Goal: Task Accomplishment & Management: Use online tool/utility

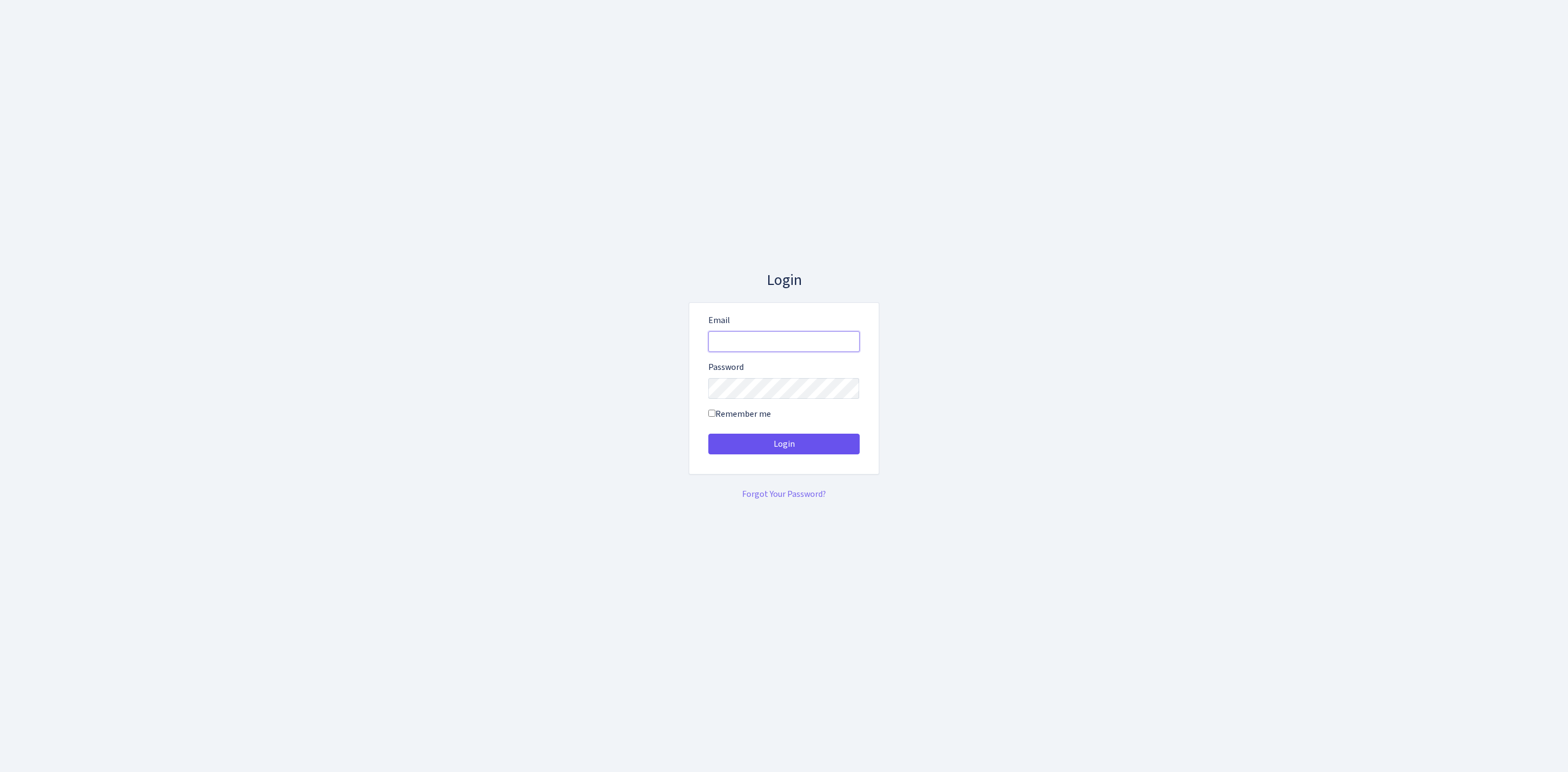
type input "[EMAIL_ADDRESS][DOMAIN_NAME]"
click at [834, 438] on button "Login" at bounding box center [784, 444] width 151 height 21
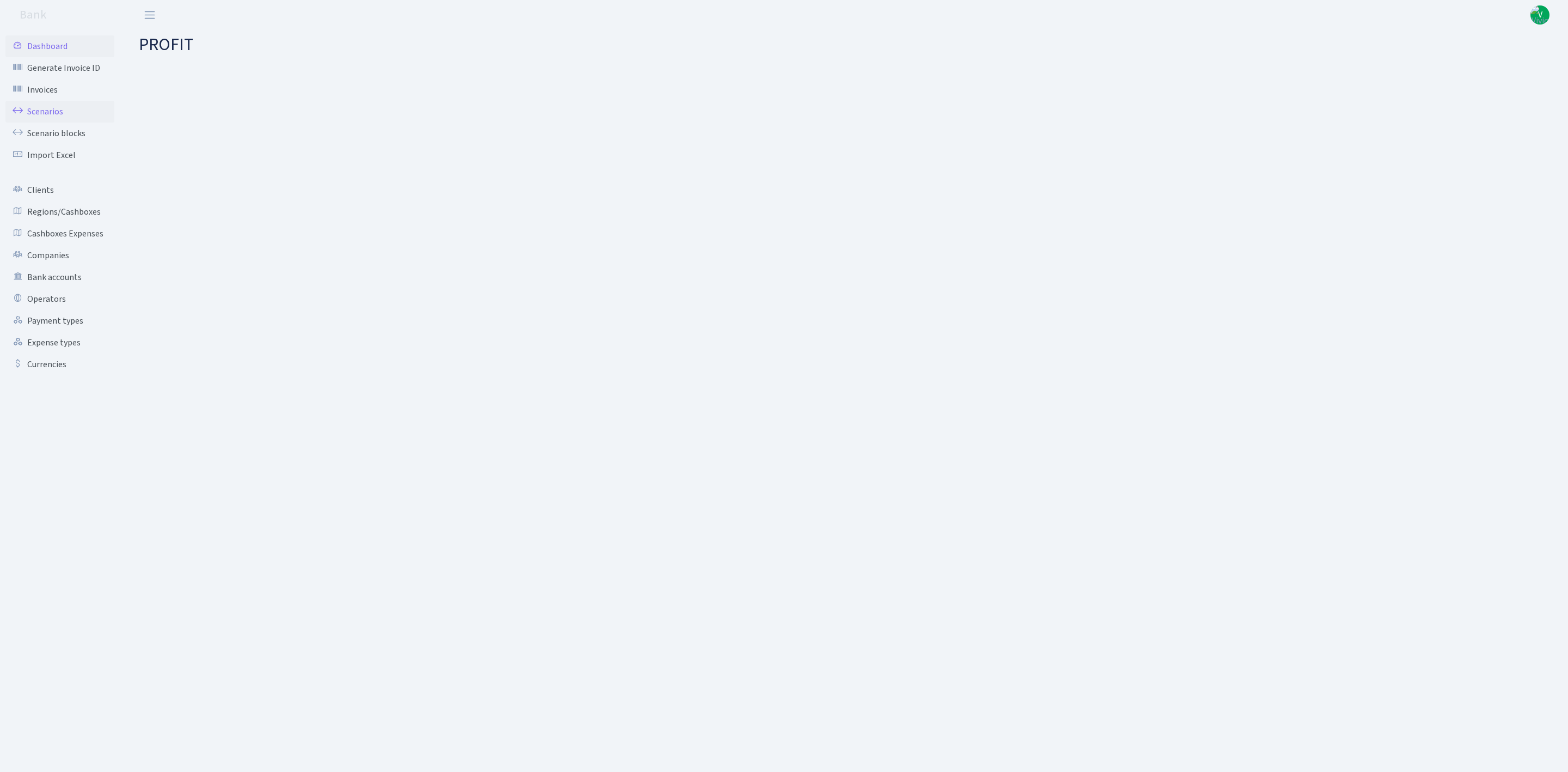
click at [45, 109] on link "Scenarios" at bounding box center [60, 111] width 109 height 22
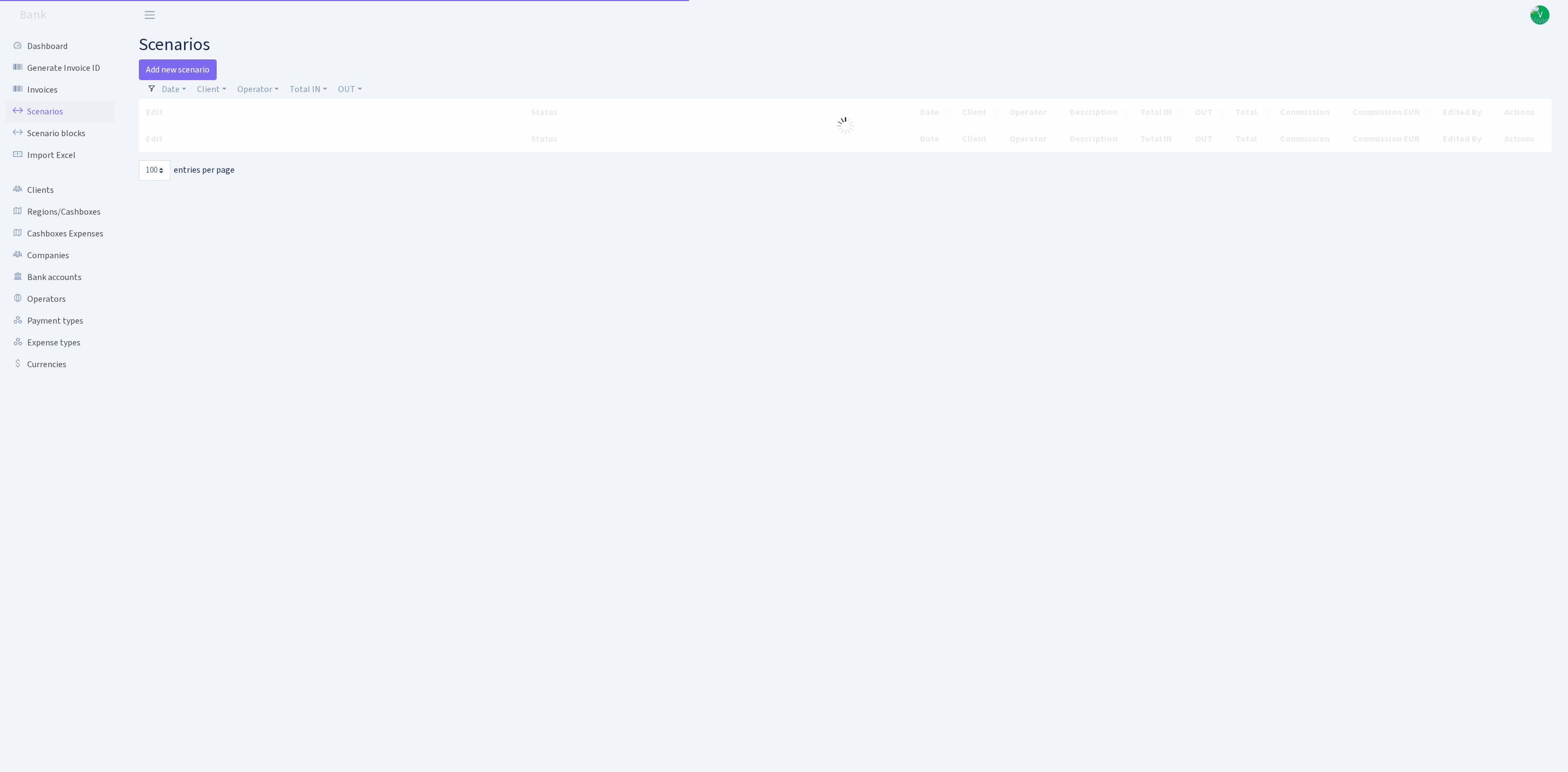
select select "100"
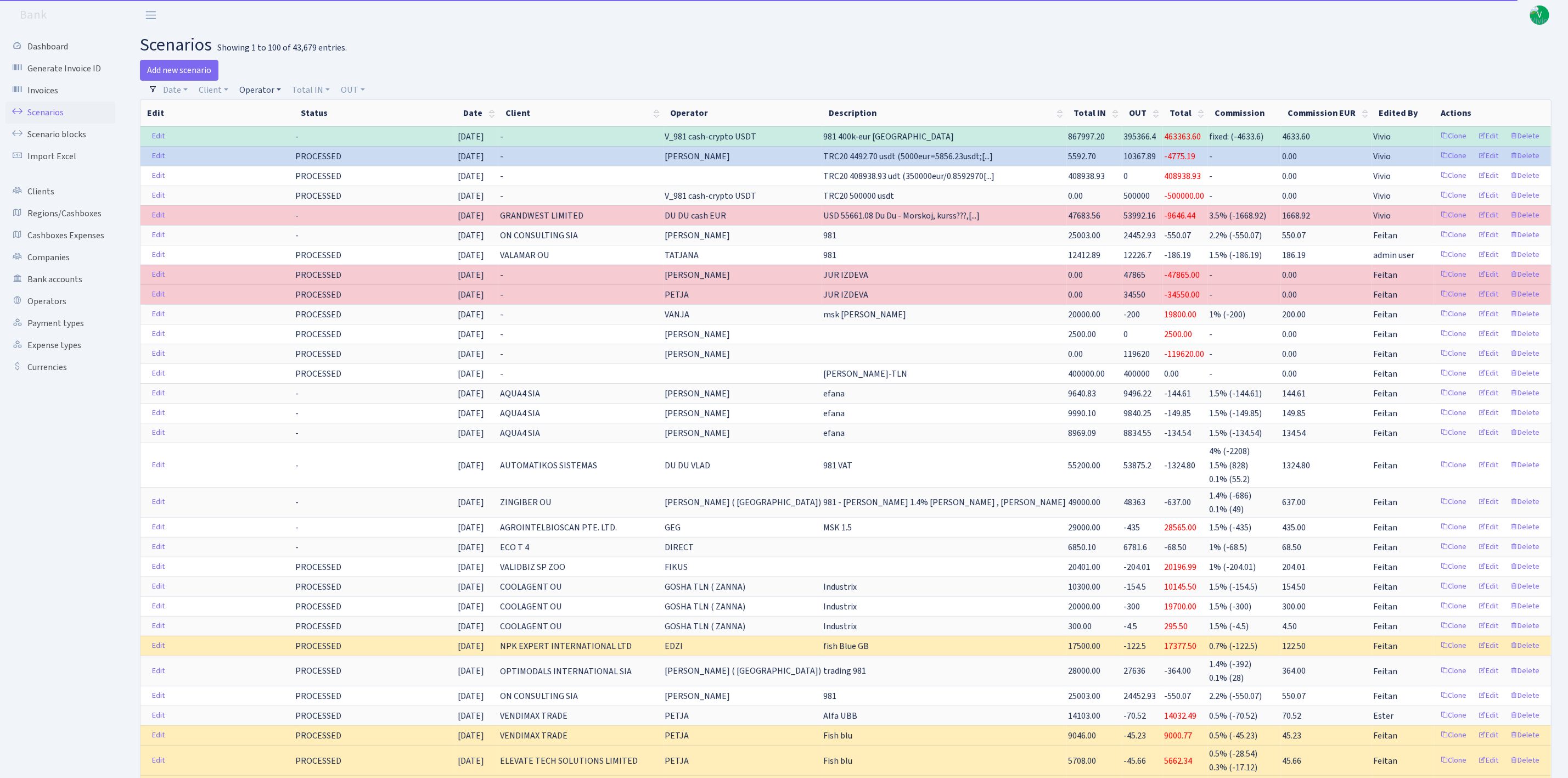
click at [255, 92] on link "Operator" at bounding box center [260, 90] width 50 height 18
click at [274, 136] on input "search" at bounding box center [279, 129] width 81 height 17
type input "wagner"
click at [281, 159] on li "[PERSON_NAME]" at bounding box center [279, 149] width 83 height 19
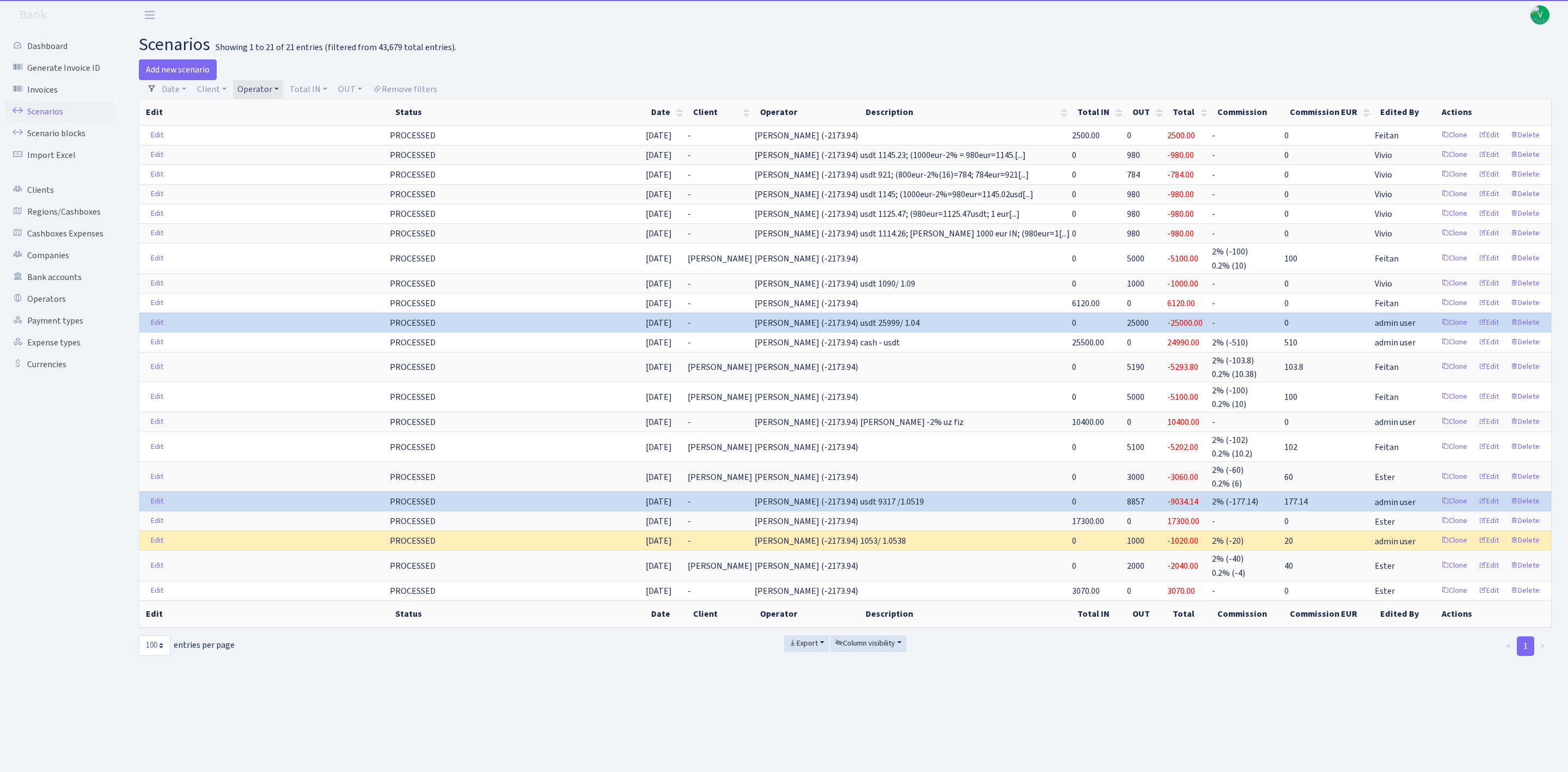
click at [253, 90] on link "Operator" at bounding box center [257, 89] width 50 height 18
click at [276, 18] on li "[PERSON_NAME] usdt" at bounding box center [277, 2] width 82 height 31
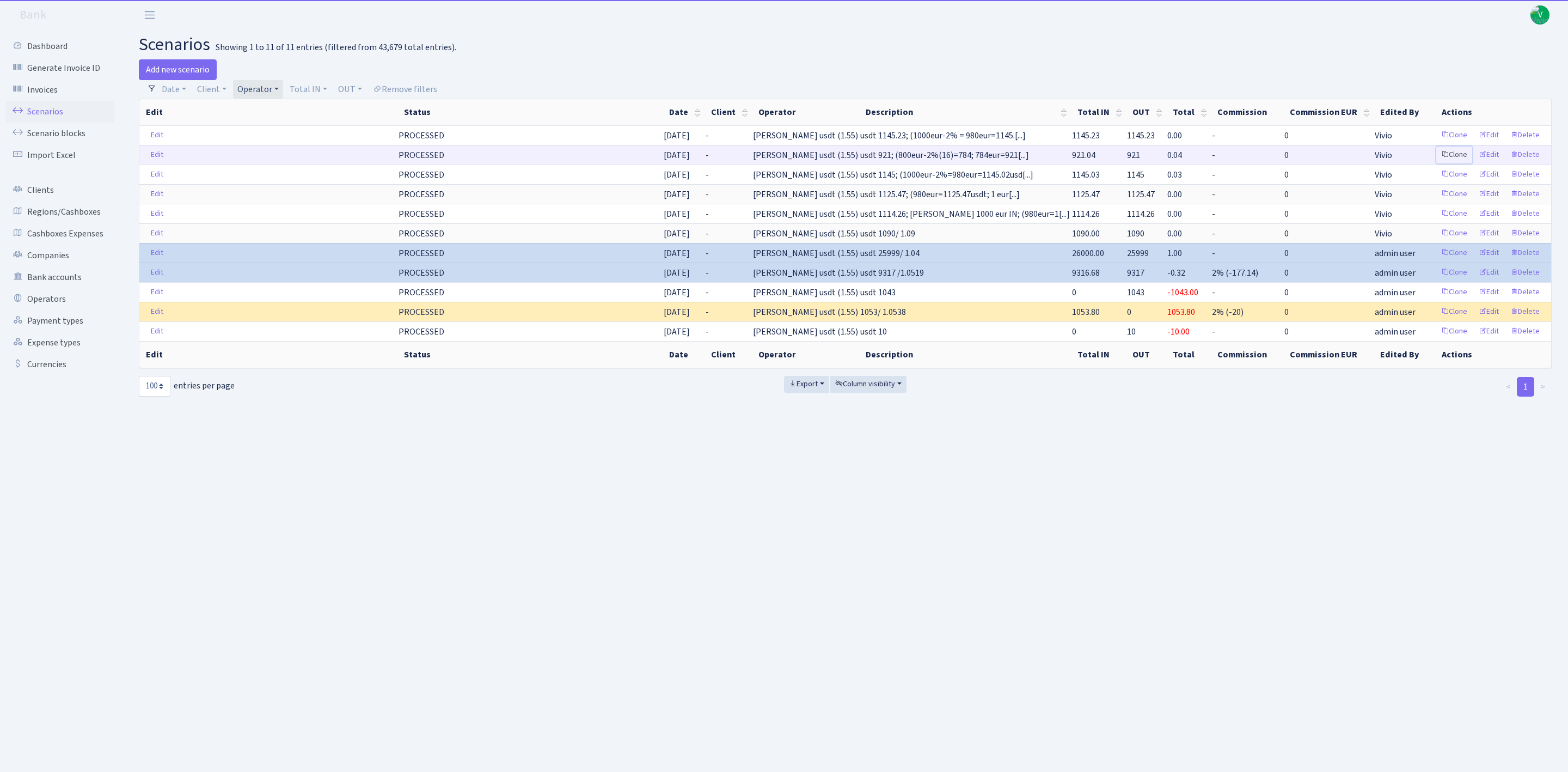
click at [1456, 155] on link "Clone" at bounding box center [1454, 155] width 36 height 17
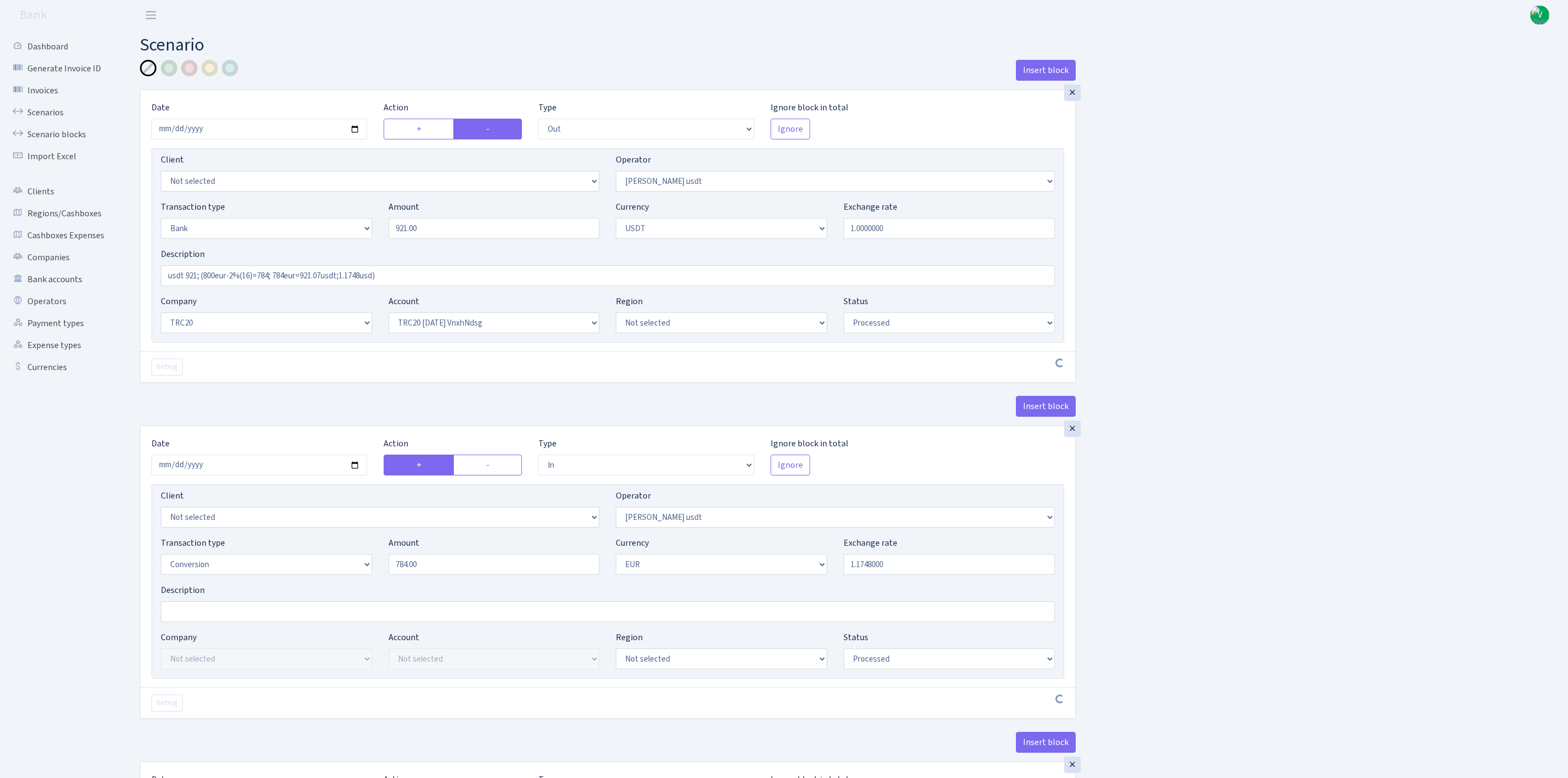
select select "out"
select select "421"
select select "2"
select select "6"
select select "20"
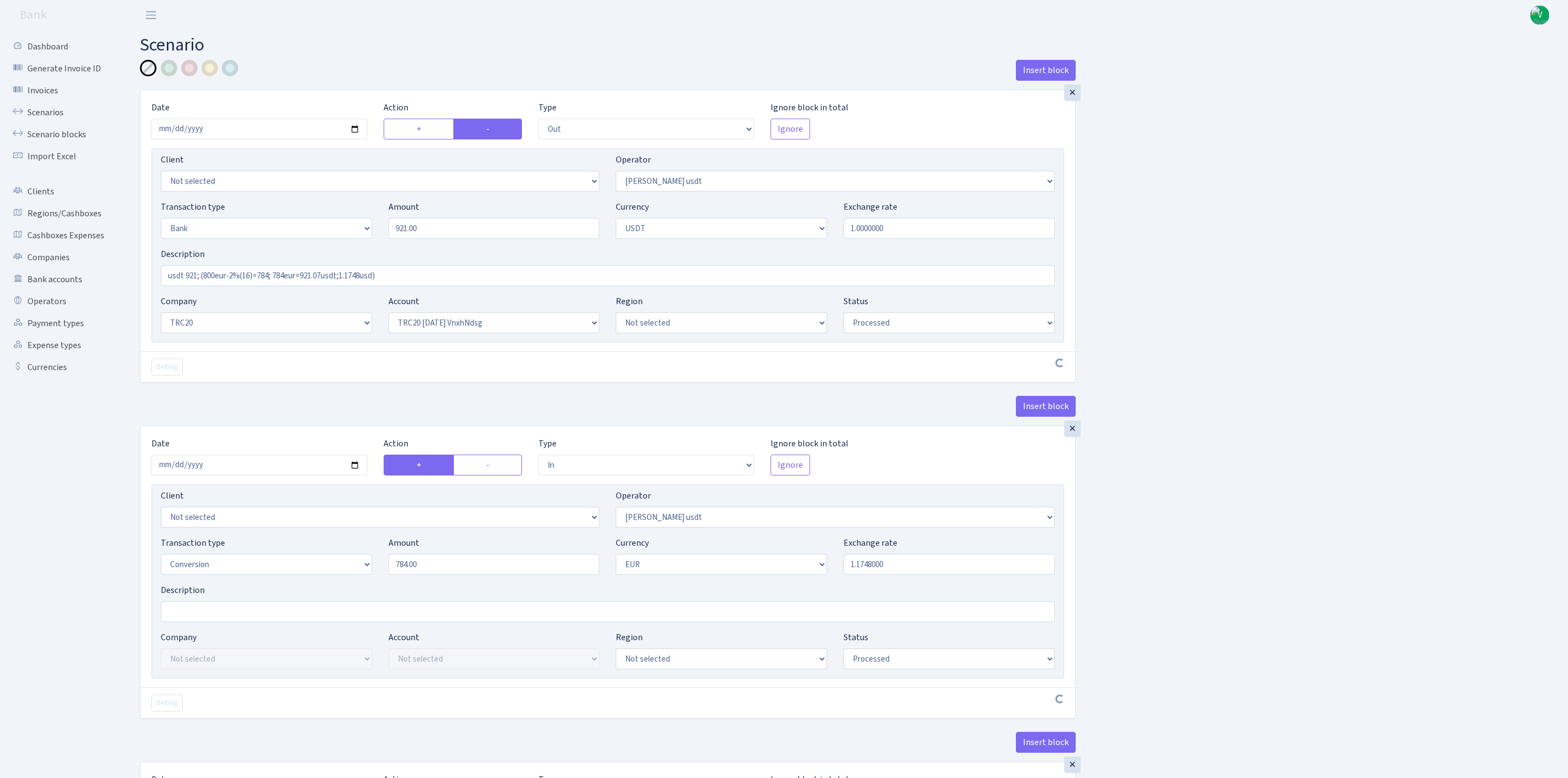
select select "66"
select select "processed"
select select "in"
select select "421"
select select "15"
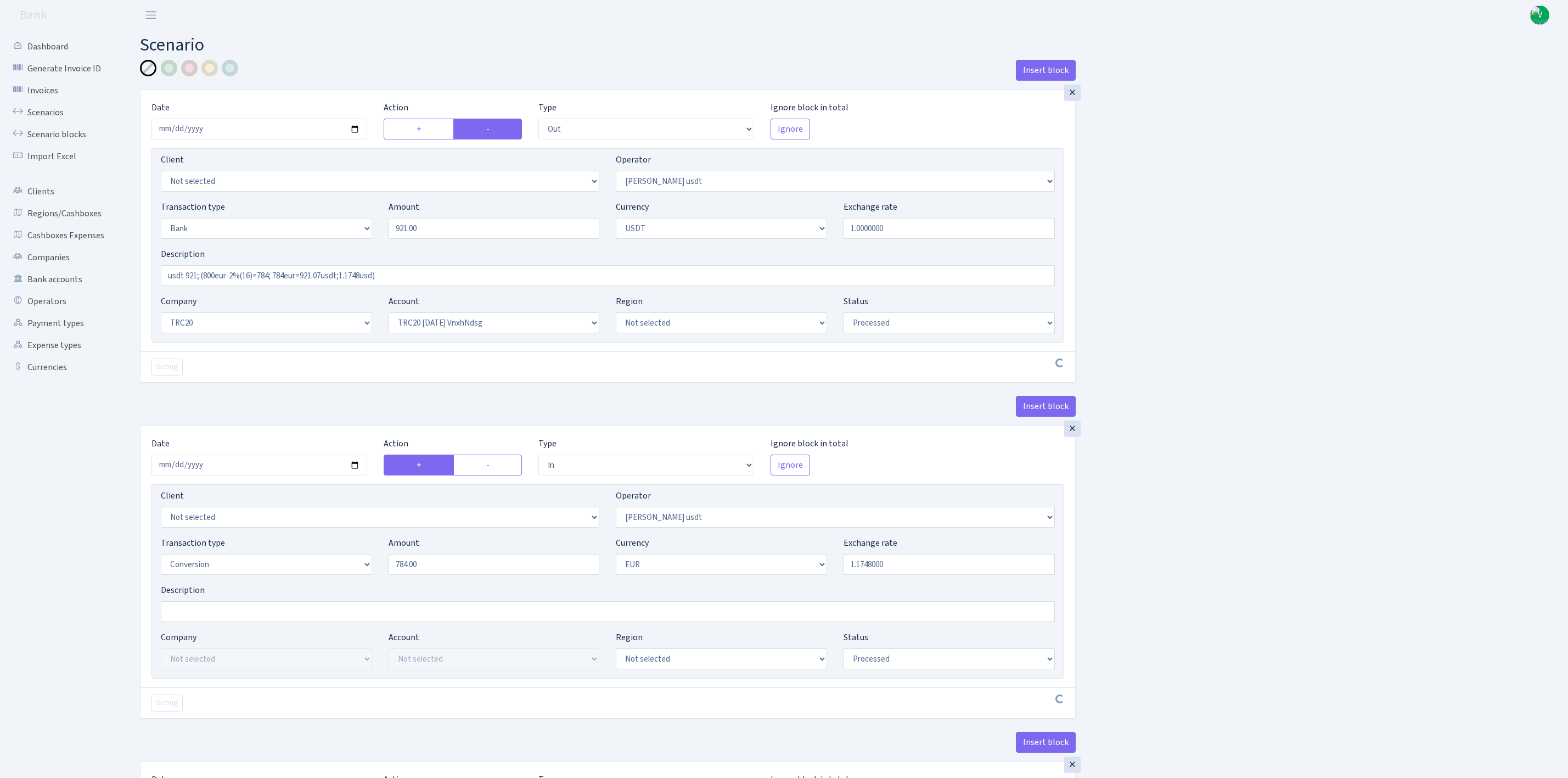
select select "1"
select select "processed"
select select "out"
select select "422"
select select "15"
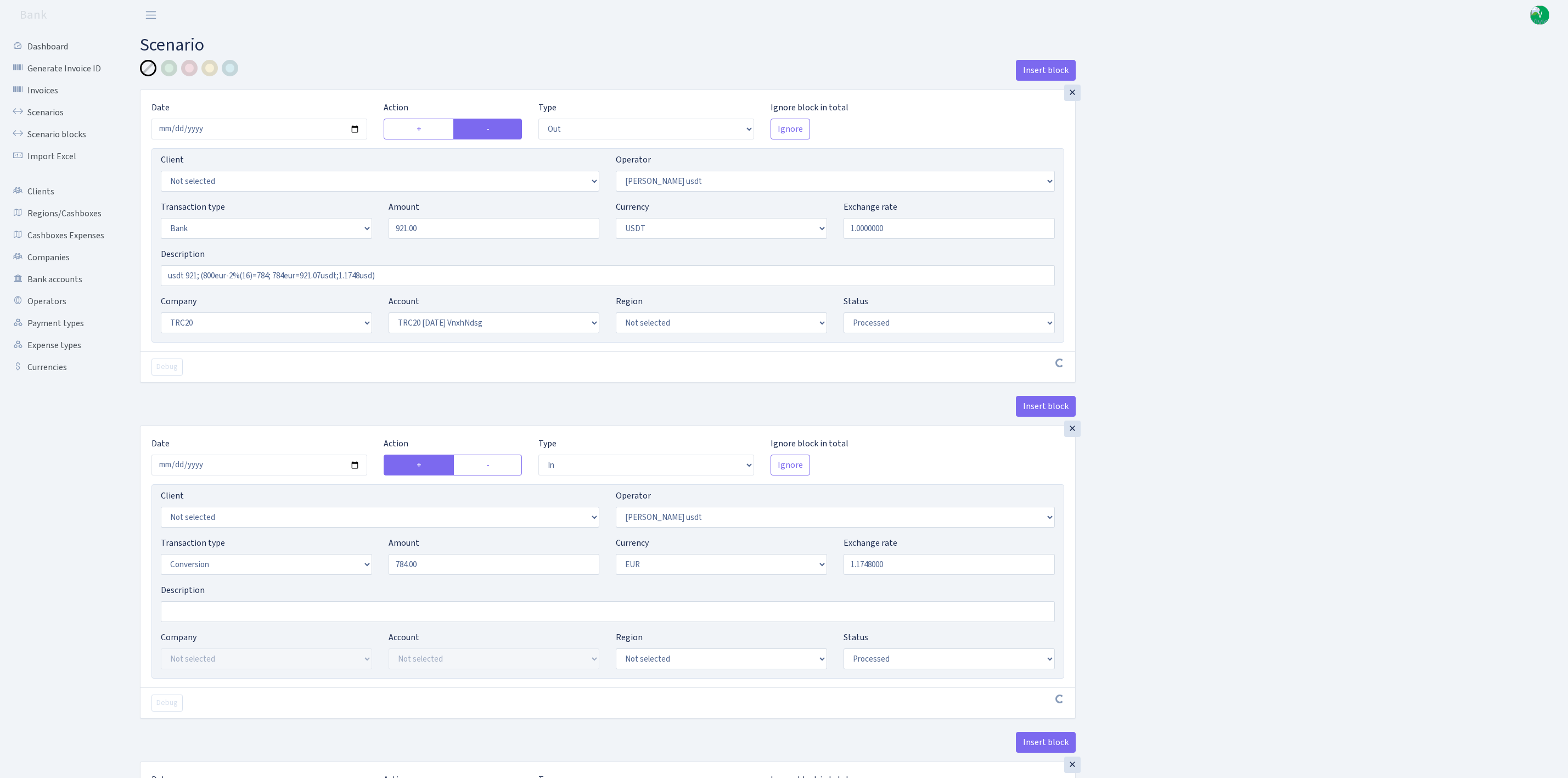
select select "1"
select select "processed"
click at [356, 131] on input "2025-07-23" at bounding box center [260, 129] width 216 height 21
type input "2025-09-02"
drag, startPoint x: 462, startPoint y: 228, endPoint x: 345, endPoint y: 214, distance: 117.8
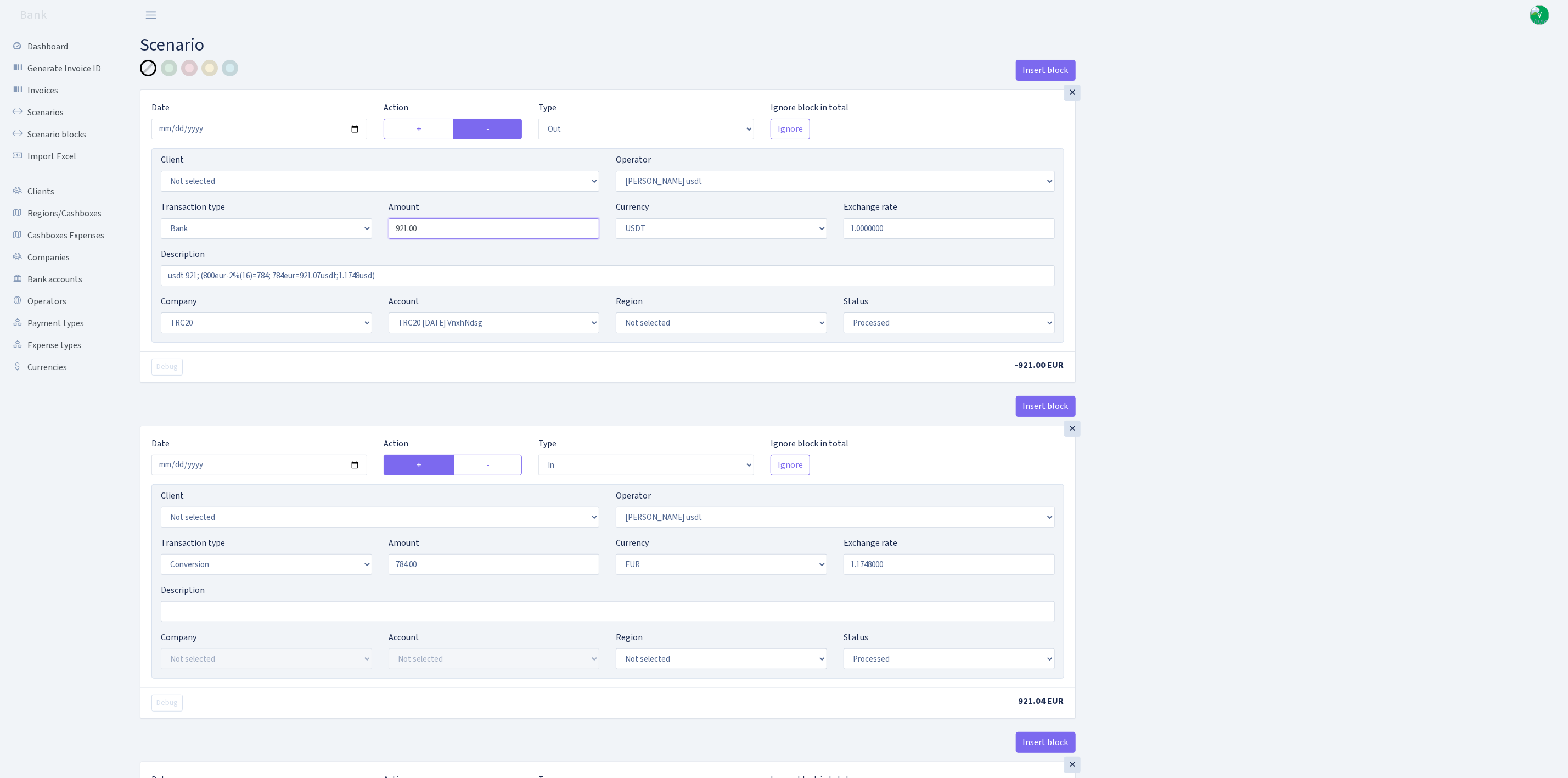
click at [345, 214] on div "Transaction type Not selected 981 ELF FISH crypto GIRT IVO dekl MM-BALTIC eur U…" at bounding box center [608, 224] width 911 height 47
click at [1216, 232] on div "Insert block × Date 2025-09-02 Action + - Type --- In Out Commission Field requ…" at bounding box center [846, 603] width 1428 height 1087
type input "1,711.00"
drag, startPoint x: 198, startPoint y: 272, endPoint x: 204, endPoint y: 272, distance: 6.0
click at [198, 272] on input "usdt 921; (800eur-2%(16)=784; 784eur=921.07usdt;1.1748usd)" at bounding box center [608, 275] width 894 height 21
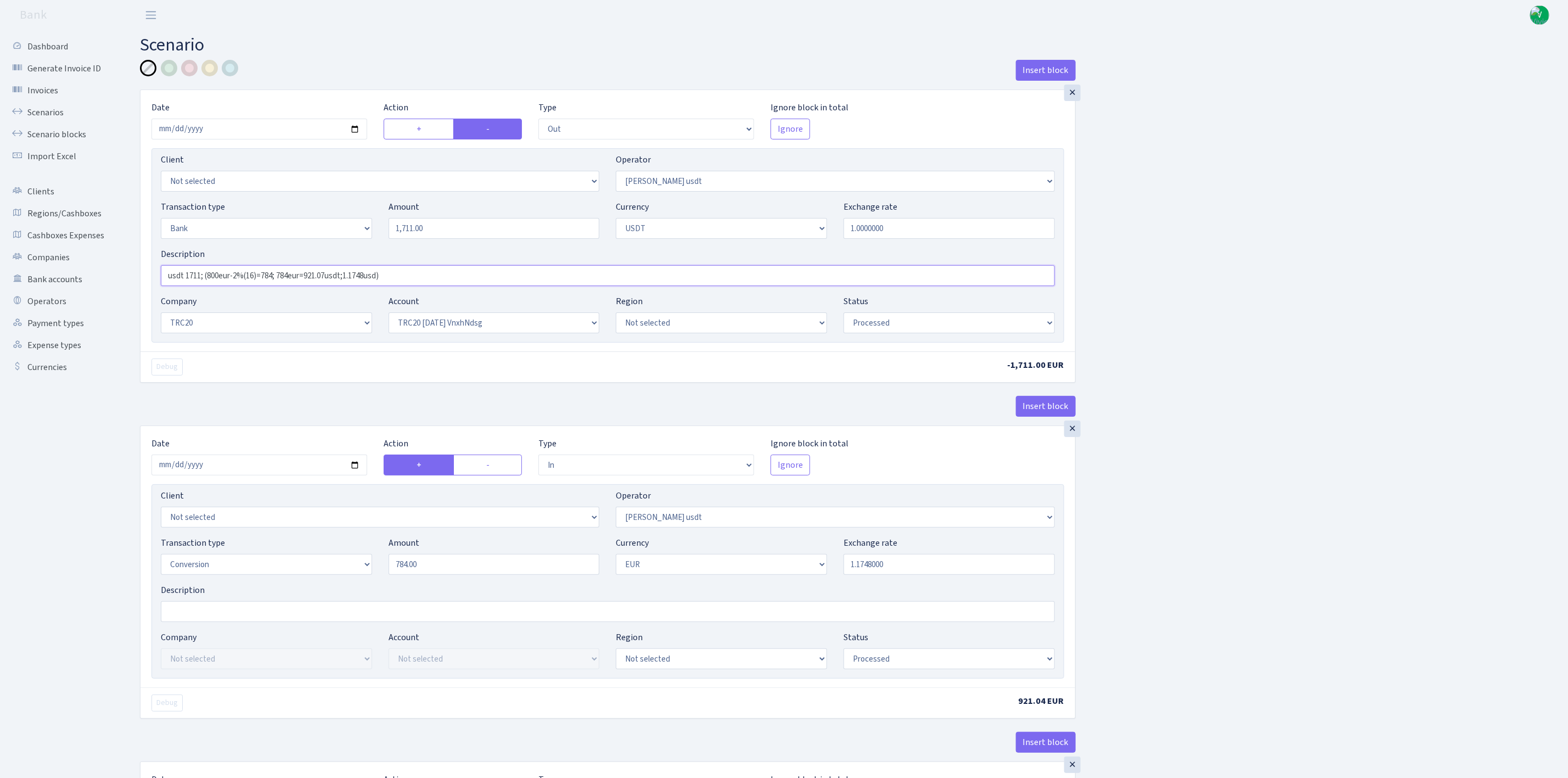
click at [229, 286] on input "usdt 1711; (800eur-2%(16)=784; 784eur=921.07usdt;1.1748usd)" at bounding box center [608, 275] width 894 height 21
drag, startPoint x: 208, startPoint y: 274, endPoint x: 379, endPoint y: 272, distance: 171.0
click at [379, 272] on input "usdt 1711; (800eur-2%(16)=784; 784eur=921.07usdt;1.1748usd)" at bounding box center [608, 275] width 894 height 21
paste input "1500eur-2%=1470eur=1711usdt; 1.1639"
type input "usdt 1711; (1500eur-2%=1470eur=1711usdt; 1.1639)"
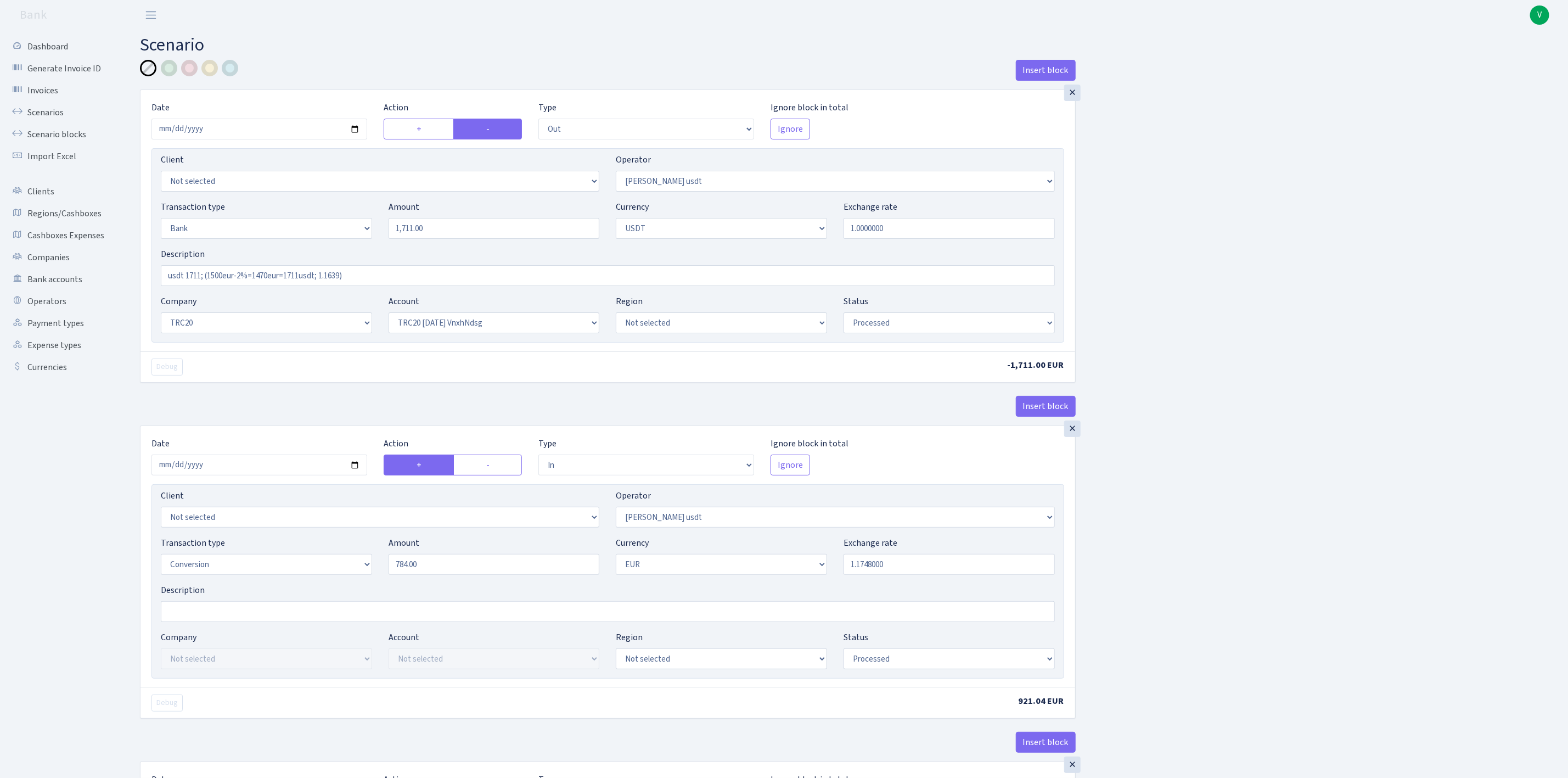
click at [1196, 381] on div "Insert block × Date 2025-09-02 Action + - Type --- In Out Commission Field requ…" at bounding box center [846, 603] width 1428 height 1087
click at [354, 464] on input "2025-07-23" at bounding box center [260, 465] width 216 height 21
type input "2025-09-02"
click at [440, 571] on input "784.00" at bounding box center [494, 564] width 211 height 21
drag, startPoint x: 460, startPoint y: 569, endPoint x: 342, endPoint y: 560, distance: 118.3
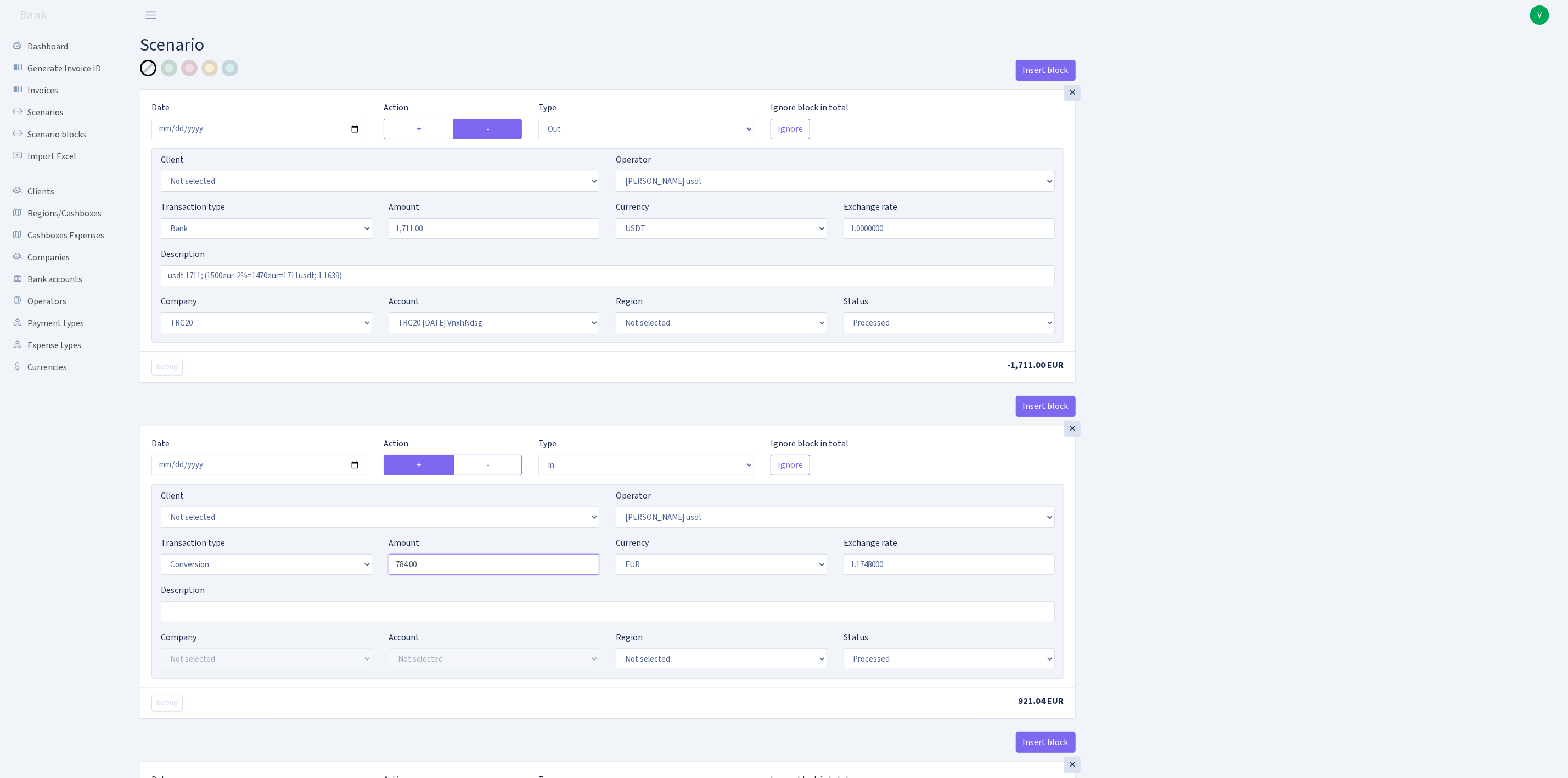
click at [342, 560] on div "Transaction type Not selected 981 ELF FISH crypto GIRT IVO dekl MM-BALTIC eur U…" at bounding box center [608, 560] width 911 height 47
click at [884, 562] on input "1.1748000" at bounding box center [949, 564] width 211 height 21
type input "1,470.00"
drag, startPoint x: 886, startPoint y: 569, endPoint x: 944, endPoint y: 569, distance: 58.0
click at [944, 569] on input "1.1748000" at bounding box center [949, 564] width 211 height 21
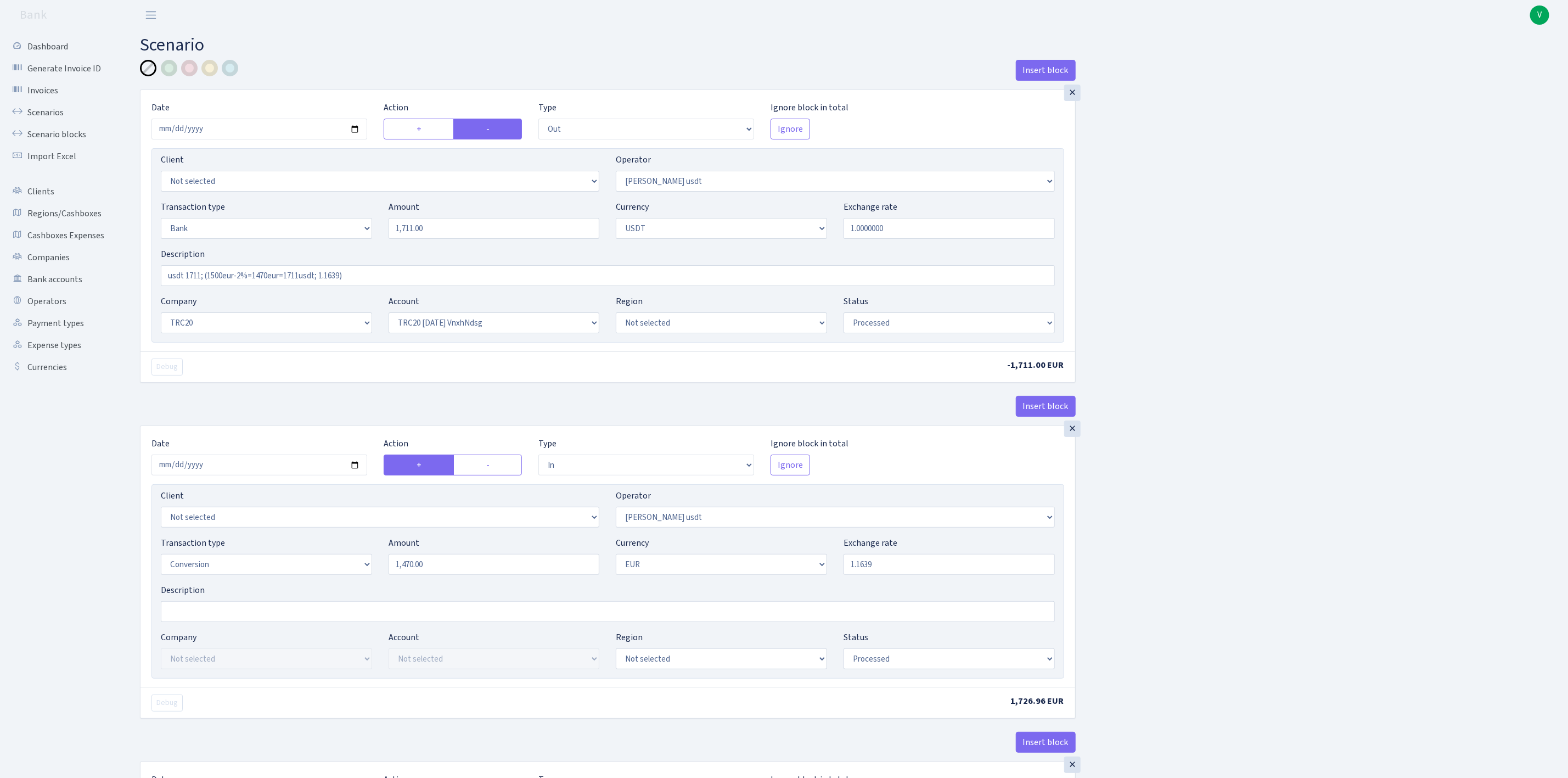
click at [1238, 596] on div "Insert block × Date [DATE] Action + - Type --- In Out Commission Field required…" at bounding box center [846, 603] width 1428 height 1087
type input "1.1639000"
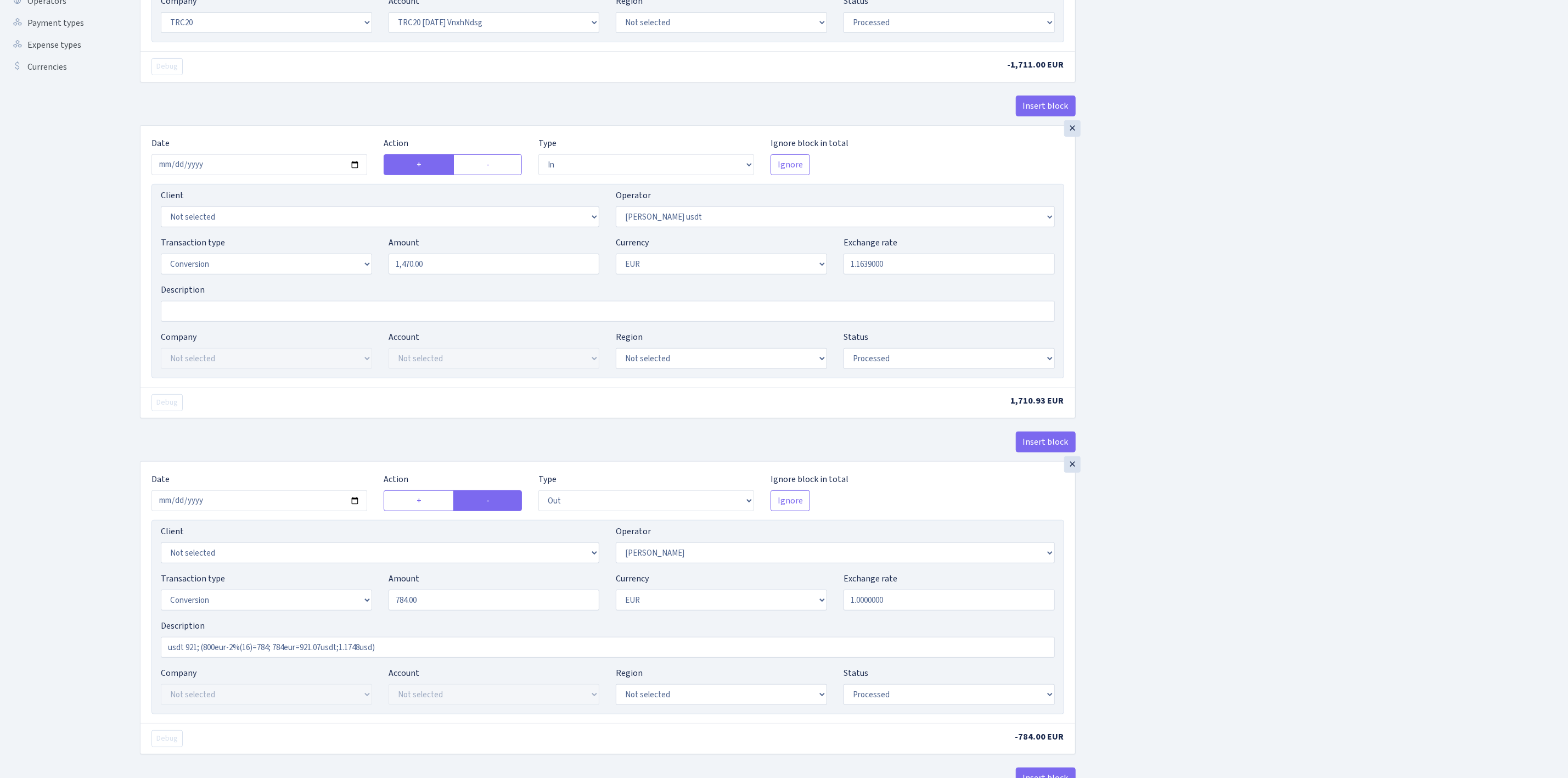
scroll to position [329, 0]
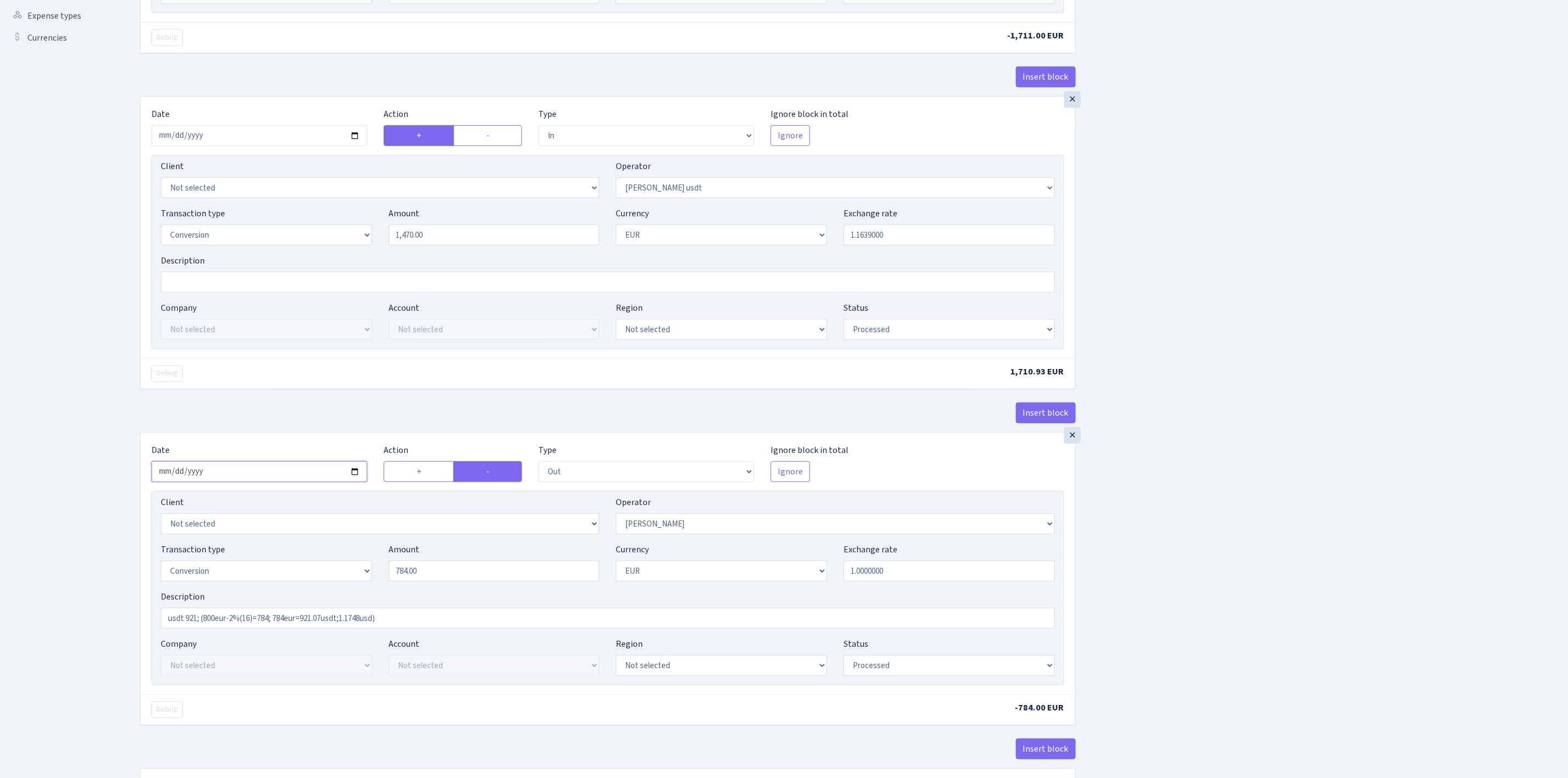
click at [353, 476] on input "2025-07-23" at bounding box center [260, 471] width 216 height 21
type input "[DATE]"
drag, startPoint x: 483, startPoint y: 576, endPoint x: 345, endPoint y: 571, distance: 138.1
click at [345, 571] on div "Transaction type Not selected 981 ELF FISH crypto GIRT IVO dekl MM-BALTIC eur U…" at bounding box center [608, 566] width 911 height 47
click at [1203, 555] on div "Insert block × Date [DATE] Action + - Type --- In Out Commission Field required…" at bounding box center [846, 274] width 1428 height 1087
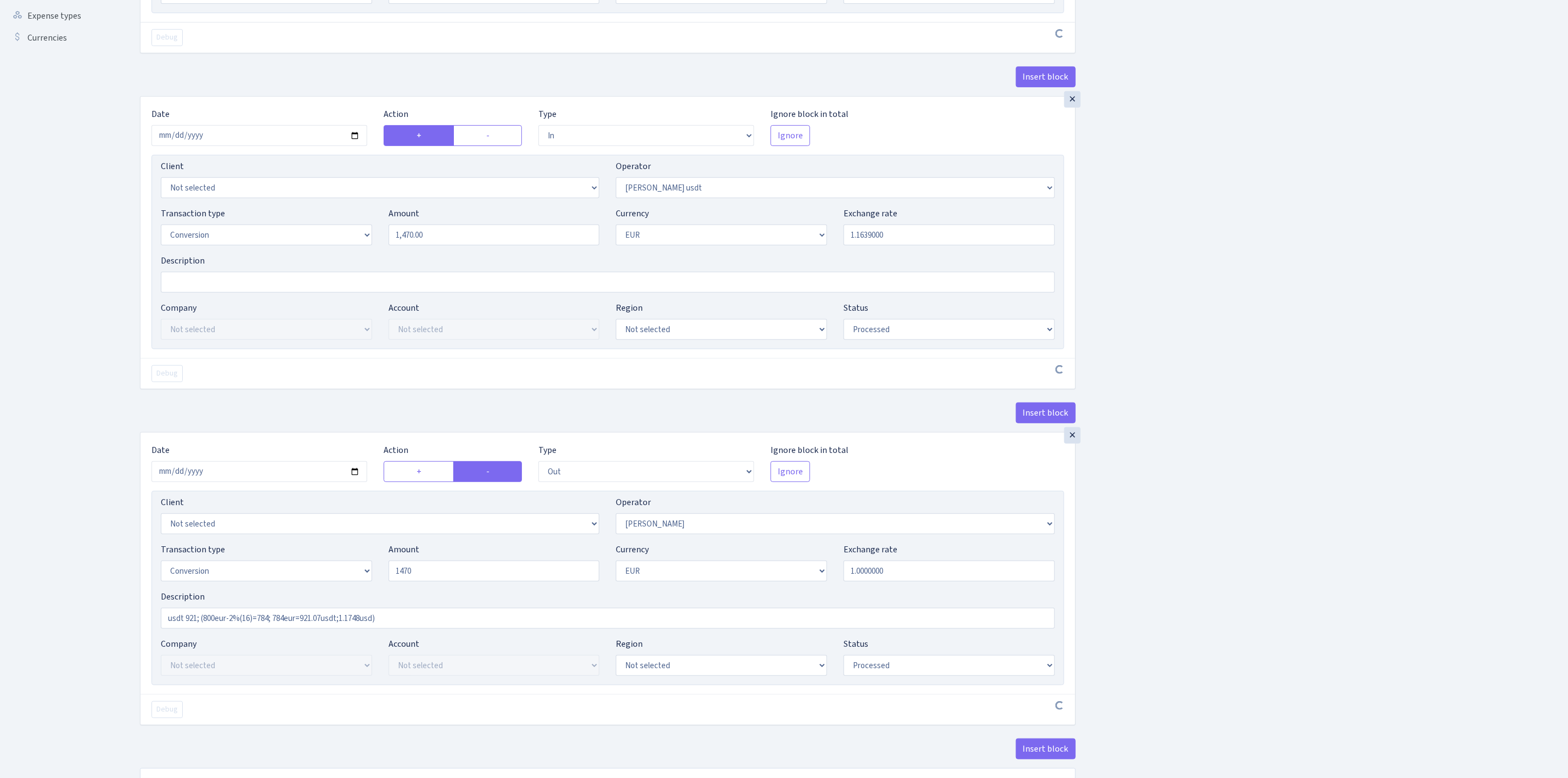
type input "1,470.00"
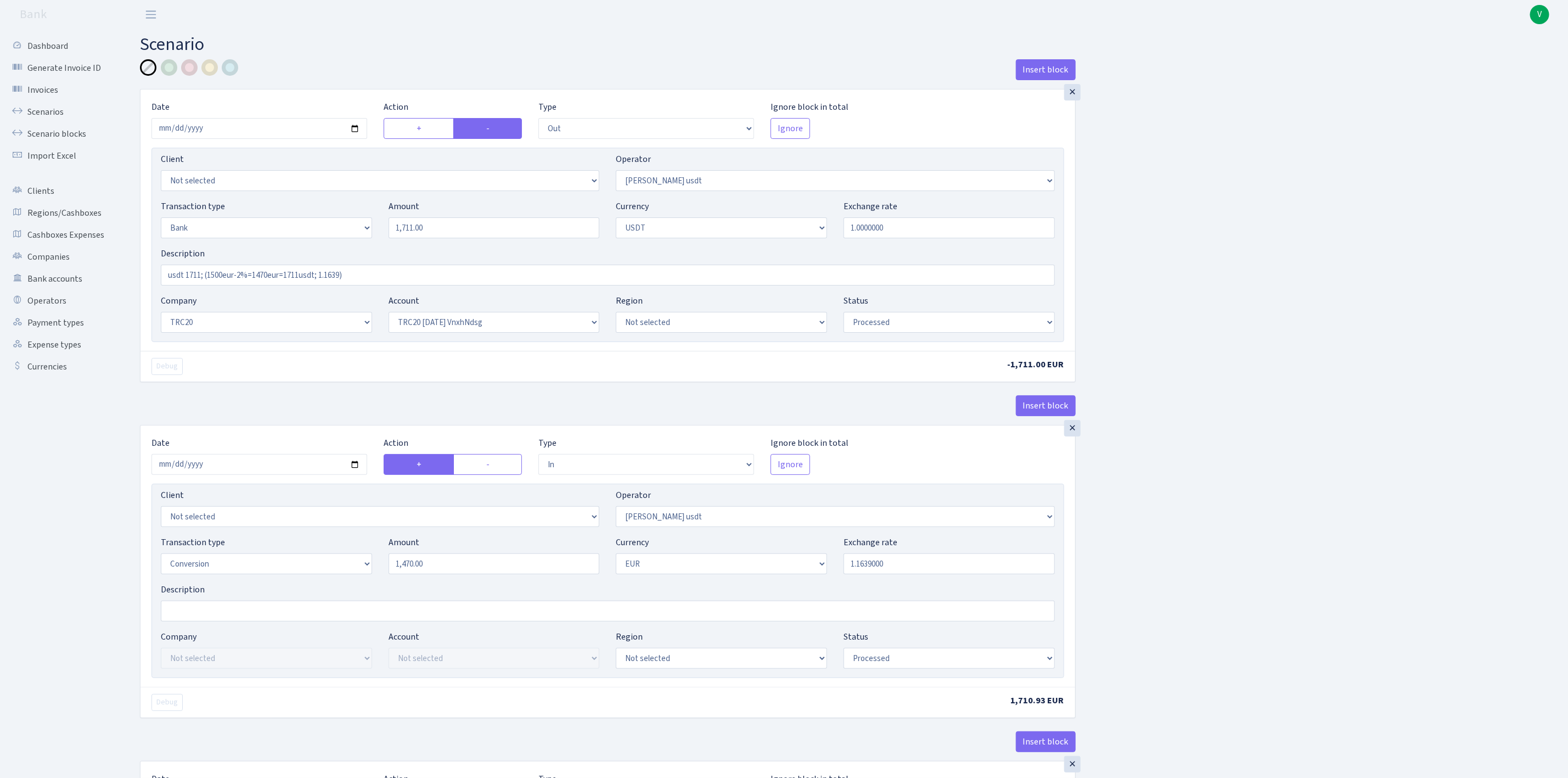
scroll to position [0, 0]
drag, startPoint x: 379, startPoint y: 277, endPoint x: 57, endPoint y: 264, distance: 322.3
click at [57, 264] on div "Dashboard Generate Invoice ID Invoices Scenarios Scenario blocks Import Excel C…" at bounding box center [784, 598] width 1568 height 1137
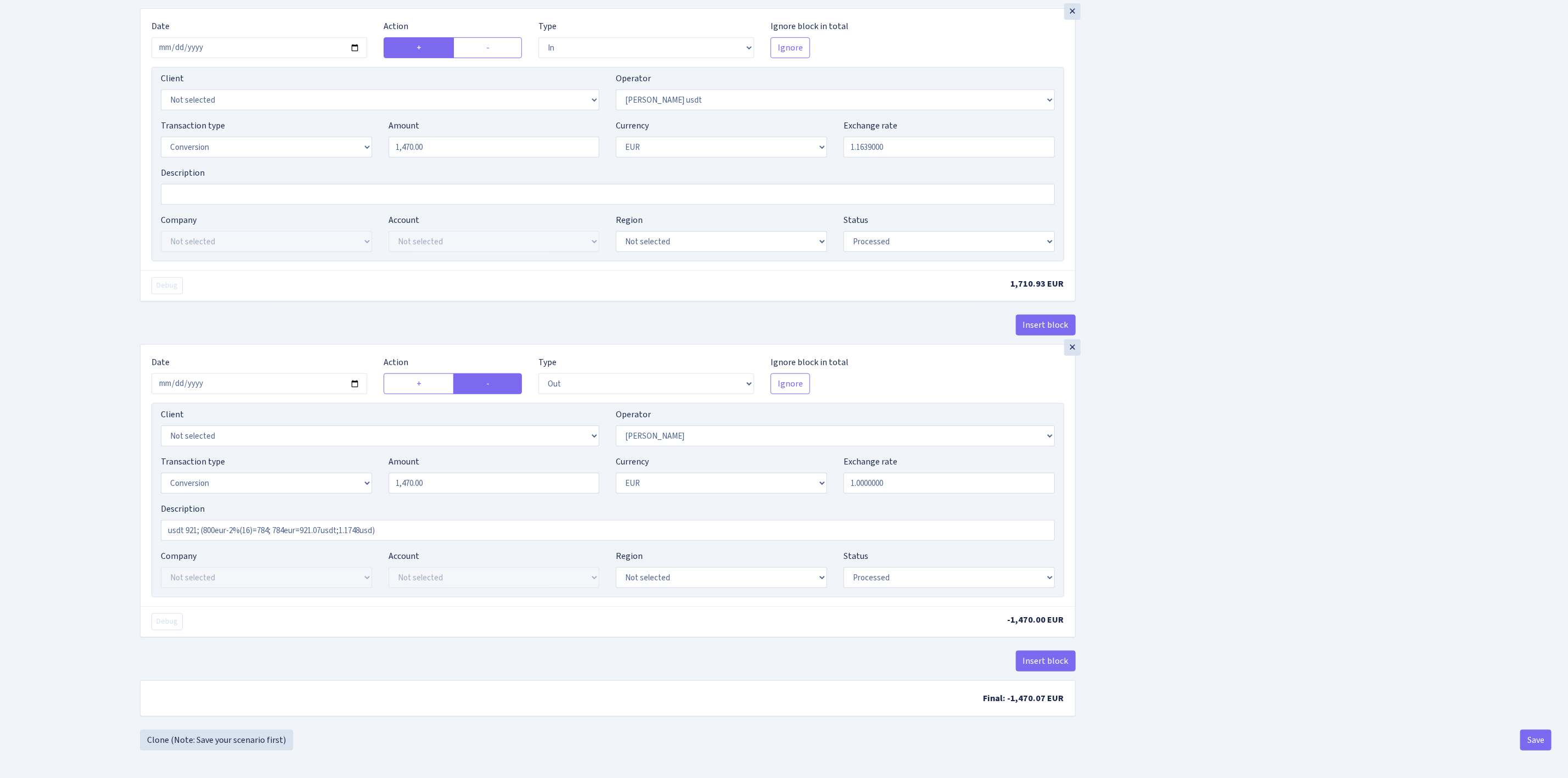
scroll to position [427, 0]
drag, startPoint x: 429, startPoint y: 529, endPoint x: 132, endPoint y: 516, distance: 297.3
click at [132, 516] on div "Insert block × Date [DATE] Action + - Type --- In Out Commission Field required…" at bounding box center [608, 186] width 952 height 1087
paste input "1711; (1500eur-2%=1470eur=1711usdt; 1.1639"
type input "usdt 1711; (1500eur-2%=1470eur=1711usdt; 1.1639)"
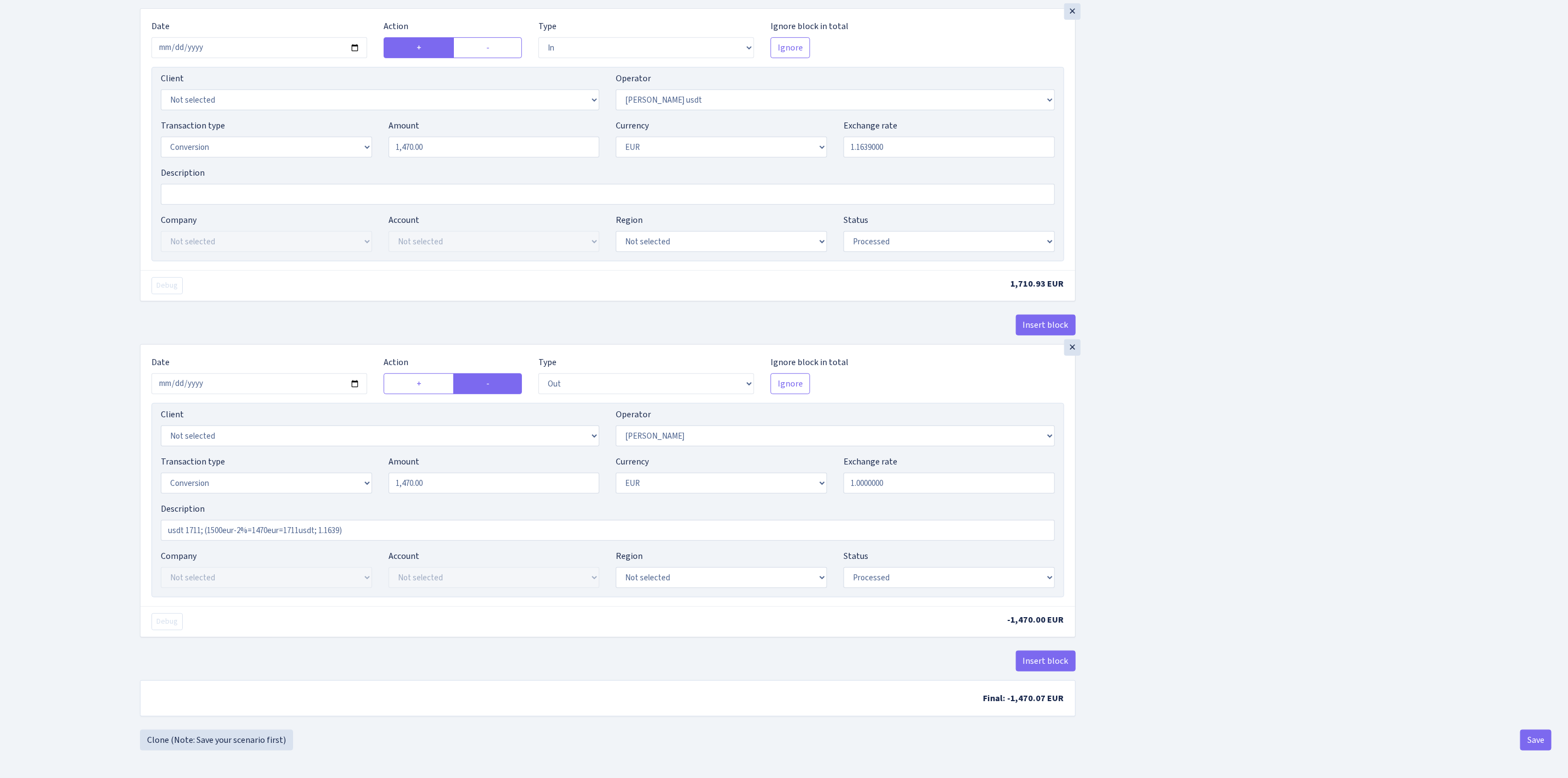
drag, startPoint x: 1296, startPoint y: 512, endPoint x: 1291, endPoint y: 531, distance: 19.6
click at [1298, 513] on div "Insert block × Date [DATE] Action + - Type --- In Out Commission Field required…" at bounding box center [846, 186] width 1428 height 1087
click at [1276, 597] on div "Insert block × Date [DATE] Action + - Type --- In Out Commission Field required…" at bounding box center [846, 186] width 1428 height 1087
click at [1276, 557] on div "Insert block × Date [DATE] Action + - Type --- In Out Commission Field required…" at bounding box center [846, 186] width 1428 height 1087
click at [1541, 739] on button "Save" at bounding box center [1535, 740] width 31 height 21
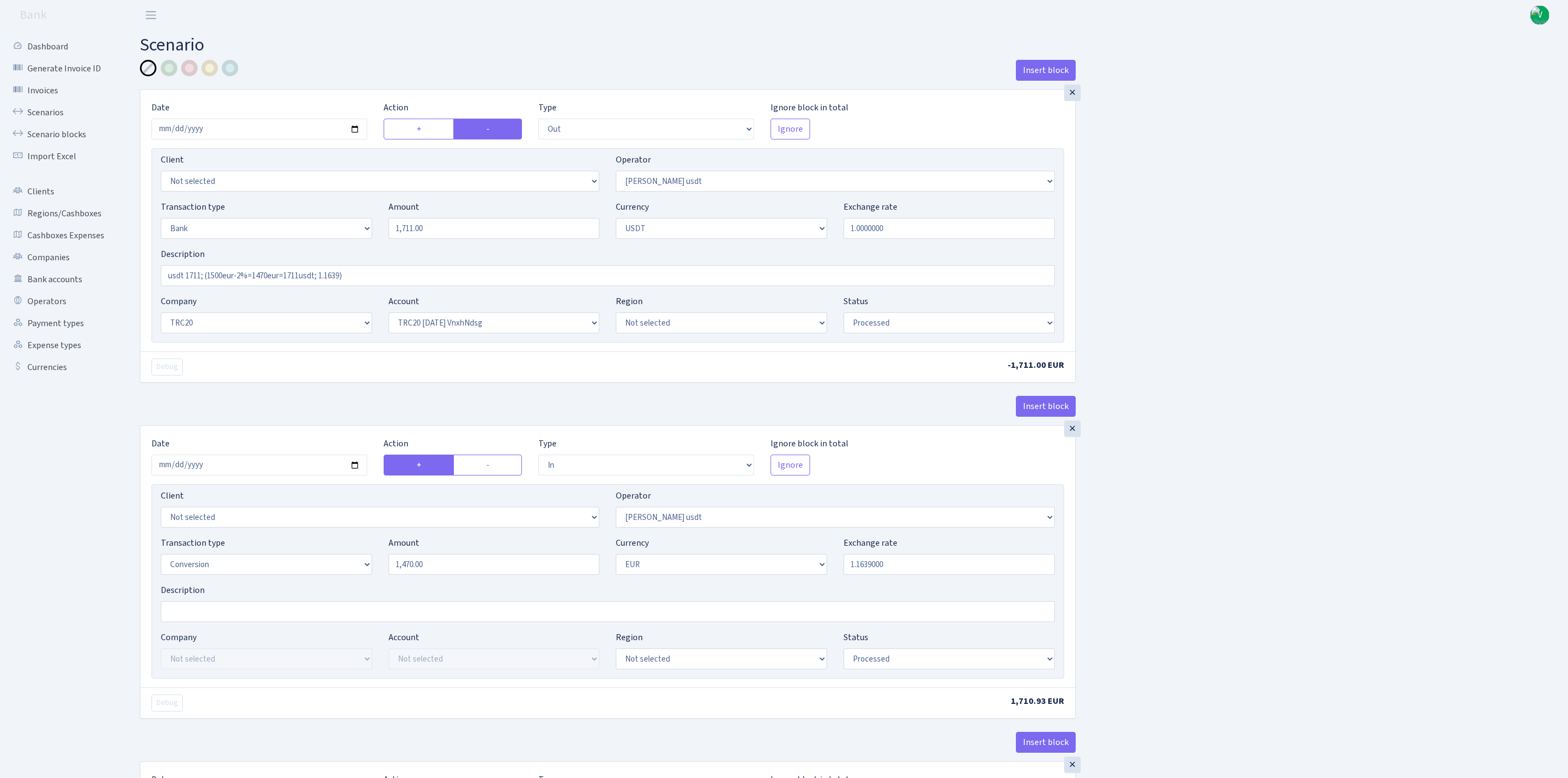
select select "out"
select select "421"
select select "2"
select select "6"
select select "20"
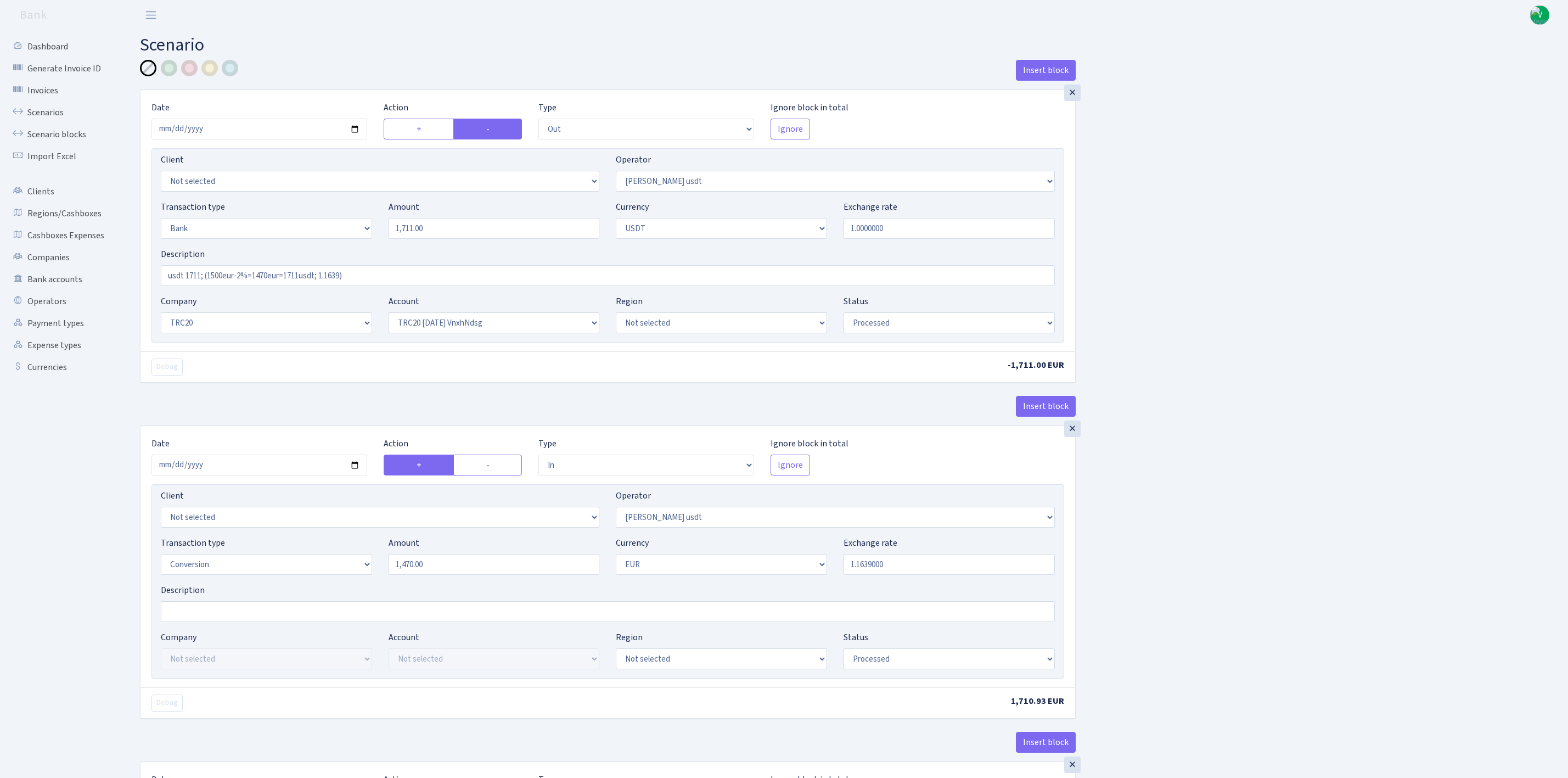
select select "66"
select select "processed"
select select "in"
select select "421"
select select "15"
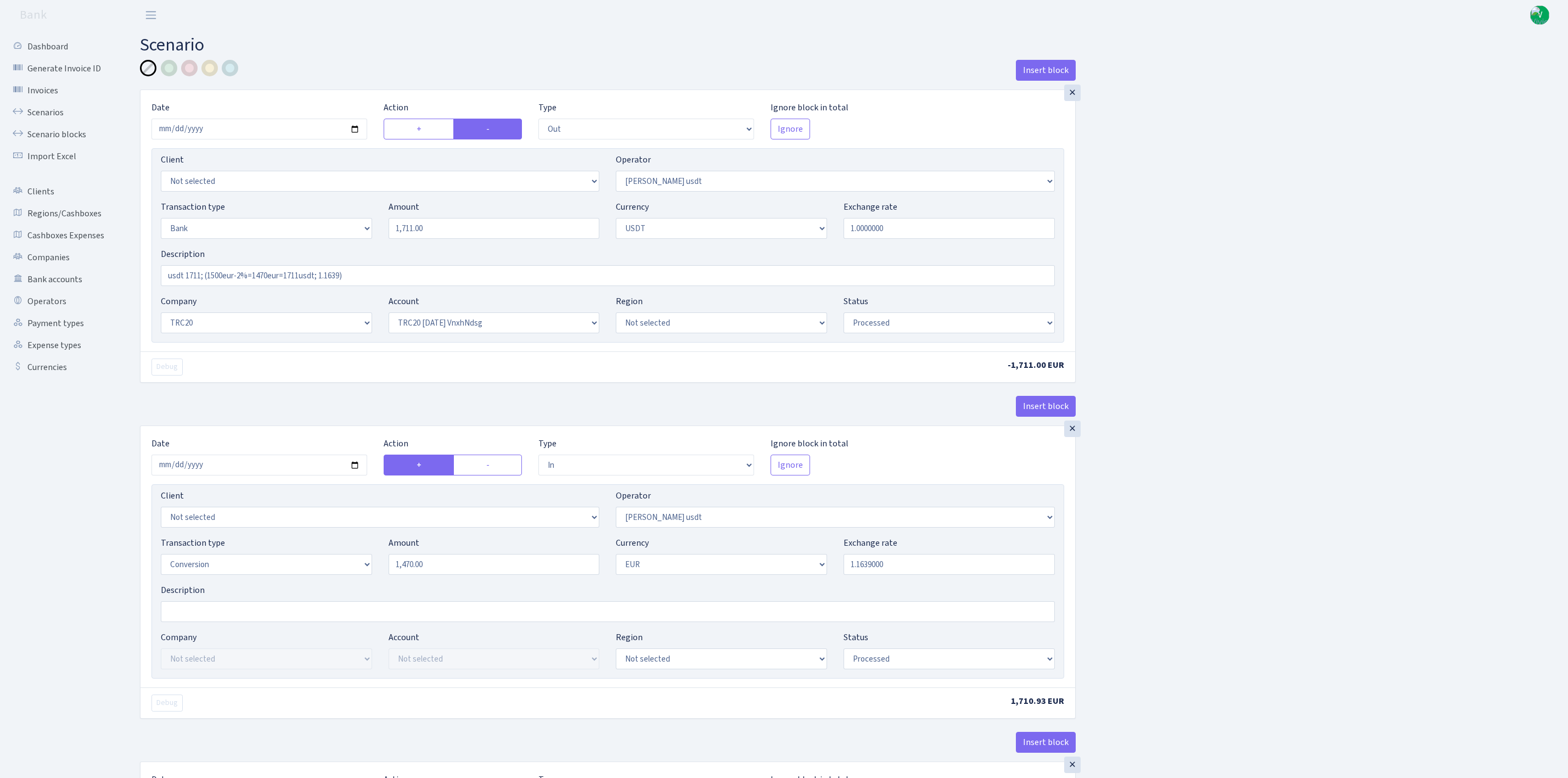
select select "1"
select select "processed"
select select "out"
select select "422"
select select "15"
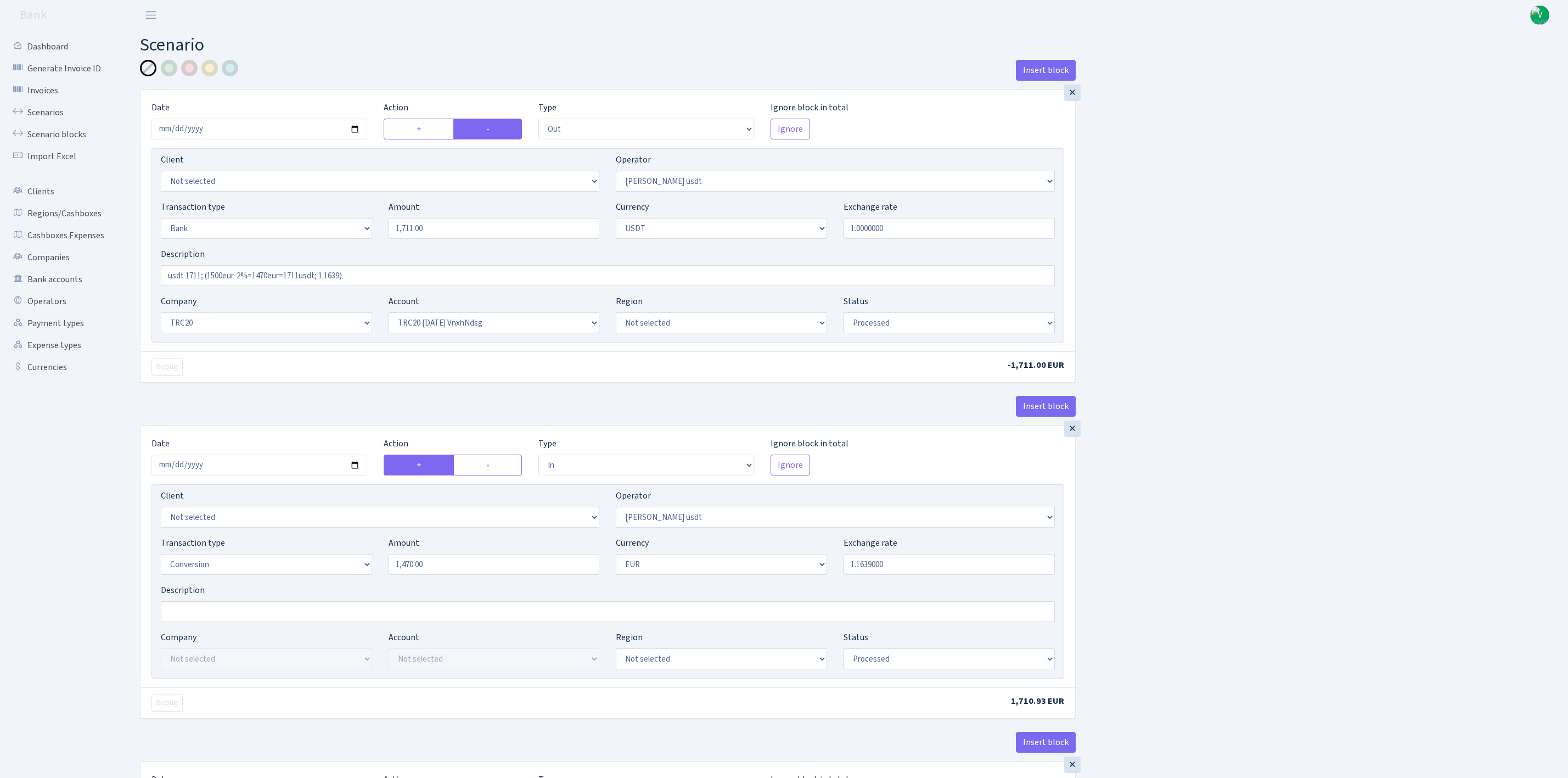
select select "1"
select select "processed"
click at [64, 106] on link "Scenarios" at bounding box center [61, 112] width 110 height 22
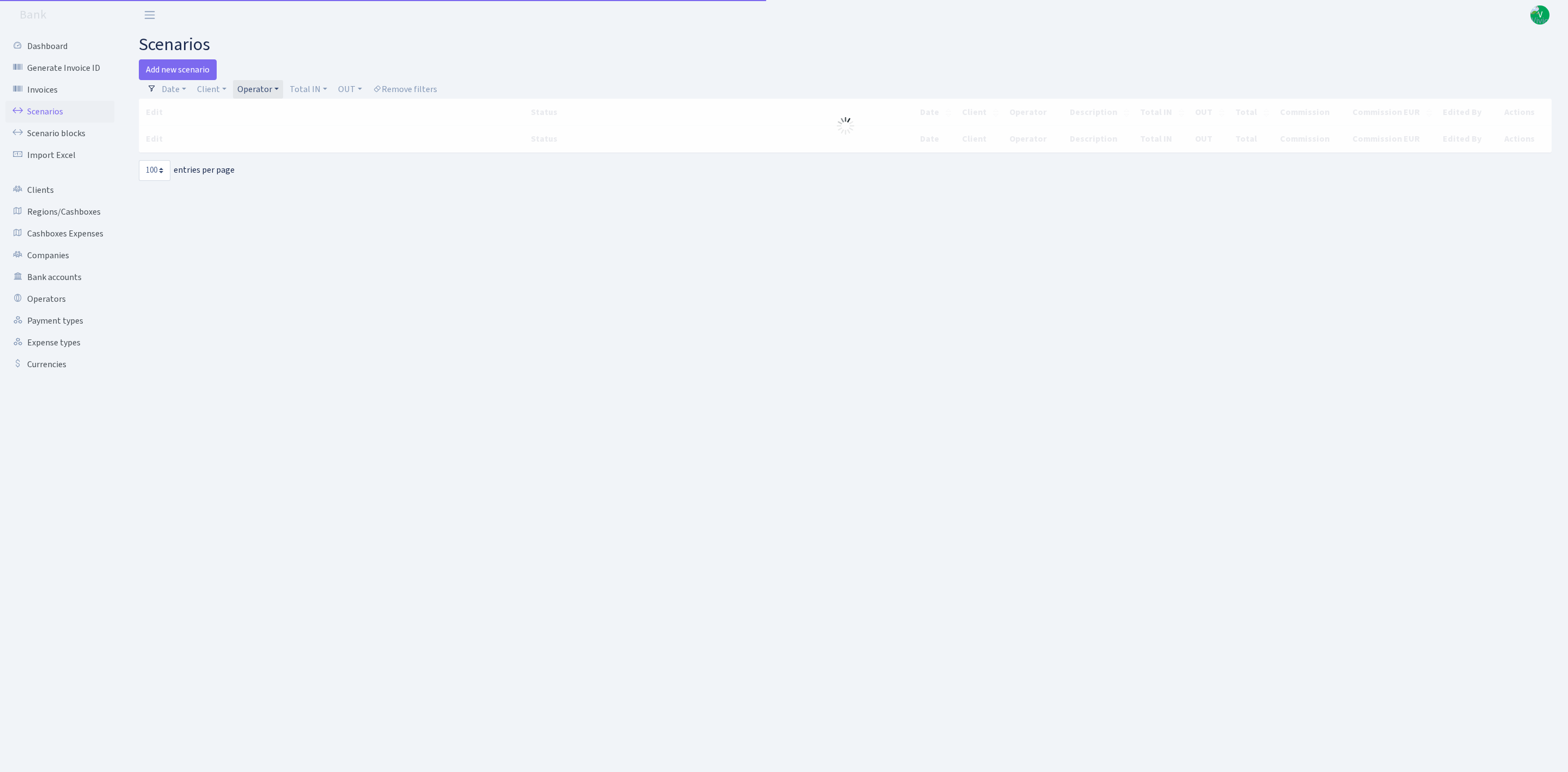
select select "100"
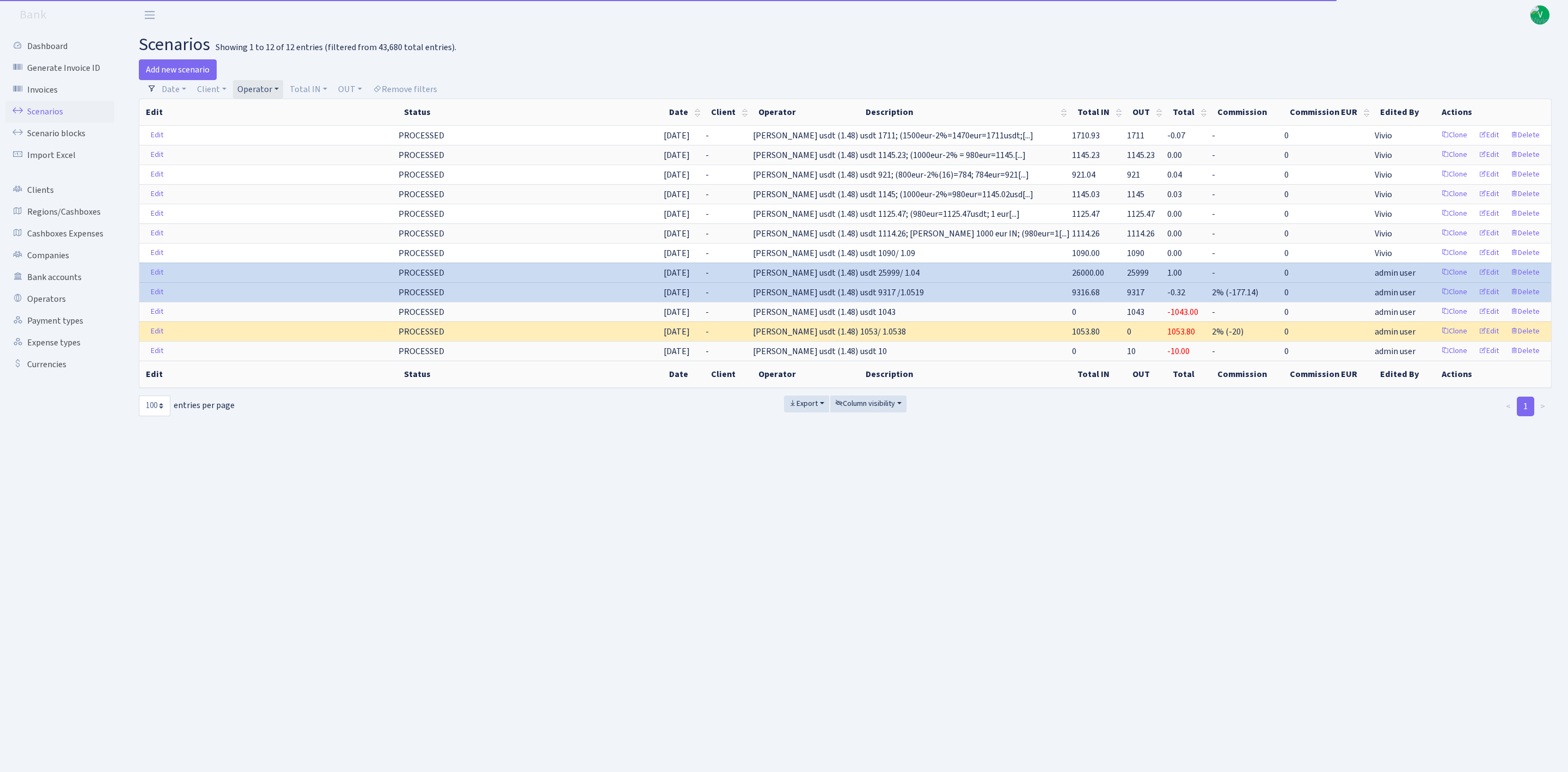
click at [242, 84] on link "Operator" at bounding box center [257, 89] width 50 height 18
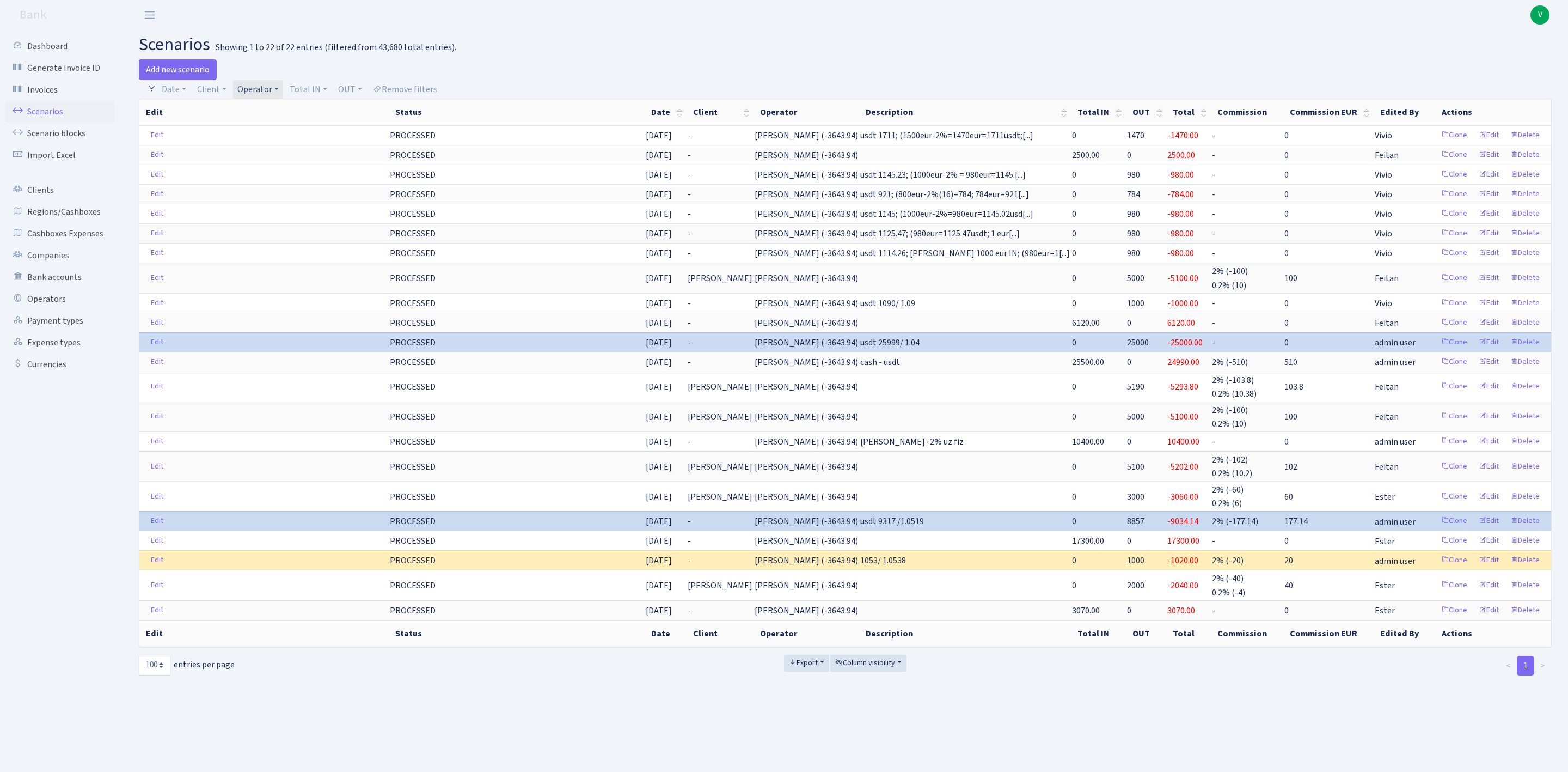
click at [54, 106] on link "Scenarios" at bounding box center [60, 111] width 109 height 22
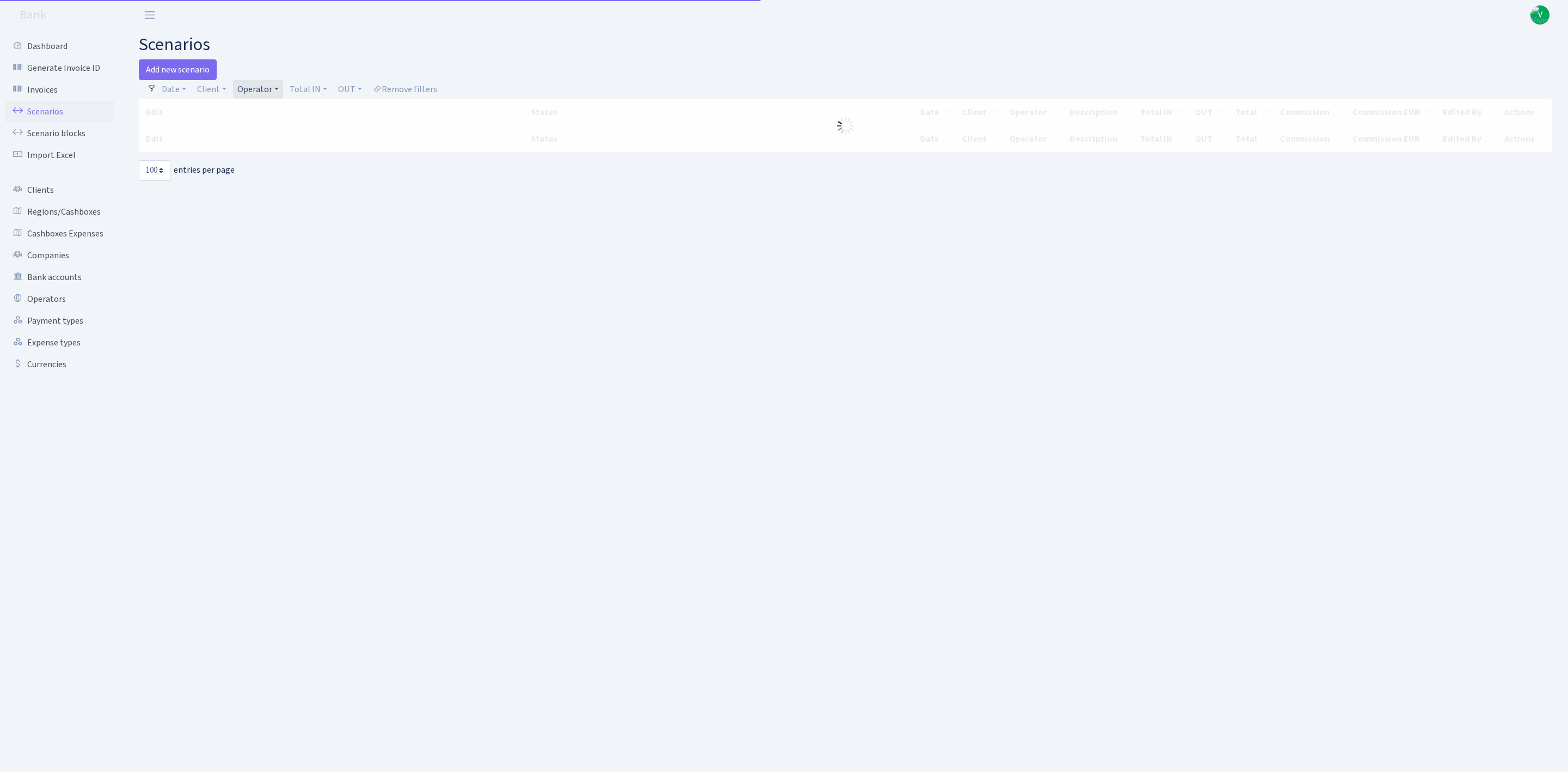
select select "100"
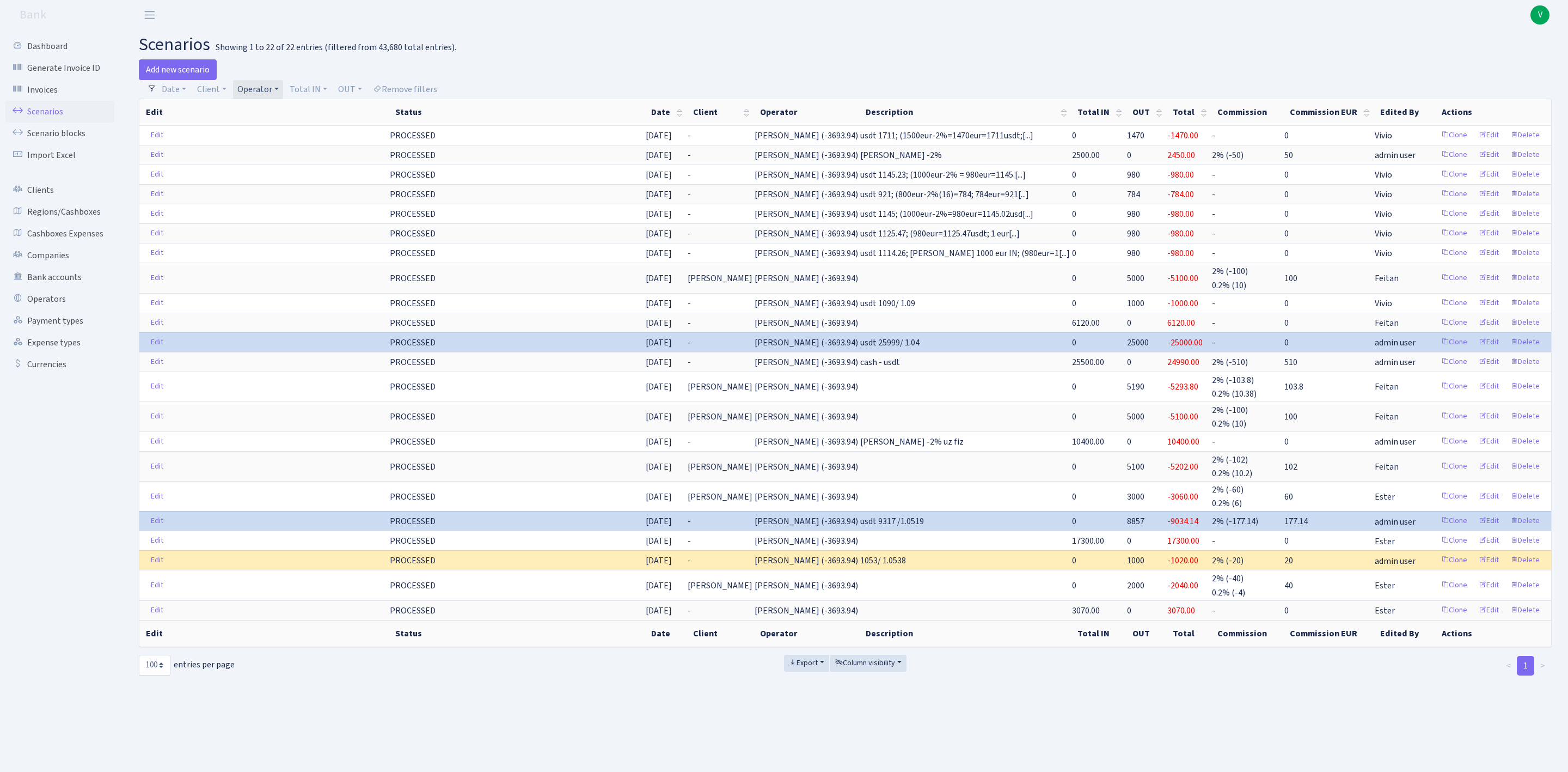
click at [250, 90] on link "Operator" at bounding box center [257, 89] width 50 height 18
click at [48, 105] on link "Scenarios" at bounding box center [60, 111] width 109 height 22
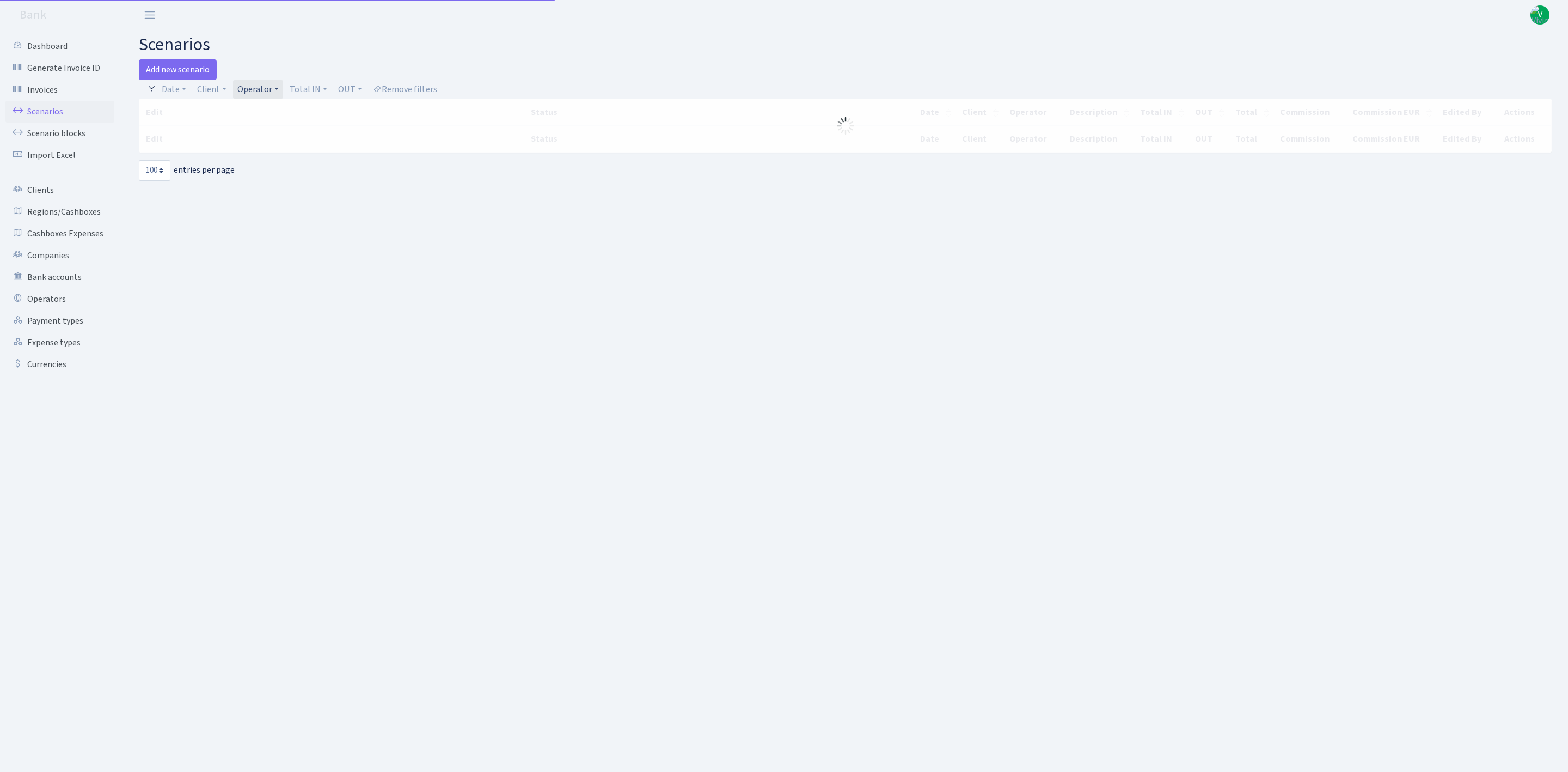
select select "100"
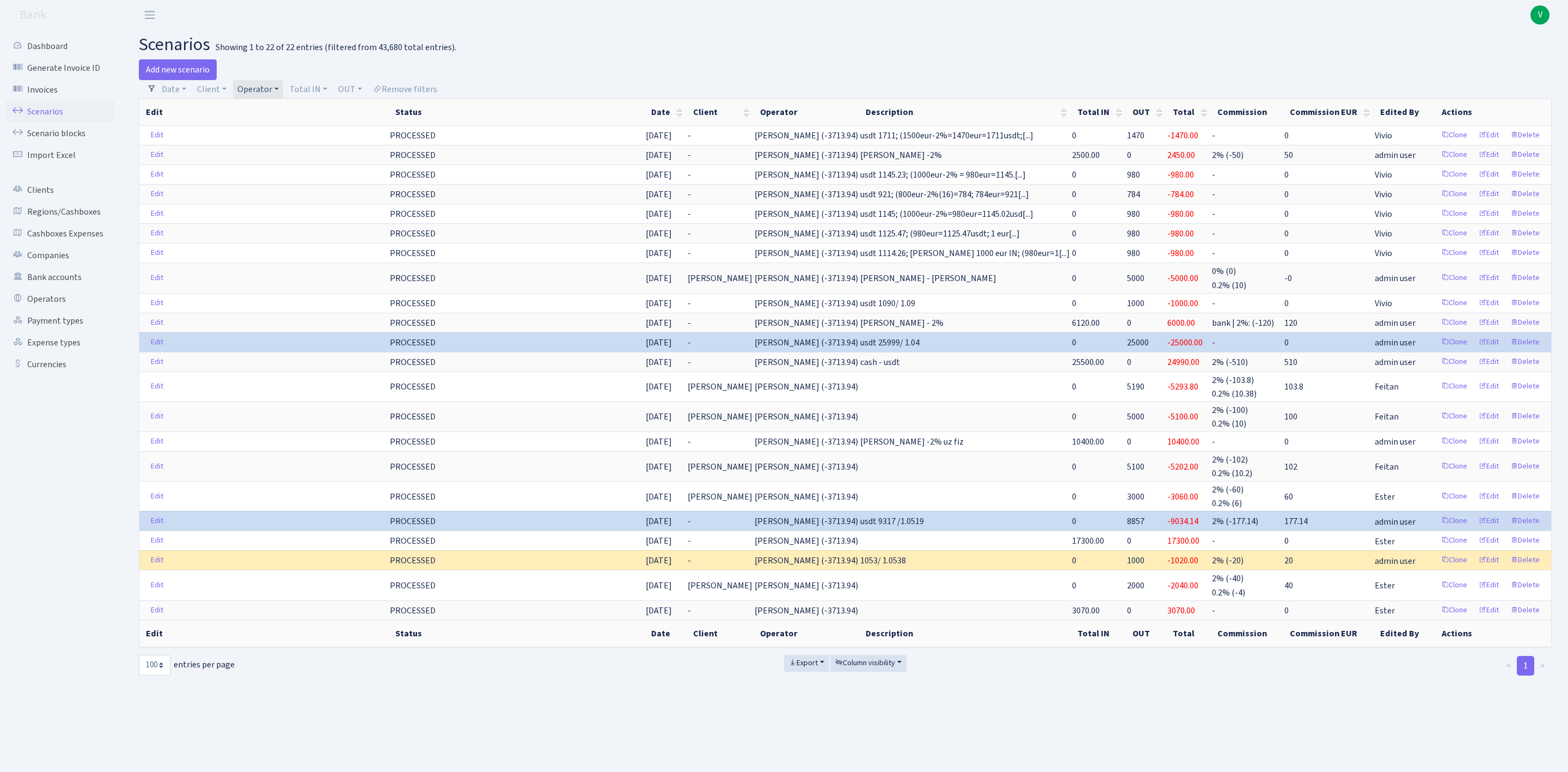
click at [49, 109] on link "Scenarios" at bounding box center [60, 111] width 109 height 22
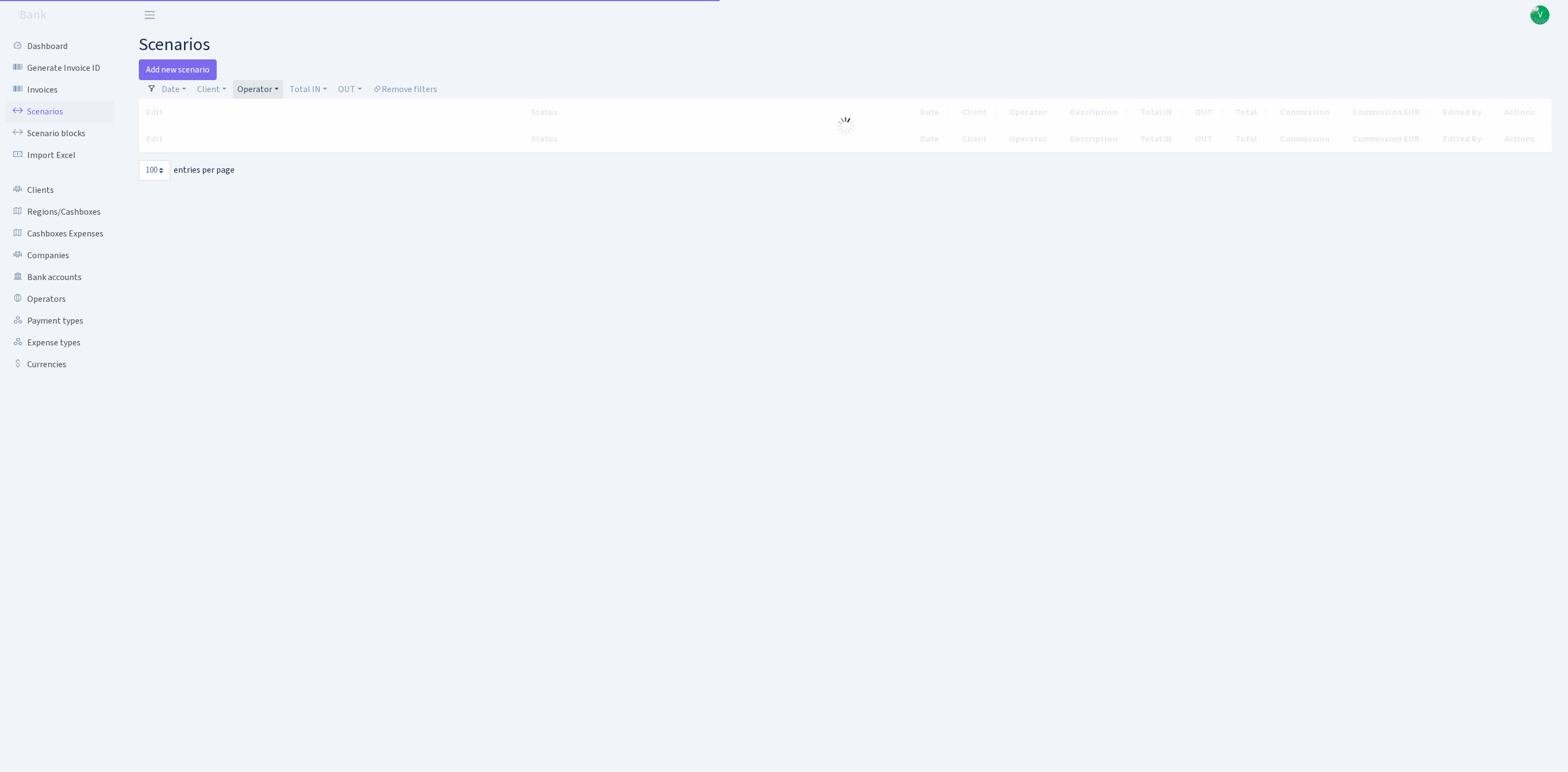
select select "100"
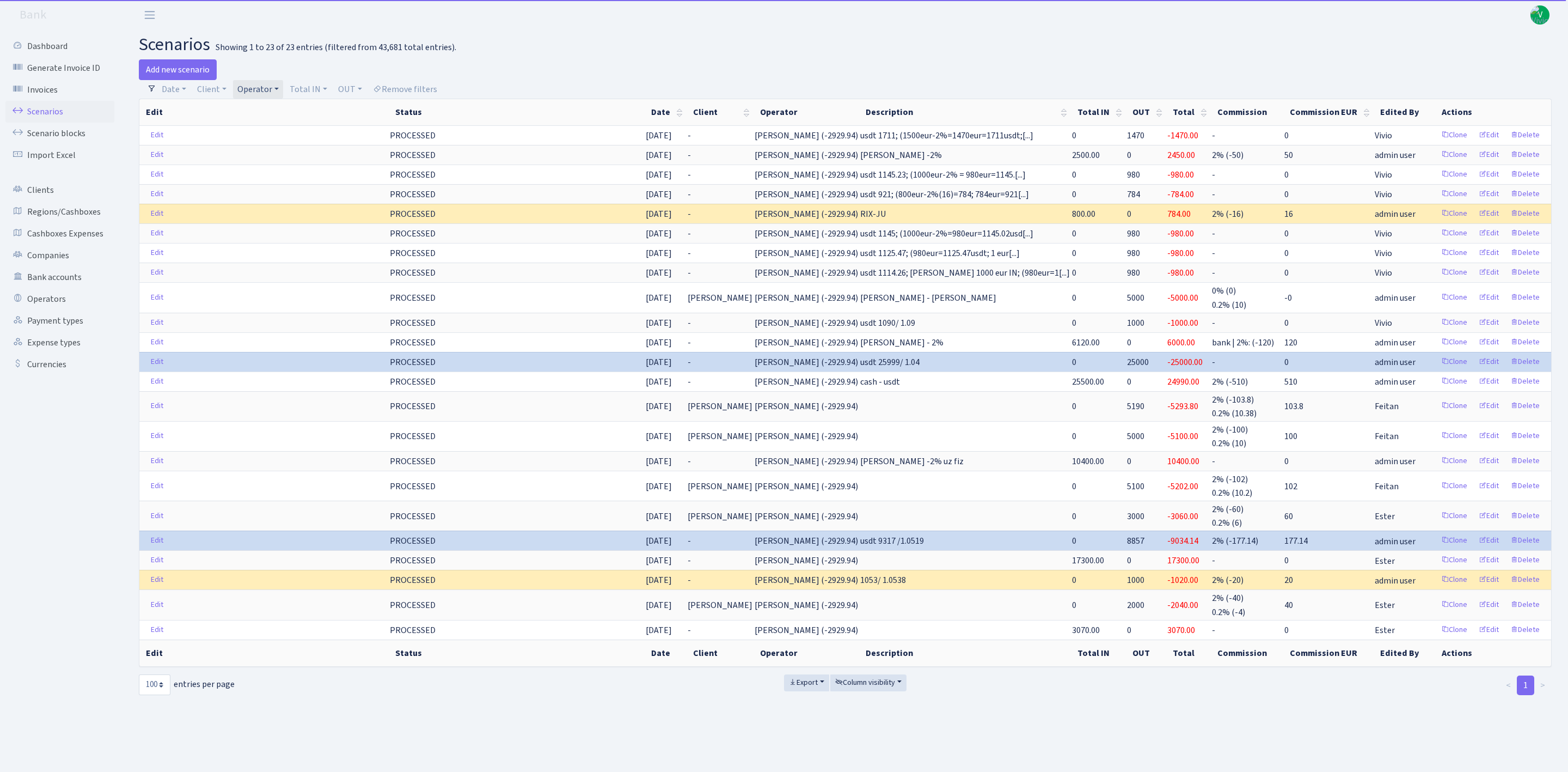
click at [253, 94] on link "Operator" at bounding box center [257, 89] width 50 height 18
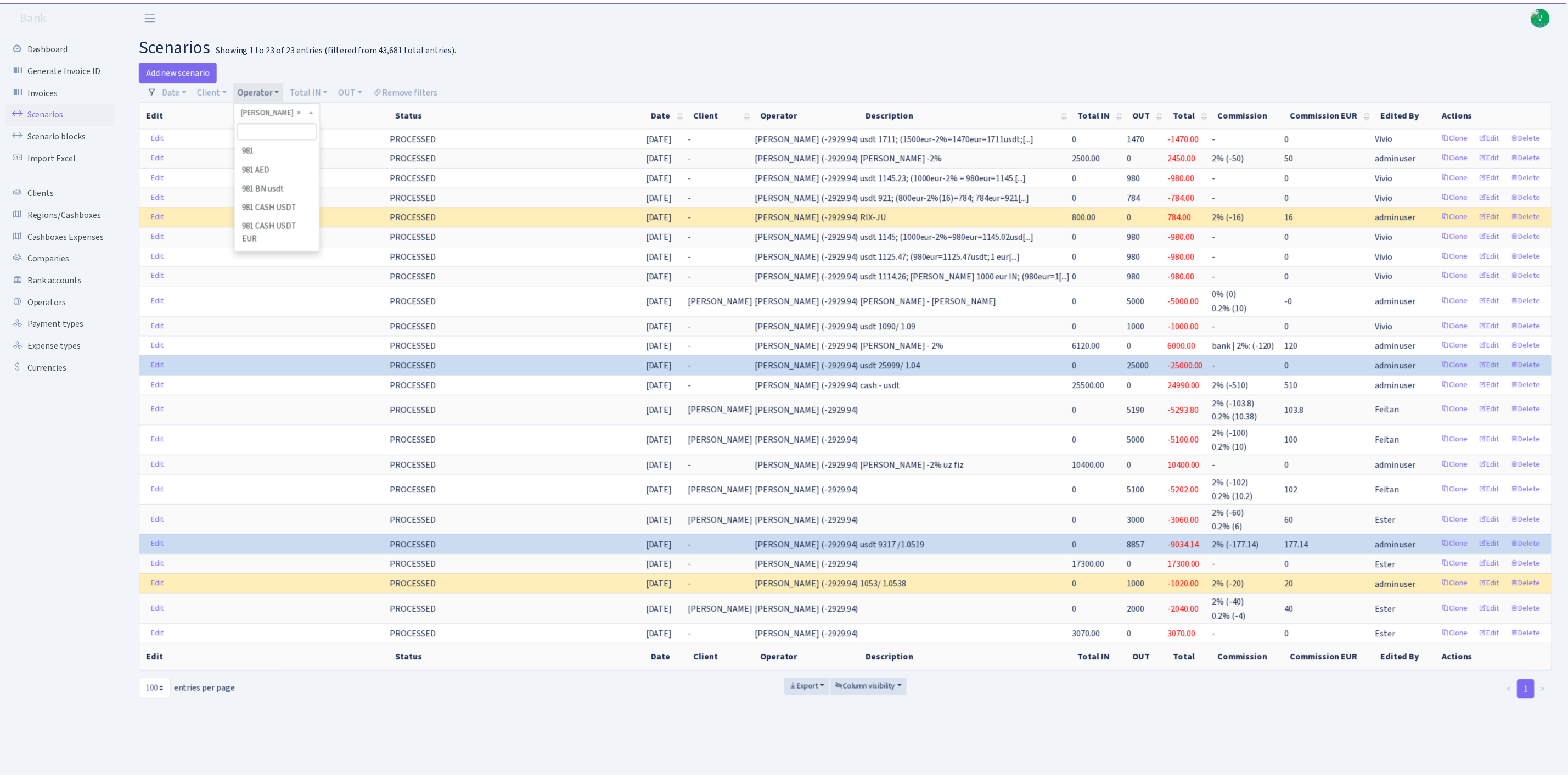
scroll to position [7762, 0]
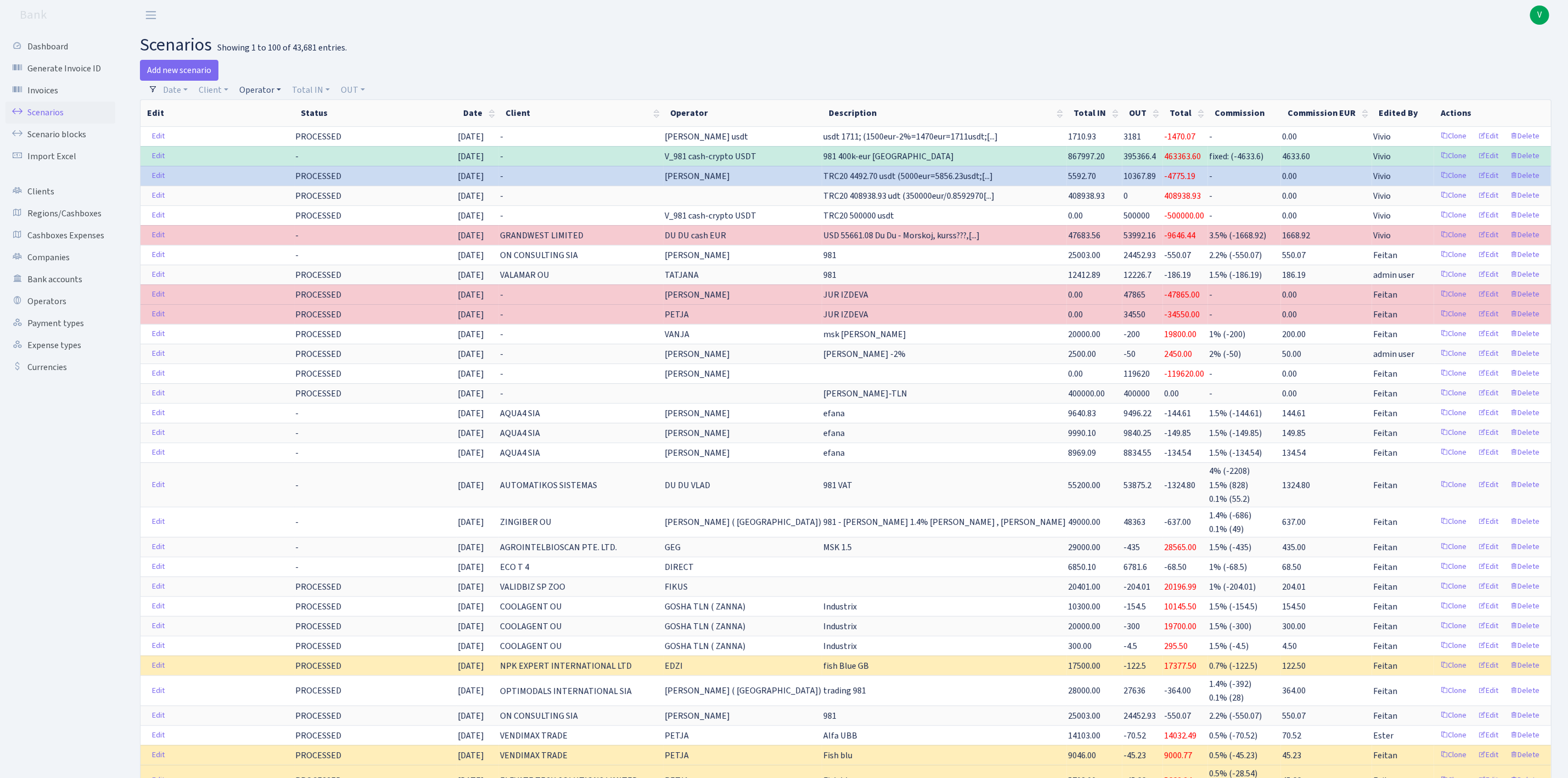
click at [267, 84] on link "Operator" at bounding box center [260, 90] width 50 height 18
click at [283, 127] on input "search" at bounding box center [279, 129] width 81 height 17
type input "svetlana"
click at [287, 199] on li "[PERSON_NAME]" at bounding box center [279, 200] width 83 height 19
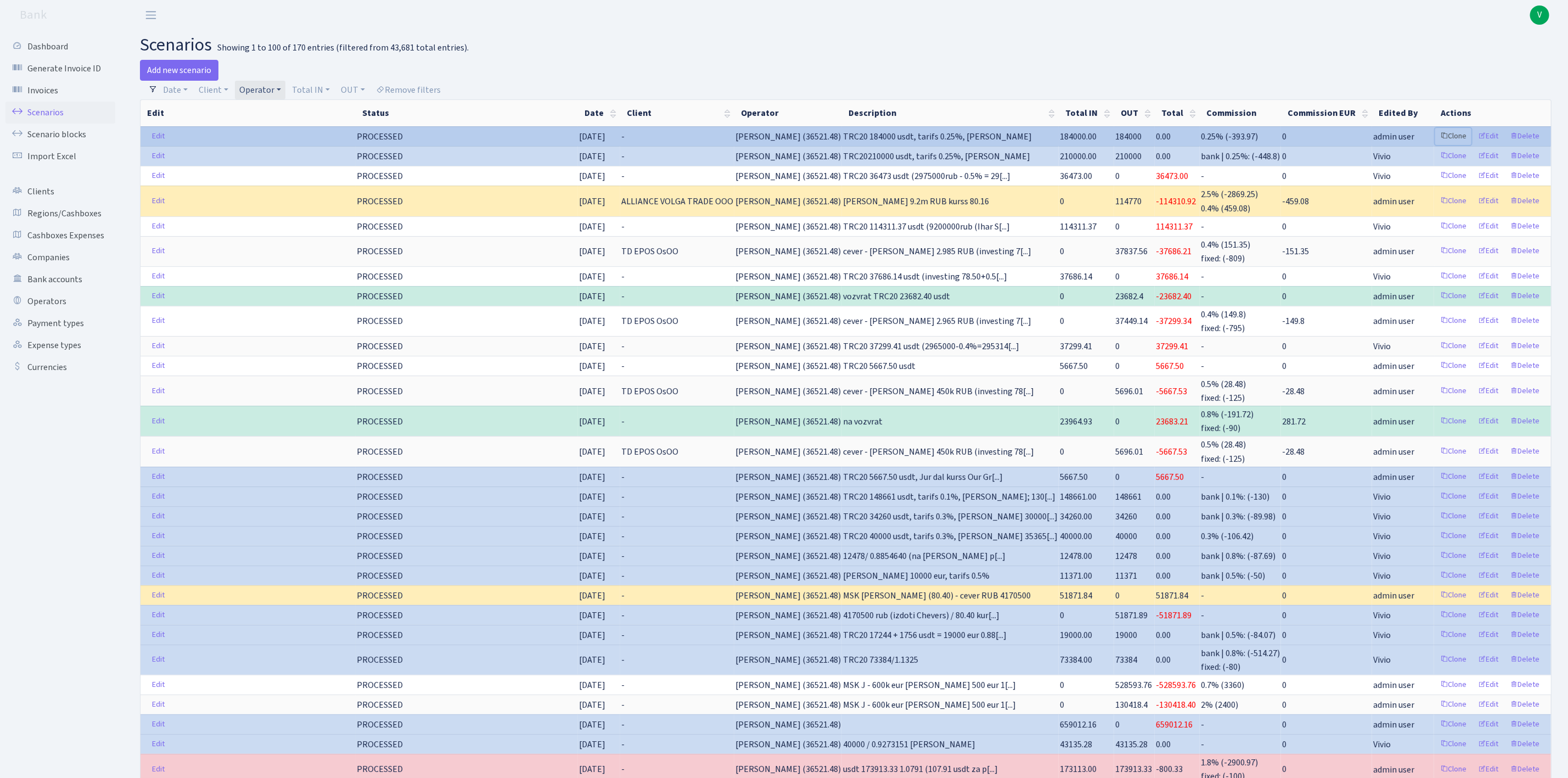
click at [1451, 136] on link "Clone" at bounding box center [1453, 136] width 36 height 17
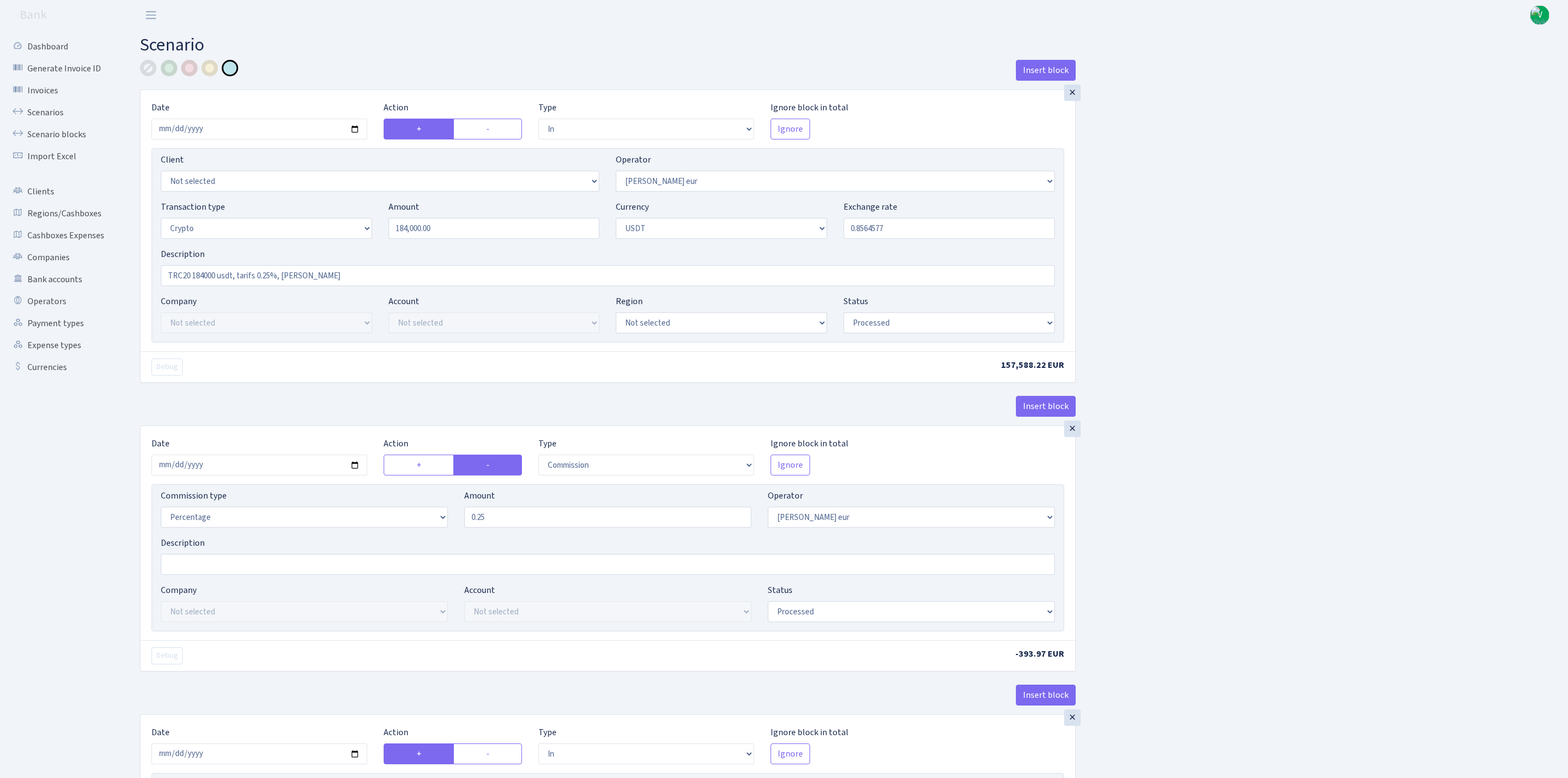
select select "in"
select select "403"
select select "3"
select select "6"
select select "processed"
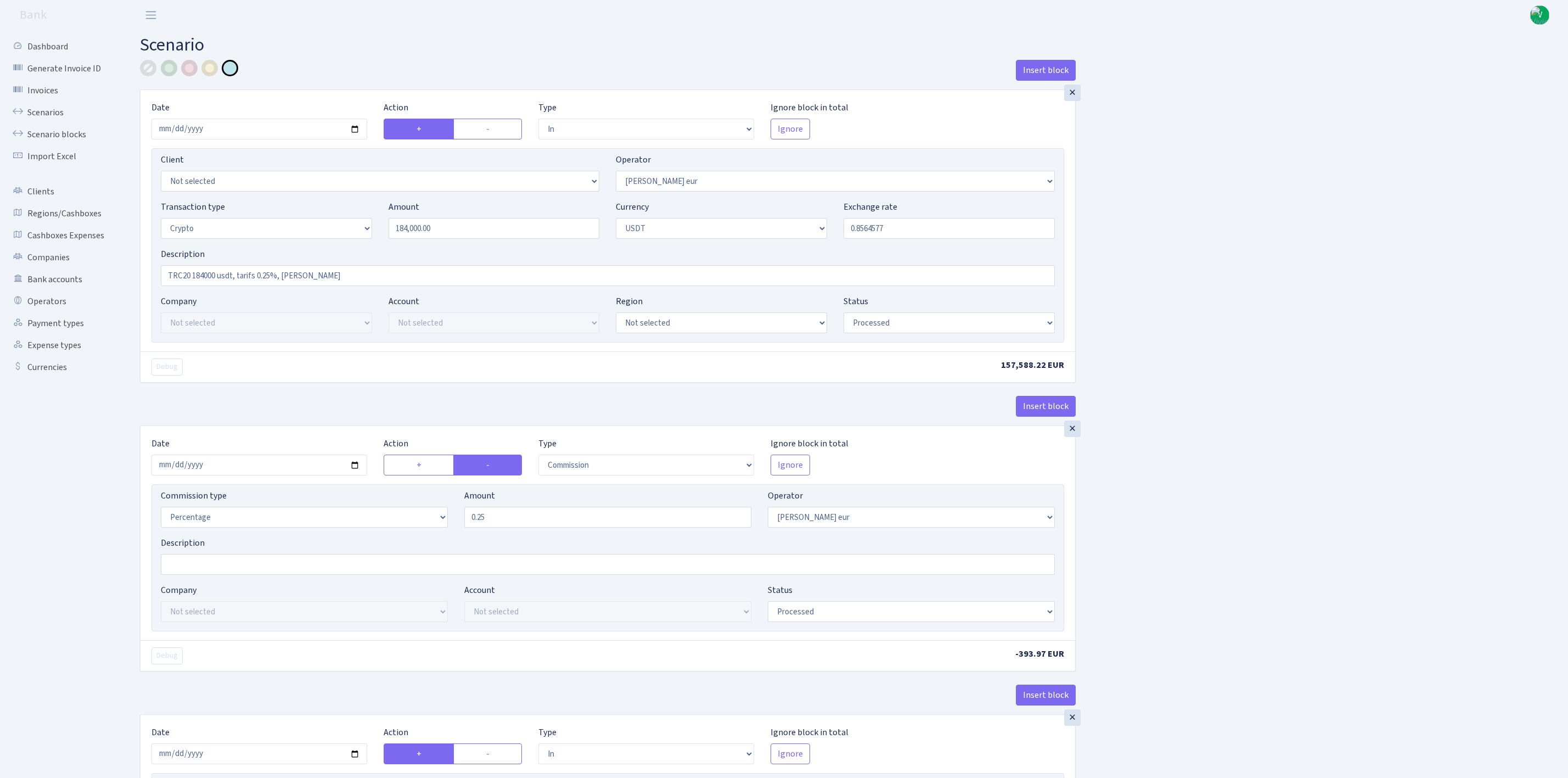
select select "commission"
select select "403"
select select "processed"
select select "in"
select select "253"
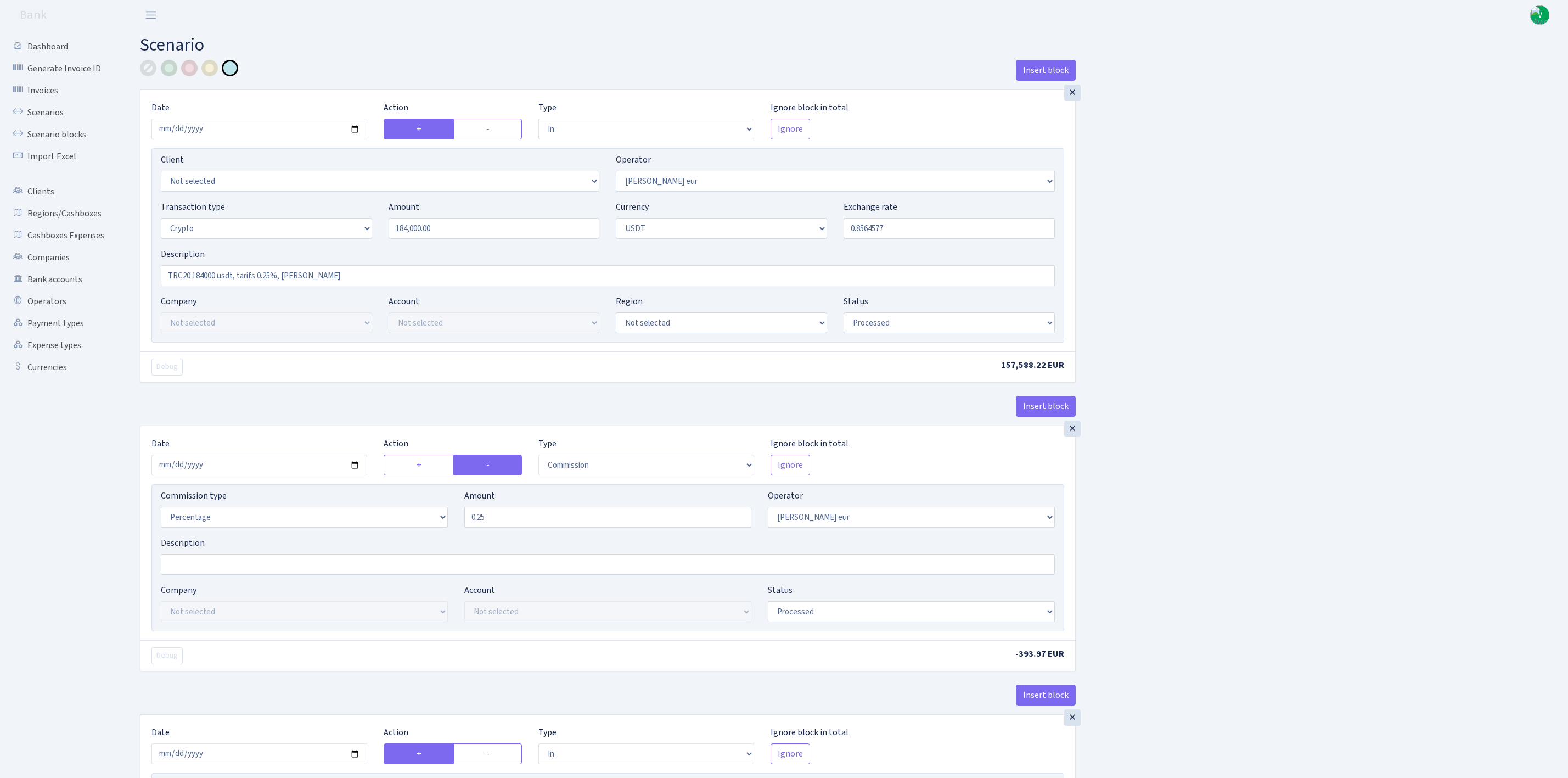
select select "2"
select select "6"
select select "20"
select select "61"
select select "processed"
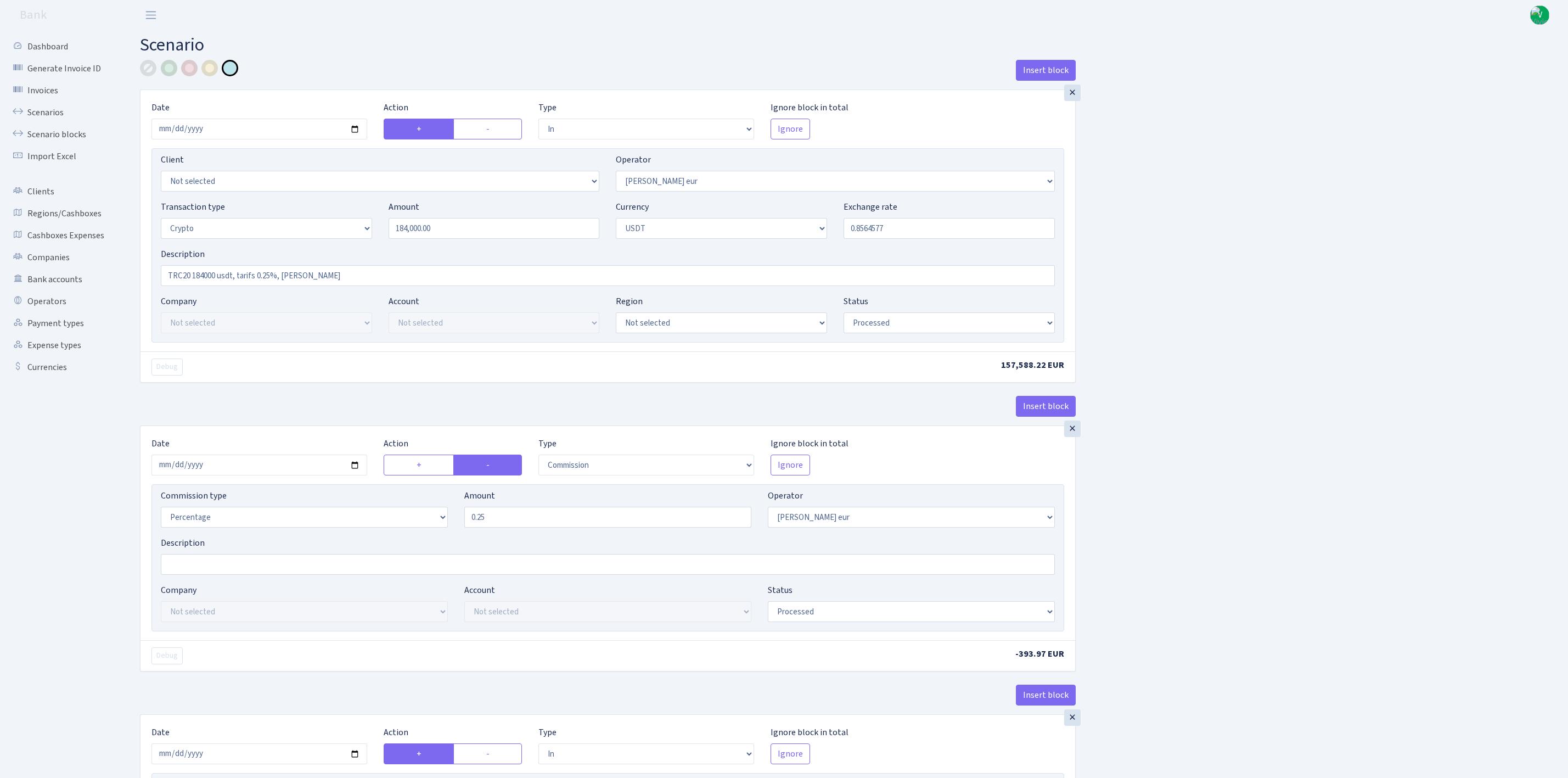
select select "out"
select select "253"
select select "15"
select select "6"
select select "processed"
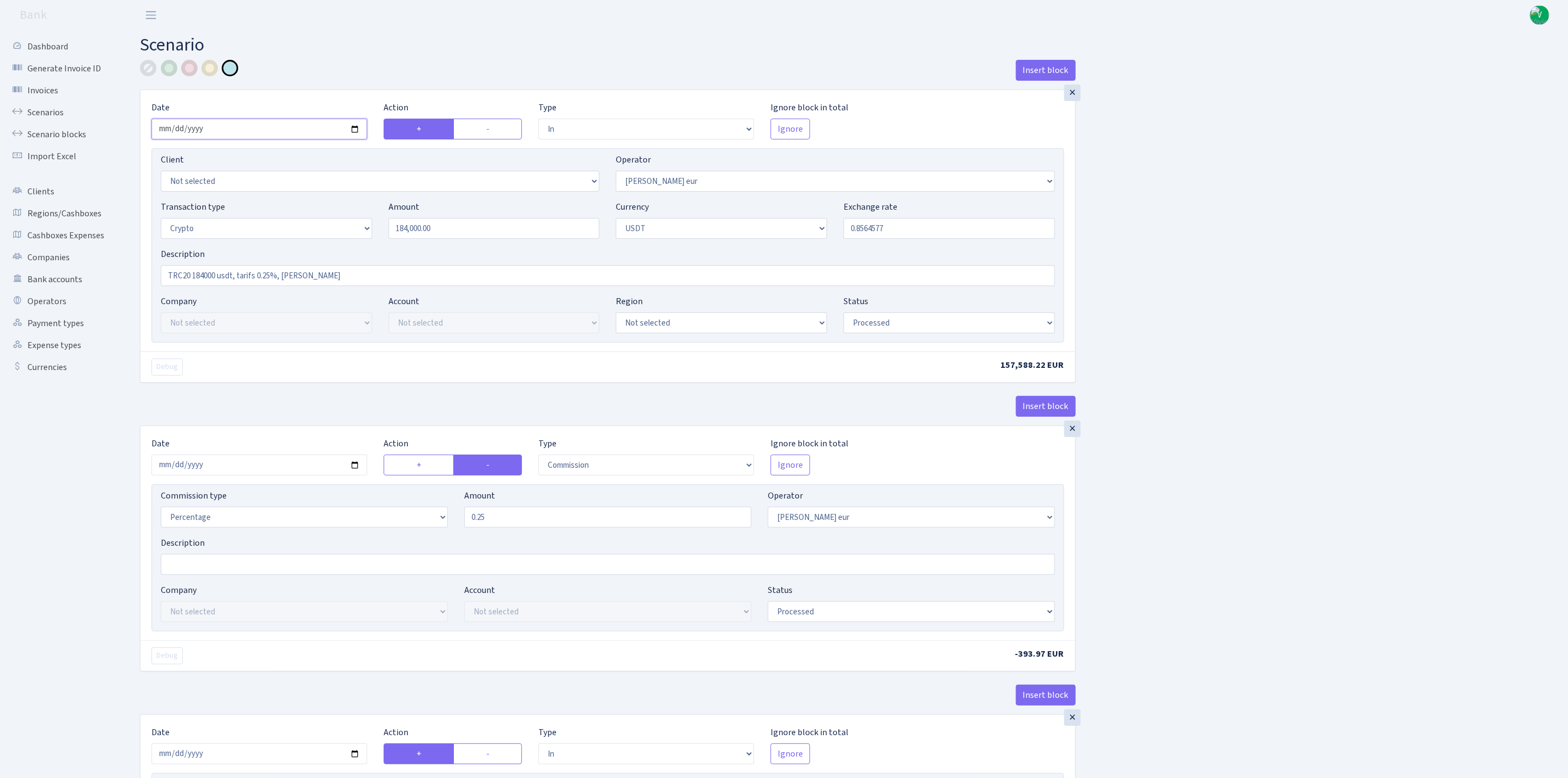
click at [355, 128] on input "2025-08-29" at bounding box center [260, 129] width 216 height 21
type input "2025-09-02"
drag, startPoint x: 443, startPoint y: 235, endPoint x: 336, endPoint y: 198, distance: 113.2
click at [336, 198] on div "Client Not selected 1 KOC GEMICILIK VE TASIMACILIK 1/BALDERE-SILDEDZE SIGNE 1/S…" at bounding box center [608, 245] width 912 height 194
click at [852, 233] on input "0.8564577" at bounding box center [949, 228] width 211 height 21
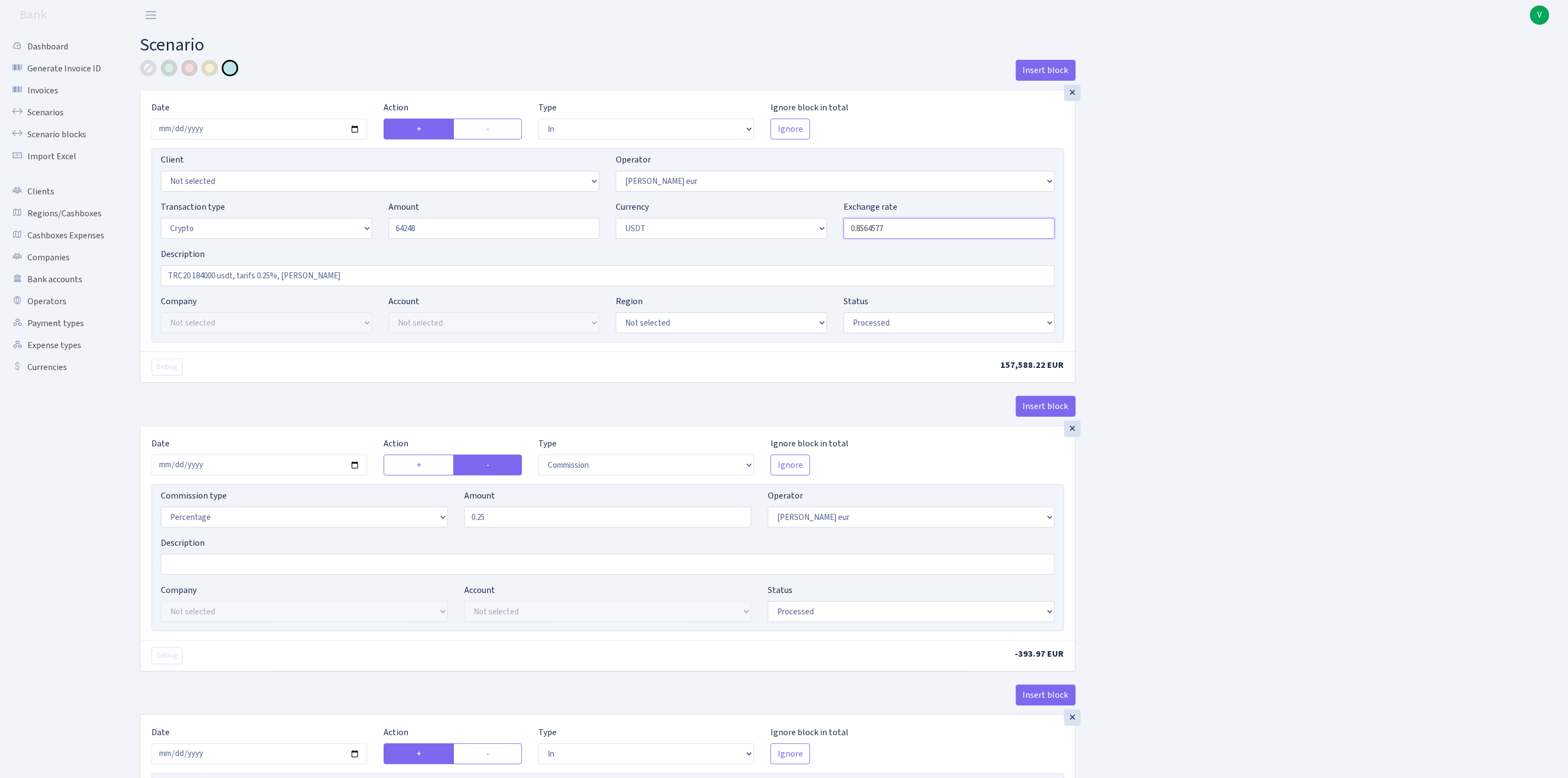
type input "64,248.00"
drag, startPoint x: 863, startPoint y: 228, endPoint x: 974, endPoint y: 224, distance: 111.1
click at [974, 224] on input "0.8564577" at bounding box center [949, 228] width 211 height 21
click at [1238, 229] on div "Insert block × Date [DATE] Action + - Type --- In Out Commission Field required…" at bounding box center [846, 747] width 1428 height 1376
click at [916, 228] on input "0.8586290" at bounding box center [949, 228] width 211 height 21
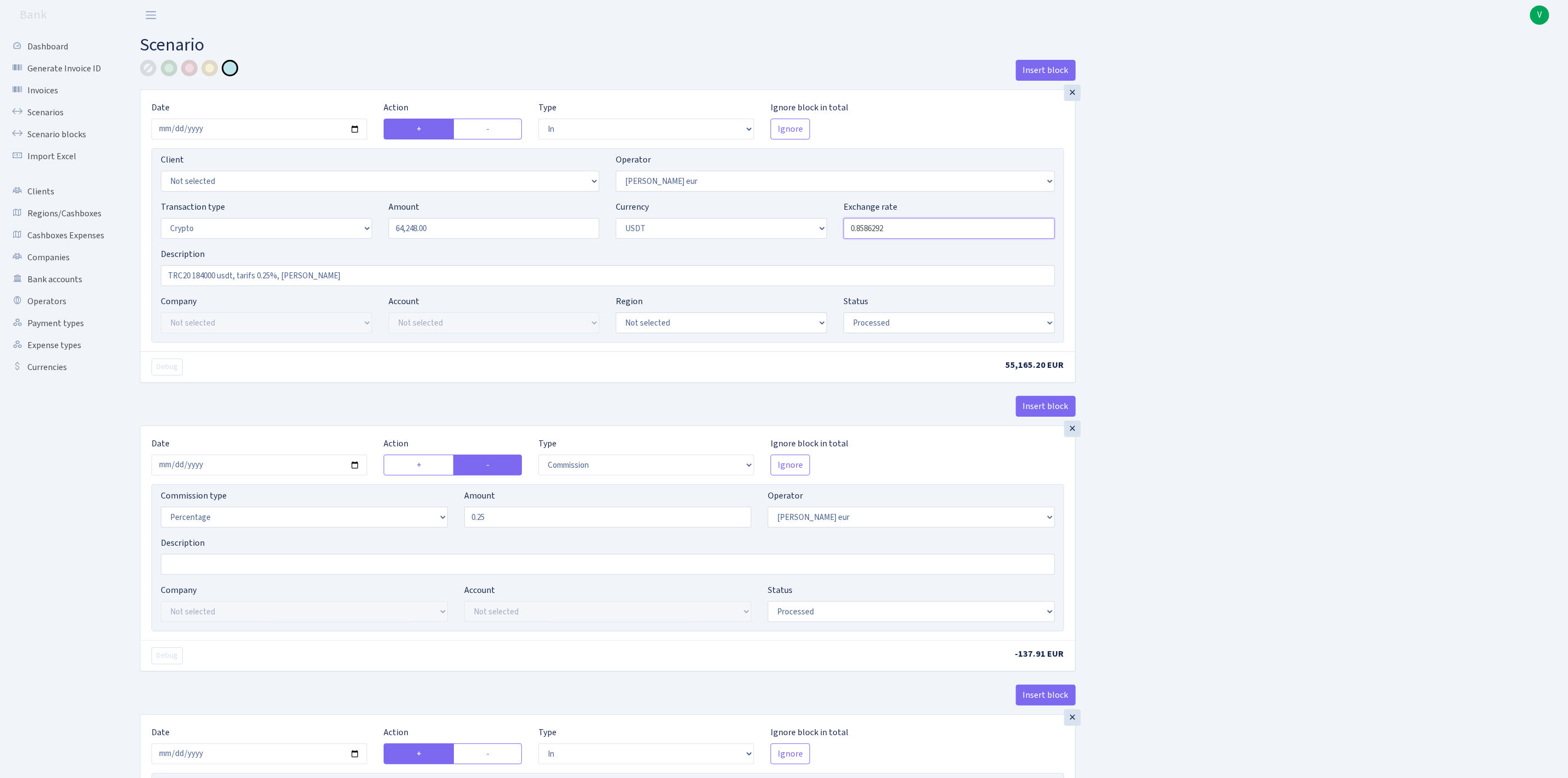
type input "0.8586292"
click at [1192, 275] on div "Insert block × Date [DATE] Action + - Type --- In Out Commission Field required…" at bounding box center [846, 747] width 1428 height 1376
drag, startPoint x: 193, startPoint y: 274, endPoint x: 216, endPoint y: 274, distance: 23.0
click at [216, 274] on input "TRC20 184000 usdt, tarifs 0.25%, RIX" at bounding box center [608, 275] width 894 height 21
click at [267, 275] on input "TRC20 64248 usdt, tarifs 0.25%, RIX" at bounding box center [608, 275] width 894 height 21
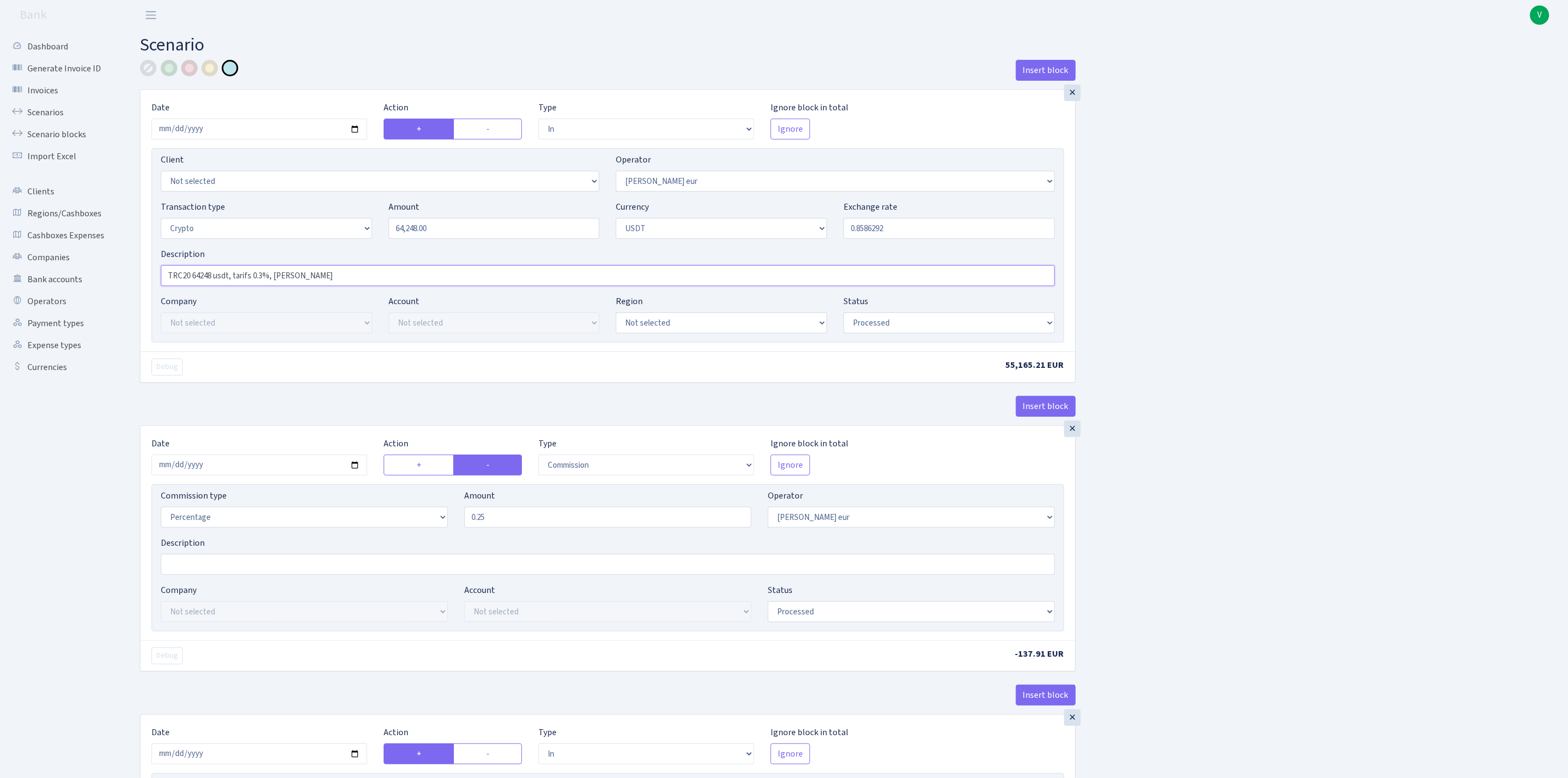
type input "TRC20 64248 usdt, tarifs 0.3%, RIX"
click at [1351, 365] on div "Insert block × Date [DATE] Action + - Type --- In Out Commission Field required…" at bounding box center [846, 747] width 1428 height 1376
click at [354, 464] on input "2025-08-29" at bounding box center [260, 465] width 216 height 21
type input "[DATE]"
click at [480, 524] on input "0.25" at bounding box center [608, 517] width 287 height 21
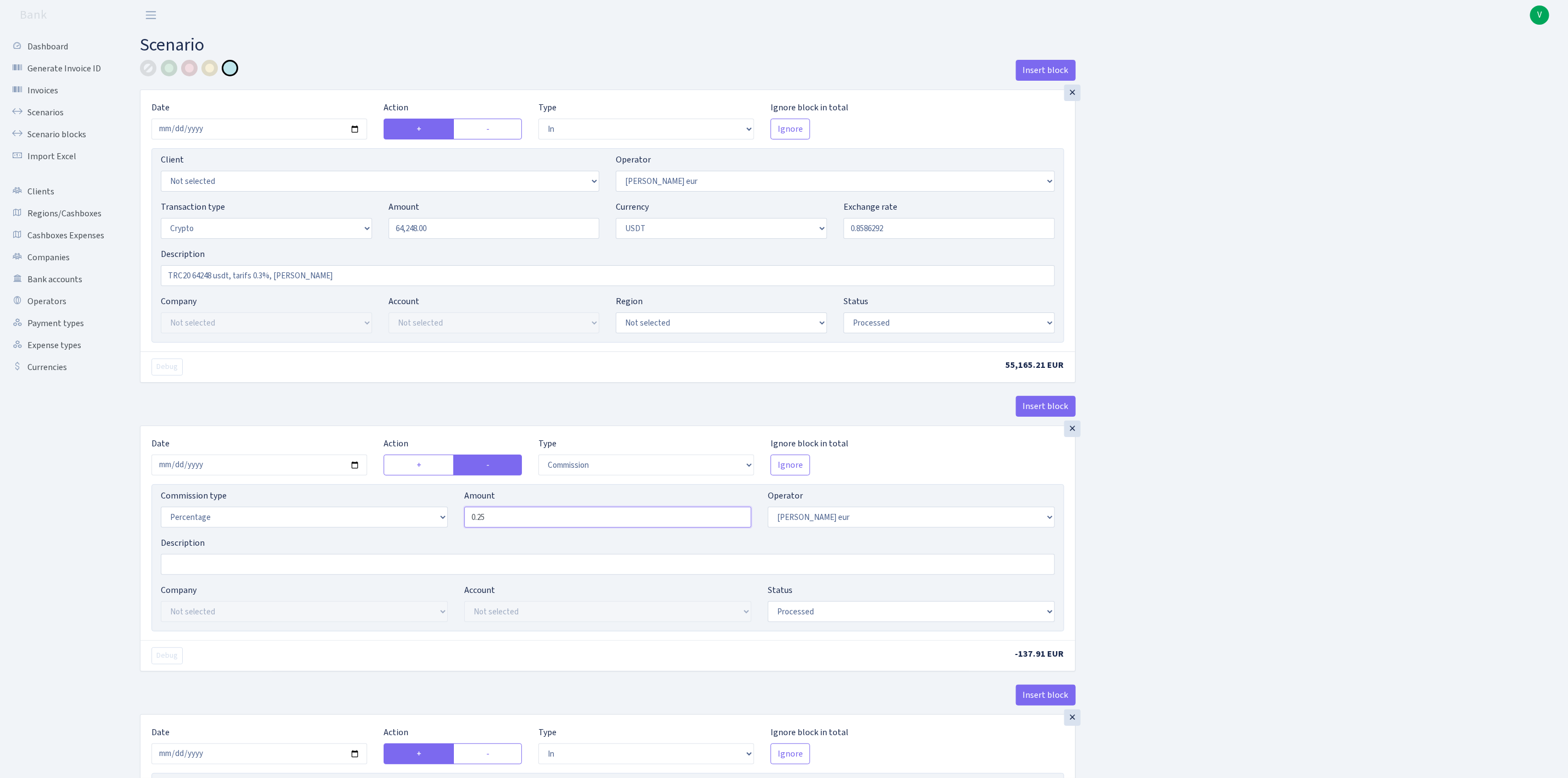
drag, startPoint x: 487, startPoint y: 518, endPoint x: 546, endPoint y: 518, distance: 59.0
click at [546, 518] on input "0.25" at bounding box center [608, 517] width 287 height 21
click at [1235, 515] on div "Insert block × Date 2025-09-02 Action + - Type --- In Out Commission Field requ…" at bounding box center [846, 747] width 1428 height 1376
type input "0.30"
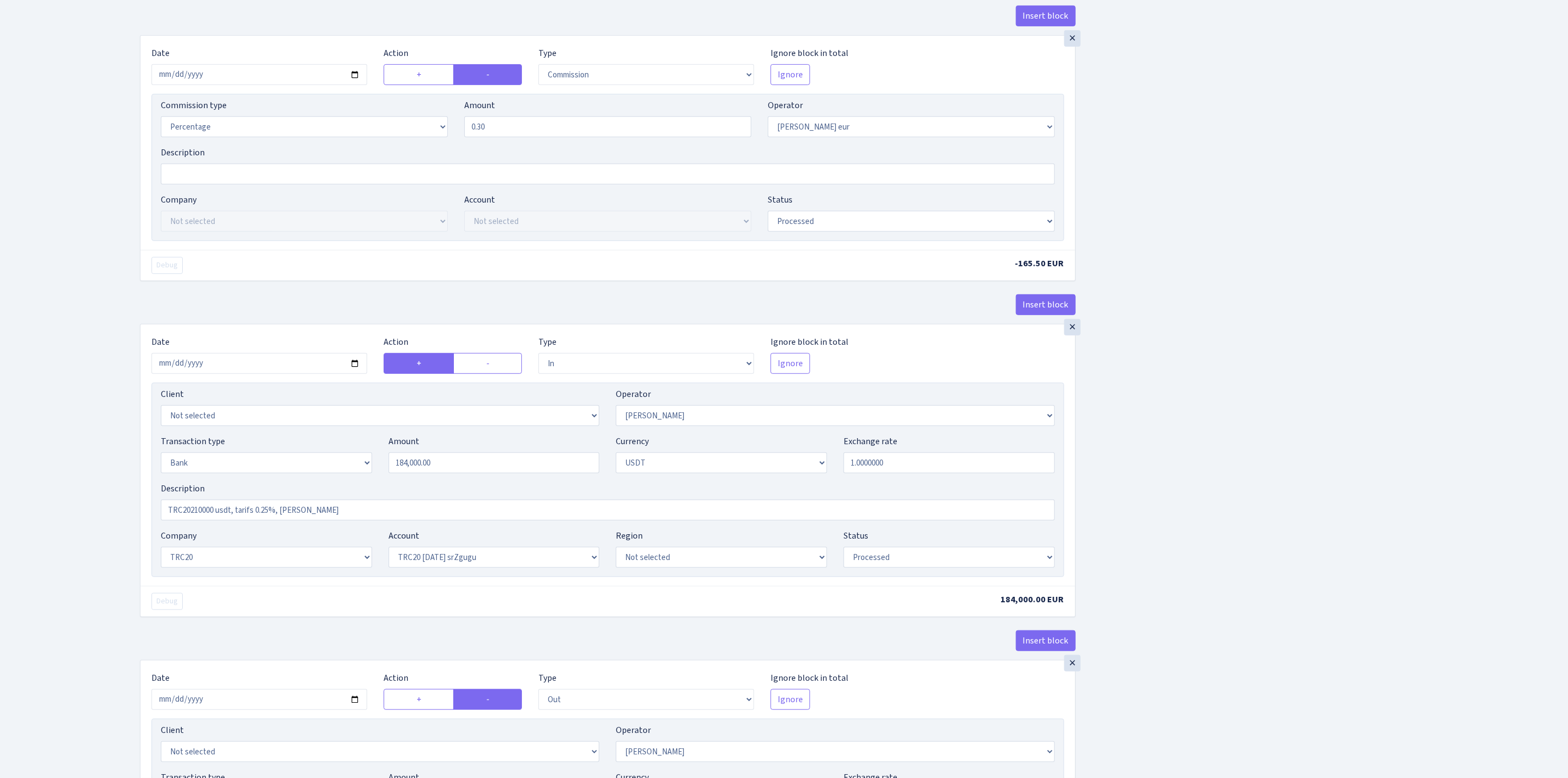
scroll to position [412, 0]
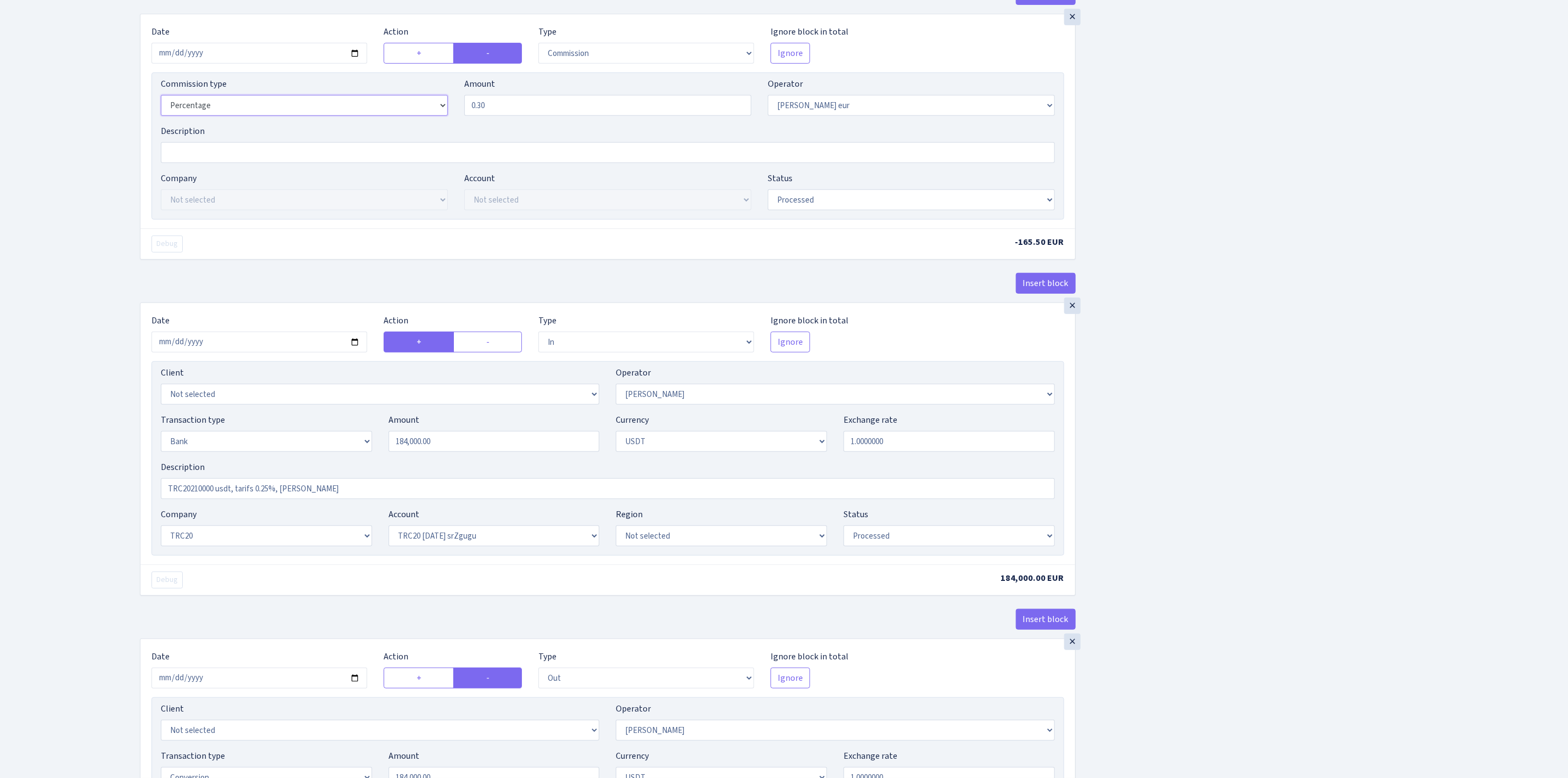
click at [199, 114] on select "Percentage Fixed Bank" at bounding box center [304, 105] width 287 height 21
select select "bank"
click at [161, 99] on select "Percentage Fixed Bank" at bounding box center [304, 105] width 287 height 21
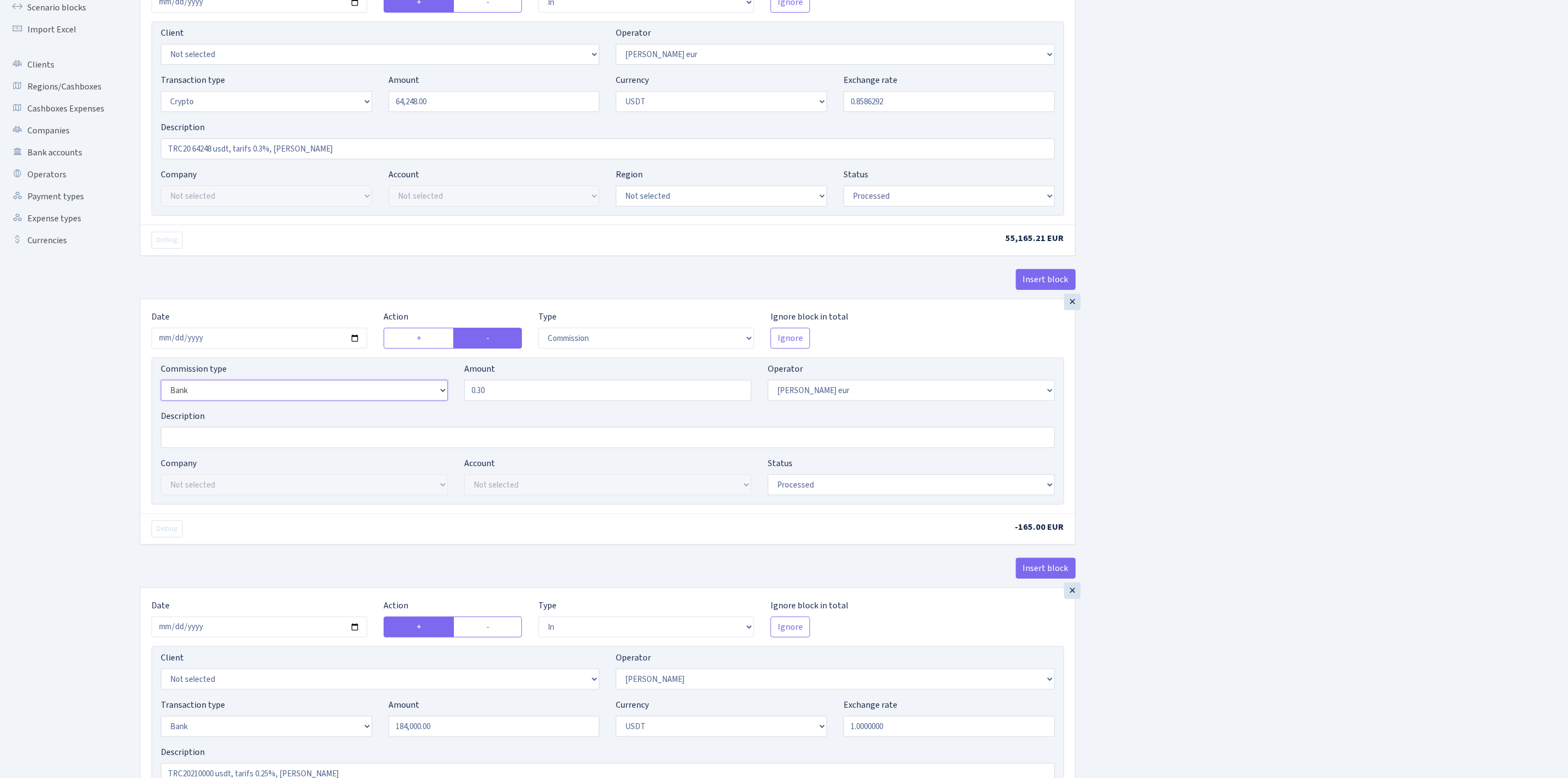
scroll to position [82, 0]
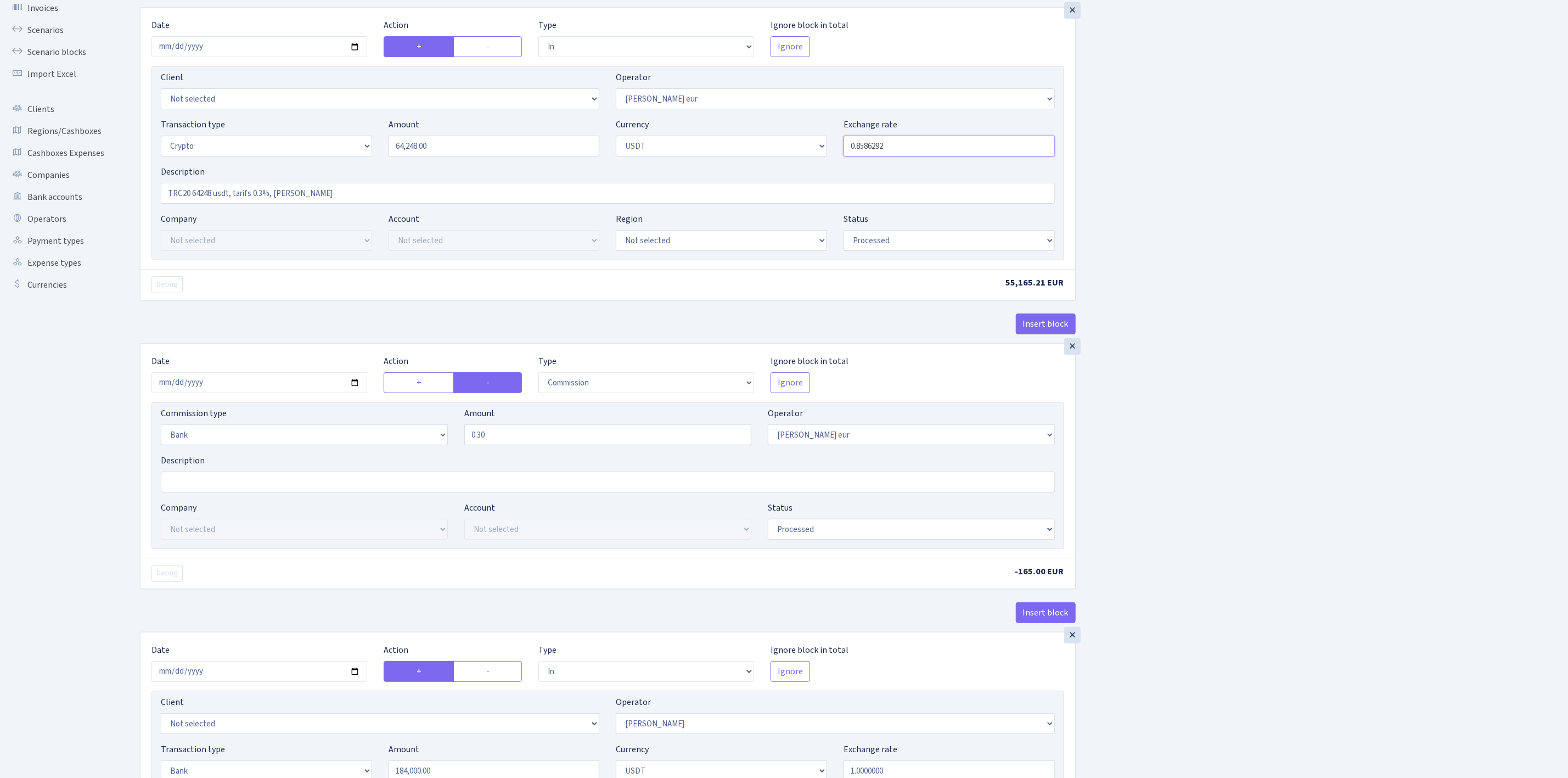
drag, startPoint x: 880, startPoint y: 149, endPoint x: 939, endPoint y: 149, distance: 59.0
click at [939, 149] on input "0.8586292" at bounding box center [949, 146] width 211 height 21
click at [1145, 158] on div "Insert block × Date 2025-09-02 Action + - Type --- In Out Commission Field requ…" at bounding box center [846, 665] width 1428 height 1376
drag, startPoint x: 886, startPoint y: 148, endPoint x: 920, endPoint y: 148, distance: 34.0
click at [920, 148] on input "0.8586290" at bounding box center [949, 146] width 211 height 21
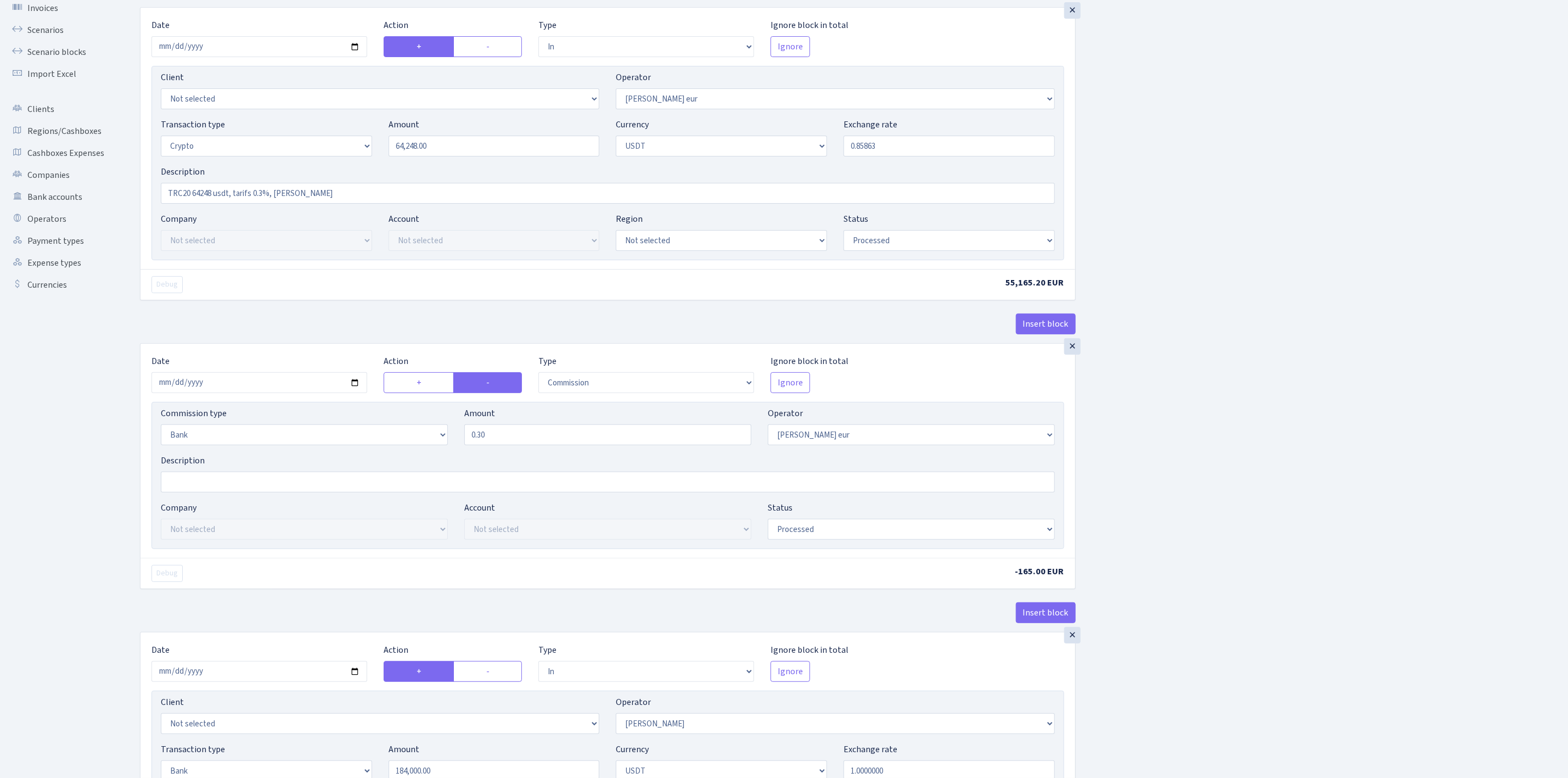
click at [1216, 175] on div "Insert block × Date 2025-09-02 Action + - Type --- In Out Commission Field requ…" at bounding box center [846, 665] width 1428 height 1376
drag, startPoint x: 901, startPoint y: 147, endPoint x: 979, endPoint y: 147, distance: 78.0
click at [979, 147] on input "0.8586300" at bounding box center [949, 146] width 211 height 21
click at [1189, 159] on div "Insert block × Date 2025-09-02 Action + - Type --- In Out Commission Field requ…" at bounding box center [846, 665] width 1428 height 1376
drag, startPoint x: 871, startPoint y: 145, endPoint x: 905, endPoint y: 145, distance: 34.0
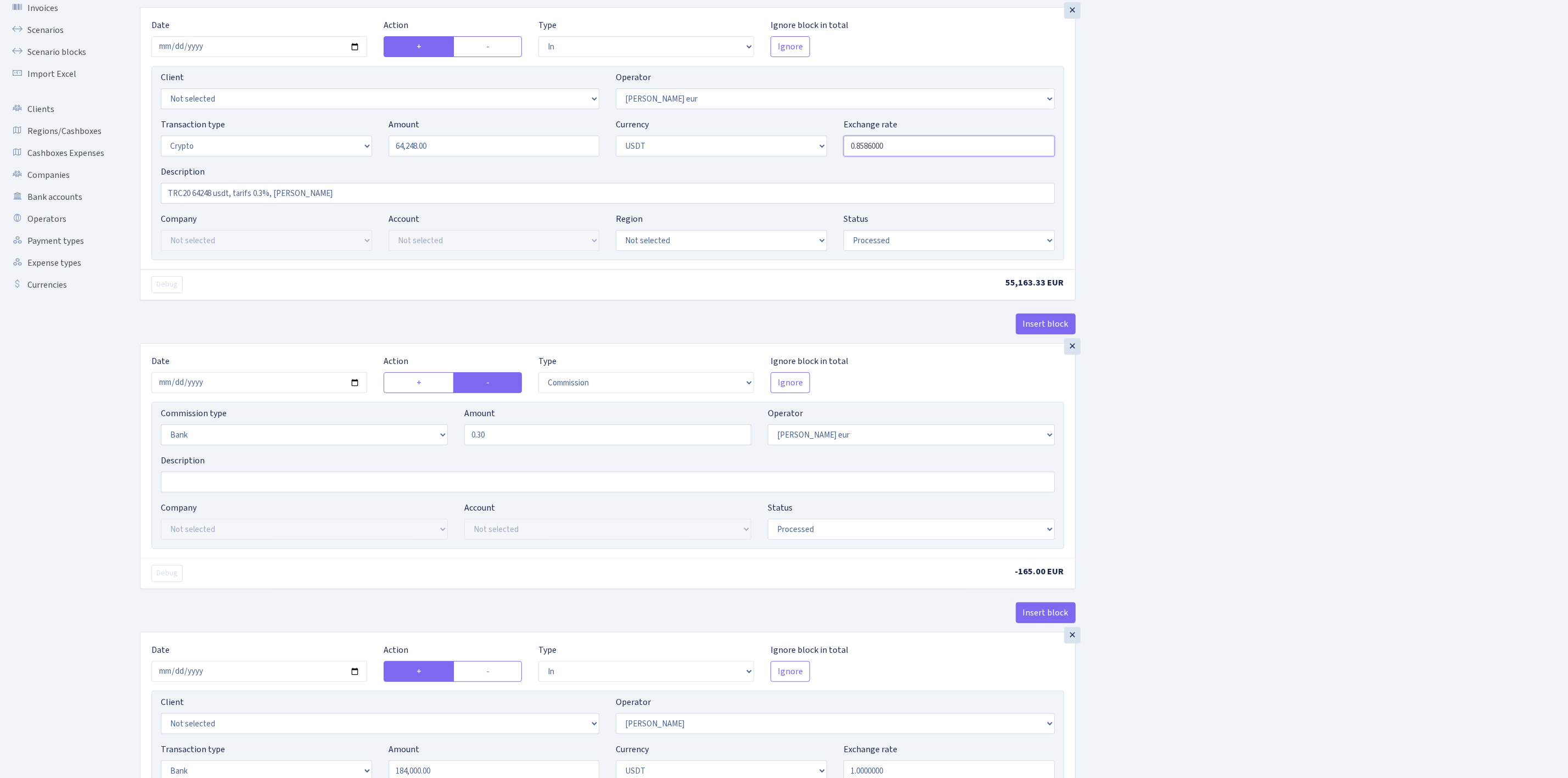
click at [905, 145] on input "0.8586000" at bounding box center [949, 146] width 211 height 21
click at [1290, 199] on div "Insert block × Date [DATE] Action + - Type --- In Out Commission Field required…" at bounding box center [846, 665] width 1428 height 1376
drag, startPoint x: 877, startPoint y: 148, endPoint x: 904, endPoint y: 147, distance: 27.0
click at [904, 147] on input "0.8586290" at bounding box center [949, 146] width 211 height 21
click at [1150, 208] on div "Insert block × Date 2025-09-02 Action + - Type --- In Out Commission Field requ…" at bounding box center [846, 665] width 1428 height 1376
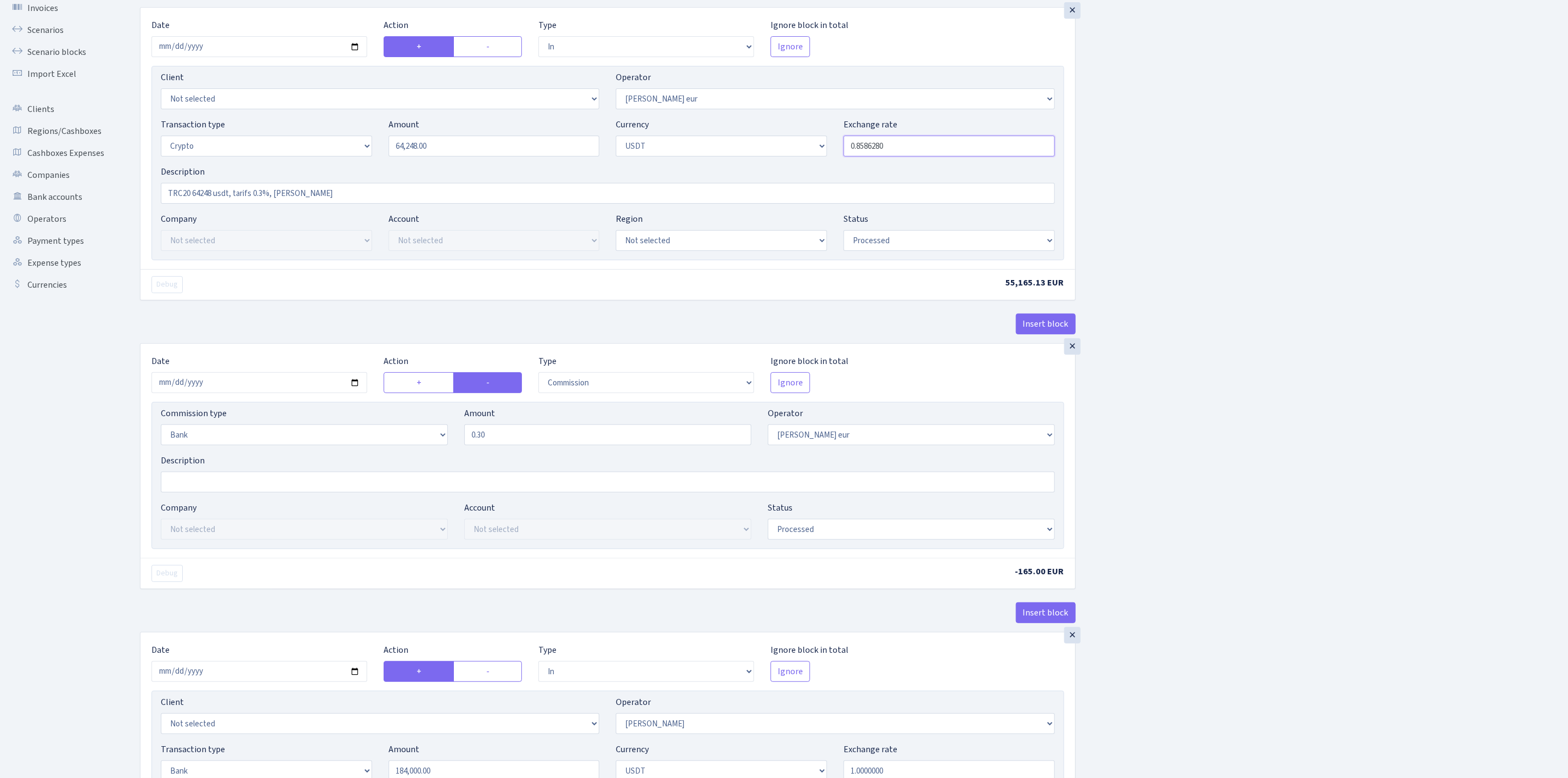
drag, startPoint x: 876, startPoint y: 148, endPoint x: 914, endPoint y: 148, distance: 38.0
click at [914, 148] on input "0.8586280" at bounding box center [949, 146] width 211 height 21
click at [1189, 176] on div "Insert block × Date 2025-09-02 Action + - Type --- In Out Commission Field requ…" at bounding box center [846, 665] width 1428 height 1376
drag, startPoint x: 878, startPoint y: 145, endPoint x: 940, endPoint y: 150, distance: 62.2
click at [940, 150] on input "0.8586270" at bounding box center [949, 146] width 211 height 21
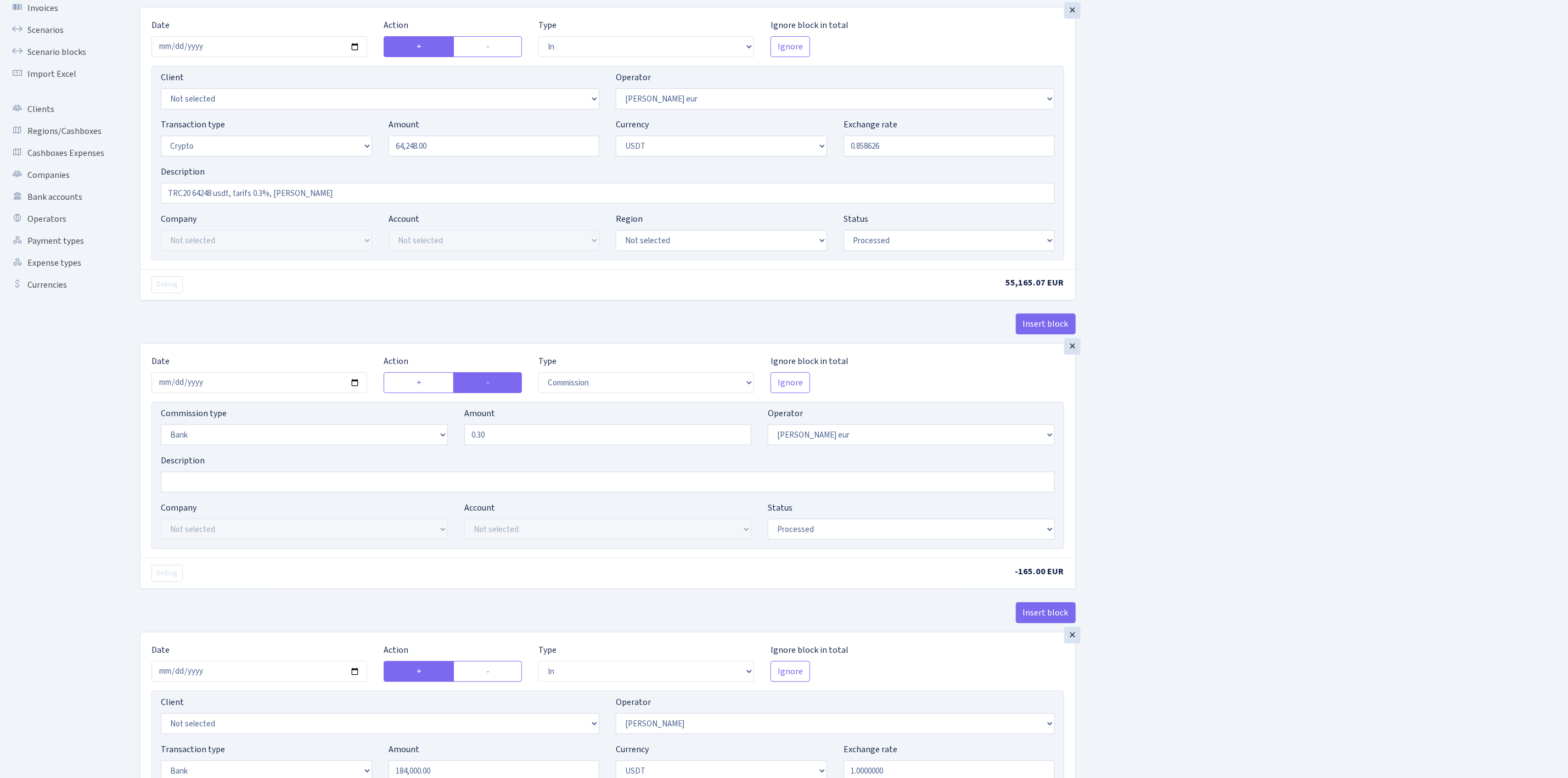
click at [1186, 176] on div "Insert block × Date 2025-09-02 Action + - Type --- In Out Commission Field requ…" at bounding box center [846, 665] width 1428 height 1376
type input "0.8586260"
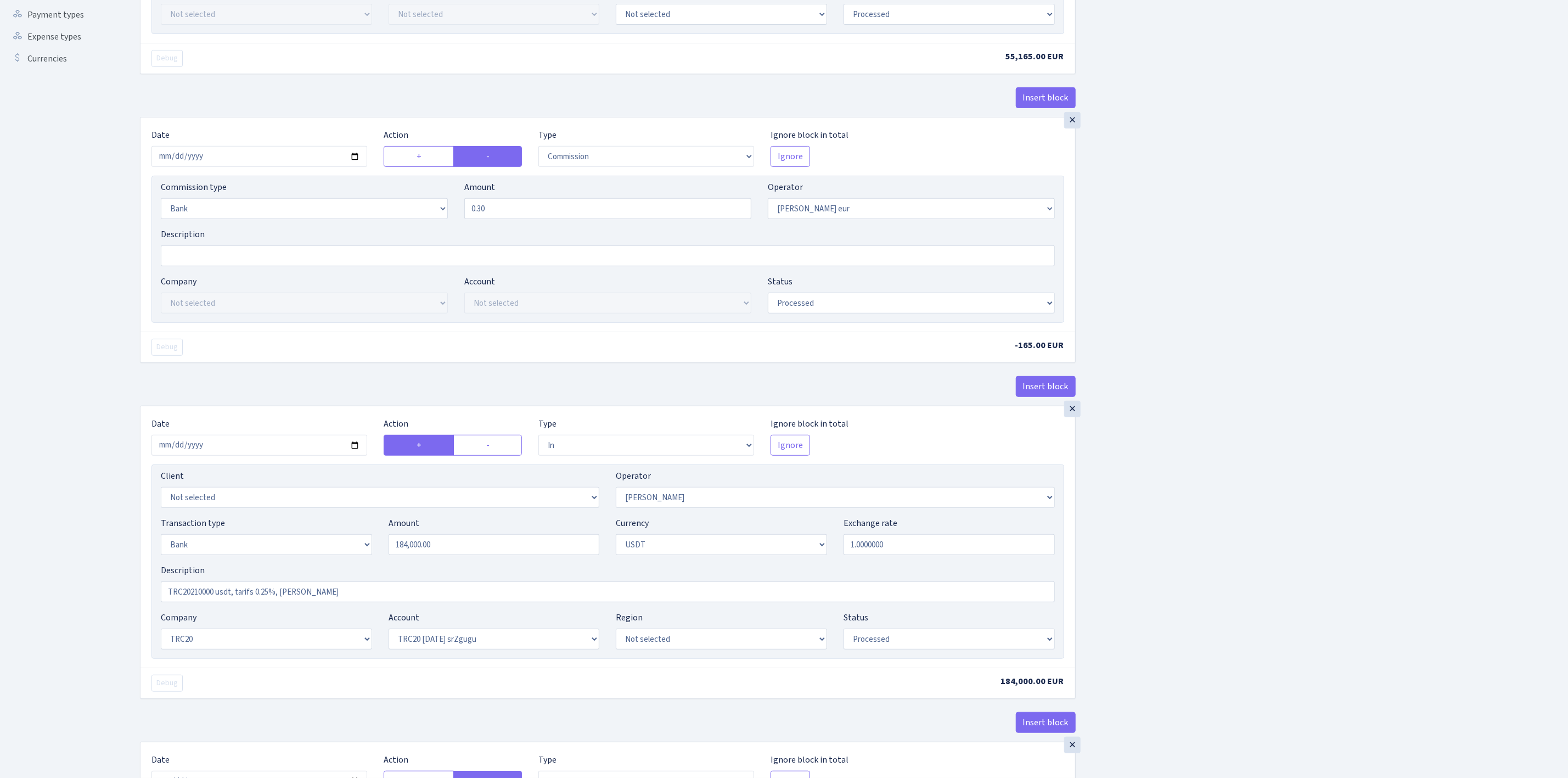
scroll to position [329, 0]
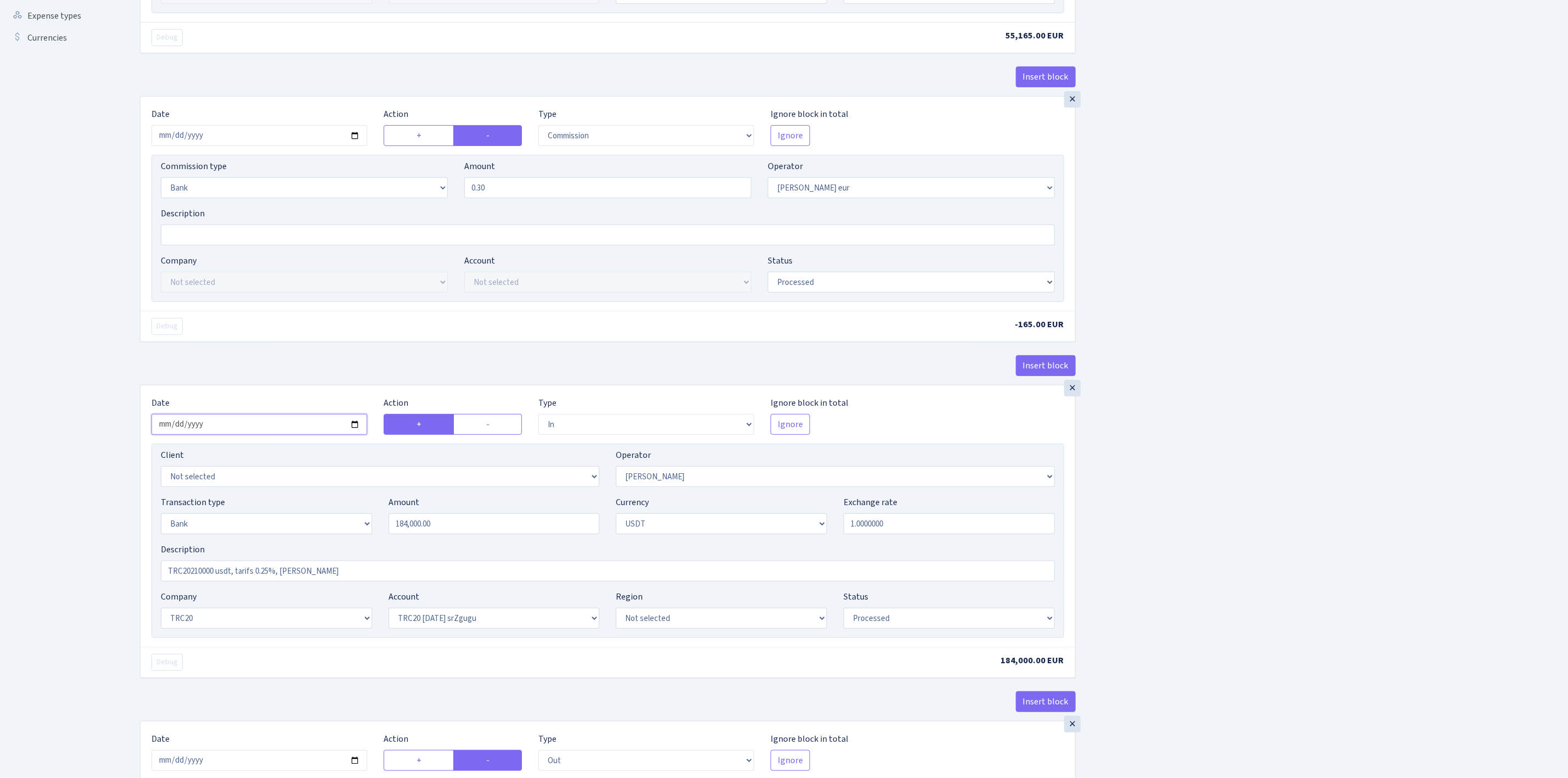
click at [353, 430] on input "2025-08-29" at bounding box center [260, 424] width 216 height 21
type input "2025-09-02"
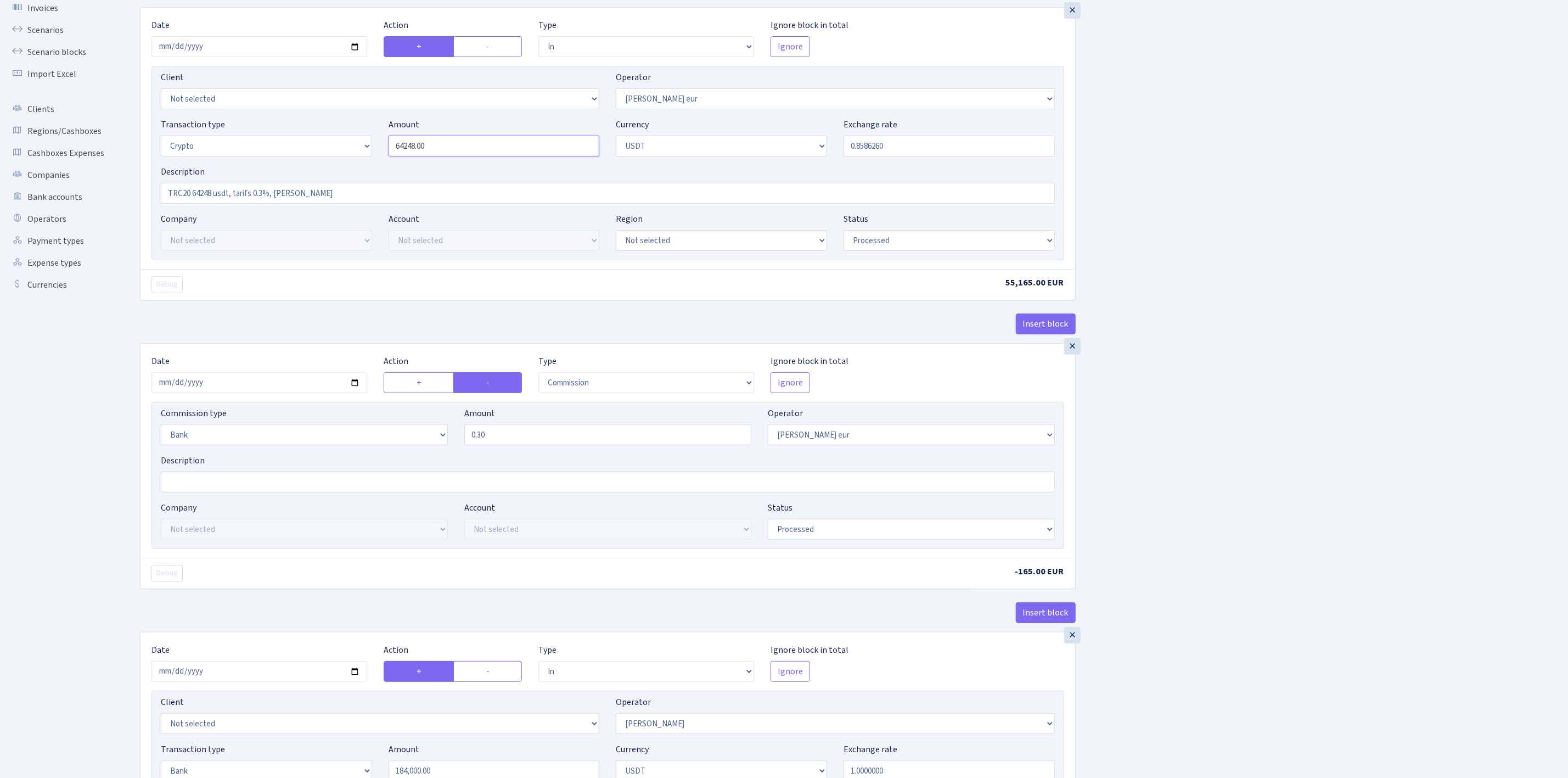
drag, startPoint x: 455, startPoint y: 148, endPoint x: 351, endPoint y: 124, distance: 106.7
click at [351, 124] on div "Transaction type Not selected 981 ELF FISH crypto GIRT IVO dekl MM-BALTIC eur U…" at bounding box center [608, 142] width 911 height 47
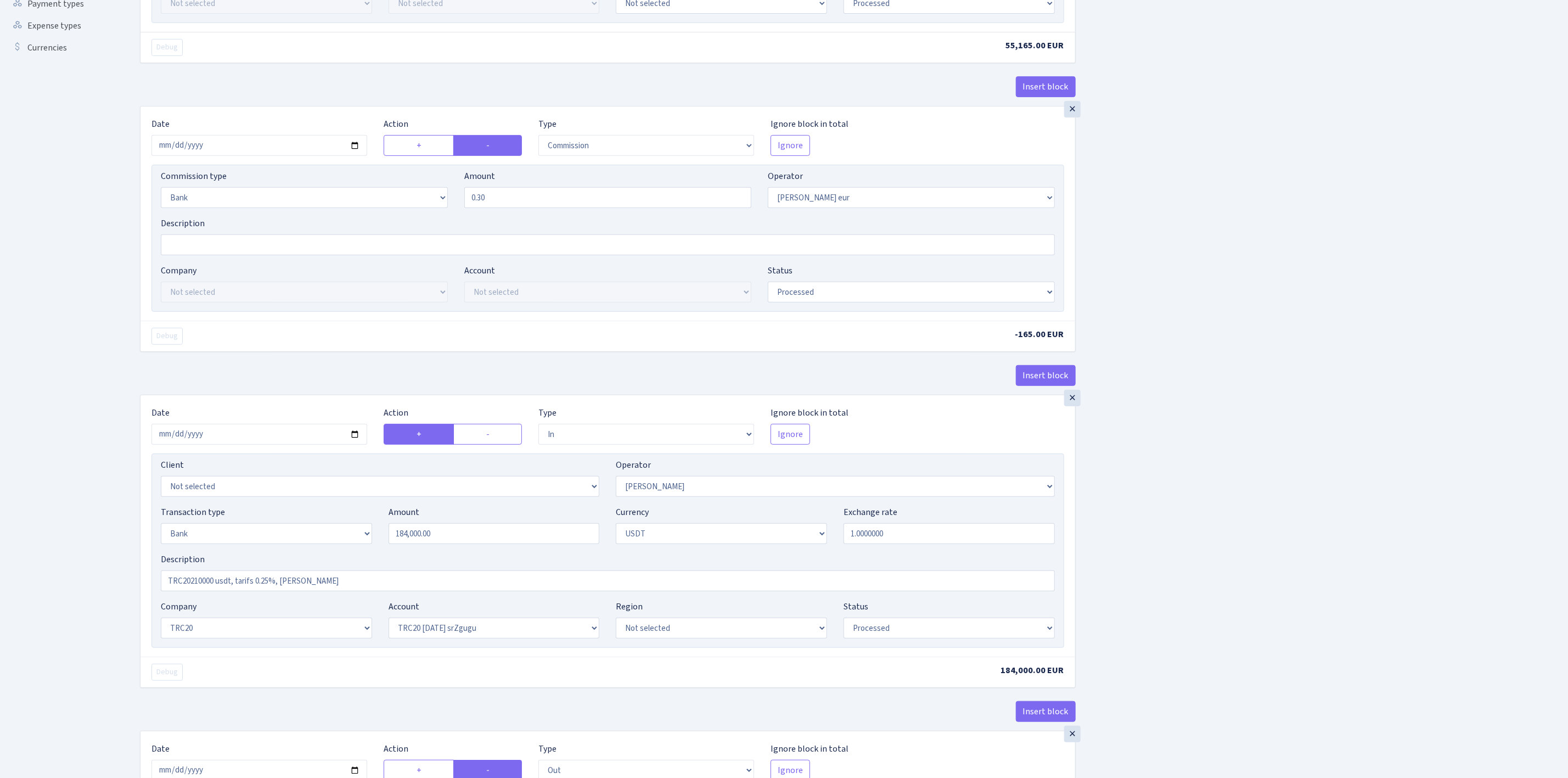
scroll to position [329, 0]
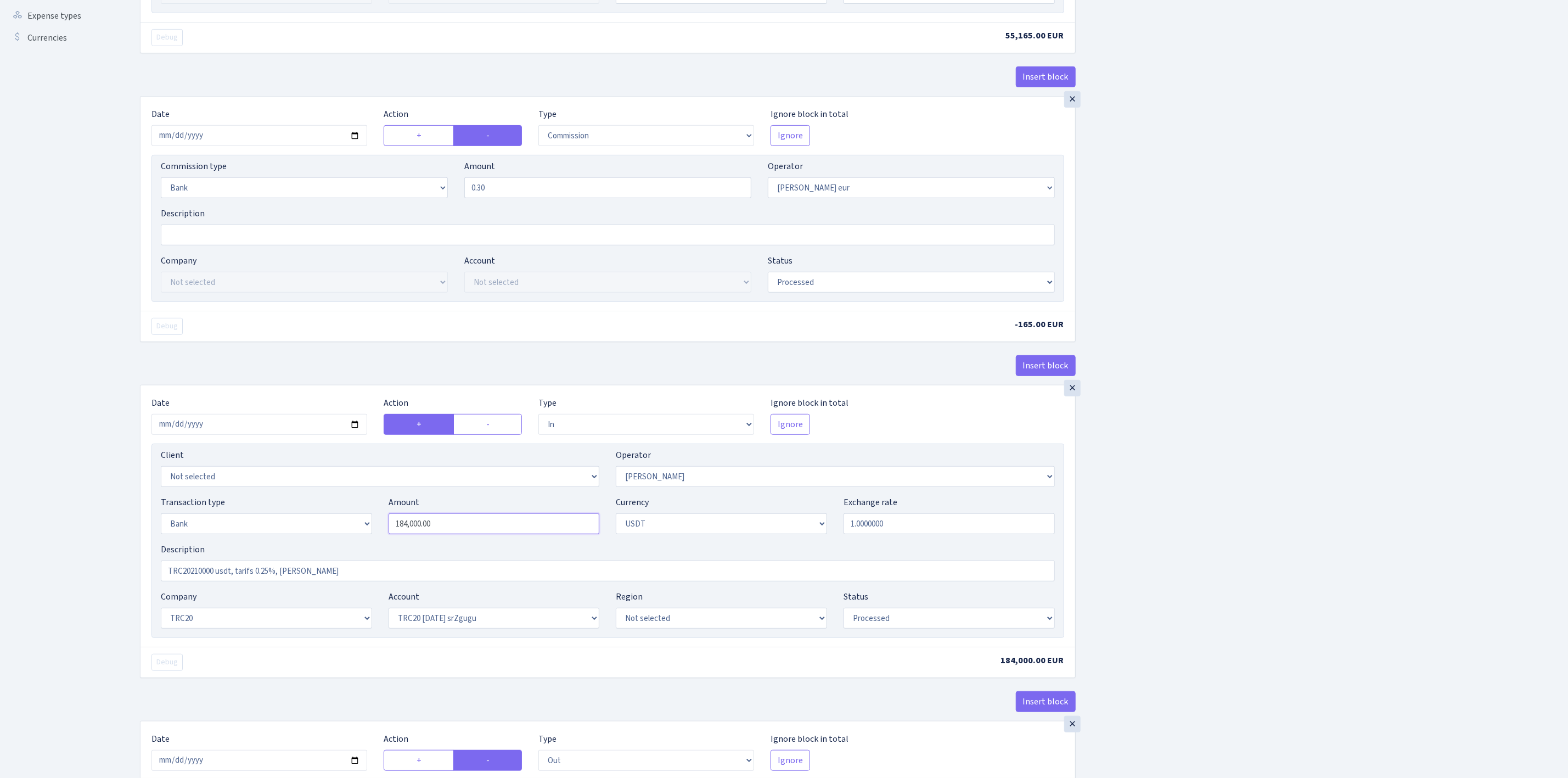
click at [467, 525] on input "184,000.00" at bounding box center [494, 524] width 211 height 21
type input "64,248.00"
drag, startPoint x: 471, startPoint y: 532, endPoint x: 357, endPoint y: 527, distance: 114.1
click at [355, 529] on div "Transaction type Not selected 981 ELF FISH crypto GIRT IVO dekl MM-BALTIC eur U…" at bounding box center [608, 519] width 911 height 47
paste input "64248"
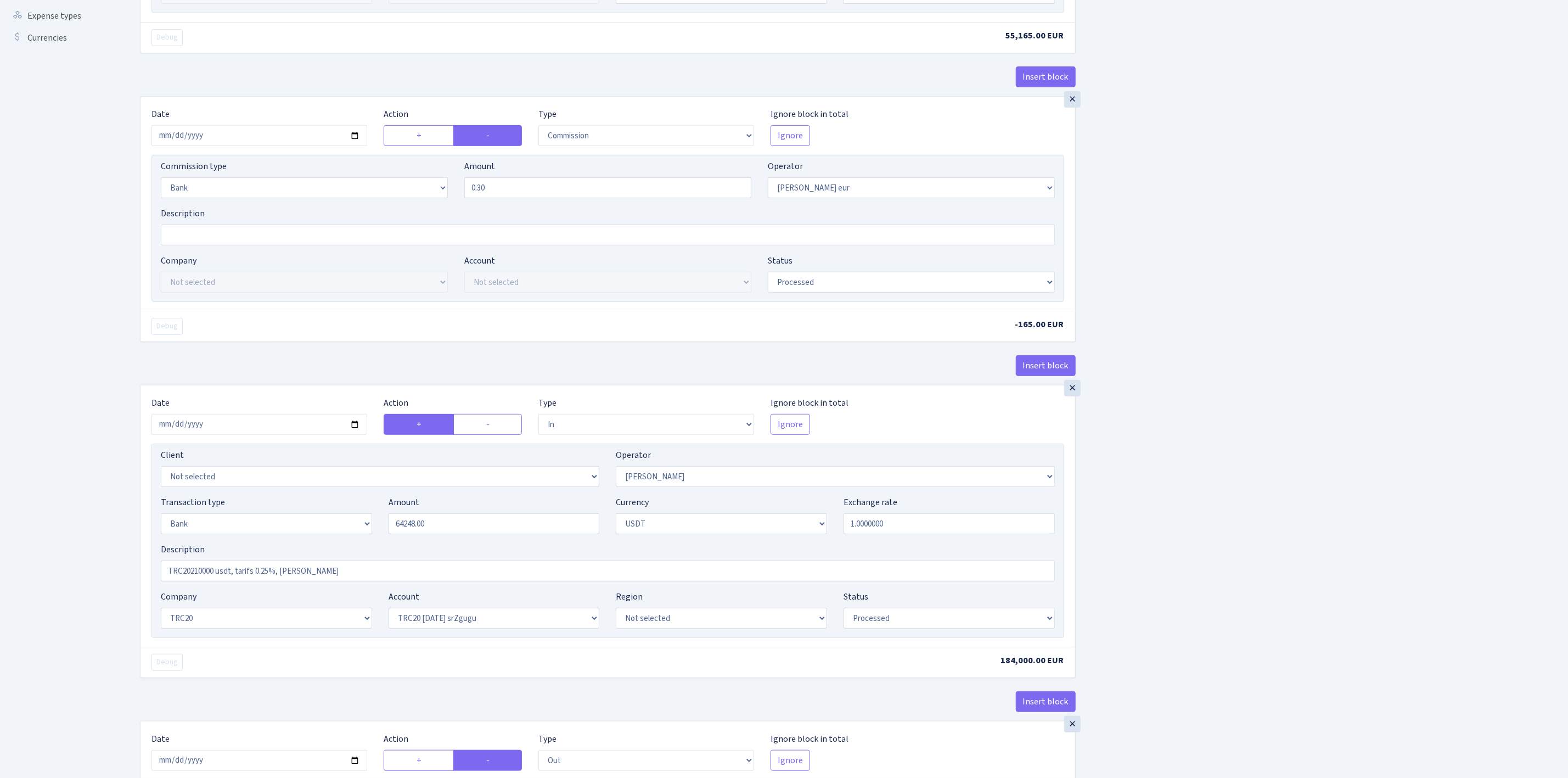
click at [1315, 521] on div "Insert block × Date 2025-09-02 Action + - Type --- In Out Commission Field requ…" at bounding box center [846, 418] width 1428 height 1376
type input "64,248.00"
click at [354, 434] on input "2025-09-02" at bounding box center [260, 424] width 216 height 21
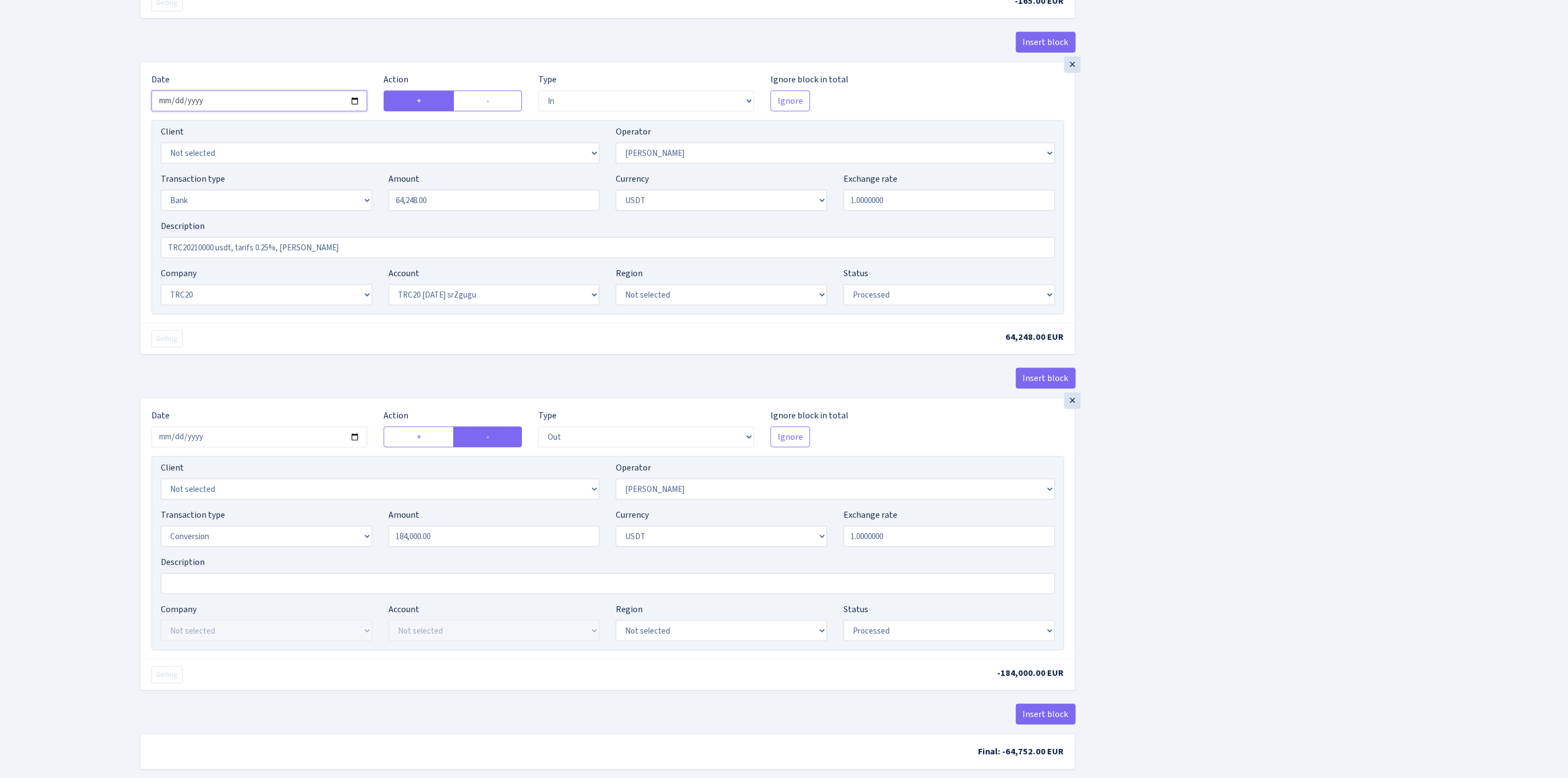
scroll to position [659, 0]
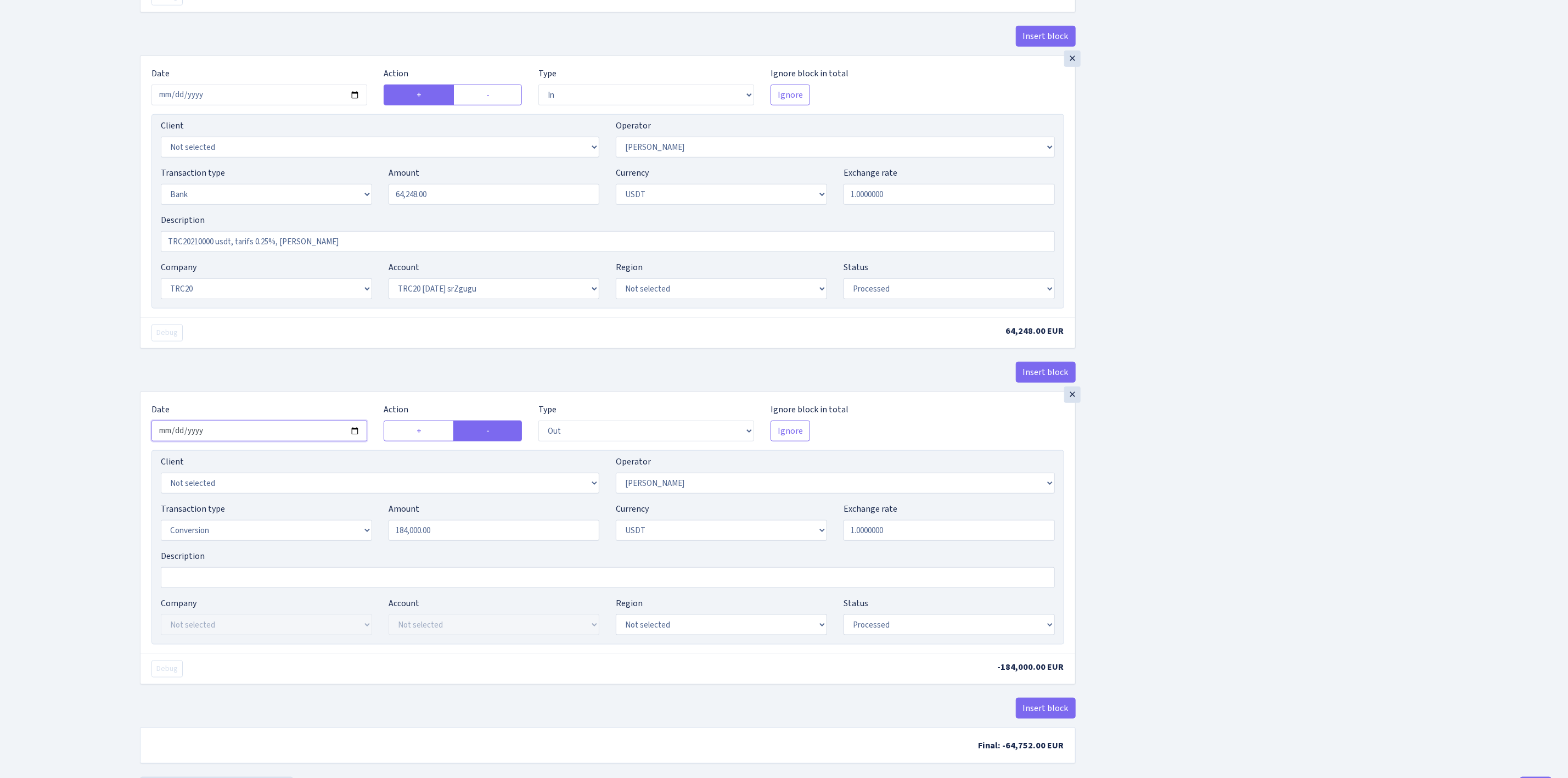
click at [357, 441] on input "2025-08-29" at bounding box center [260, 430] width 216 height 21
type input "2025-09-02"
drag, startPoint x: 467, startPoint y: 543, endPoint x: 312, endPoint y: 535, distance: 155.2
click at [312, 535] on div "Transaction type Not selected 981 ELF FISH crypto GIRT IVO dekl MM-BALTIC eur U…" at bounding box center [608, 526] width 911 height 47
paste input "64248"
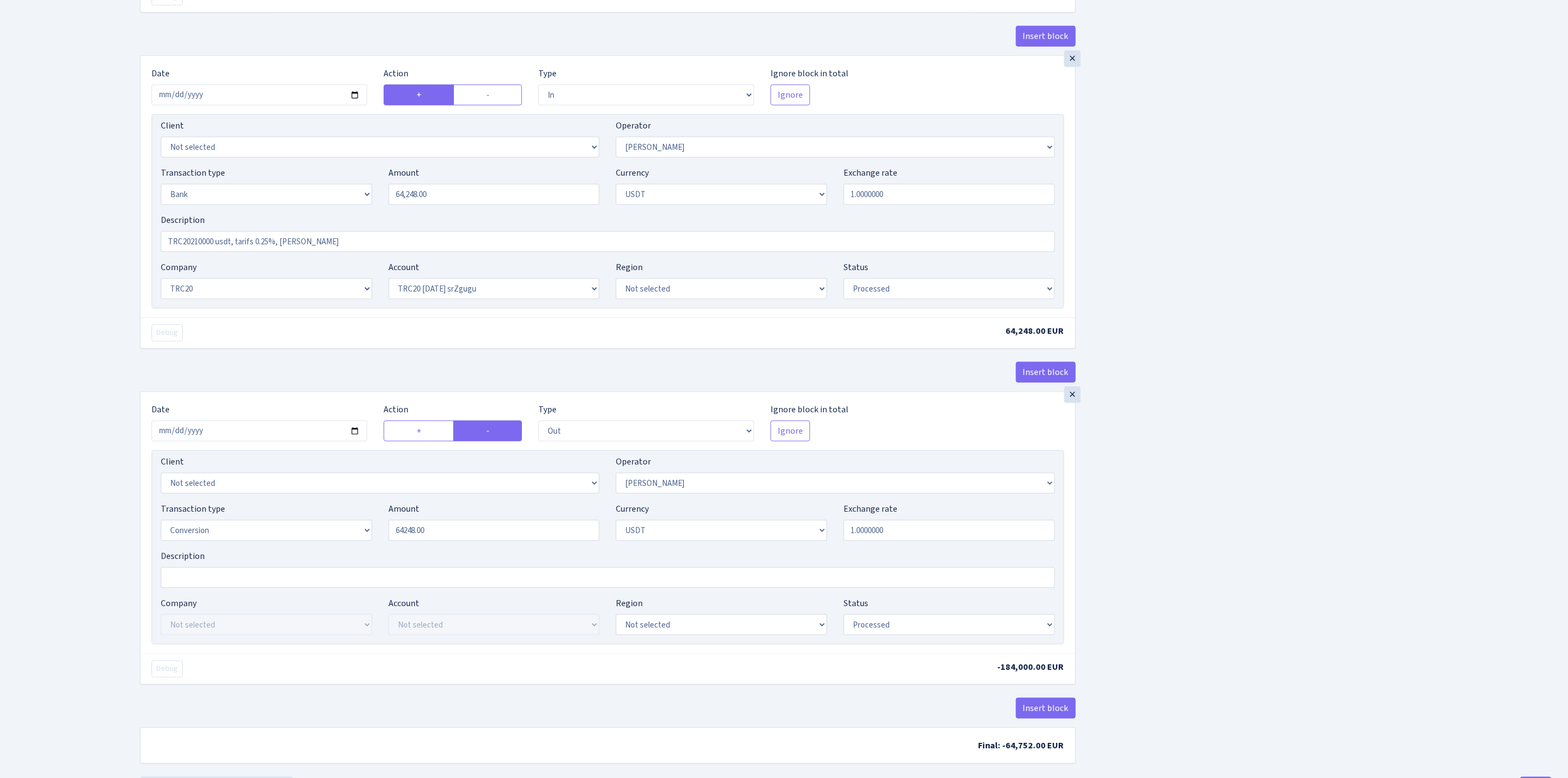
click at [1286, 468] on div "Insert block × Date 2025-09-02 Action + - Type --- In Out Commission Field requ…" at bounding box center [846, 89] width 1428 height 1376
type input "64,248.00"
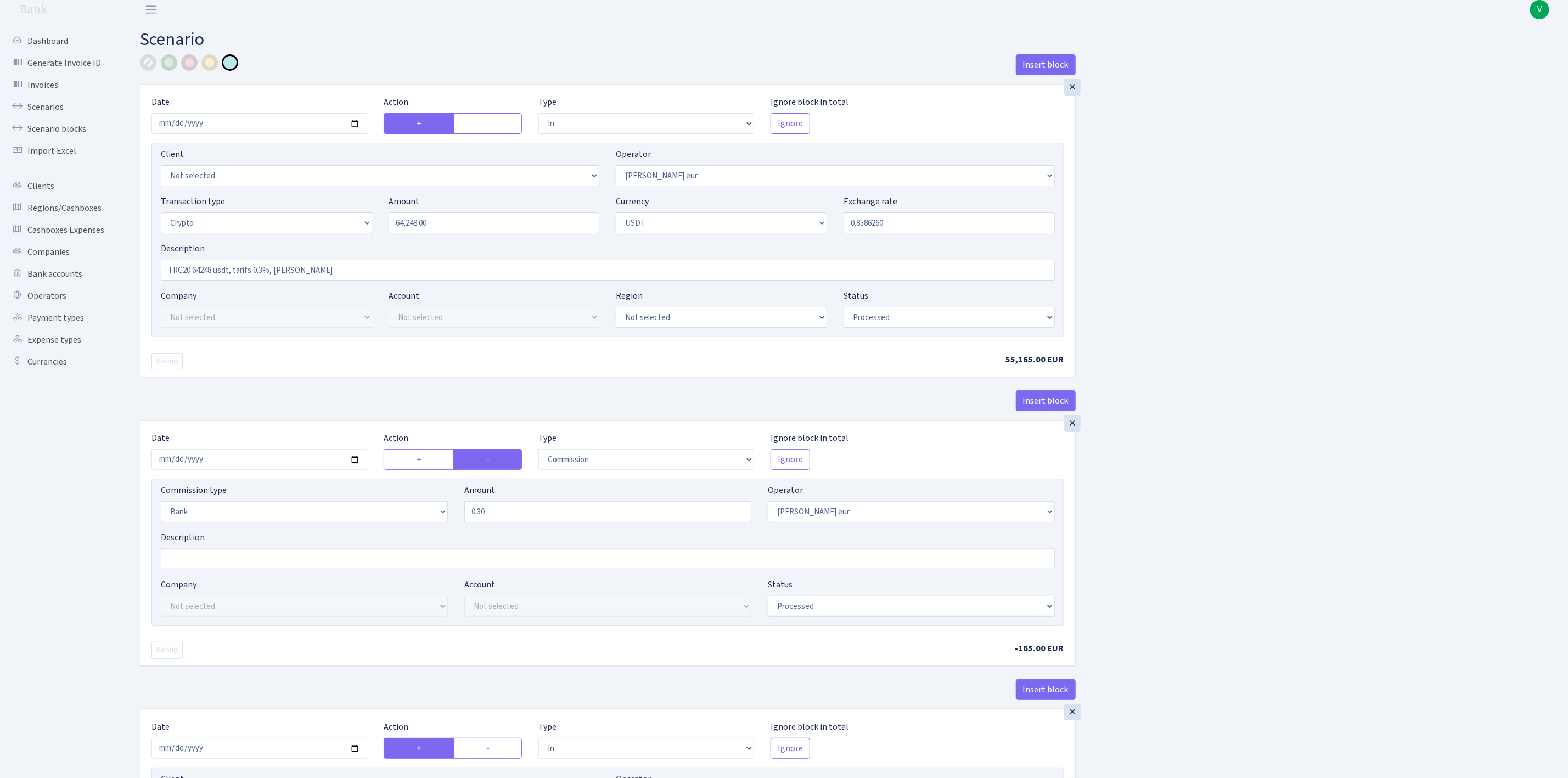
scroll to position [0, 0]
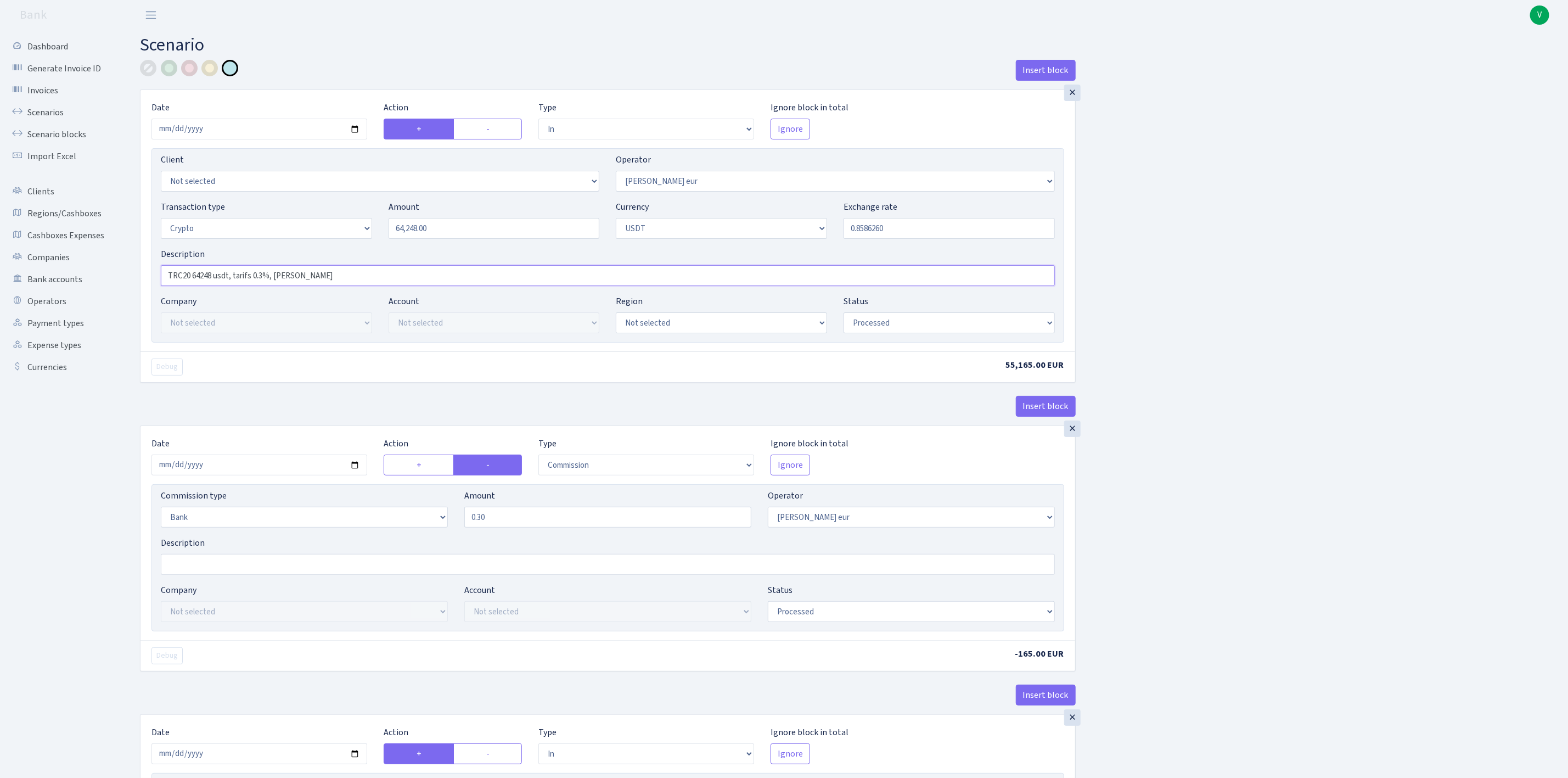
drag, startPoint x: 318, startPoint y: 274, endPoint x: 124, endPoint y: 270, distance: 194.0
click at [124, 270] on div "Insert block × Date [DATE] Action + - Type --- In Out Commission Field required…" at bounding box center [846, 758] width 1444 height 1397
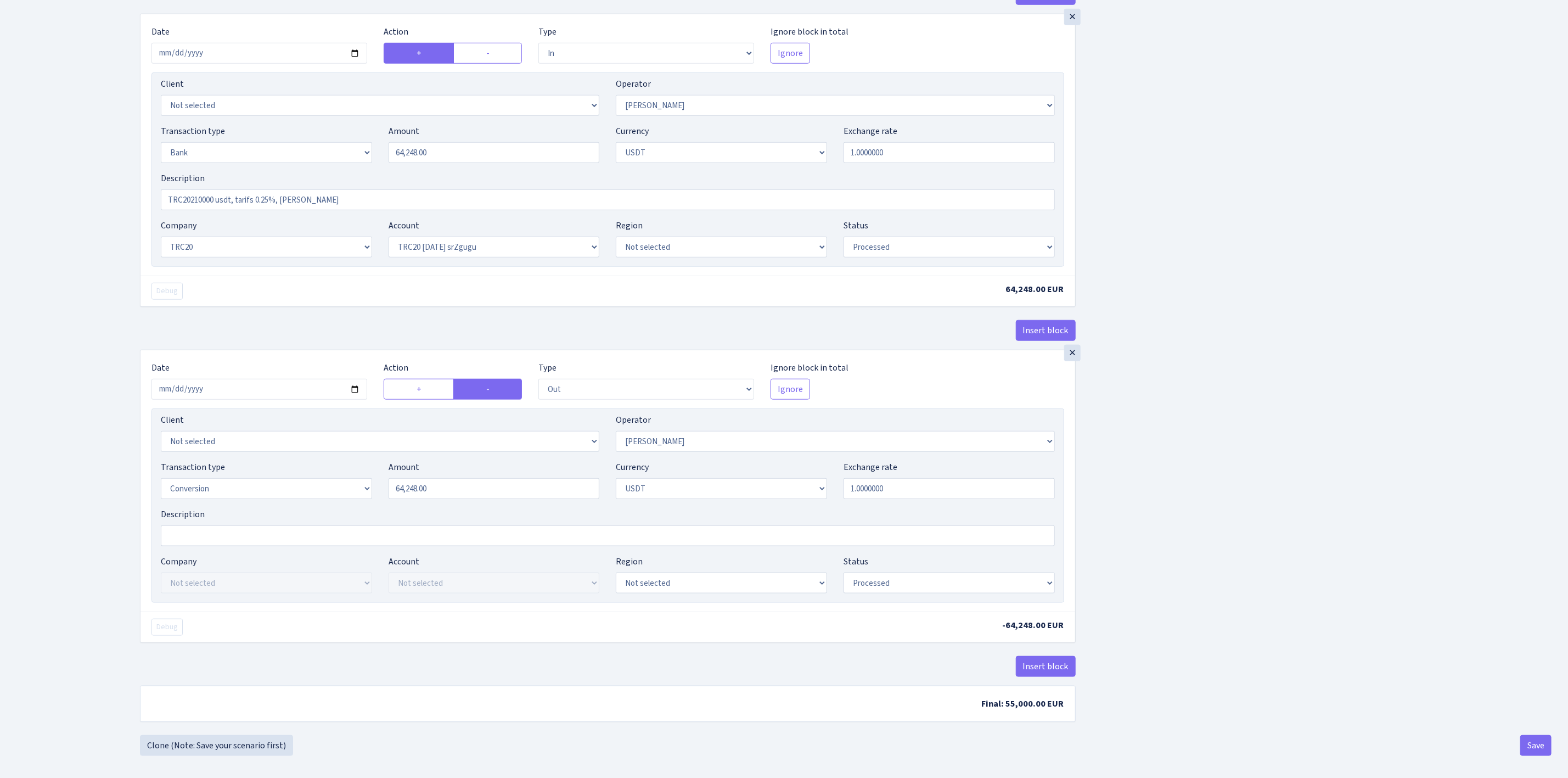
scroll to position [719, 0]
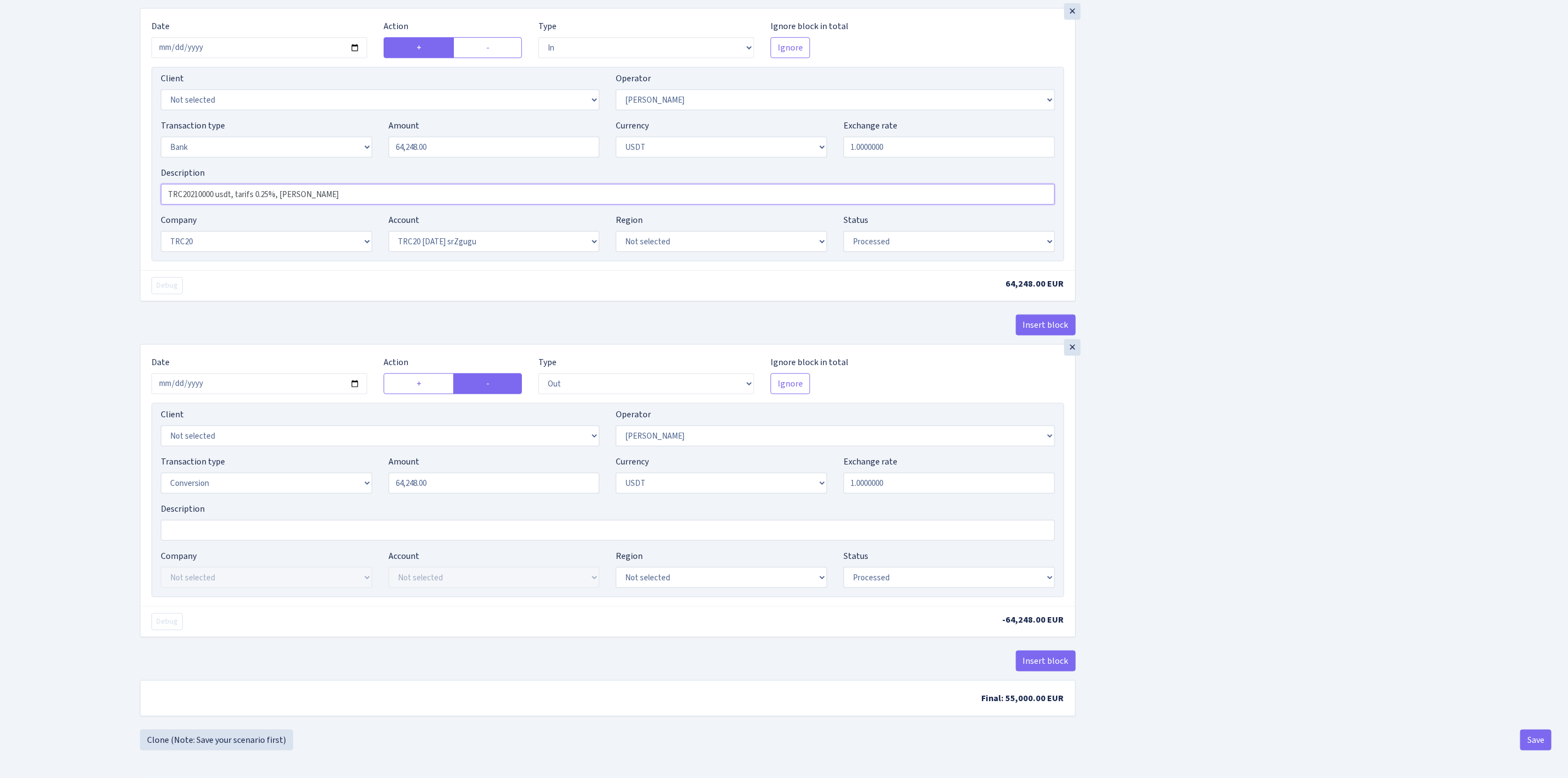
drag, startPoint x: 339, startPoint y: 187, endPoint x: 108, endPoint y: 173, distance: 231.4
click at [108, 173] on div "Dashboard Generate Invoice ID Invoices Scenarios Scenario blocks Import Excel C…" at bounding box center [784, 37] width 1568 height 1426
paste input "64248 usdt, tarifs 0.3"
type input "TRC20 64248 usdt, tarifs 0.3%, RIX"
drag, startPoint x: 1214, startPoint y: 313, endPoint x: 1205, endPoint y: 329, distance: 18.4
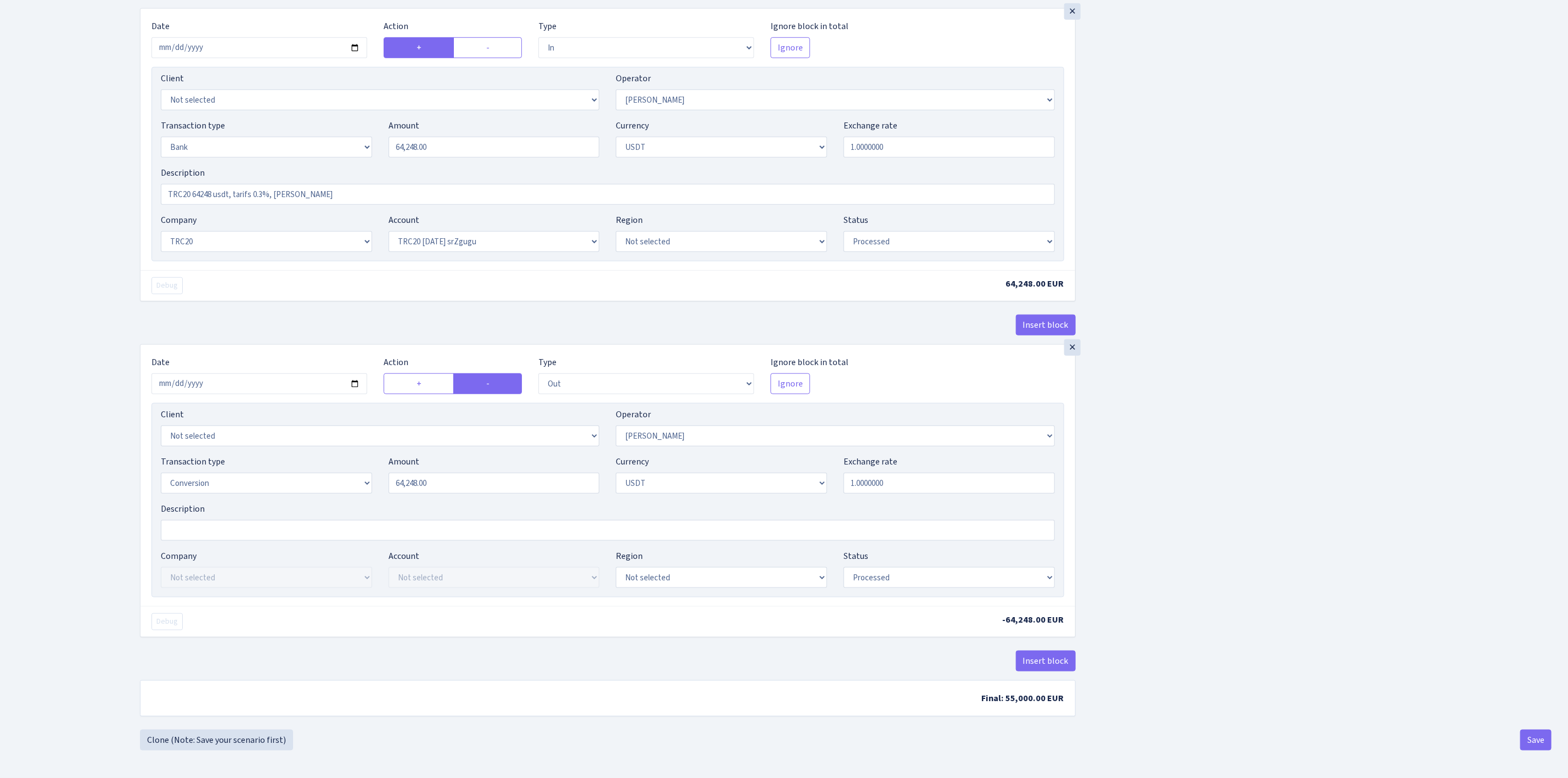
click at [1211, 313] on div "Insert block × Date [DATE] Action + - Type --- In Out Commission Field required…" at bounding box center [846, 41] width 1428 height 1376
click at [1286, 506] on div "Insert block × Date [DATE] Action + - Type --- In Out Commission Field required…" at bounding box center [846, 41] width 1428 height 1376
click at [1236, 460] on div "Insert block × Date [DATE] Action + - Type --- In Out Commission Field required…" at bounding box center [846, 41] width 1428 height 1376
click at [1533, 739] on button "Save" at bounding box center [1535, 740] width 31 height 21
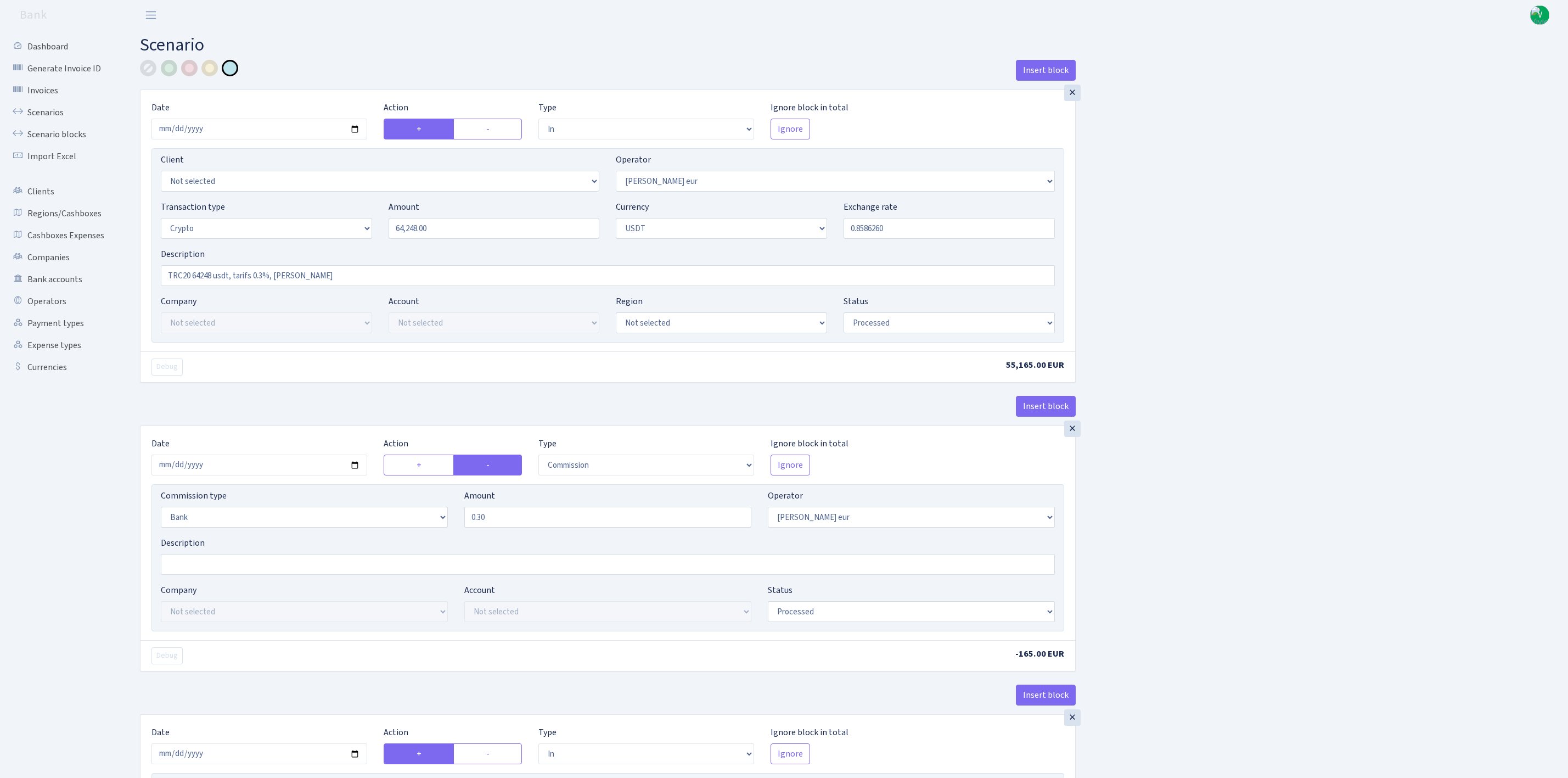
select select "in"
select select "403"
select select "3"
select select "6"
select select "processed"
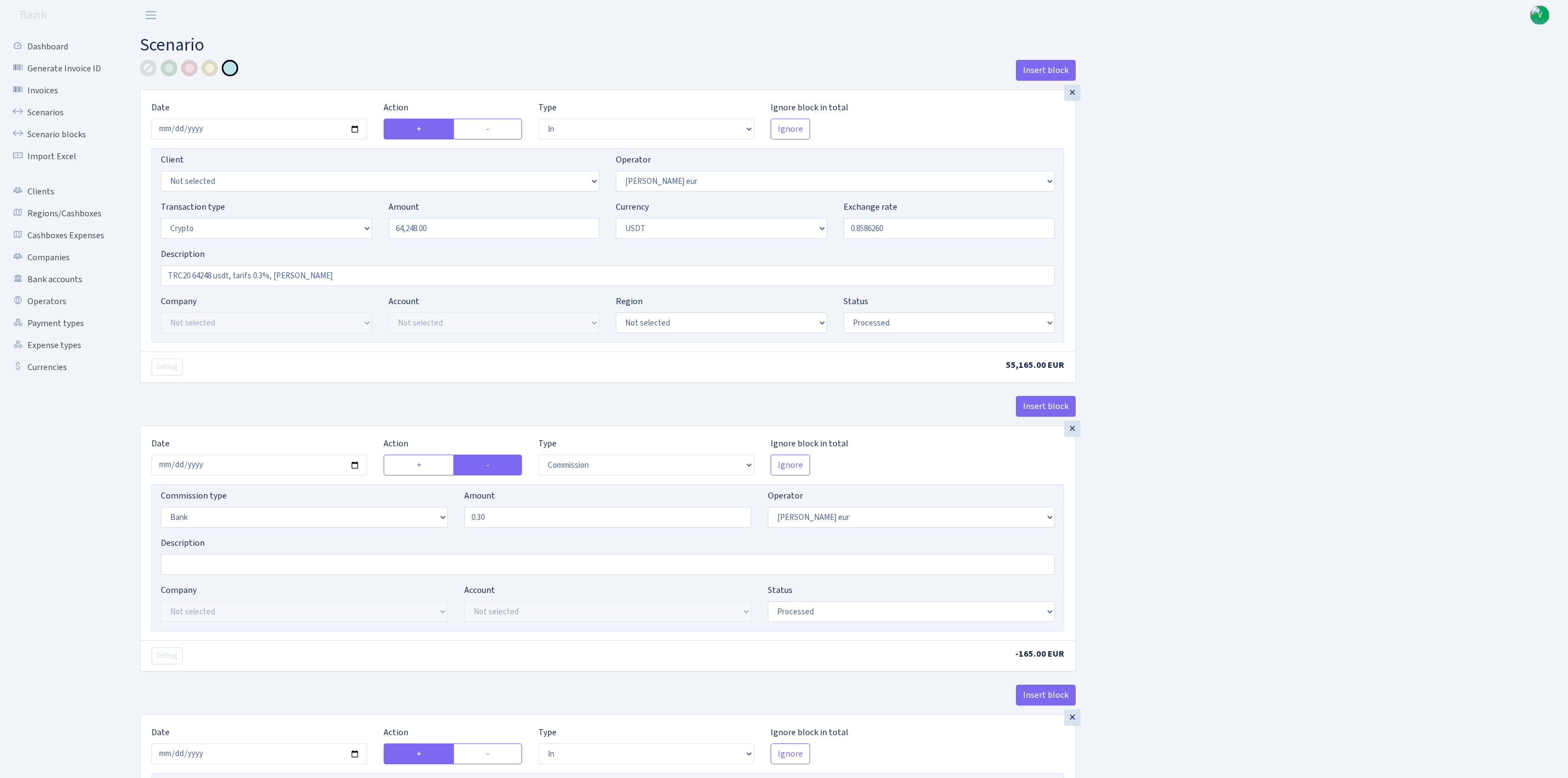
select select "commission"
select select "bank"
select select "403"
select select "processed"
select select "in"
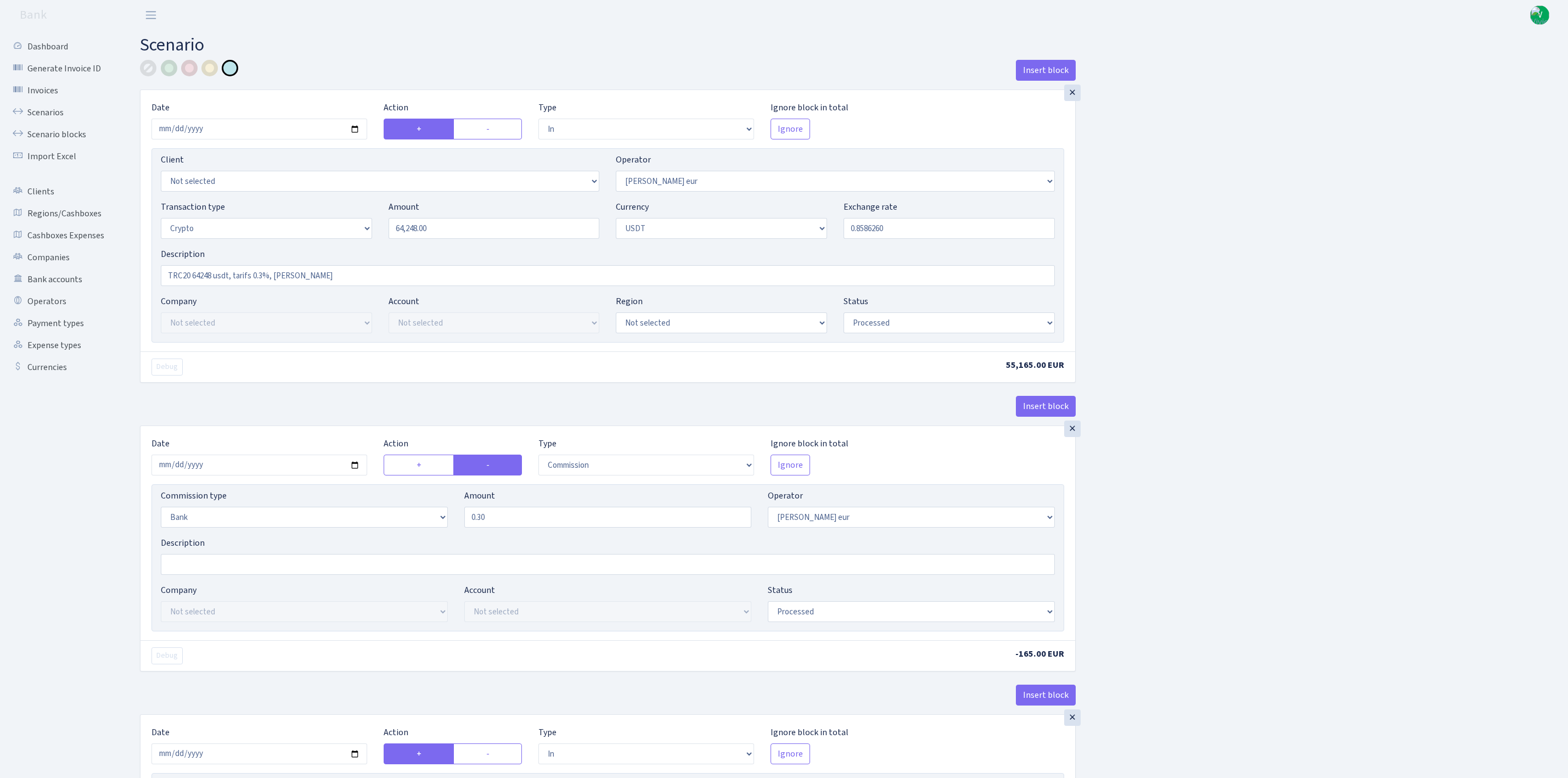
select select "253"
select select "2"
select select "6"
select select "20"
select select "61"
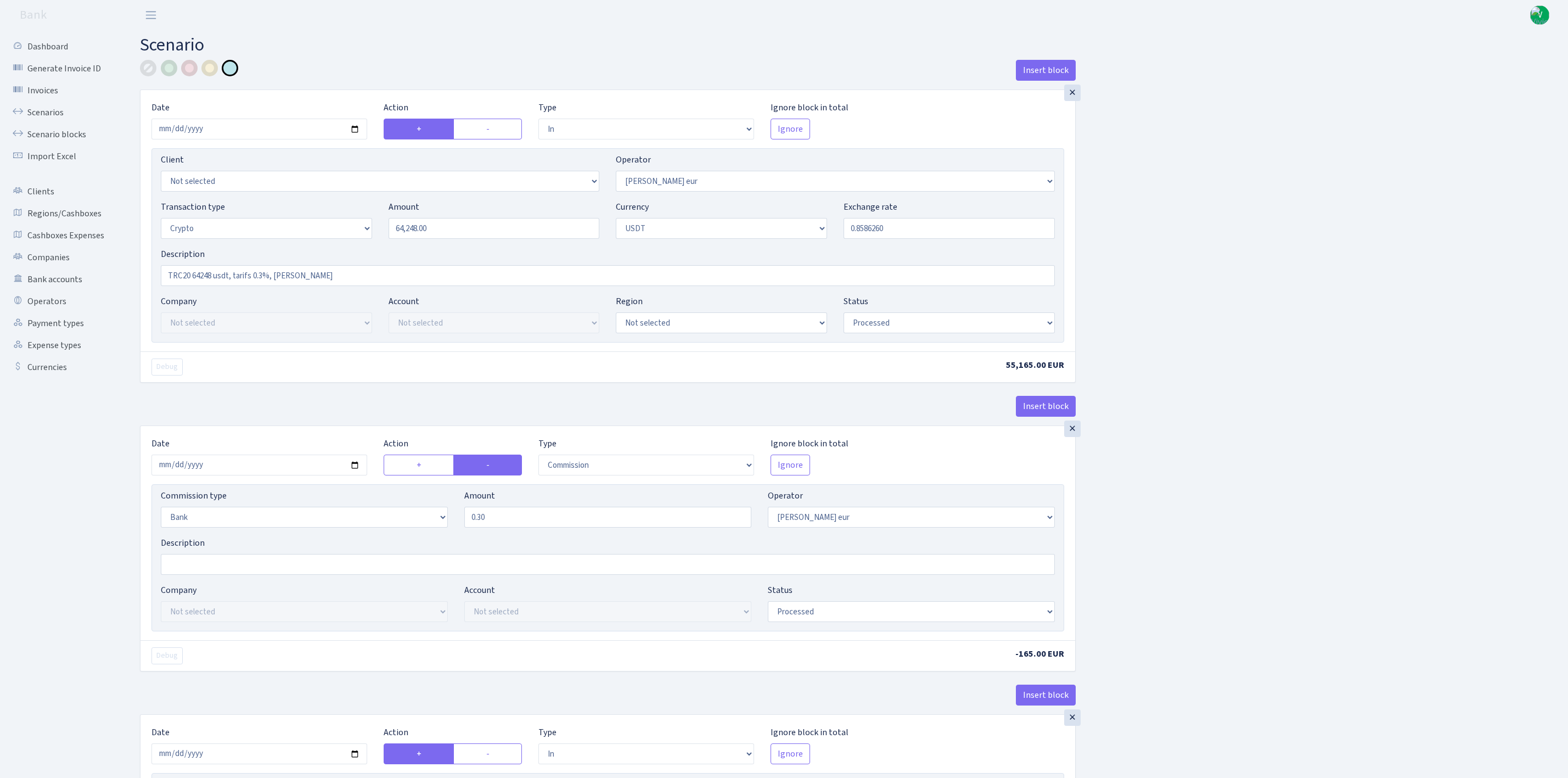
select select "processed"
select select "out"
select select "253"
select select "15"
select select "6"
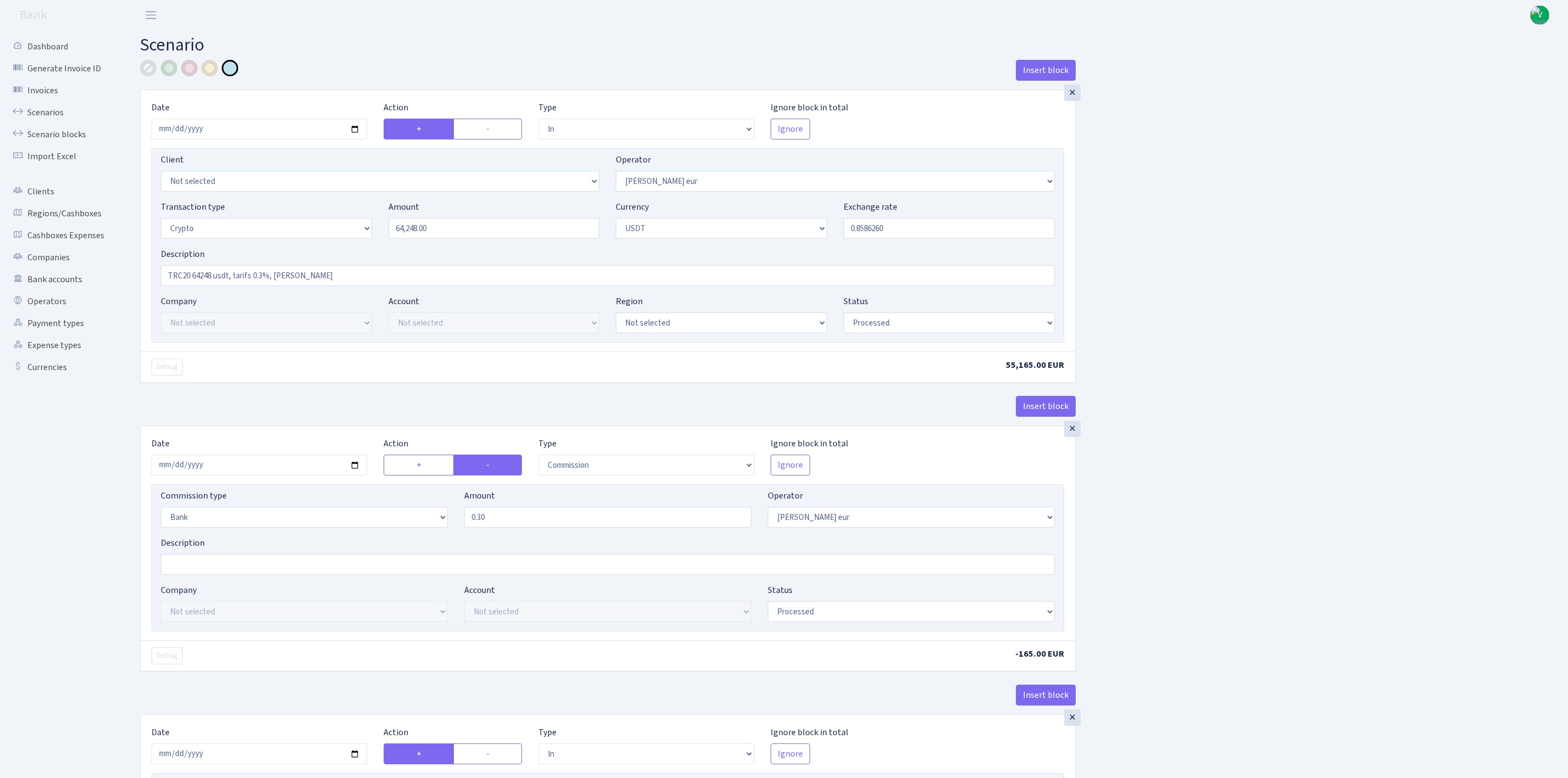
select select "processed"
click at [50, 107] on link "Scenarios" at bounding box center [61, 112] width 110 height 22
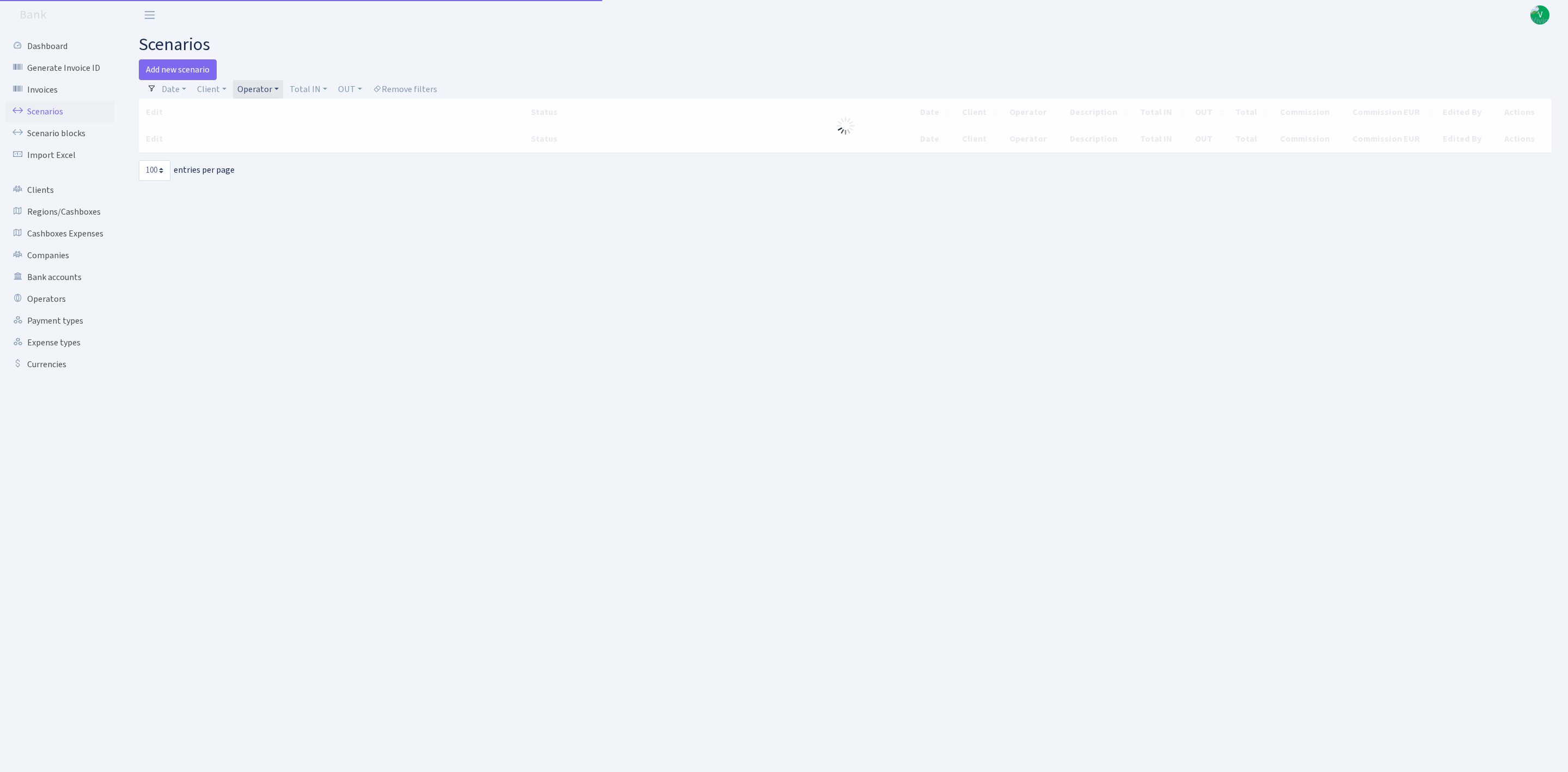
select select "100"
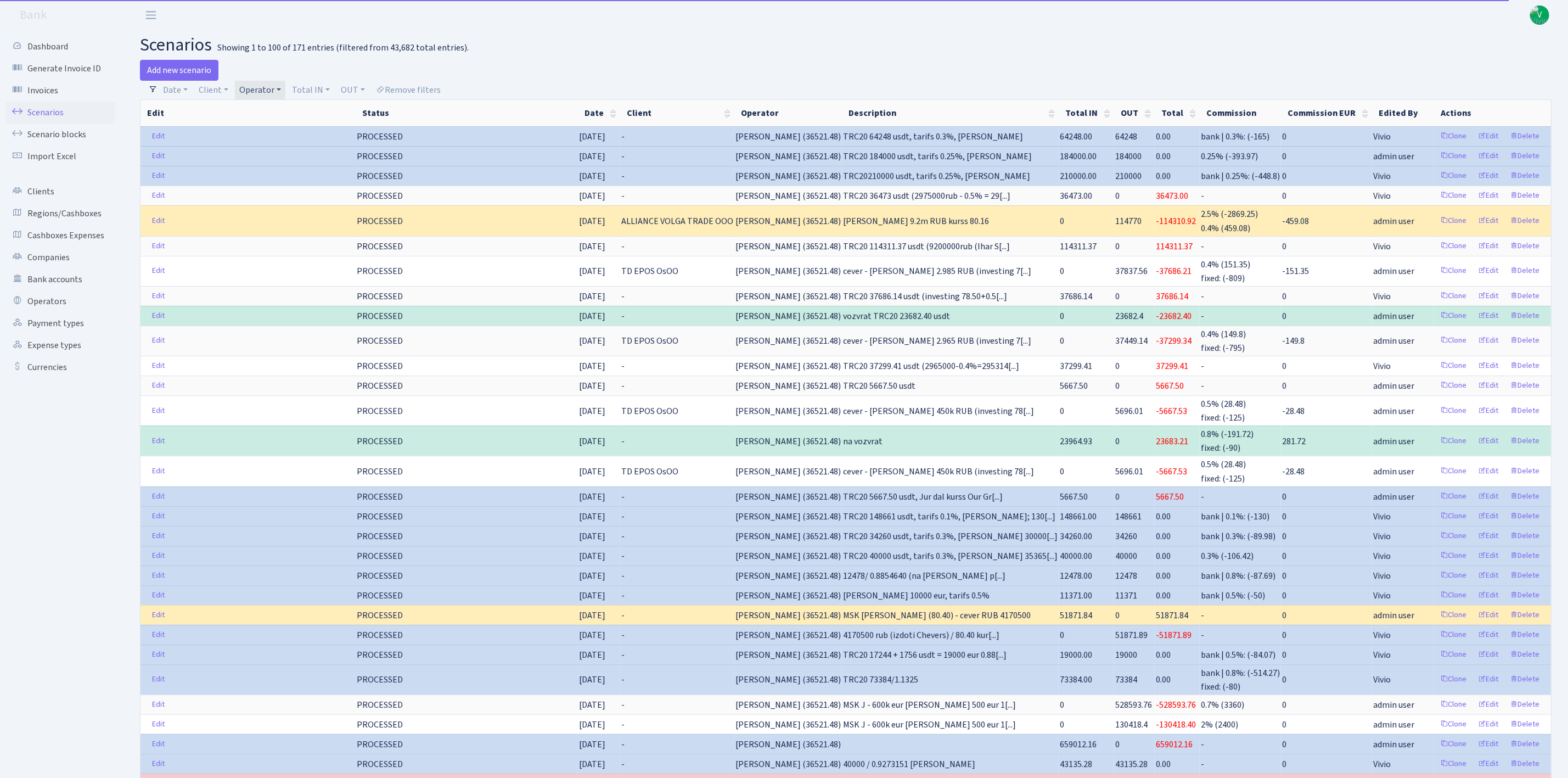
click at [263, 94] on link "Operator" at bounding box center [260, 90] width 50 height 18
click at [290, 61] on li "[PERSON_NAME] eur" at bounding box center [279, 45] width 83 height 31
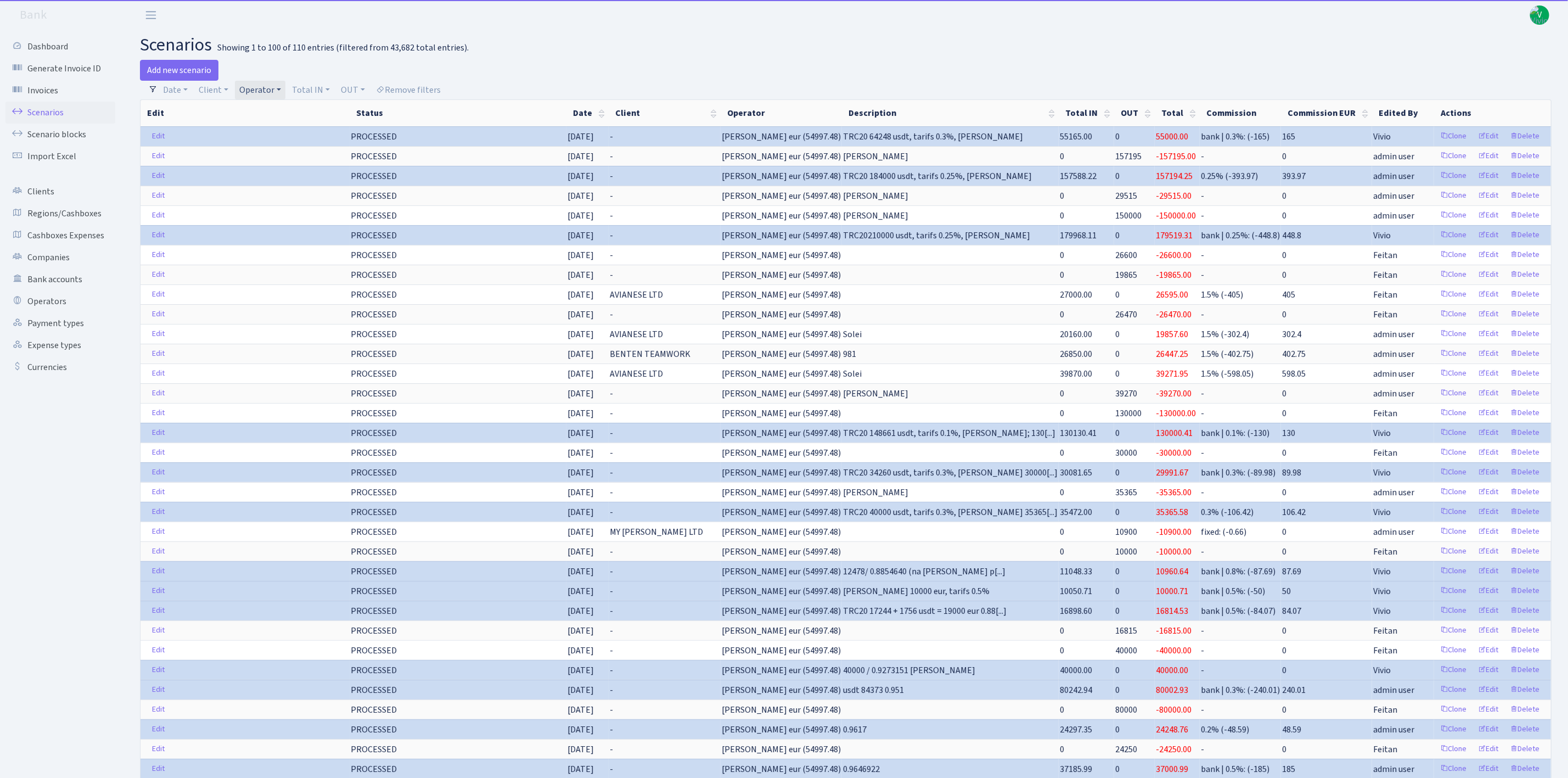
click at [251, 88] on link "Operator" at bounding box center [260, 90] width 50 height 18
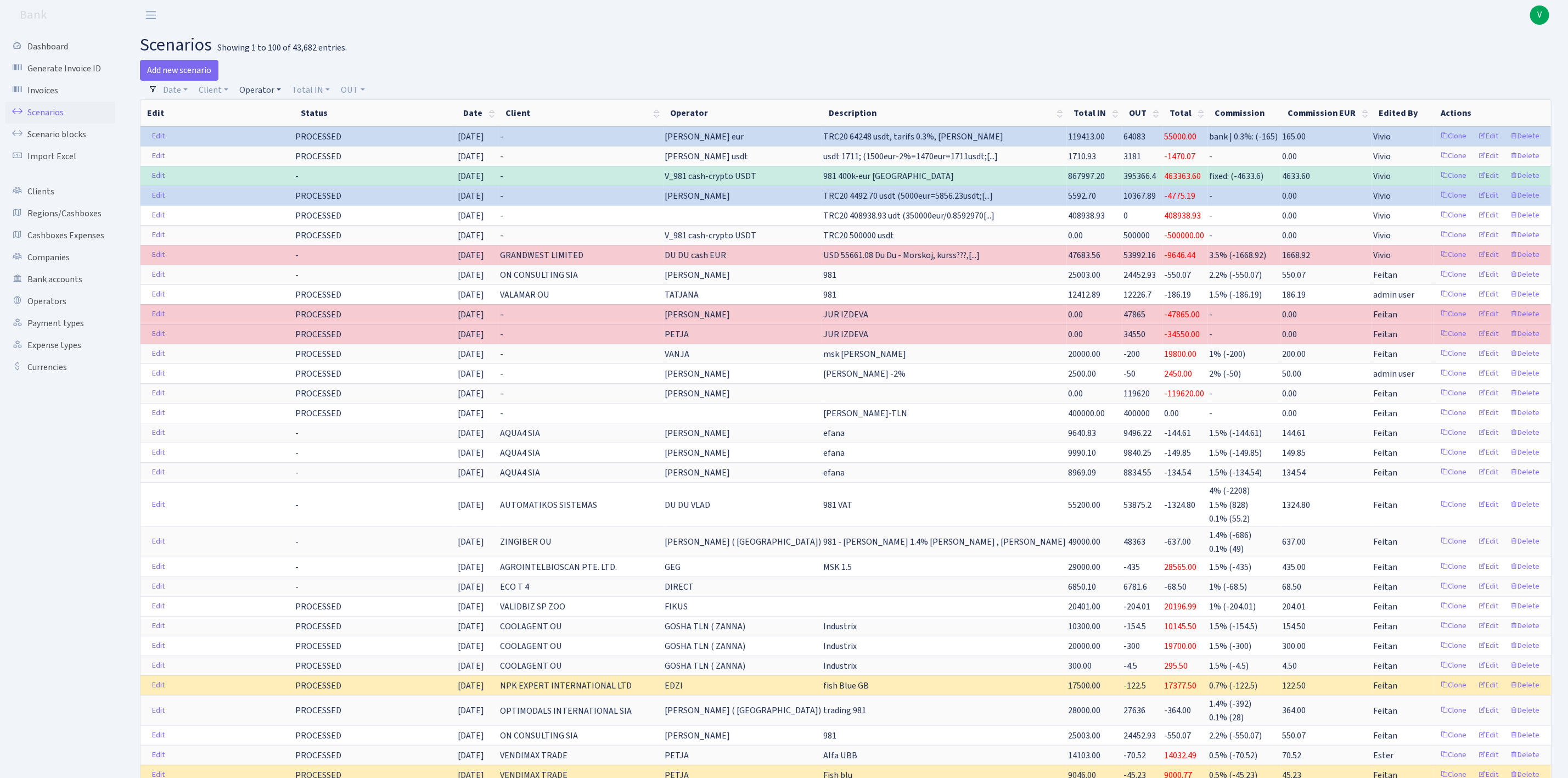
click at [265, 85] on link "Operator" at bounding box center [260, 90] width 50 height 18
click at [291, 124] on input "search" at bounding box center [279, 129] width 81 height 17
type input "fish"
click at [275, 172] on li "FISH EU Crypto EUR" at bounding box center [279, 155] width 83 height 31
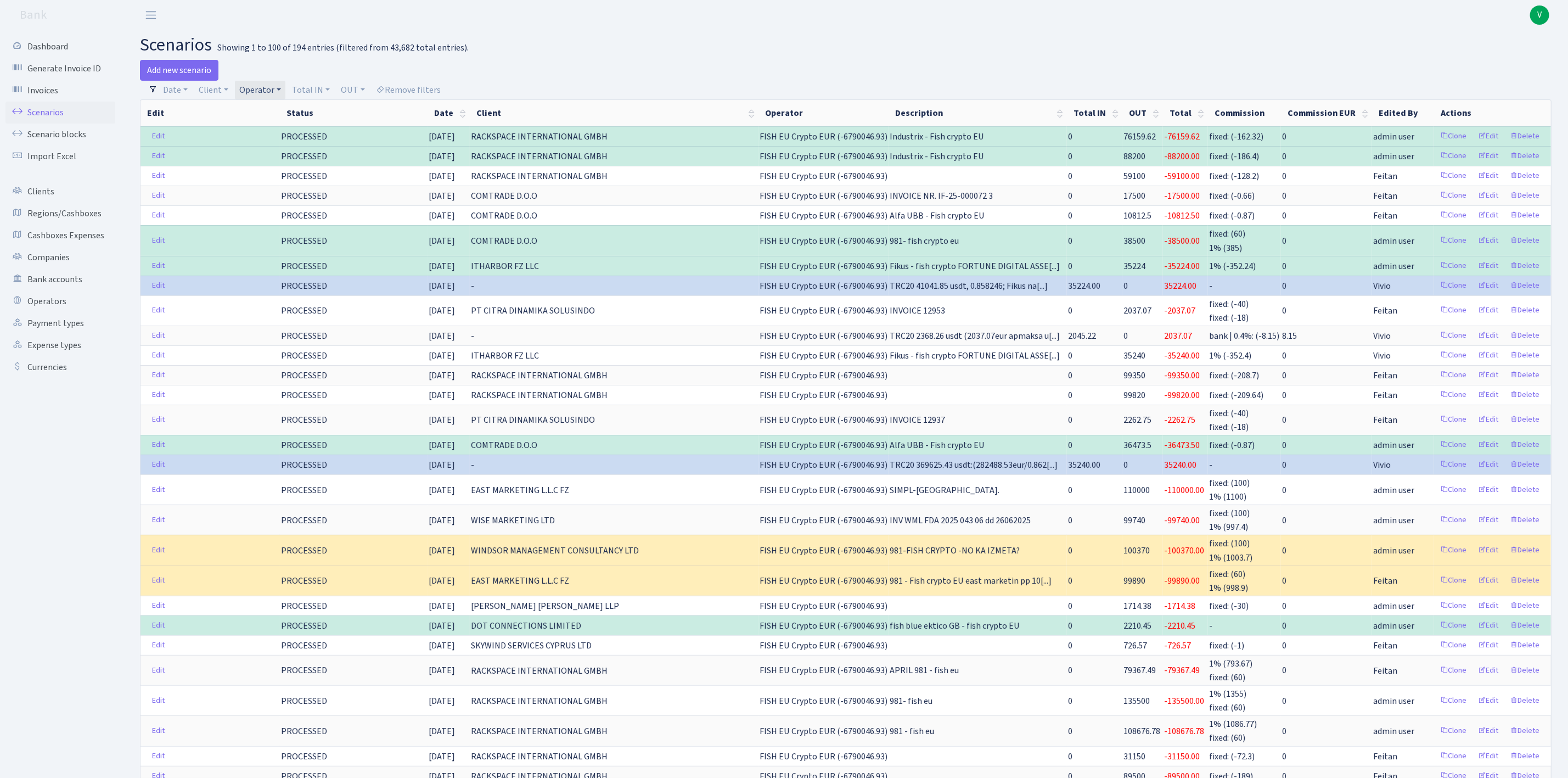
click at [264, 91] on link "Operator" at bounding box center [260, 90] width 50 height 18
click at [282, 98] on li "FISH Crypto EUR" at bounding box center [279, 88] width 83 height 19
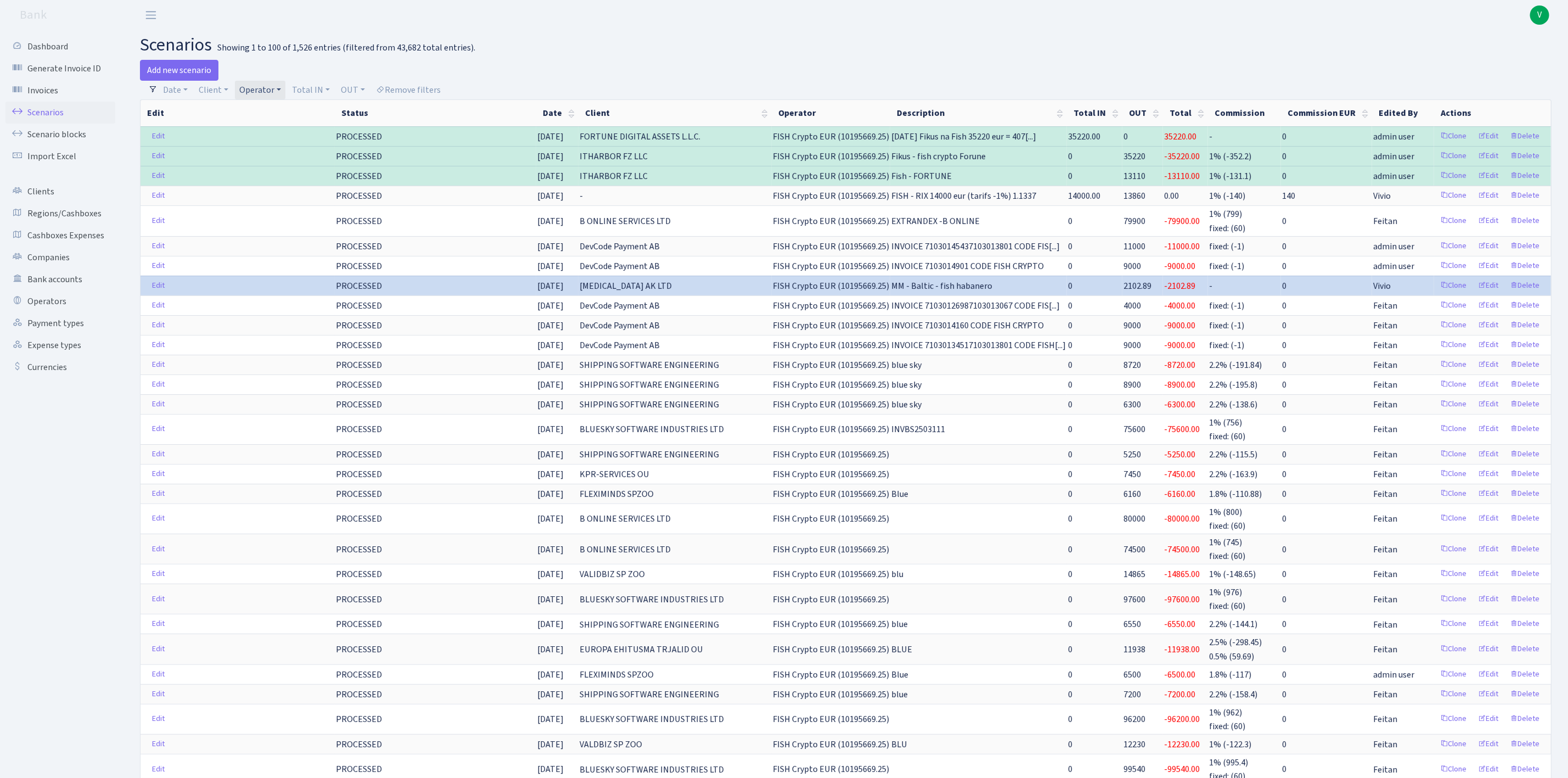
click at [256, 88] on link "Operator" at bounding box center [260, 90] width 50 height 18
click at [249, 140] on li "FISH" at bounding box center [279, 129] width 83 height 19
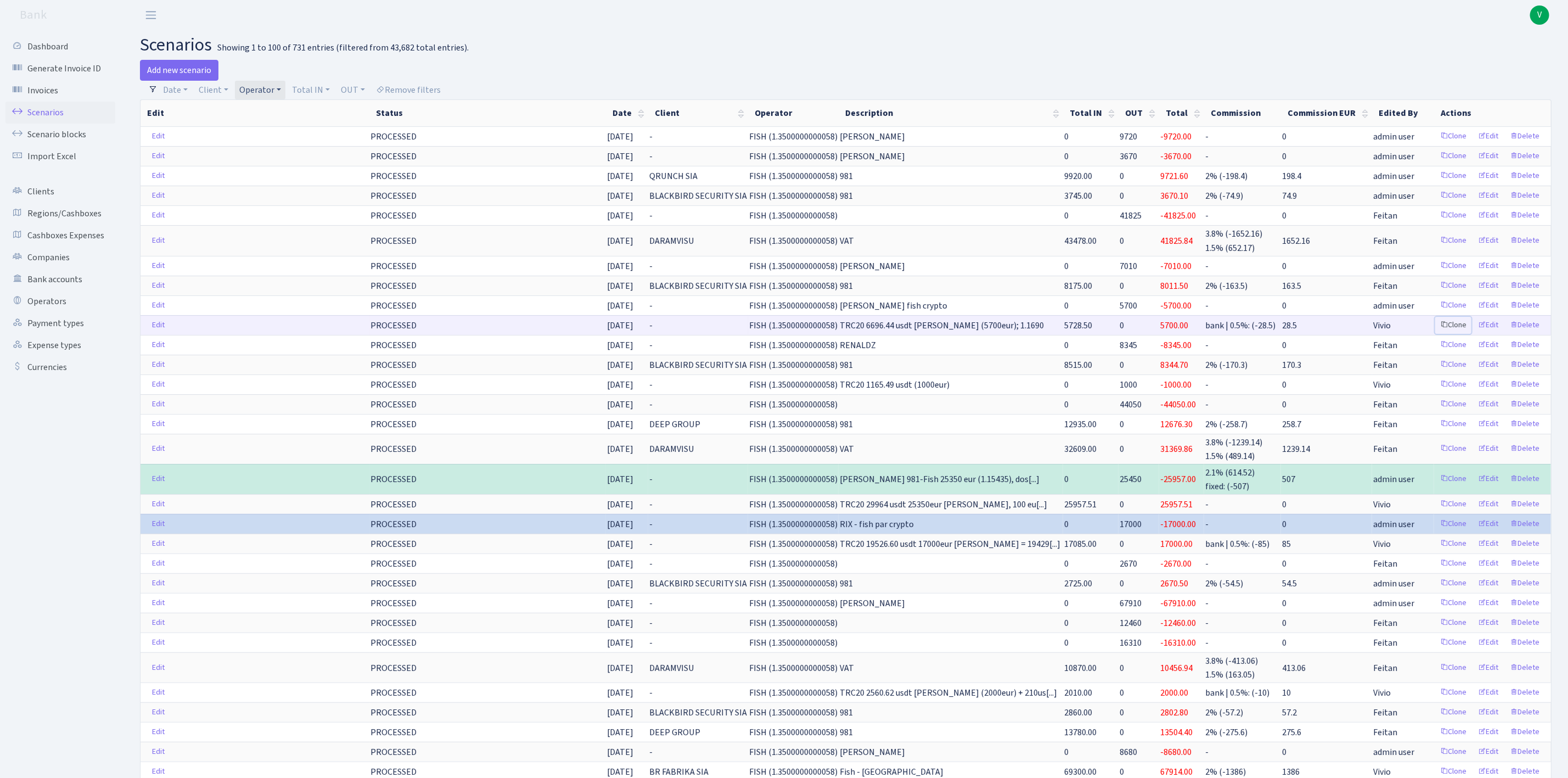
click at [1458, 329] on link "Clone" at bounding box center [1453, 325] width 36 height 17
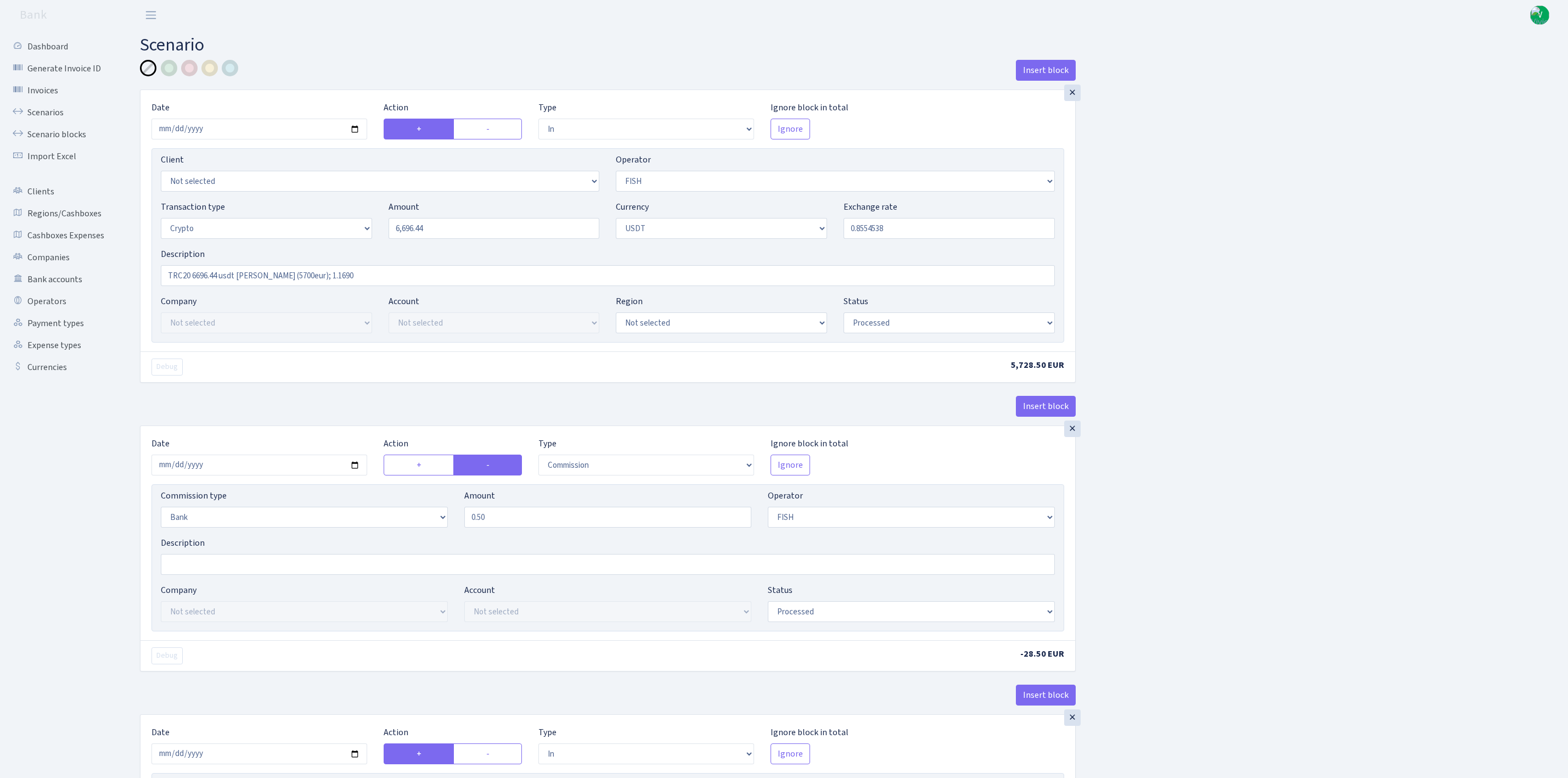
select select "in"
select select "44"
select select "3"
select select "6"
select select "processed"
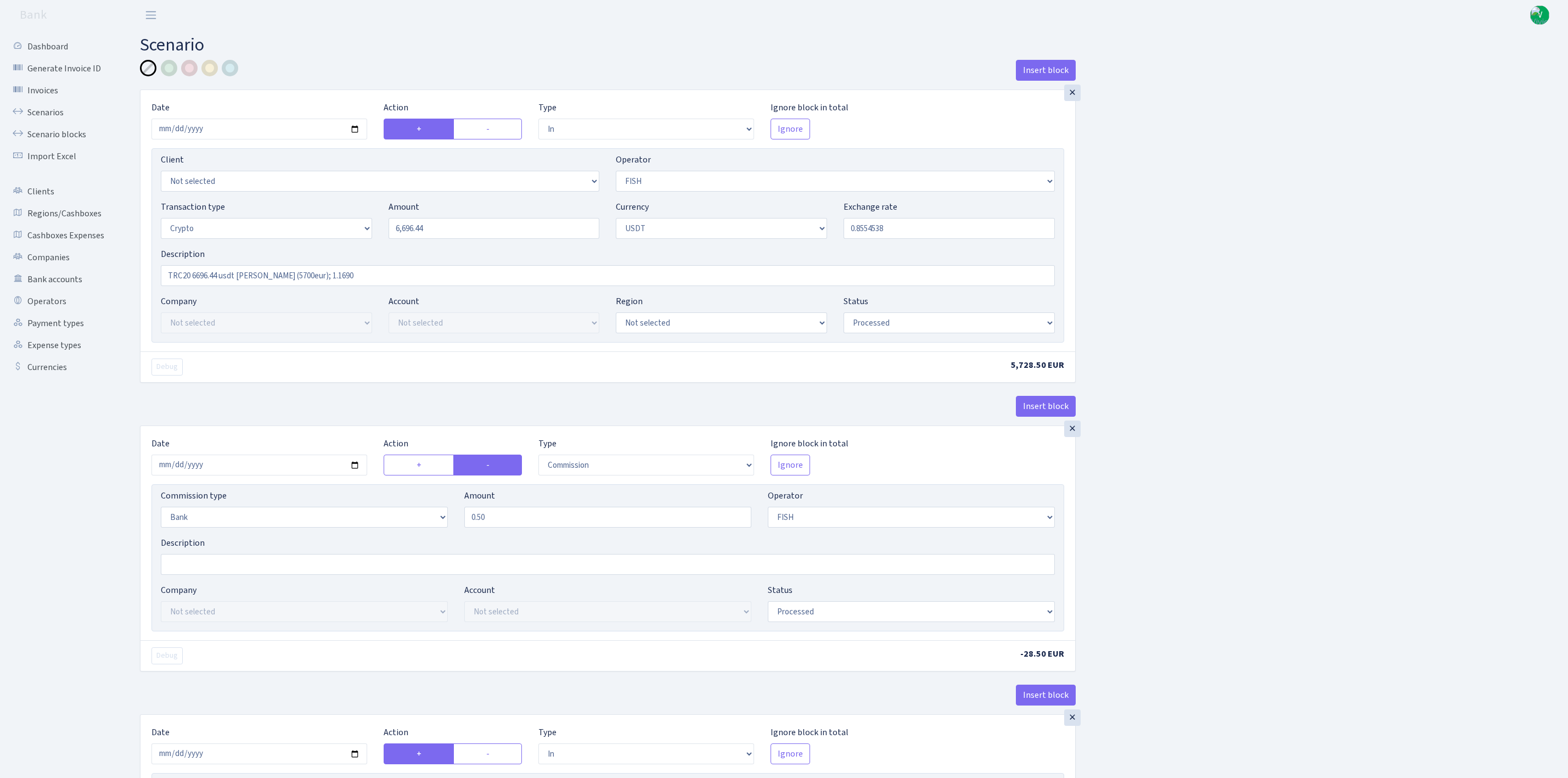
select select "commission"
select select "bank"
select select "44"
select select "processed"
select select "in"
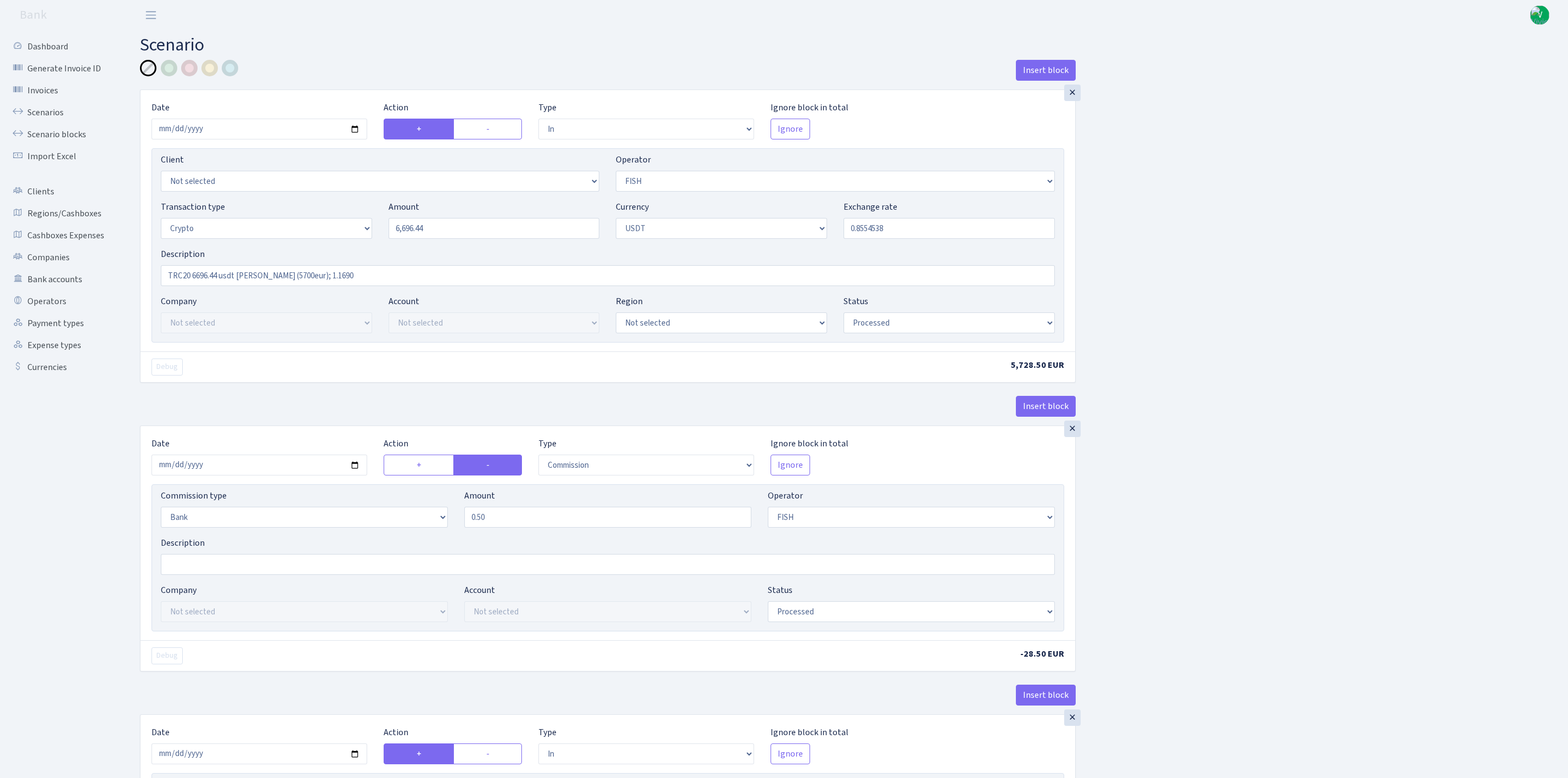
select select "242"
select select "2"
select select "6"
select select "20"
select select "61"
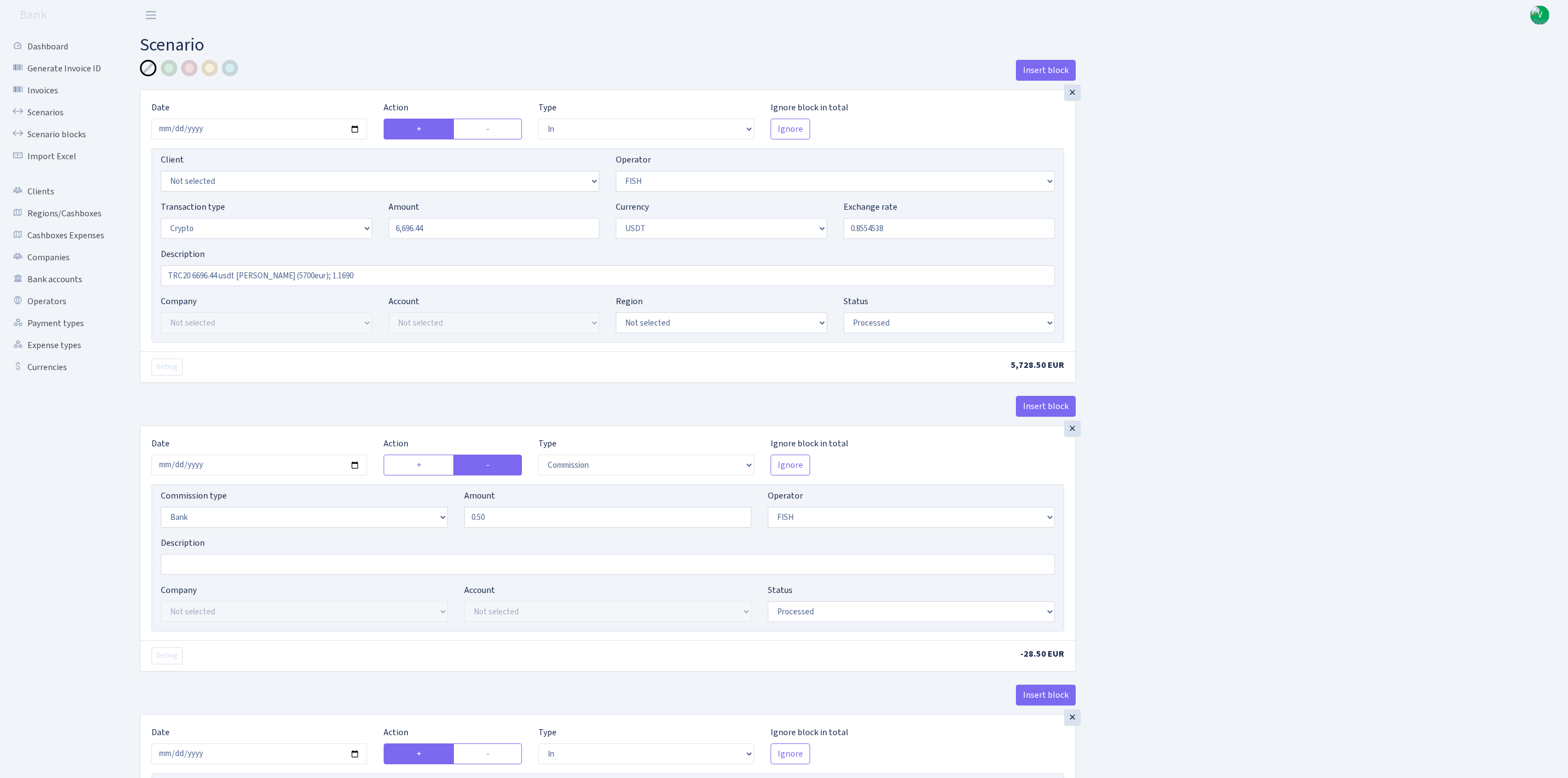
select select "processed"
select select "out"
select select "242"
select select "15"
select select "6"
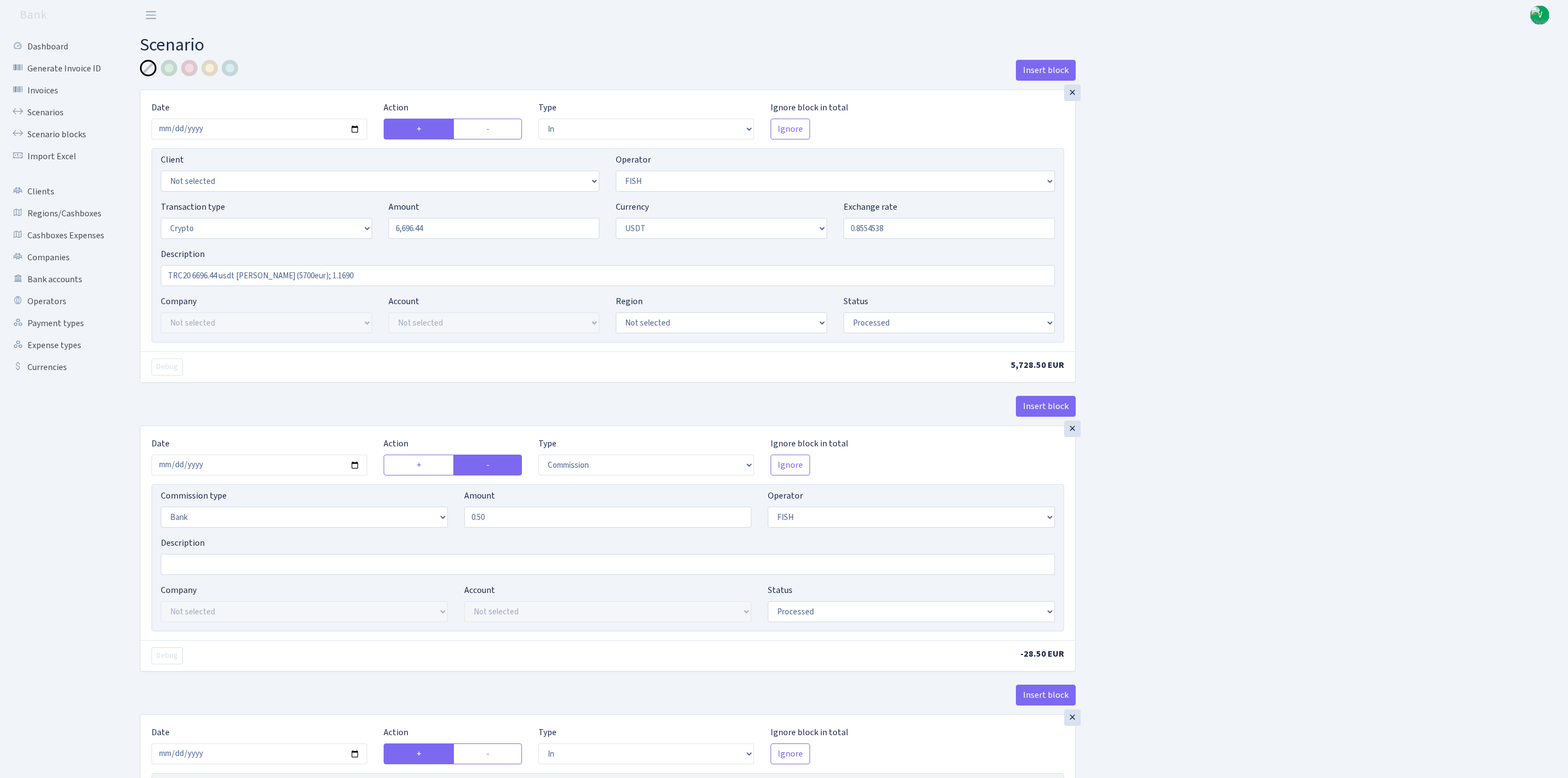
select select "processed"
click at [346, 124] on input "[DATE]" at bounding box center [260, 129] width 216 height 21
click at [349, 128] on input "[DATE]" at bounding box center [260, 129] width 216 height 21
type input "[DATE]"
click at [438, 224] on input "6696.44" at bounding box center [494, 228] width 211 height 21
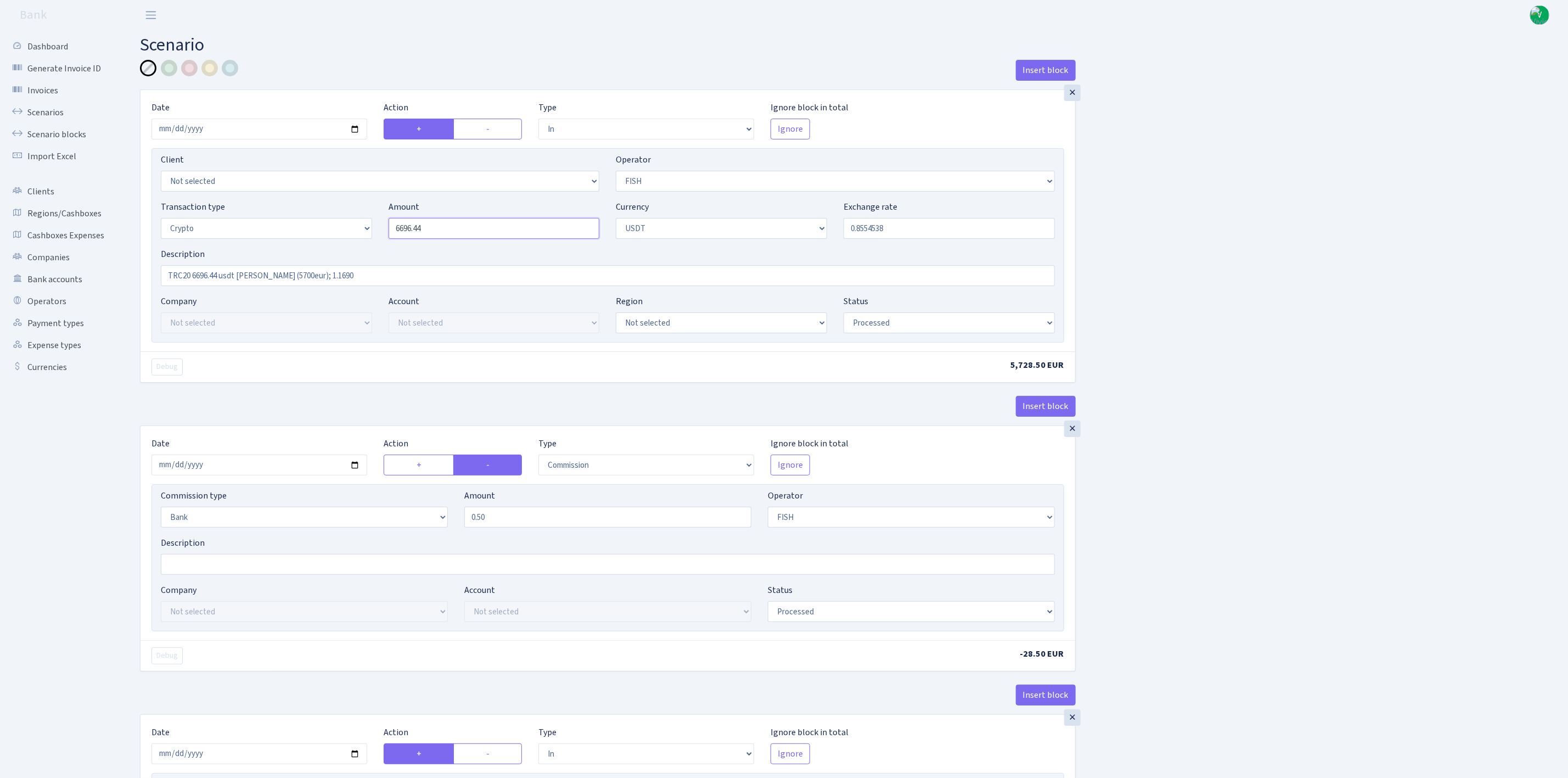
drag, startPoint x: 458, startPoint y: 231, endPoint x: 343, endPoint y: 219, distance: 115.6
click at [343, 219] on div "Transaction type Not selected 981 ELF FISH crypto [PERSON_NAME] MM-BALTIC eur U…" at bounding box center [608, 224] width 911 height 47
click at [959, 235] on input "0.8554538" at bounding box center [949, 228] width 211 height 21
type input "28,892.40"
drag, startPoint x: 861, startPoint y: 226, endPoint x: 962, endPoint y: 229, distance: 101.0
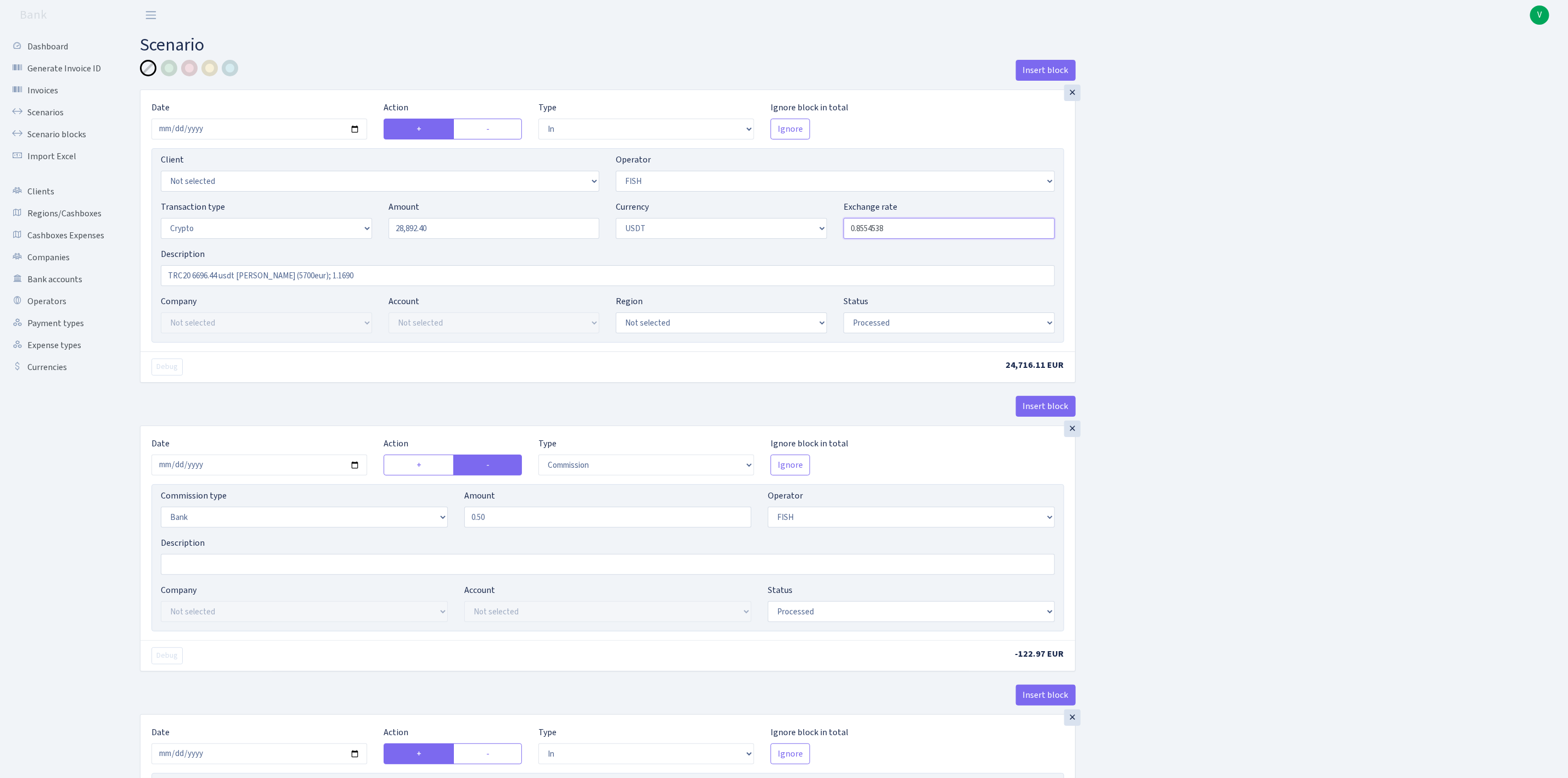
click at [962, 229] on input "0.8554538" at bounding box center [949, 228] width 211 height 21
type input "0.8609096"
click at [1308, 295] on div "Insert block × Date 2025-09-02 Action + - Type --- In Out Commission Field requ…" at bounding box center [846, 747] width 1428 height 1376
click at [356, 465] on input "2025-08-15" at bounding box center [260, 465] width 216 height 21
type input "2025-09-02"
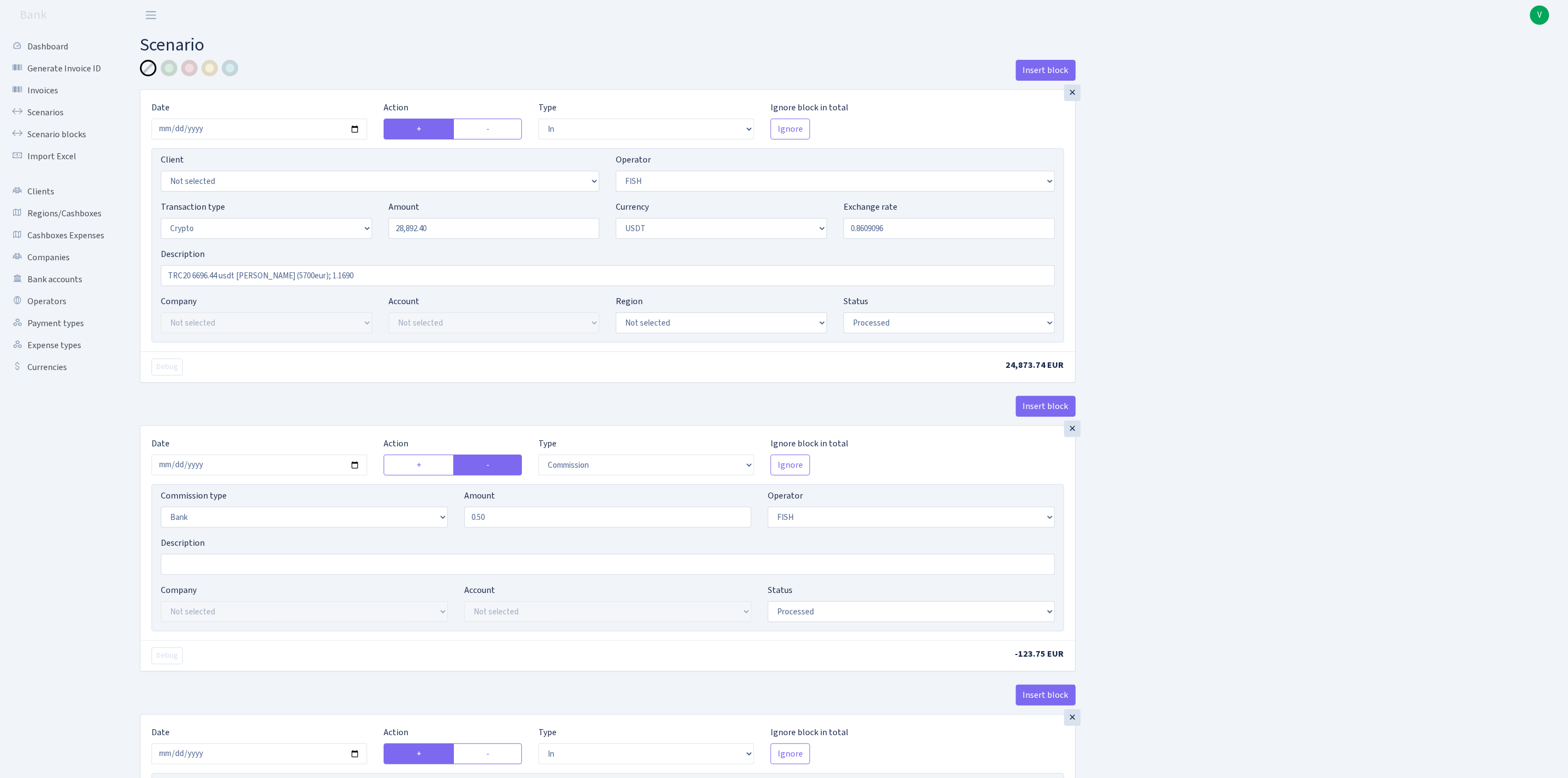
click at [1158, 554] on div "Insert block × Date 2025-09-02 Action + - Type --- In Out Commission Field requ…" at bounding box center [846, 747] width 1428 height 1376
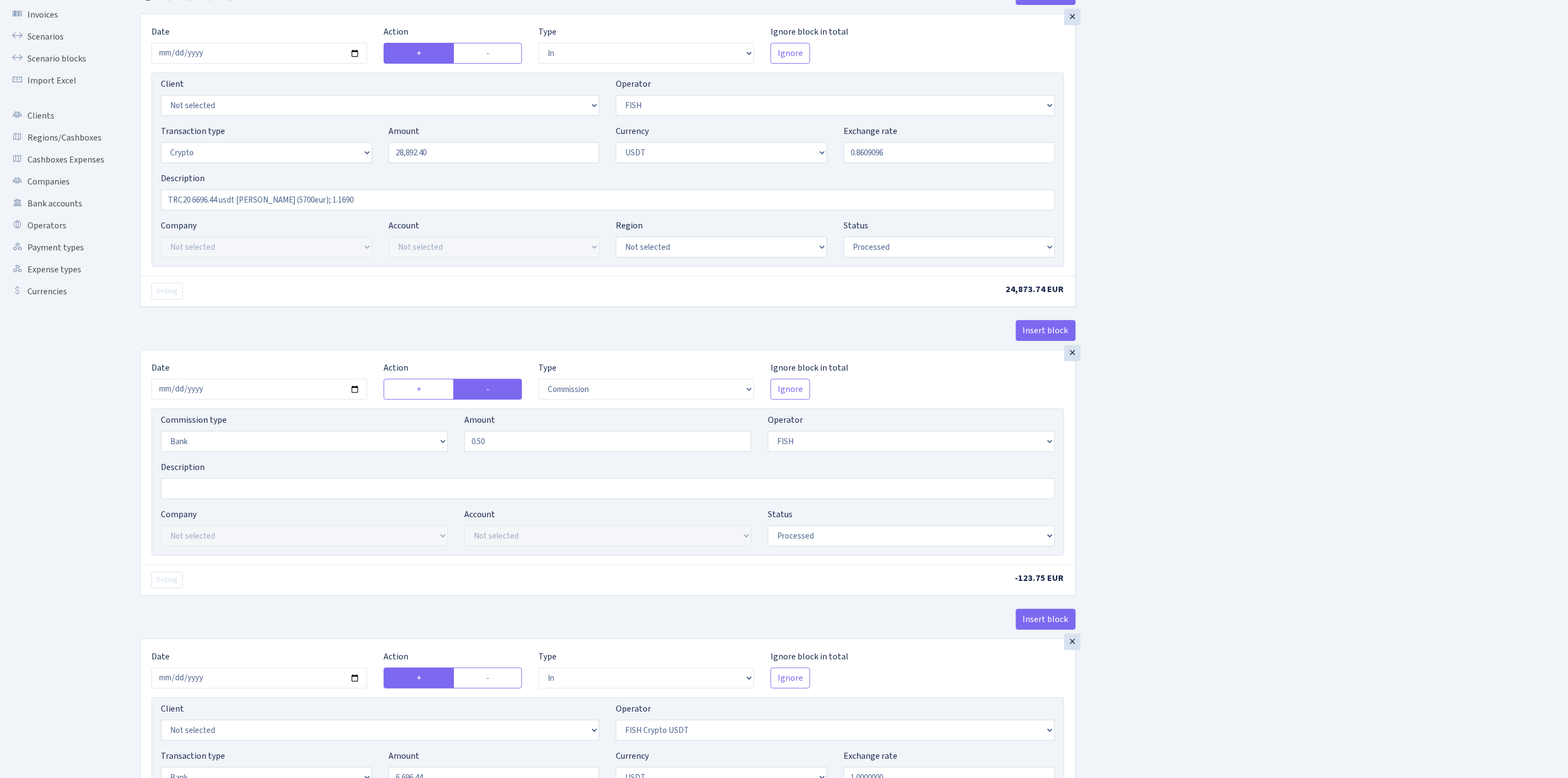
scroll to position [329, 0]
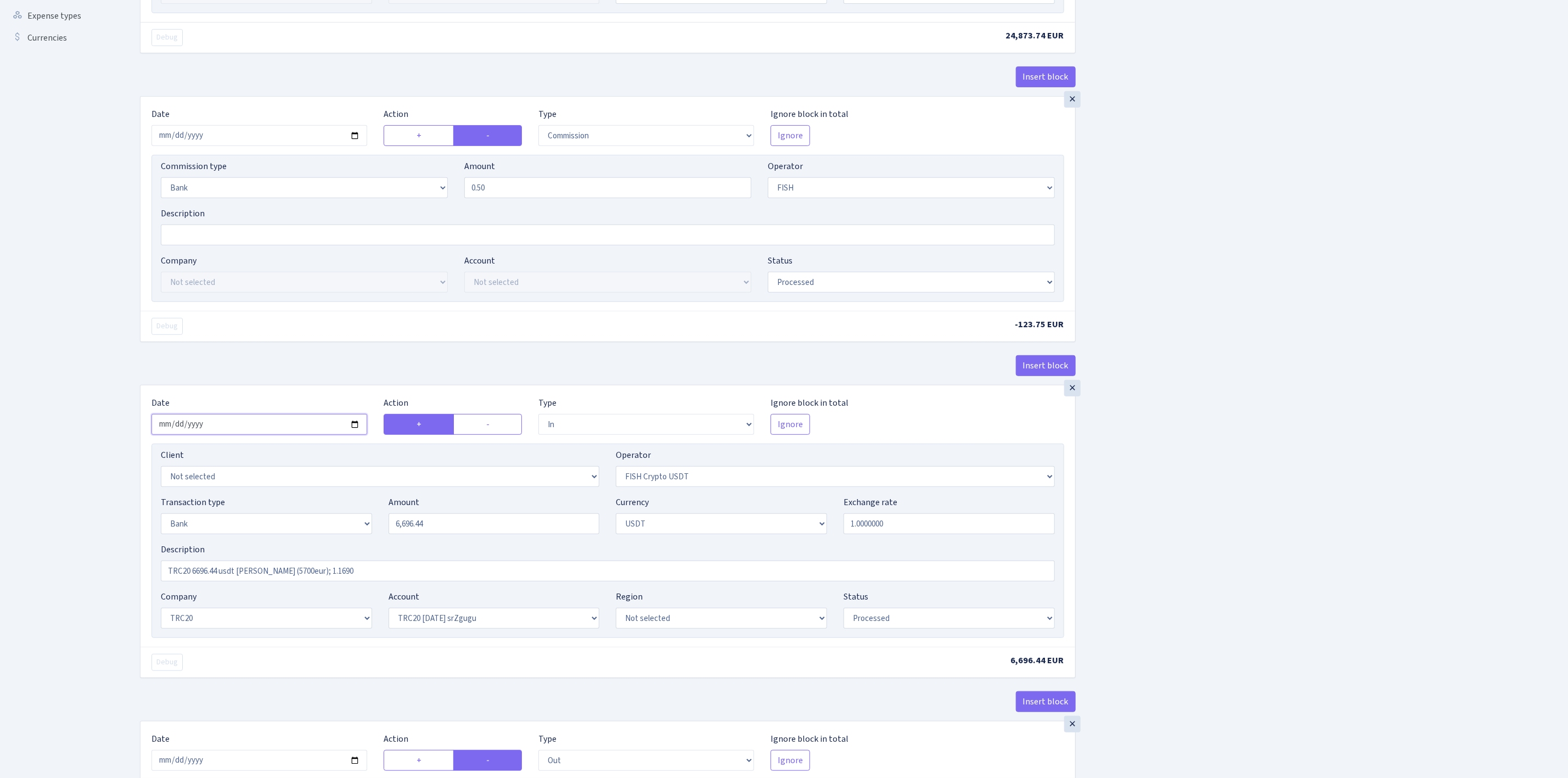
click at [353, 430] on input "2025-08-15" at bounding box center [260, 424] width 216 height 21
type input "2025-09-02"
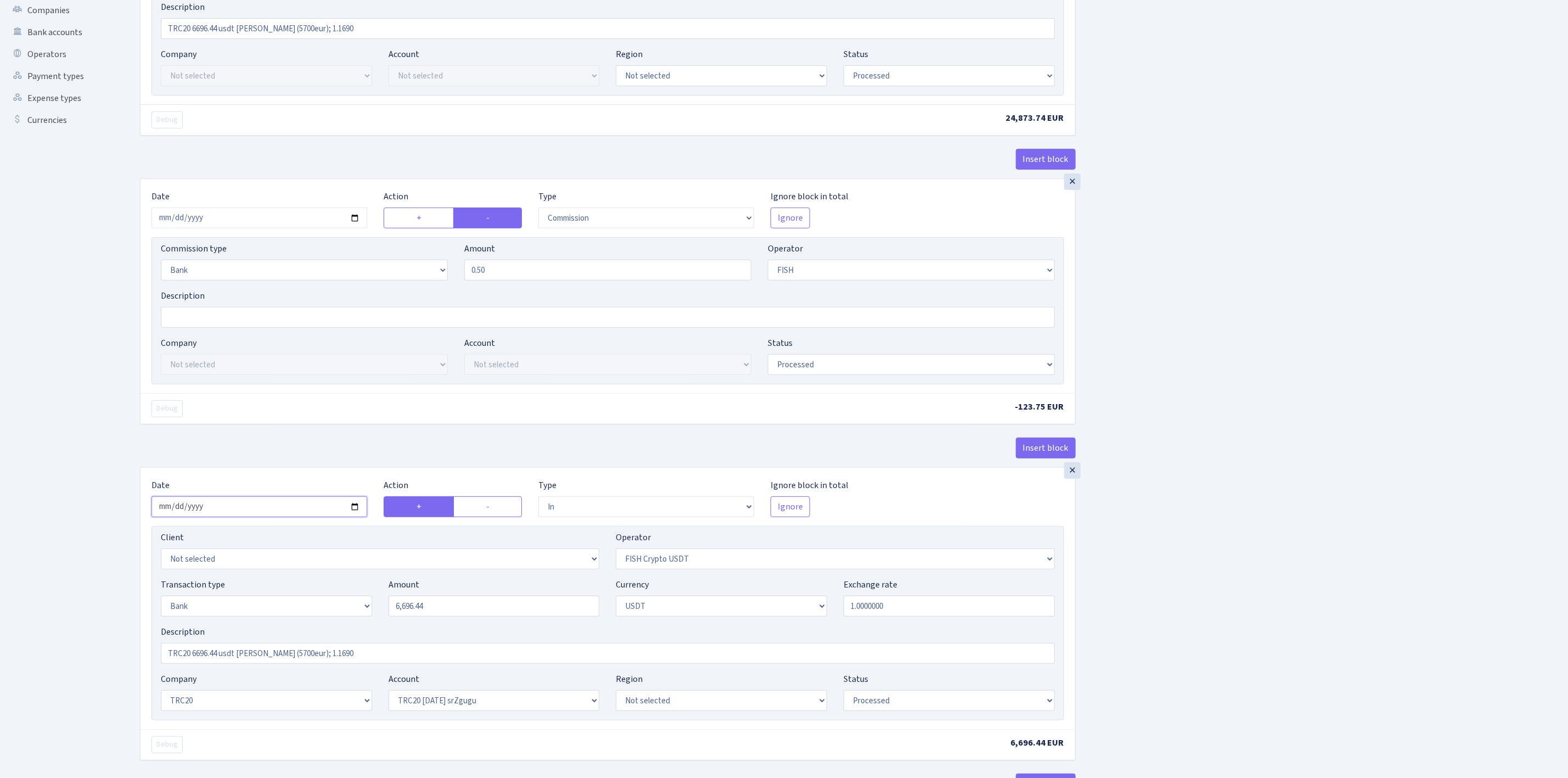
scroll to position [165, 0]
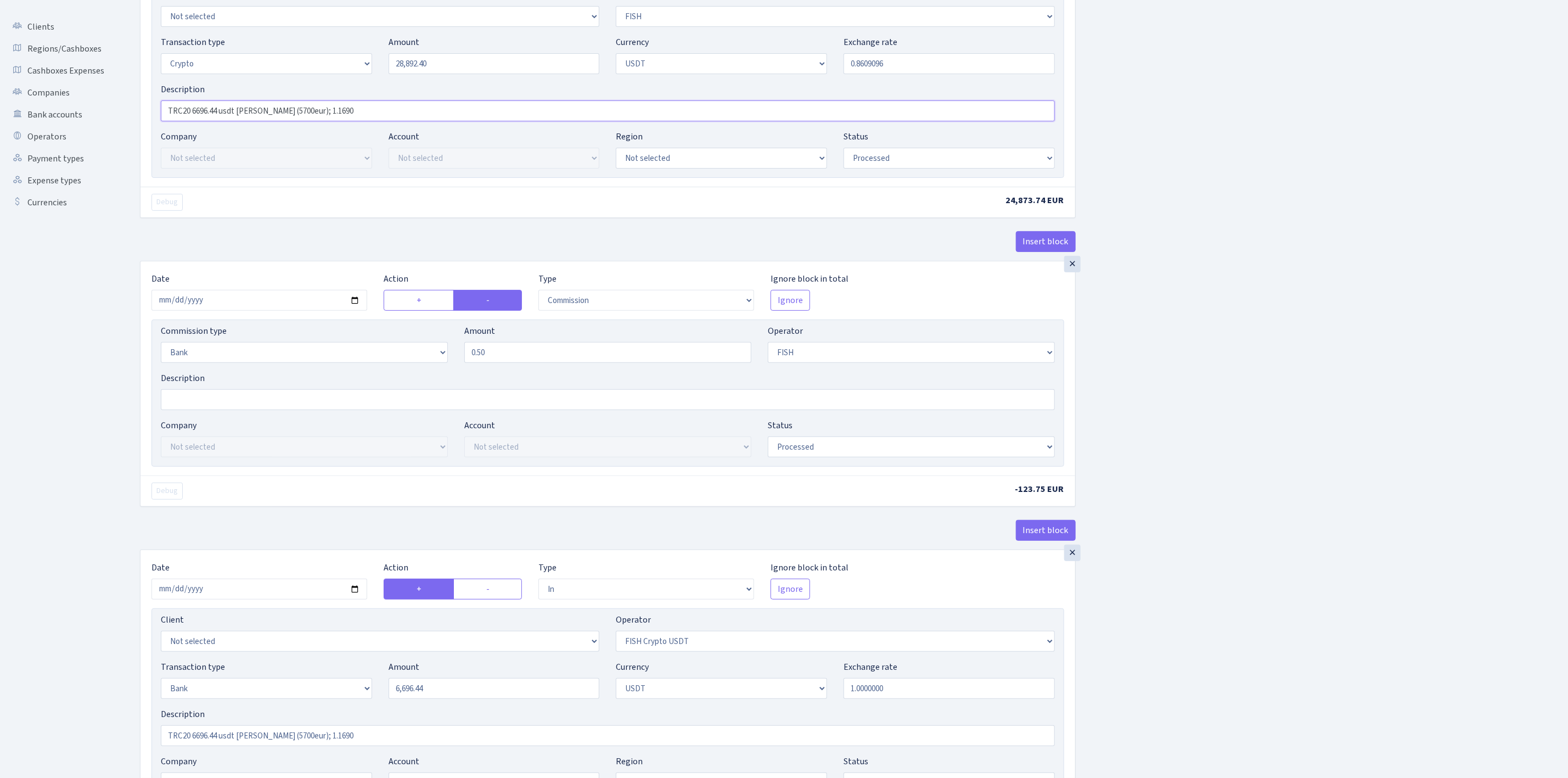
click at [218, 108] on input "TRC20 6696.44 usdt RIX (5700eur); 1.1690" at bounding box center [608, 111] width 894 height 21
click at [272, 111] on input "TRC20 28892.40 usdt RIX (5700eur); 1.1690" at bounding box center [608, 111] width 894 height 21
click at [330, 108] on input "TRC20 28892.40 usdt RIX (24750eur); 1.1690" at bounding box center [608, 111] width 894 height 21
type input "TRC20 28892.40 usdt RIX (24750eur); 1.1616"
click at [1220, 444] on div "Insert block × Date 2025-09-02 Action + - Type --- In Out Commission Field requ…" at bounding box center [846, 583] width 1428 height 1376
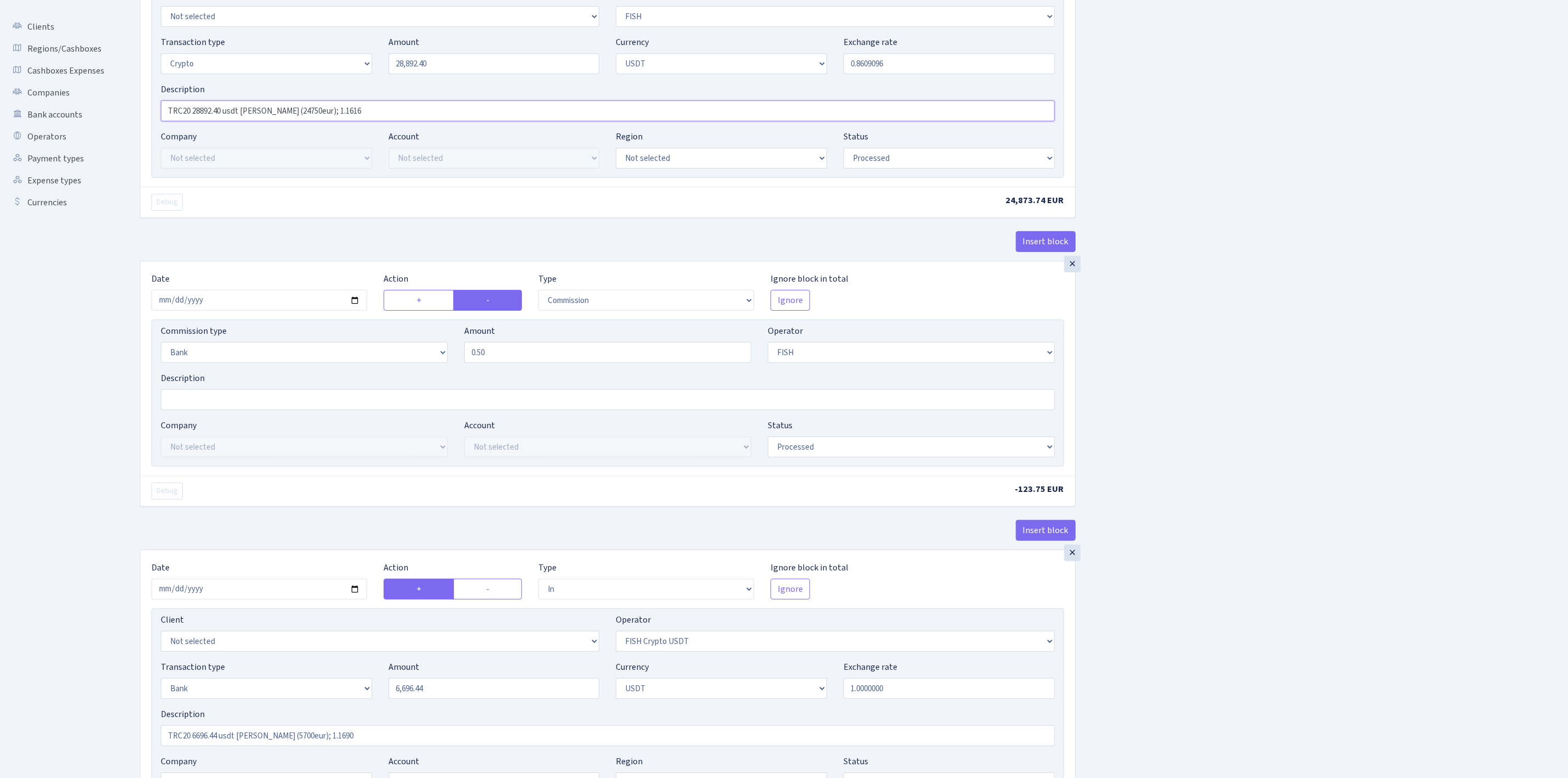
drag, startPoint x: 348, startPoint y: 116, endPoint x: 142, endPoint y: 107, distance: 206.2
click at [127, 98] on div "Insert block × Date 2025-09-02 Action + - Type --- In Out Commission Field requ…" at bounding box center [846, 594] width 1444 height 1397
click at [264, 746] on input "TRC20 6696.44 usdt RIX (5700eur); 1.1690" at bounding box center [608, 735] width 894 height 21
drag, startPoint x: 254, startPoint y: 735, endPoint x: 92, endPoint y: 707, distance: 164.4
click at [73, 707] on div "Dashboard Generate Invoice ID Invoices Scenarios Scenario blocks Import Excel C…" at bounding box center [784, 578] width 1568 height 1426
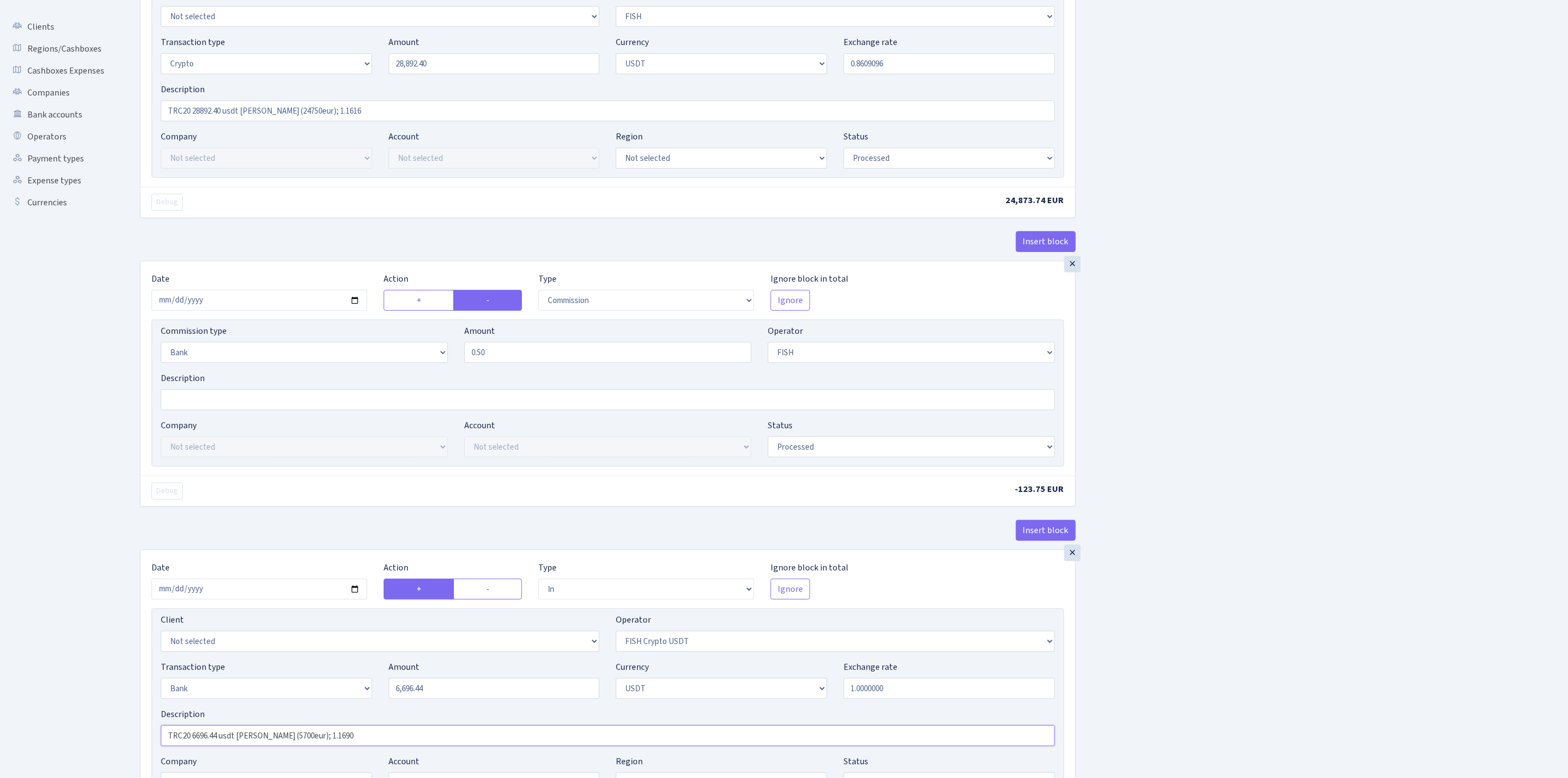
paste input "28892.40 usdt RIX (24750eur); 1.1616"
type input "TRC20 28892.40 usdt RIX (24750eur); 1.1616"
drag, startPoint x: 481, startPoint y: 69, endPoint x: 346, endPoint y: 58, distance: 135.4
click at [346, 57] on div "Transaction type Not selected 981 ELF FISH crypto GIRT IVO dekl MM-BALTIC eur U…" at bounding box center [608, 59] width 911 height 47
click at [459, 699] on input "6,696.44" at bounding box center [494, 688] width 211 height 21
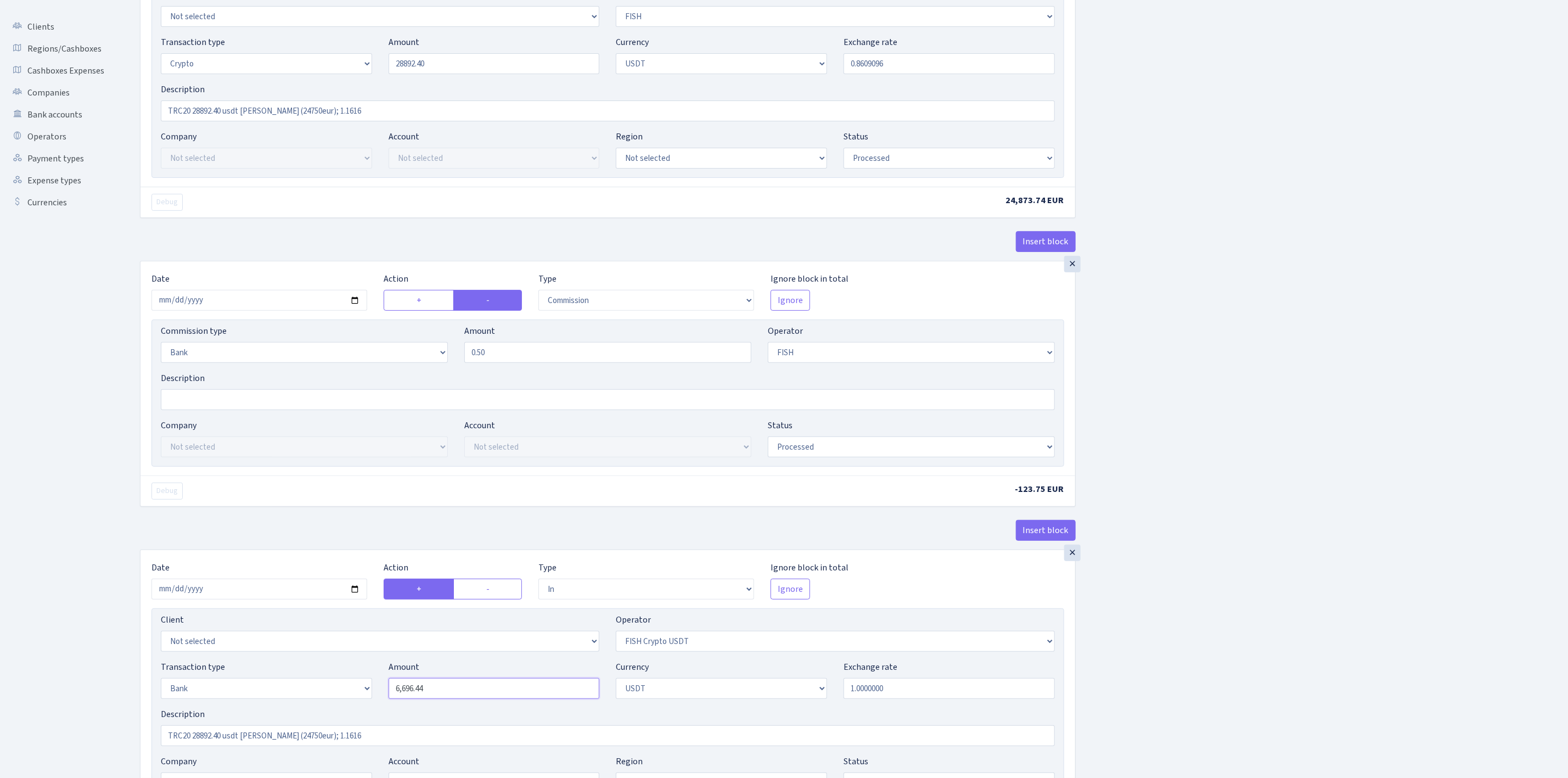
type input "28,892.40"
drag, startPoint x: 455, startPoint y: 698, endPoint x: 330, endPoint y: 682, distance: 126.0
click at [330, 682] on div "Transaction type Not selected 981 ELF FISH crypto GIRT IVO dekl MM-BALTIC eur U…" at bounding box center [608, 684] width 911 height 47
paste input "28892.40"
click at [1333, 636] on div "Insert block × Date 2025-09-02 Action + - Type --- In Out Commission Field requ…" at bounding box center [846, 583] width 1428 height 1376
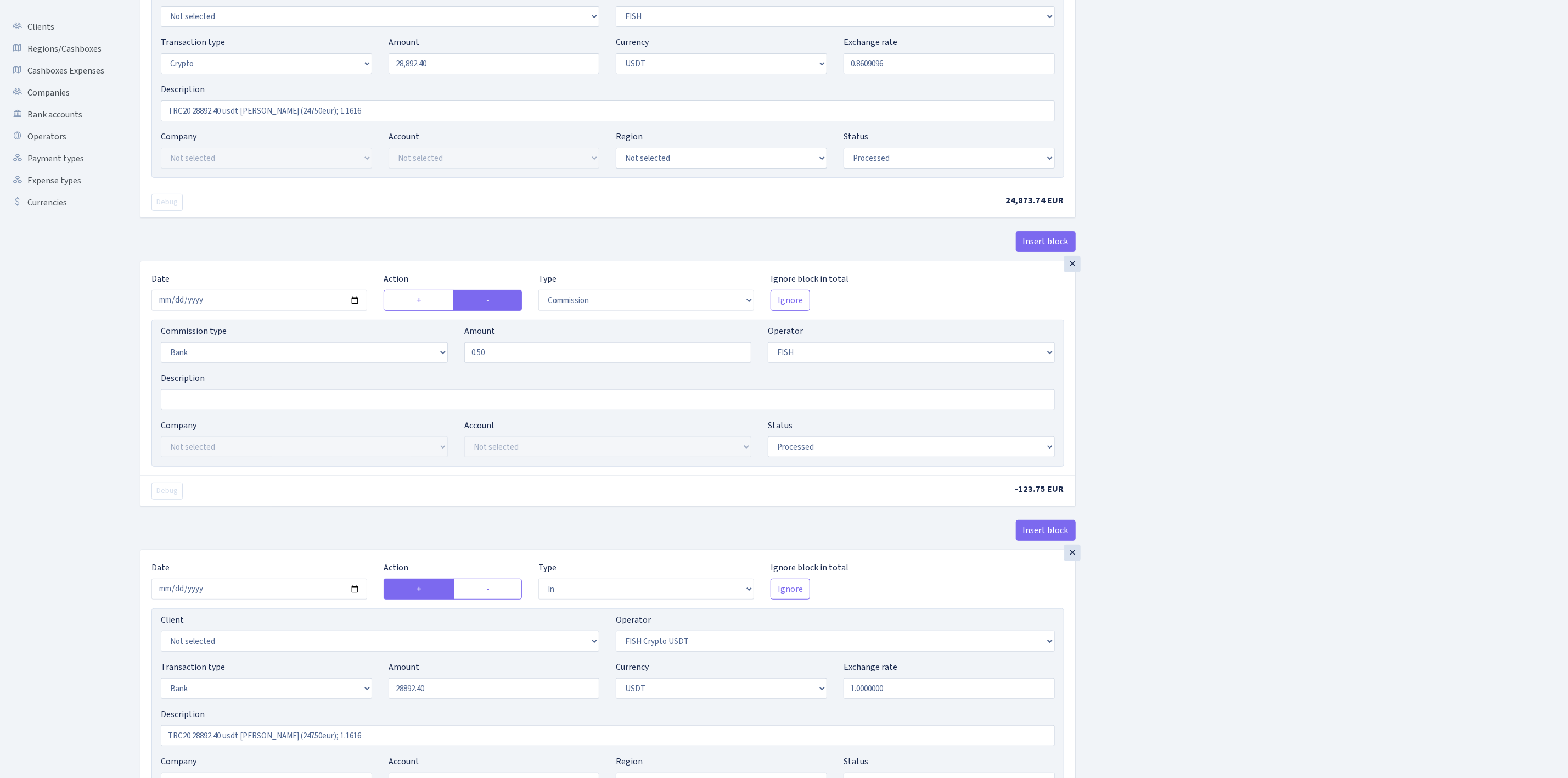
type input "28,892.40"
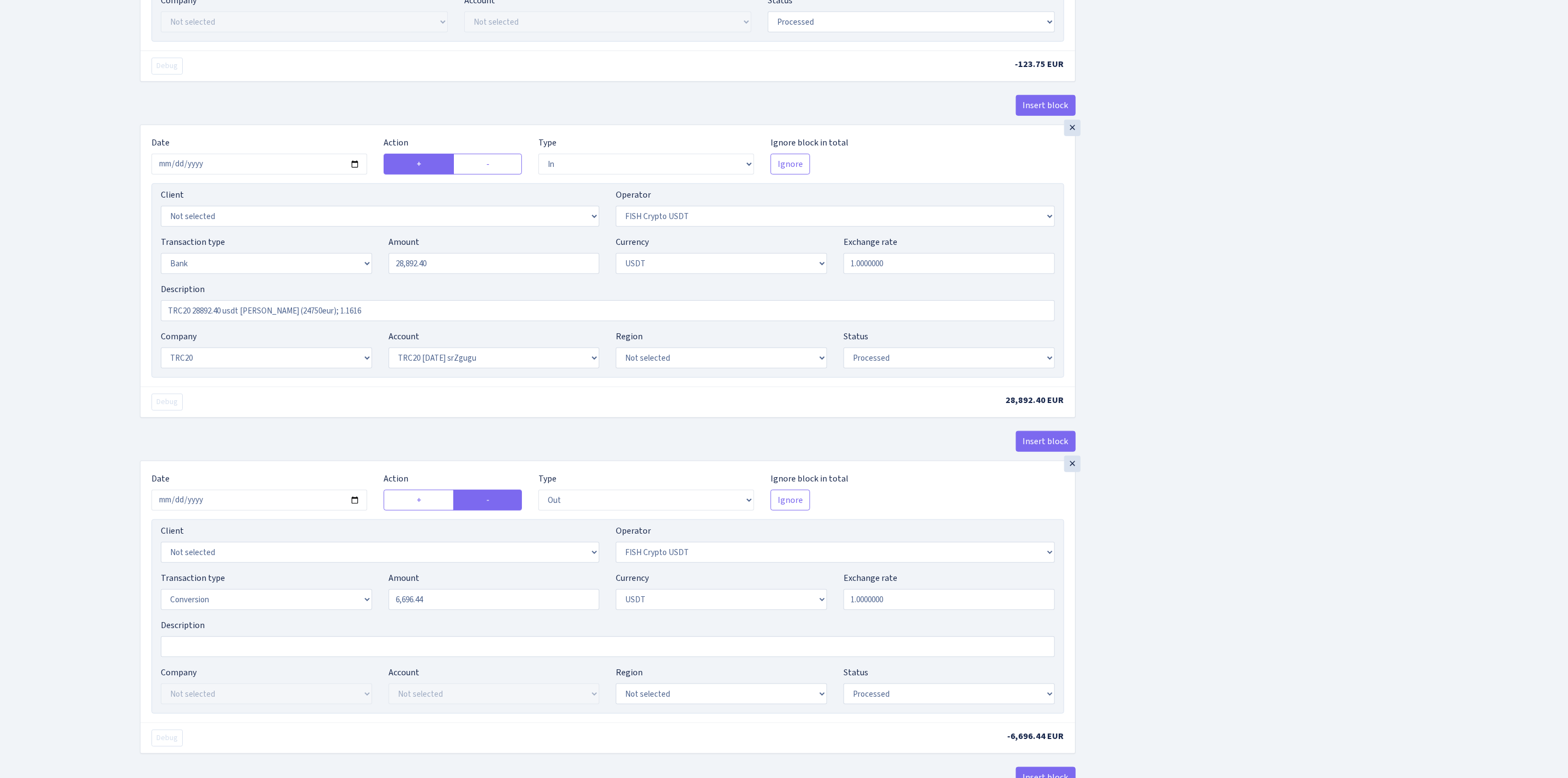
scroll to position [659, 0]
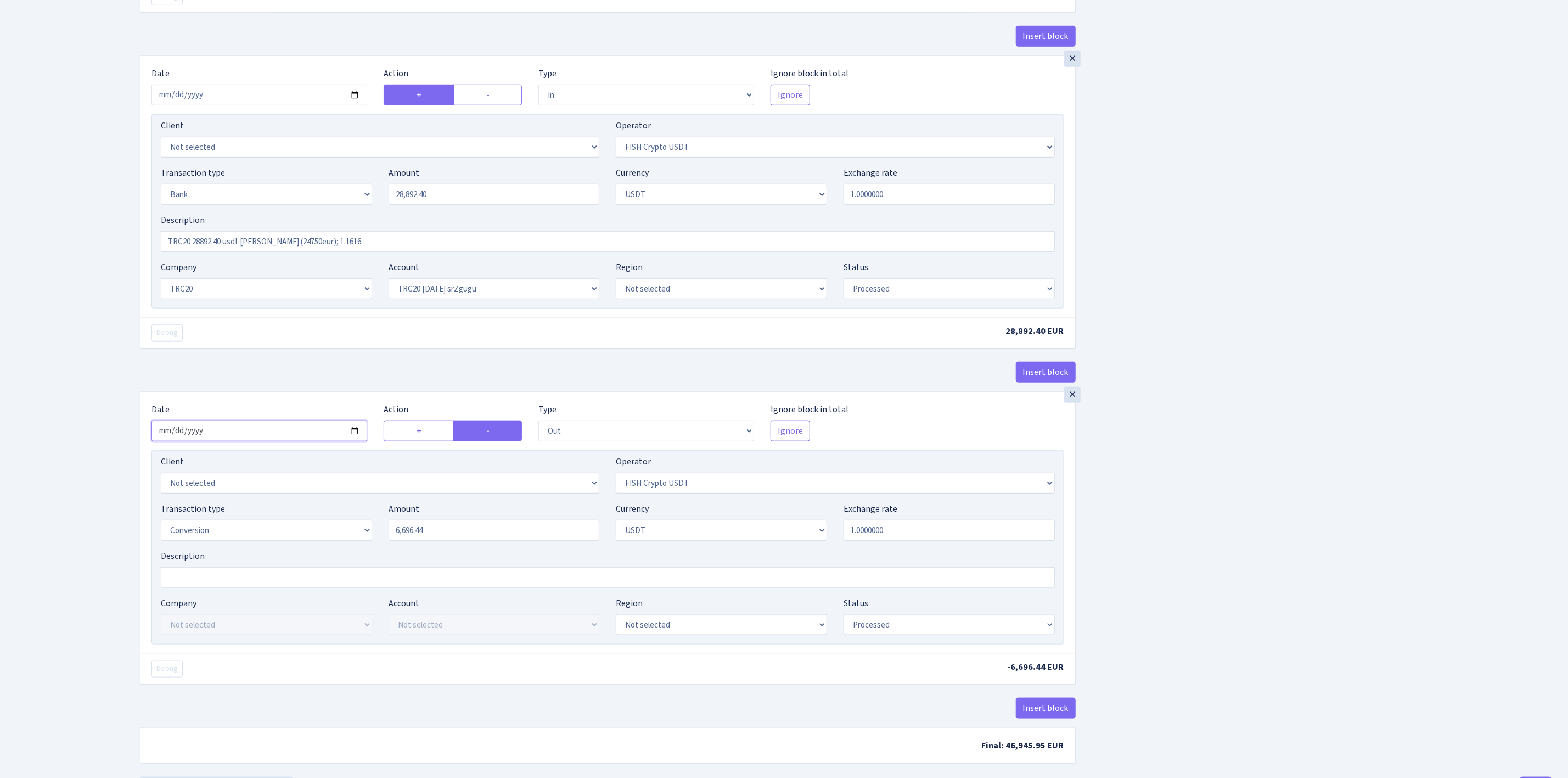
click at [353, 441] on input "2025-08-15" at bounding box center [260, 430] width 216 height 21
type input "2025-09-02"
drag, startPoint x: 461, startPoint y: 531, endPoint x: 333, endPoint y: 522, distance: 128.3
click at [333, 522] on div "Transaction type Not selected 981 ELF FISH crypto GIRT IVO dekl MM-BALTIC eur U…" at bounding box center [608, 526] width 911 height 47
paste input "28892.40"
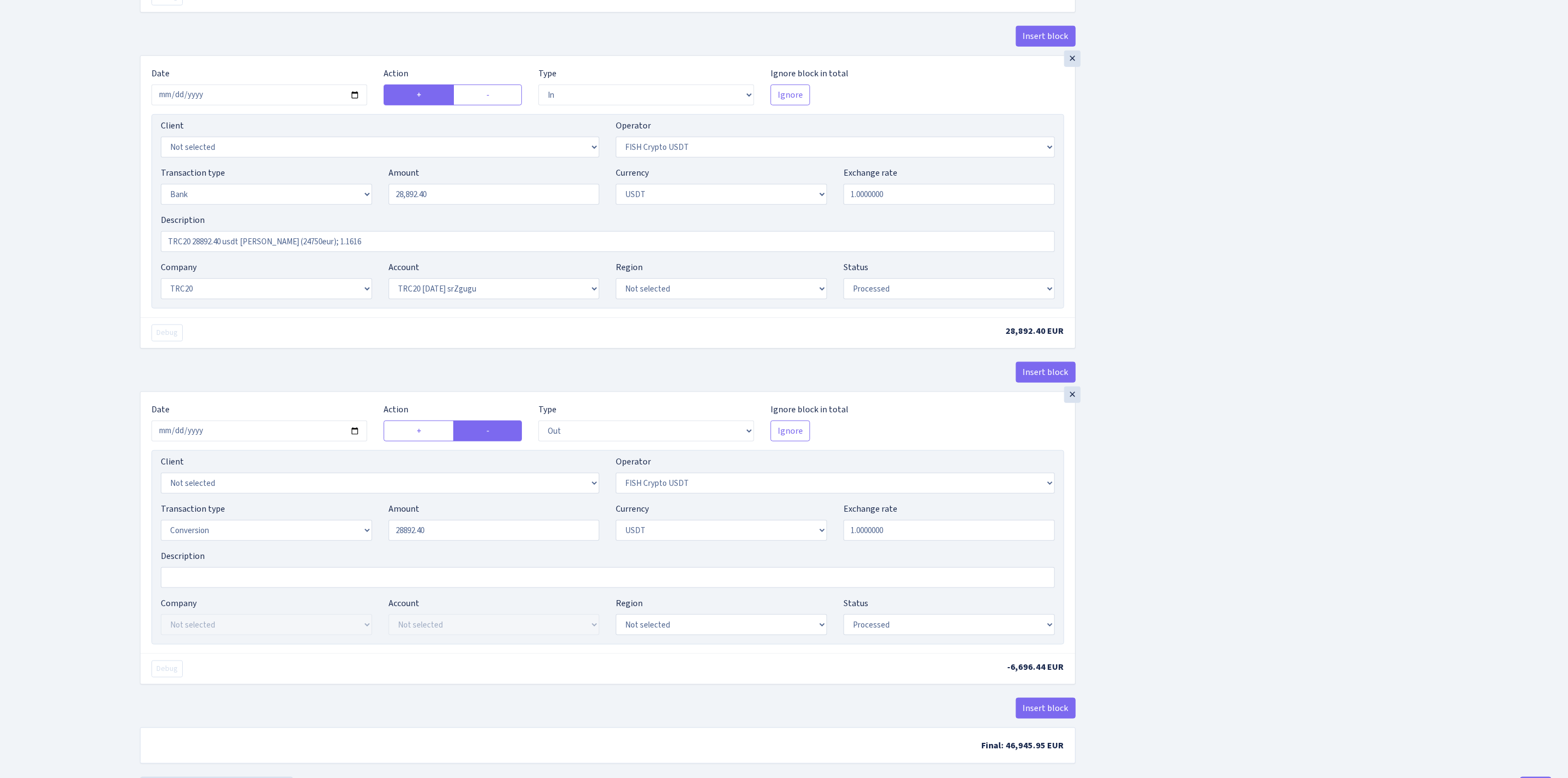
click at [1333, 554] on div "Insert block × Date [DATE] Action + - Type --- In Out Commission Field required…" at bounding box center [846, 89] width 1428 height 1376
type input "28,892.40"
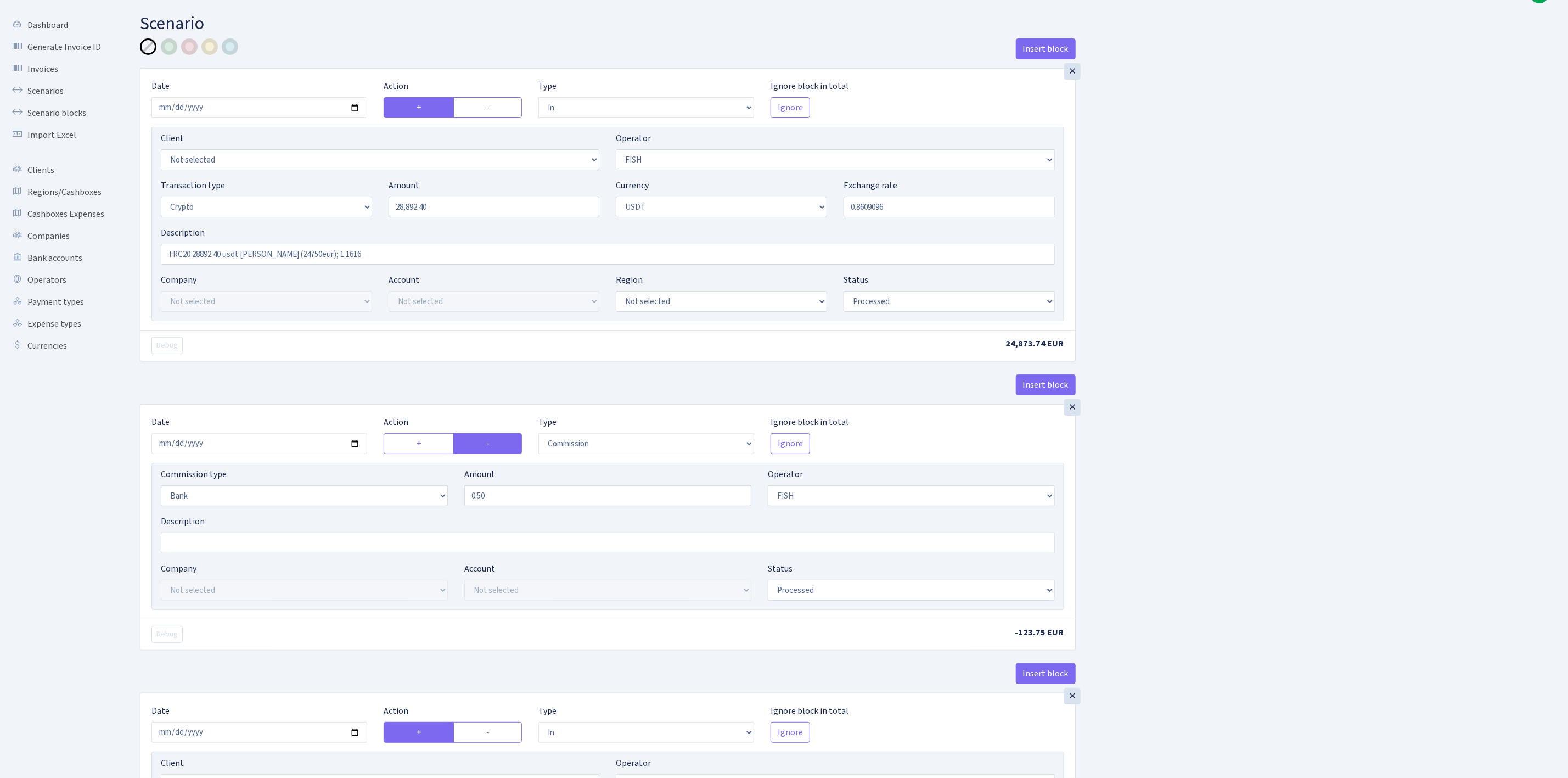
scroll to position [0, 0]
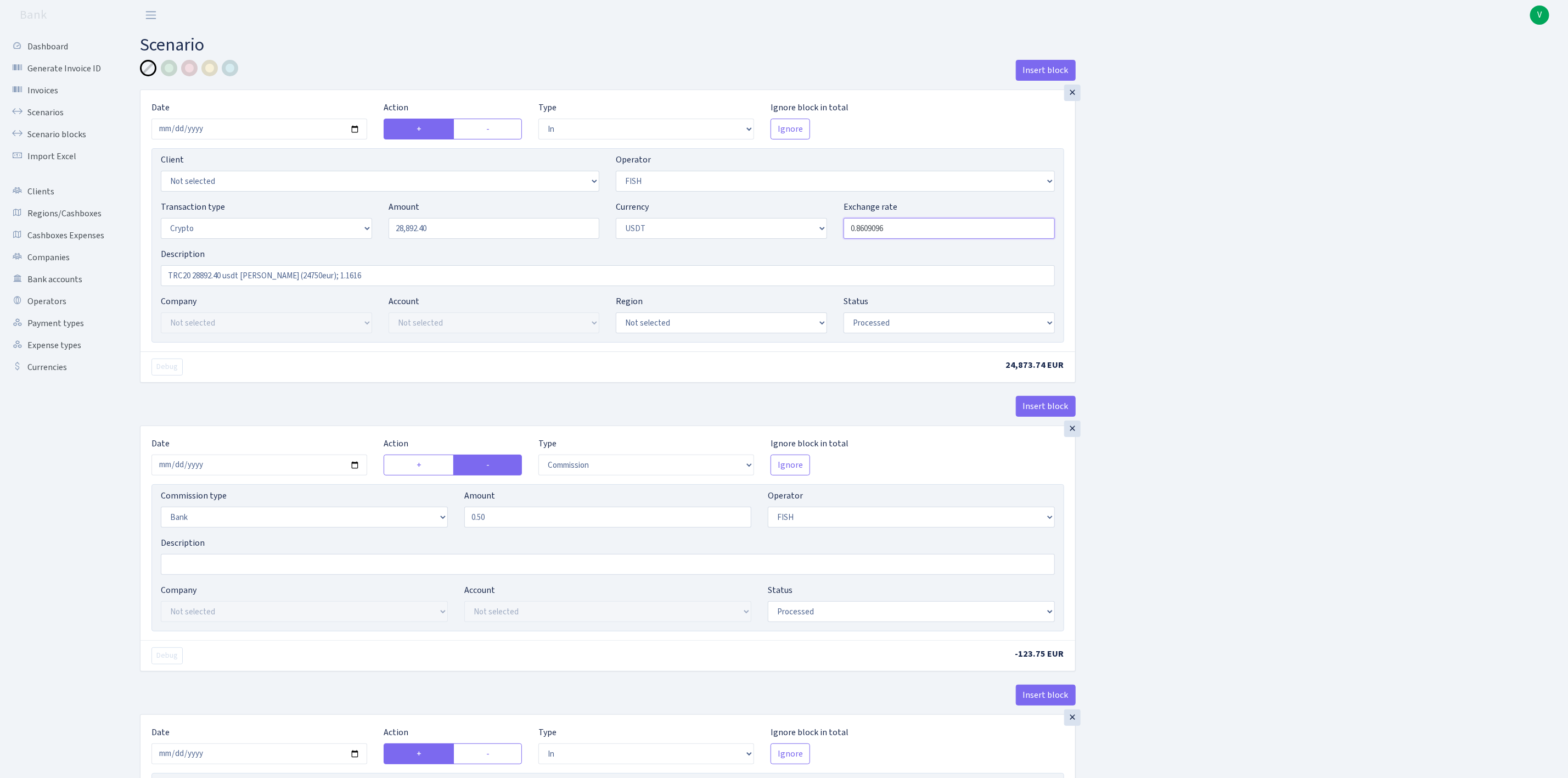
click at [888, 230] on input "0.8609096" at bounding box center [949, 228] width 211 height 21
type input "0.8609097"
click at [1136, 309] on div "Insert block × Date 2025-09-02 Action + - Type --- In Out Commission Field requ…" at bounding box center [846, 747] width 1428 height 1376
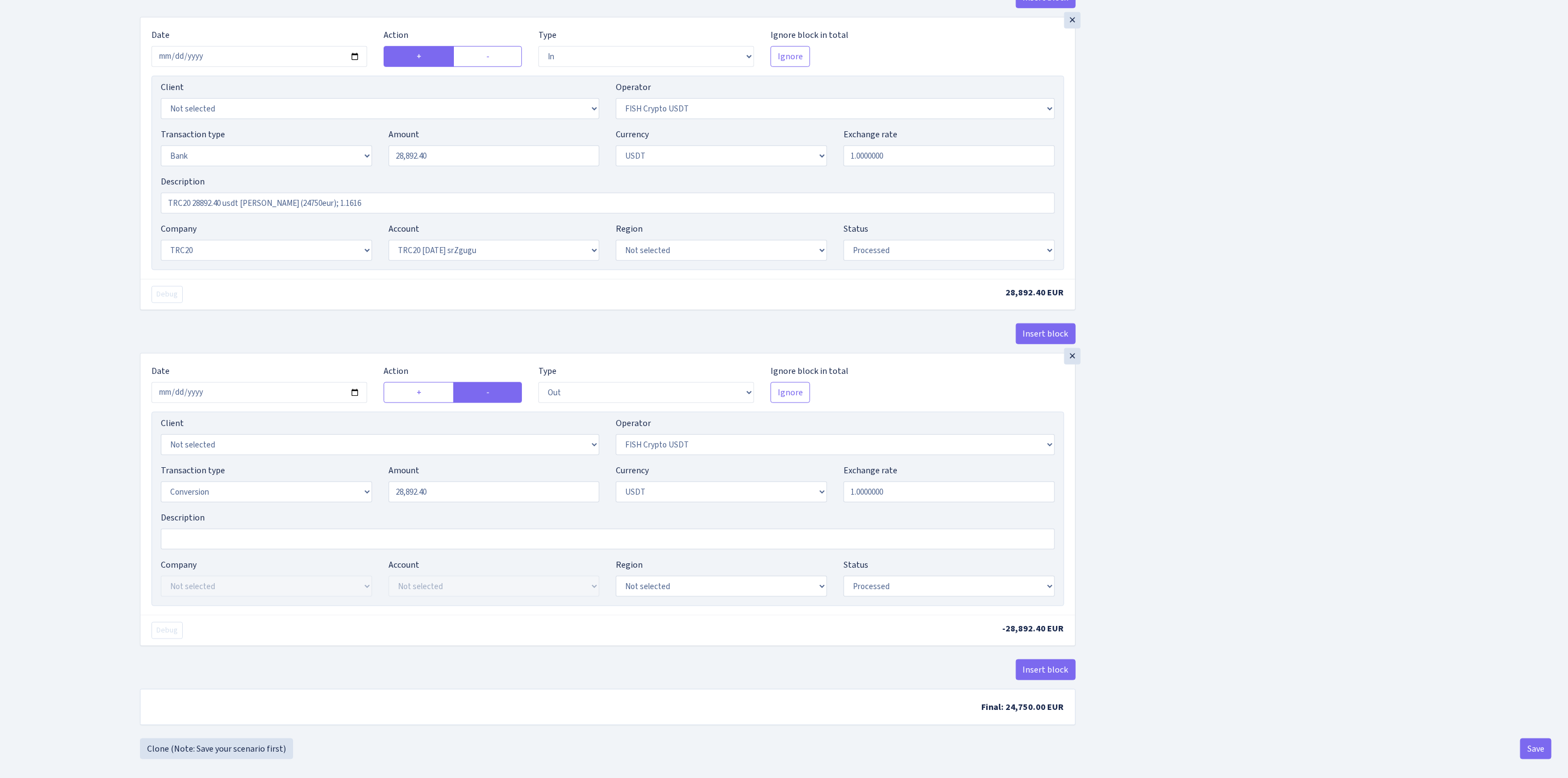
scroll to position [719, 0]
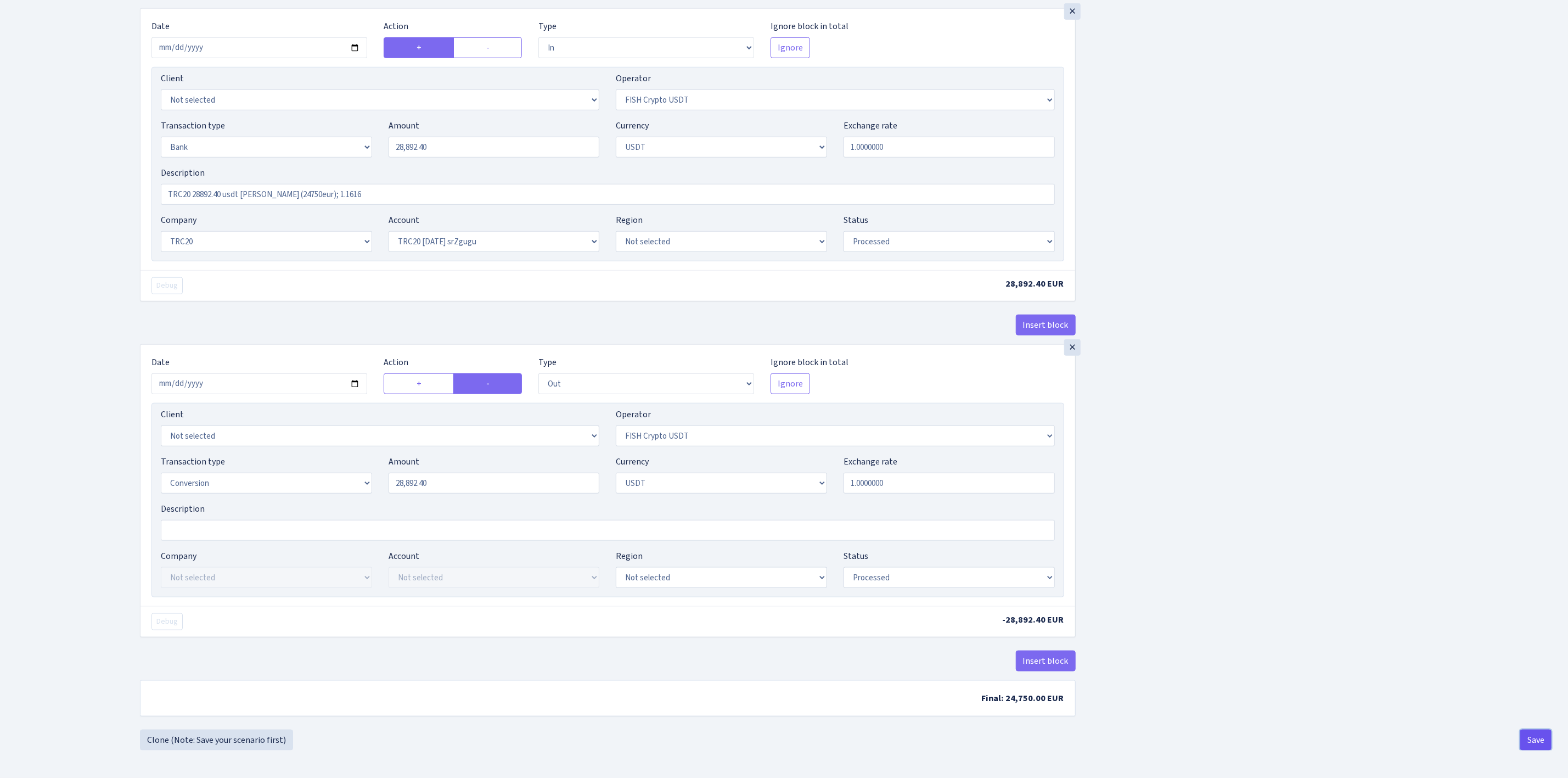
click at [1539, 736] on button "Save" at bounding box center [1535, 740] width 31 height 21
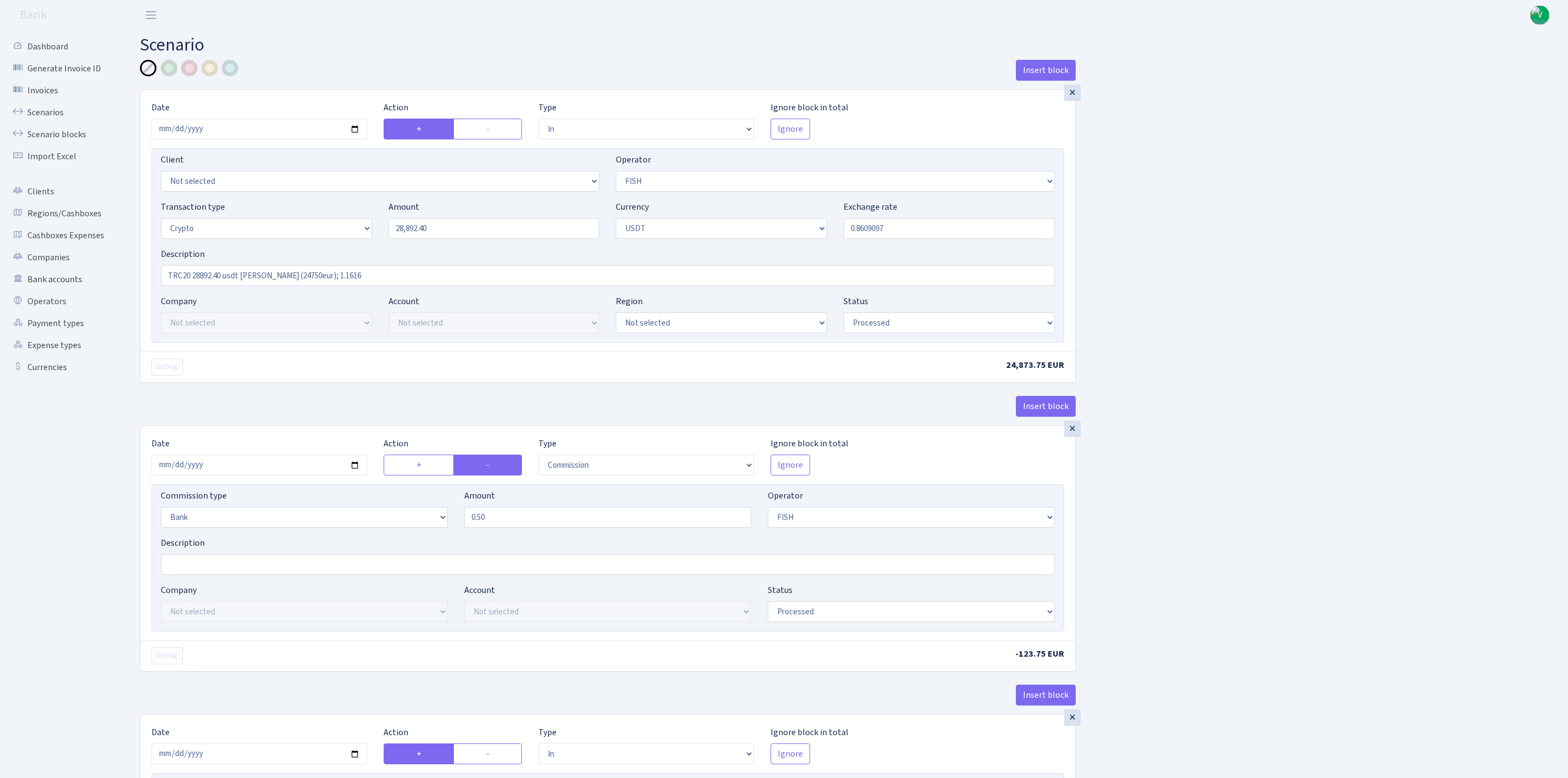
select select "in"
select select "44"
select select "3"
select select "6"
select select "processed"
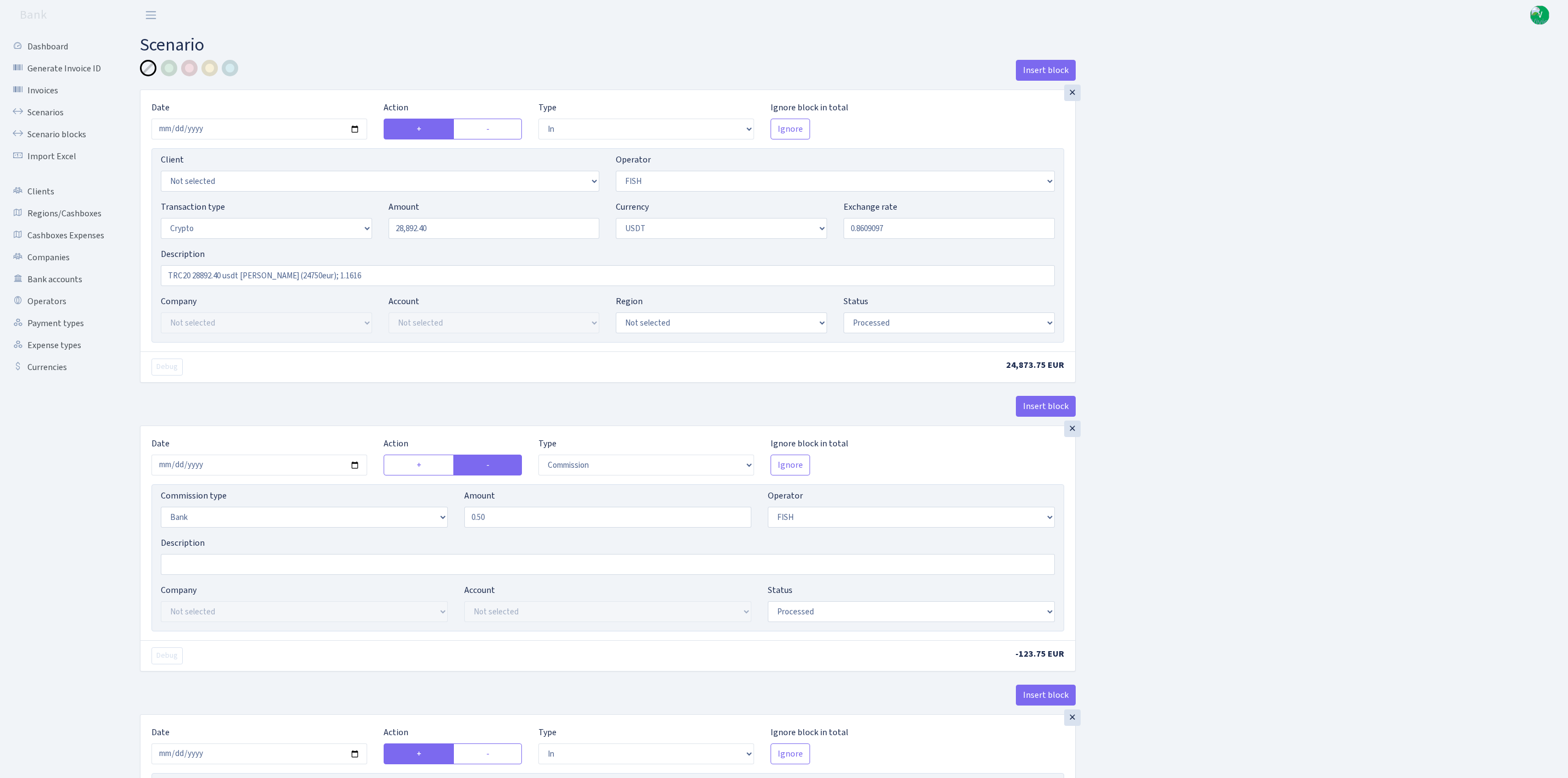
select select "commission"
select select "bank"
select select "44"
select select "processed"
select select "in"
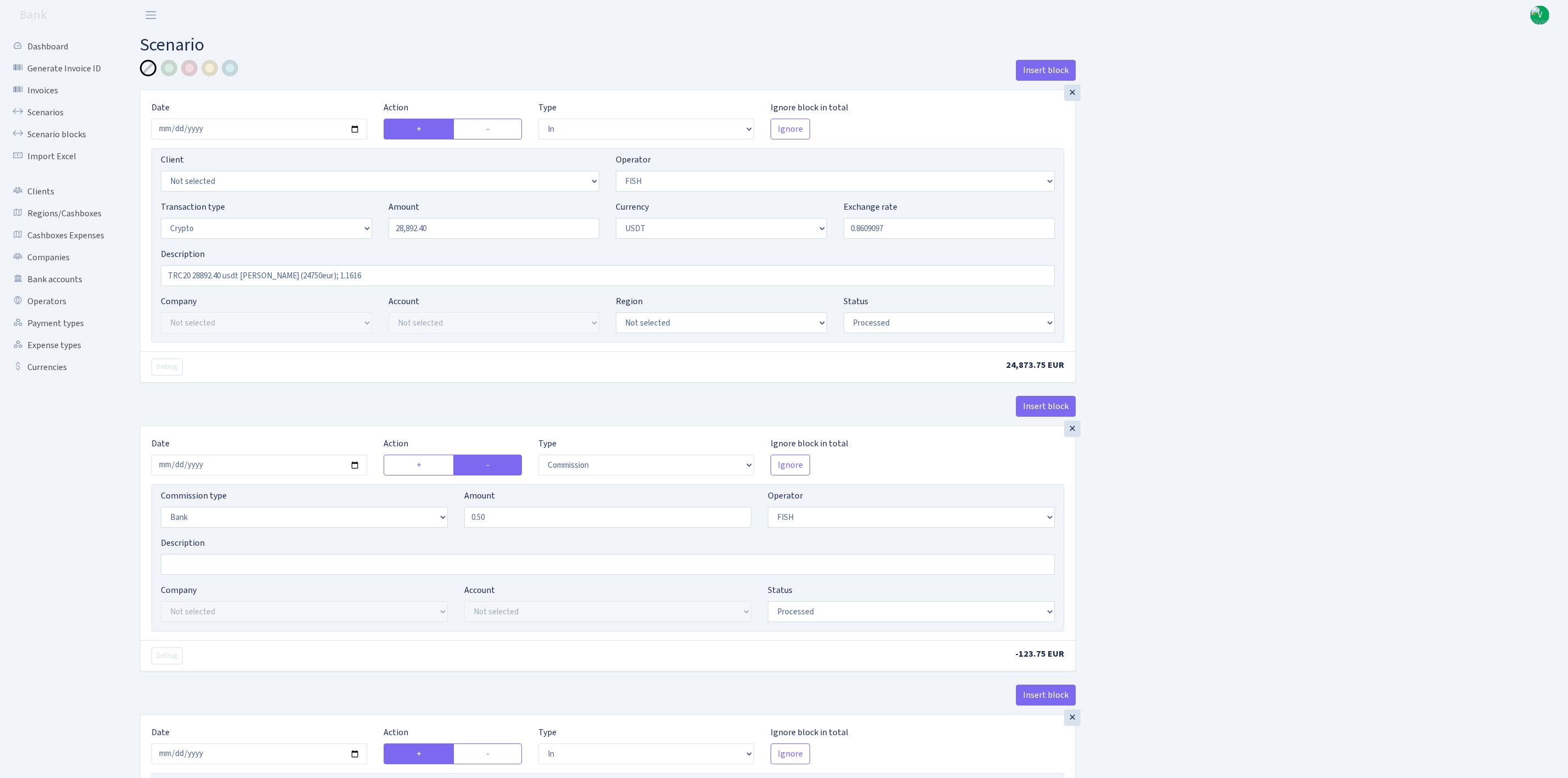
select select "242"
select select "2"
select select "6"
select select "20"
select select "61"
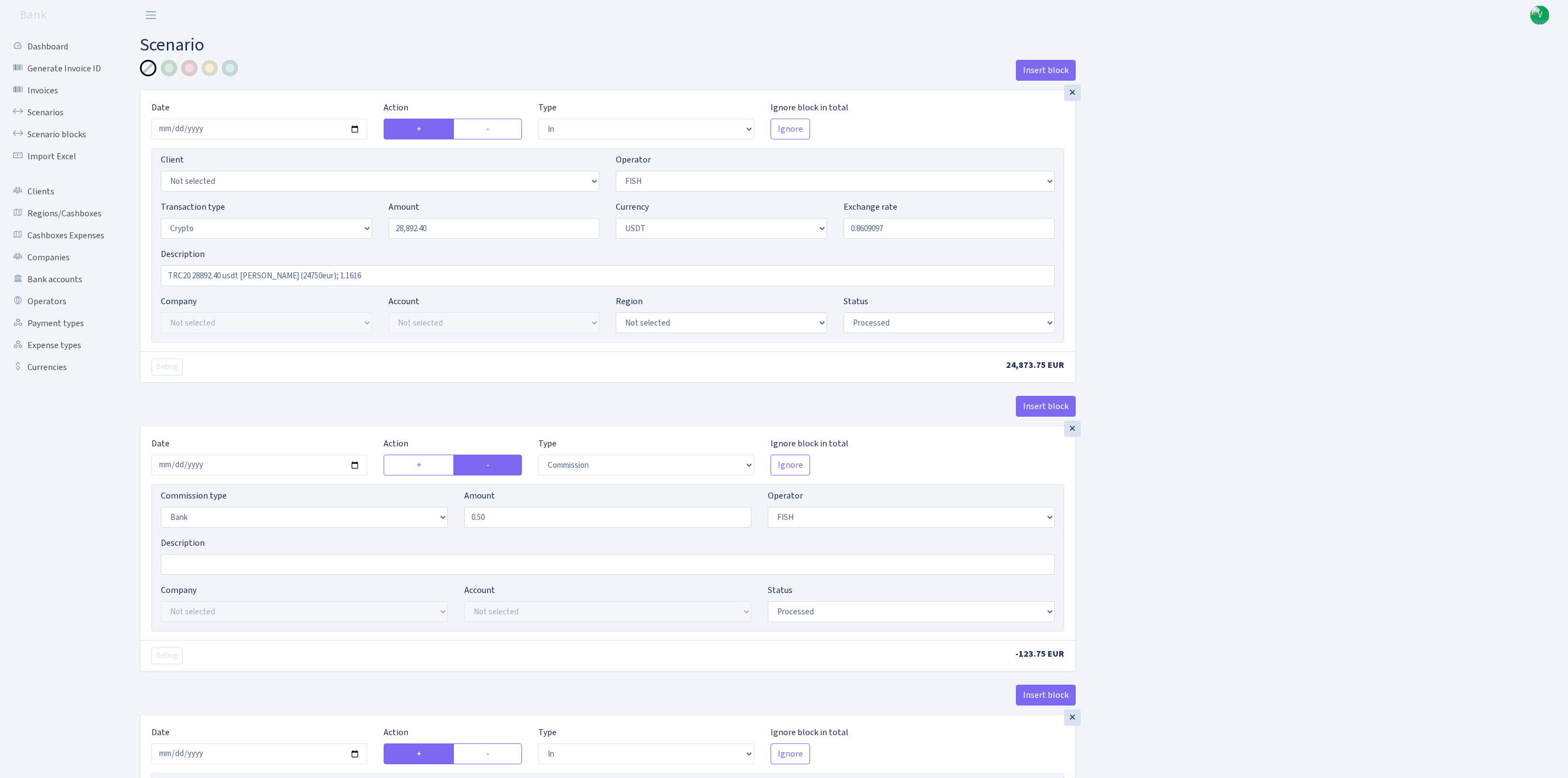
select select "processed"
select select "out"
select select "242"
select select "15"
select select "6"
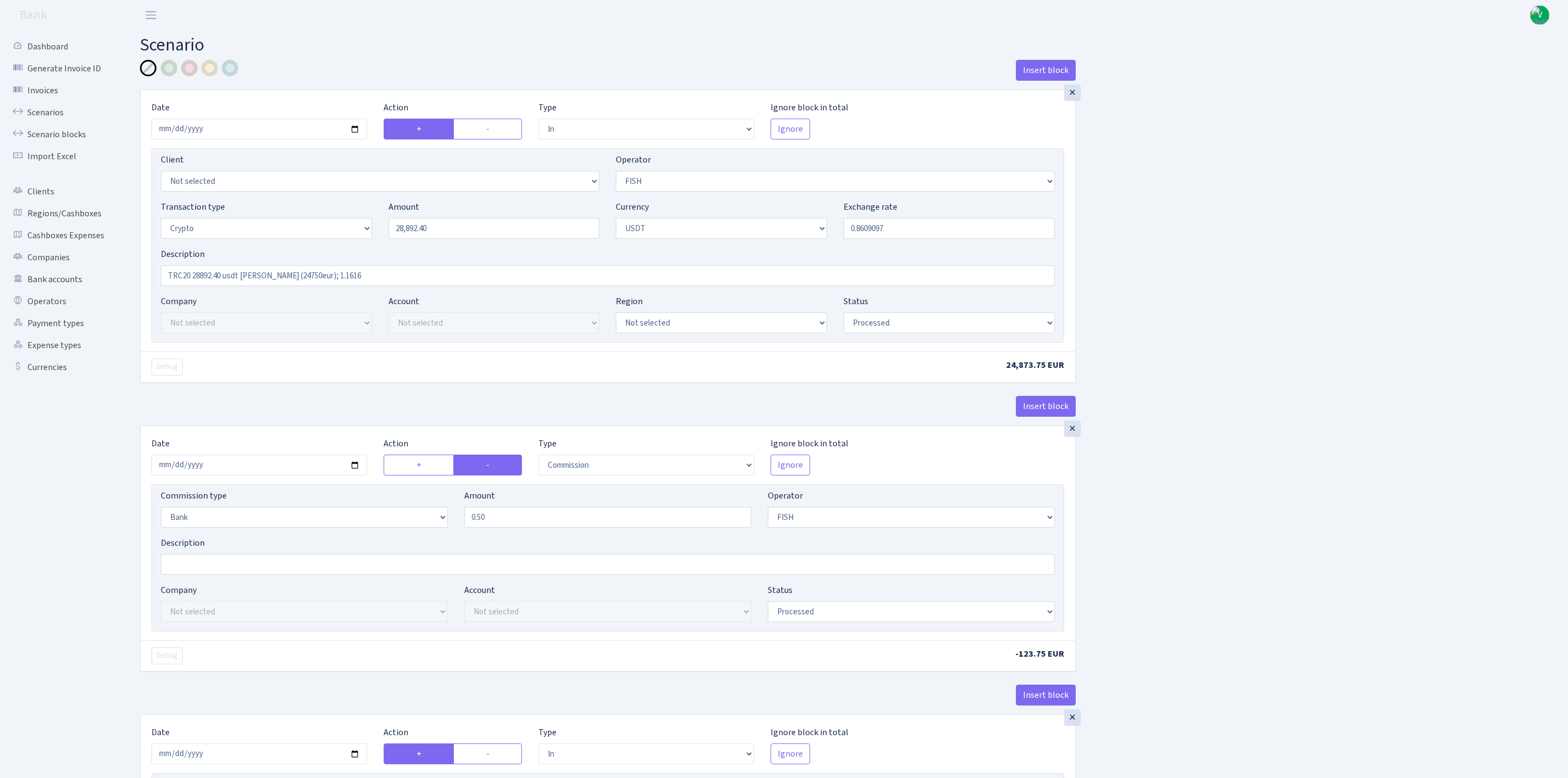
select select "processed"
click at [57, 103] on link "Scenarios" at bounding box center [61, 112] width 110 height 22
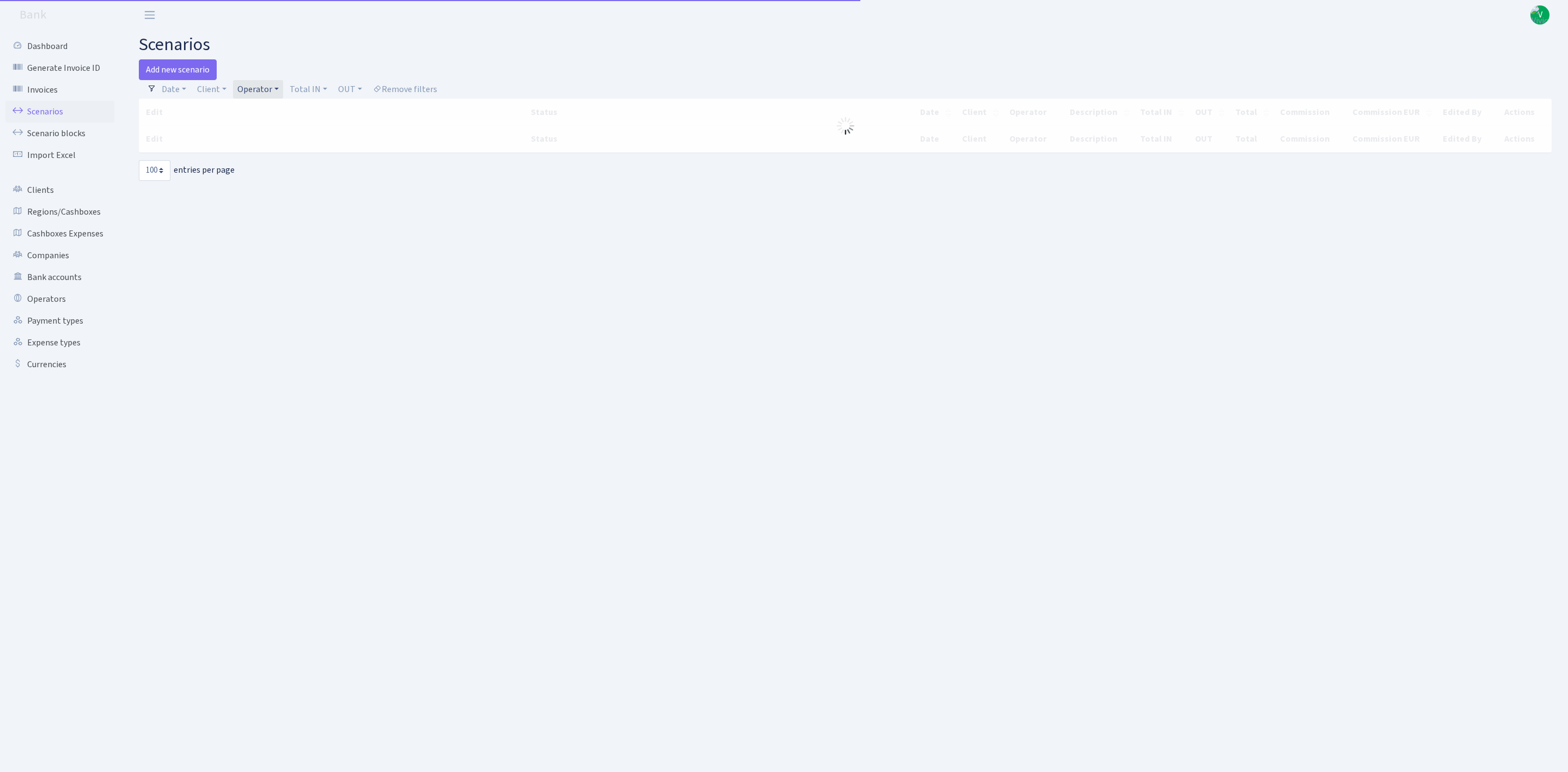
select select "100"
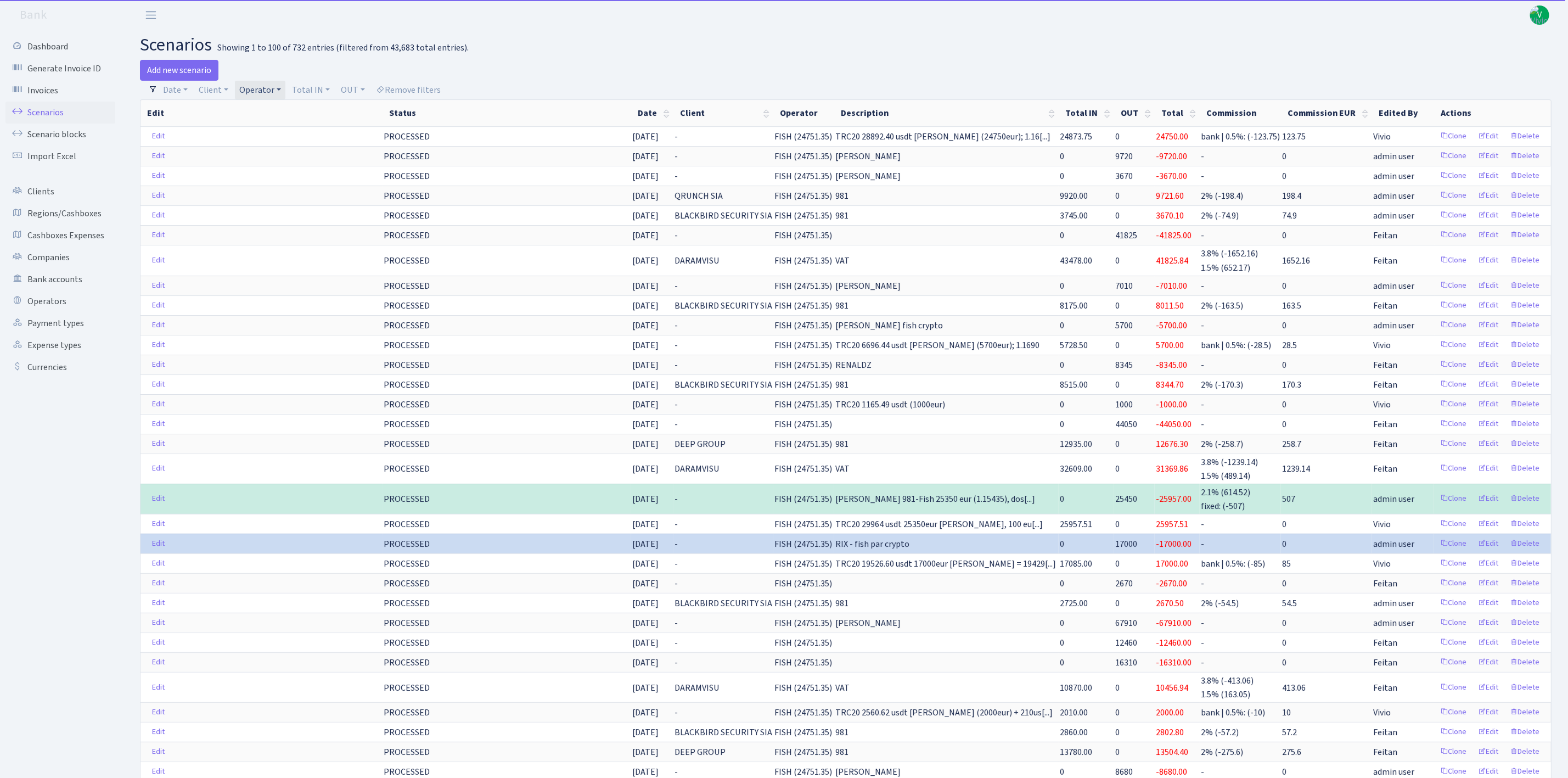
click at [270, 89] on link "Operator" at bounding box center [260, 90] width 50 height 18
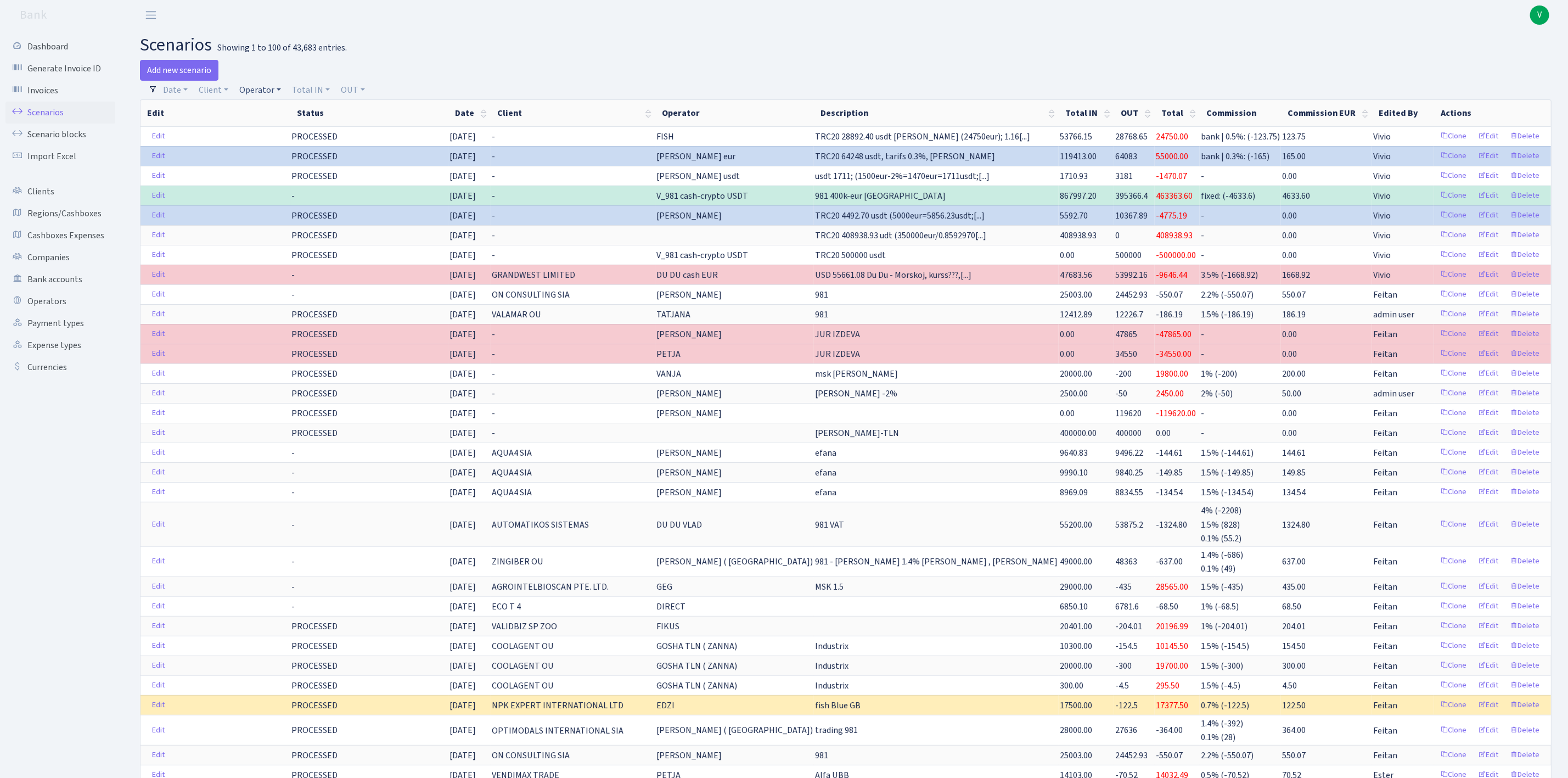
click at [249, 91] on link "Operator" at bounding box center [260, 90] width 50 height 18
click at [265, 134] on input "search" at bounding box center [279, 129] width 81 height 17
type input "morskoj"
click at [297, 229] on li "MORSKOJ USDT" at bounding box center [279, 231] width 83 height 19
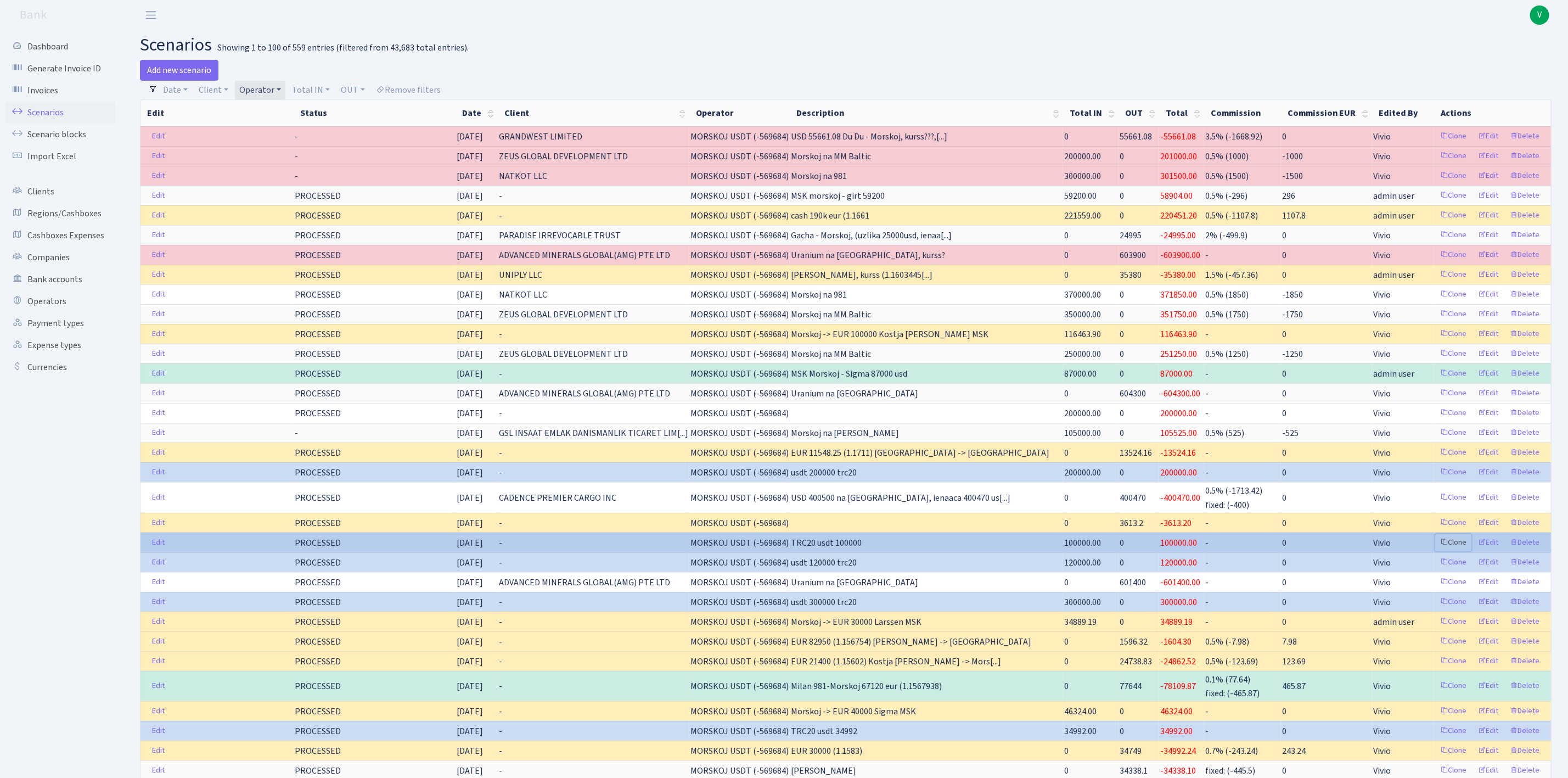
click at [1453, 551] on link "Clone" at bounding box center [1453, 542] width 36 height 17
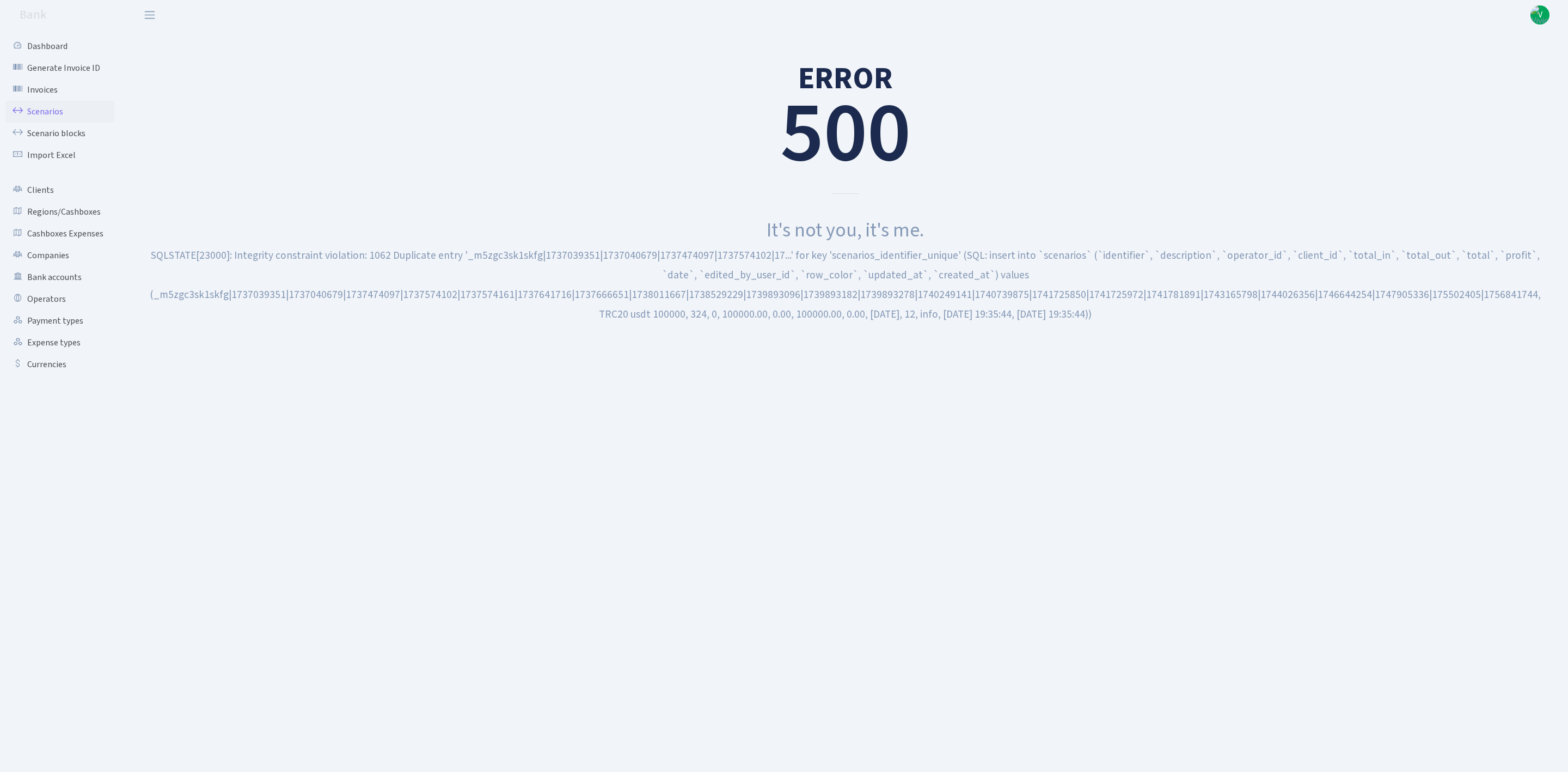
click at [41, 101] on link "Scenarios" at bounding box center [60, 111] width 109 height 22
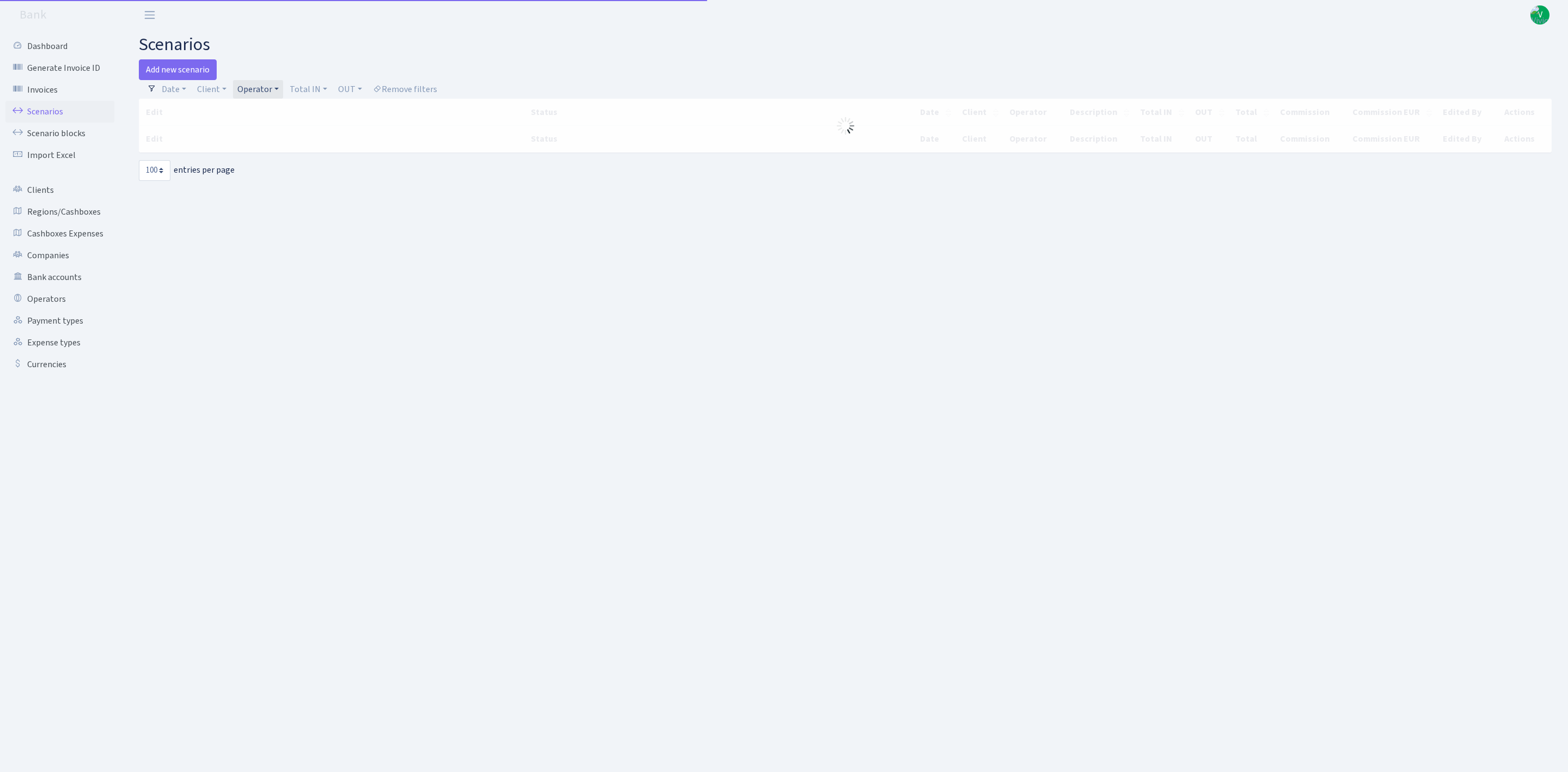
select select "100"
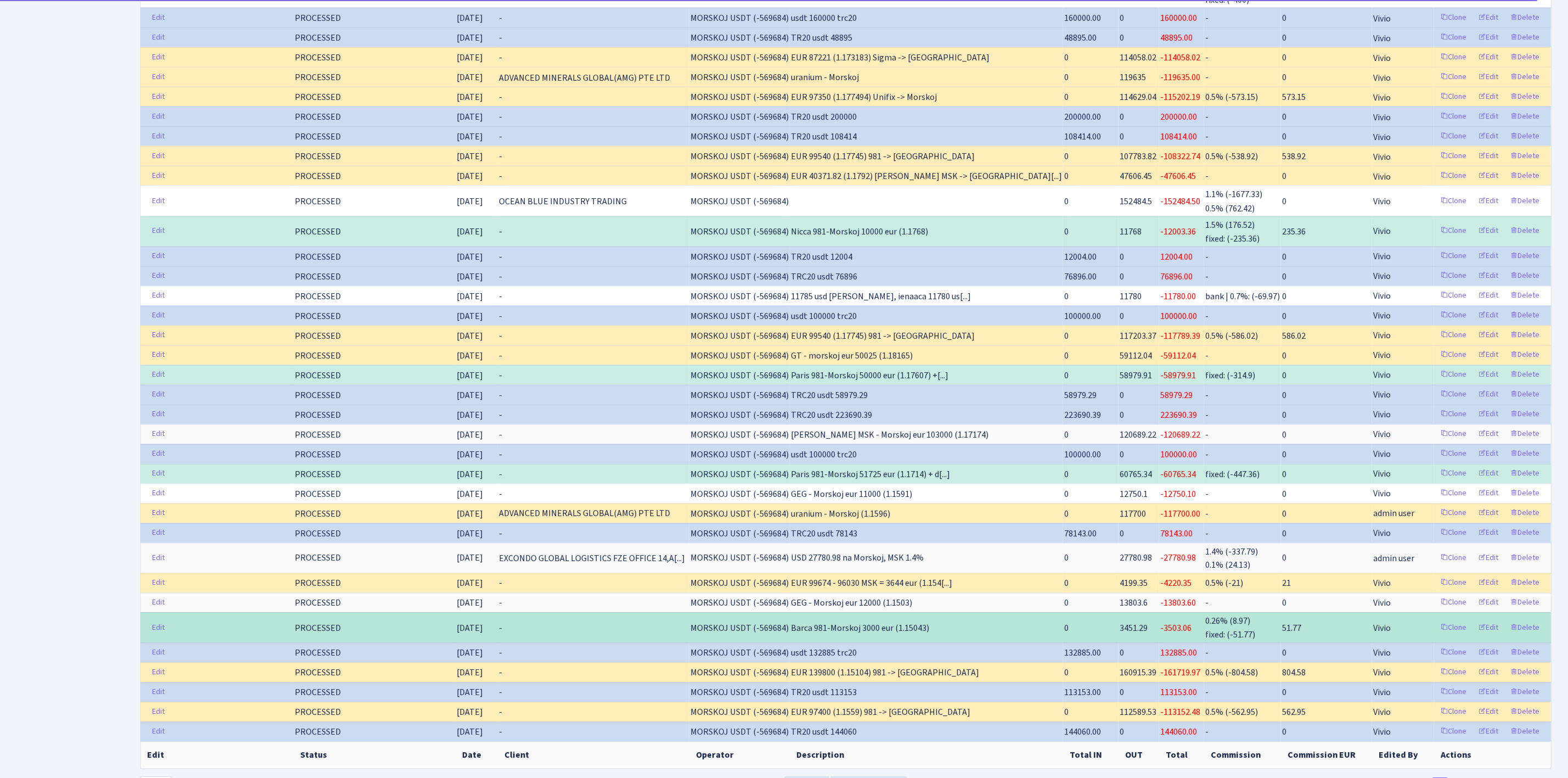
scroll to position [1590, 0]
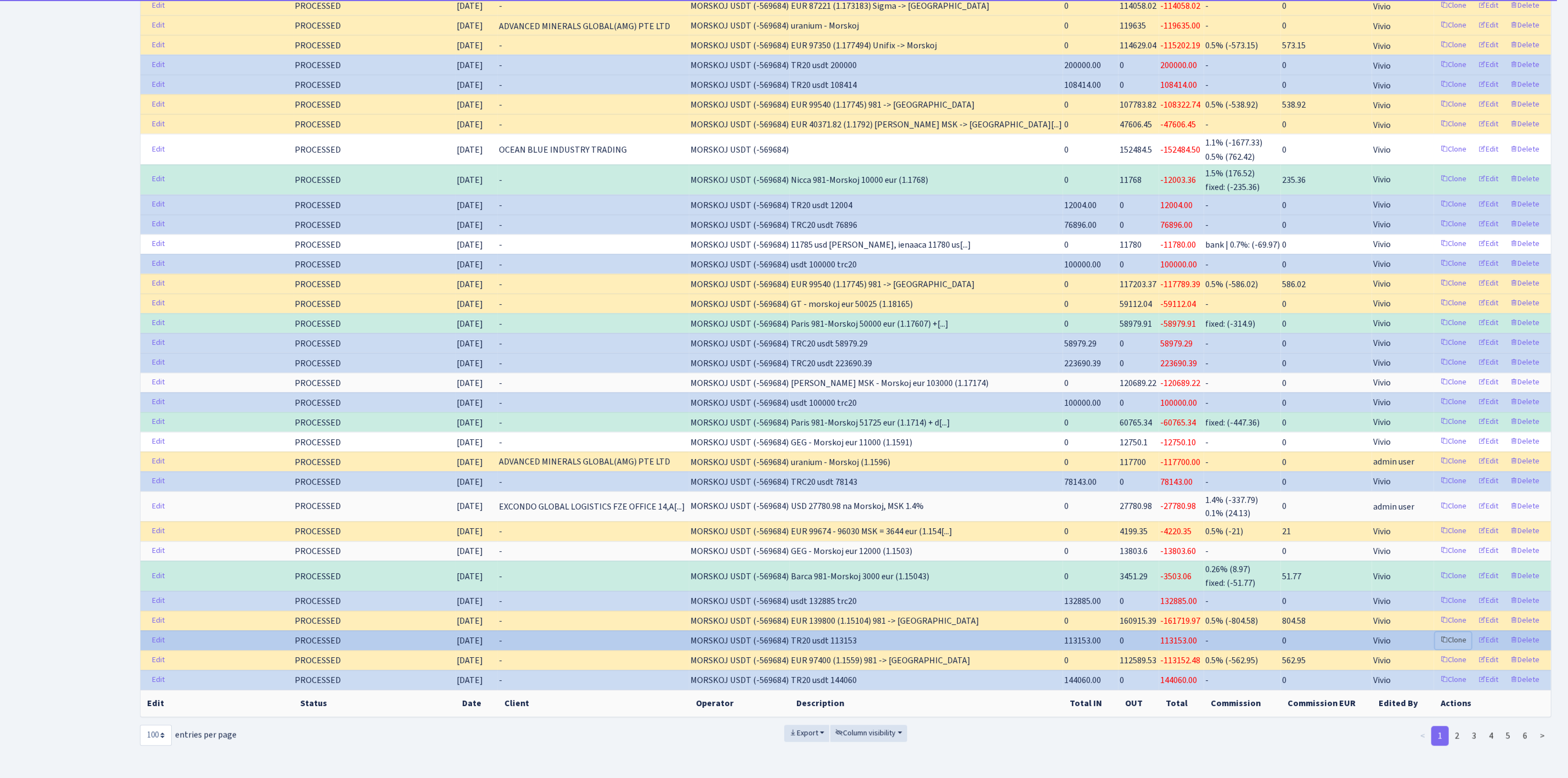
click at [1456, 633] on link "Clone" at bounding box center [1453, 641] width 36 height 17
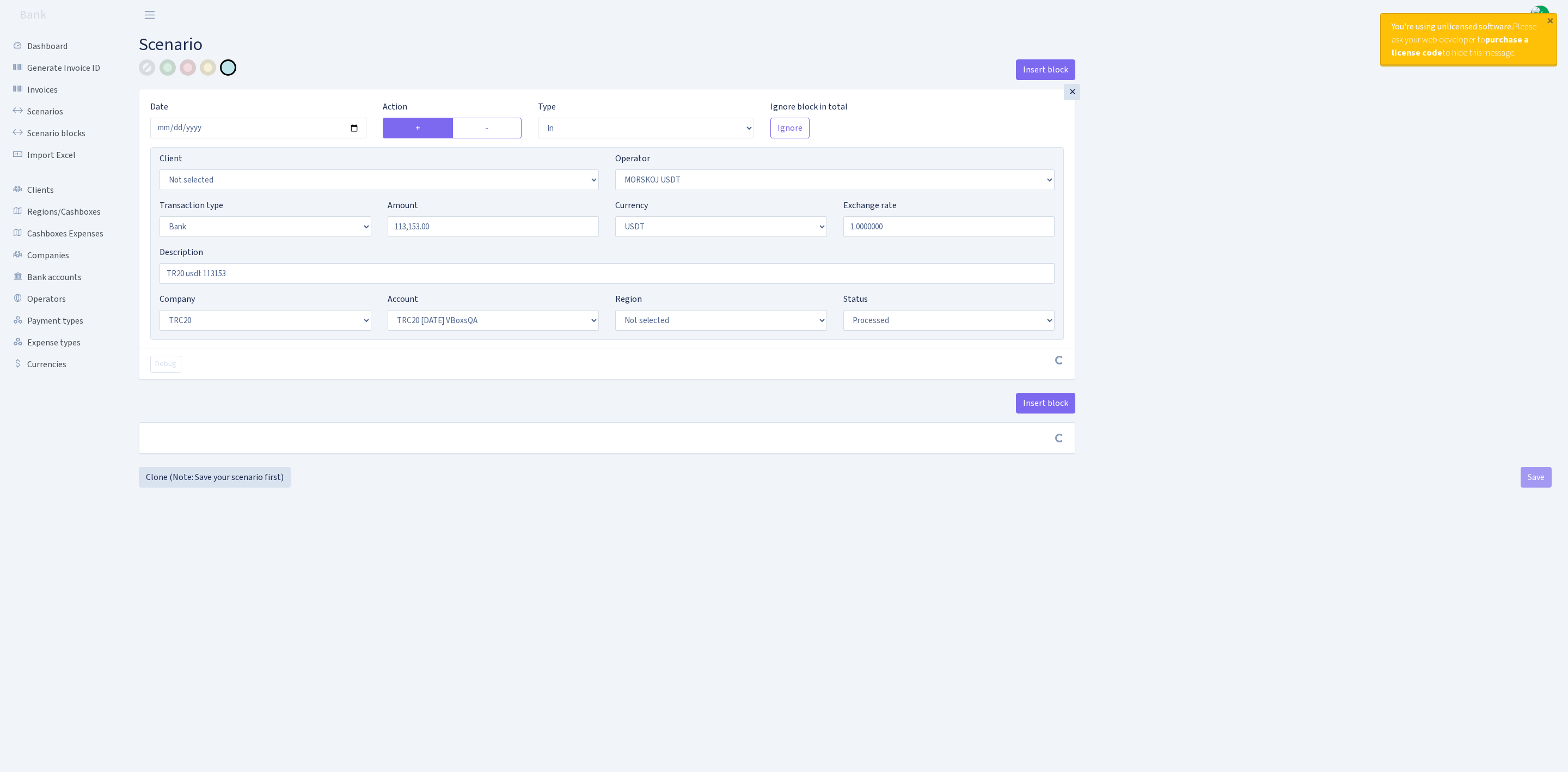
select select "in"
select select "324"
select select "2"
select select "6"
select select "20"
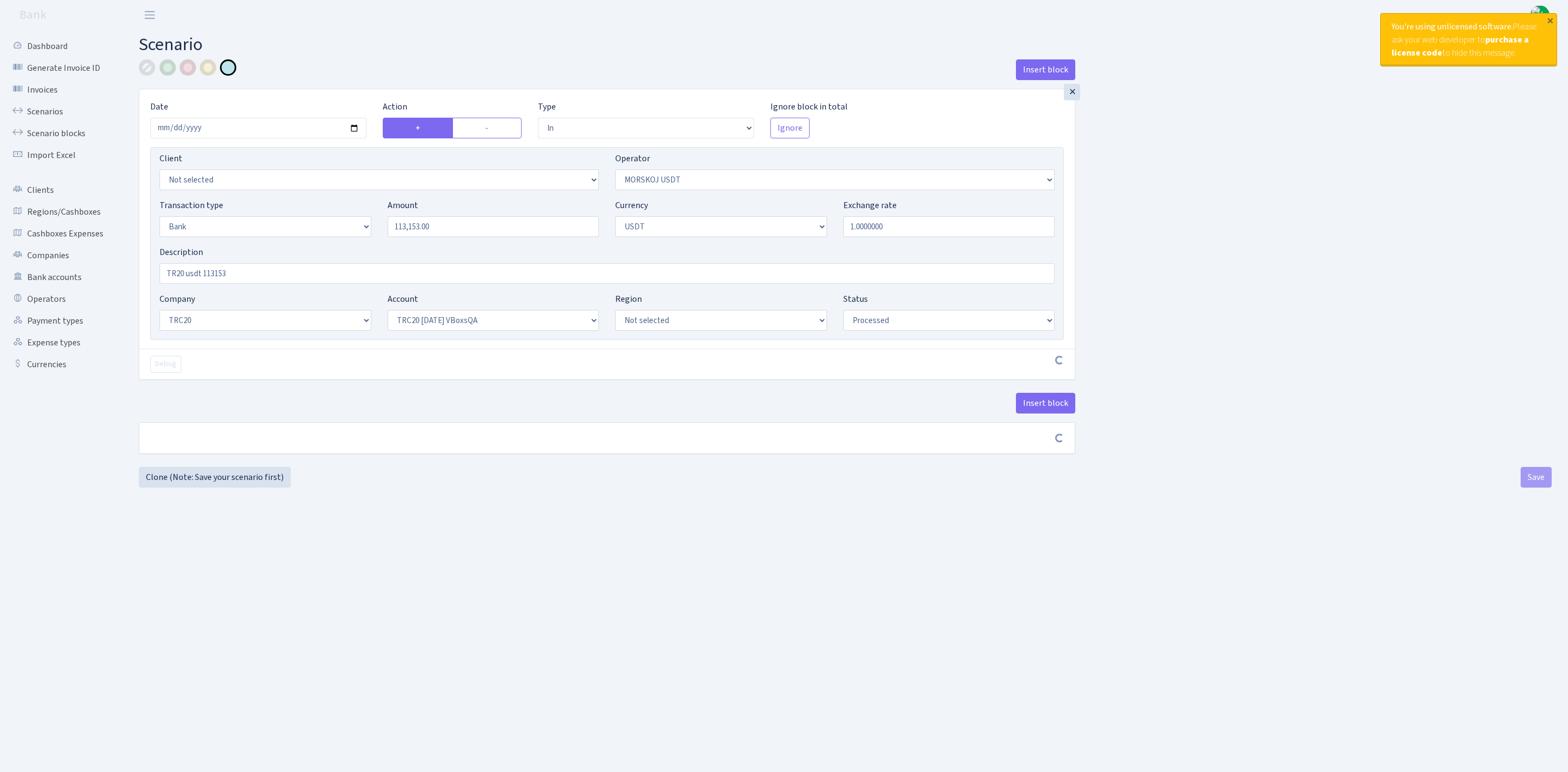
select select "57"
select select "processed"
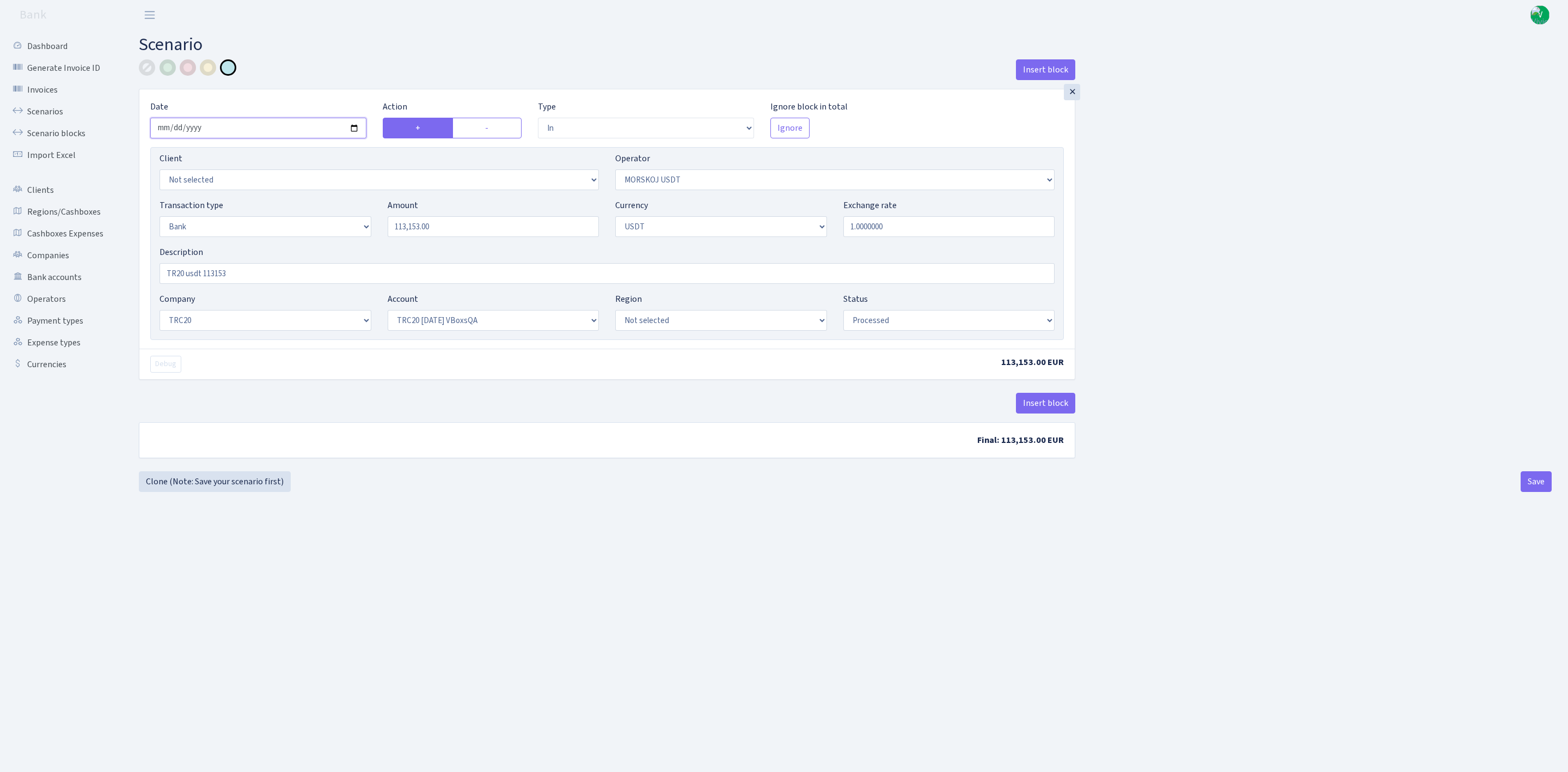
click at [355, 131] on input "2025-06-17" at bounding box center [259, 128] width 216 height 21
type input "[DATE]"
drag, startPoint x: 485, startPoint y: 240, endPoint x: 347, endPoint y: 230, distance: 138.4
click at [347, 229] on div "Transaction type Not selected 981 ELF FISH crypto GIRT IVO dekl MM-BALTIC eur U…" at bounding box center [607, 222] width 911 height 47
click at [505, 218] on input "113153.00" at bounding box center [493, 227] width 212 height 21
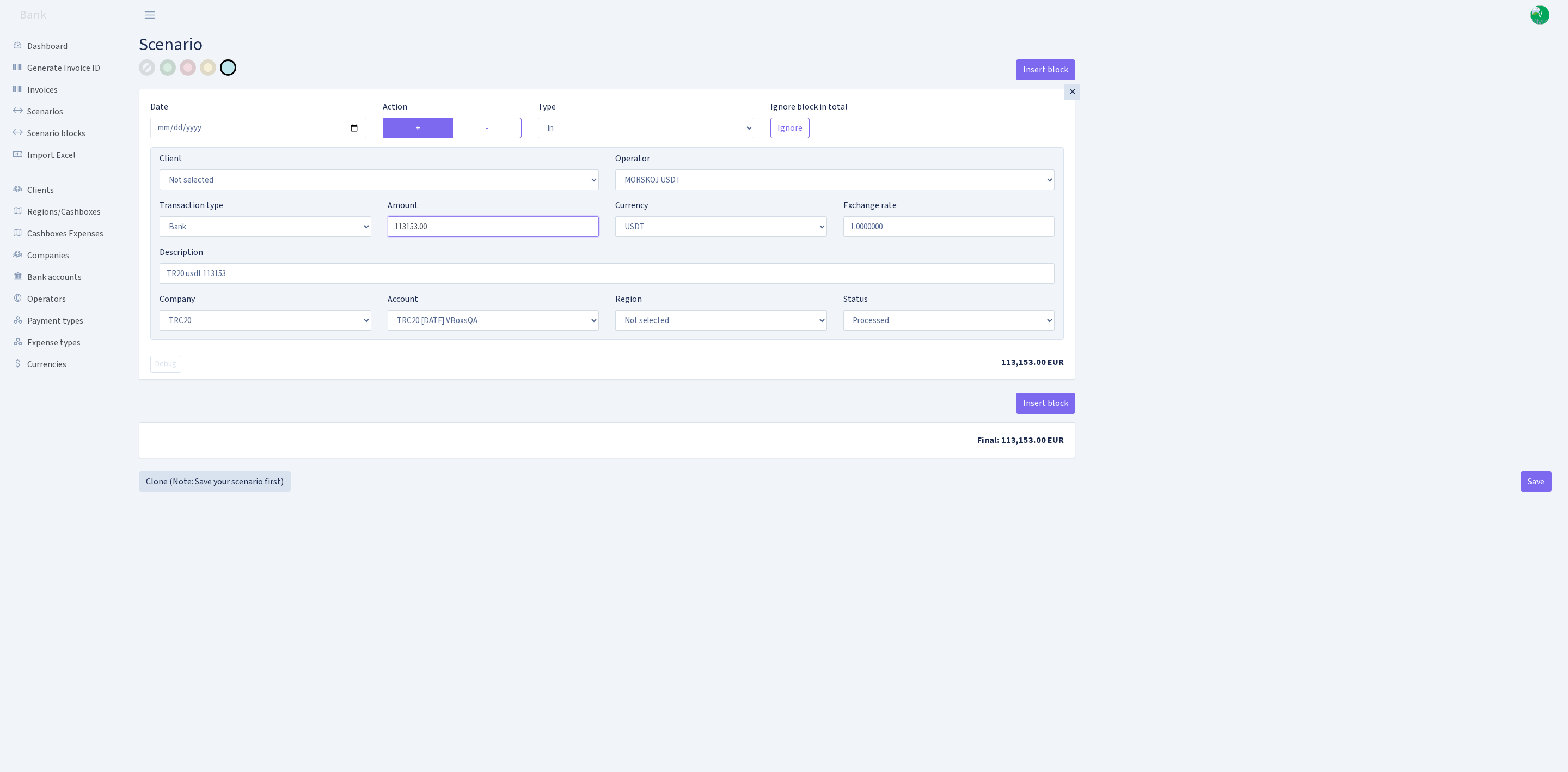
drag, startPoint x: 505, startPoint y: 232, endPoint x: 337, endPoint y: 225, distance: 168.1
click at [337, 225] on div "Transaction type Not selected 981 ELF FISH crypto GIRT IVO dekl MM-BALTIC eur U…" at bounding box center [607, 222] width 911 height 47
type input "122,845.08"
click at [416, 323] on select "Not selected TRC20 2024.08.01 S8dYrDY TRC20 2024.09.12 KEMg2gdc TRC20 2024.10.1…" at bounding box center [493, 320] width 212 height 21
select select "61"
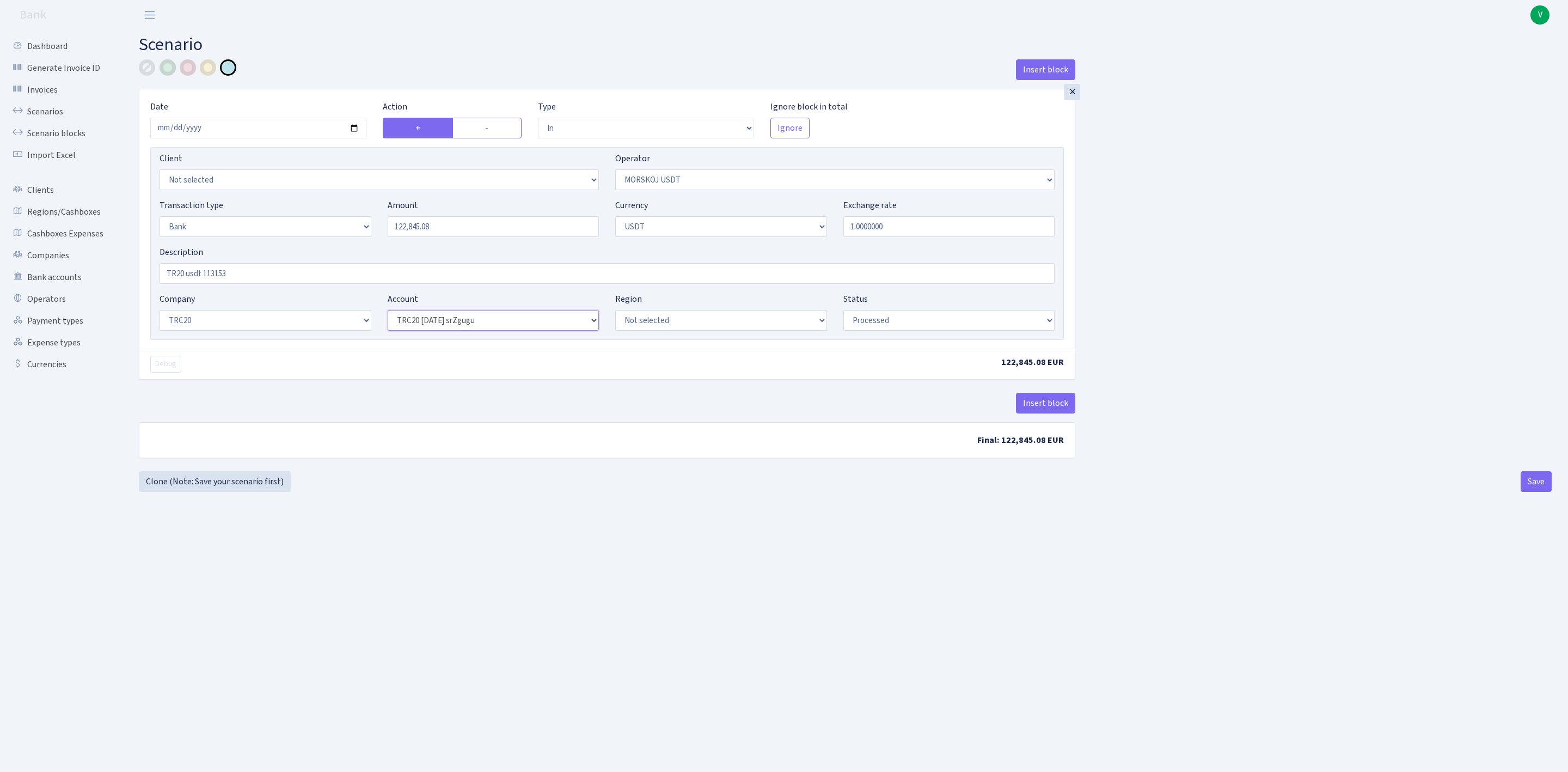
click at [388, 311] on select "Not selected TRC20 2024.08.01 S8dYrDY TRC20 2024.09.12 KEMg2gdc TRC20 2024.10.1…" at bounding box center [493, 320] width 212 height 21
click at [460, 481] on div "Insert block × Date 2025-09-02 Action + - Type --- In Out Commission Field requ…" at bounding box center [845, 275] width 1413 height 432
drag, startPoint x: 206, startPoint y: 272, endPoint x: 299, endPoint y: 272, distance: 93.0
click at [299, 272] on input "TR20 usdt 113153" at bounding box center [607, 273] width 895 height 21
type input "TR20 usdt 122845.08"
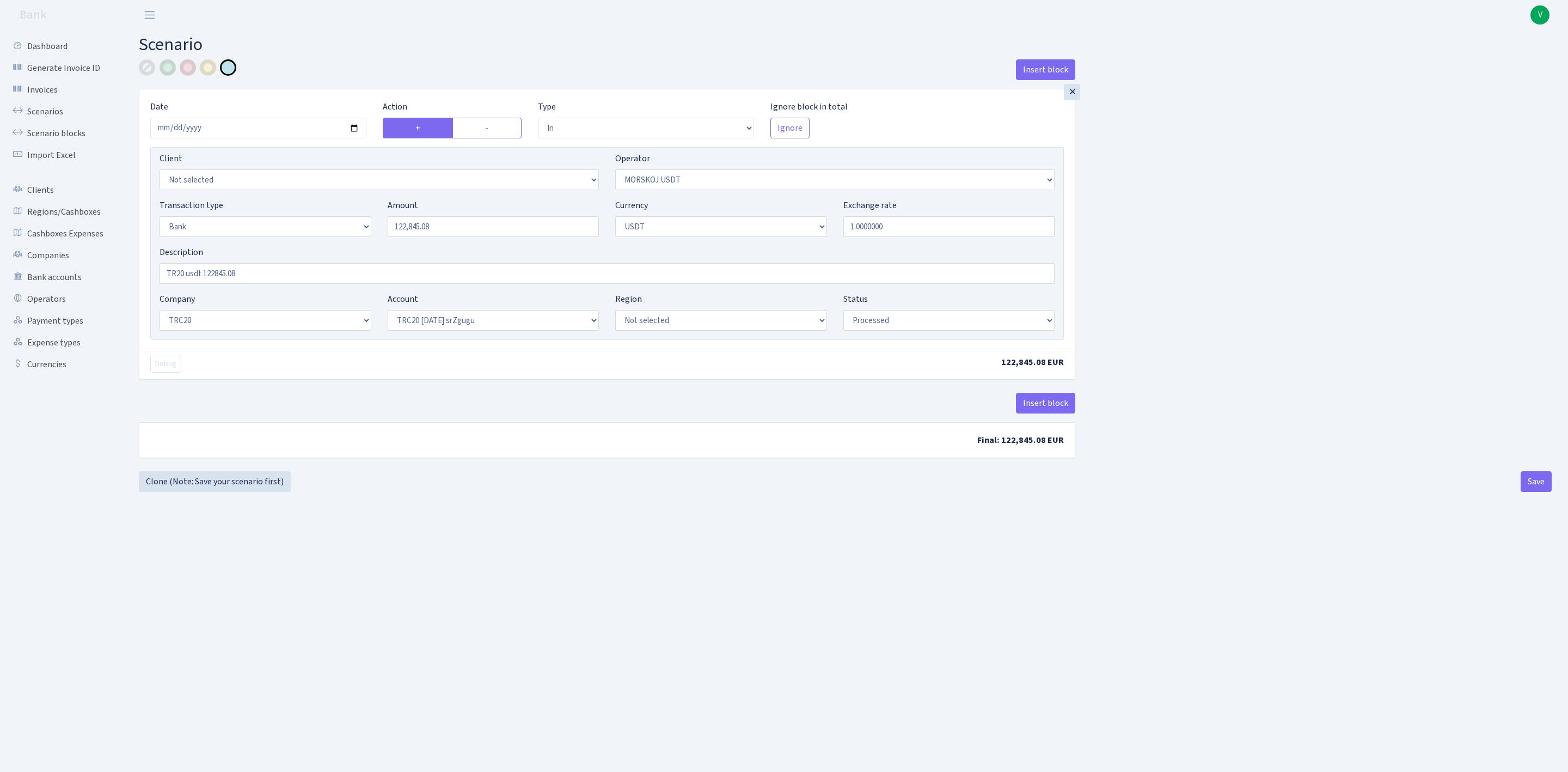
click at [500, 419] on div "Insert block" at bounding box center [607, 408] width 936 height 29
click at [1526, 487] on button "Save" at bounding box center [1536, 482] width 31 height 21
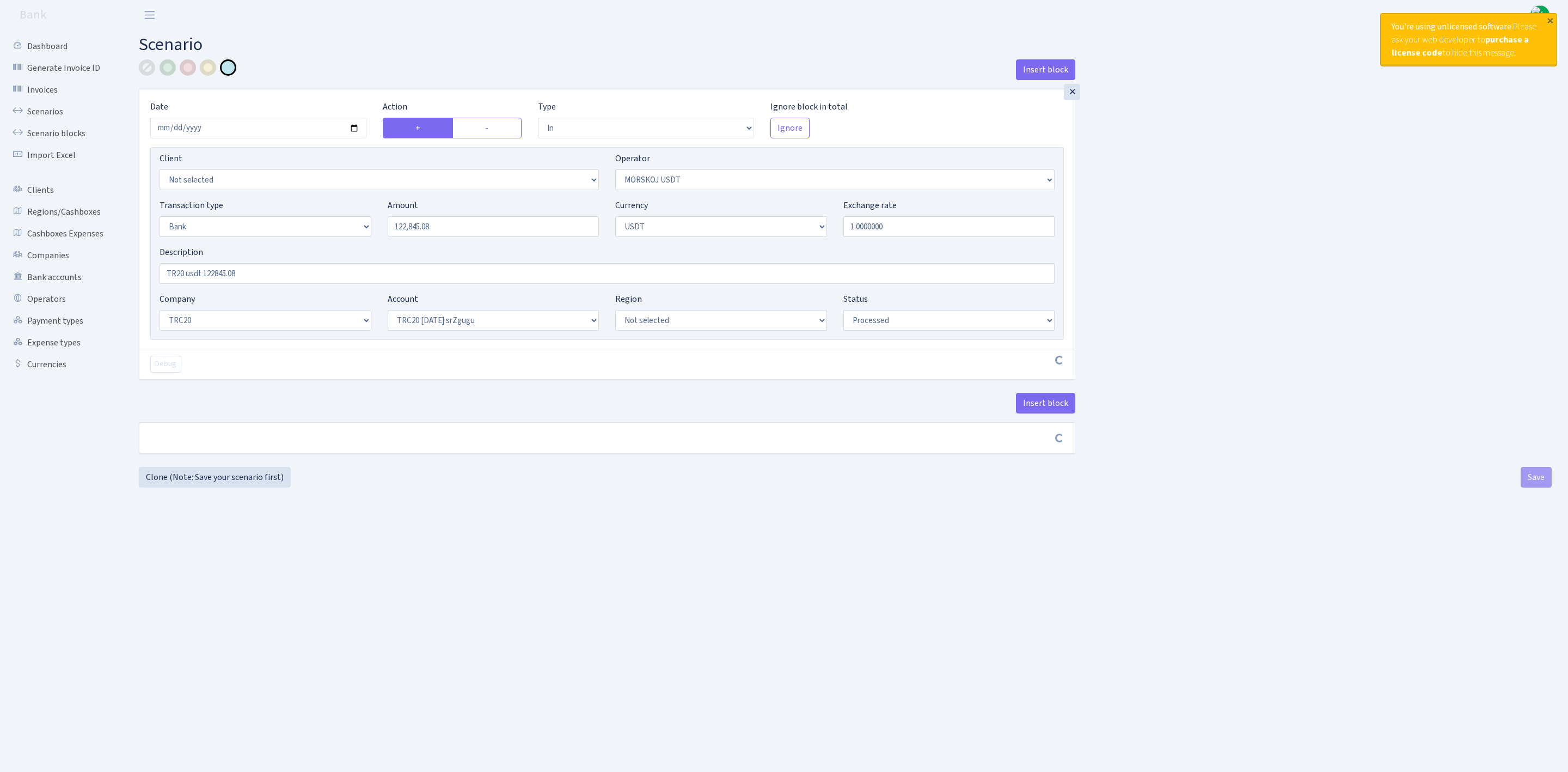
select select "in"
select select "324"
select select "2"
select select "6"
select select "20"
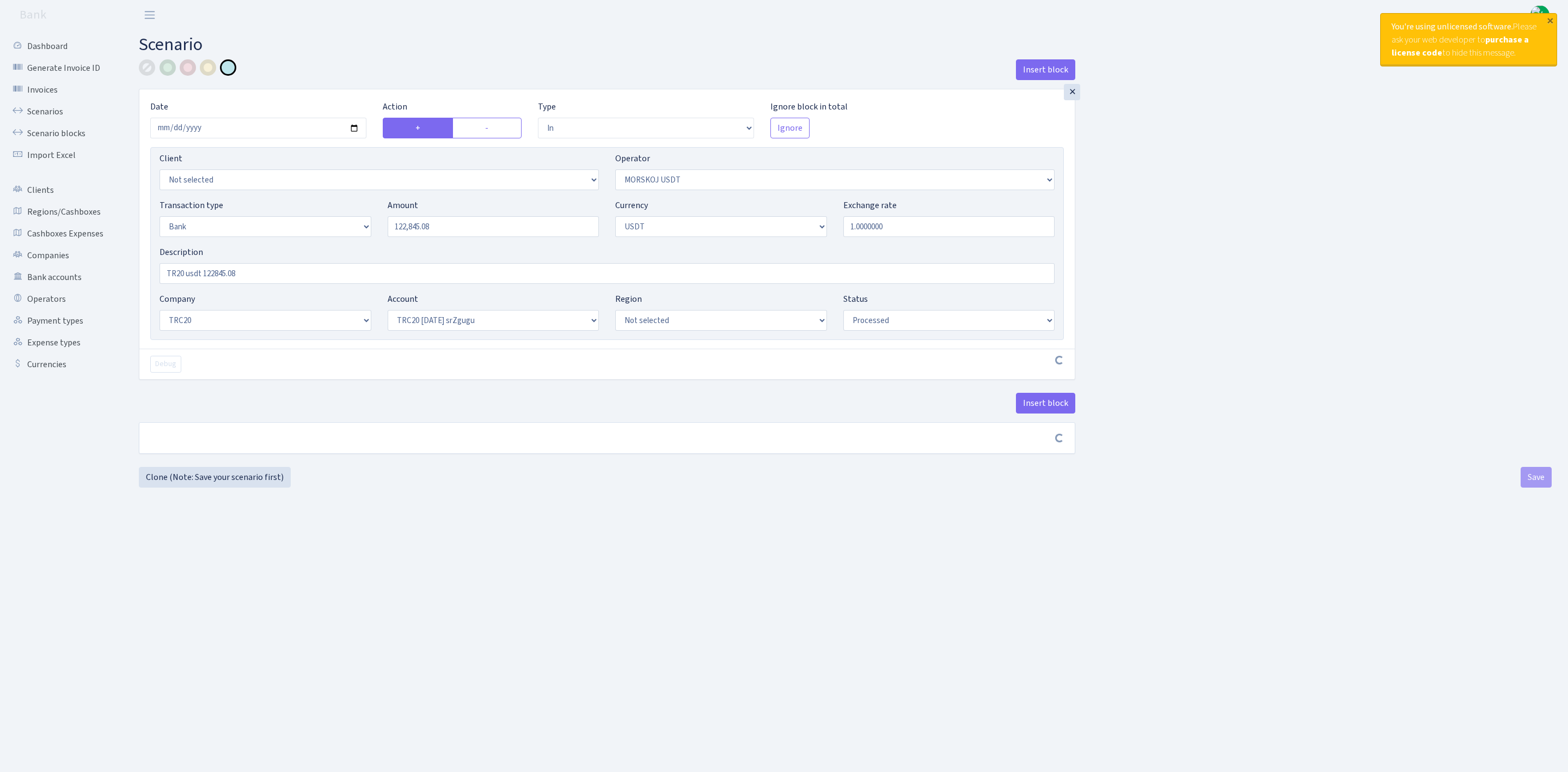
select select "61"
select select "processed"
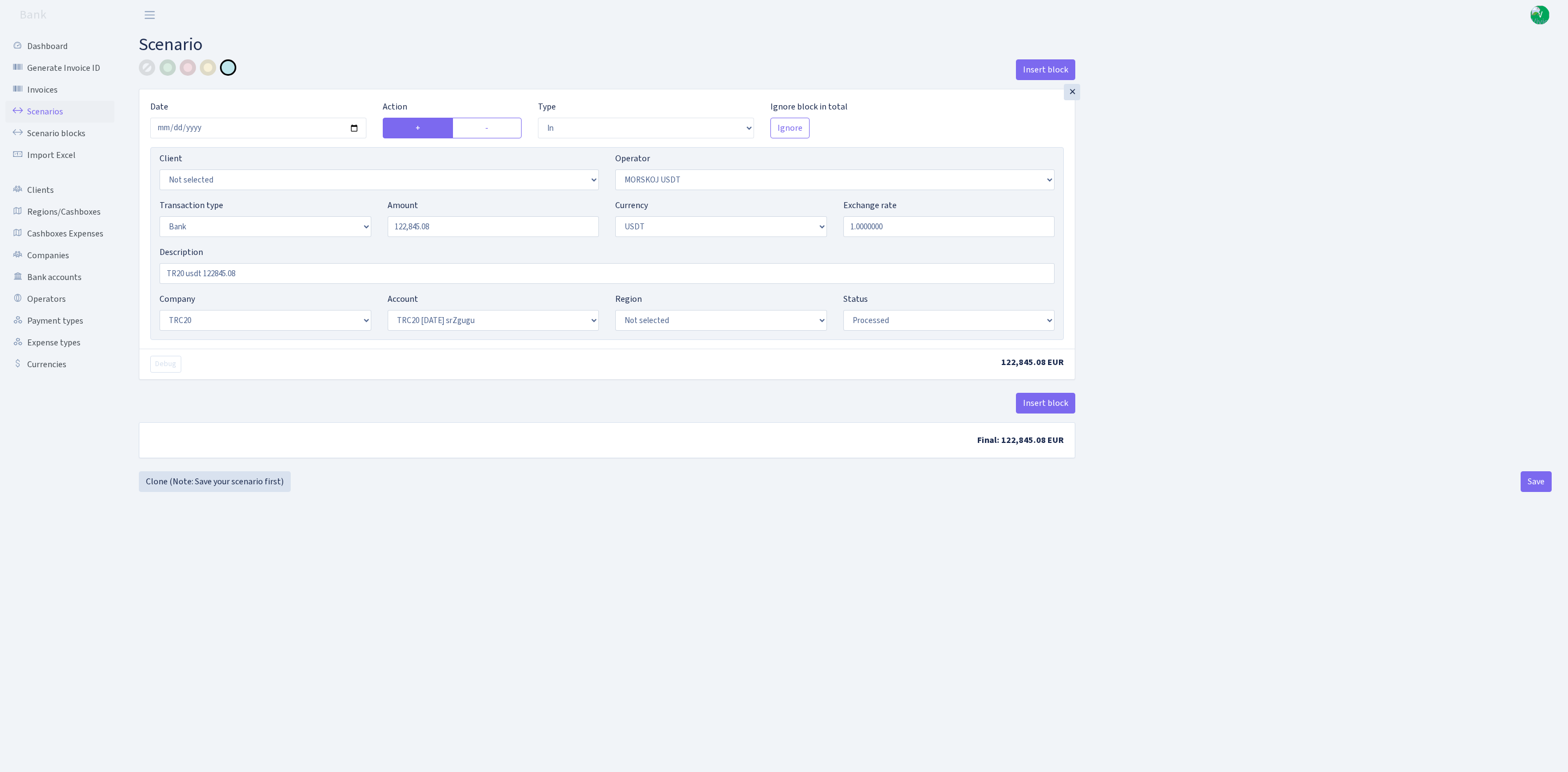
click at [51, 107] on link "Scenarios" at bounding box center [60, 111] width 109 height 22
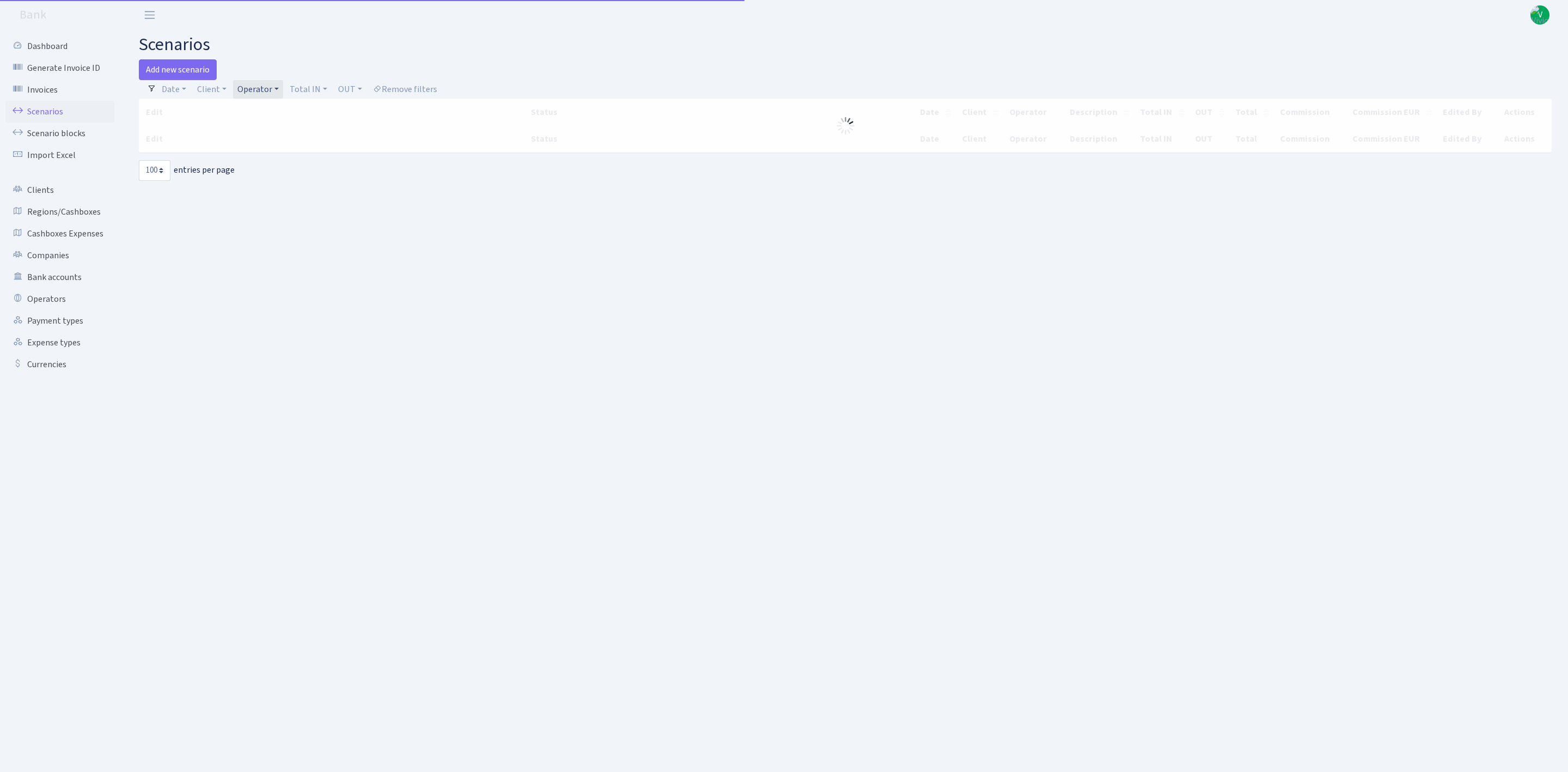
select select "100"
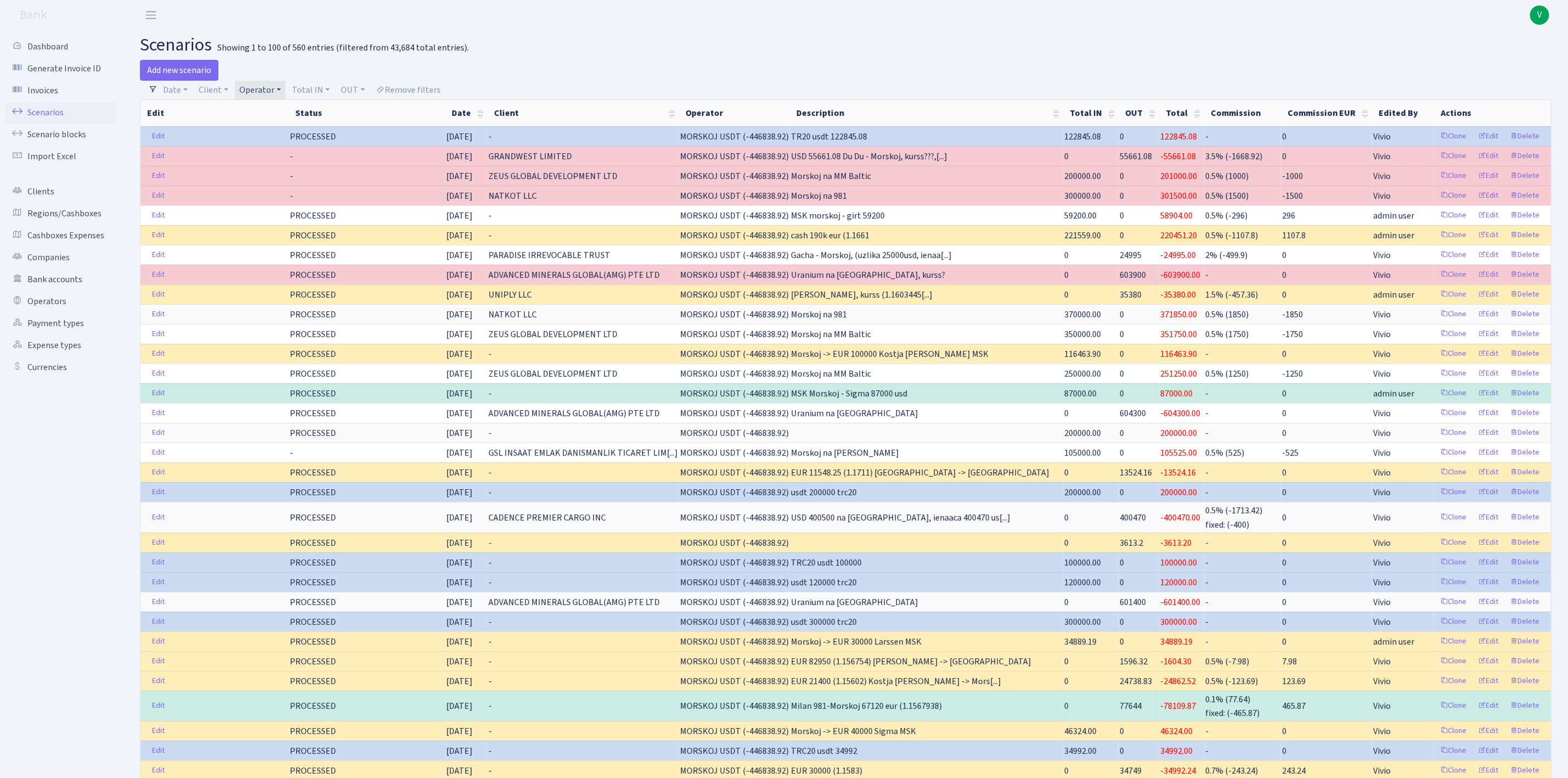
click at [258, 88] on link "Operator" at bounding box center [260, 90] width 50 height 18
click at [283, 18] on li "MORSKOJ EUR" at bounding box center [279, 8] width 83 height 19
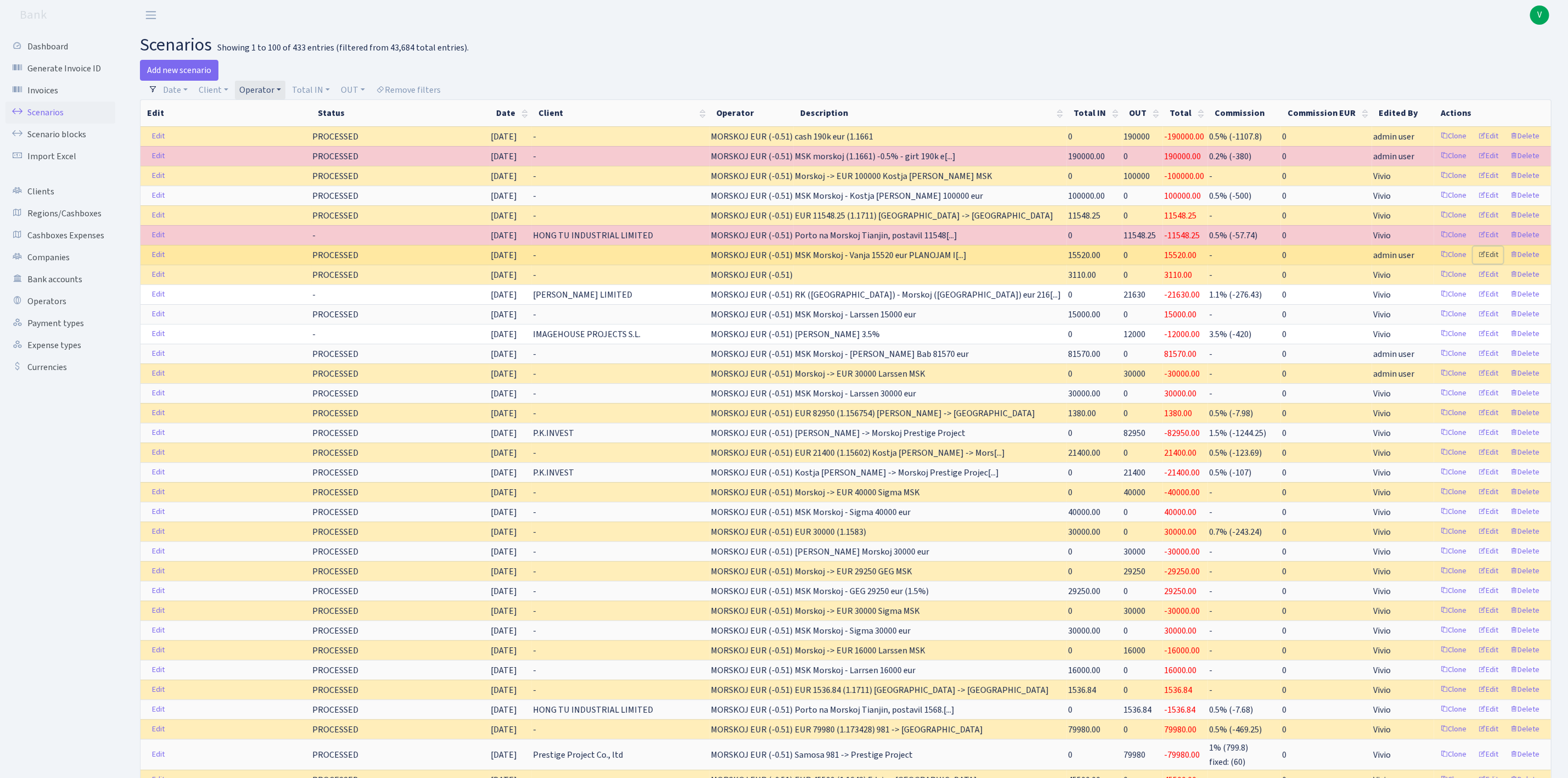
click at [1494, 259] on link "Edit" at bounding box center [1488, 254] width 30 height 17
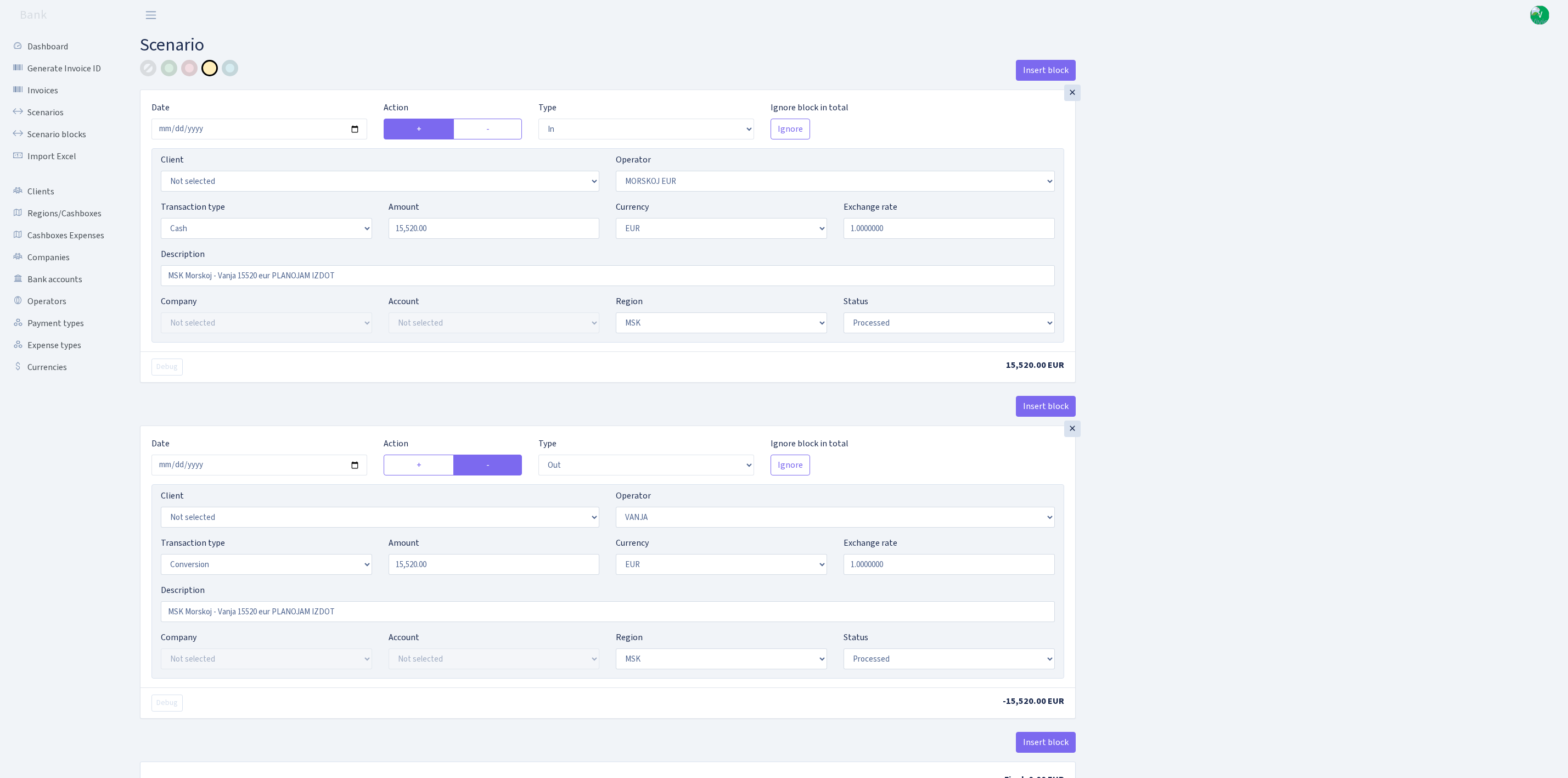
select select "in"
select select "323"
select select "1"
select select "3"
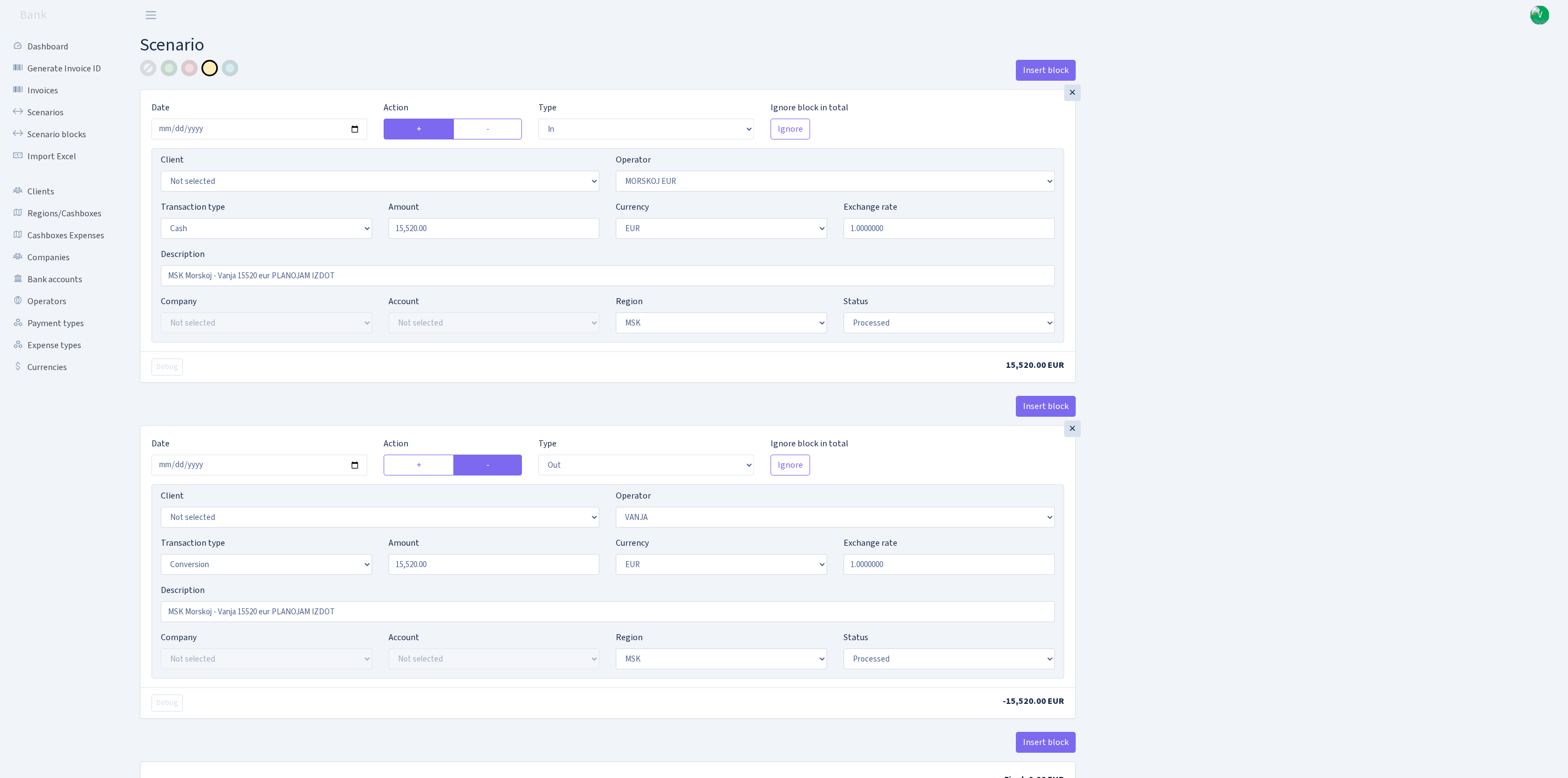
select select "processed"
select select "out"
select select "3"
select select "15"
select select "1"
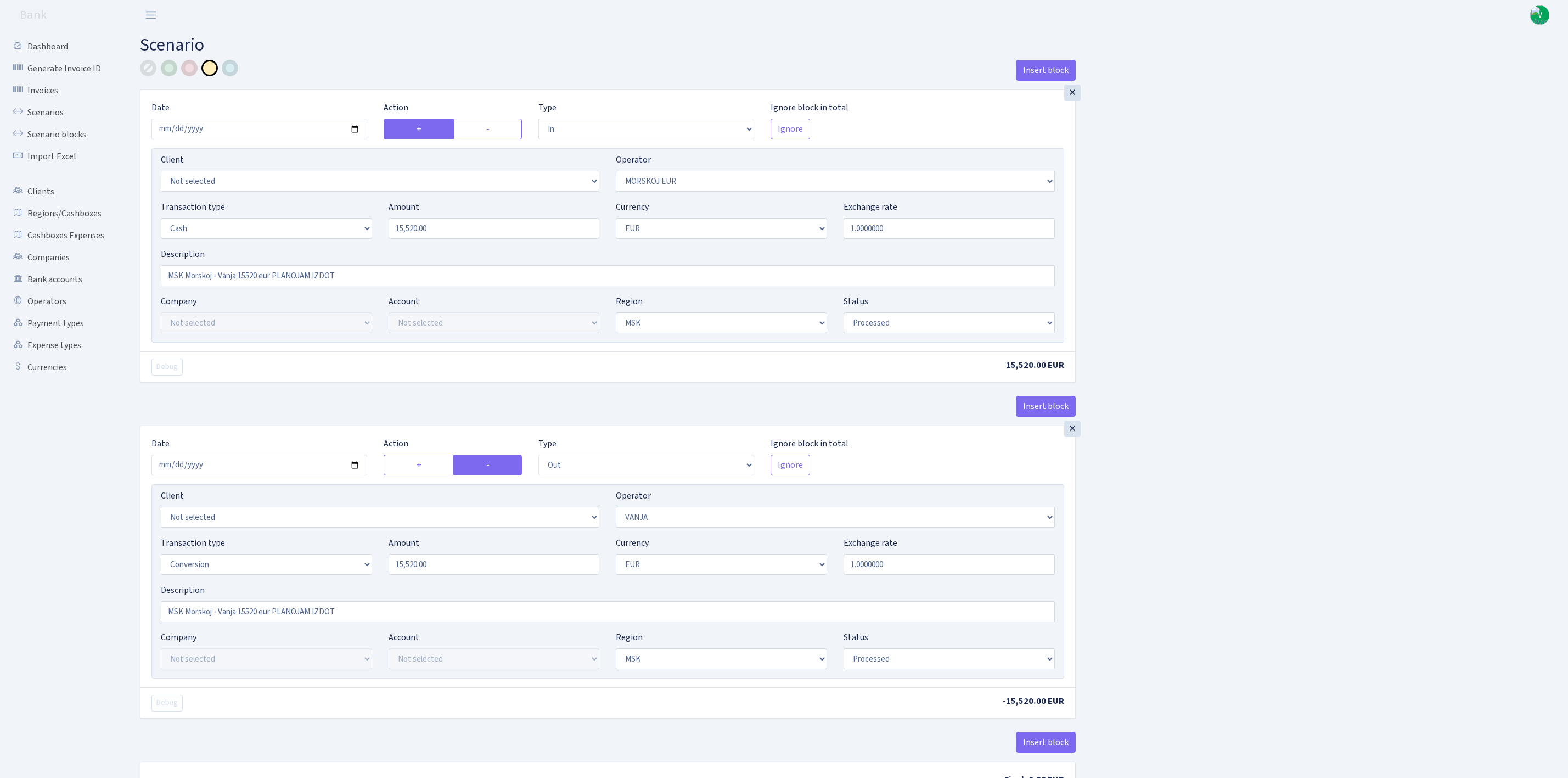
select select "3"
select select "processed"
drag, startPoint x: 274, startPoint y: 274, endPoint x: 532, endPoint y: 274, distance: 258.0
click at [532, 274] on input "MSK Morskoj - Vanja 15520 eur PLANOJAM IZDOT" at bounding box center [608, 275] width 894 height 21
type input "MSK Morskoj - Vanja 15520 eur"
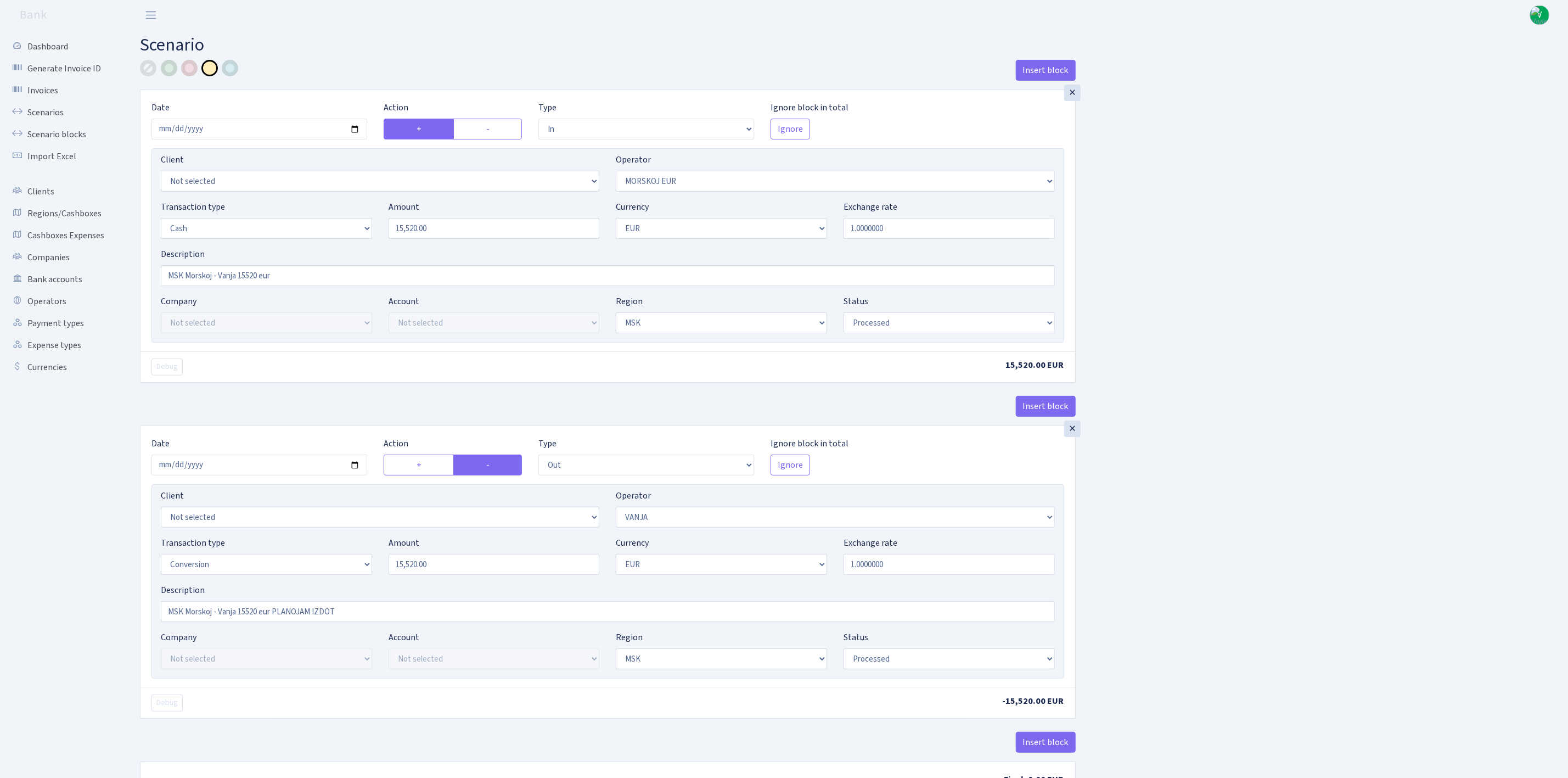
click at [292, 603] on div "Description MSK Morskoj - Vanja 15520 eur PLANOJAM IZDOT" at bounding box center [608, 603] width 894 height 38
drag, startPoint x: 295, startPoint y: 612, endPoint x: 439, endPoint y: 620, distance: 144.2
click at [439, 620] on input "MSK Morskoj - Vanja 15520 eur PLANOJAM IZDOT" at bounding box center [608, 611] width 894 height 21
type input "MSK Morskoj - Vanja 15520 eur"
click at [1296, 557] on div "Insert block × Date 2025-08-14 Action + - Type --- In Out Commission Field requ…" at bounding box center [846, 435] width 1428 height 751
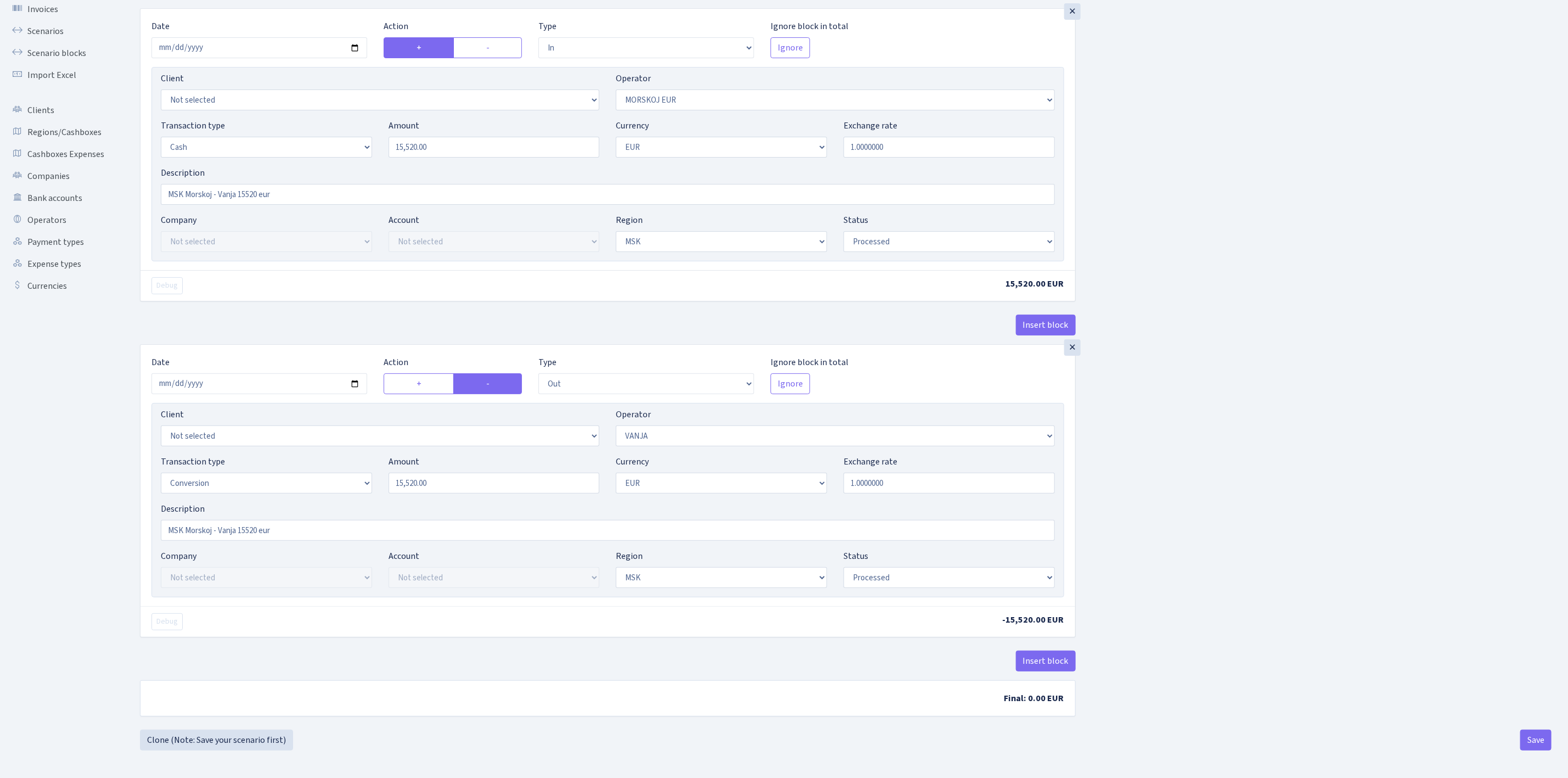
scroll to position [89, 0]
click at [1544, 738] on button "Save" at bounding box center [1535, 740] width 31 height 21
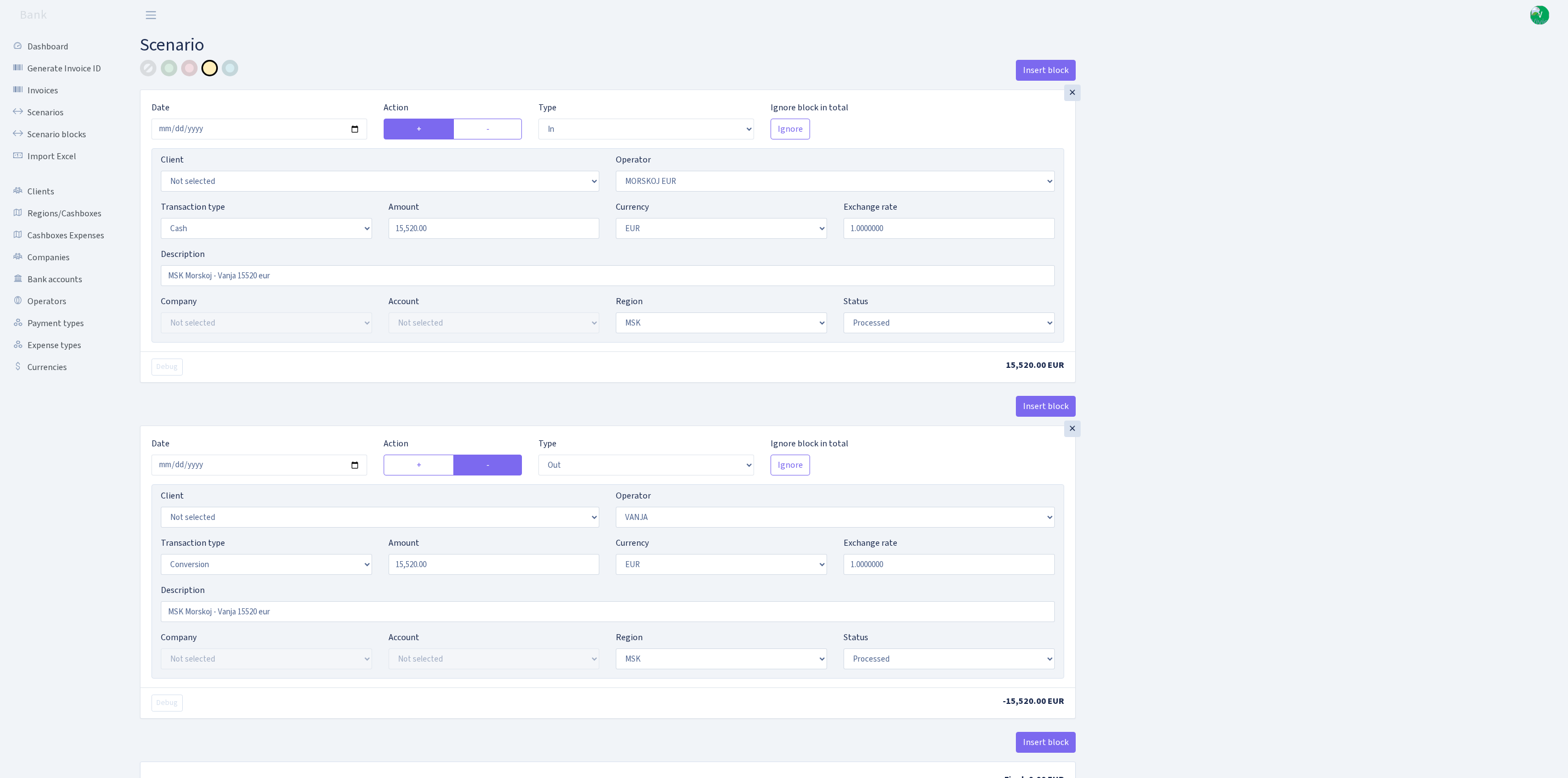
select select "in"
select select "323"
select select "1"
select select "3"
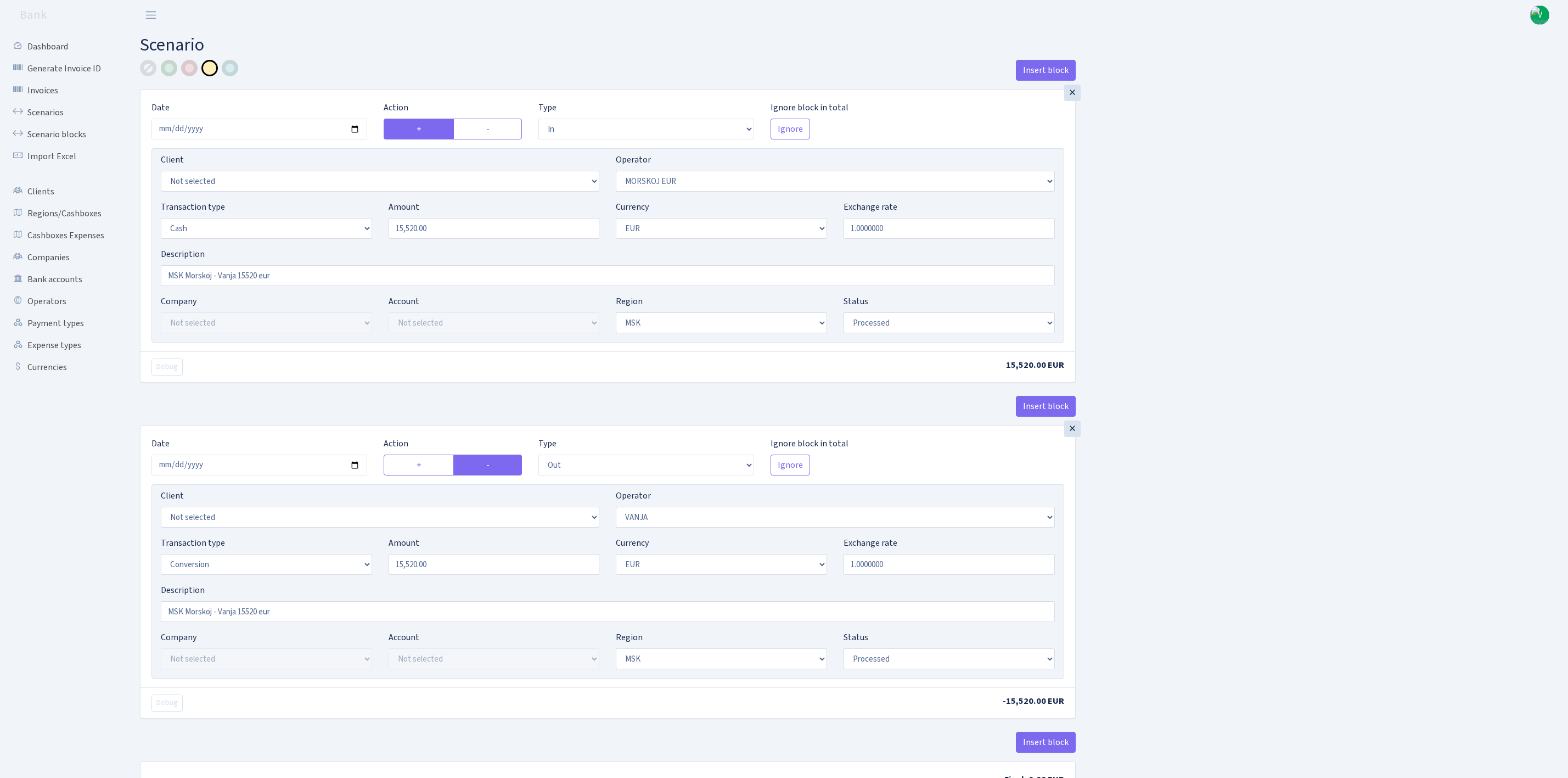
select select "processed"
select select "out"
select select "3"
select select "15"
select select "1"
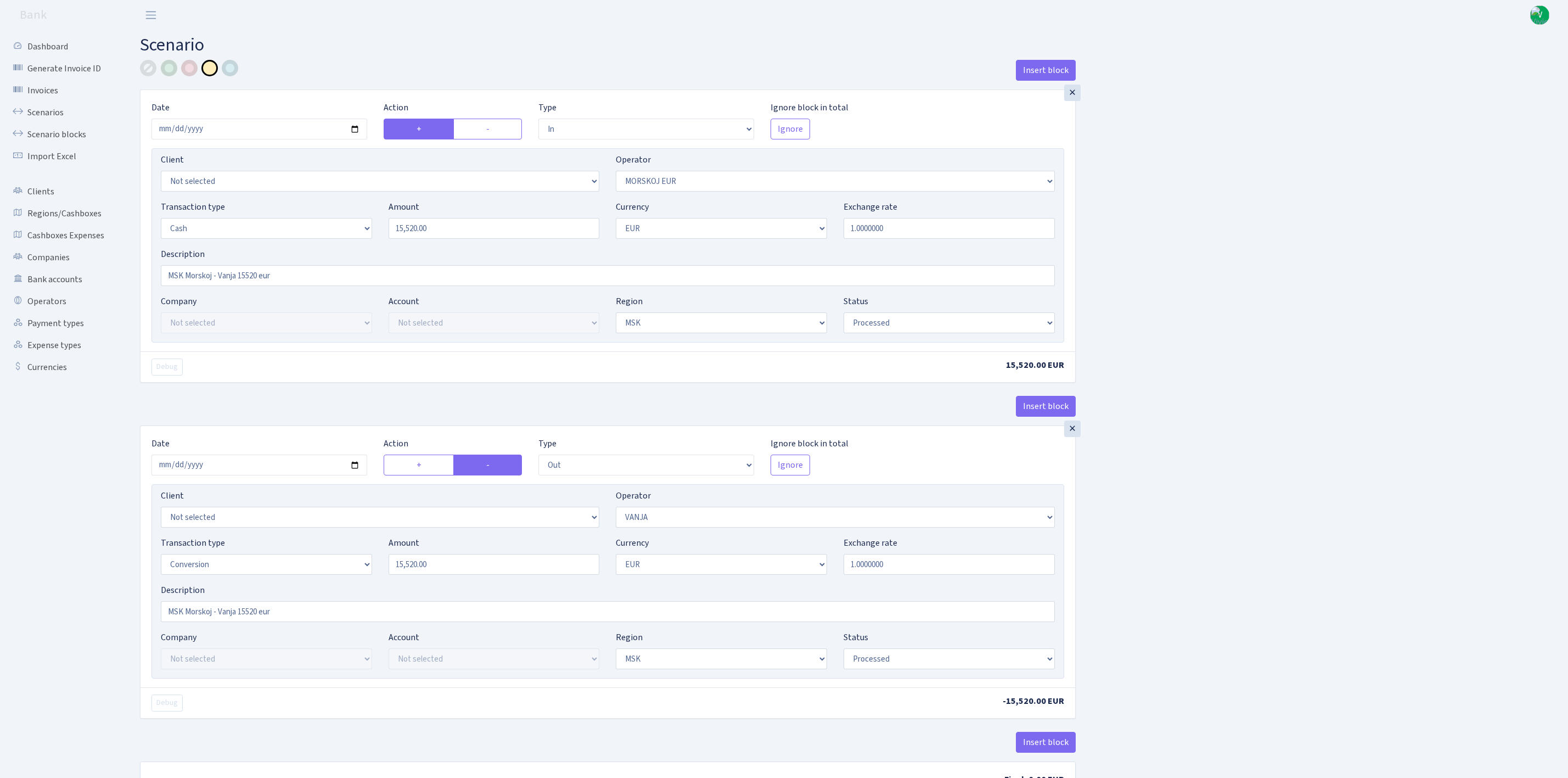
select select "3"
select select "processed"
click at [43, 109] on link "Scenarios" at bounding box center [61, 112] width 110 height 22
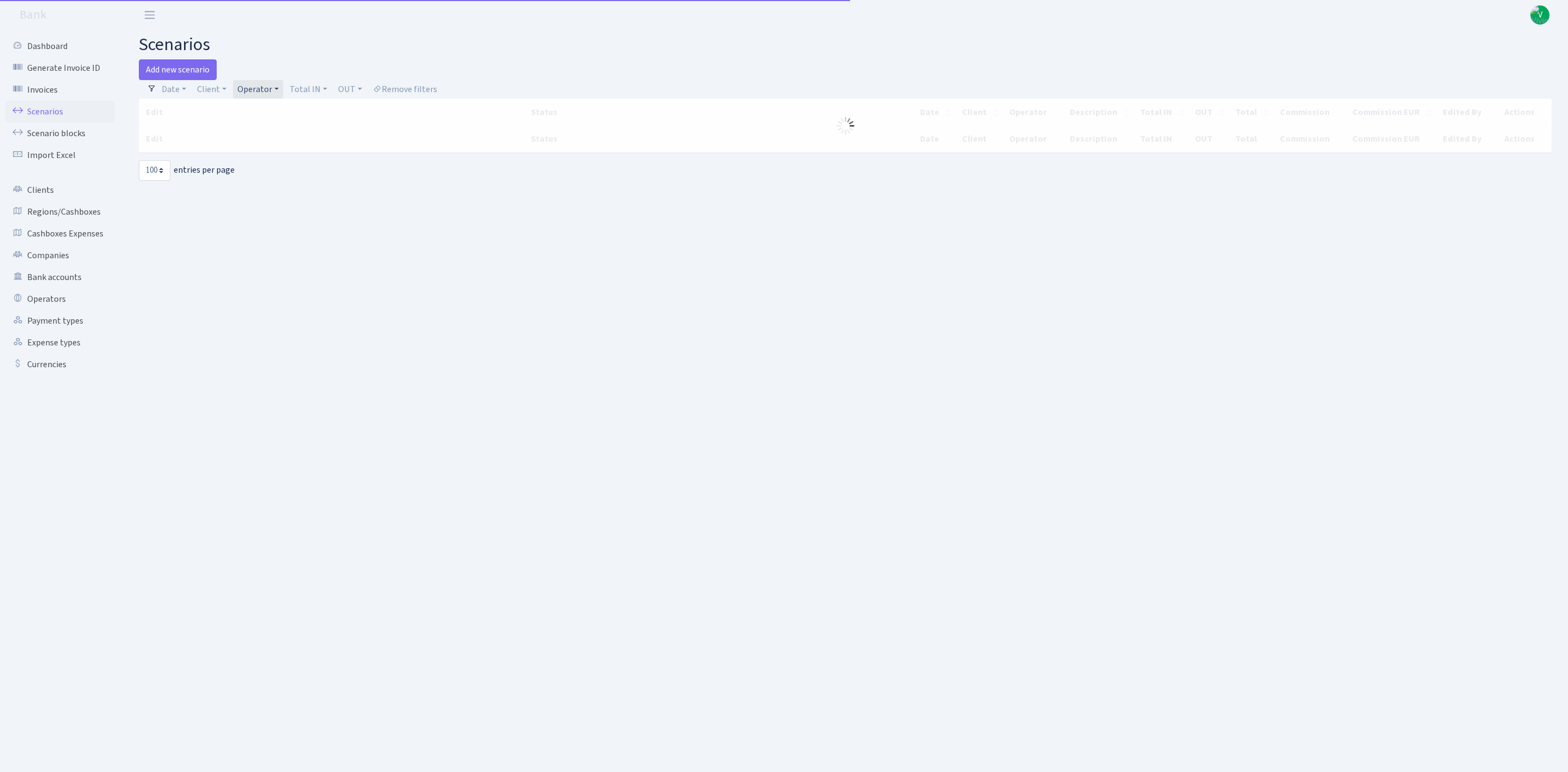
select select "100"
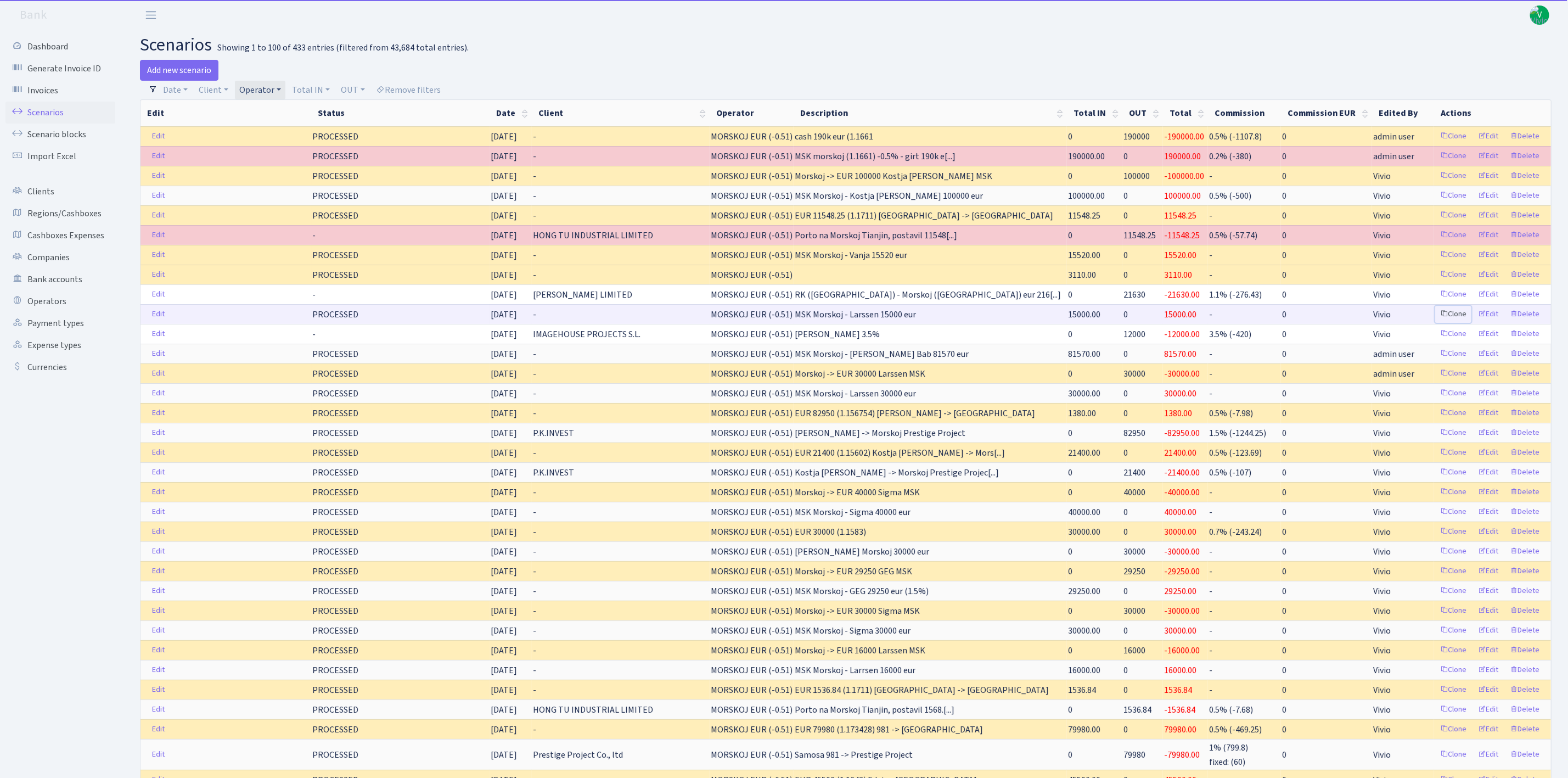
click at [1458, 320] on link "Clone" at bounding box center [1453, 314] width 36 height 17
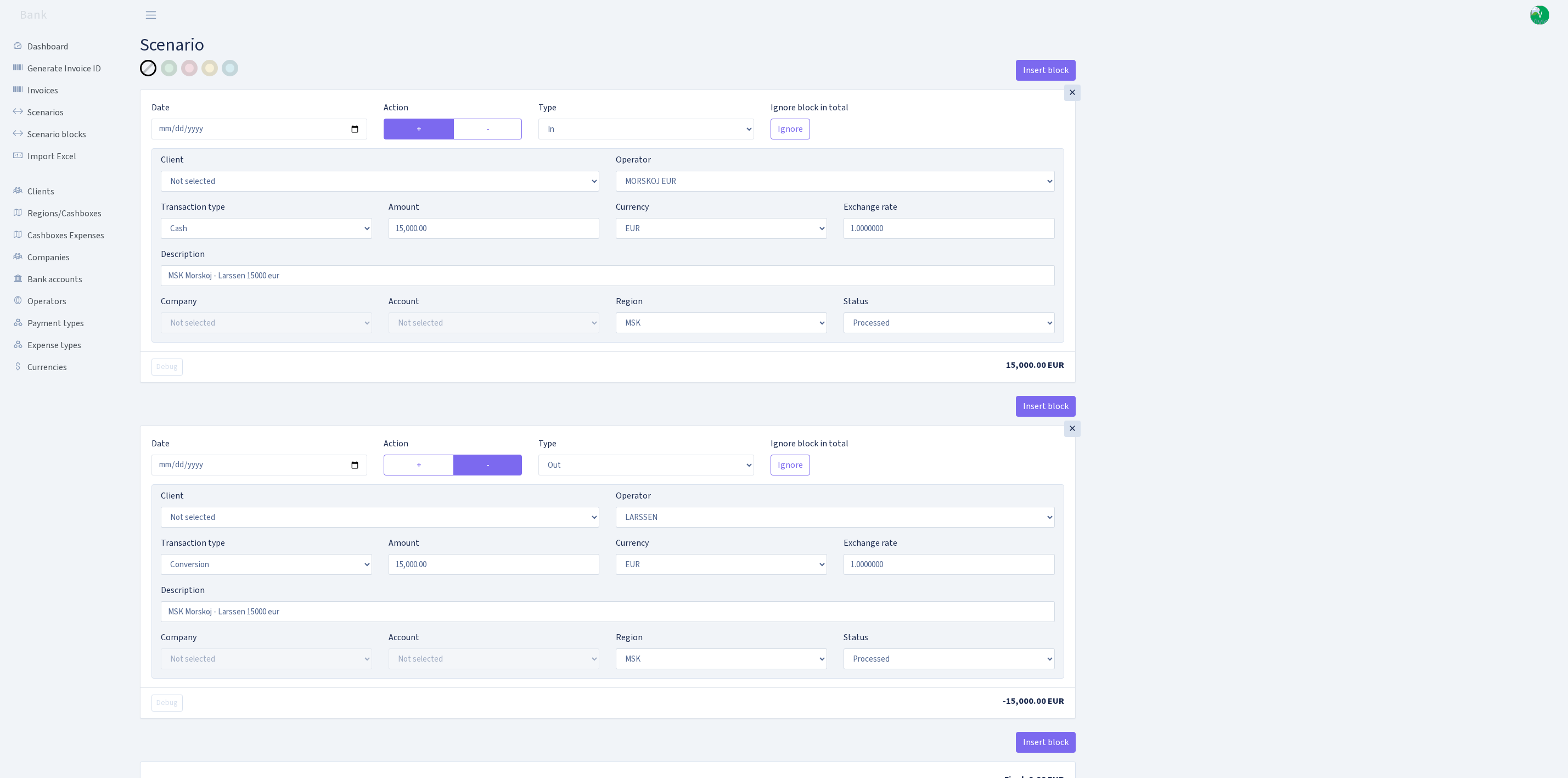
select select "in"
select select "323"
select select "1"
select select "3"
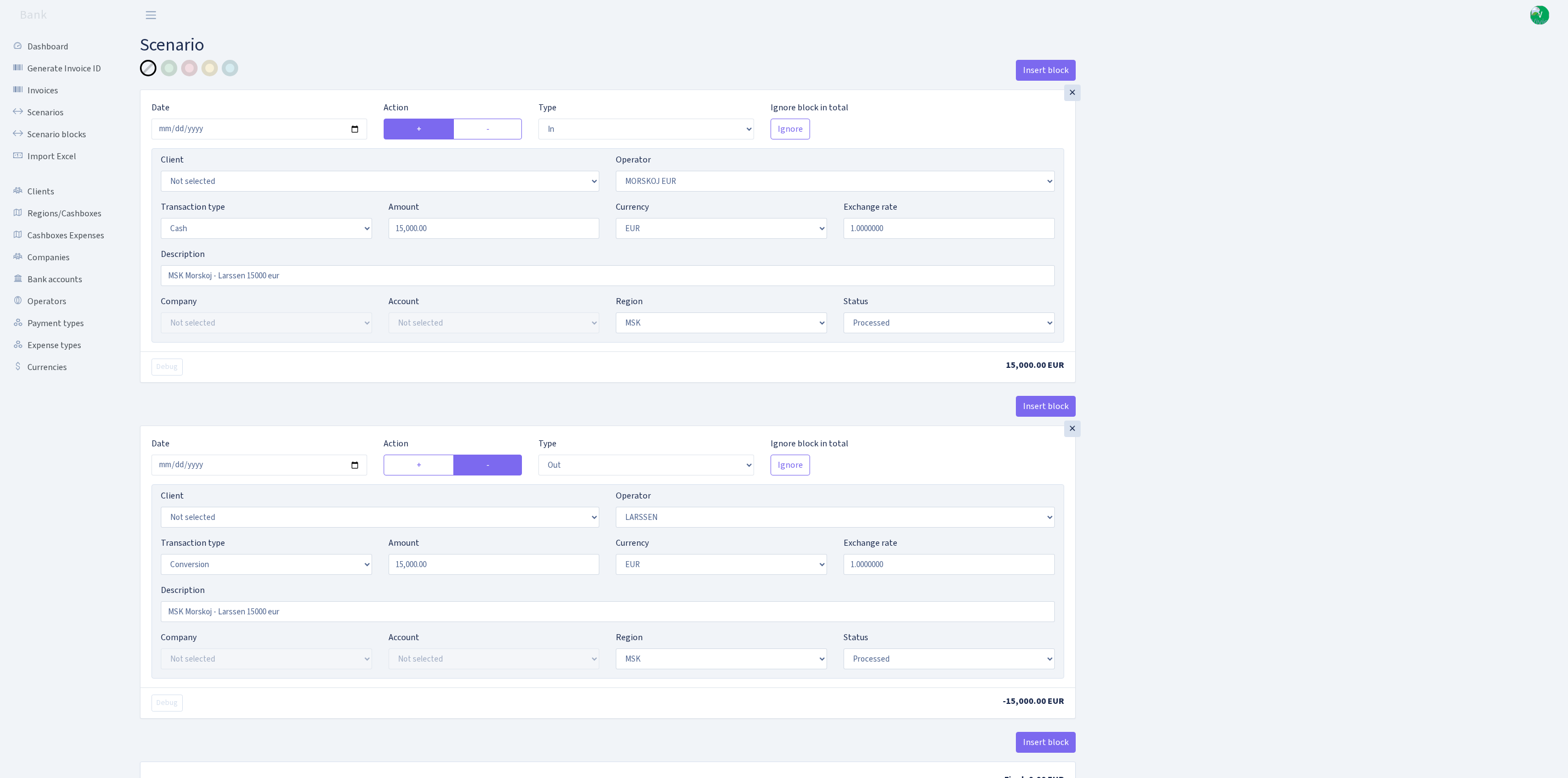
select select "processed"
select select "out"
select select "36"
select select "15"
select select "1"
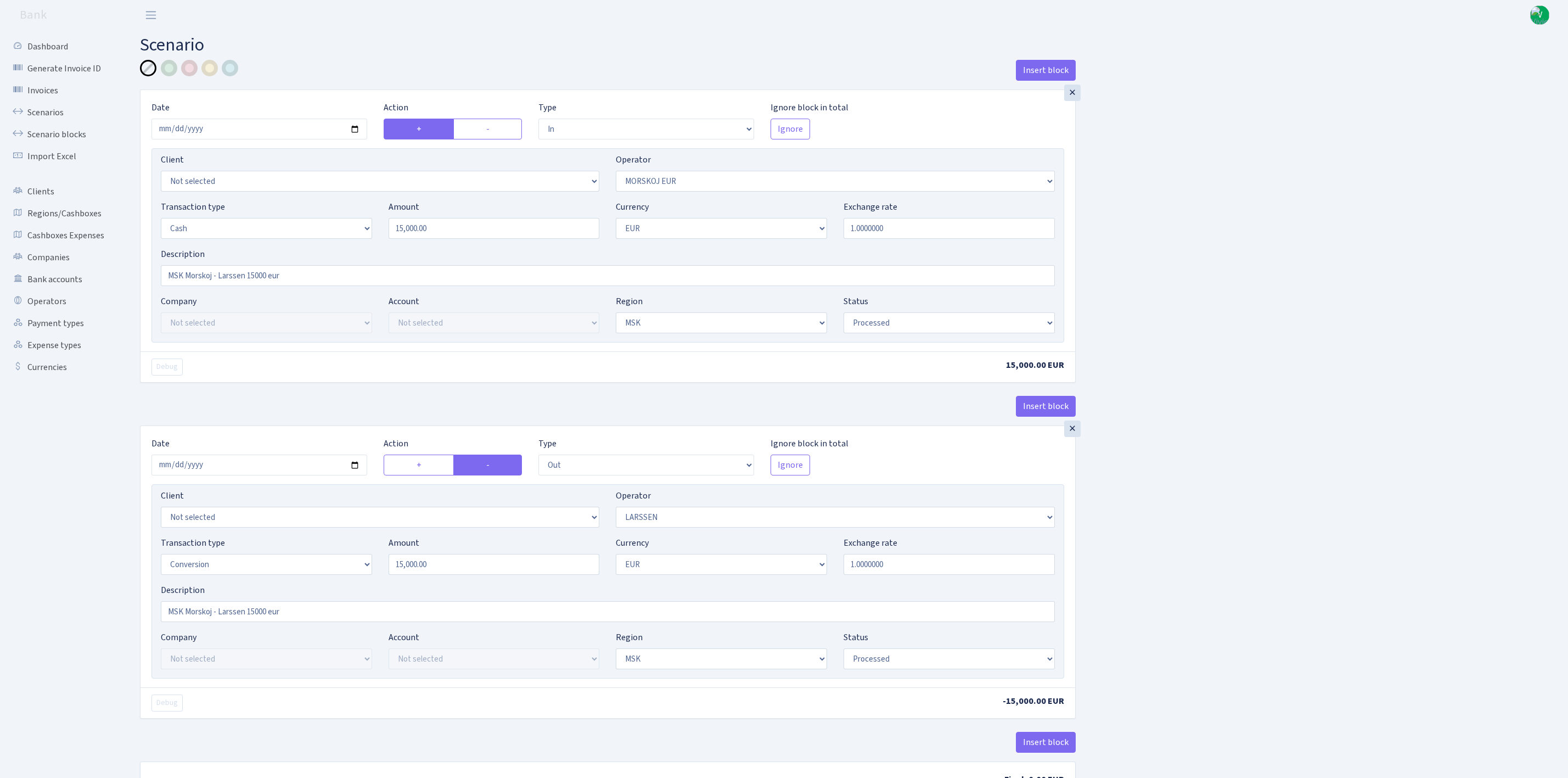
select select "3"
select select "processed"
click at [351, 126] on input "2025-08-12" at bounding box center [260, 129] width 216 height 21
type input "[DATE]"
click at [275, 255] on div "Description MSK Morskoj - Larssen 15000 eur" at bounding box center [608, 267] width 894 height 38
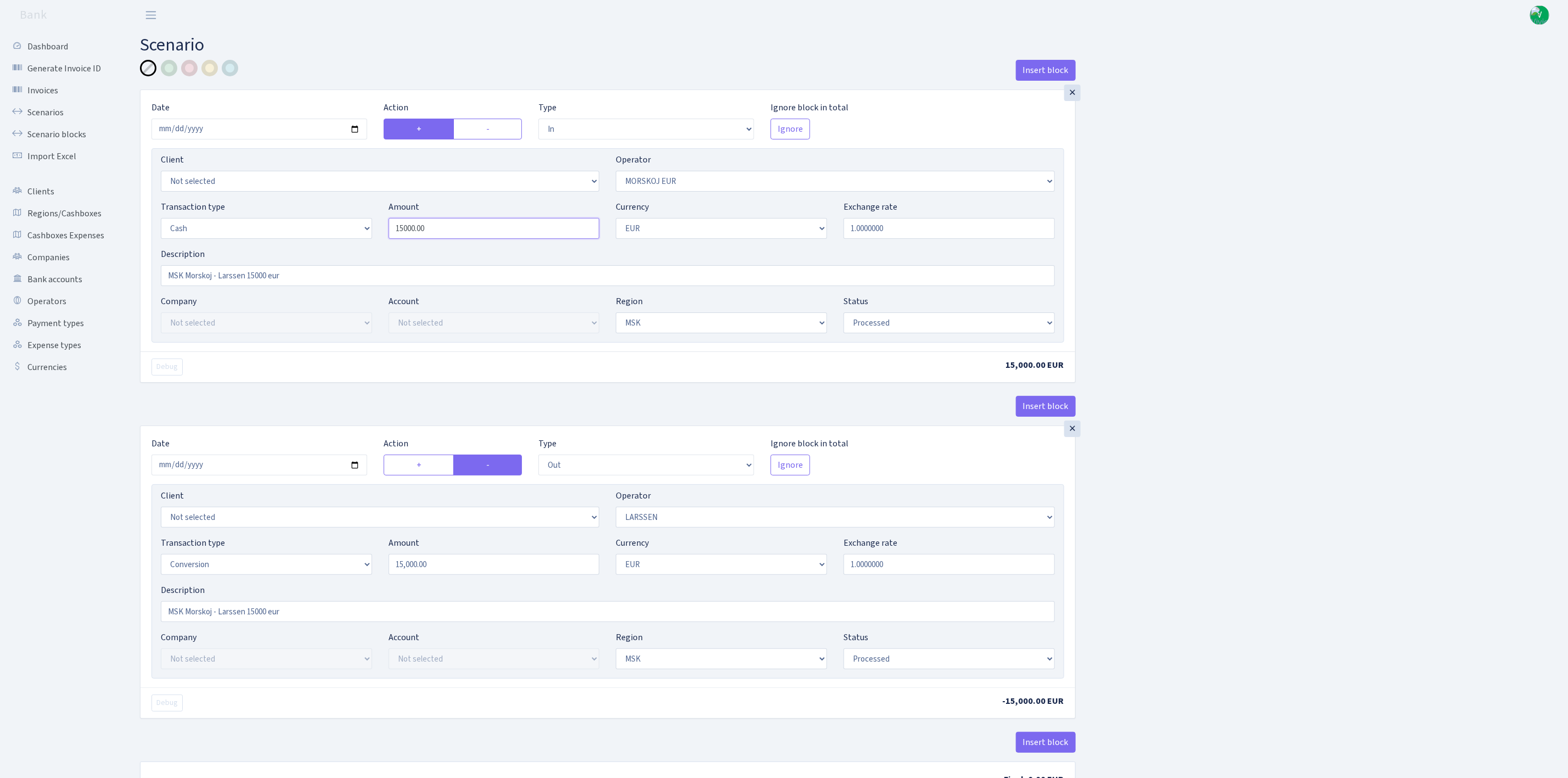
drag, startPoint x: 483, startPoint y: 239, endPoint x: 341, endPoint y: 217, distance: 143.7
click at [341, 217] on div "Transaction type Not selected 981 ELF FISH crypto GIRT IVO dekl MM-BALTIC eur U…" at bounding box center [608, 224] width 911 height 47
click at [1243, 282] on div "Insert block × Date 2025-09-02 Action + - Type --- In Out Commission Field requ…" at bounding box center [846, 435] width 1428 height 751
type input "70,000.00"
click at [251, 272] on input "MSK Morskoj - Larssen 15000 eur" at bounding box center [608, 275] width 894 height 21
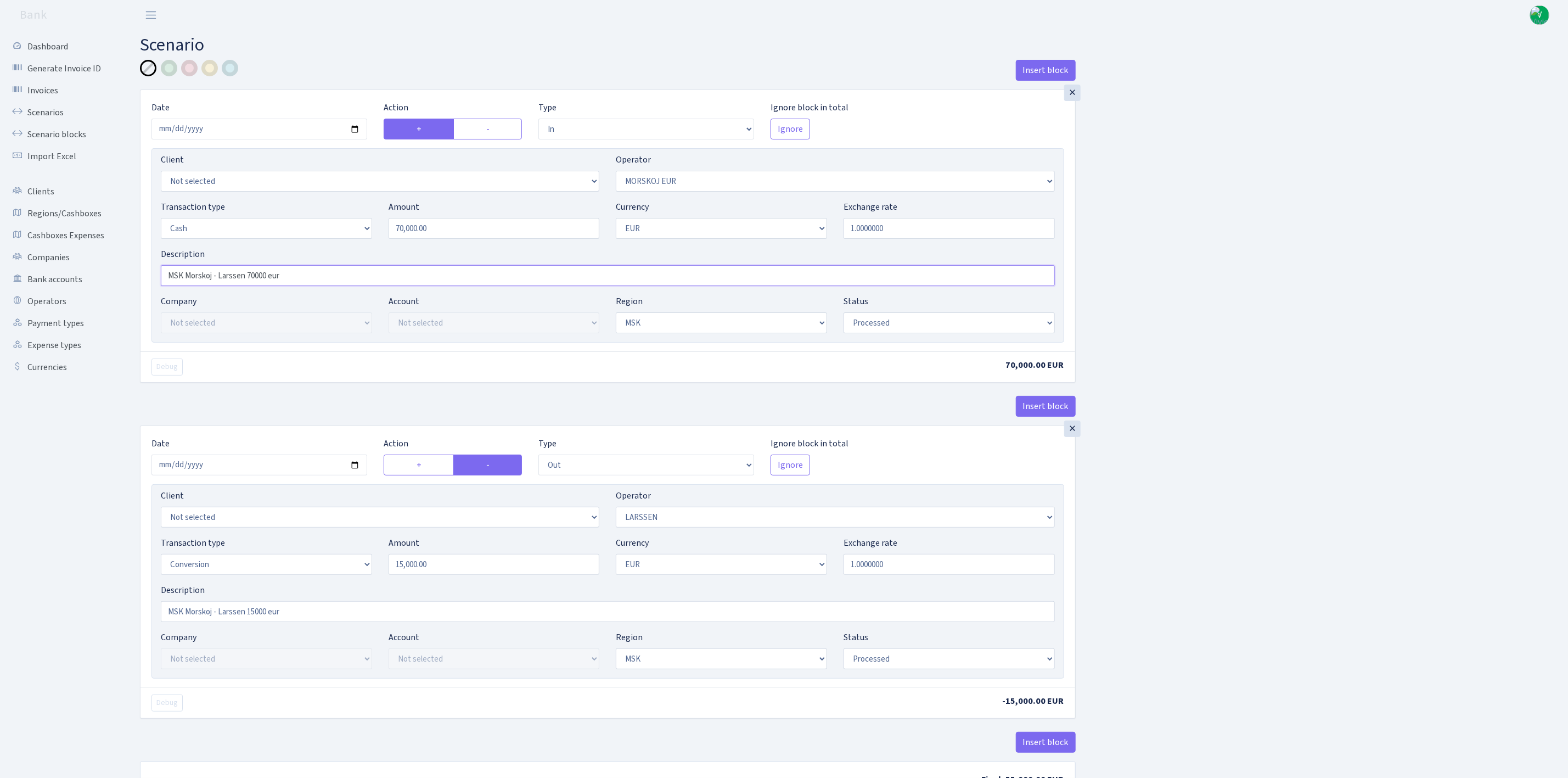
type input "MSK Morskoj - Larssen 70000 eur"
drag, startPoint x: 1225, startPoint y: 459, endPoint x: 965, endPoint y: 585, distance: 288.9
click at [1225, 460] on div "Insert block × Date [DATE] Action + - Type --- In Out Commission Field required…" at bounding box center [846, 435] width 1428 height 751
click at [356, 471] on input "2025-08-12" at bounding box center [260, 465] width 216 height 21
type input "[DATE]"
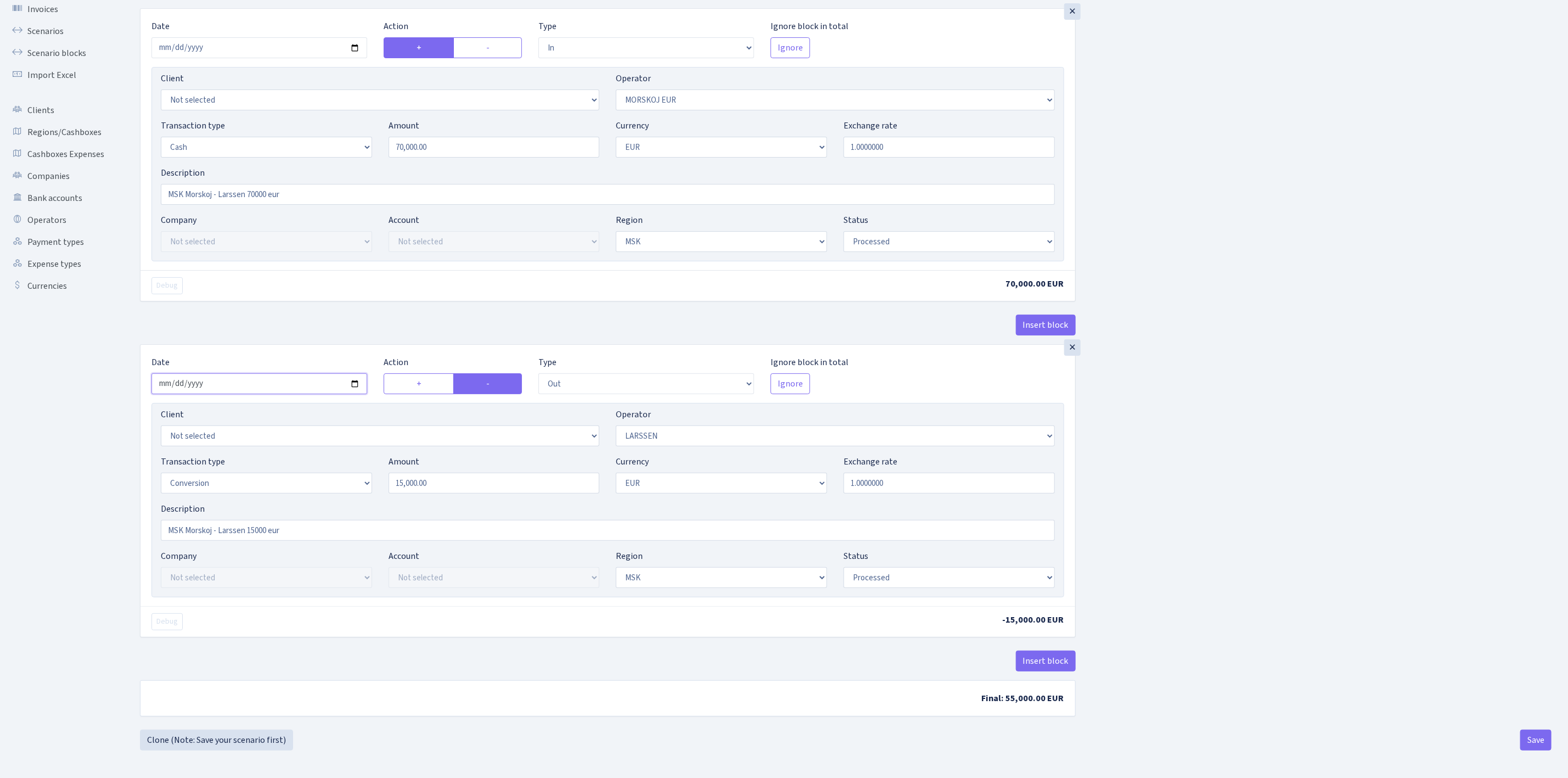
scroll to position [89, 0]
drag, startPoint x: 450, startPoint y: 473, endPoint x: 308, endPoint y: 455, distance: 143.1
click at [309, 455] on div "Transaction type Not selected 981 ELF FISH crypto GIRT IVO dekl MM-BALTIC eur U…" at bounding box center [608, 479] width 911 height 47
click at [1220, 475] on div "Insert block × Date 2025-09-02 Action + - Type --- In Out Commission Field requ…" at bounding box center [846, 353] width 1428 height 751
type input "70,000.00"
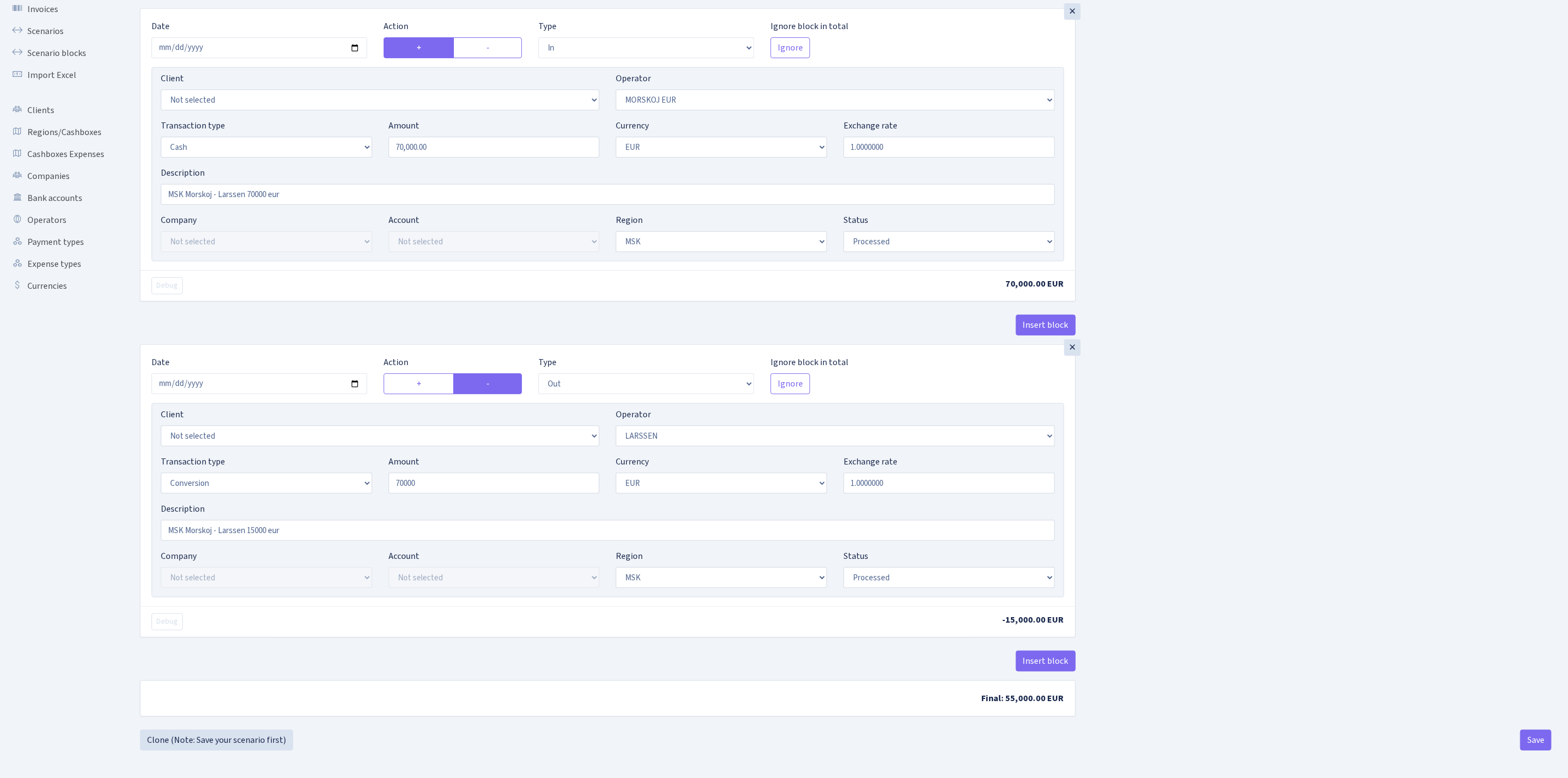
scroll to position [84, 0]
click at [255, 530] on input "MSK Morskoj - Larssen 15000 eur" at bounding box center [608, 530] width 894 height 21
type input "MSK Morskoj - Larssen 70000 eur"
click at [1393, 647] on div "Insert block × Date 2025-09-02 Action + - Type --- In Out Commission Field requ…" at bounding box center [846, 353] width 1428 height 751
click at [1381, 613] on div "Insert block × Date 2025-09-02 Action + - Type --- In Out Commission Field requ…" at bounding box center [846, 353] width 1428 height 751
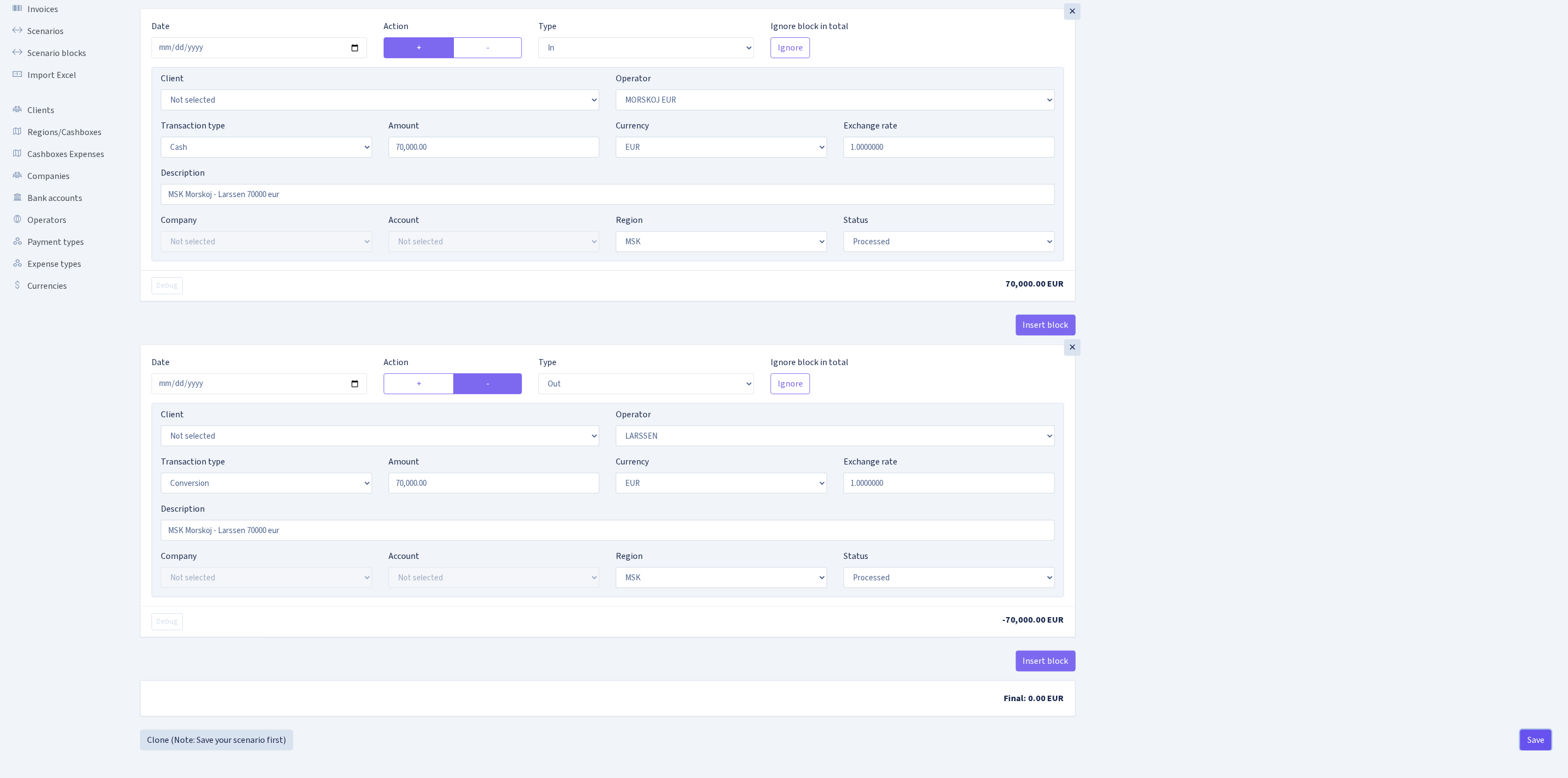
click at [1547, 749] on button "Save" at bounding box center [1535, 740] width 31 height 21
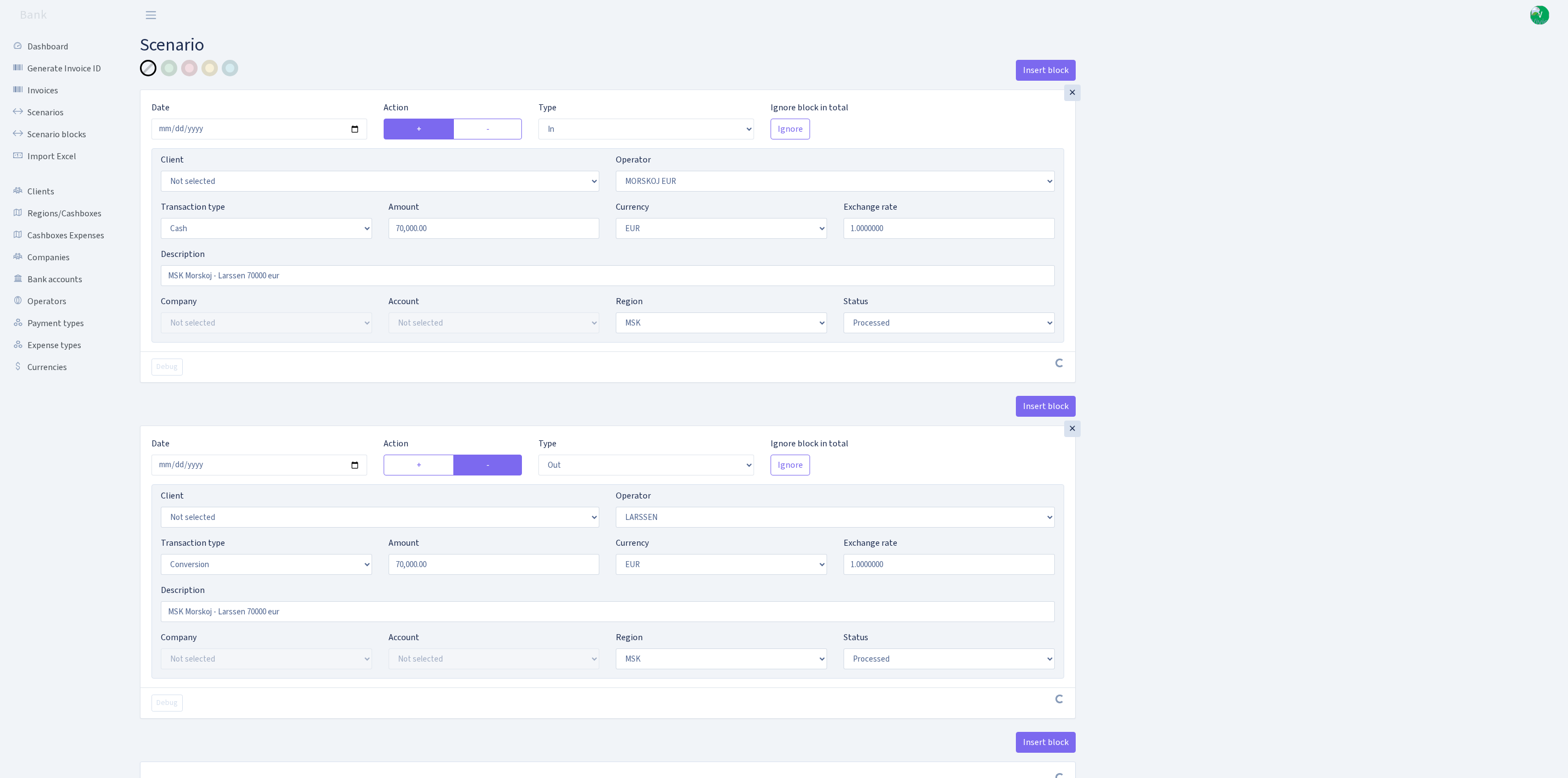
select select "in"
select select "323"
select select "1"
select select "3"
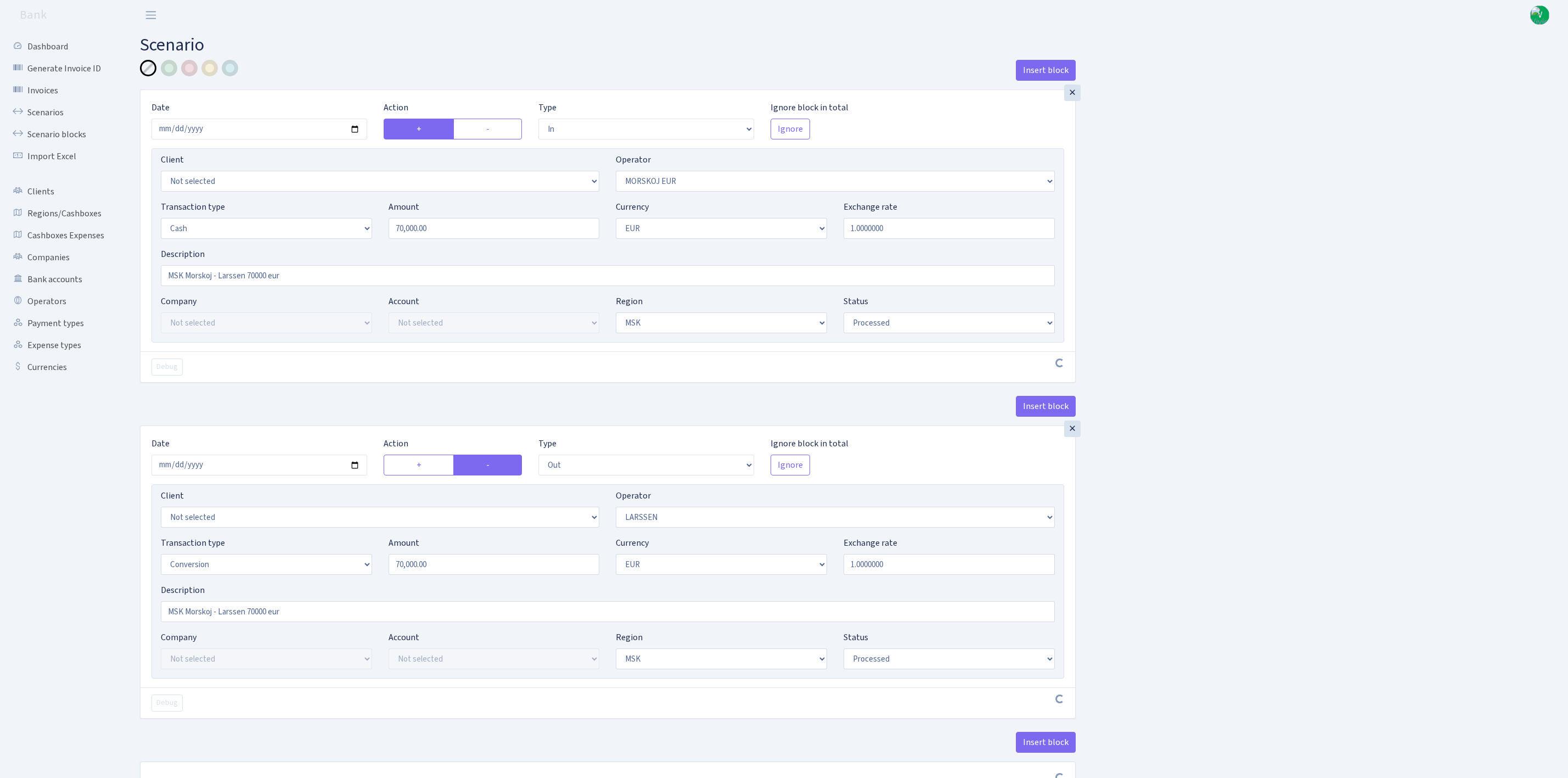
select select "processed"
select select "out"
select select "36"
select select "15"
select select "1"
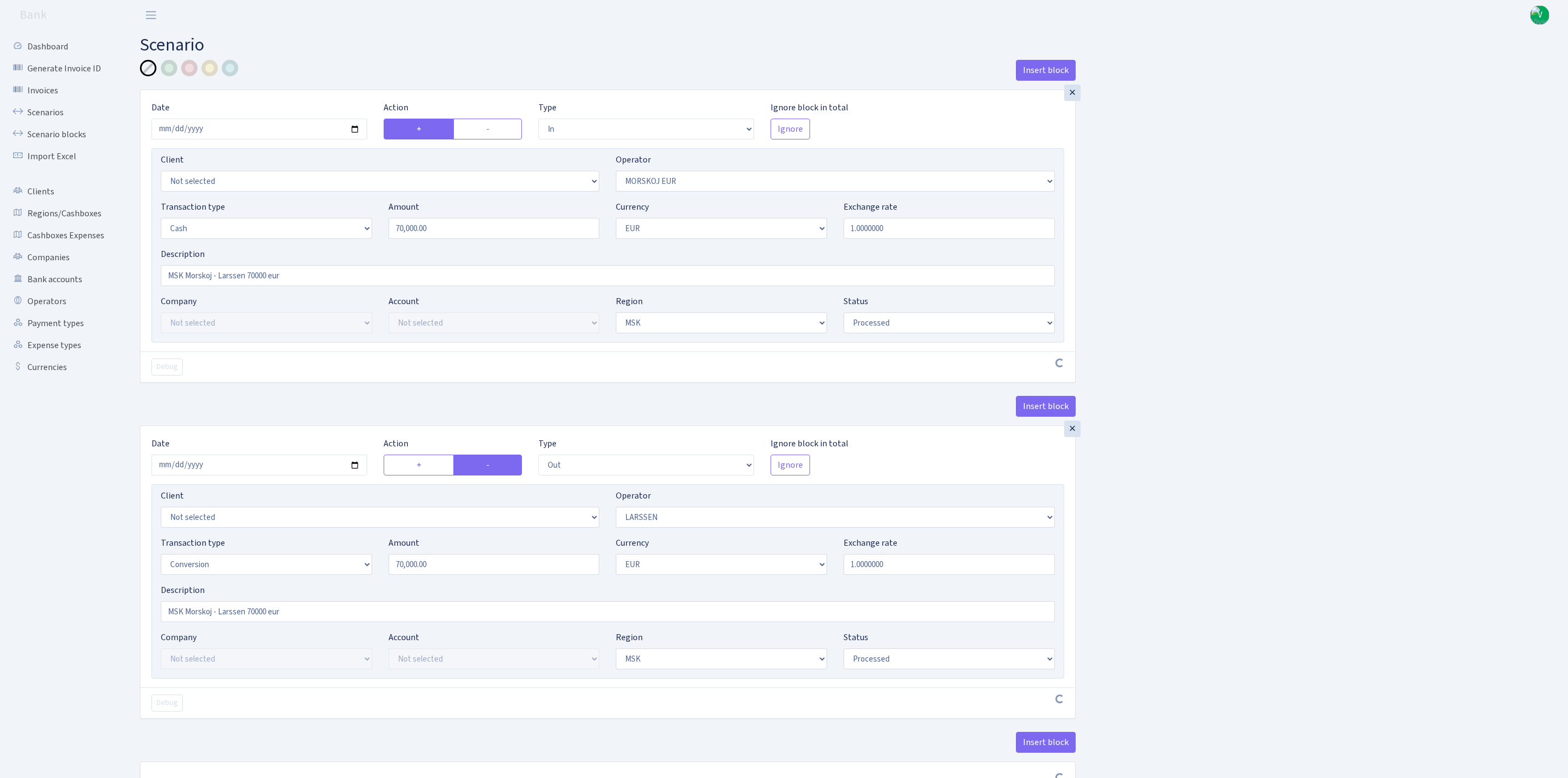
select select "3"
select select "processed"
click at [53, 108] on link "Scenarios" at bounding box center [61, 112] width 110 height 22
click at [1254, 544] on div "Insert block × Date [DATE] Action + - Type --- In Out Commission Field required…" at bounding box center [846, 435] width 1428 height 751
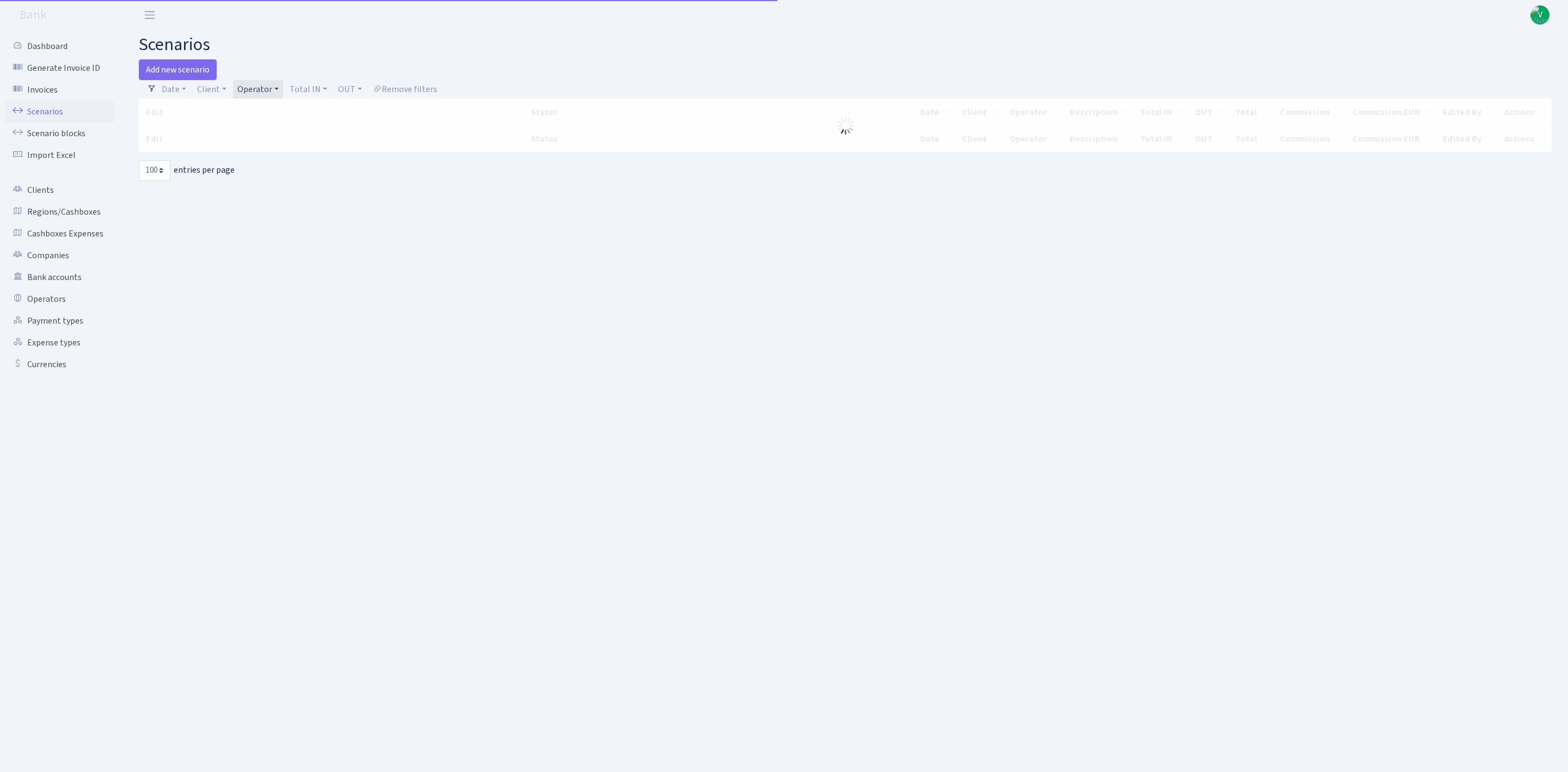
select select "100"
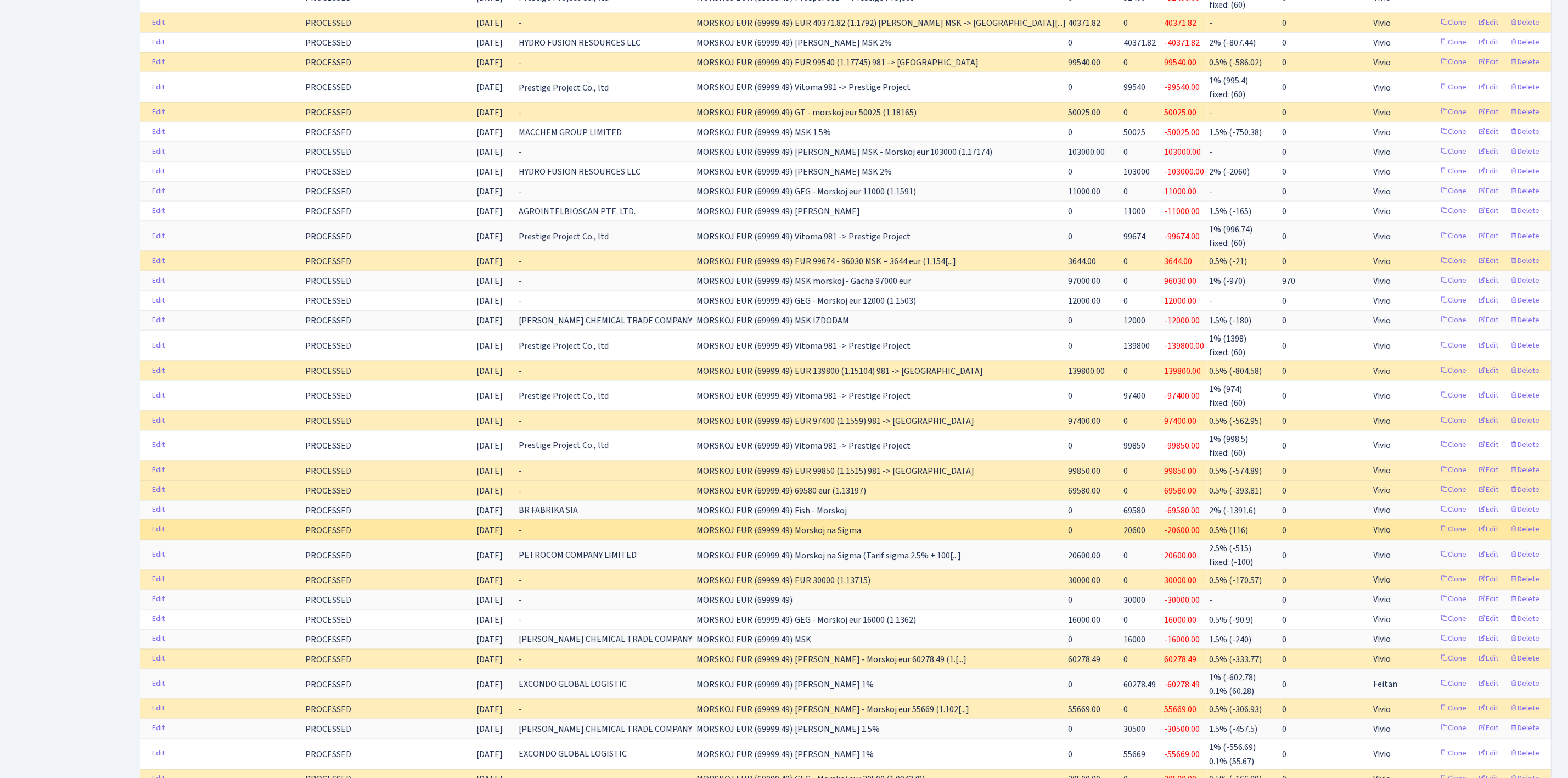
scroll to position [1153, 0]
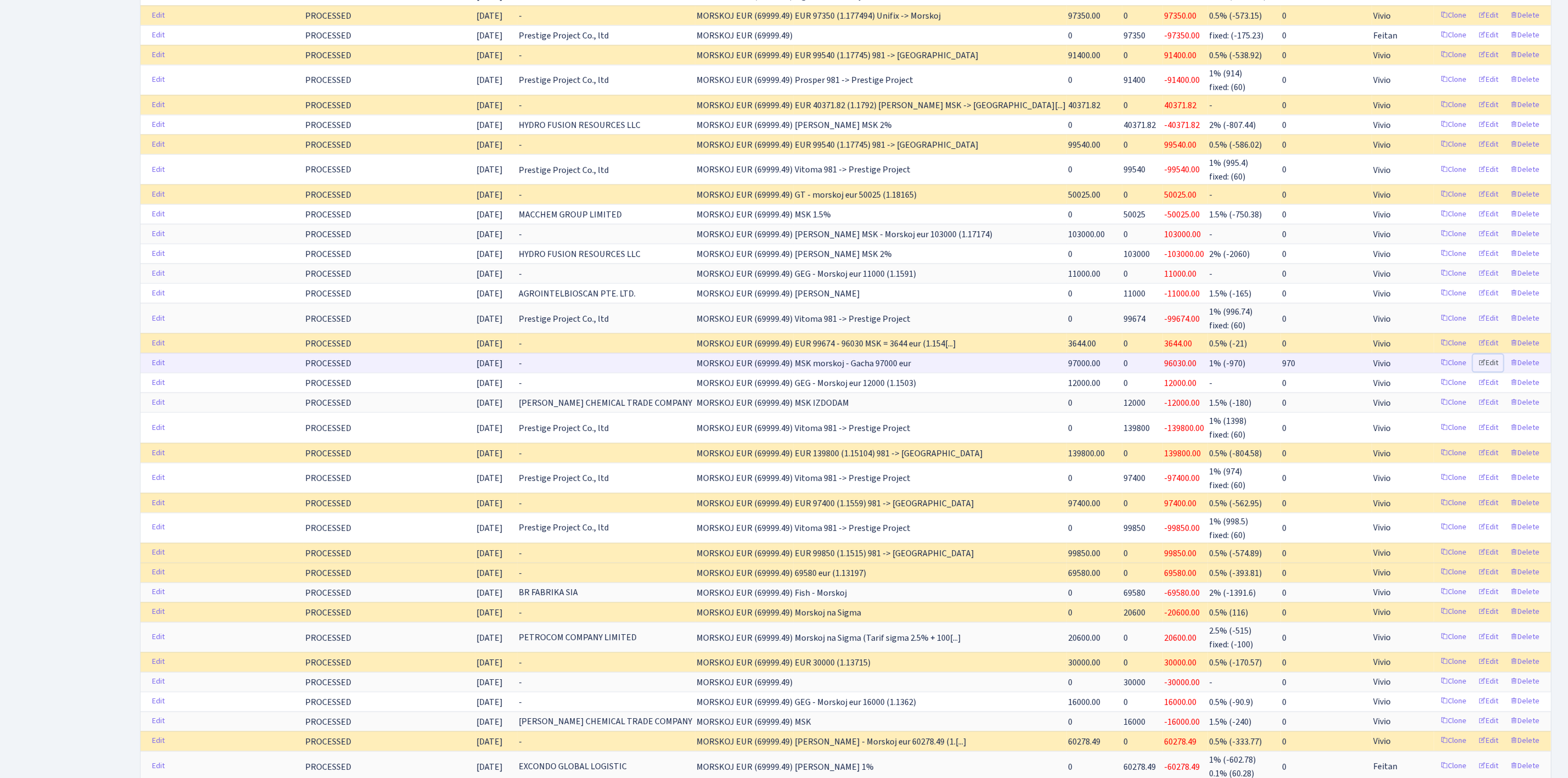
click at [1494, 372] on link "Edit" at bounding box center [1488, 363] width 30 height 17
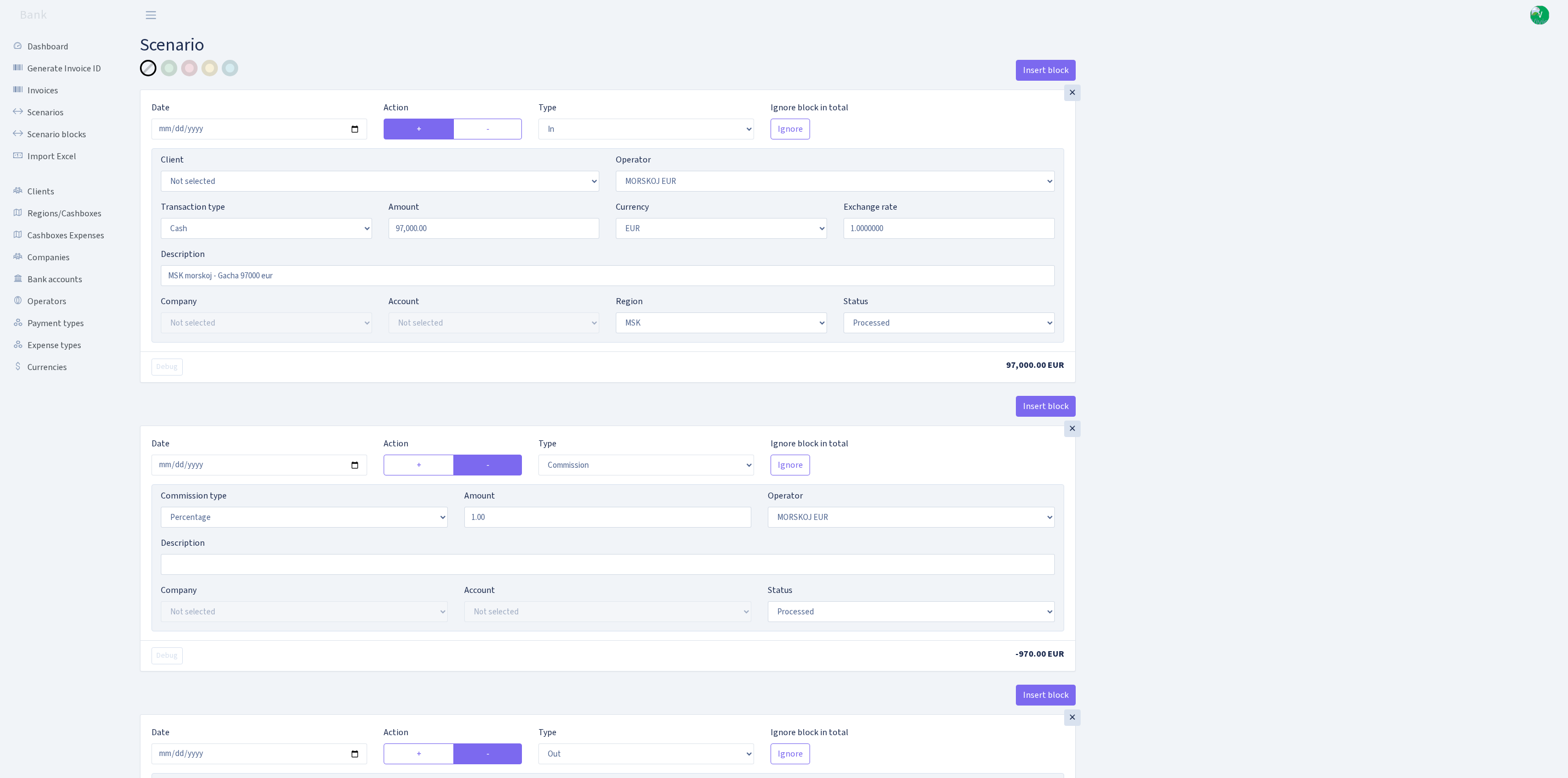
select select "in"
select select "323"
select select "1"
select select "3"
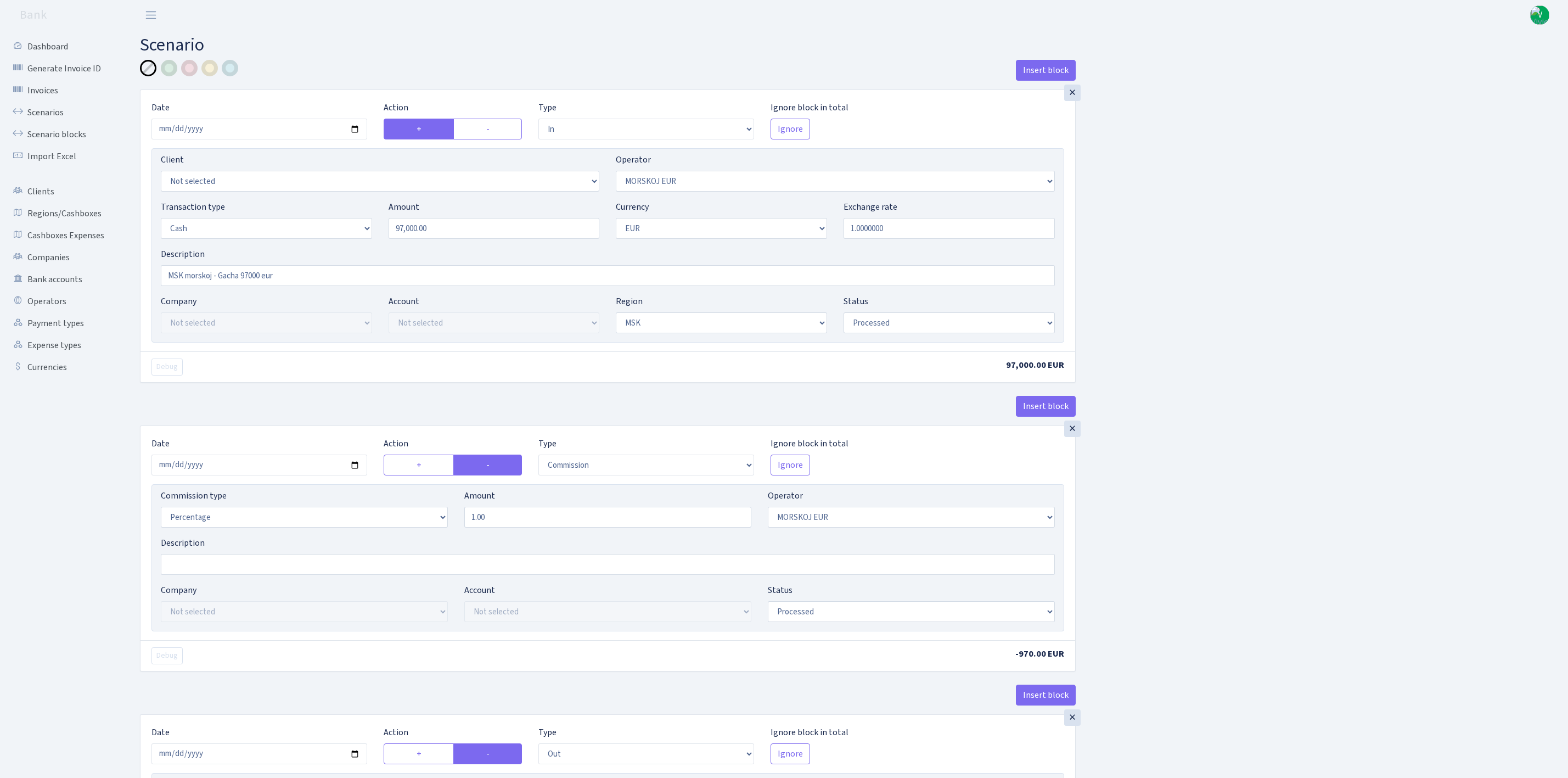
select select "processed"
select select "commission"
select select "323"
select select "processed"
select select "out"
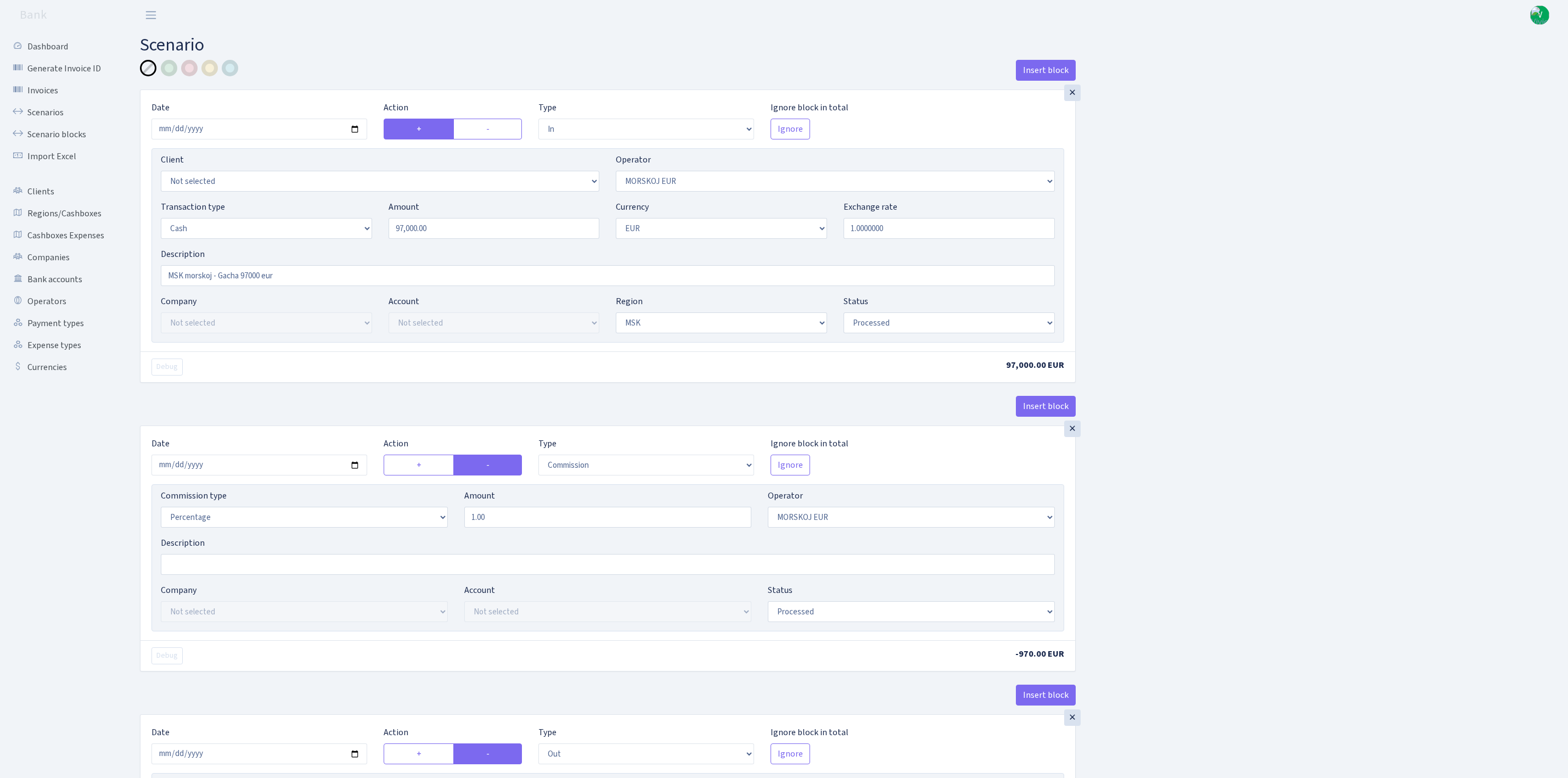
select select "164"
select select "15"
select select "1"
select select "3"
select select "processed"
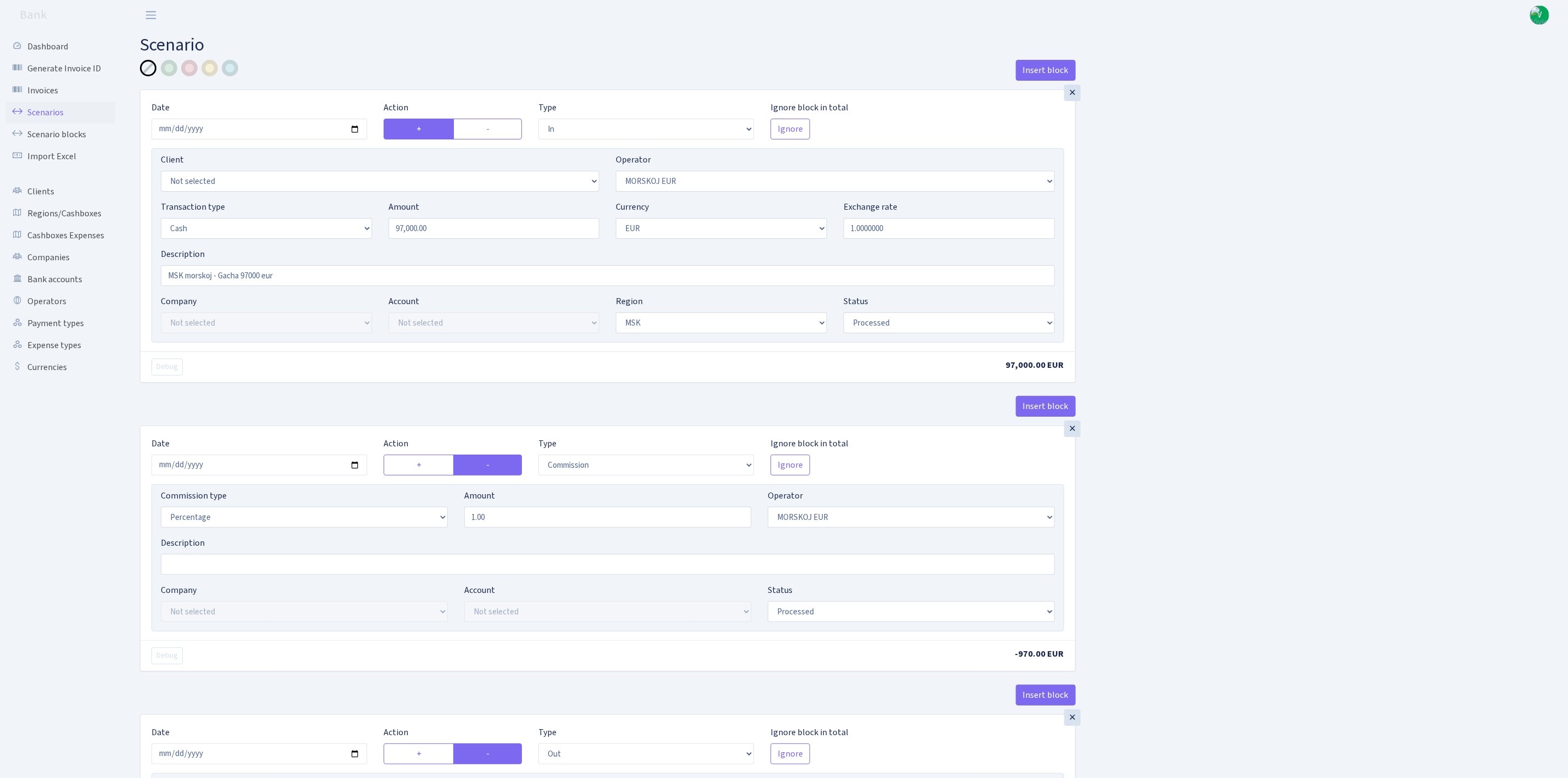
click at [48, 112] on link "Scenarios" at bounding box center [61, 112] width 110 height 22
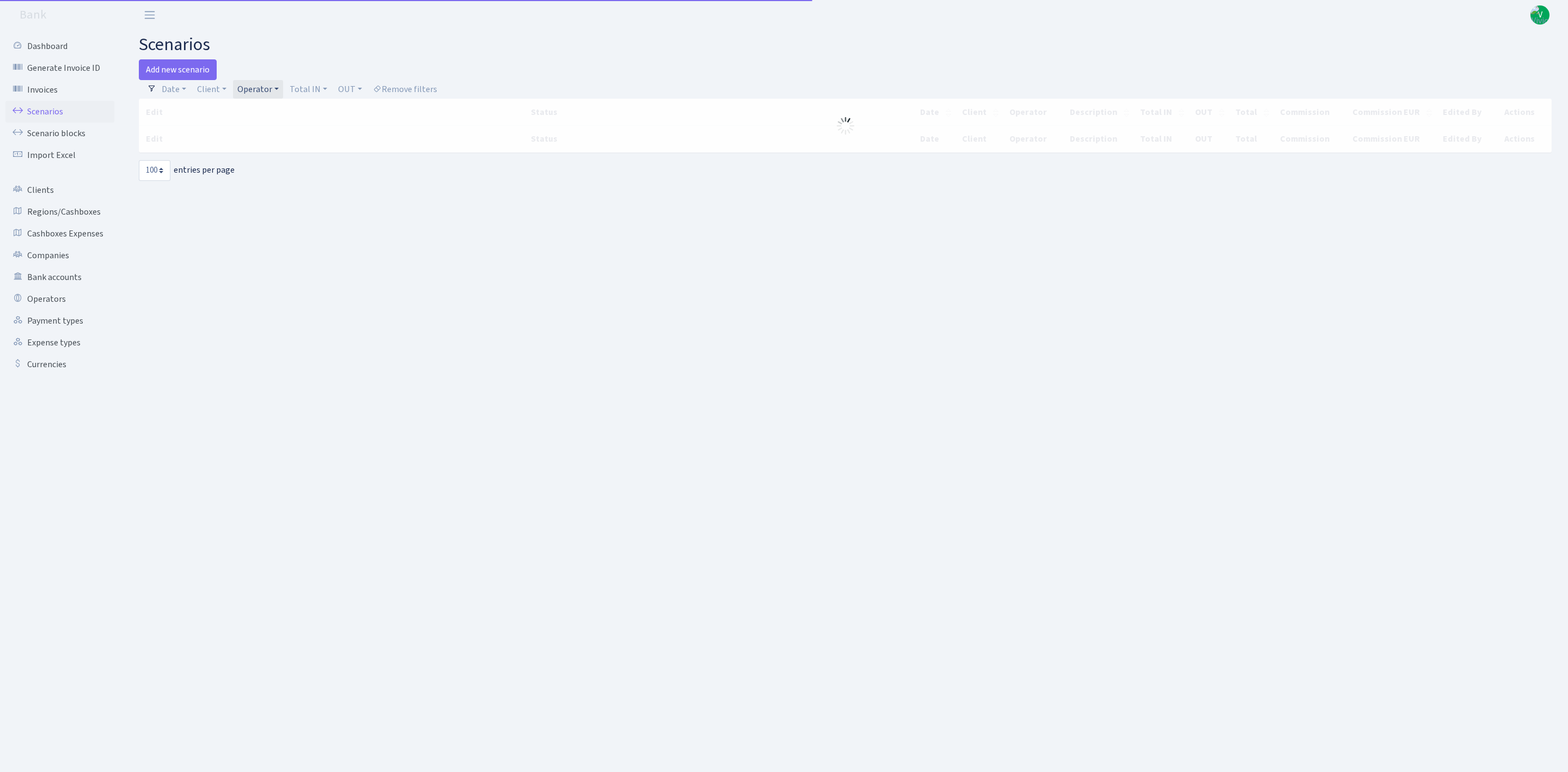
select select "100"
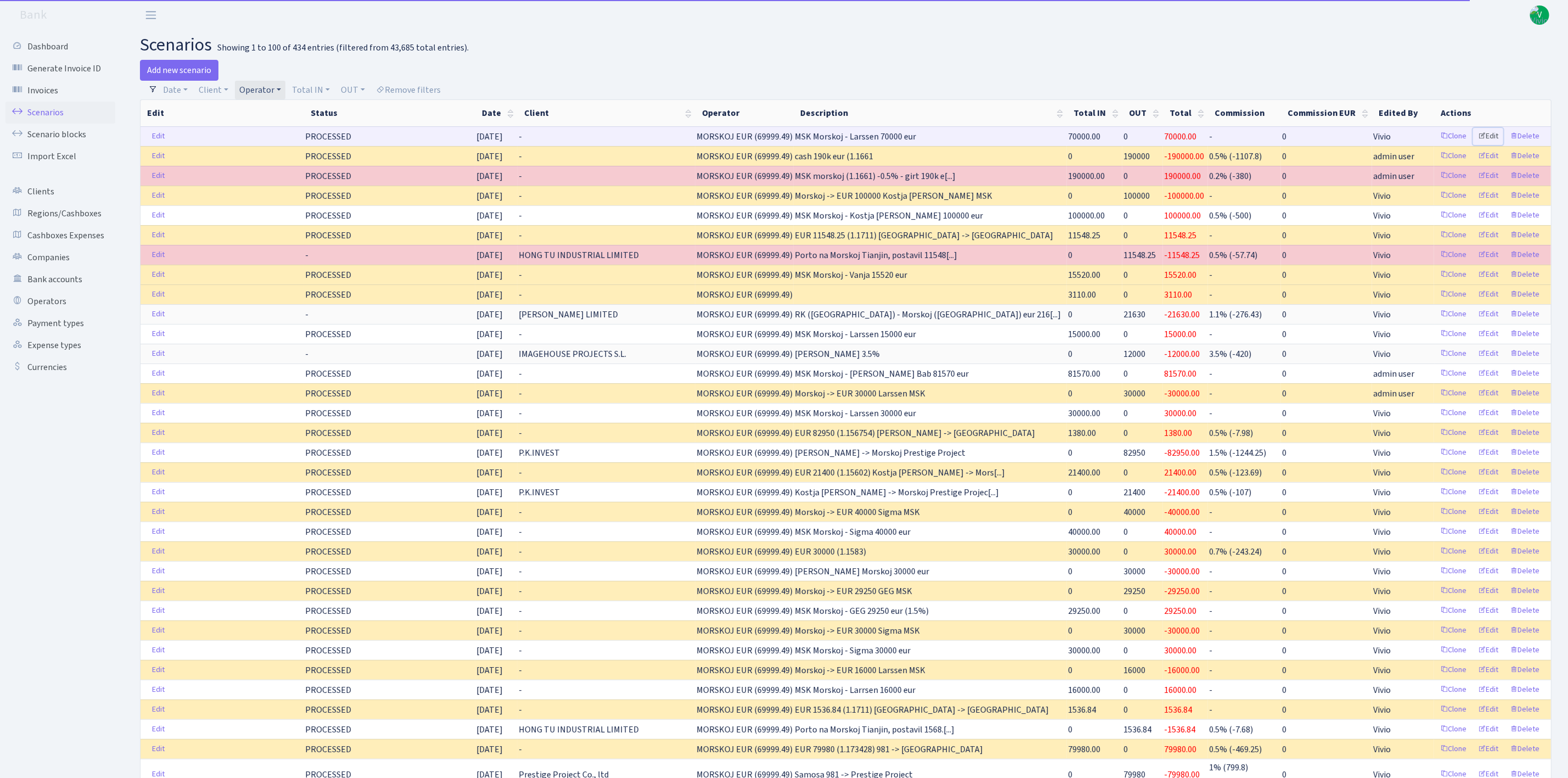
click at [1488, 136] on link "Edit" at bounding box center [1488, 136] width 30 height 17
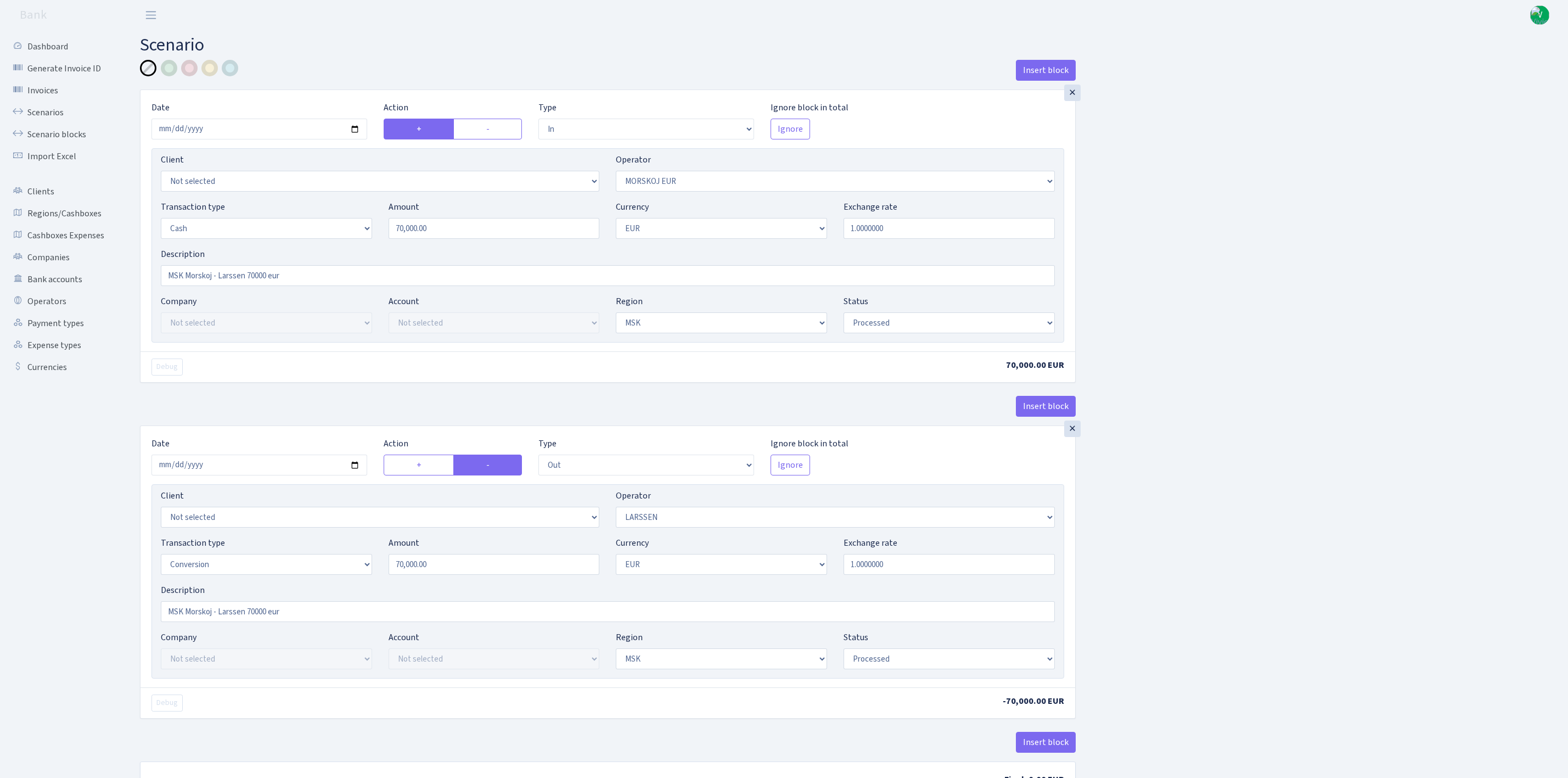
select select "in"
select select "323"
select select "1"
select select "3"
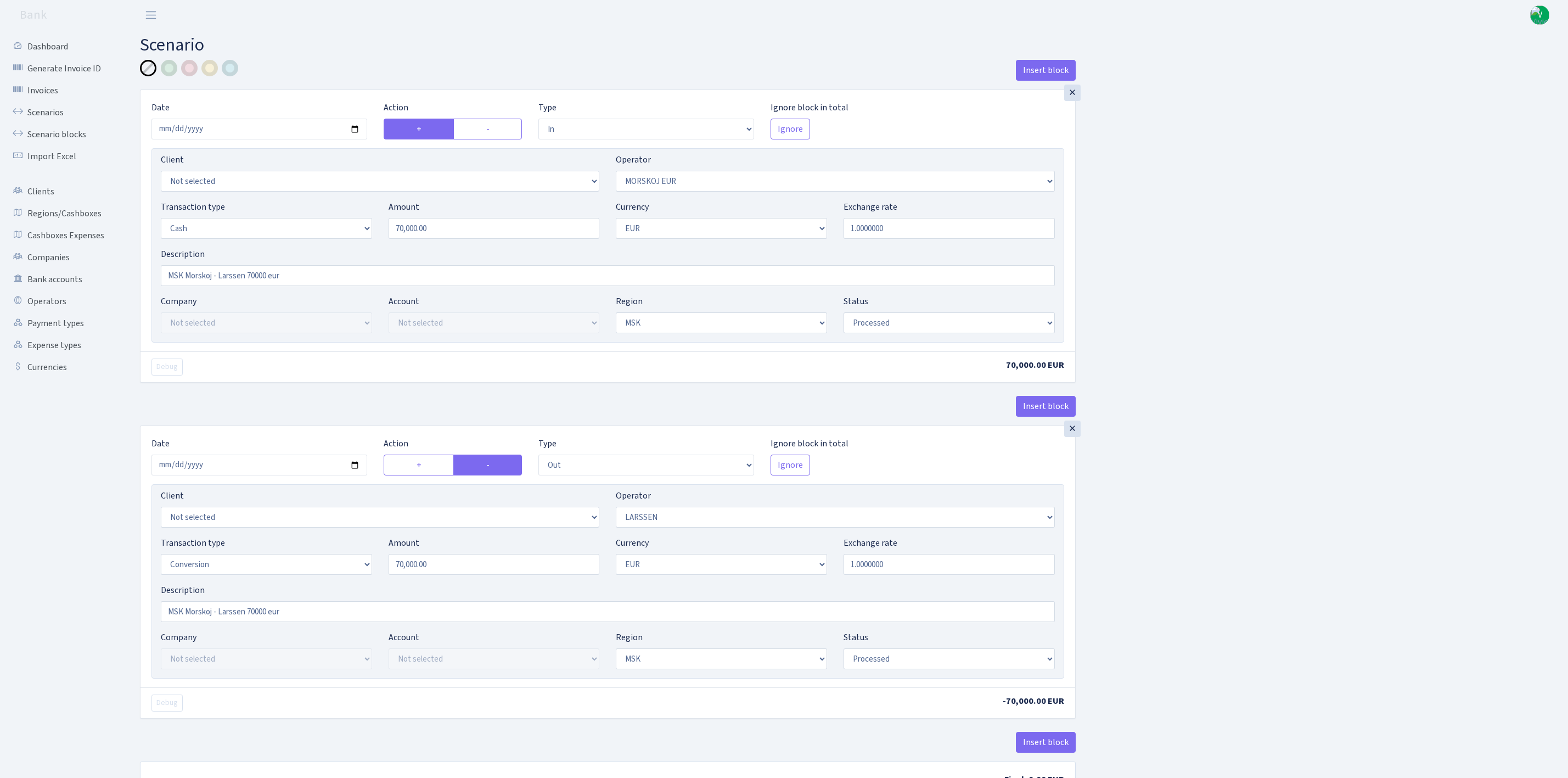
select select "processed"
select select "out"
select select "36"
select select "15"
select select "1"
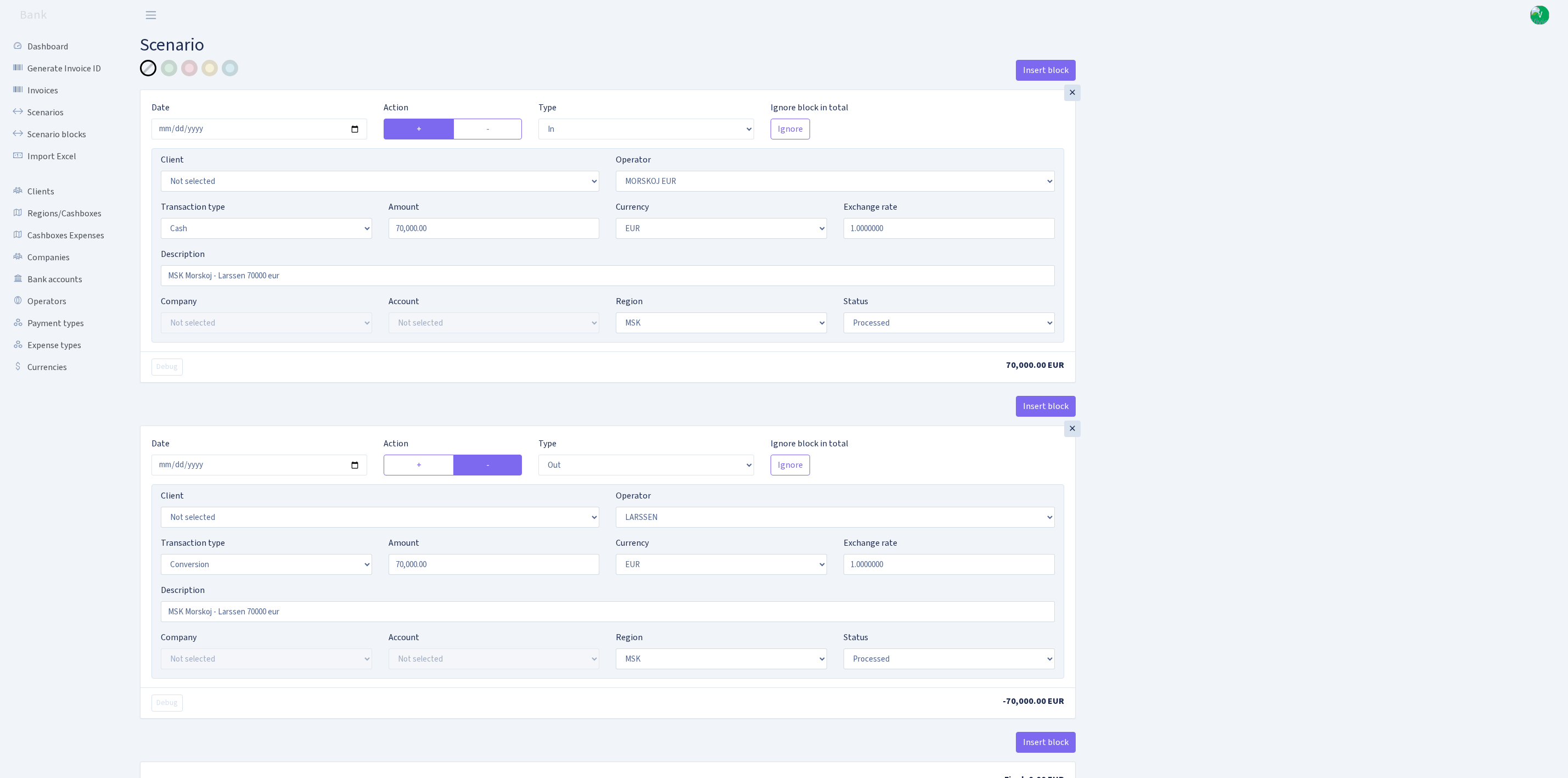
select select "3"
select select "processed"
click at [1024, 405] on button "Insert block" at bounding box center [1046, 406] width 60 height 21
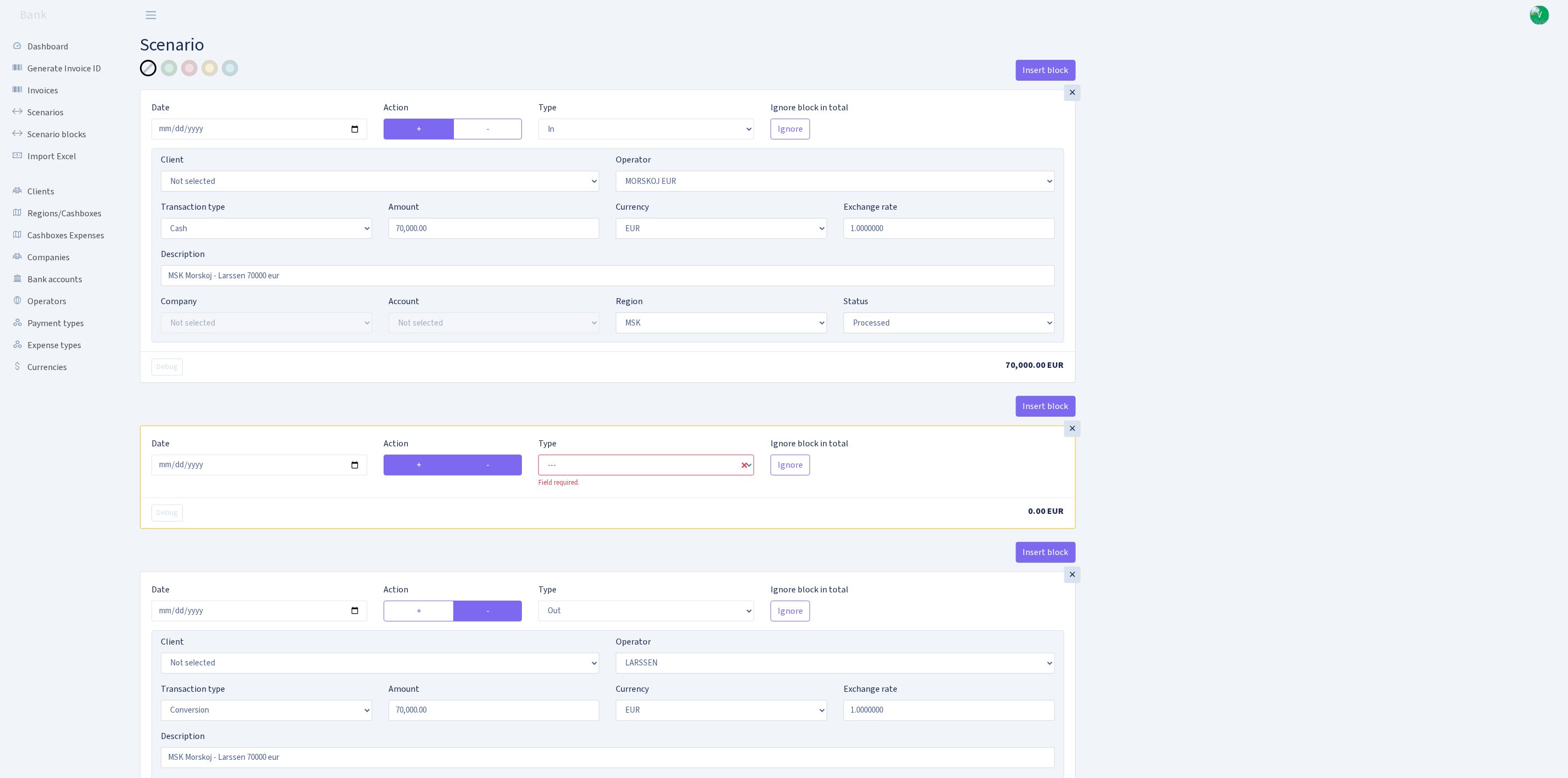
click at [487, 465] on label "-" at bounding box center [488, 465] width 69 height 21
click at [487, 465] on input "-" at bounding box center [490, 462] width 7 height 7
radio input "true"
radio input "false"
click at [572, 458] on select "--- In Out Commission" at bounding box center [646, 465] width 216 height 21
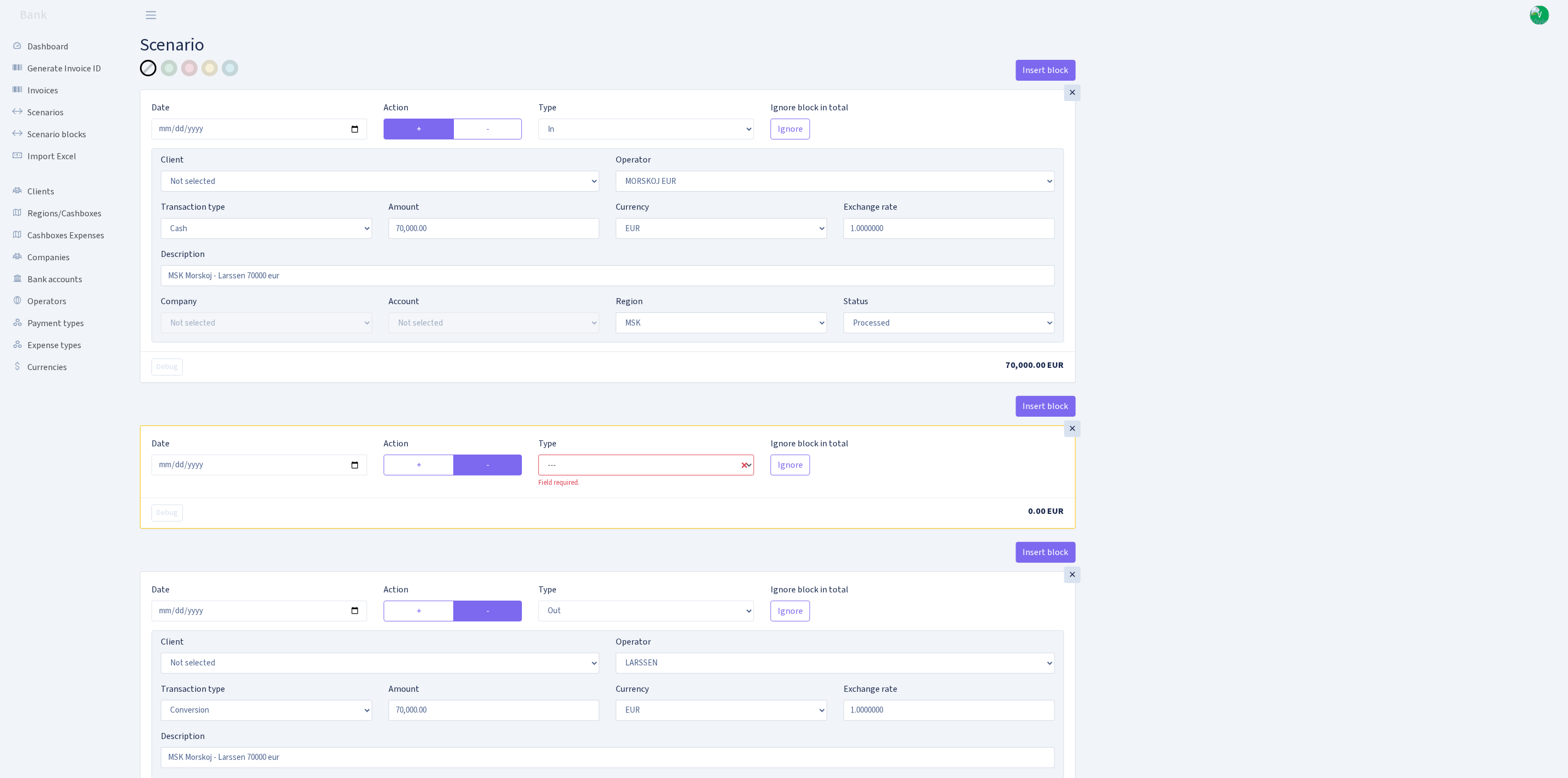
select select "commission"
click at [538, 459] on select "--- In Out Commission" at bounding box center [646, 465] width 216 height 21
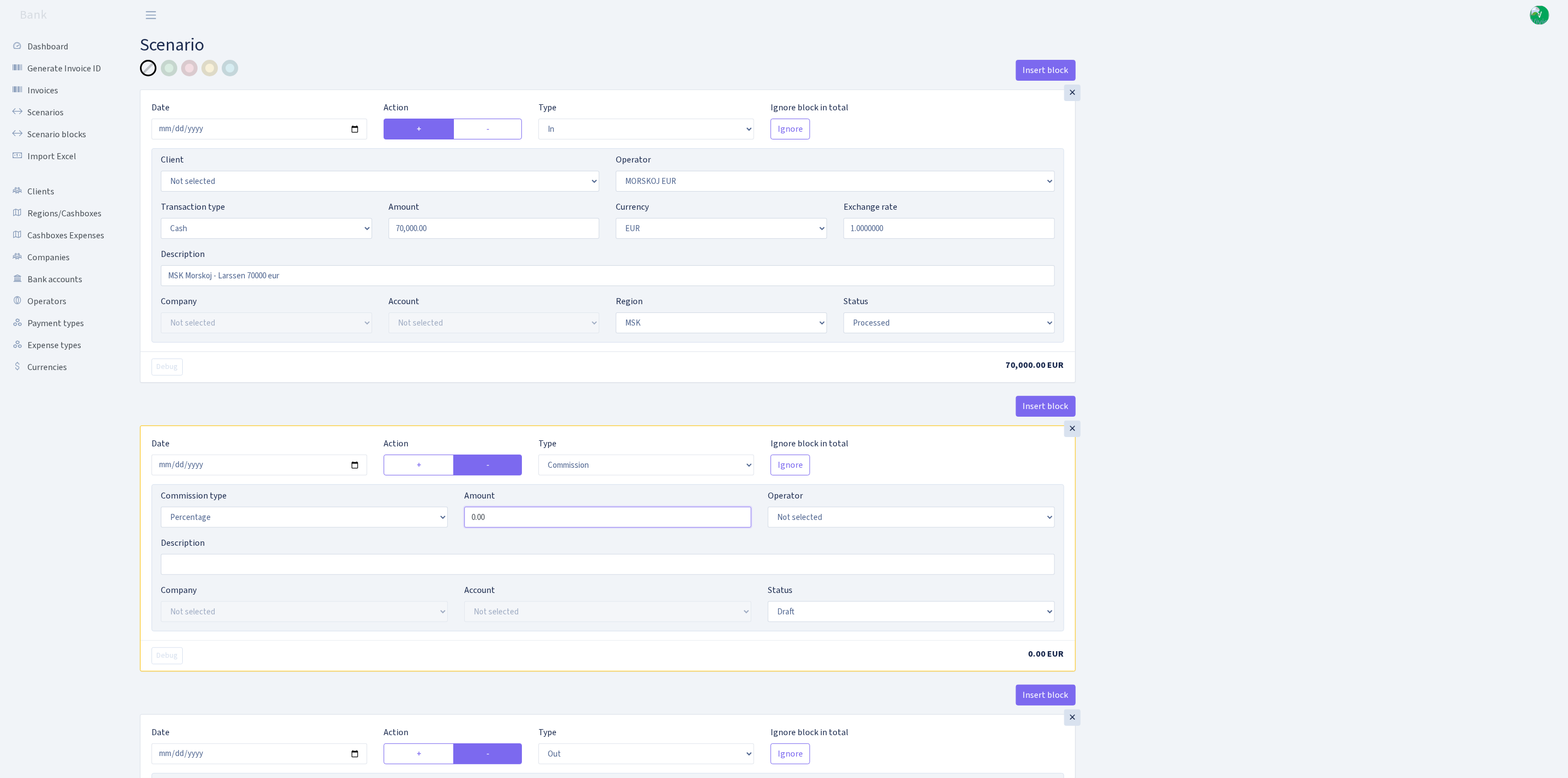
drag, startPoint x: 507, startPoint y: 525, endPoint x: 423, endPoint y: 515, distance: 84.6
click at [423, 515] on div "Commission type Percentage Fixed Bank Amount 0.00 Operator Not selected 981 981…" at bounding box center [608, 513] width 911 height 47
click at [1148, 501] on div "Insert block × Date 2025-09-02 Action + - Type --- In Out Commission Field requ…" at bounding box center [846, 580] width 1428 height 1039
drag, startPoint x: 532, startPoint y: 524, endPoint x: 369, endPoint y: 499, distance: 164.9
click at [369, 499] on div "Commission type Percentage Fixed Bank Amount 1.00 Operator Not selected 981 981…" at bounding box center [608, 513] width 911 height 47
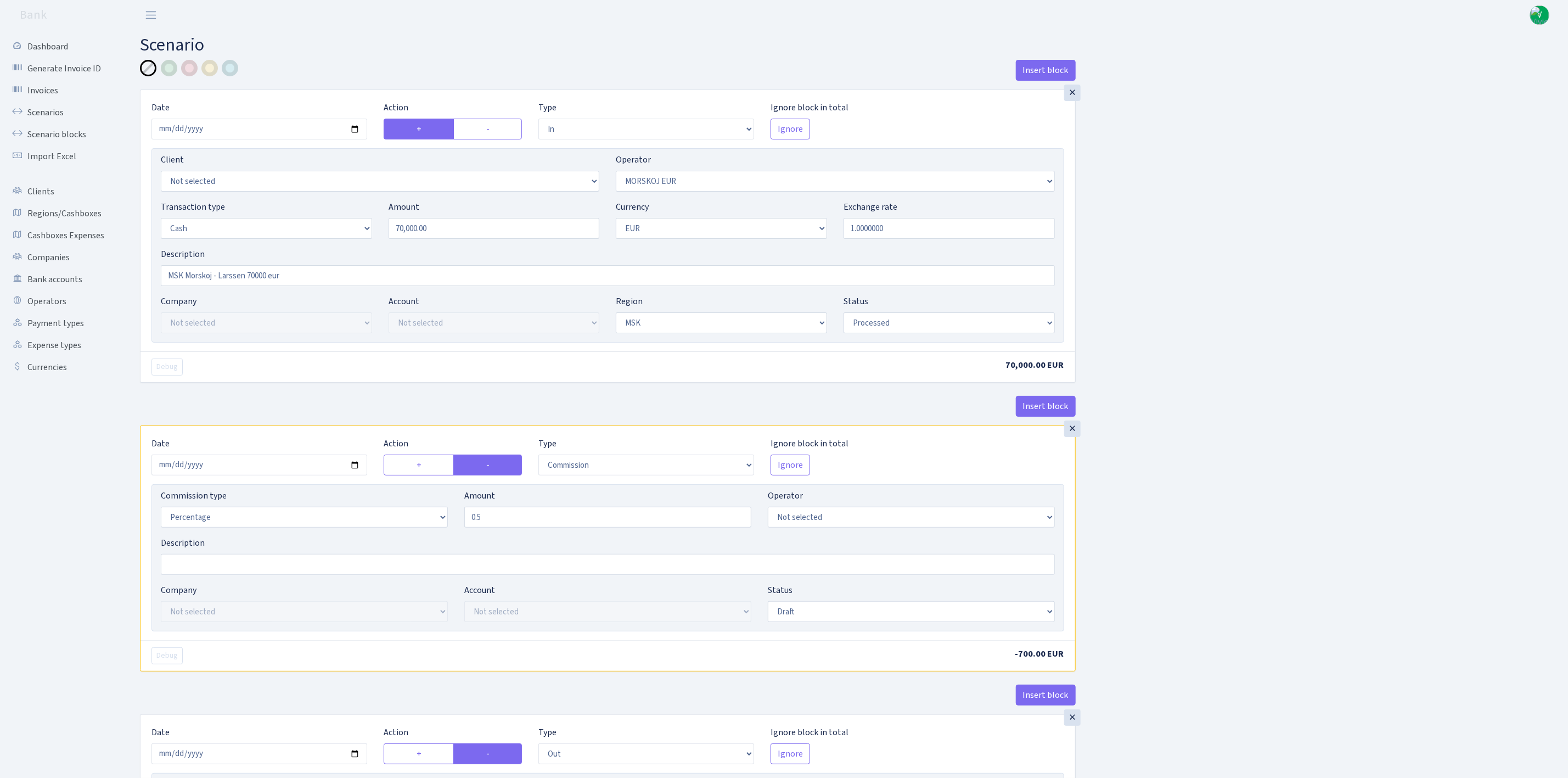
click at [1125, 479] on div "Insert block × Date [DATE] Action + - Type --- In Out Commission Field required…" at bounding box center [846, 580] width 1428 height 1039
type input "0.50"
click at [866, 522] on select "Not selected 981 981 AED 981 BN usdt 981 CASH USDT 981 CASH USDT EUR 981 GOLD 9…" at bounding box center [911, 517] width 287 height 21
select select "323"
click at [768, 511] on select "Not selected 981 981 AED 981 BN usdt 981 CASH USDT 981 CASH USDT EUR 981 GOLD 9…" at bounding box center [911, 517] width 287 height 21
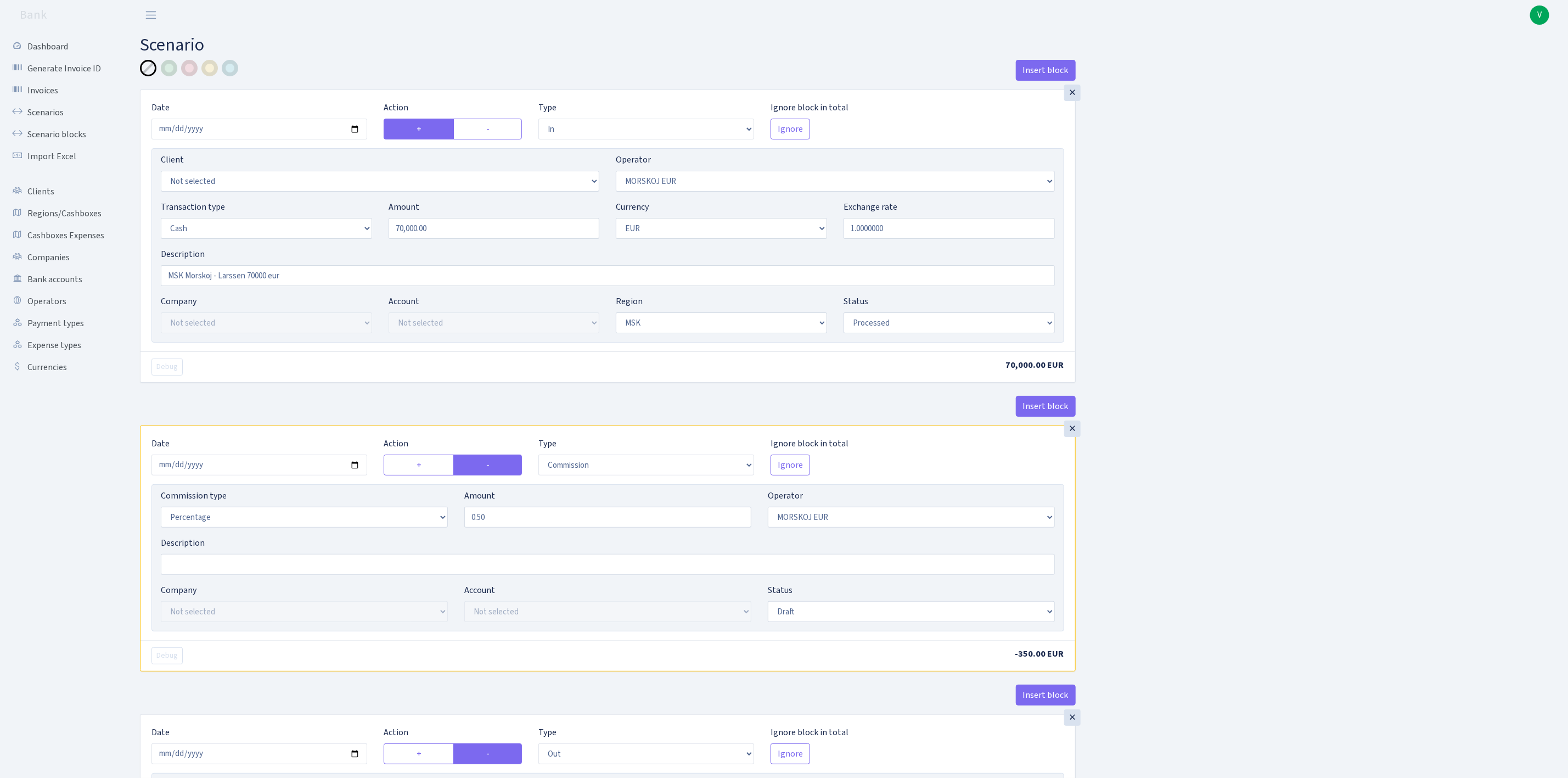
click at [874, 629] on div "Company Not selected ALFASTAR ATARA COMMERCE LTD CONTROL BASE CRYPTO TOMASS CRY…" at bounding box center [608, 607] width 911 height 47
click at [868, 620] on select "Draft Pending Later Never Processed" at bounding box center [911, 611] width 287 height 21
select select "processed"
click at [768, 605] on select "Draft Pending Later Never Processed" at bounding box center [911, 611] width 287 height 21
click at [1115, 609] on div "Insert block × Date 2025-09-02 Action + - Type --- In Out Commission Field requ…" at bounding box center [846, 580] width 1428 height 1039
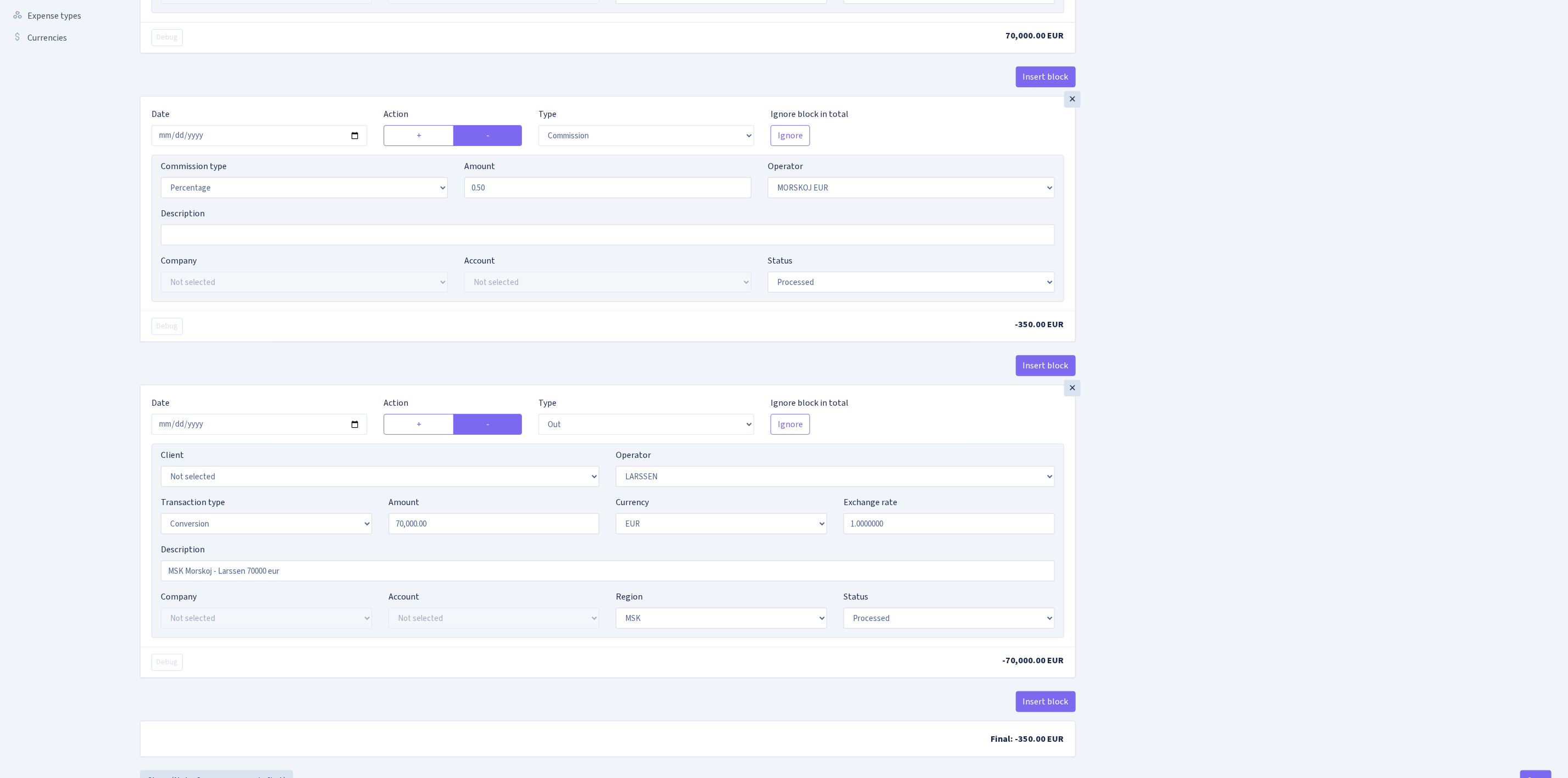
scroll to position [380, 0]
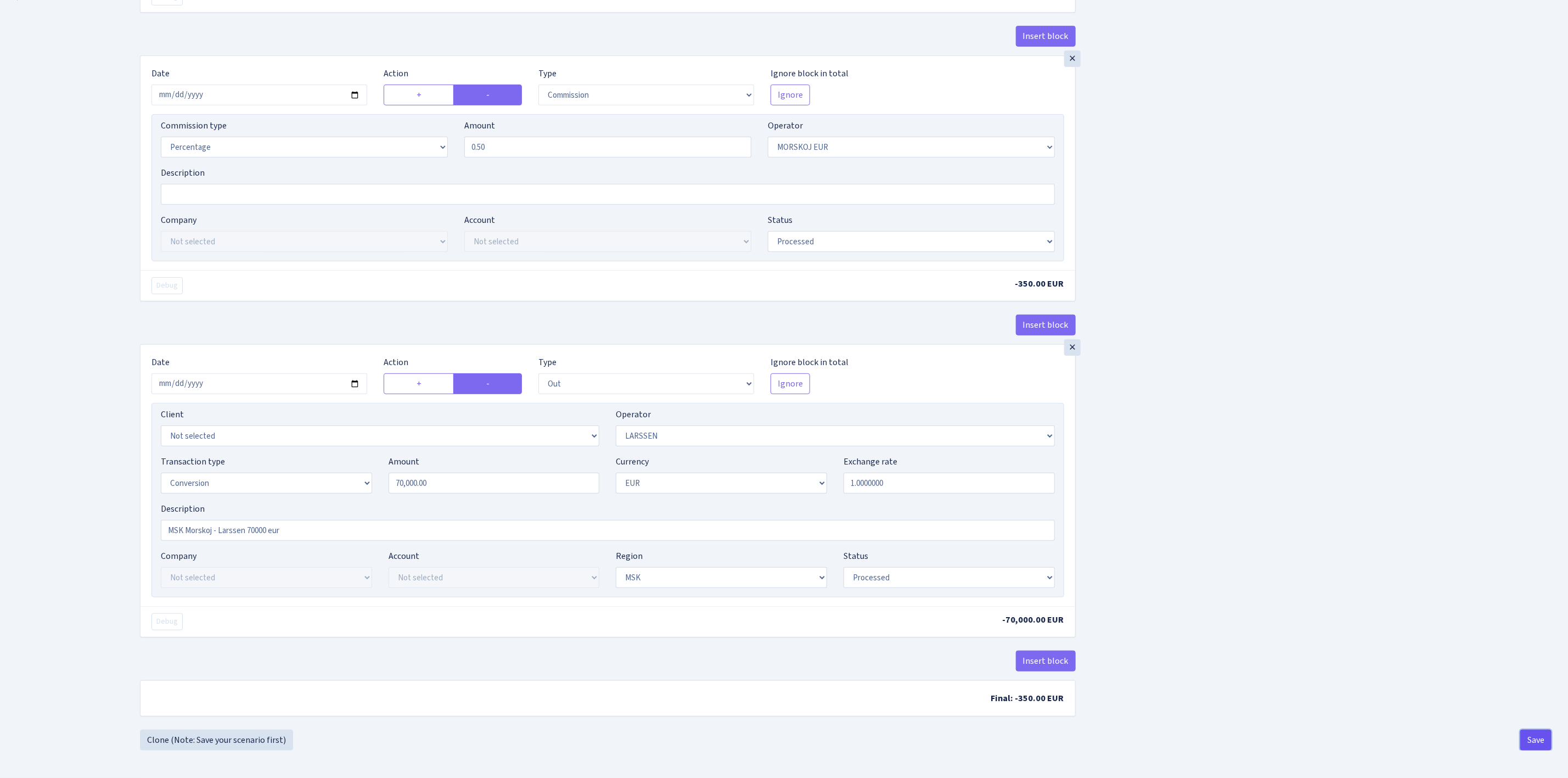
click at [1538, 739] on button "Save" at bounding box center [1535, 740] width 31 height 21
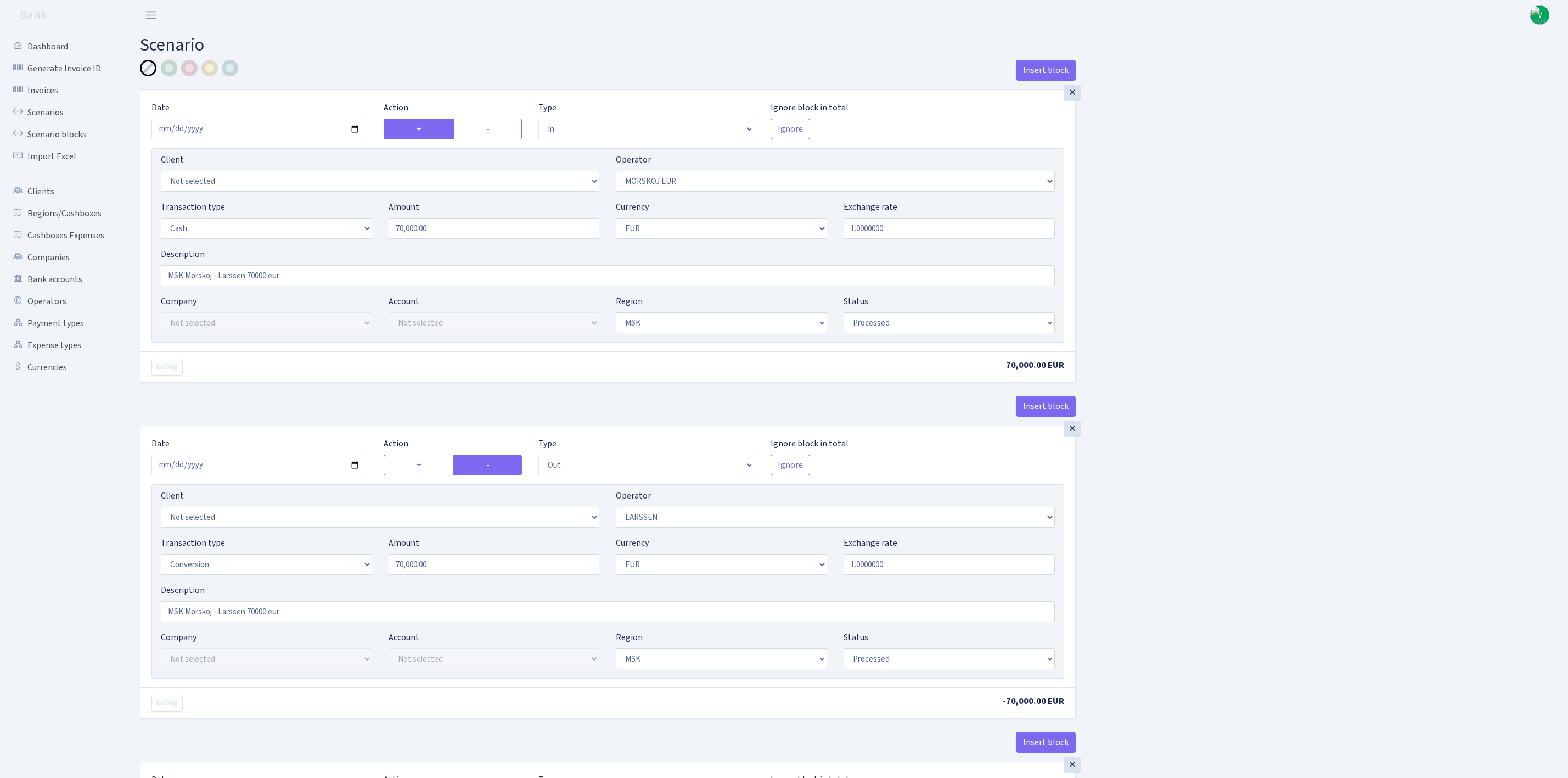
select select "in"
select select "323"
select select "1"
select select "3"
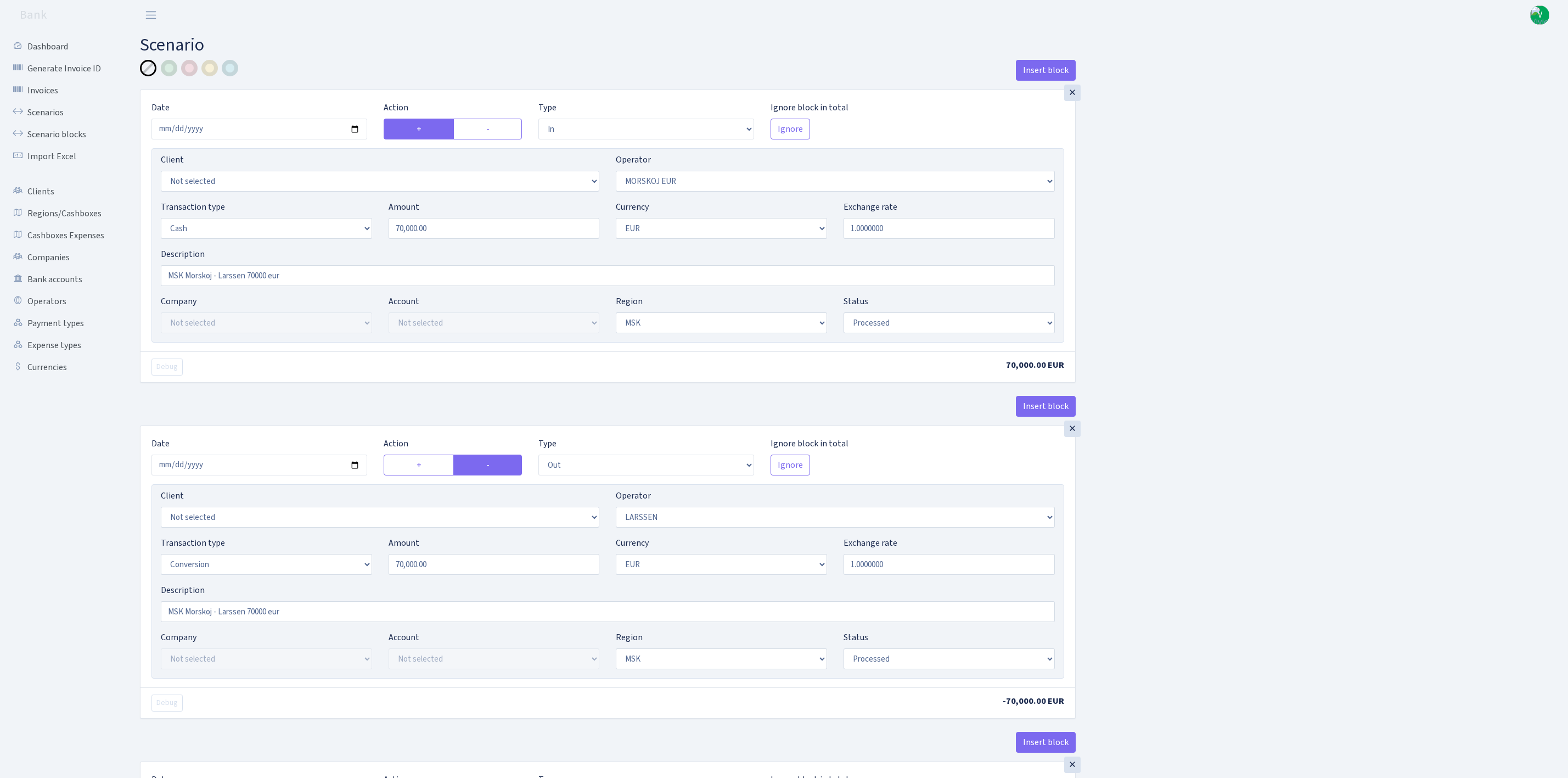
select select "processed"
select select "out"
select select "36"
select select "15"
select select "1"
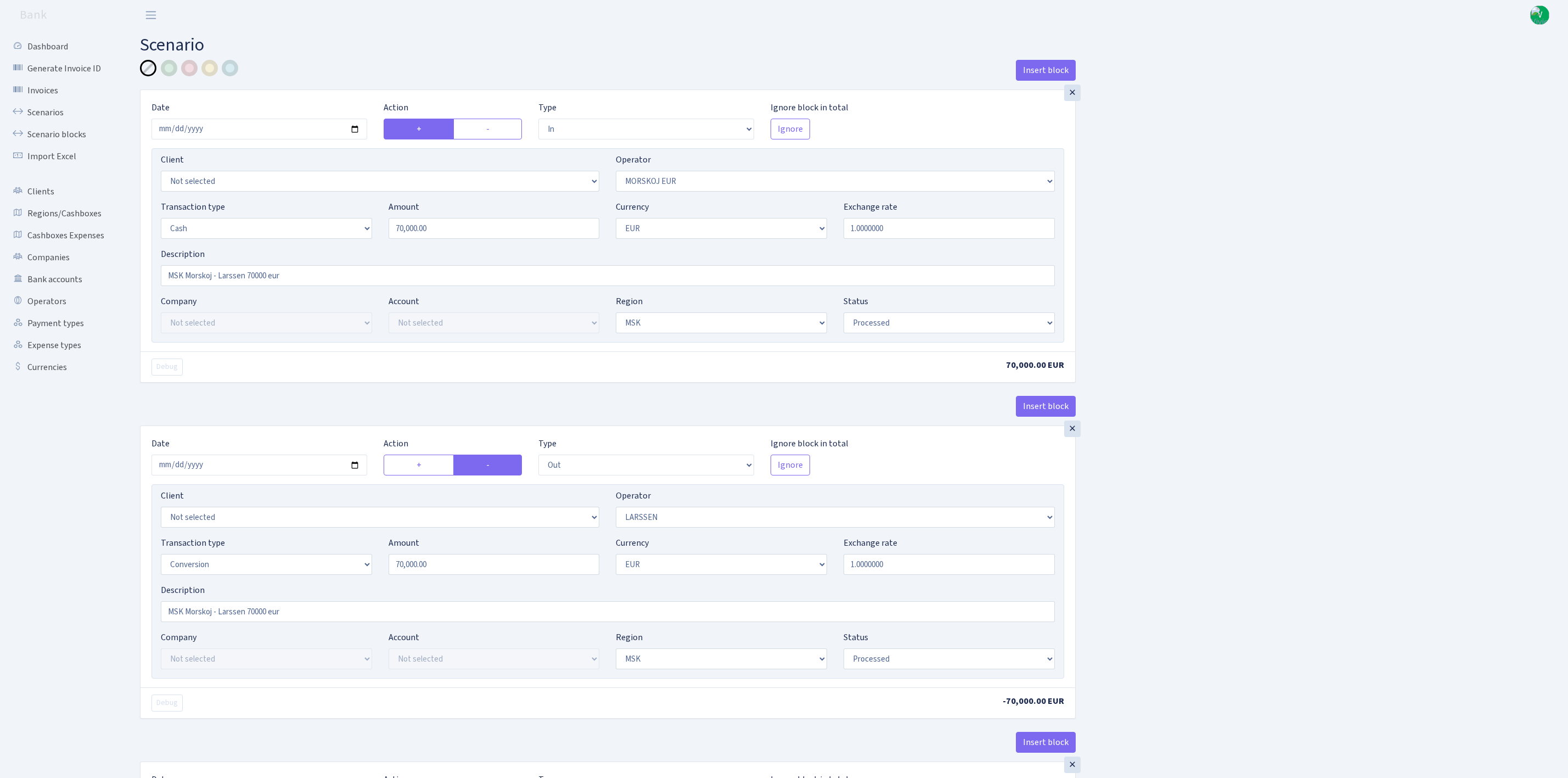
select select "3"
select select "processed"
select select "commission"
select select "323"
select select "processed"
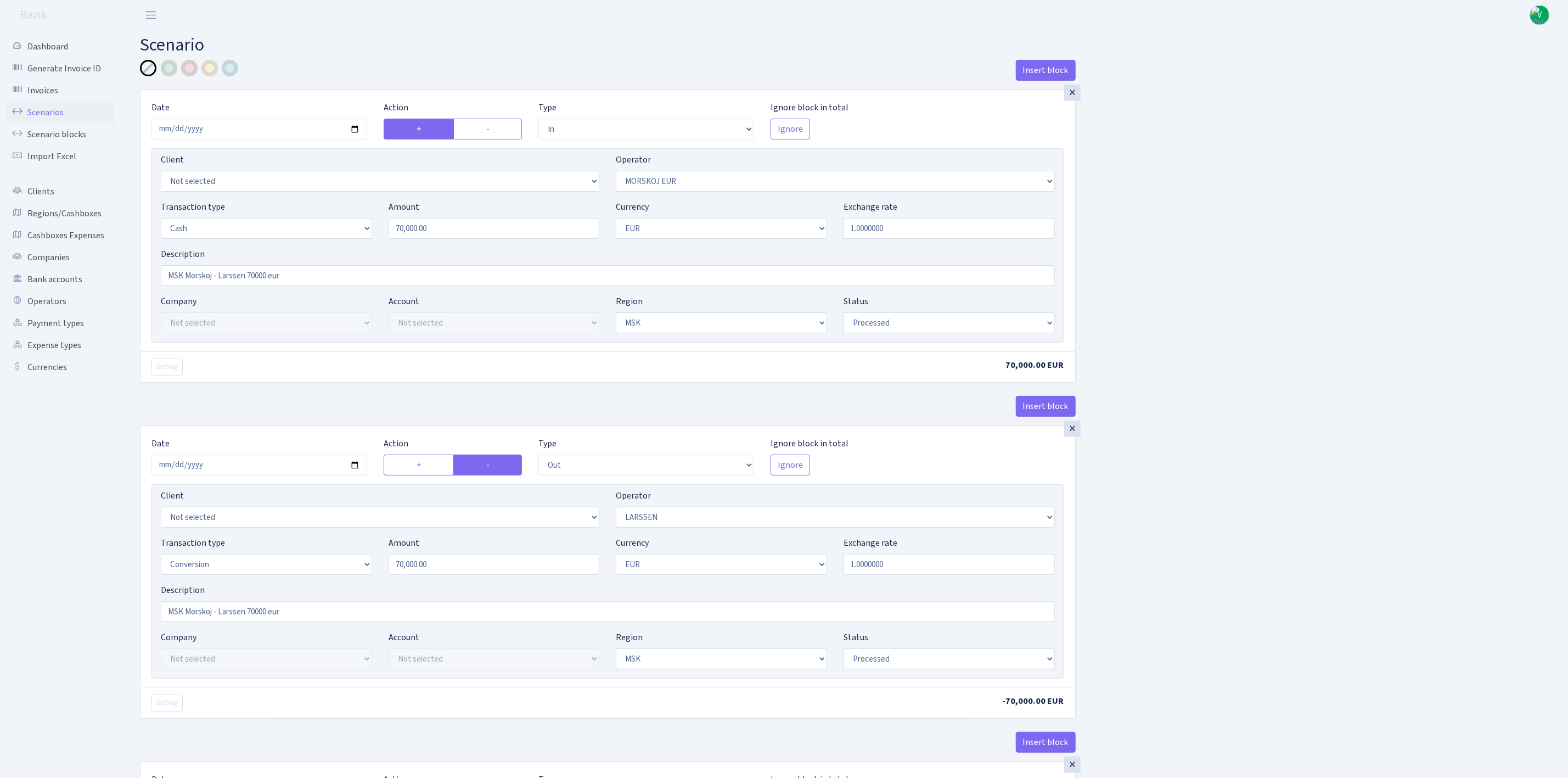
click at [54, 108] on link "Scenarios" at bounding box center [61, 112] width 110 height 22
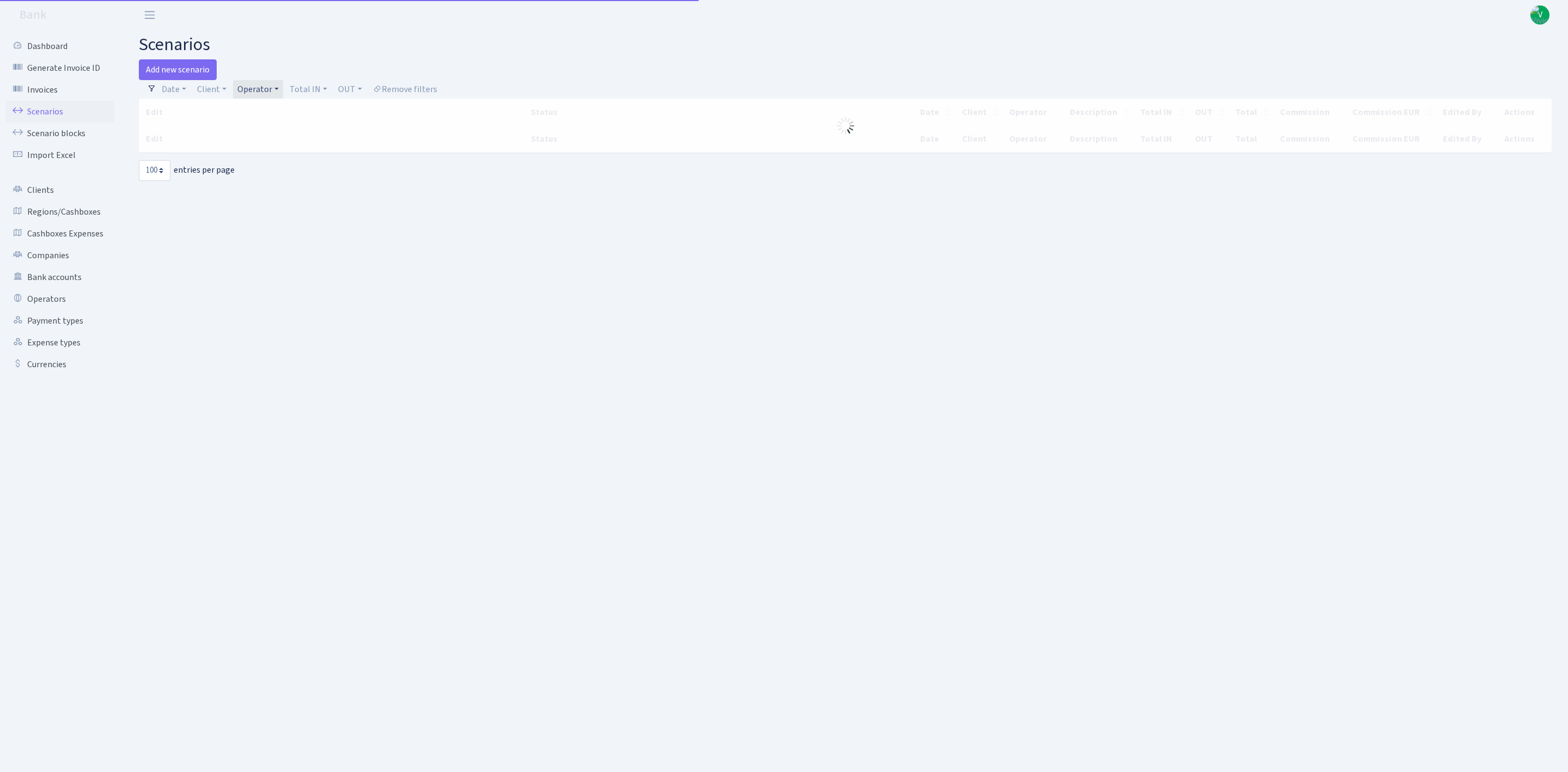
select select "100"
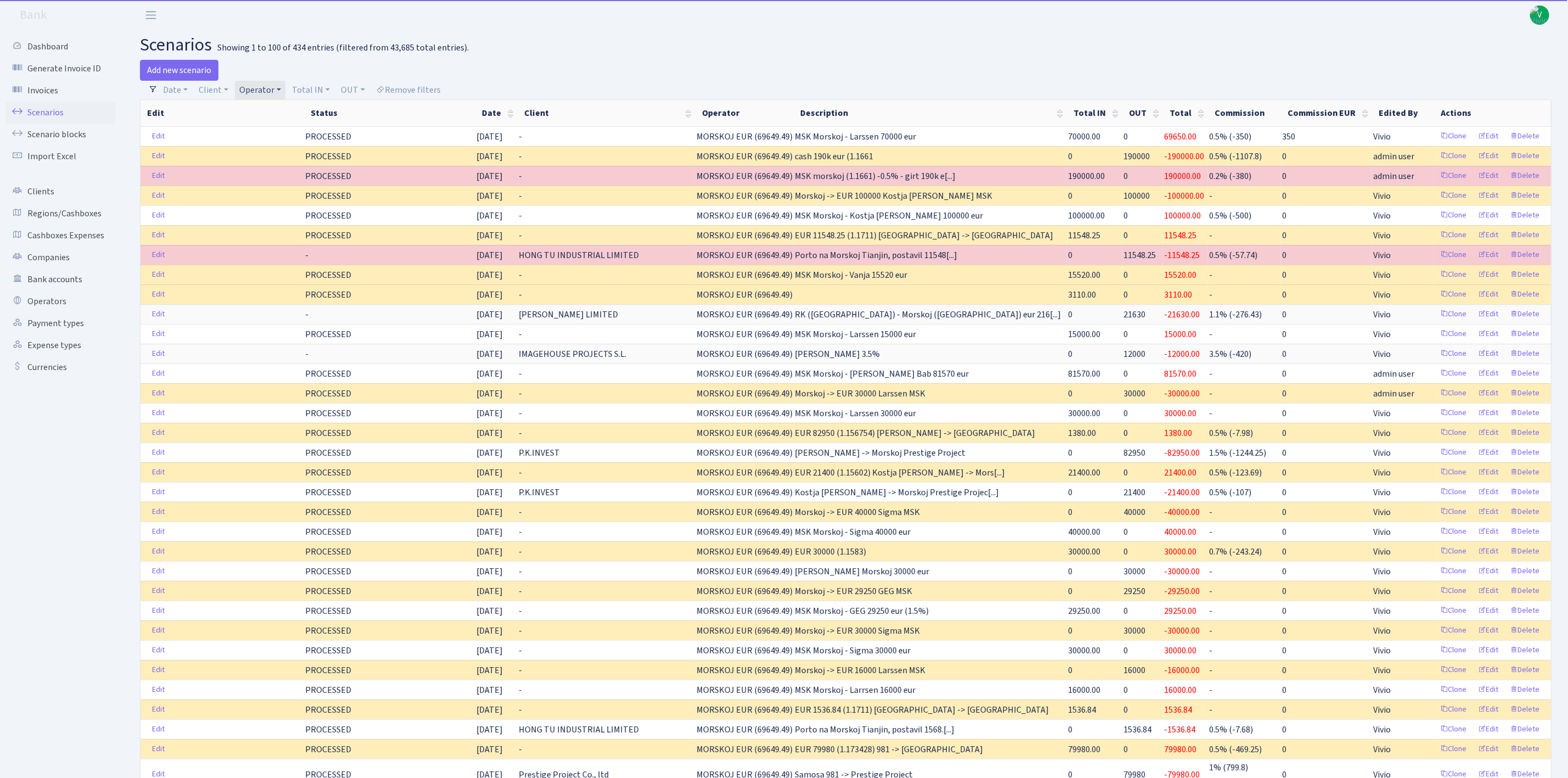
click at [272, 85] on link "Operator" at bounding box center [260, 90] width 50 height 18
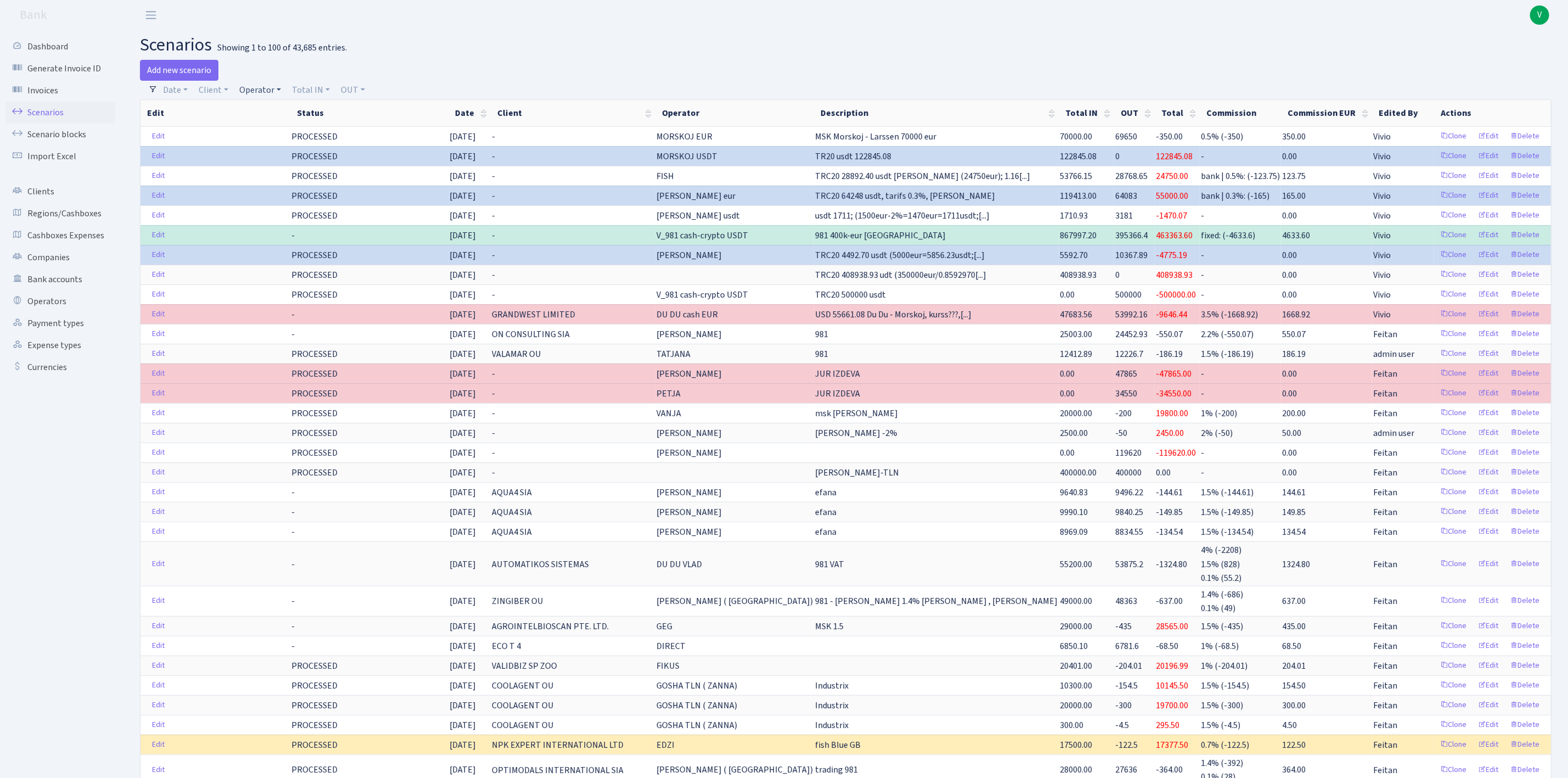
click at [258, 84] on link "Operator" at bounding box center [260, 90] width 50 height 18
click at [262, 125] on input "search" at bounding box center [279, 129] width 81 height 17
type input "981"
click at [288, 191] on li "V_981 cash-crypto USDT" at bounding box center [279, 186] width 83 height 31
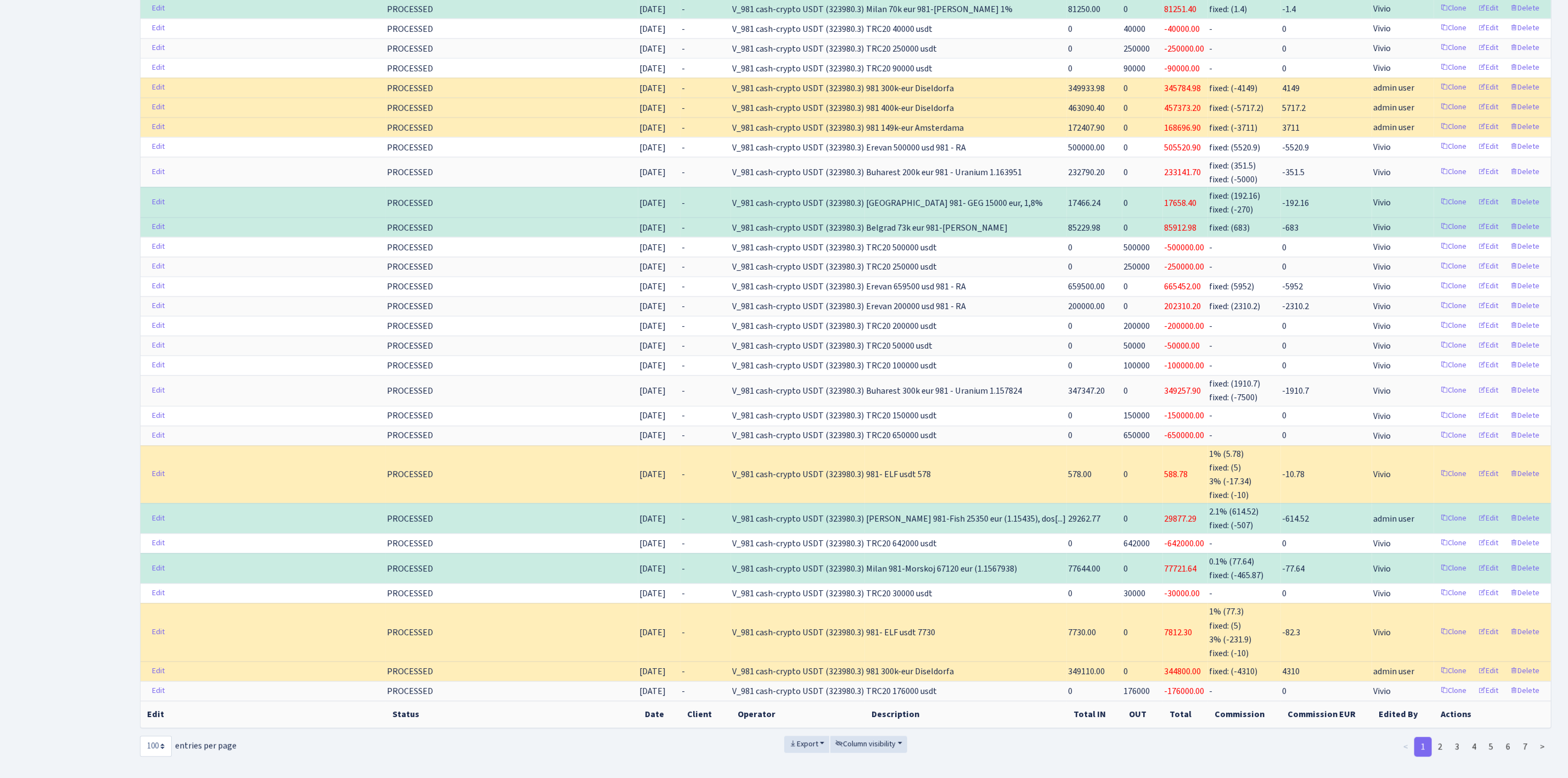
scroll to position [1830, 0]
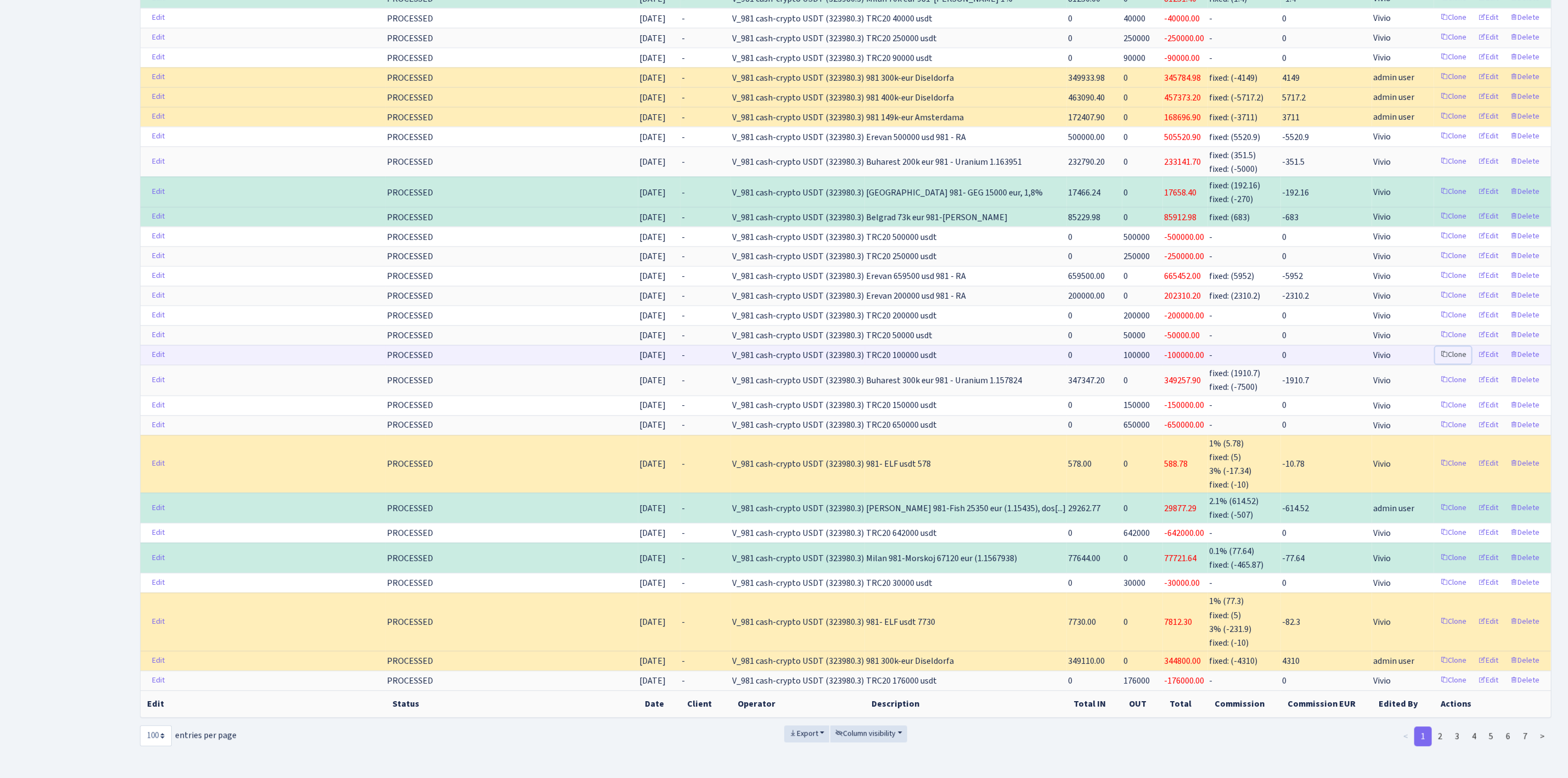
click at [1453, 346] on link "Clone" at bounding box center [1453, 355] width 36 height 17
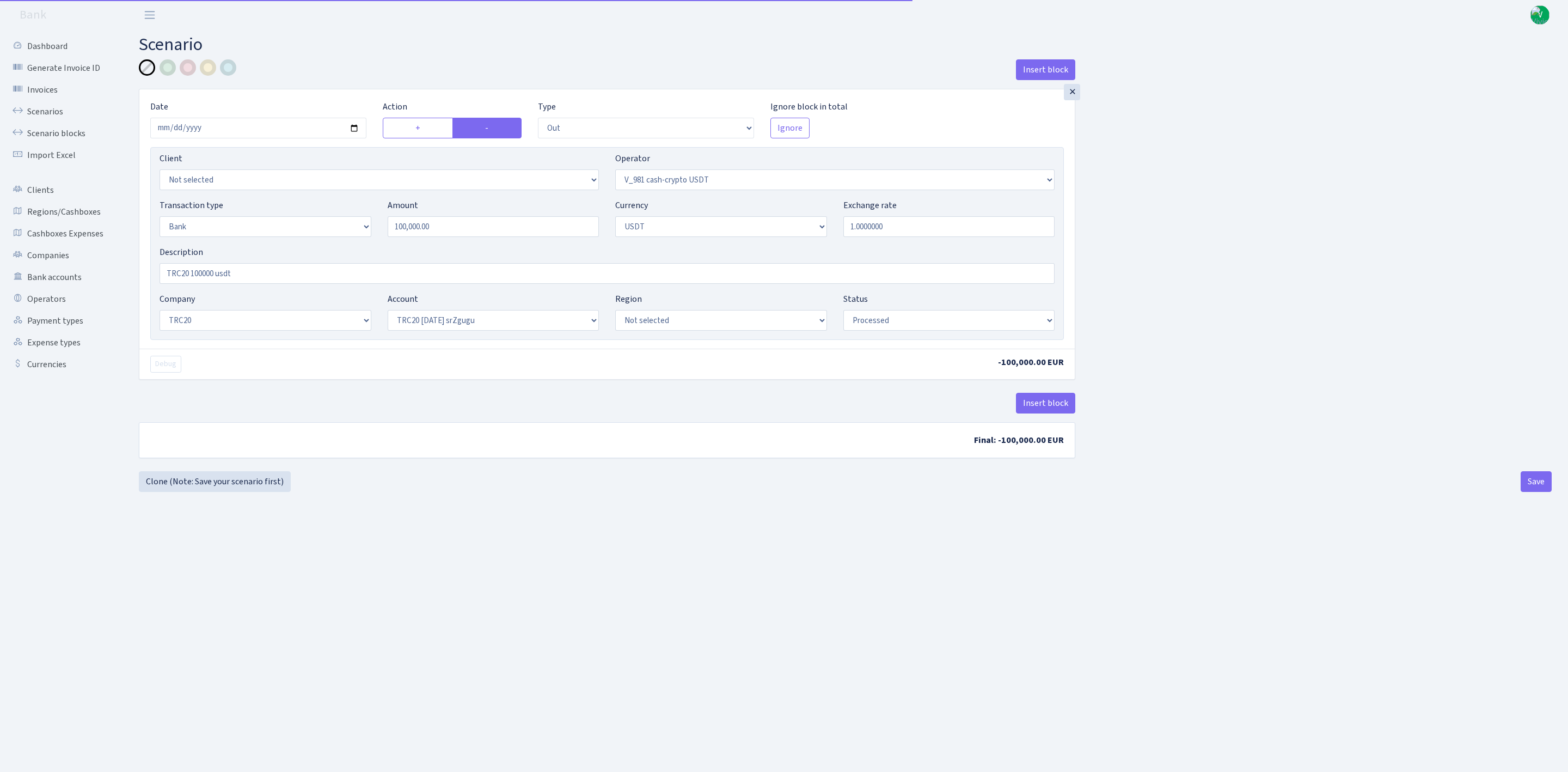
select select "out"
select select "435"
select select "2"
select select "6"
select select "20"
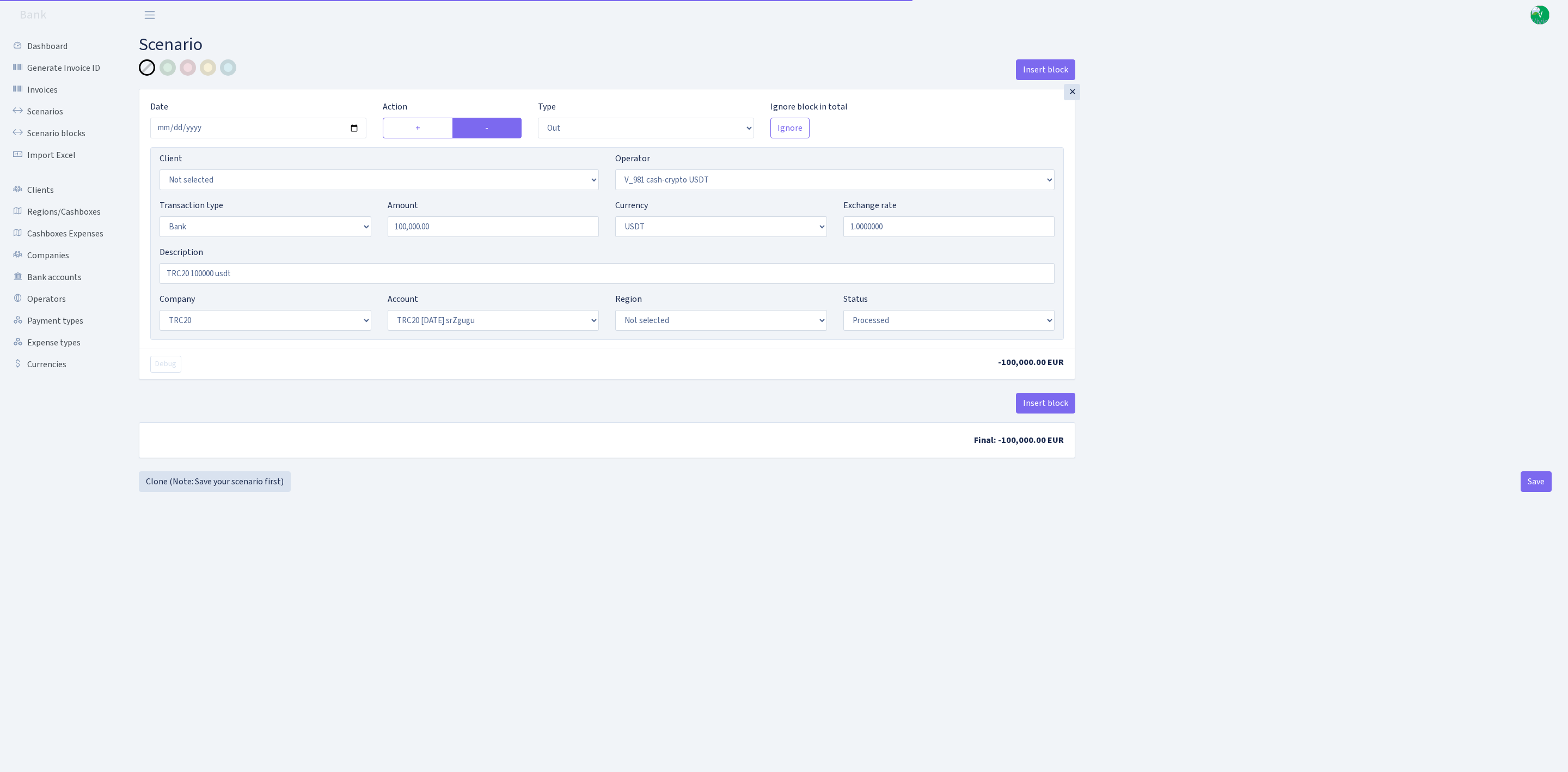
select select "61"
select select "processed"
click at [355, 126] on input "2025-08-07" at bounding box center [259, 128] width 216 height 21
type input "[DATE]"
click at [529, 537] on main "Scenario Insert block × Date 2025-09-02 Action + - Type --- In Out Commission F…" at bounding box center [845, 387] width 1445 height 714
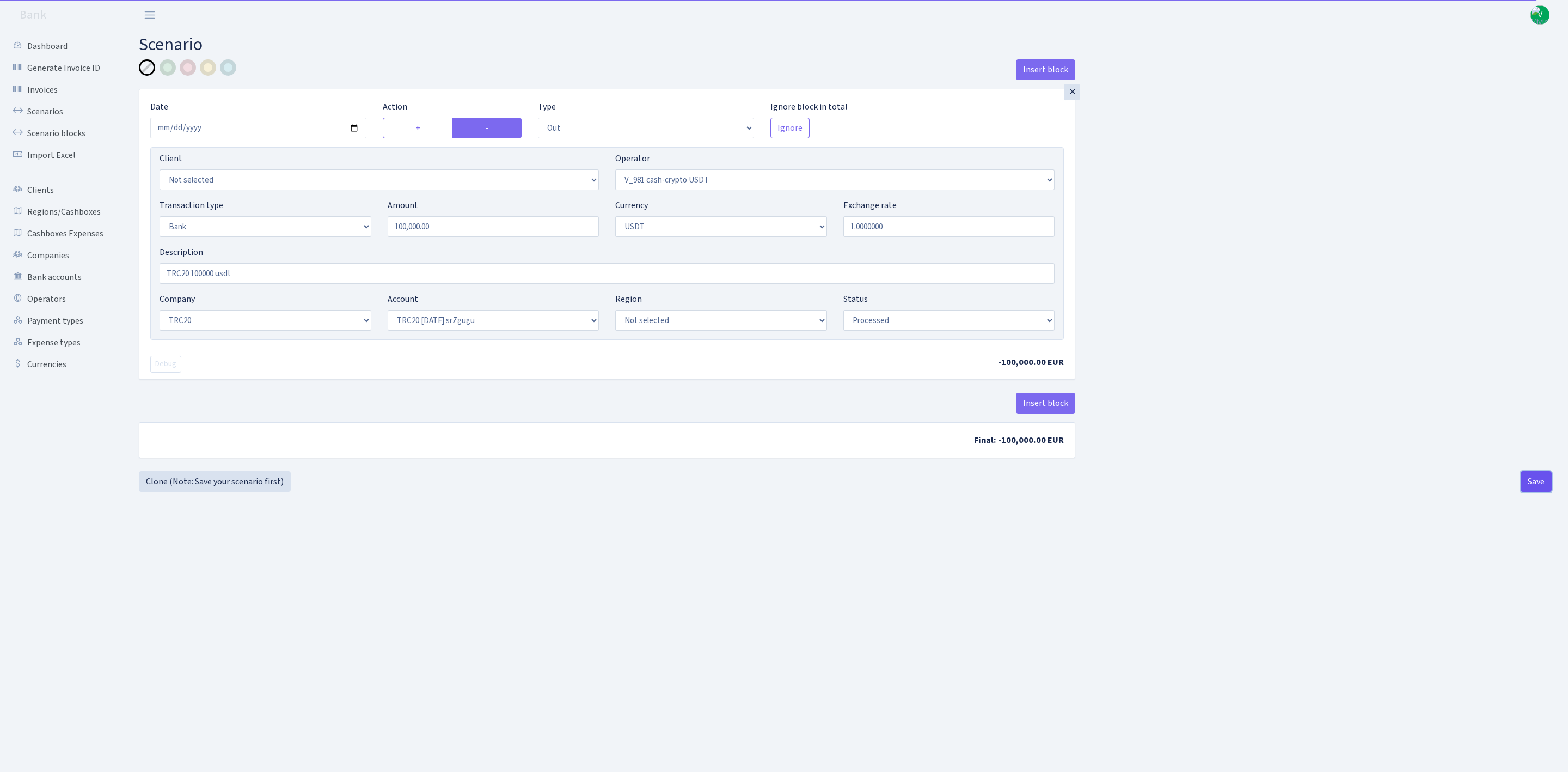
click at [1535, 481] on button "Save" at bounding box center [1536, 482] width 31 height 21
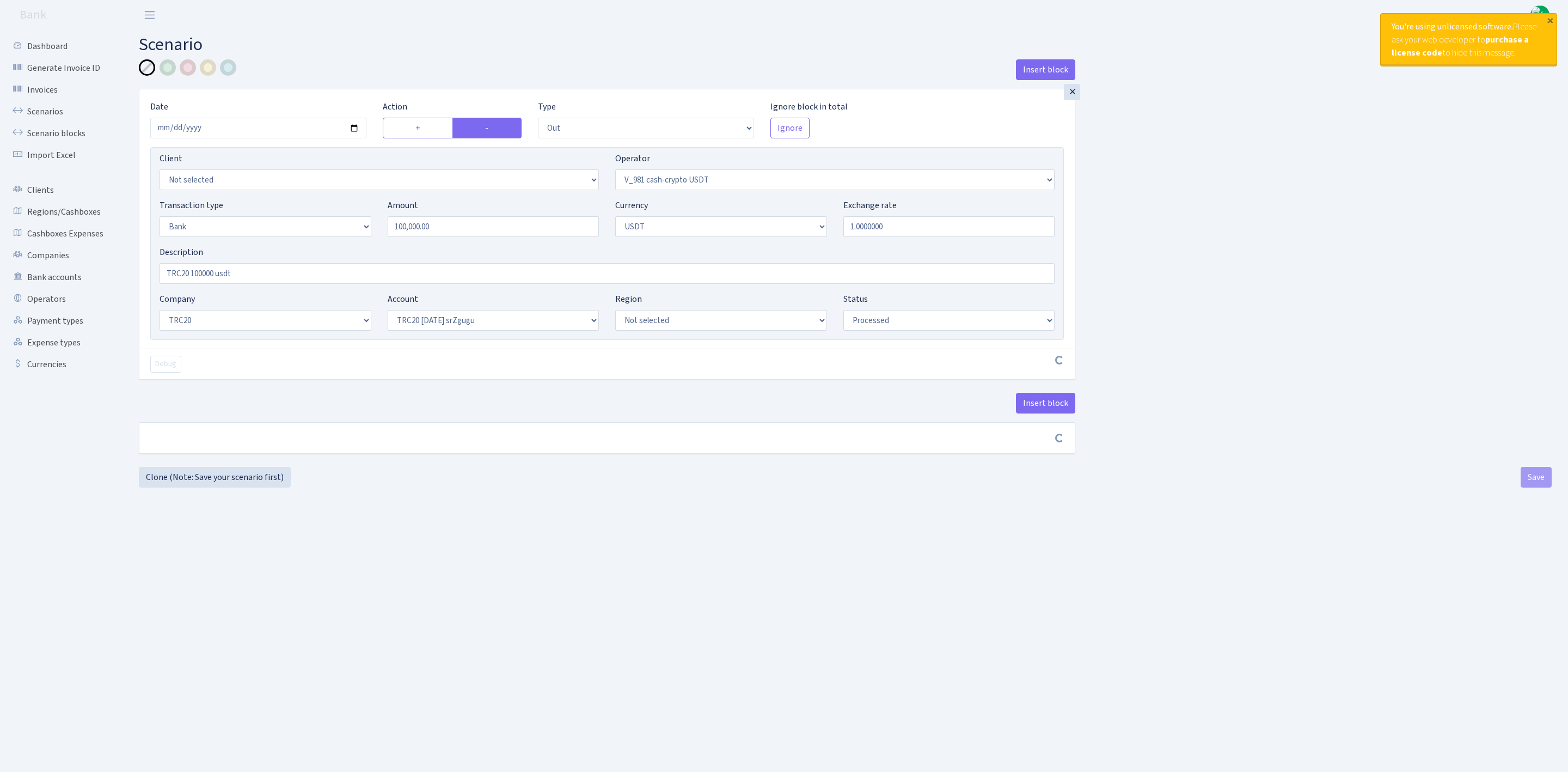
select select "out"
select select "435"
select select "2"
select select "6"
select select "20"
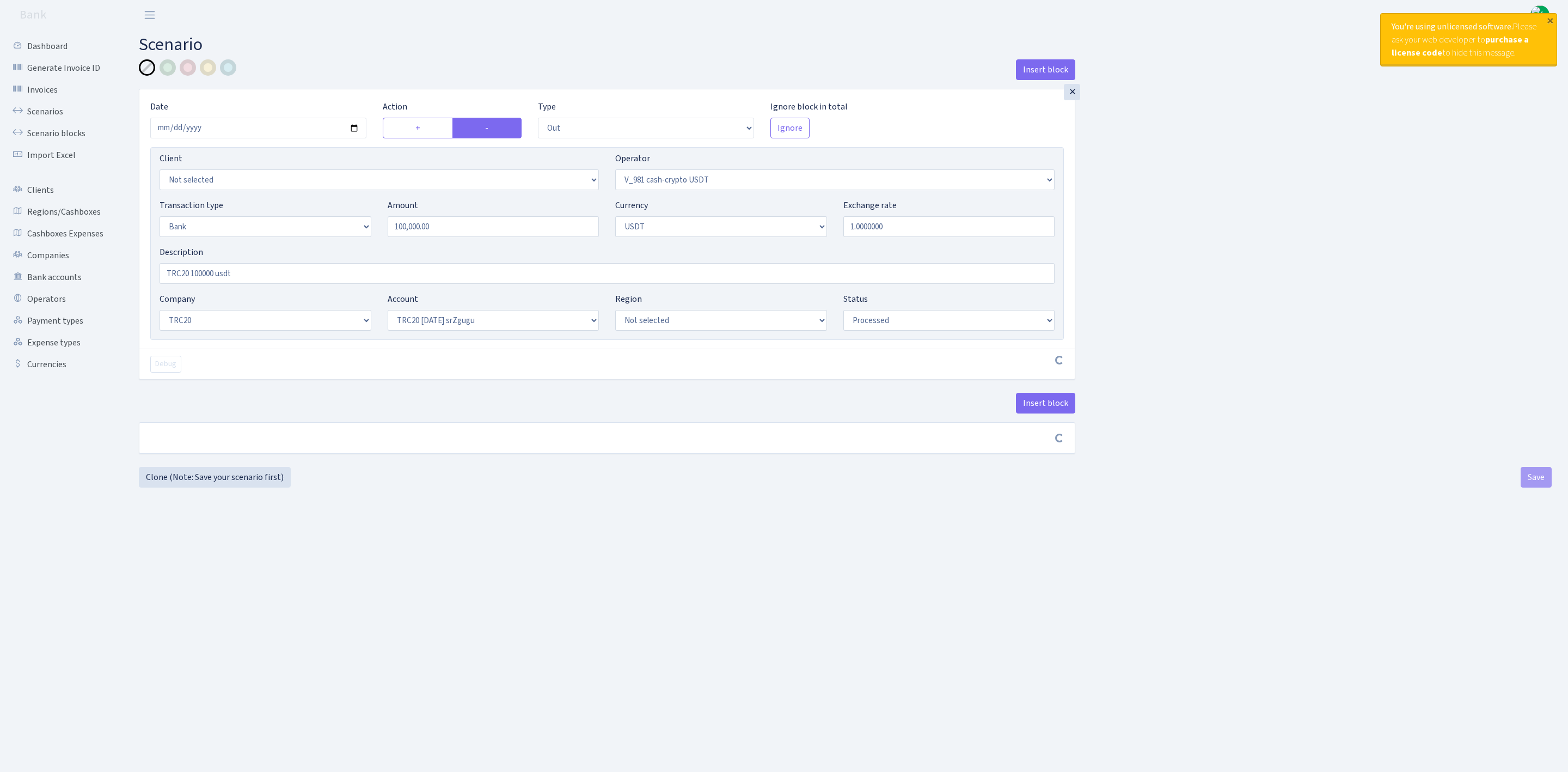
select select "61"
select select "processed"
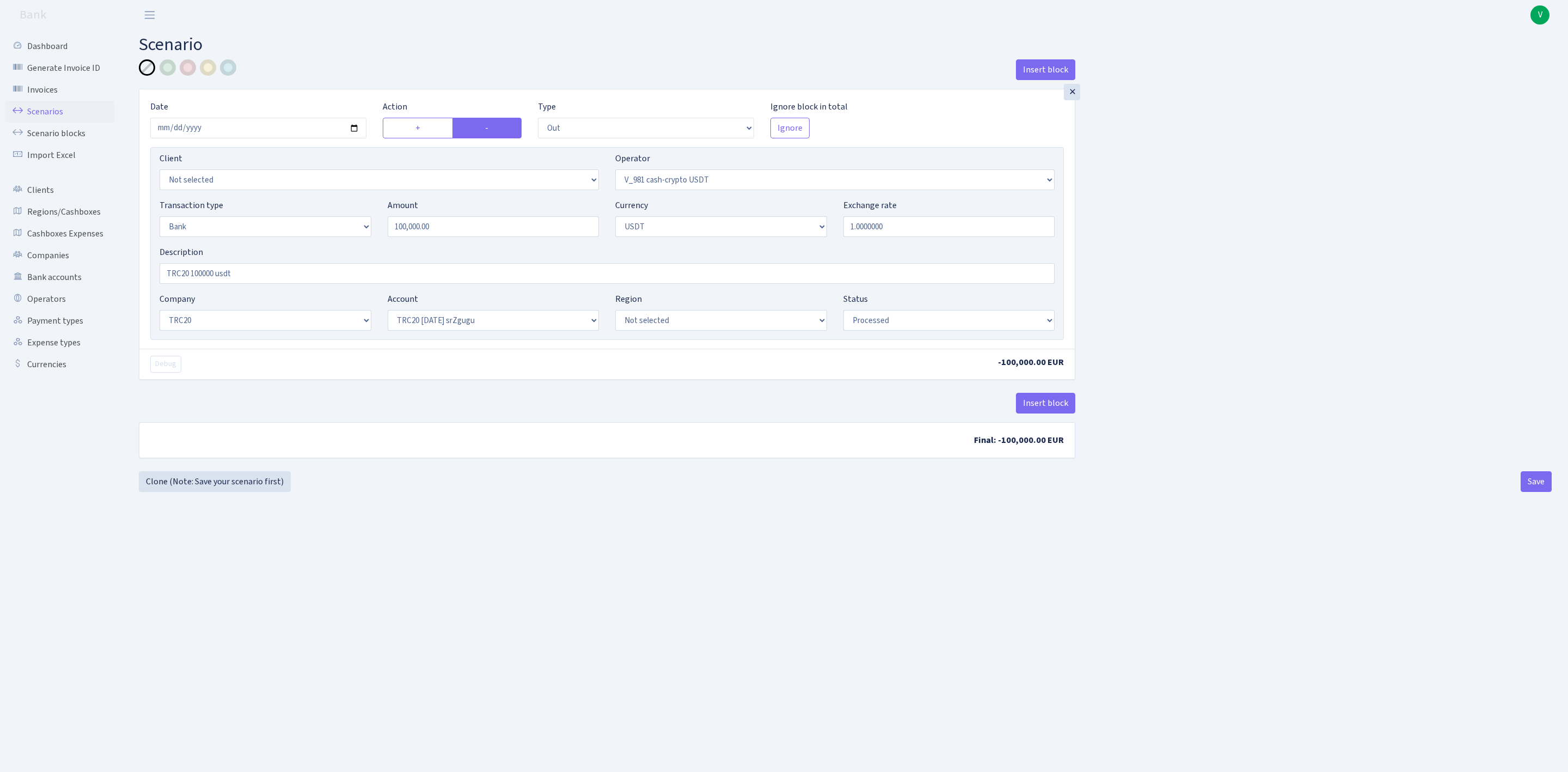
click at [56, 110] on link "Scenarios" at bounding box center [60, 111] width 109 height 22
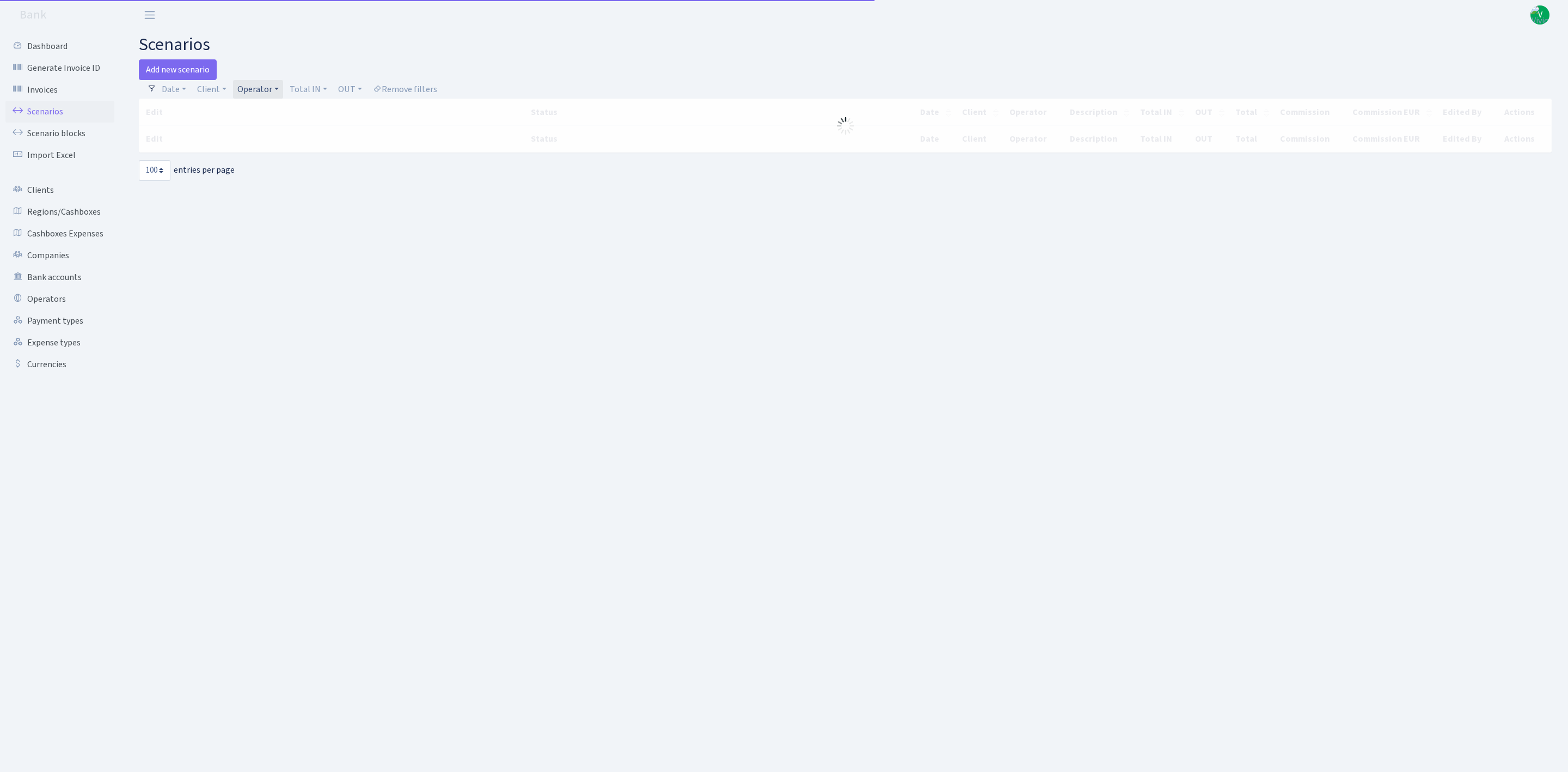
select select "100"
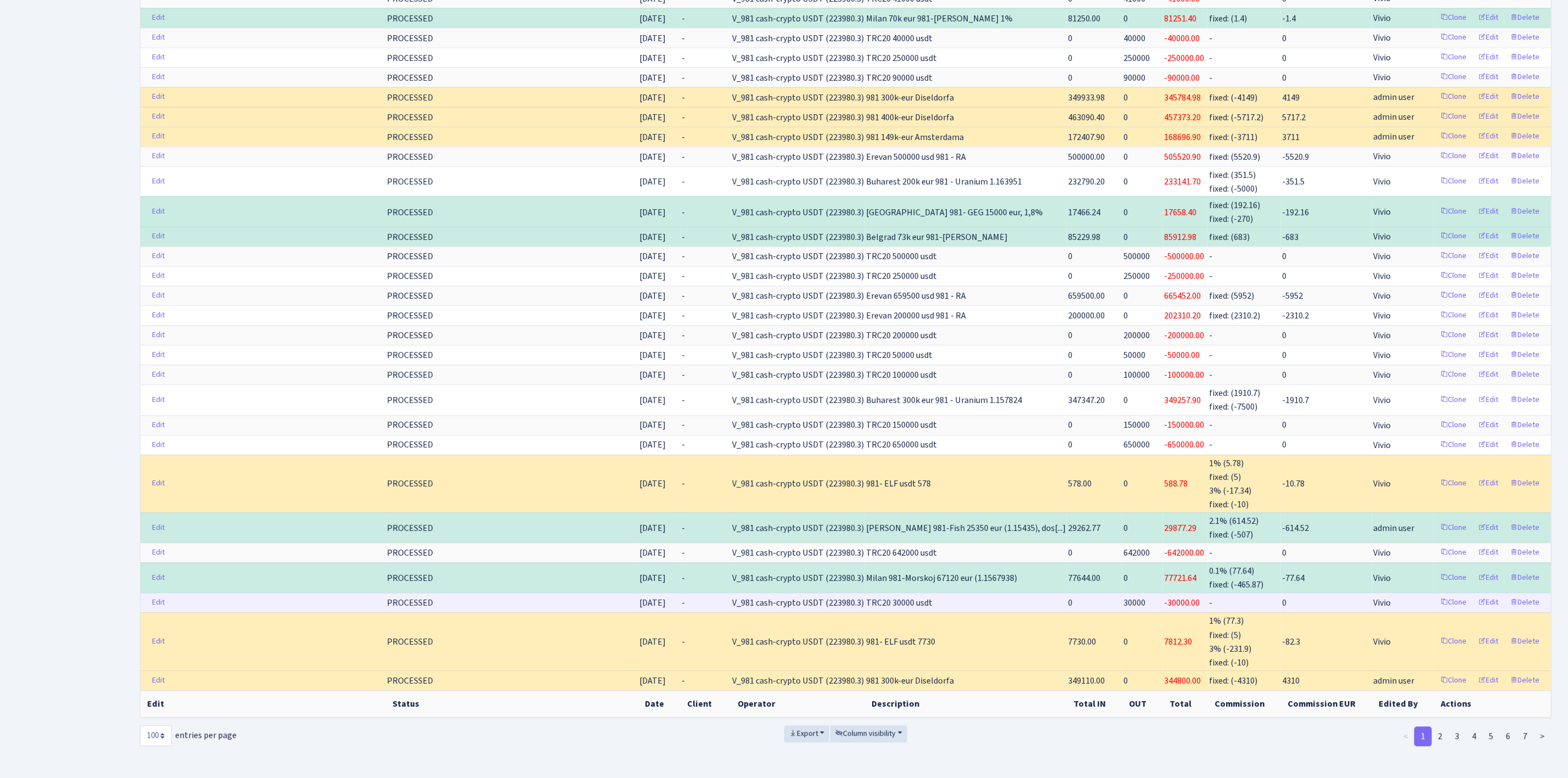
scroll to position [1830, 0]
click at [1442, 726] on link "2" at bounding box center [1440, 736] width 18 height 20
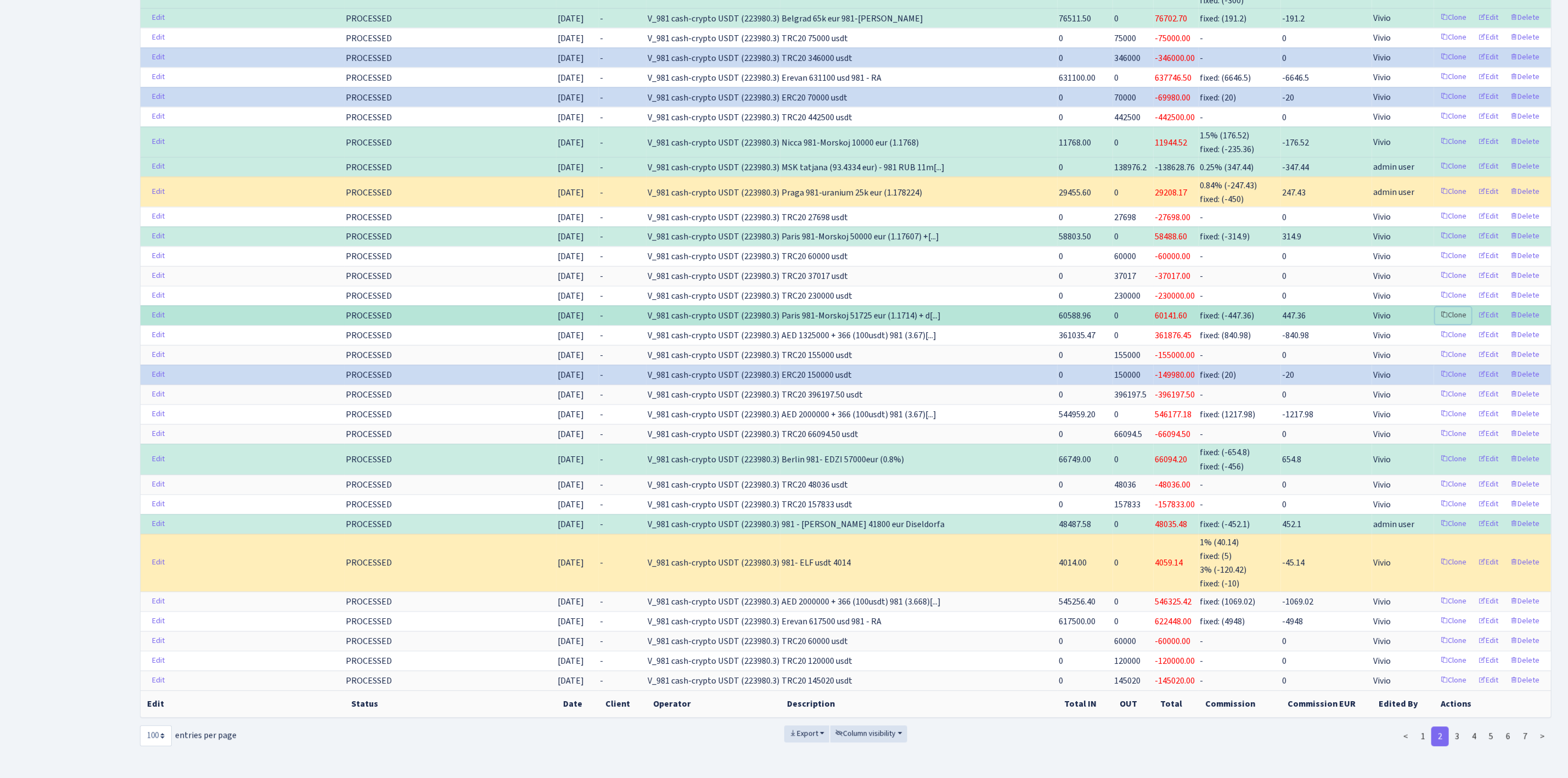
click at [1456, 307] on link "Clone" at bounding box center [1453, 315] width 36 height 17
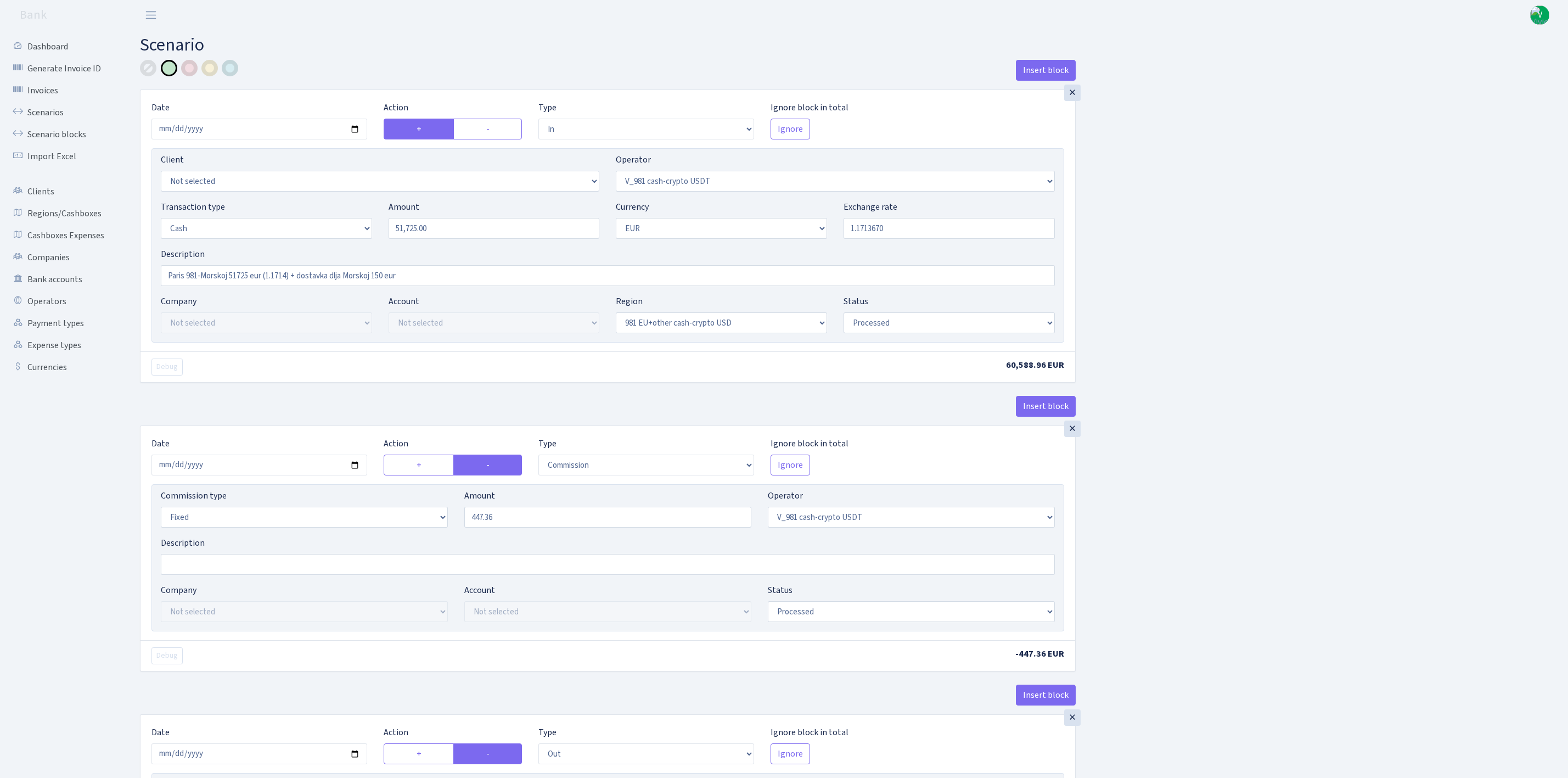
select select "in"
select select "435"
select select "1"
select select "23"
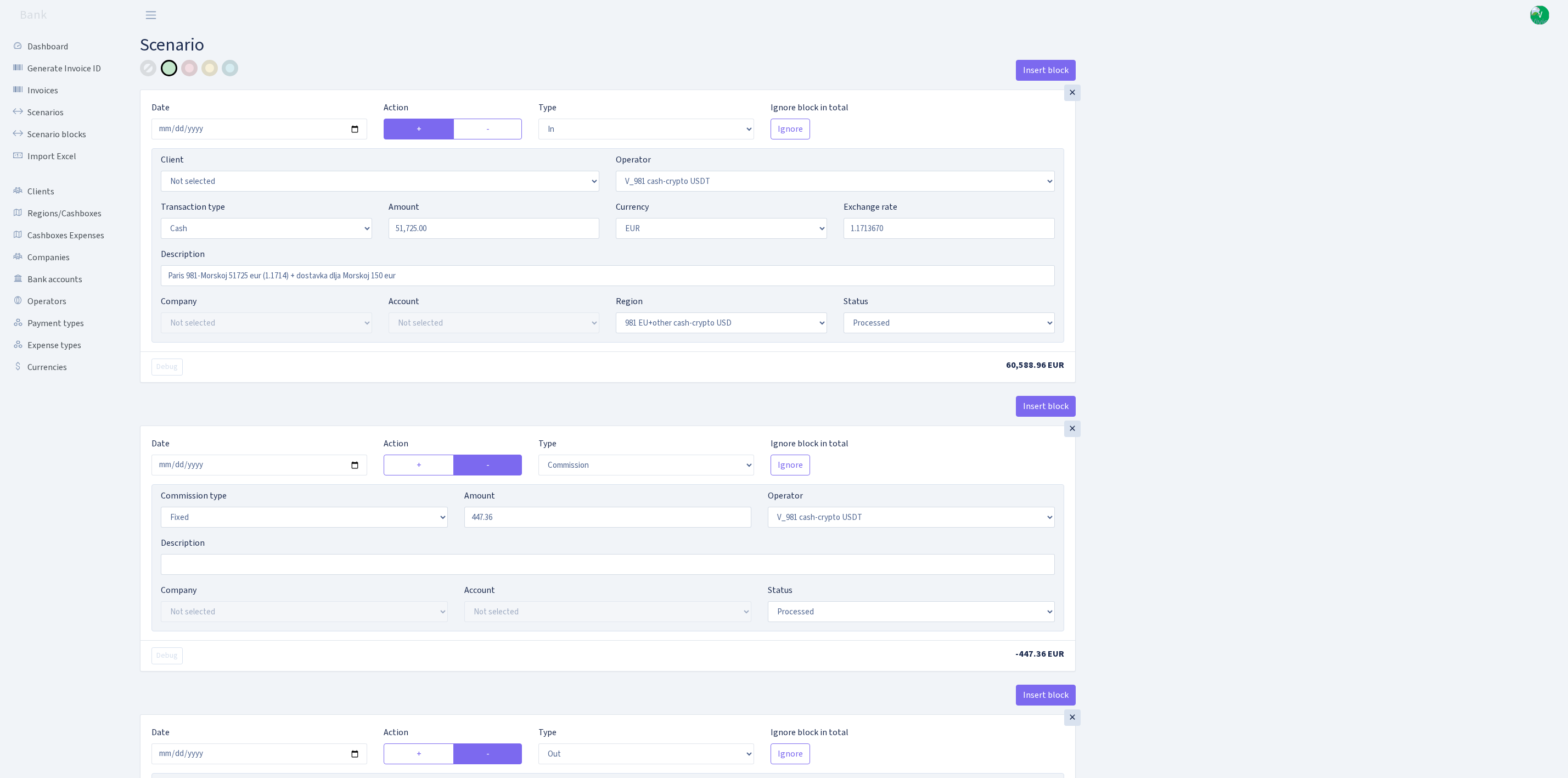
select select "processed"
select select "commission"
select select "fixed"
select select "435"
select select "processed"
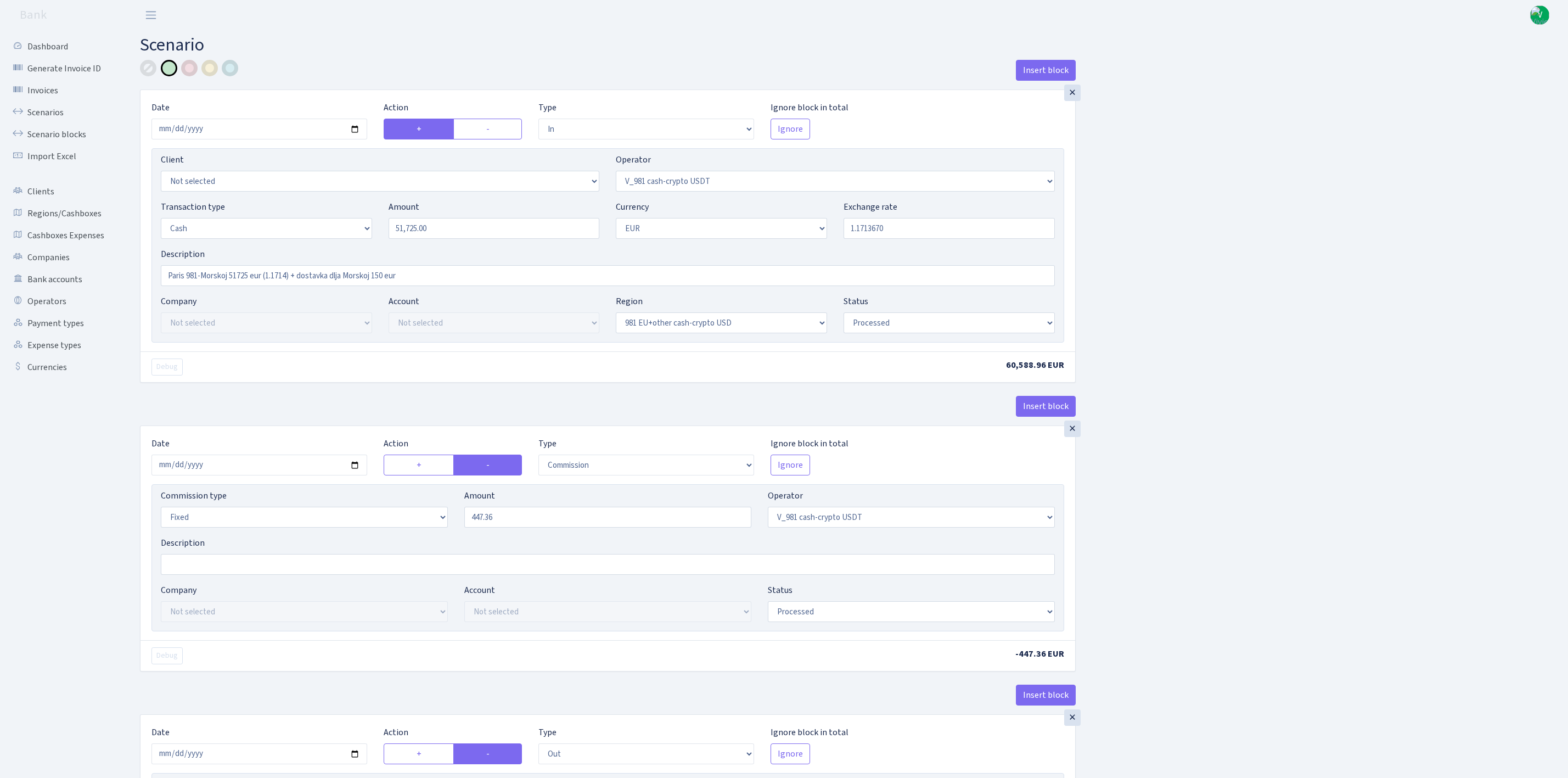
select select "out"
select select "324"
select select "1"
select select "23"
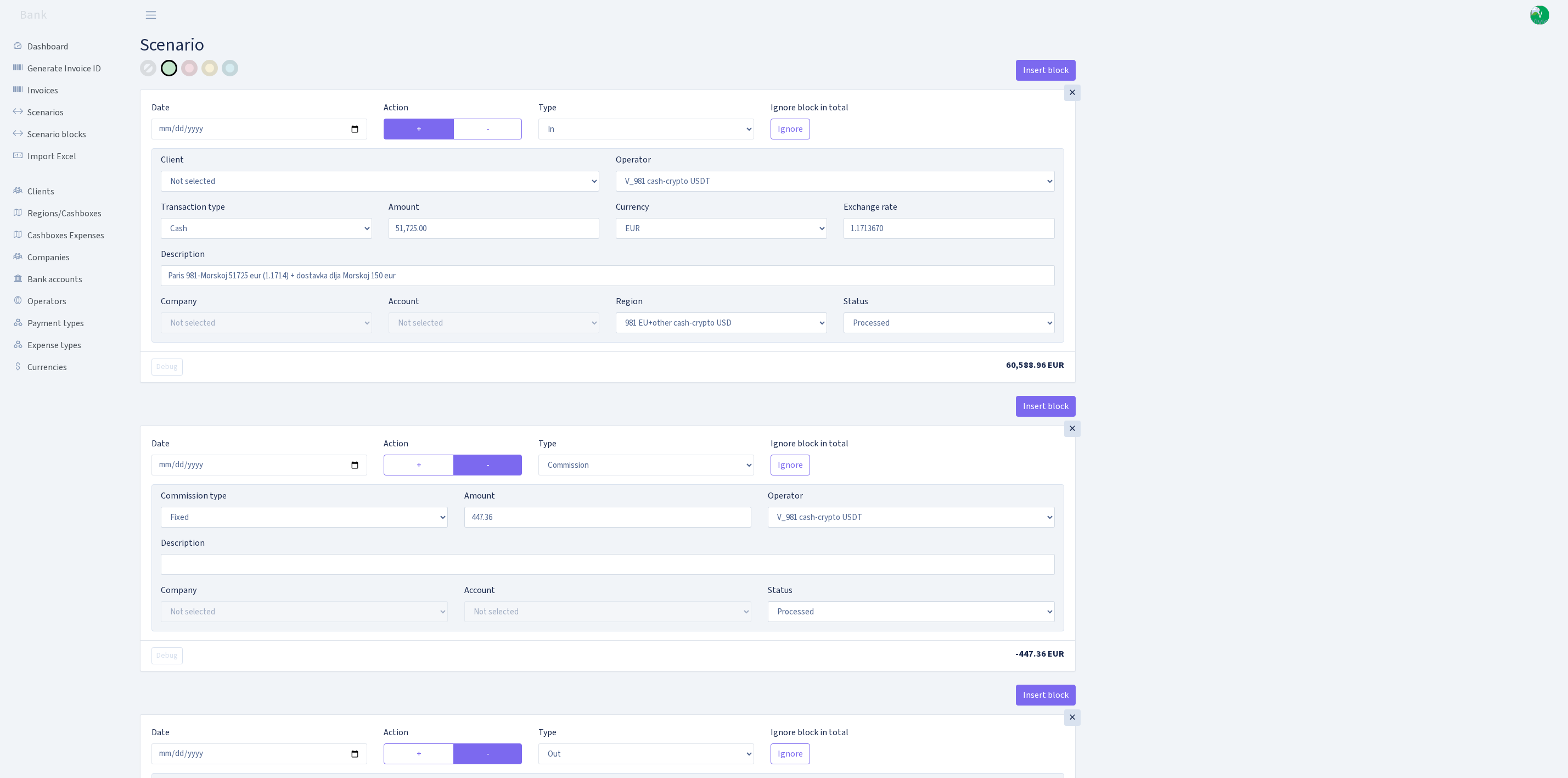
select select "processed"
select select "out"
select select "324"
select select "11"
select select "1"
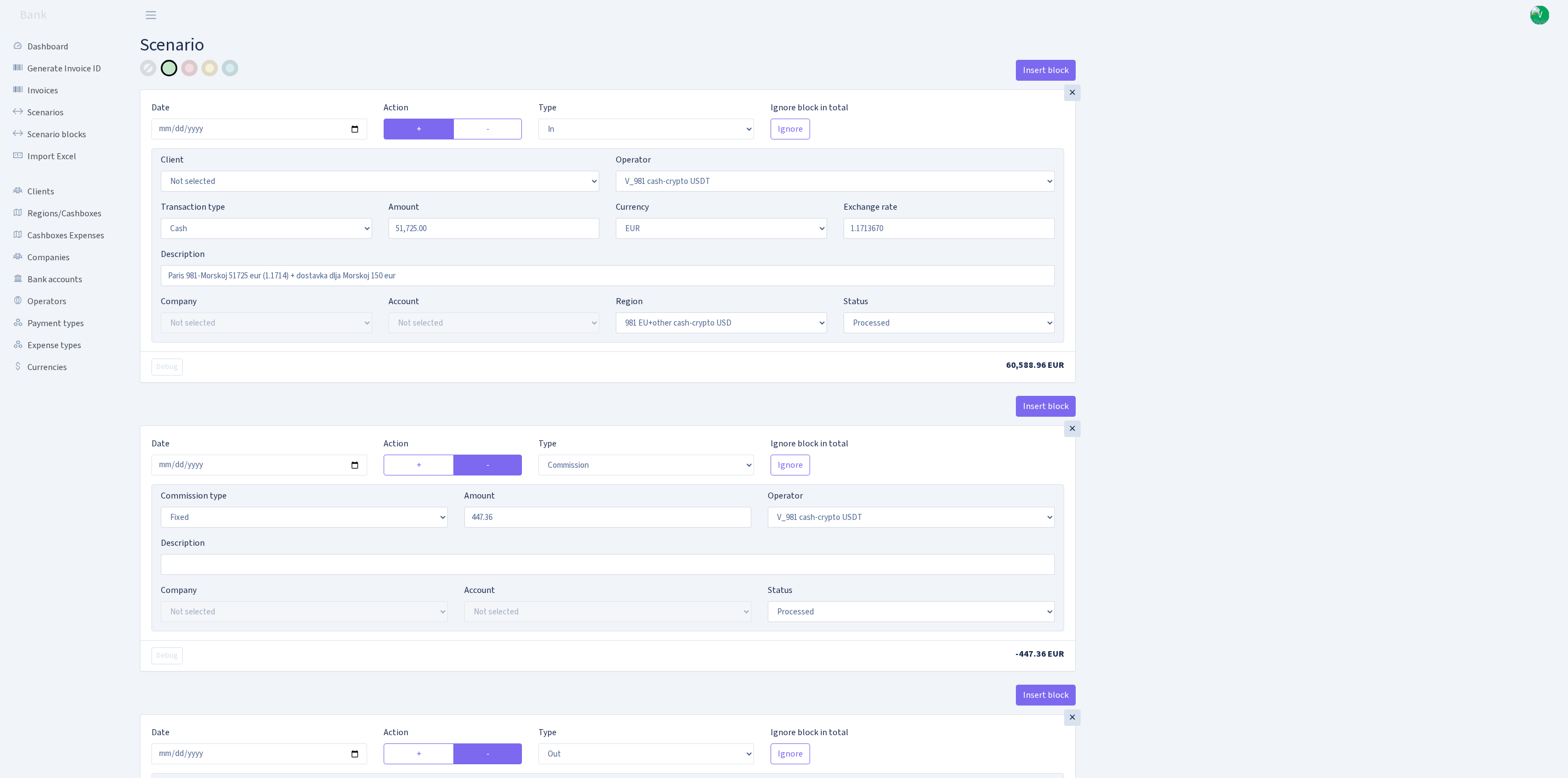
select select "processed"
click at [354, 128] on input "2025-06-27" at bounding box center [260, 129] width 216 height 21
type input "2025-09-02"
drag, startPoint x: 521, startPoint y: 231, endPoint x: 308, endPoint y: 210, distance: 214.0
click at [308, 210] on div "Transaction type Not selected 981 ELF FISH crypto GIRT IVO dekl MM-BALTIC eur U…" at bounding box center [608, 224] width 911 height 47
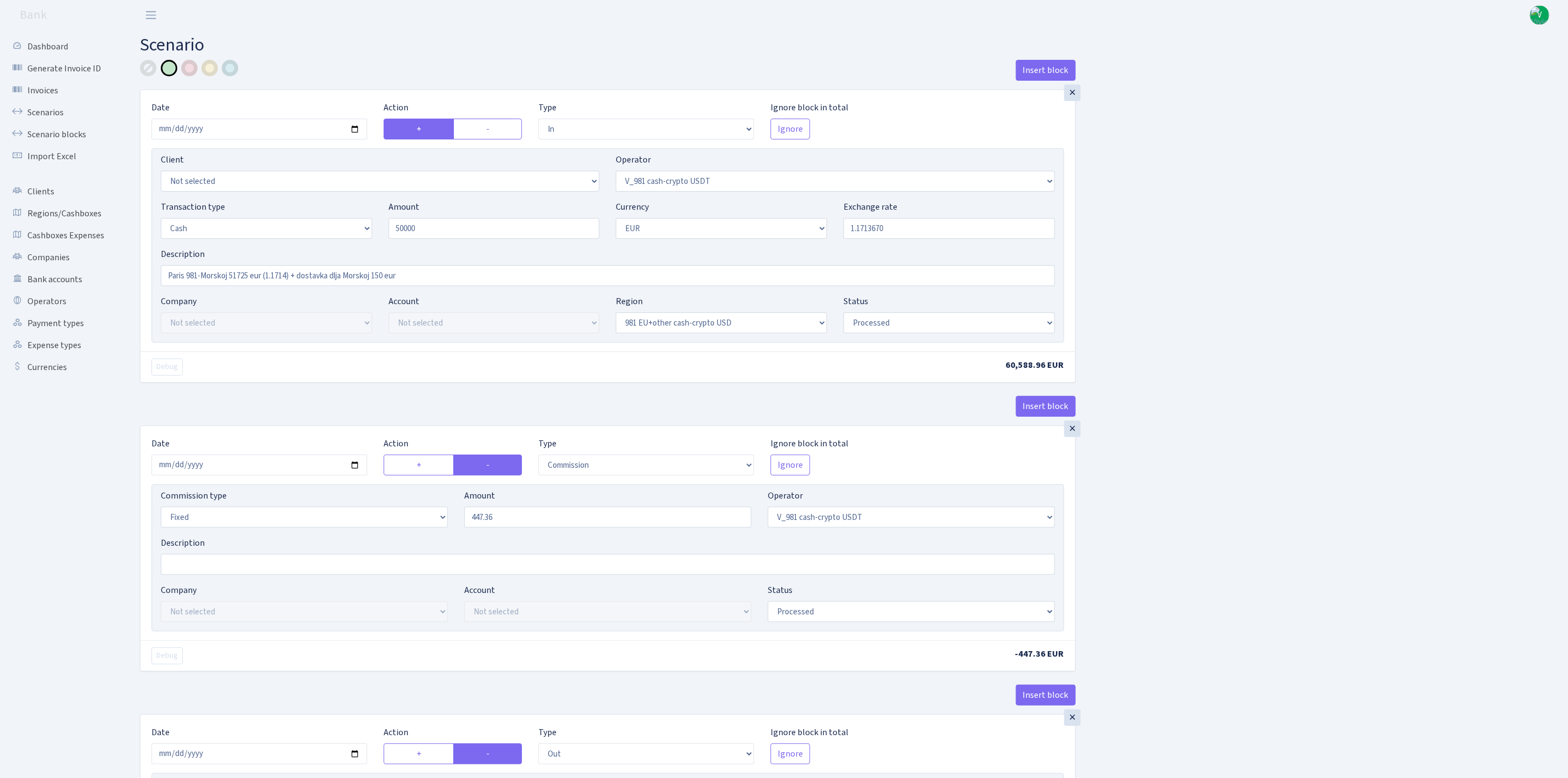
click at [868, 246] on div "Transaction type Not selected 981 ELF FISH crypto GIRT IVO dekl MM-BALTIC eur U…" at bounding box center [608, 224] width 911 height 47
type input "50,000.00"
drag, startPoint x: 861, startPoint y: 227, endPoint x: 953, endPoint y: 227, distance: 92.0
click at [953, 227] on input "1.1713670" at bounding box center [949, 228] width 211 height 21
click at [1173, 262] on div "Insert block × Date [DATE] Action + - Type --- In Out Commission Field required…" at bounding box center [846, 747] width 1428 height 1376
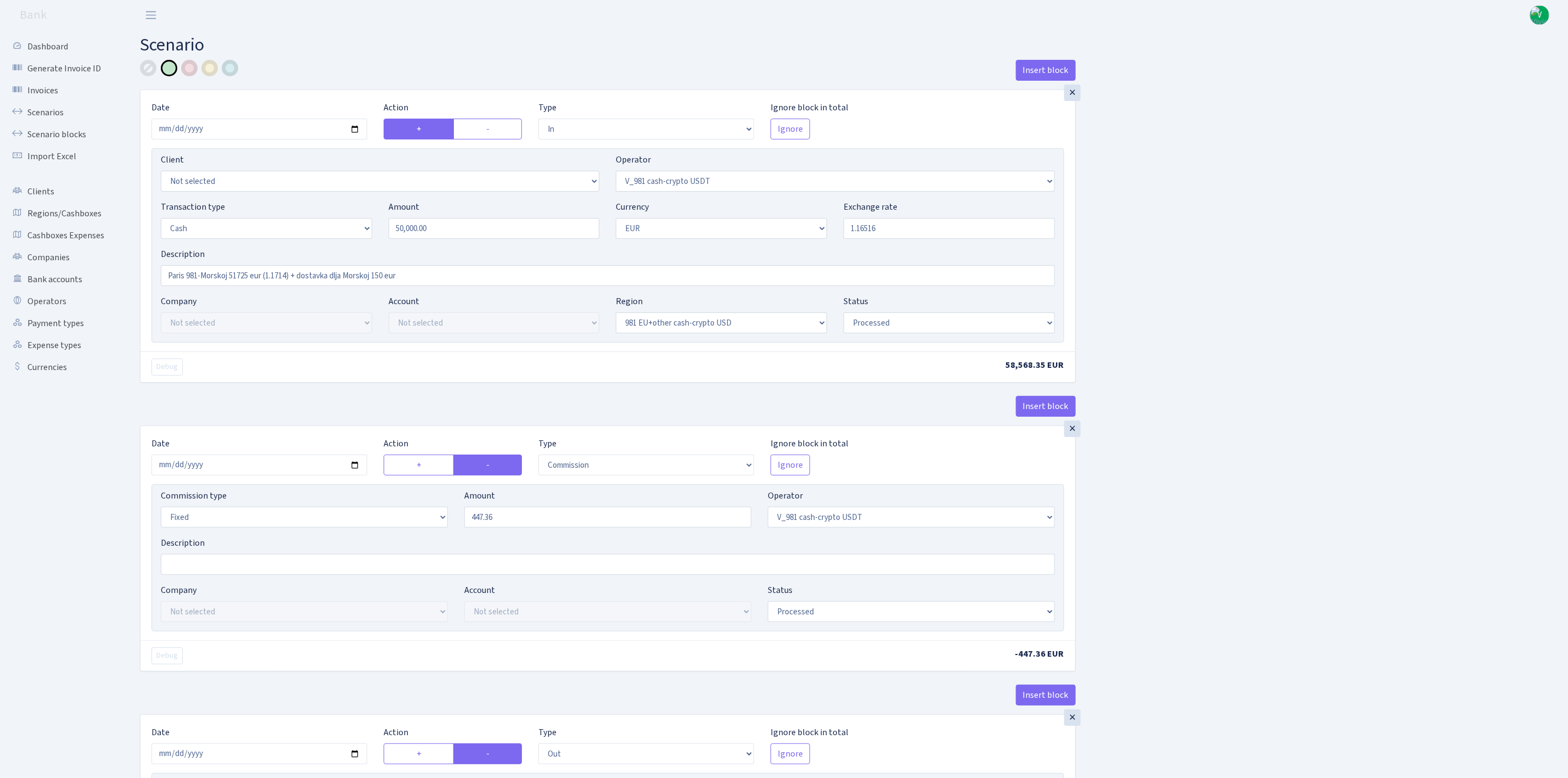
type input "1.1651600"
click at [249, 275] on input "Paris 981-Morskoj 51725 eur (1.1714) + dostavka dlja Morskoj 150 eur" at bounding box center [608, 275] width 894 height 21
click at [289, 275] on input "Paris 981-Morskoj 50000 eur (1.1714) + dostavka dlja Morskoj 150 eur" at bounding box center [608, 275] width 894 height 21
drag, startPoint x: 338, startPoint y: 272, endPoint x: 379, endPoint y: 270, distance: 41.0
click at [379, 270] on input "Paris 981-Morskoj 50000 eur (1.16516) + dostavka dlja Morskoj 150 eur" at bounding box center [608, 275] width 894 height 21
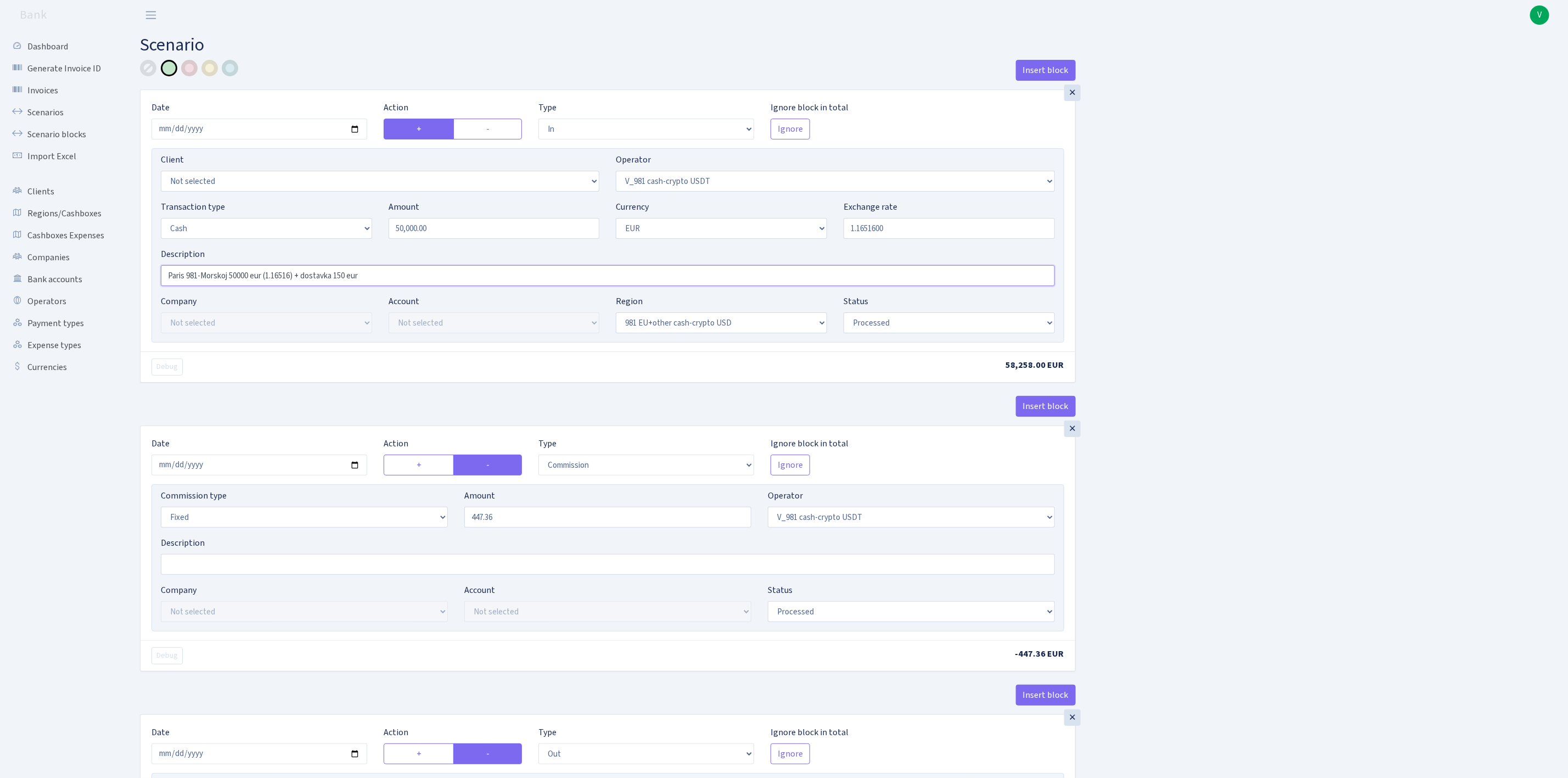
type input "Paris 981-Morskoj 50000 eur (1.16516) + dostavka 150 eur"
click at [357, 467] on input "2025-06-27" at bounding box center [260, 465] width 216 height 21
type input "[DATE]"
click at [531, 527] on input "447.36" at bounding box center [608, 517] width 287 height 21
drag, startPoint x: 476, startPoint y: 511, endPoint x: 419, endPoint y: 499, distance: 58.2
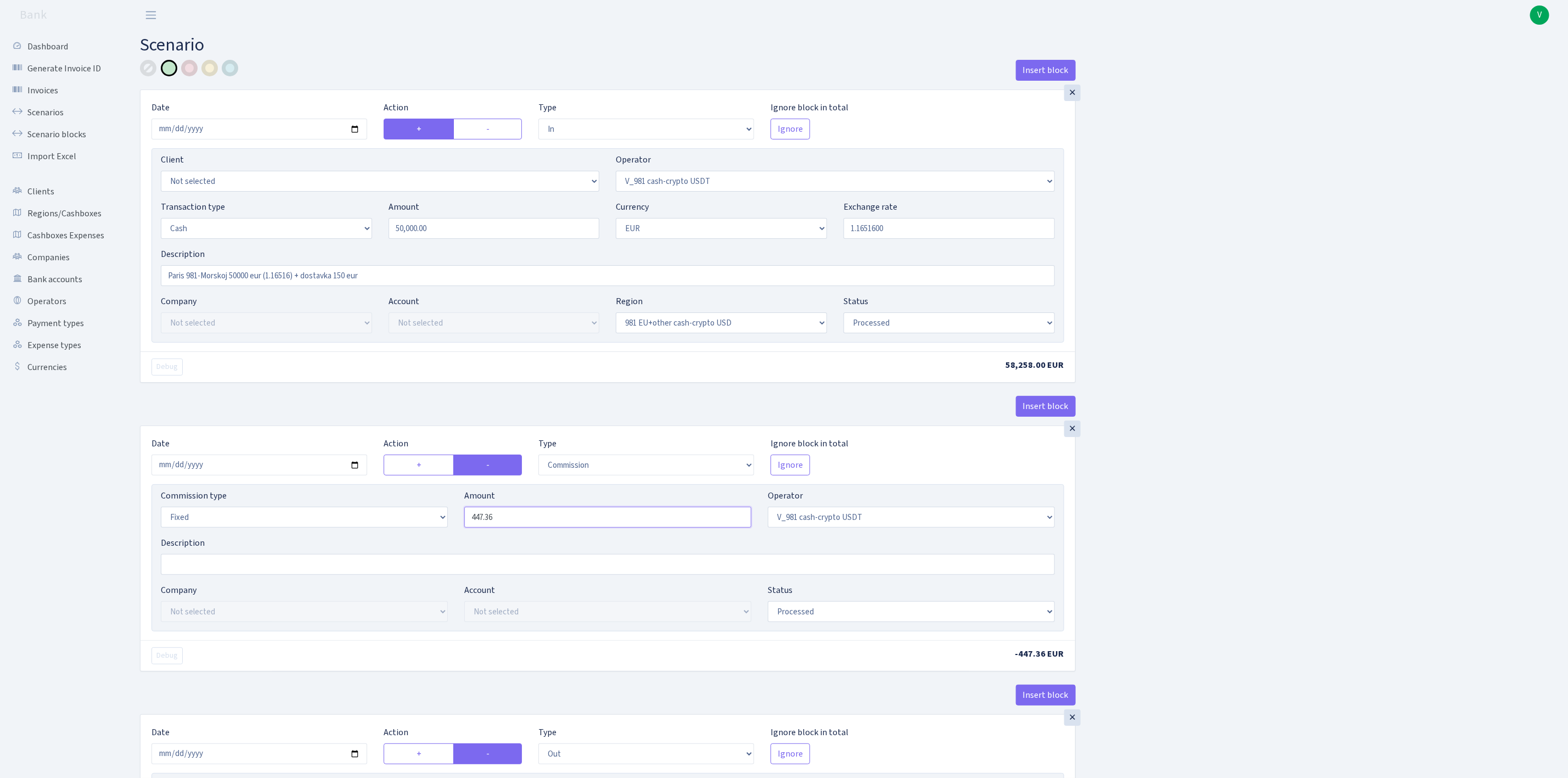
click at [419, 499] on div "Commission type Percentage Fixed Bank Amount 447.36 Operator Not selected 981 9…" at bounding box center [608, 513] width 911 height 47
click at [1211, 509] on div "Insert block × Date 2025-09-02 Action + - Type --- In Out Commission Field requ…" at bounding box center [846, 747] width 1428 height 1376
type input "256.00"
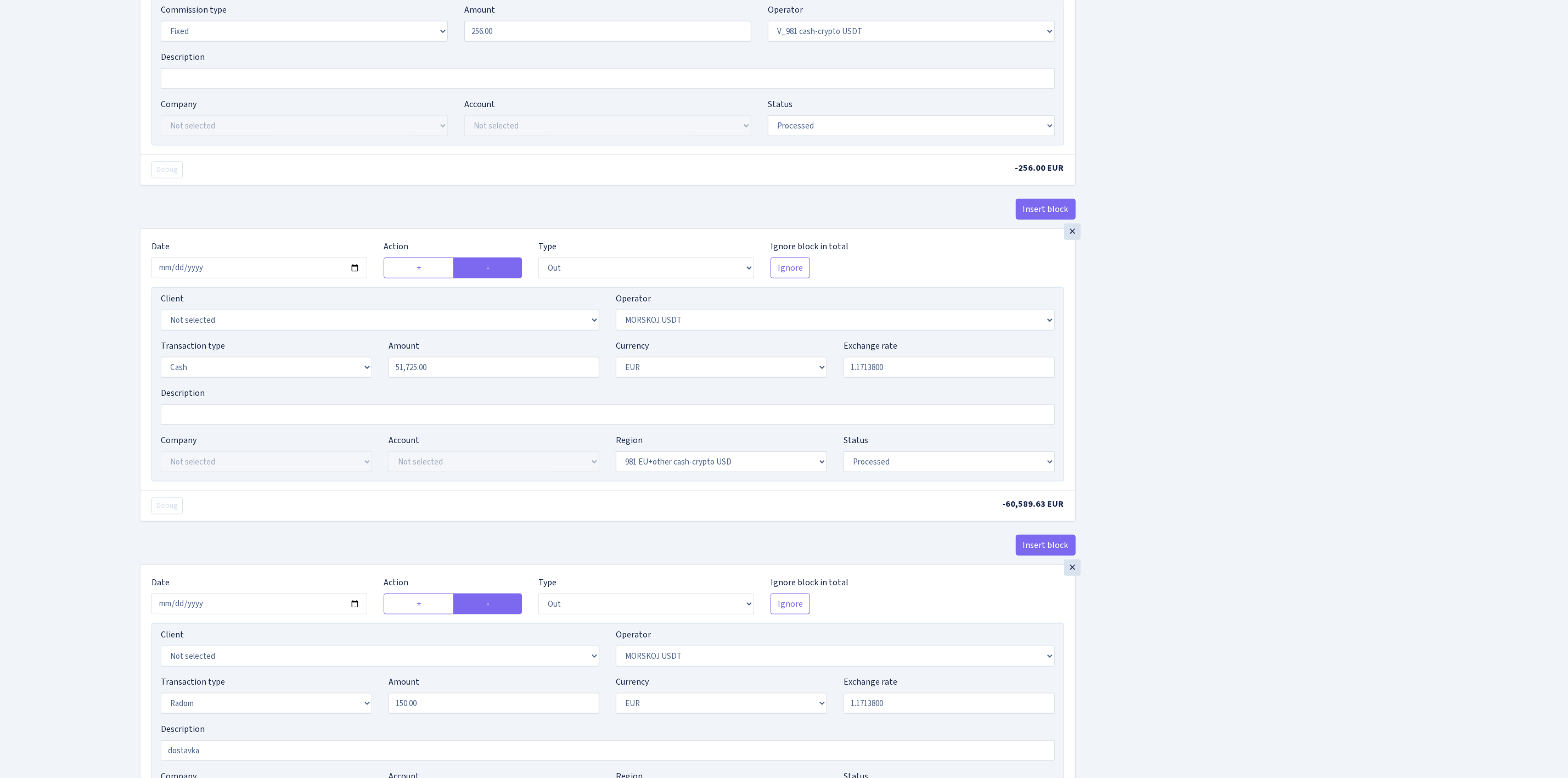
scroll to position [494, 0]
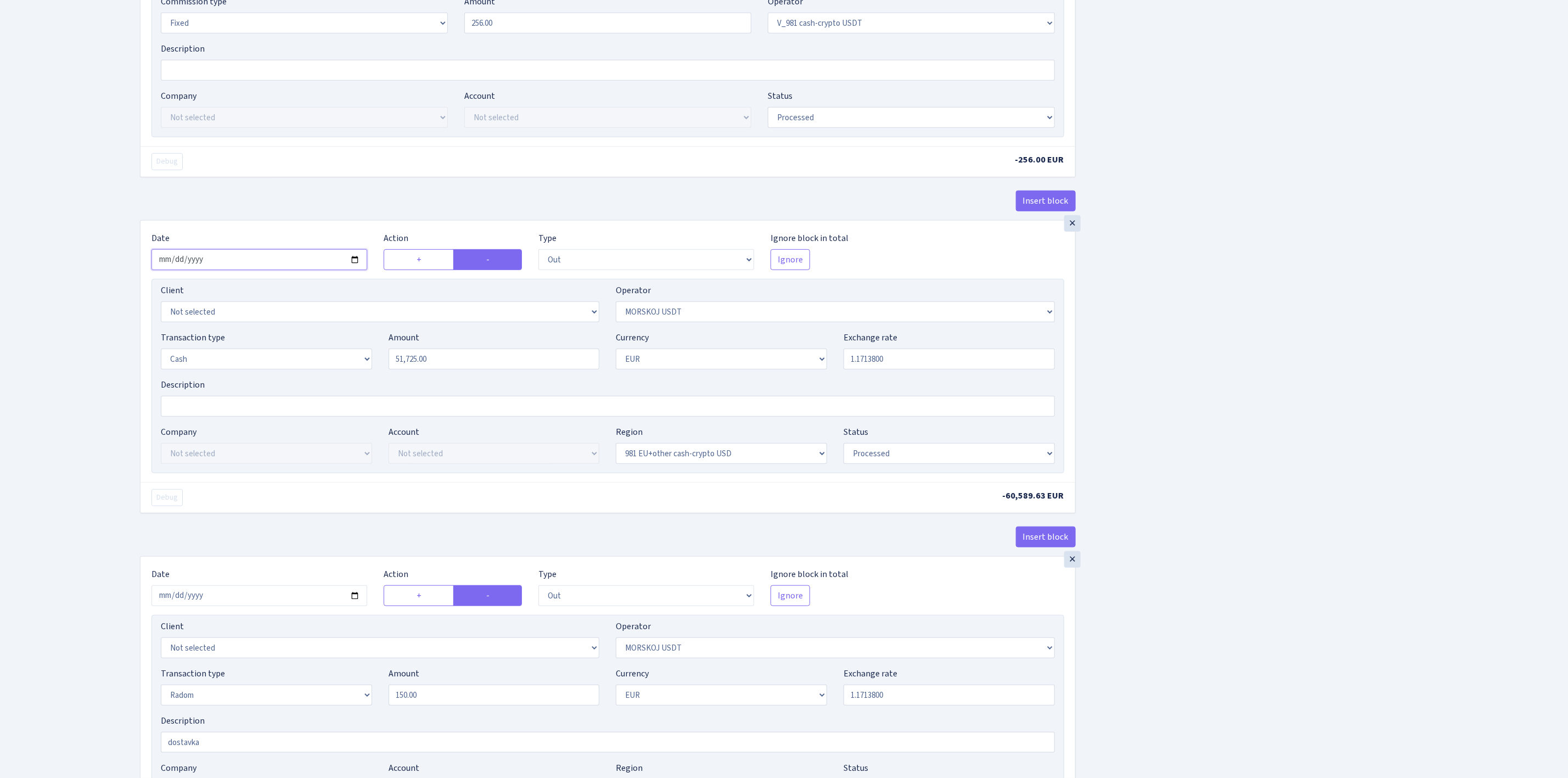
click at [355, 266] on input "2025-06-27" at bounding box center [260, 260] width 216 height 21
type input "2025-09-02"
drag, startPoint x: 428, startPoint y: 365, endPoint x: 314, endPoint y: 360, distance: 114.1
click at [314, 360] on div "Transaction type Not selected 981 ELF FISH crypto GIRT IVO dekl MM-BALTIC eur U…" at bounding box center [608, 355] width 911 height 47
drag, startPoint x: 489, startPoint y: 364, endPoint x: 311, endPoint y: 338, distance: 179.9
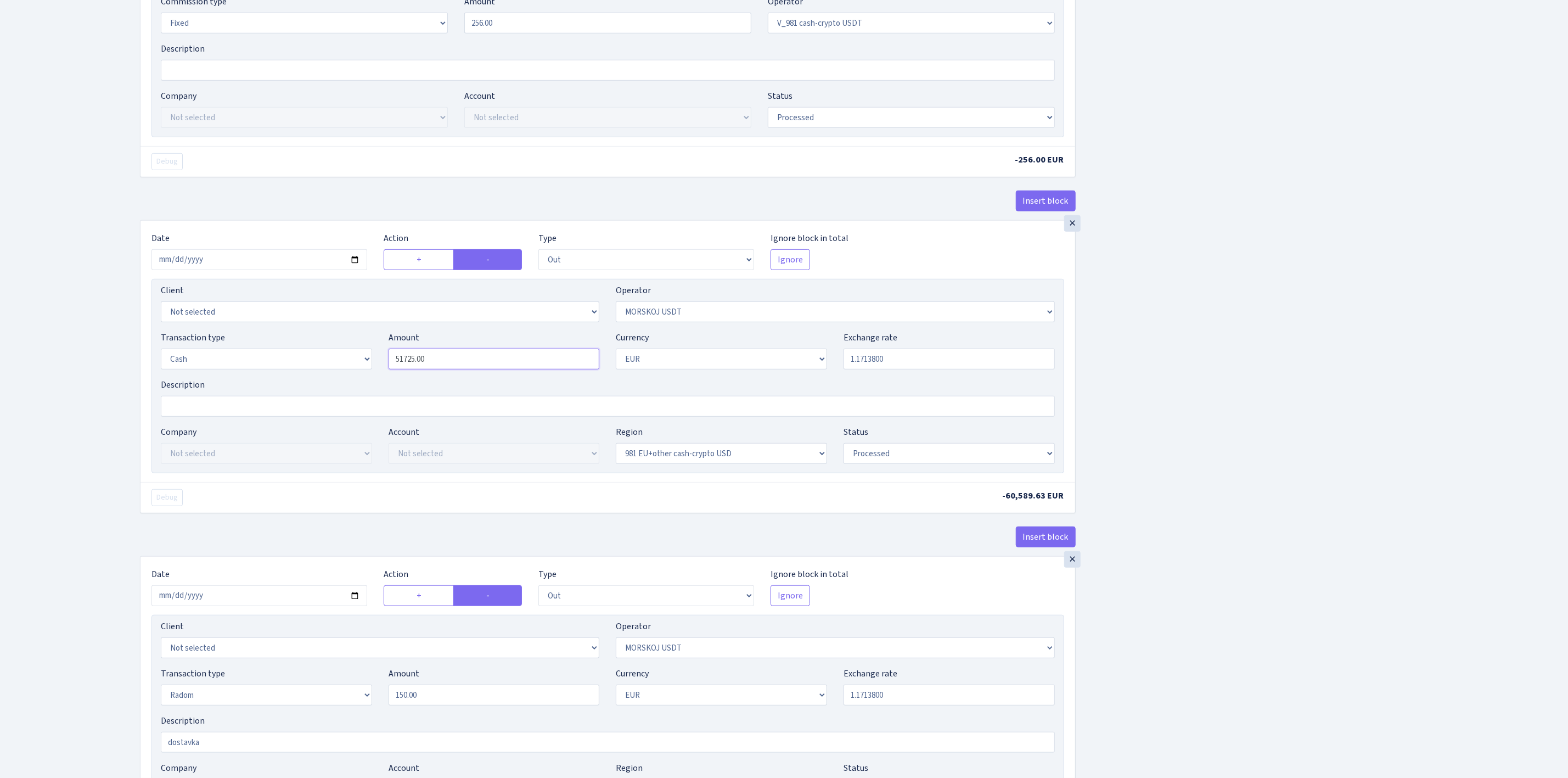
click at [312, 338] on div "Transaction type Not selected 981 ELF FISH crypto GIRT IVO dekl MM-BALTIC eur U…" at bounding box center [608, 355] width 911 height 47
click at [1273, 348] on div "Insert block × Date 2025-09-02 Action + - Type --- In Out Commission Field requ…" at bounding box center [846, 253] width 1428 height 1376
type input "50,000.00"
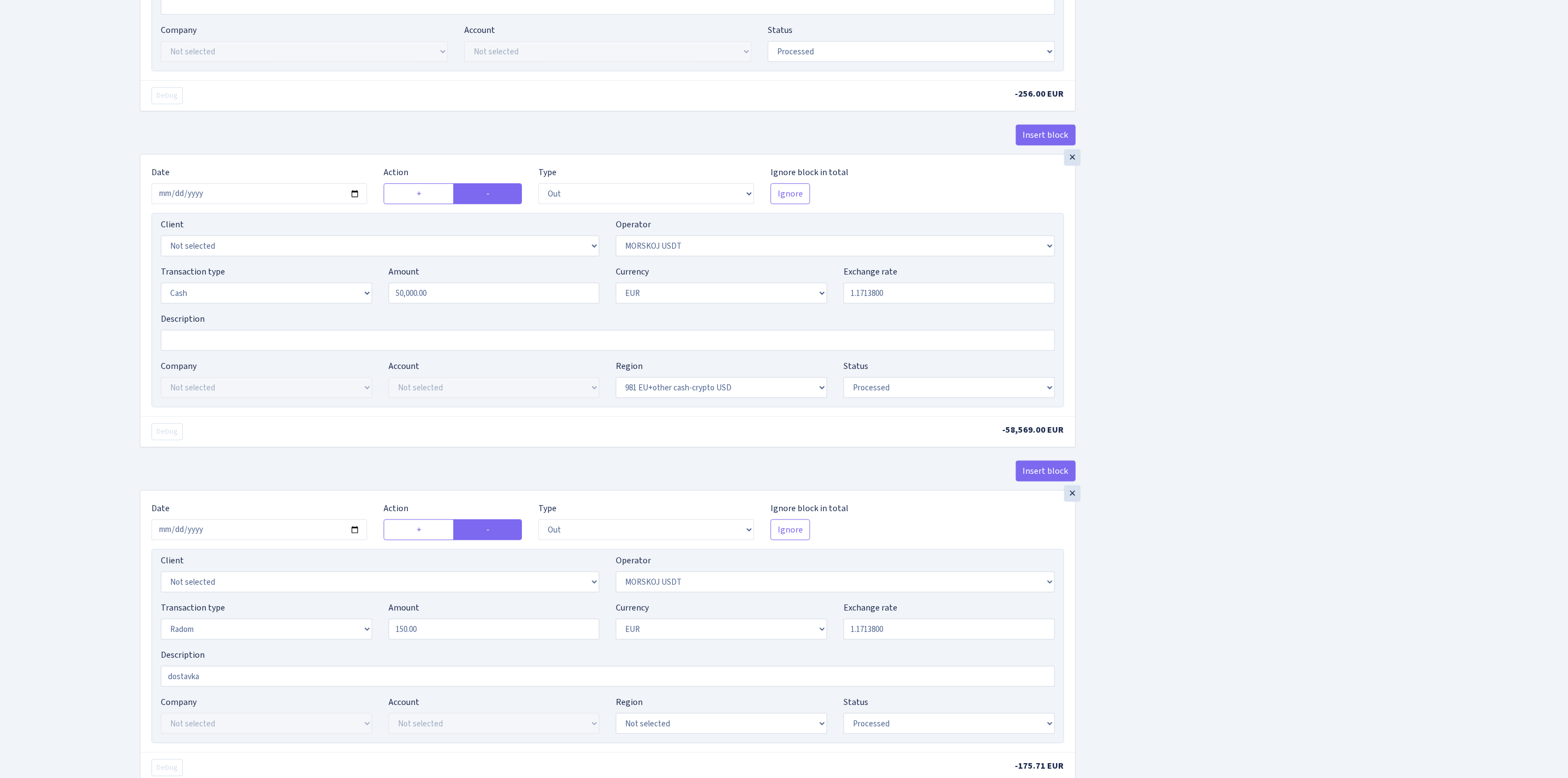
scroll to position [659, 0]
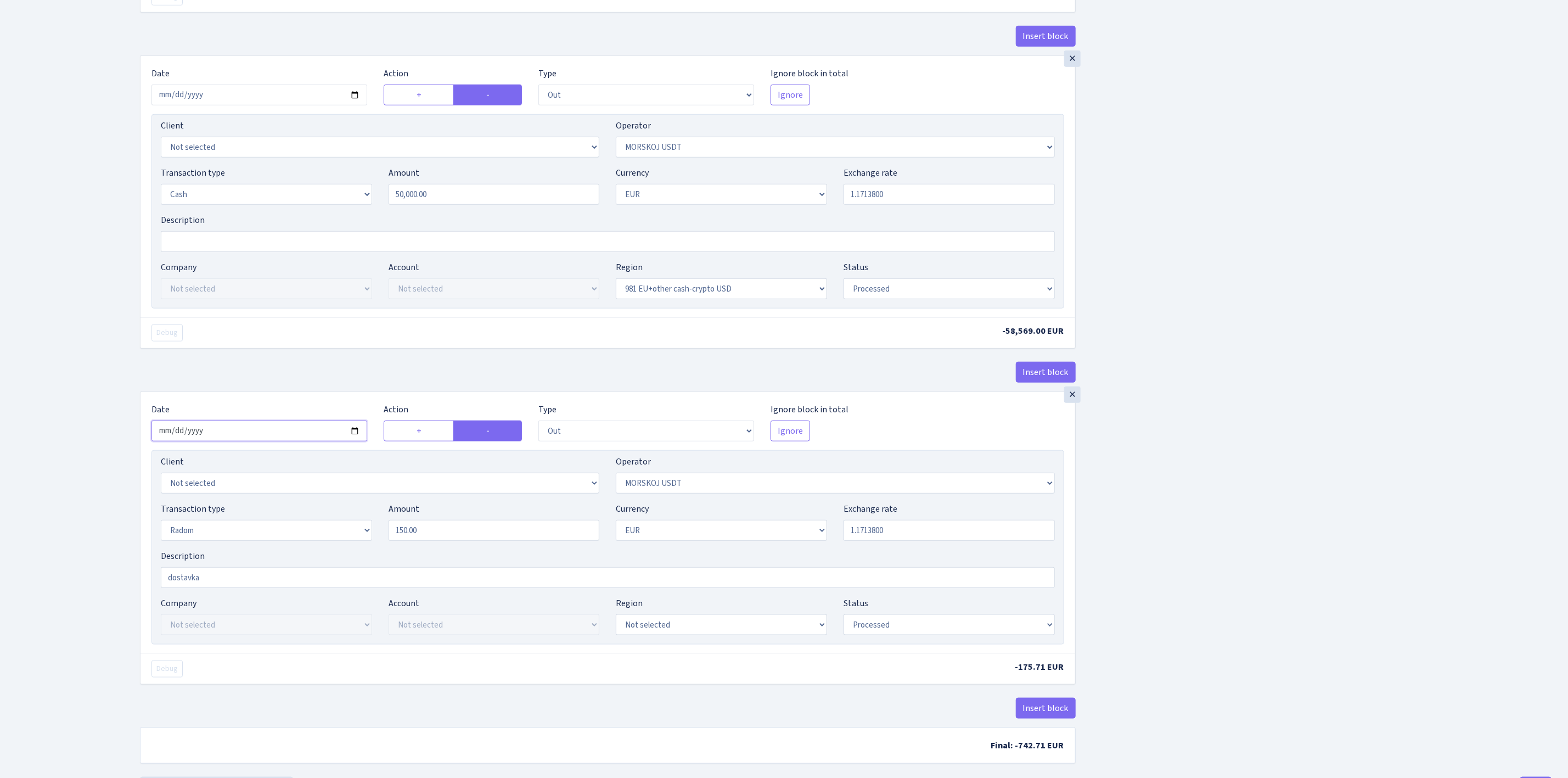
click at [349, 437] on input "2025-06-27" at bounding box center [260, 430] width 216 height 21
type input "2025-09-02"
click at [904, 541] on input "1.1713800" at bounding box center [949, 530] width 211 height 21
drag, startPoint x: 863, startPoint y: 539, endPoint x: 939, endPoint y: 540, distance: 76.0
click at [939, 540] on input "1.1713800" at bounding box center [949, 530] width 211 height 21
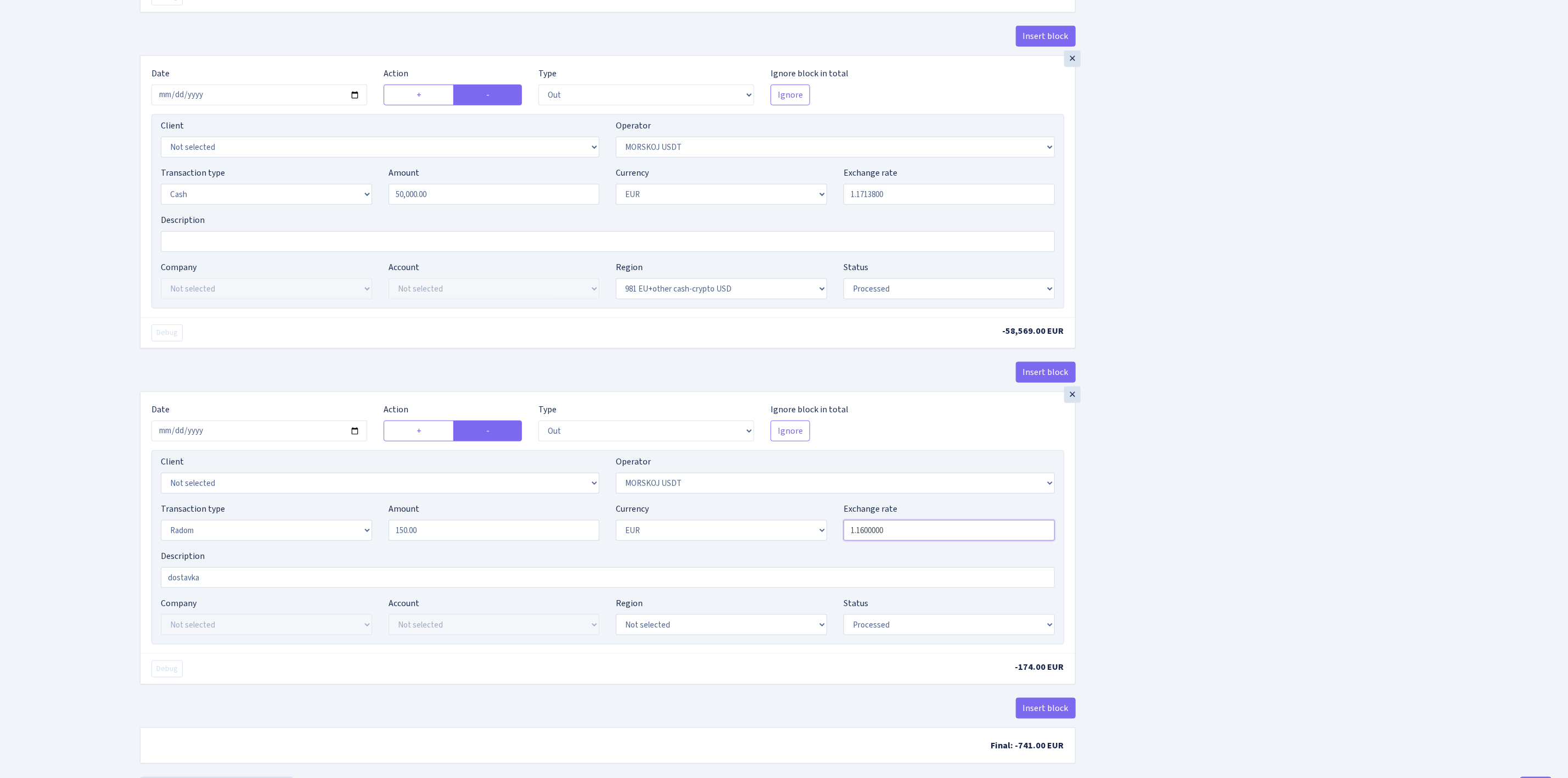
drag, startPoint x: 865, startPoint y: 538, endPoint x: 987, endPoint y: 538, distance: 122.0
click at [987, 538] on input "1.1600000" at bounding box center [949, 530] width 211 height 21
click at [1247, 582] on div "Insert block × Date 2025-09-02 Action + - Type --- In Out Commission Field requ…" at bounding box center [846, 89] width 1428 height 1376
type input "1.1651600"
click at [1230, 503] on div "Insert block × Date 2025-09-02 Action + - Type --- In Out Commission Field requ…" at bounding box center [846, 89] width 1428 height 1376
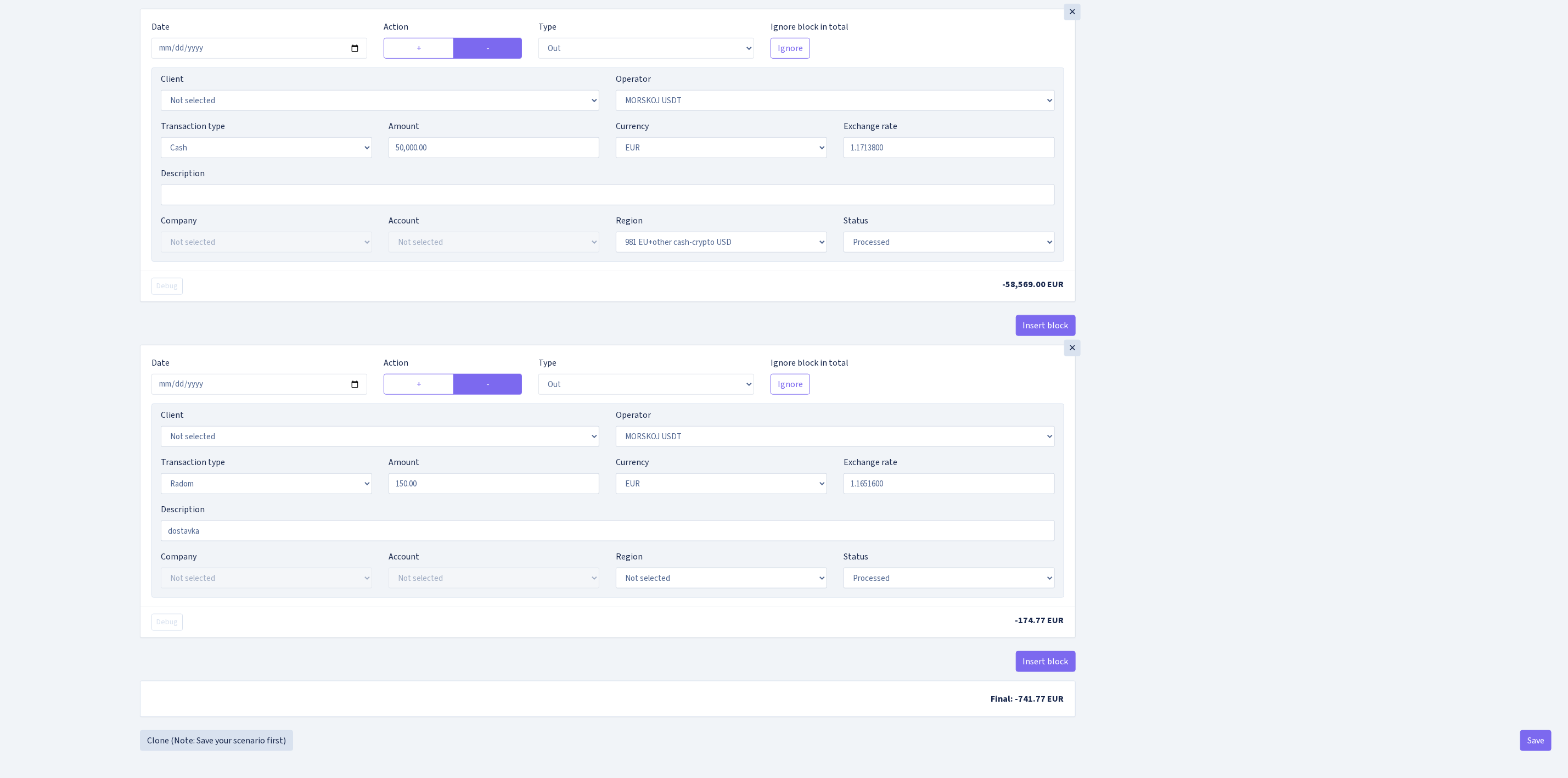
scroll to position [719, 0]
click at [1546, 735] on button "Save" at bounding box center [1535, 740] width 31 height 21
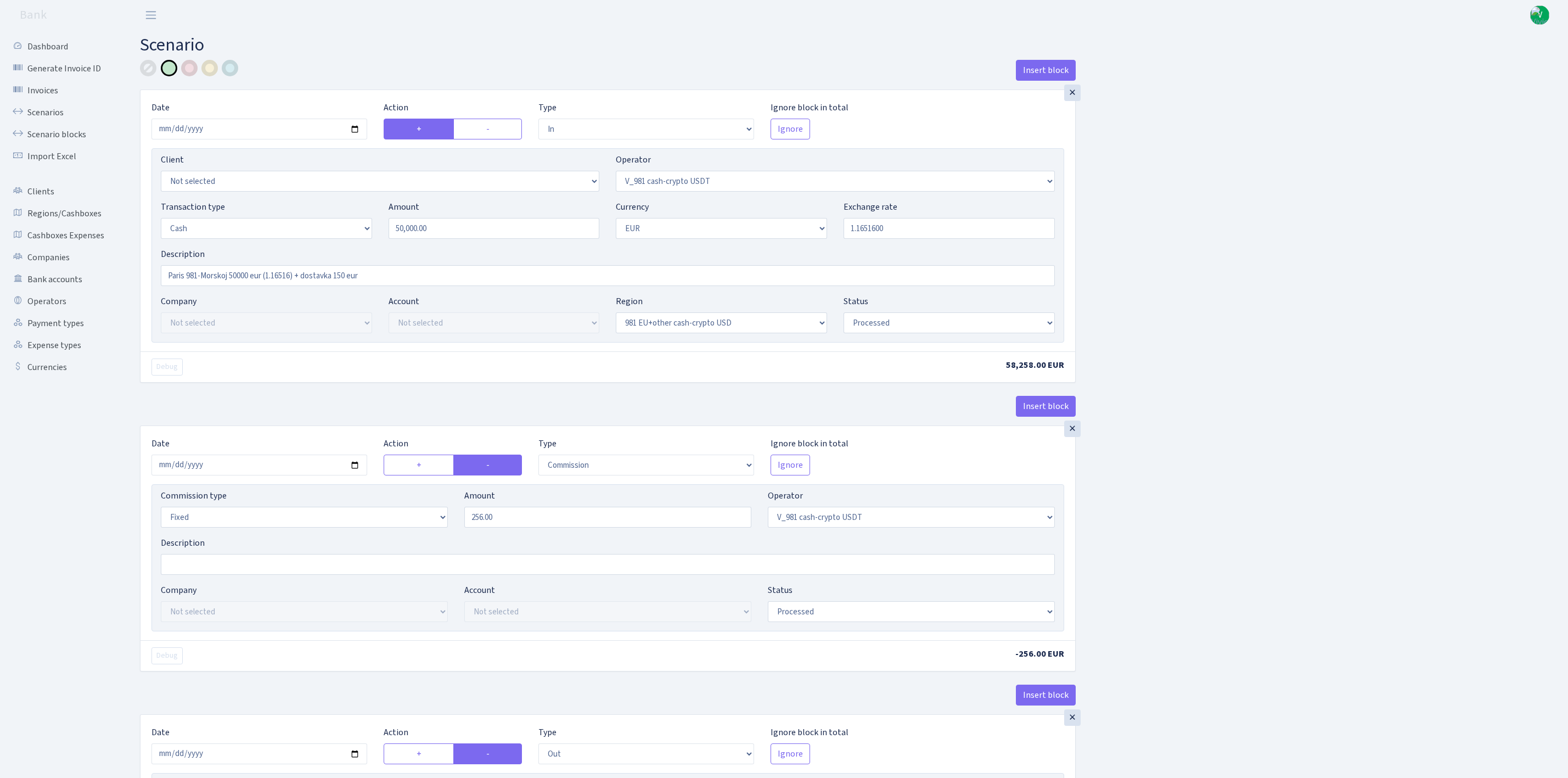
select select "in"
select select "435"
select select "1"
select select "23"
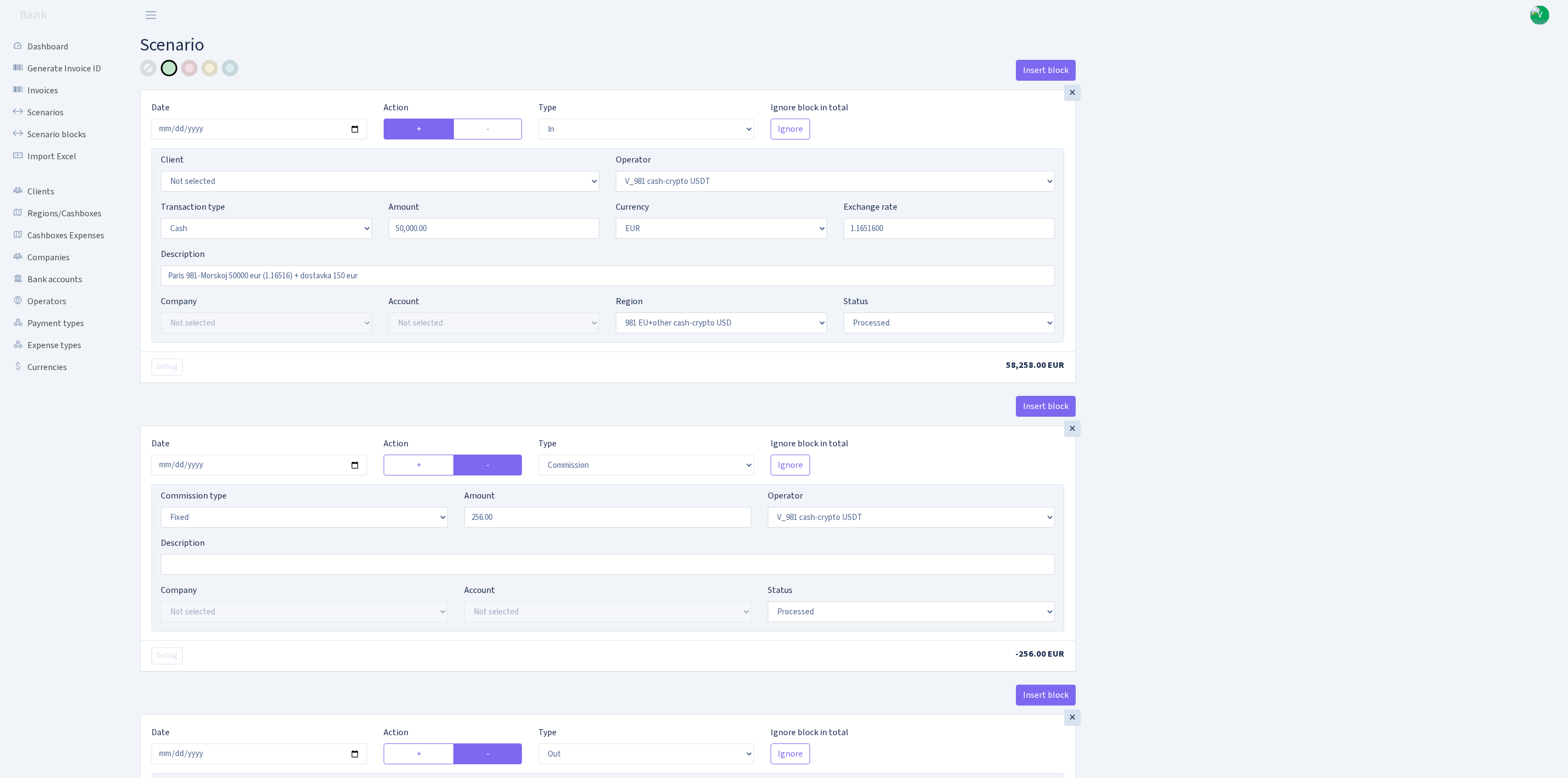
select select "processed"
select select "commission"
select select "fixed"
select select "435"
select select "processed"
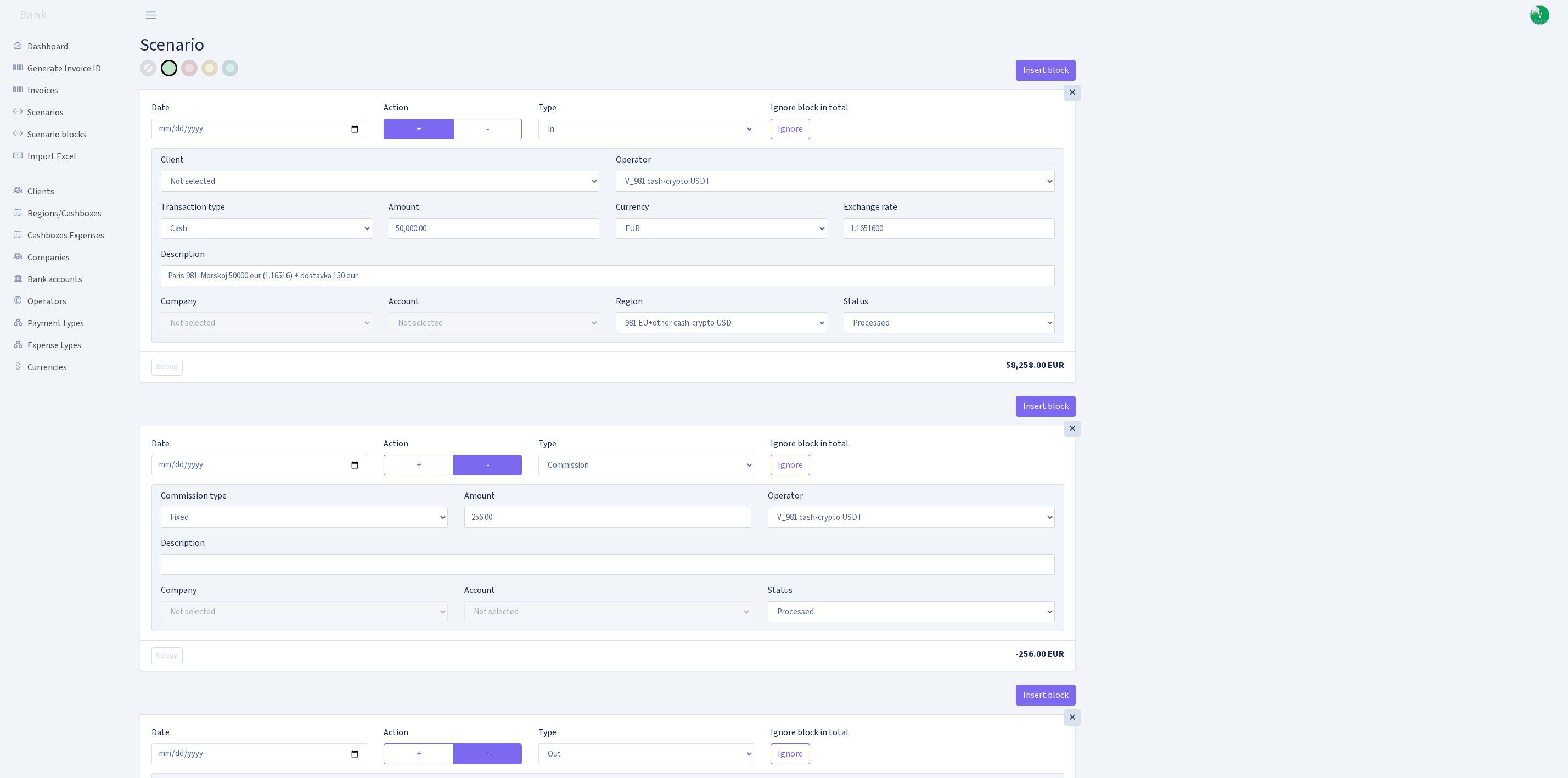
select select "out"
select select "324"
select select "1"
select select "23"
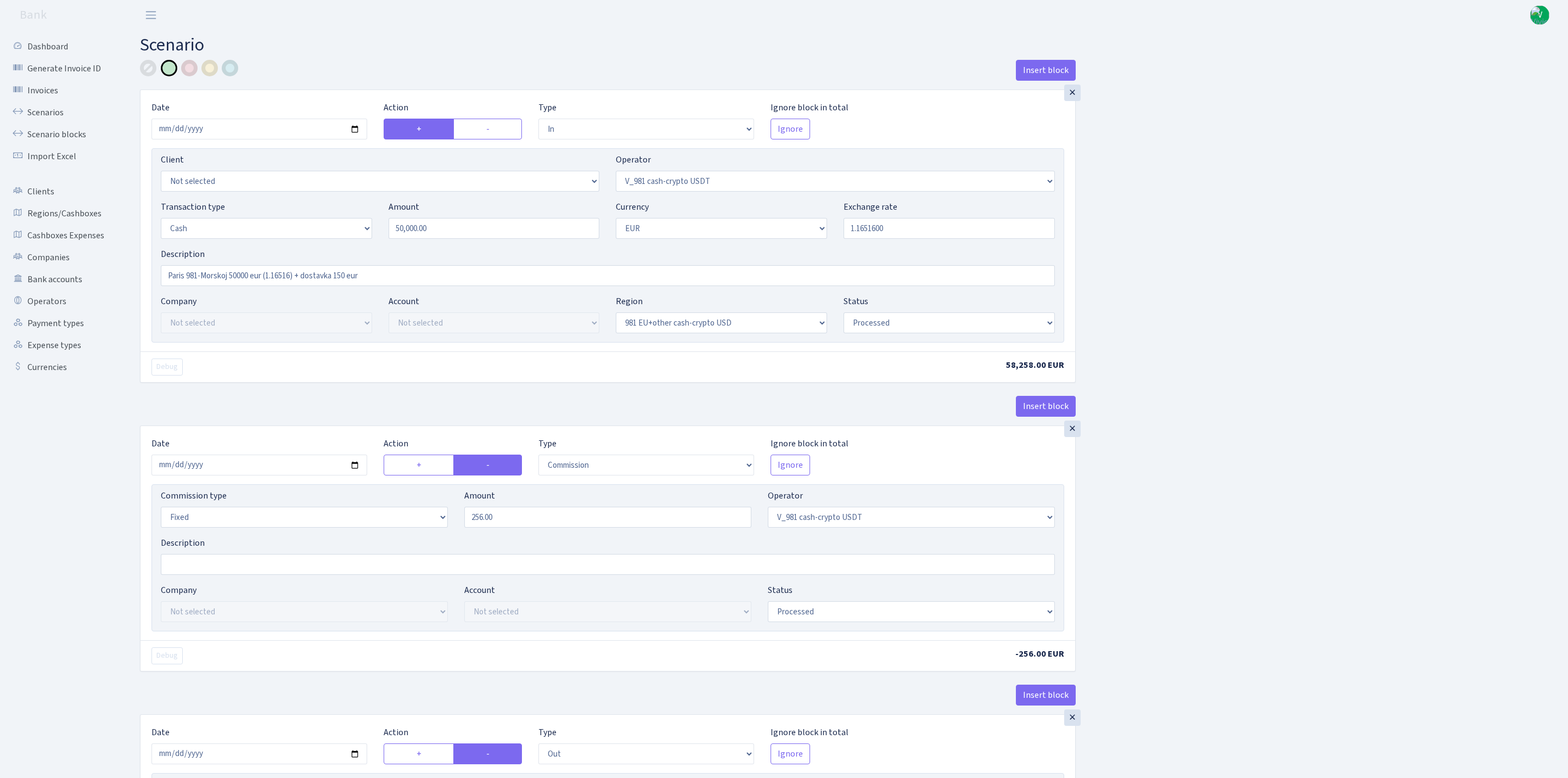
select select "processed"
select select "out"
select select "324"
select select "11"
select select "1"
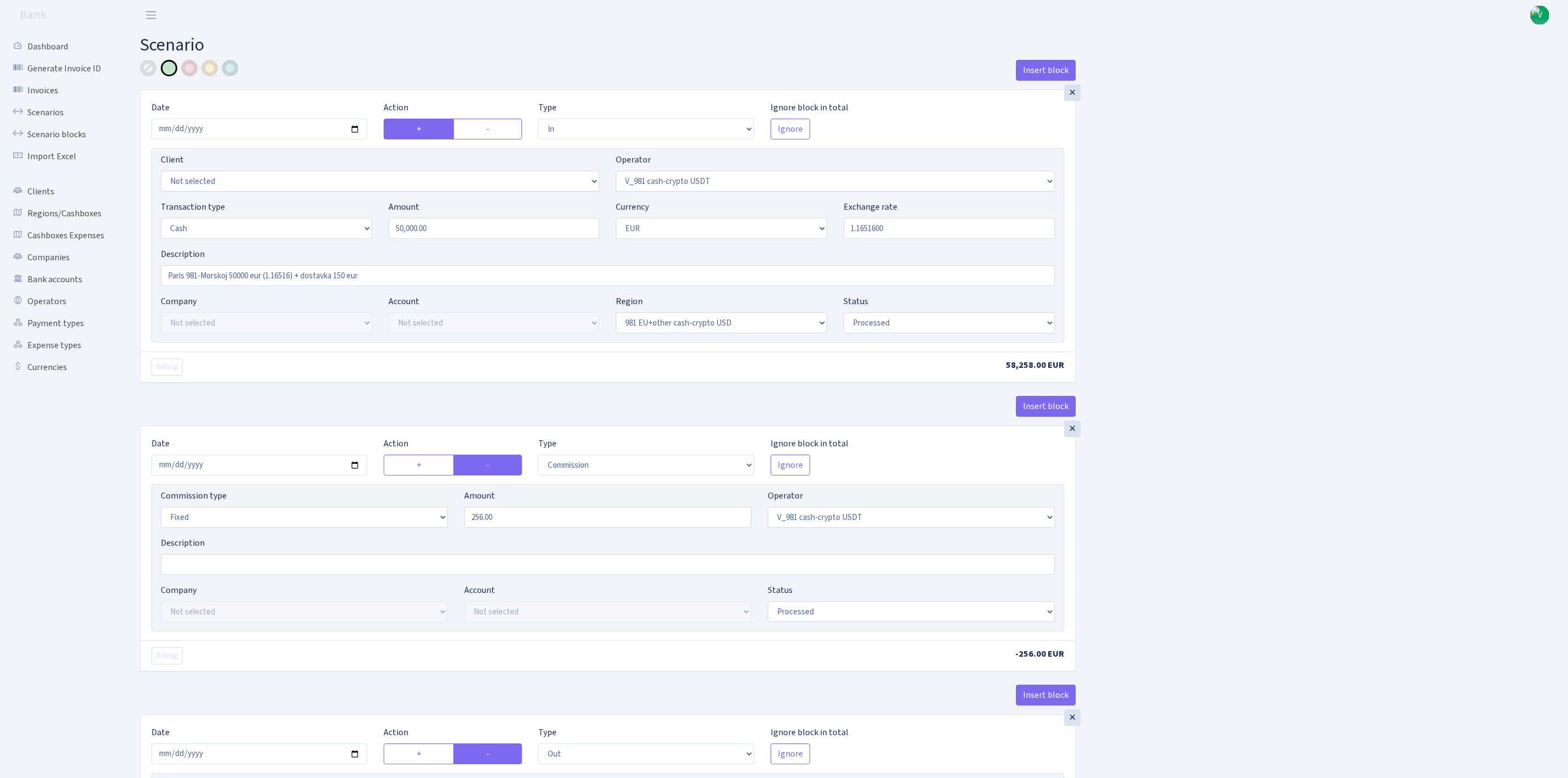
select select "processed"
click at [45, 114] on link "Scenarios" at bounding box center [61, 112] width 110 height 22
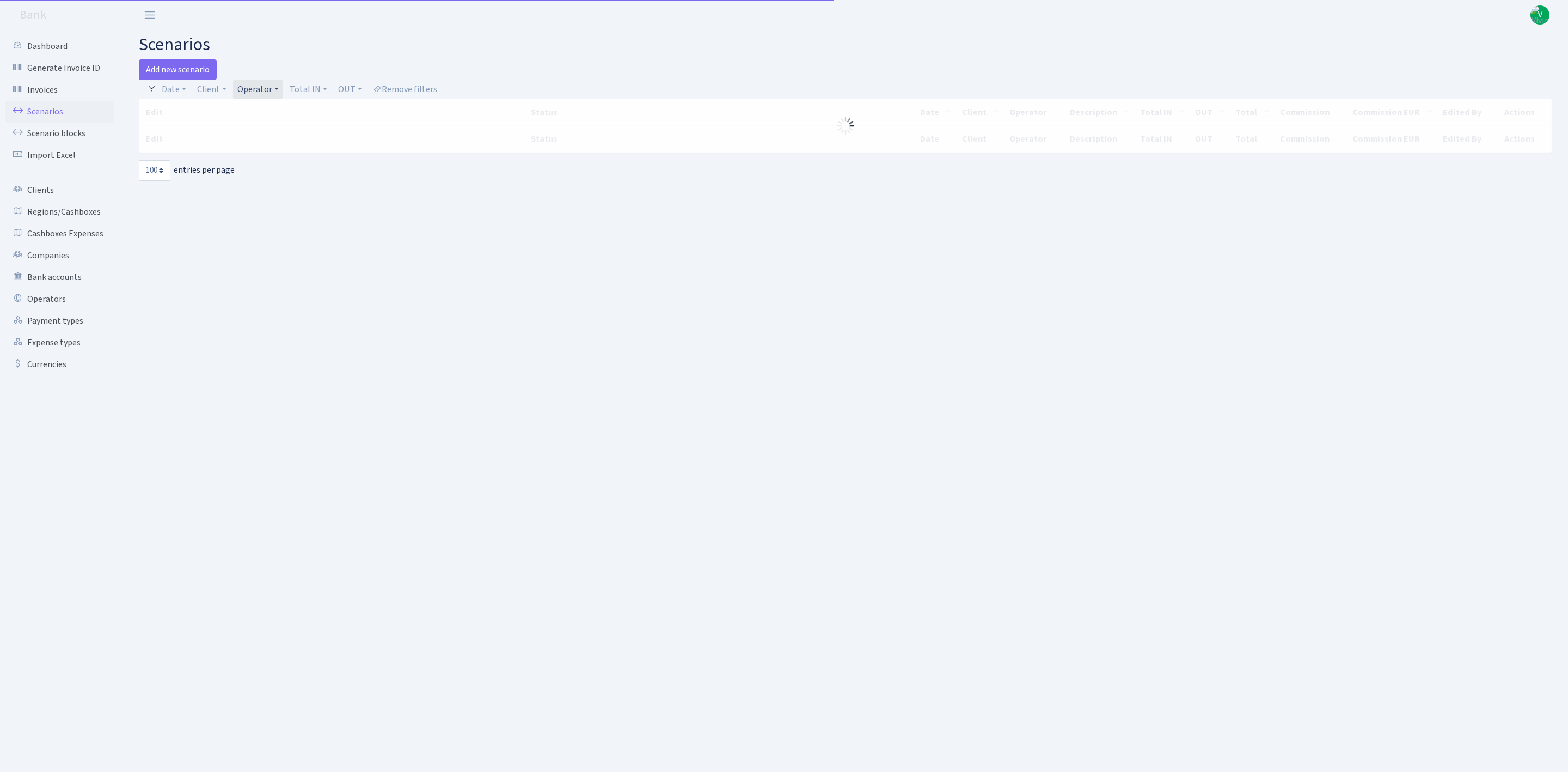
select select "100"
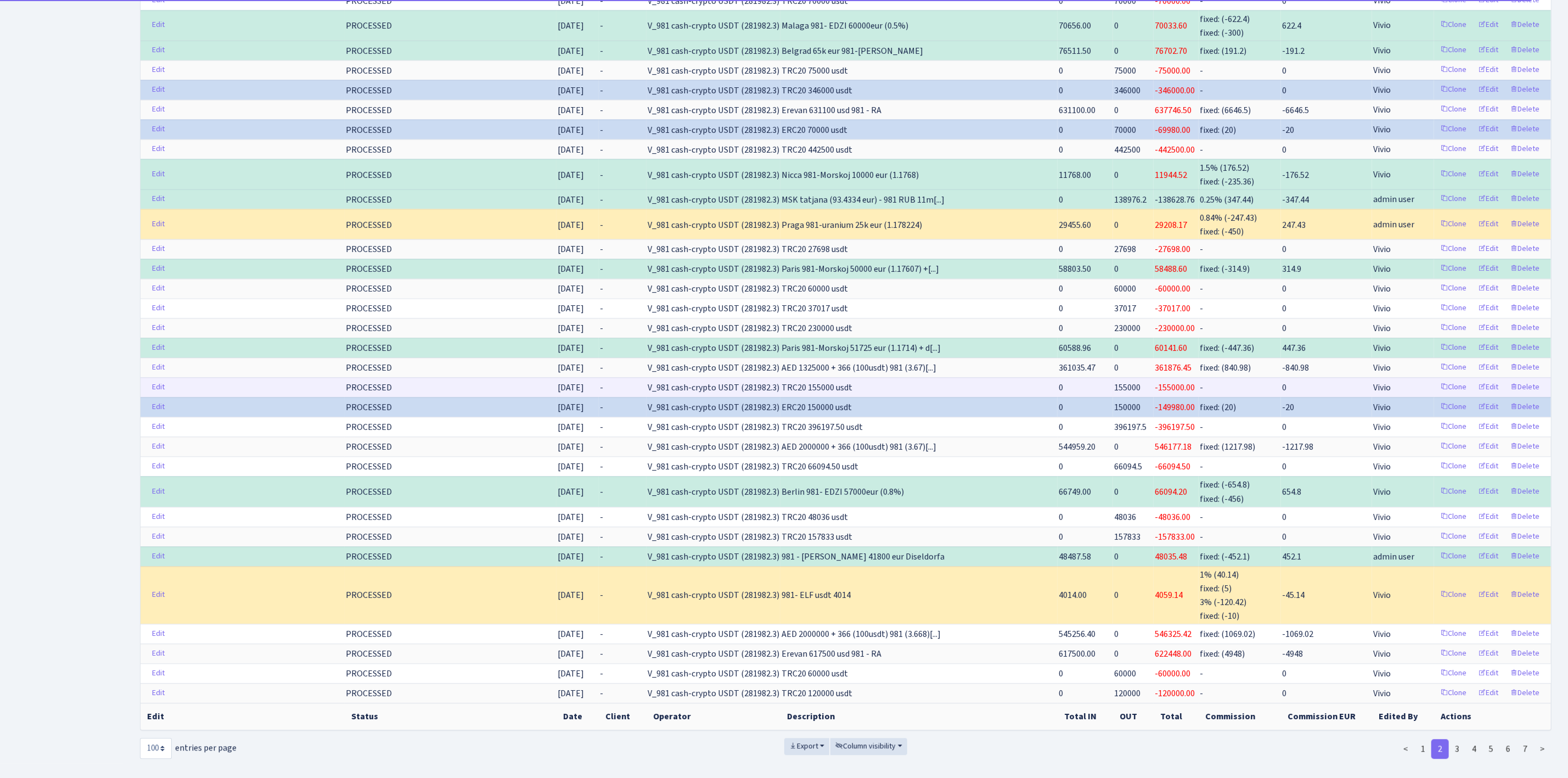
scroll to position [1839, 0]
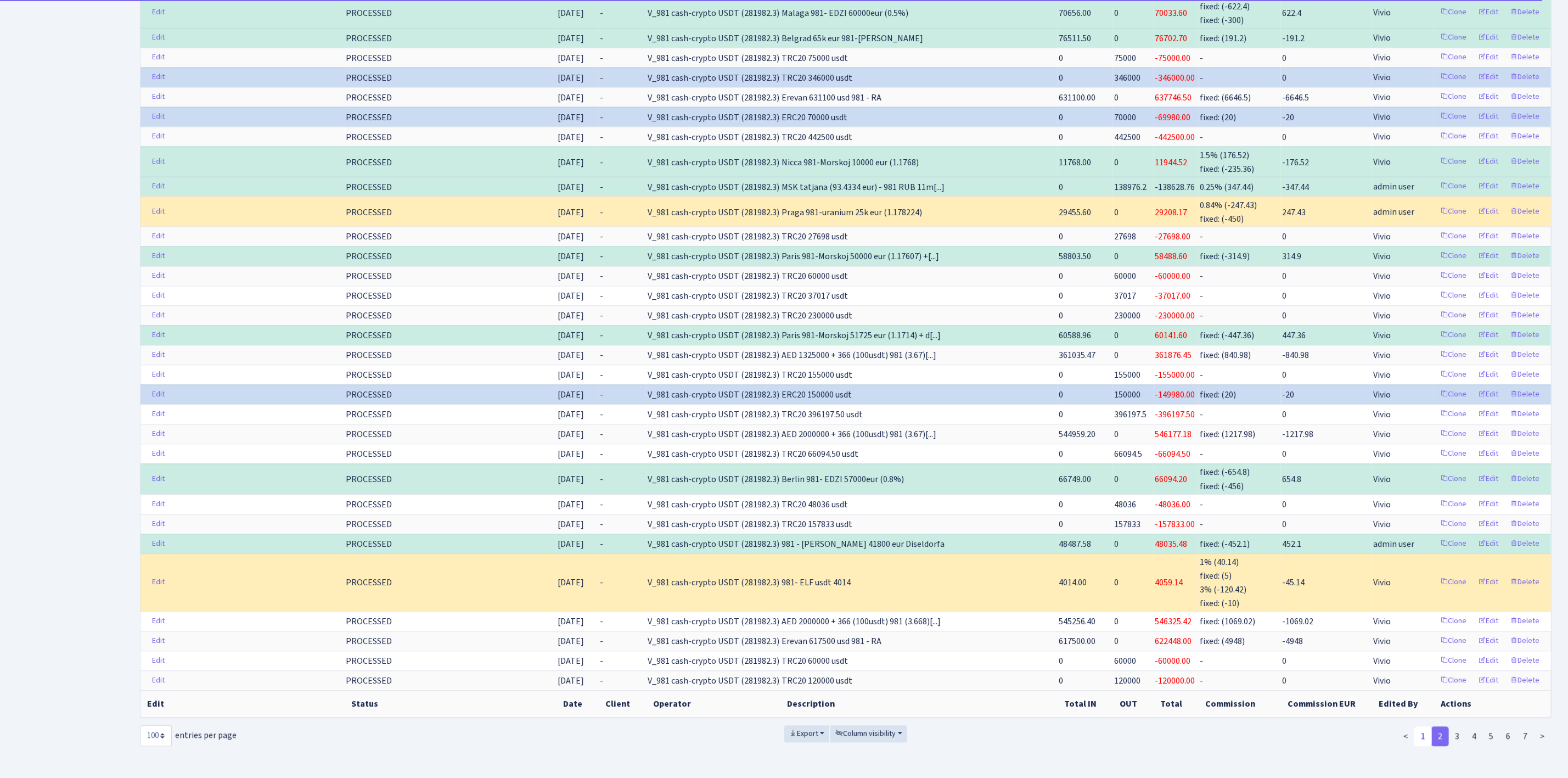
click at [1425, 726] on link "1" at bounding box center [1423, 736] width 18 height 20
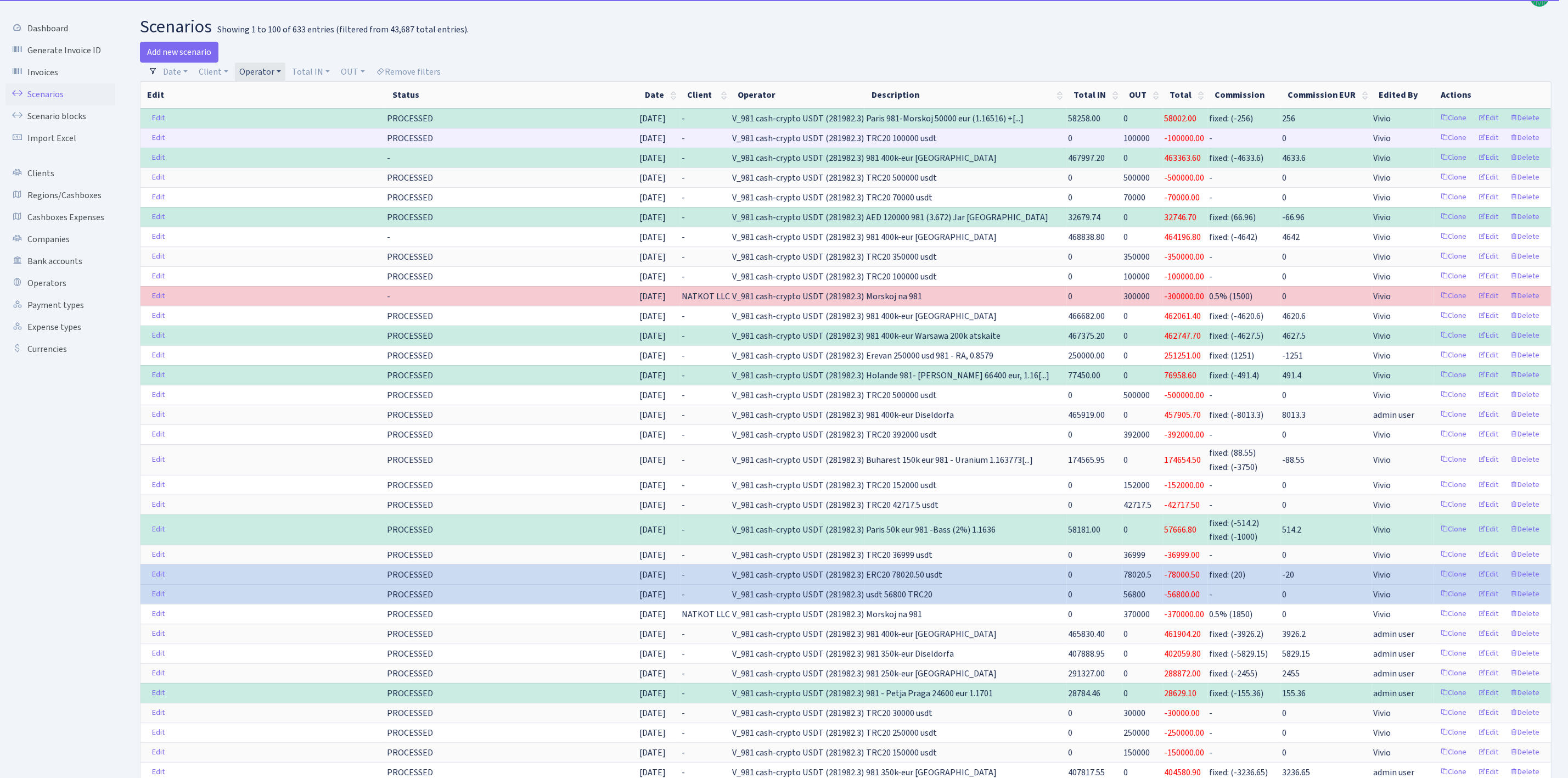
scroll to position [0, 0]
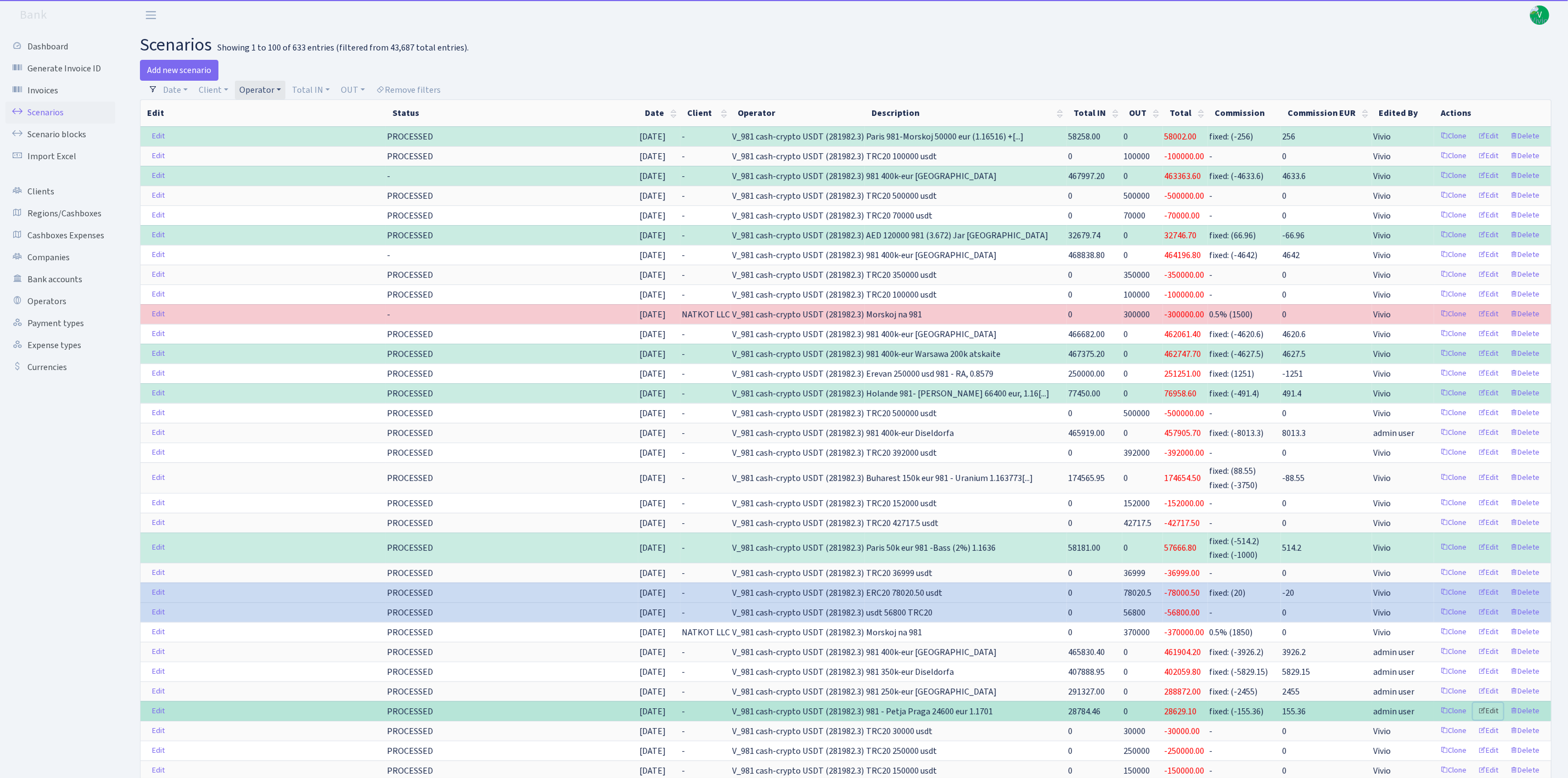
click at [1491, 719] on link "Edit" at bounding box center [1488, 711] width 30 height 17
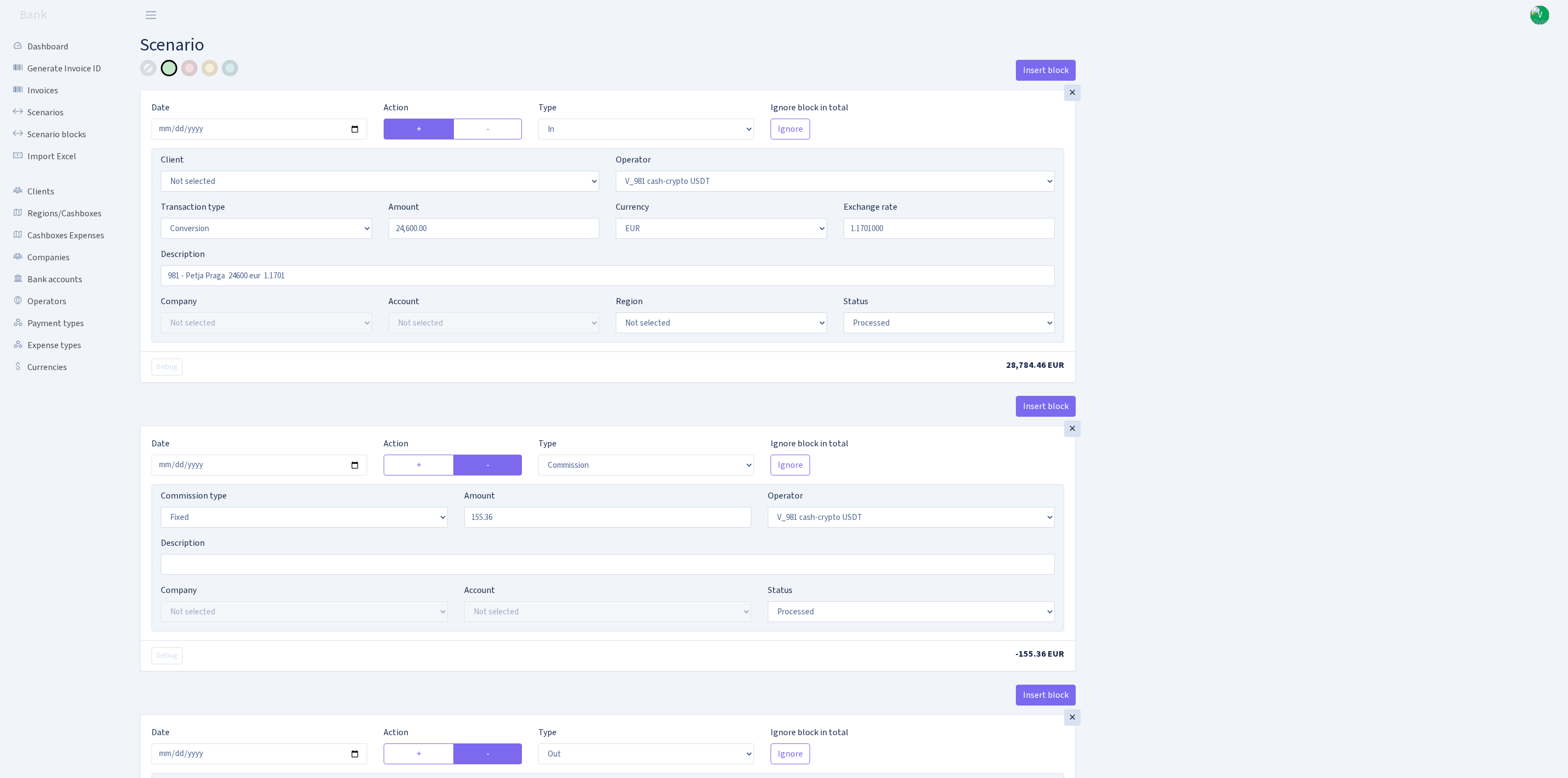
select select "in"
select select "435"
select select "15"
select select "1"
select select "processed"
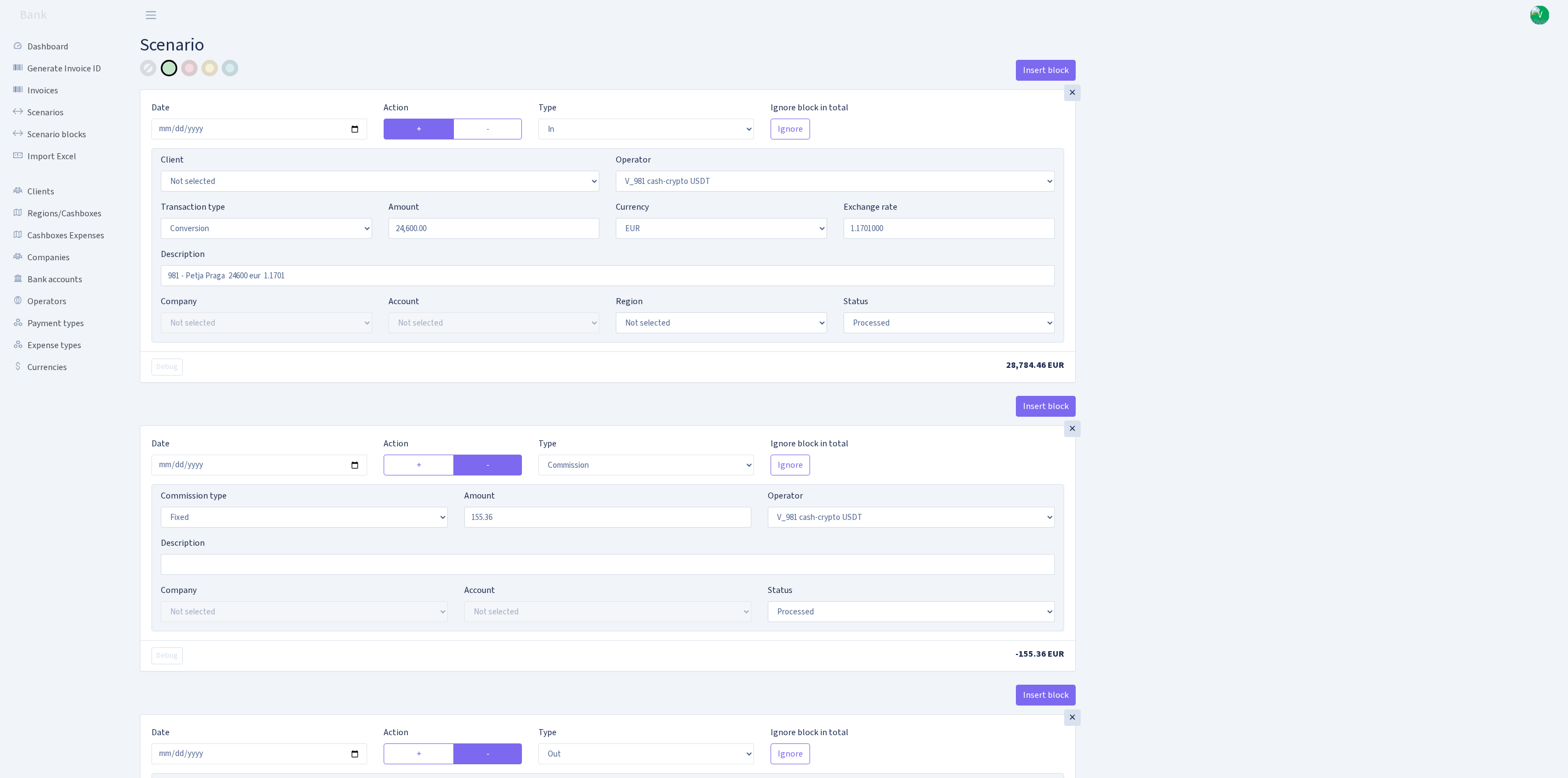
select select "commission"
select select "fixed"
select select "435"
select select "processed"
select select "out"
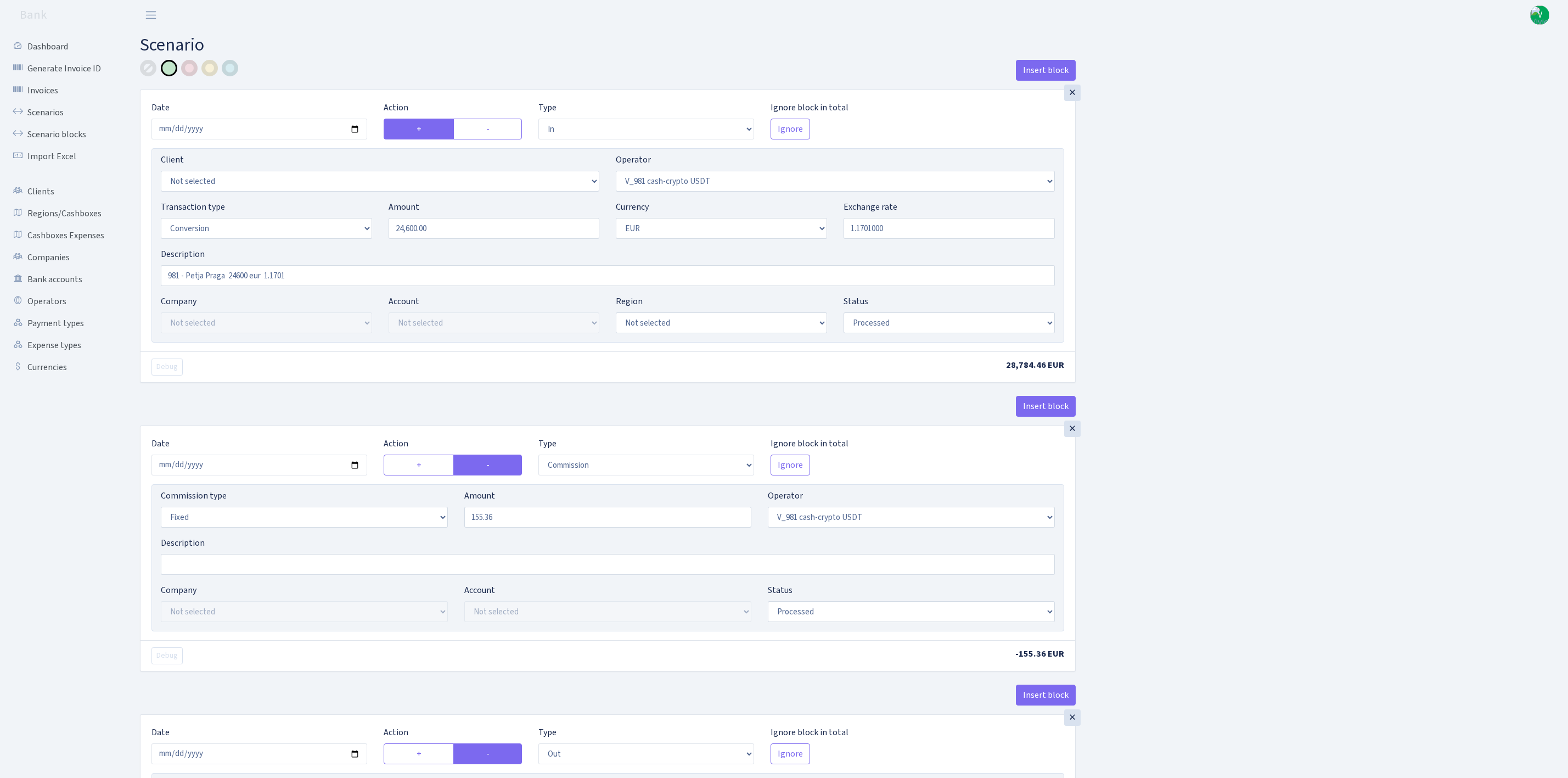
select select "434"
select select "15"
select select "1"
select select "processed"
select select "in"
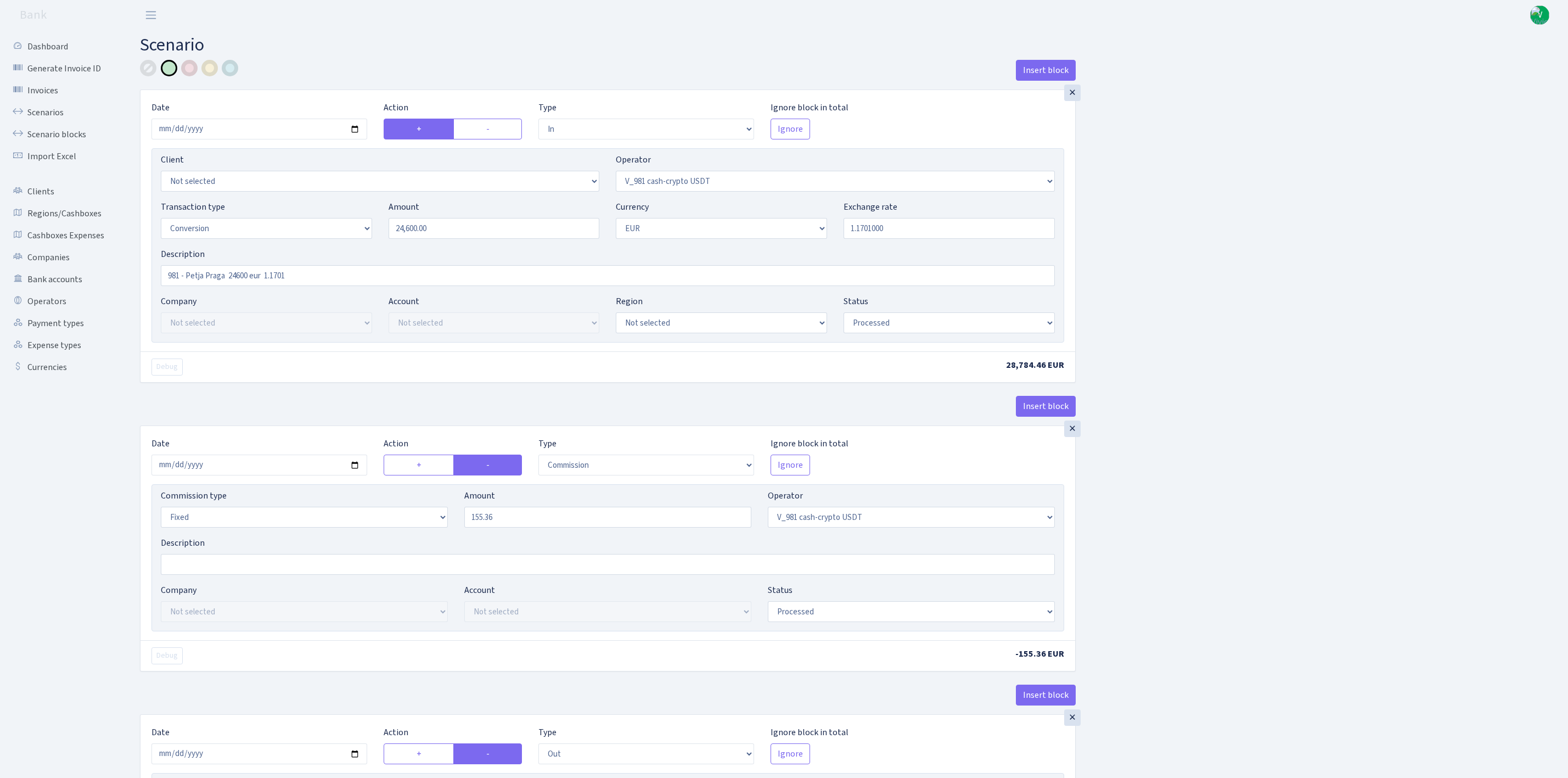
select select "434"
select select "1"
select select "22"
select select "processed"
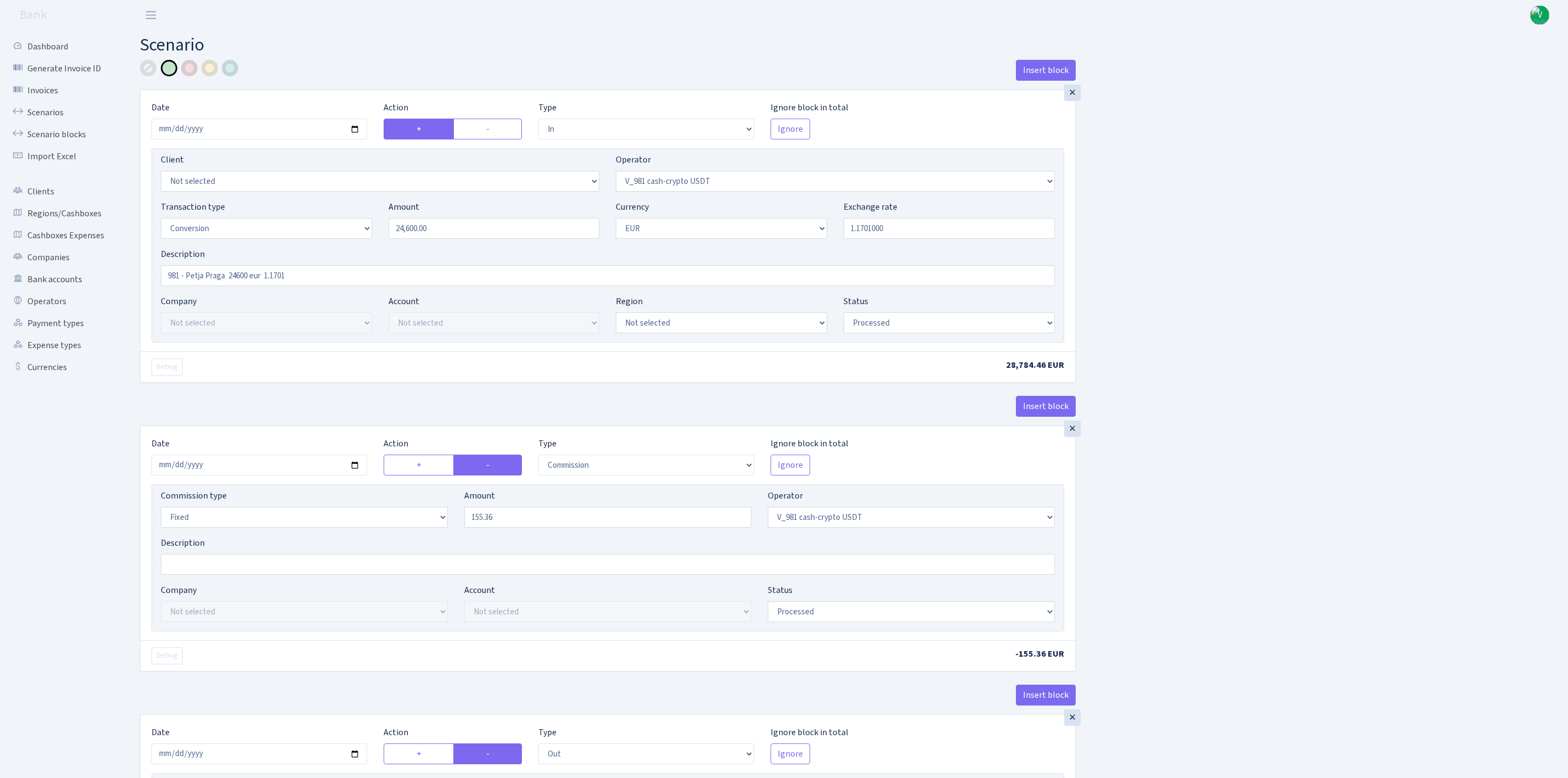
select select "out"
select select "392"
select select "1"
select select "22"
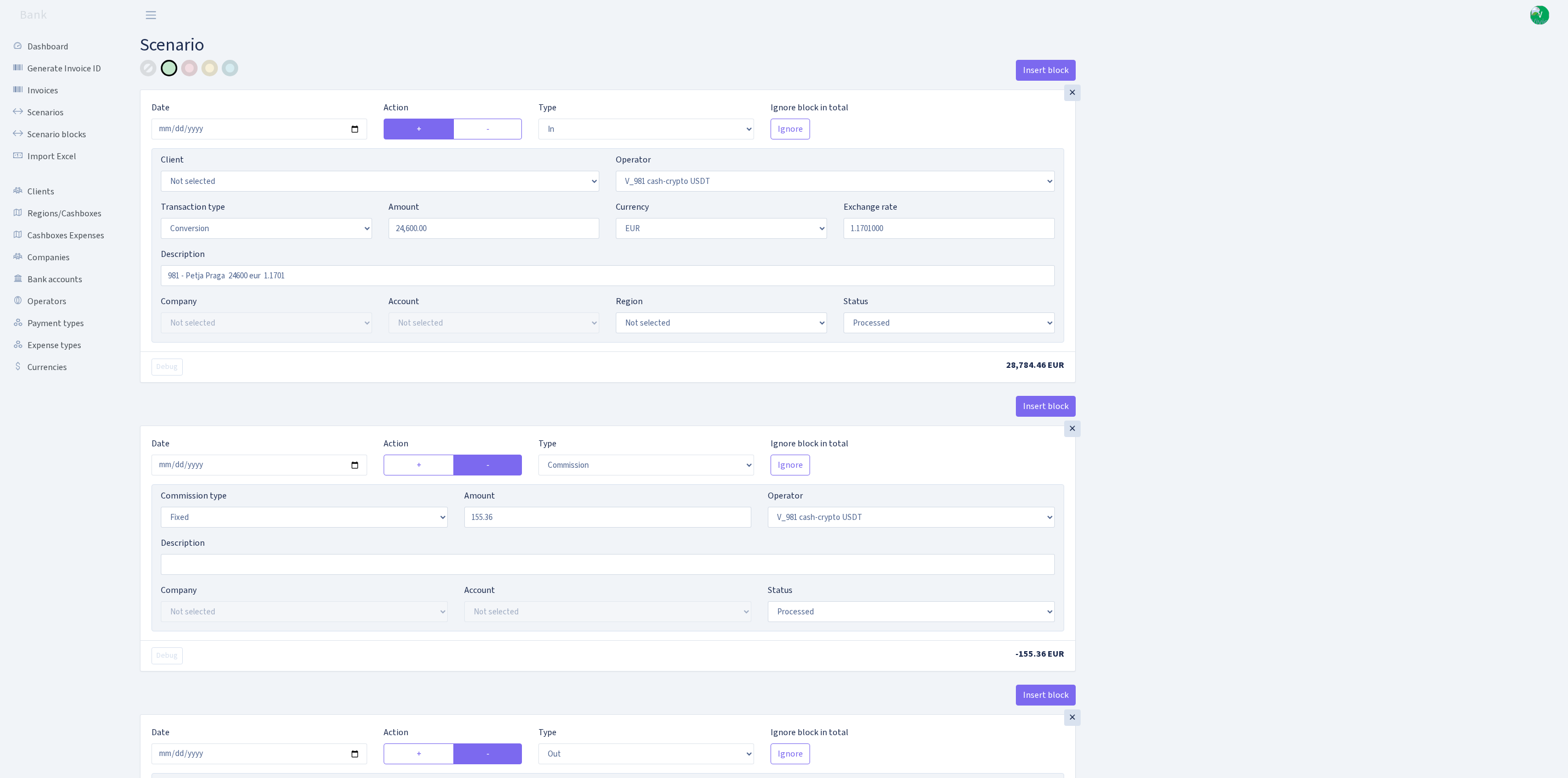
select select "processed"
click at [62, 106] on link "Scenarios" at bounding box center [61, 112] width 110 height 22
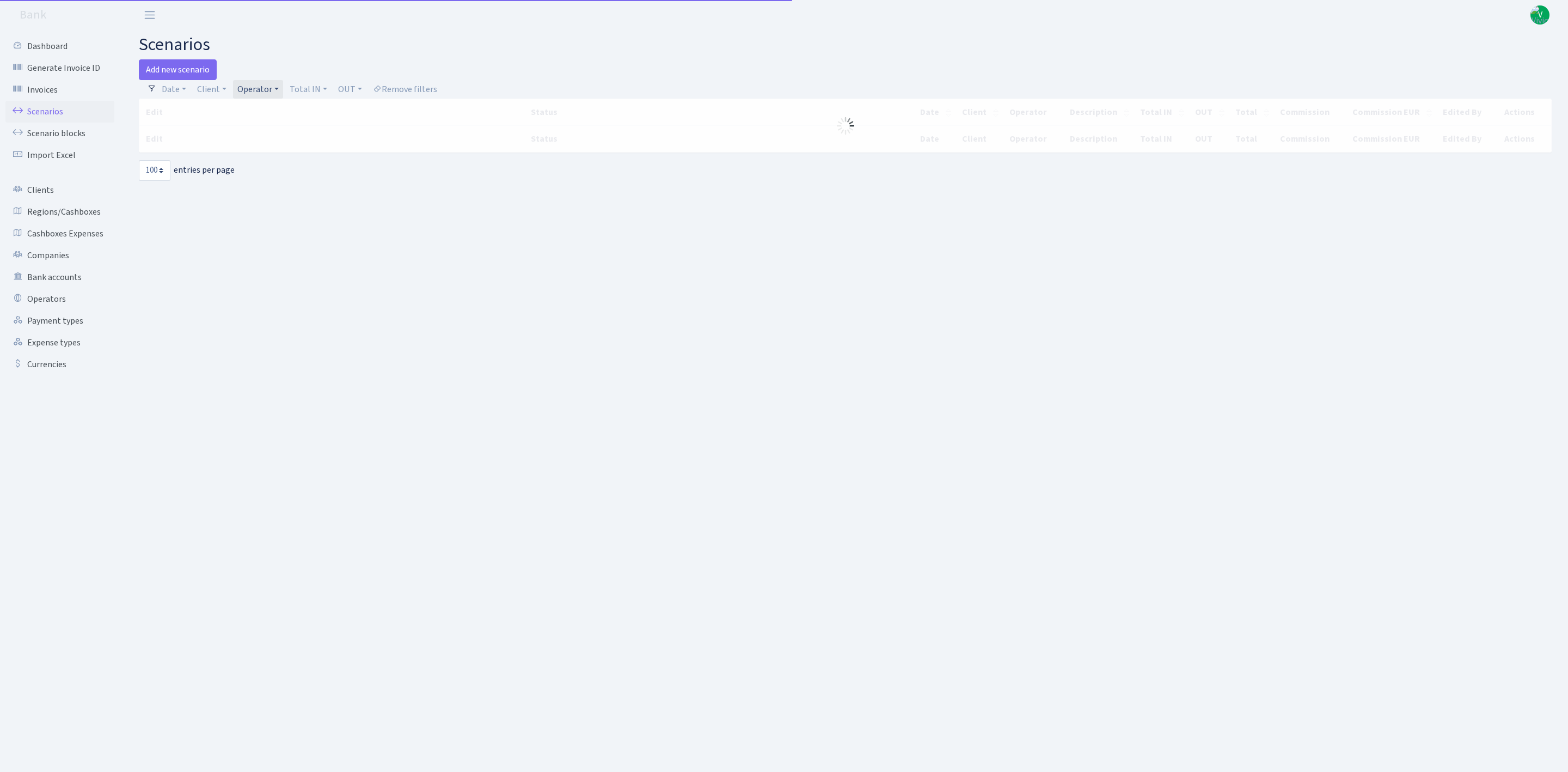
select select "100"
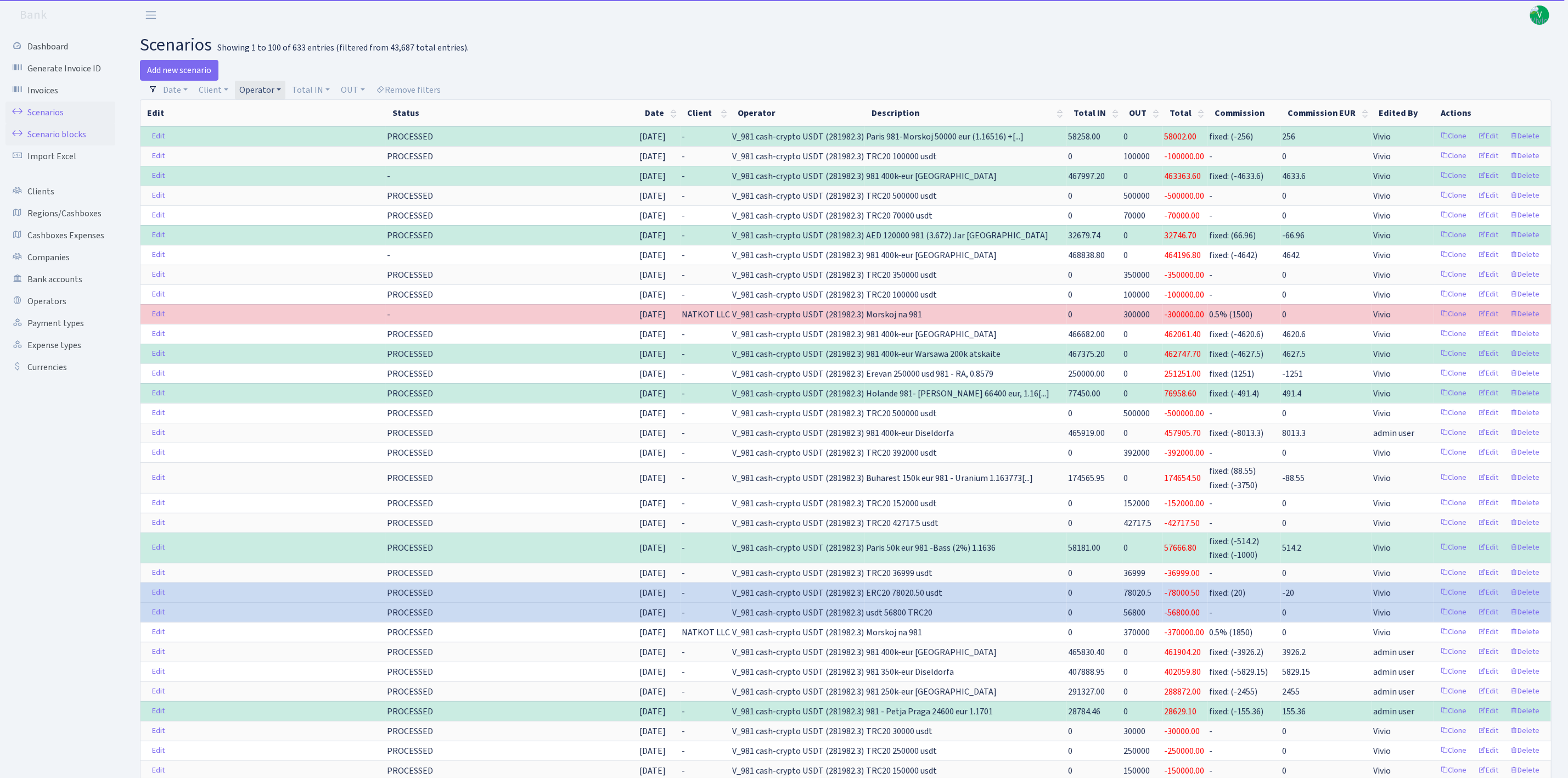
click at [56, 133] on link "Scenario blocks" at bounding box center [61, 135] width 110 height 22
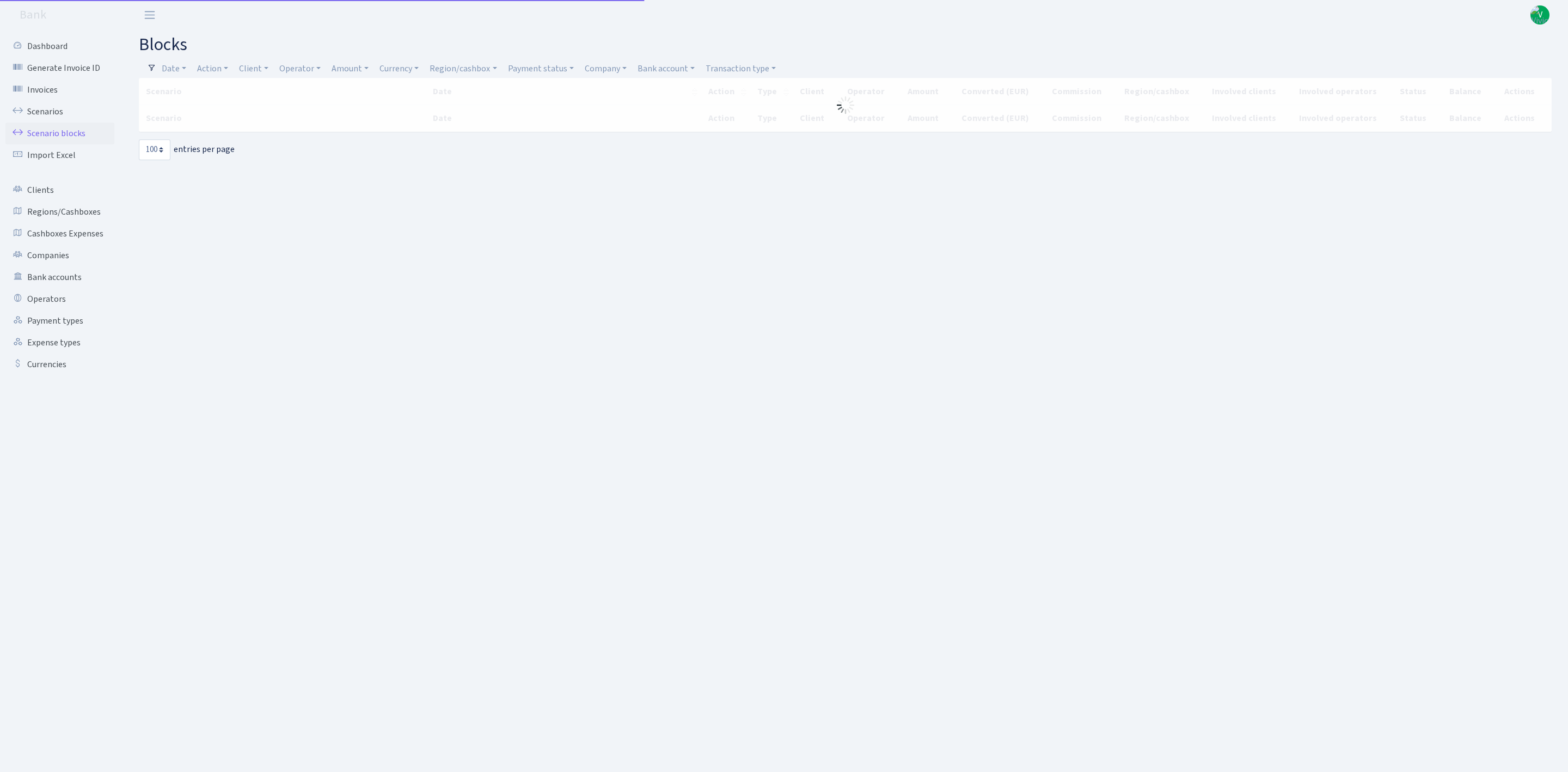
select select "100"
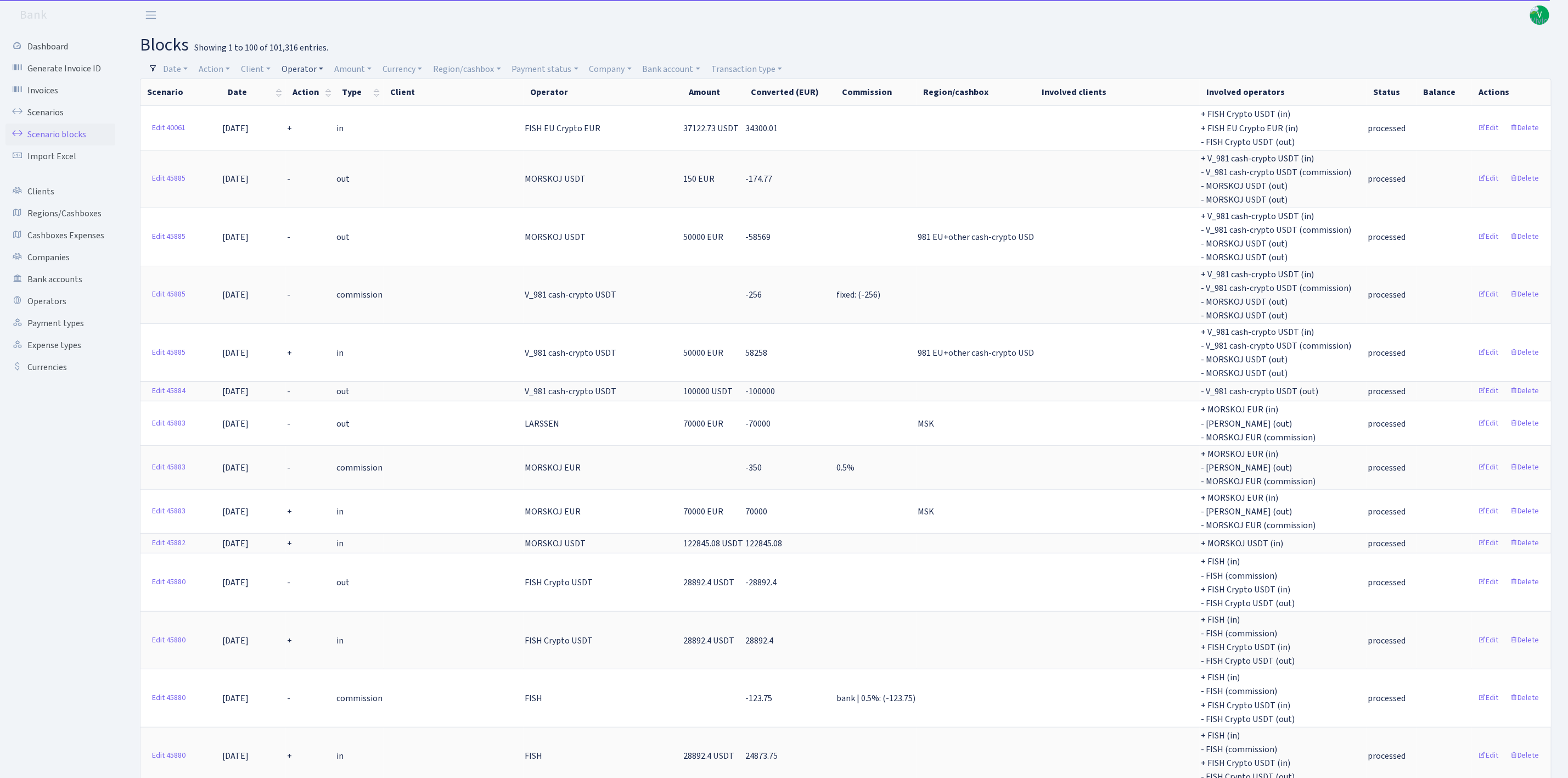
click at [309, 66] on link "Operator" at bounding box center [302, 69] width 50 height 18
click at [326, 104] on input "search" at bounding box center [321, 108] width 81 height 17
type input "981"
click at [314, 128] on li "V_981 cash-crypto USDT" at bounding box center [321, 132] width 83 height 31
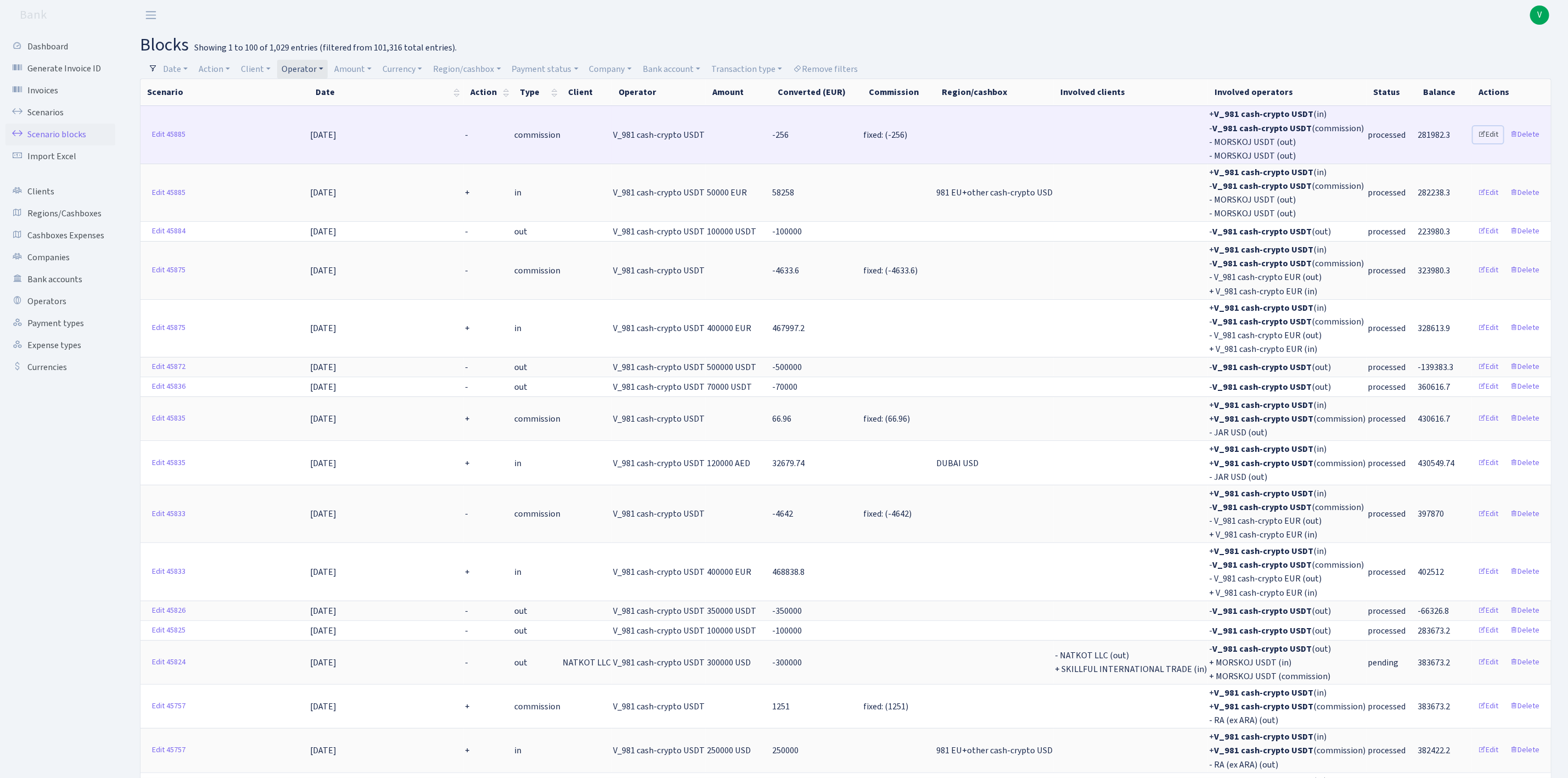
click at [1493, 128] on link "Edit" at bounding box center [1488, 135] width 30 height 17
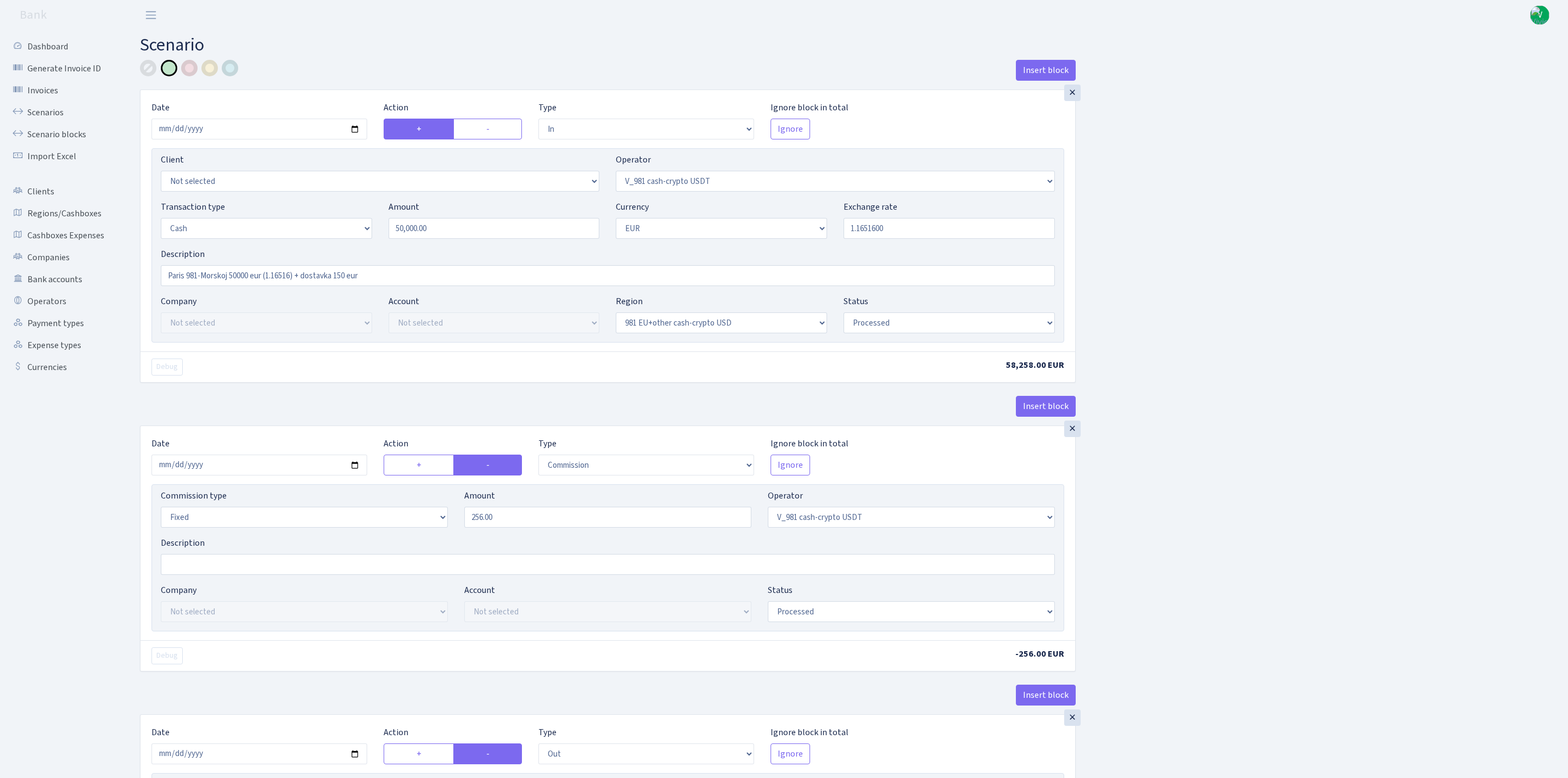
select select "in"
select select "435"
select select "1"
select select "23"
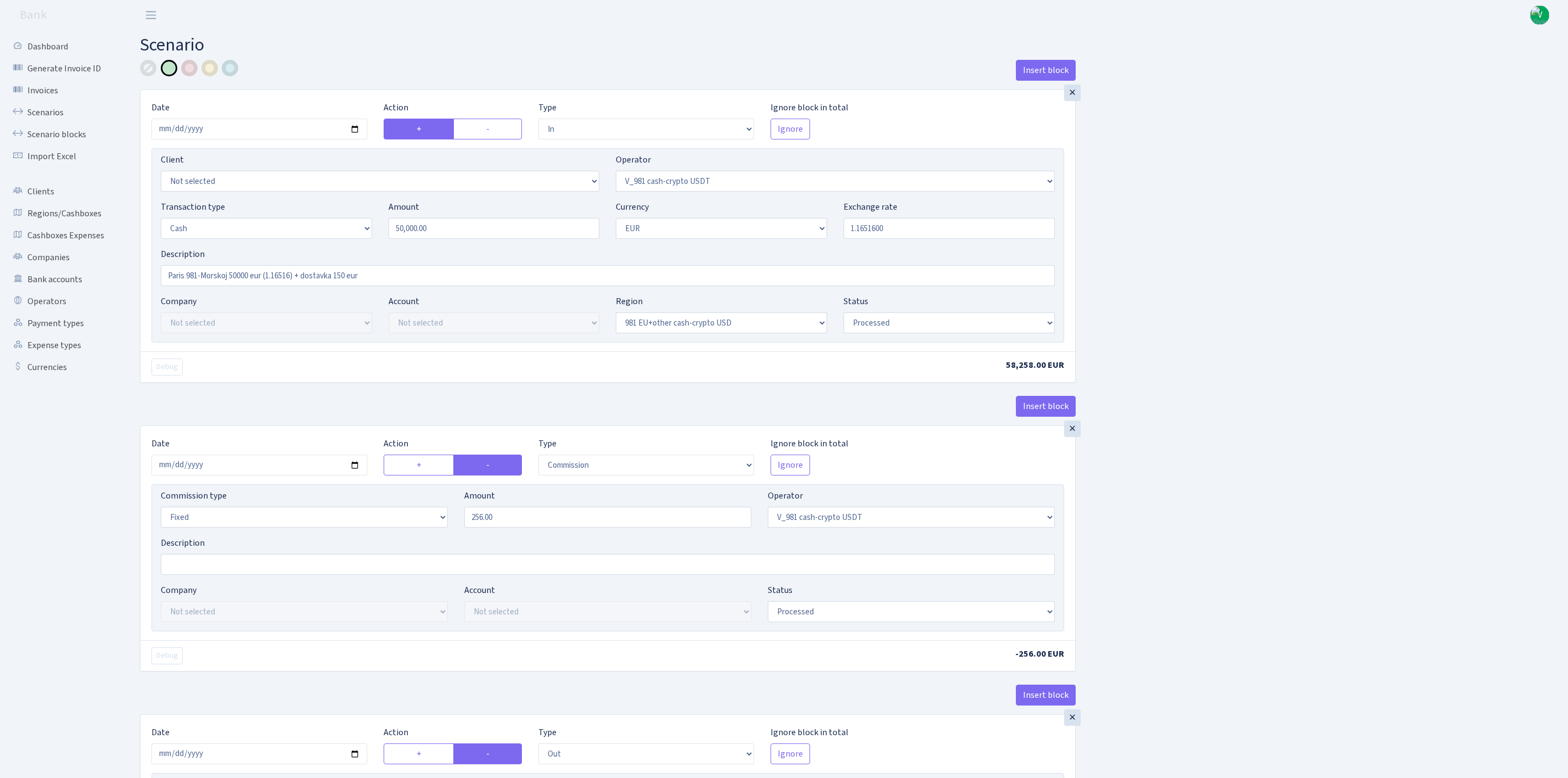
select select "processed"
select select "commission"
select select "fixed"
select select "435"
select select "processed"
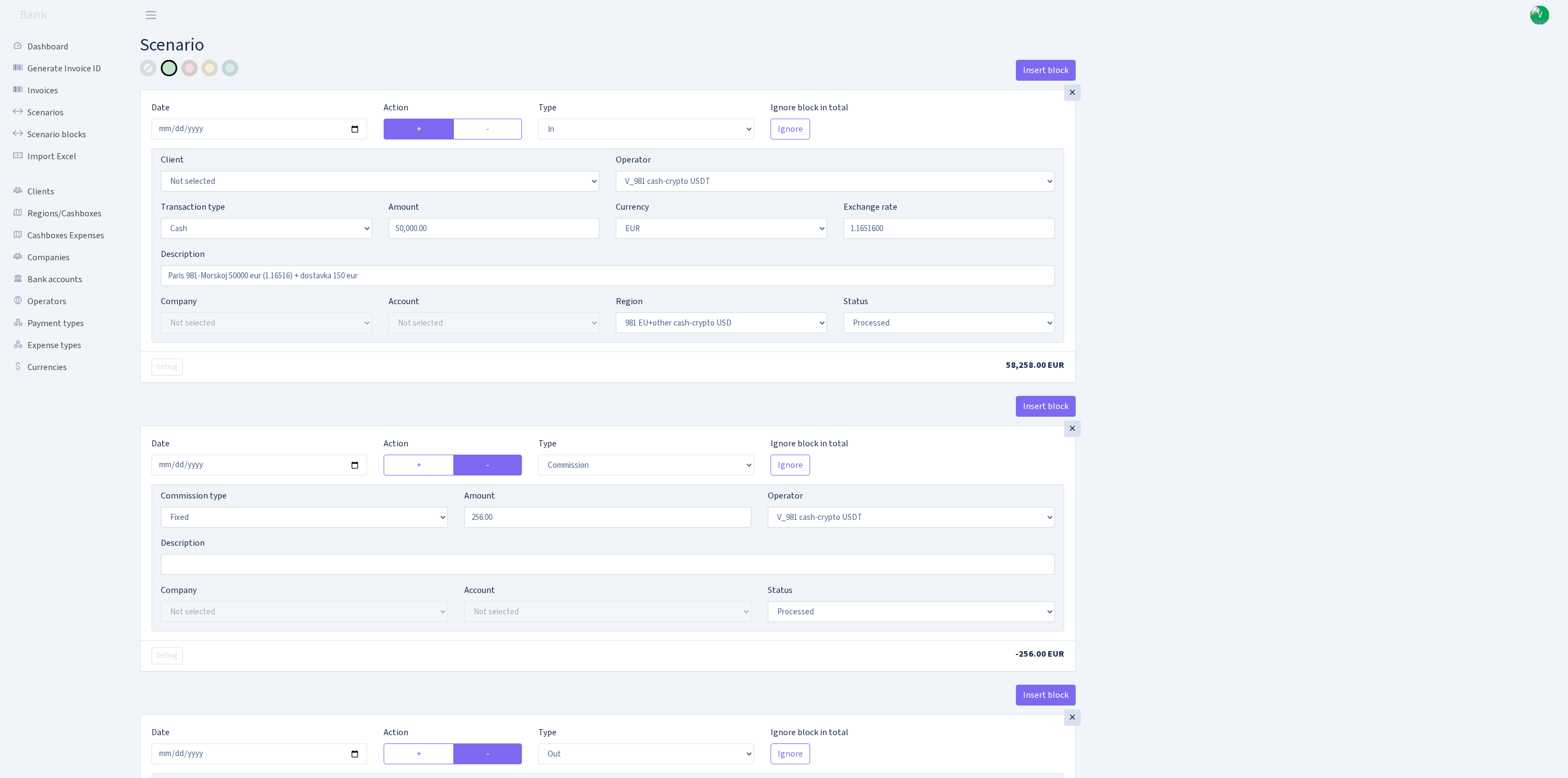
select select "out"
select select "324"
select select "1"
select select "23"
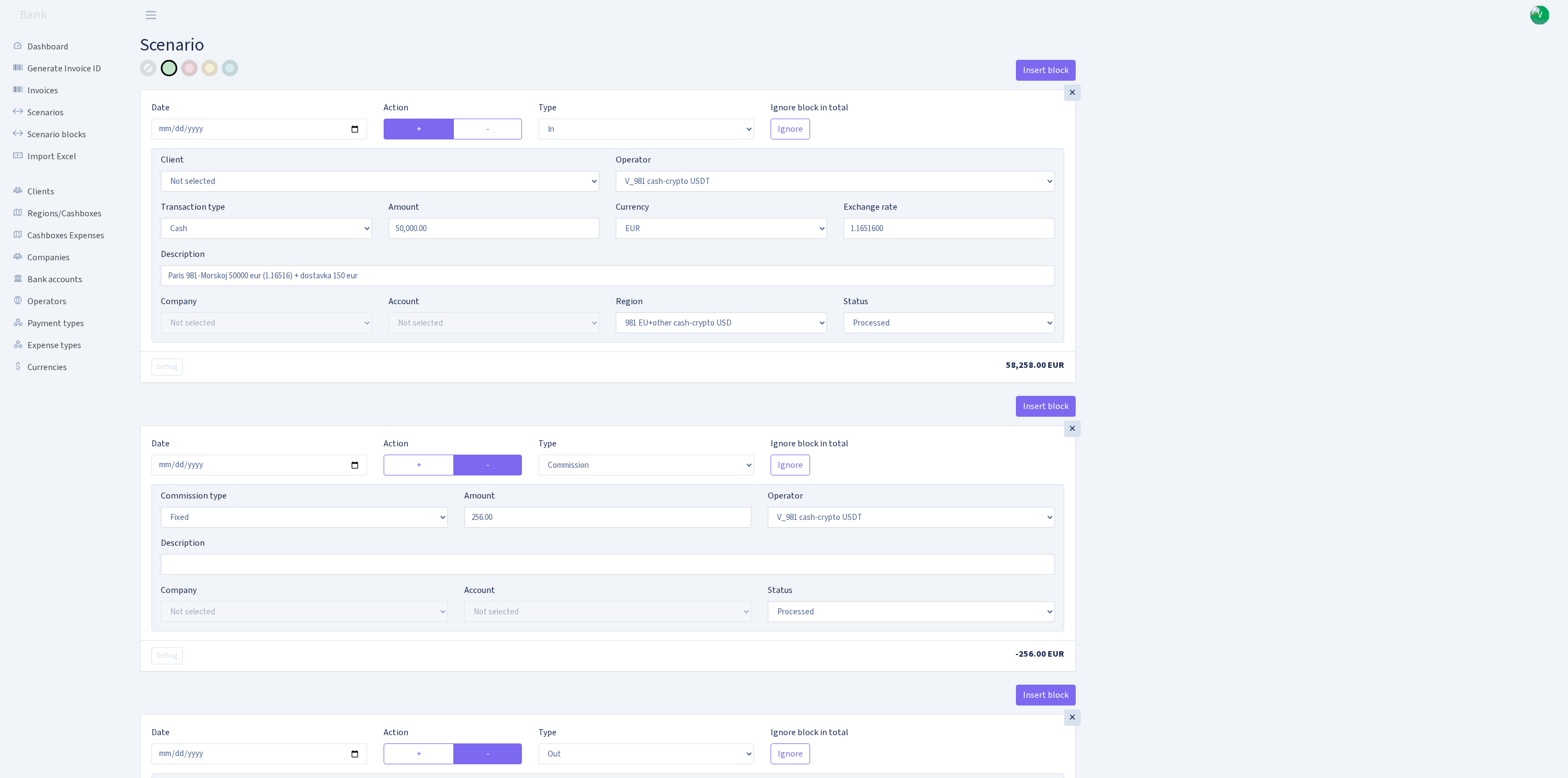
select select "processed"
select select "out"
select select "324"
select select "11"
select select "1"
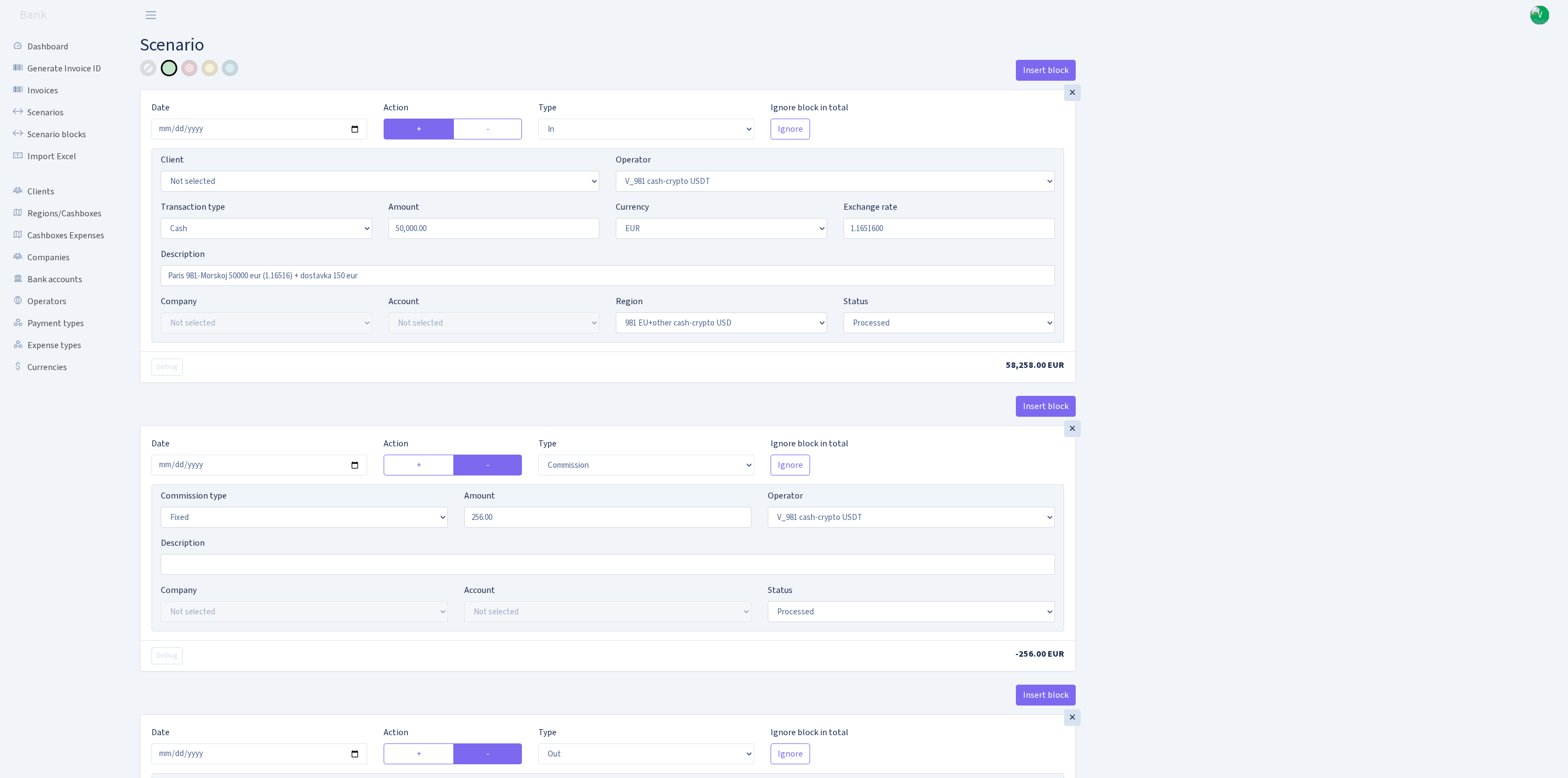
select select "processed"
click at [739, 329] on select "Not selected 981 EU+other cash-crypto AED 981 EU+other cash-crypto EUR 981 EU+o…" at bounding box center [721, 323] width 211 height 21
select select
click at [616, 314] on select "Not selected 981 EU+other cash-crypto AED 981 EU+other cash-crypto EUR 981 EU+o…" at bounding box center [721, 323] width 211 height 21
click at [1250, 445] on div "Insert block × Date 2025-09-02 Action + - Type --- In Out Commission Field requ…" at bounding box center [846, 747] width 1428 height 1376
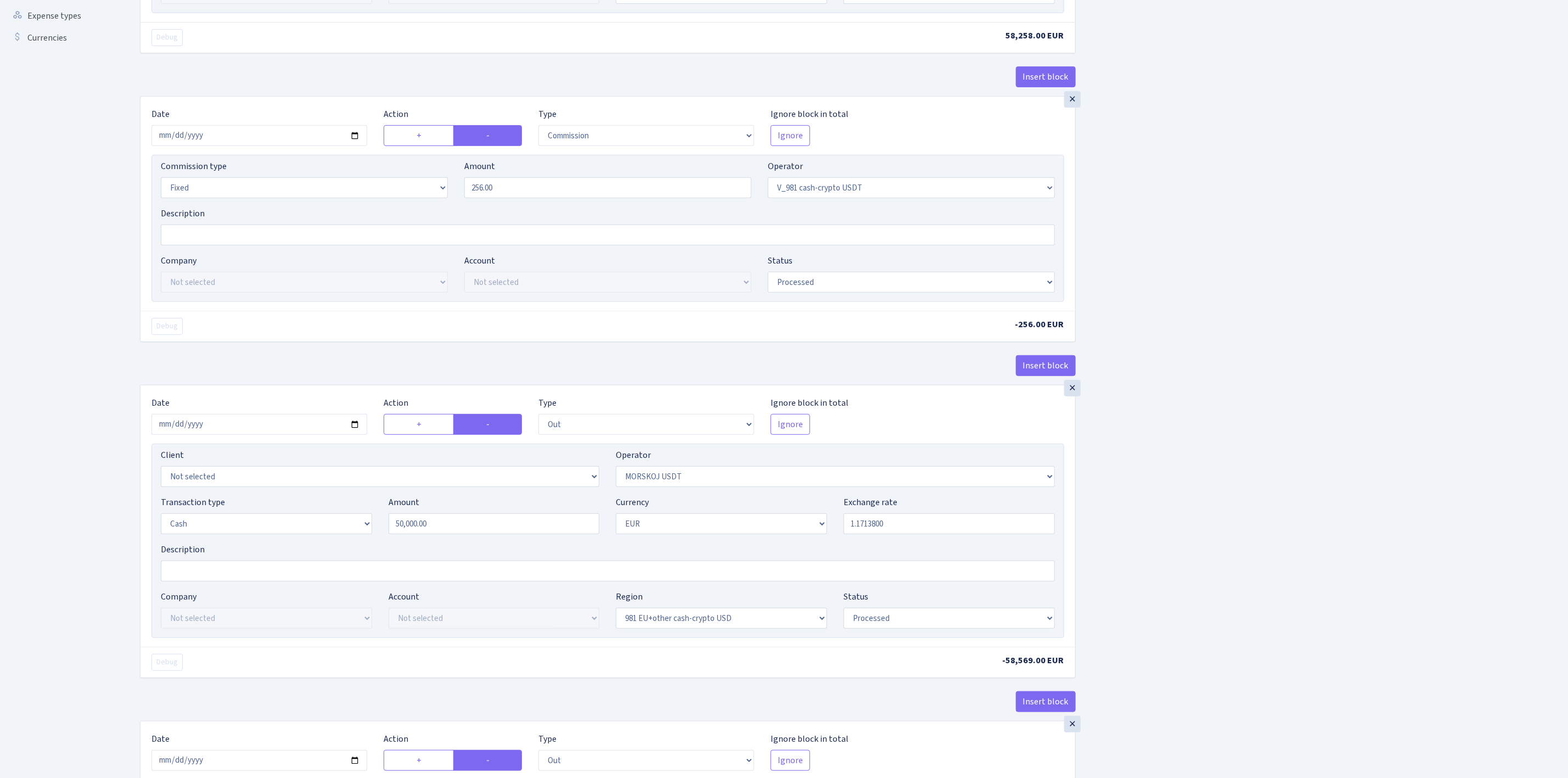
scroll to position [576, 0]
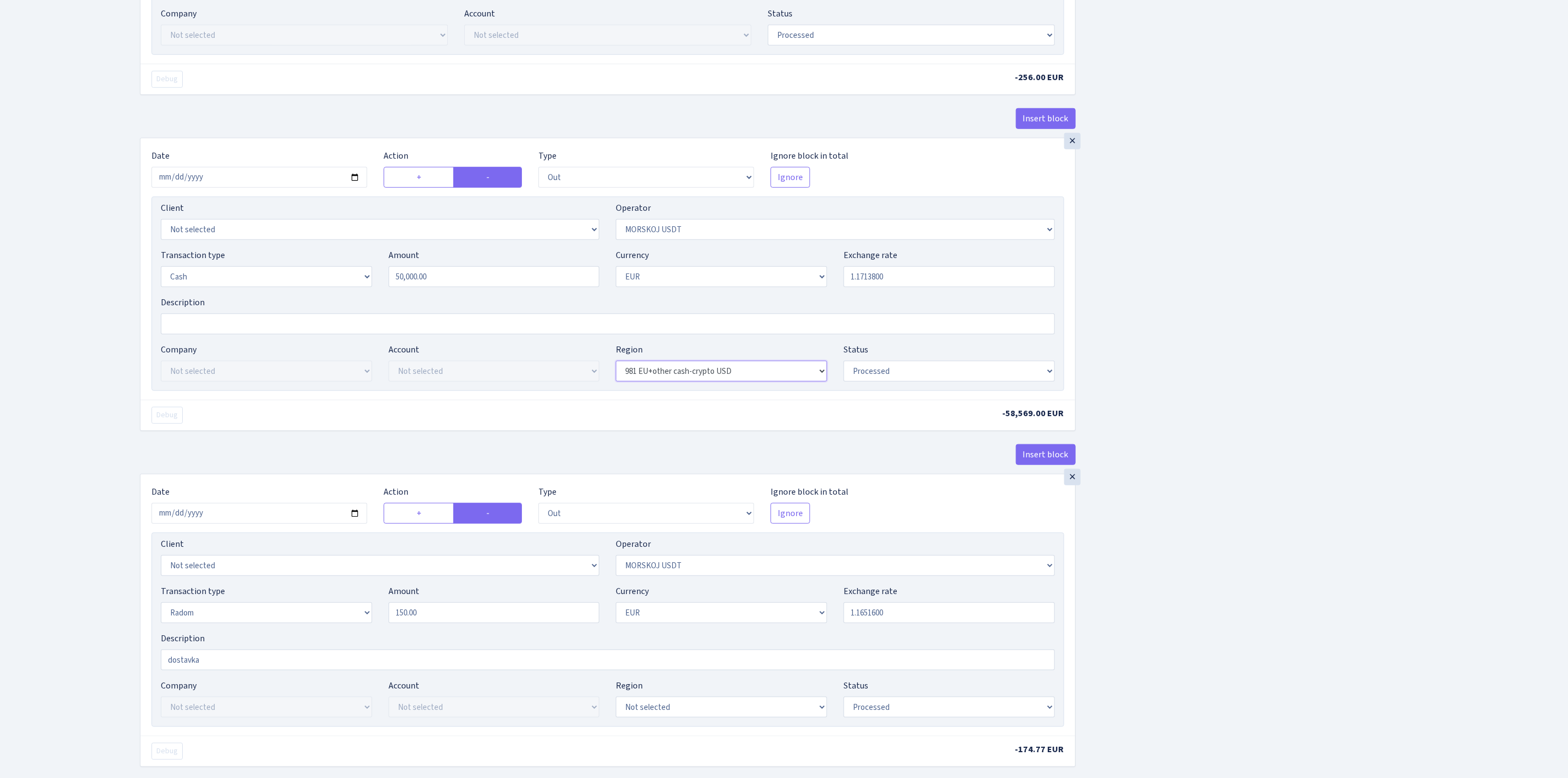
click at [736, 379] on select "Not selected 981 EU+other cash-crypto AED 981 EU+other cash-crypto EUR 981 EU+o…" at bounding box center [721, 371] width 211 height 21
select select
click at [616, 368] on select "Not selected 981 EU+other cash-crypto AED 981 EU+other cash-crypto EUR 981 EU+o…" at bounding box center [721, 371] width 211 height 21
click at [1334, 360] on div "Insert block × Date 2025-09-02 Action + - Type --- In Out Commission Field requ…" at bounding box center [846, 171] width 1428 height 1376
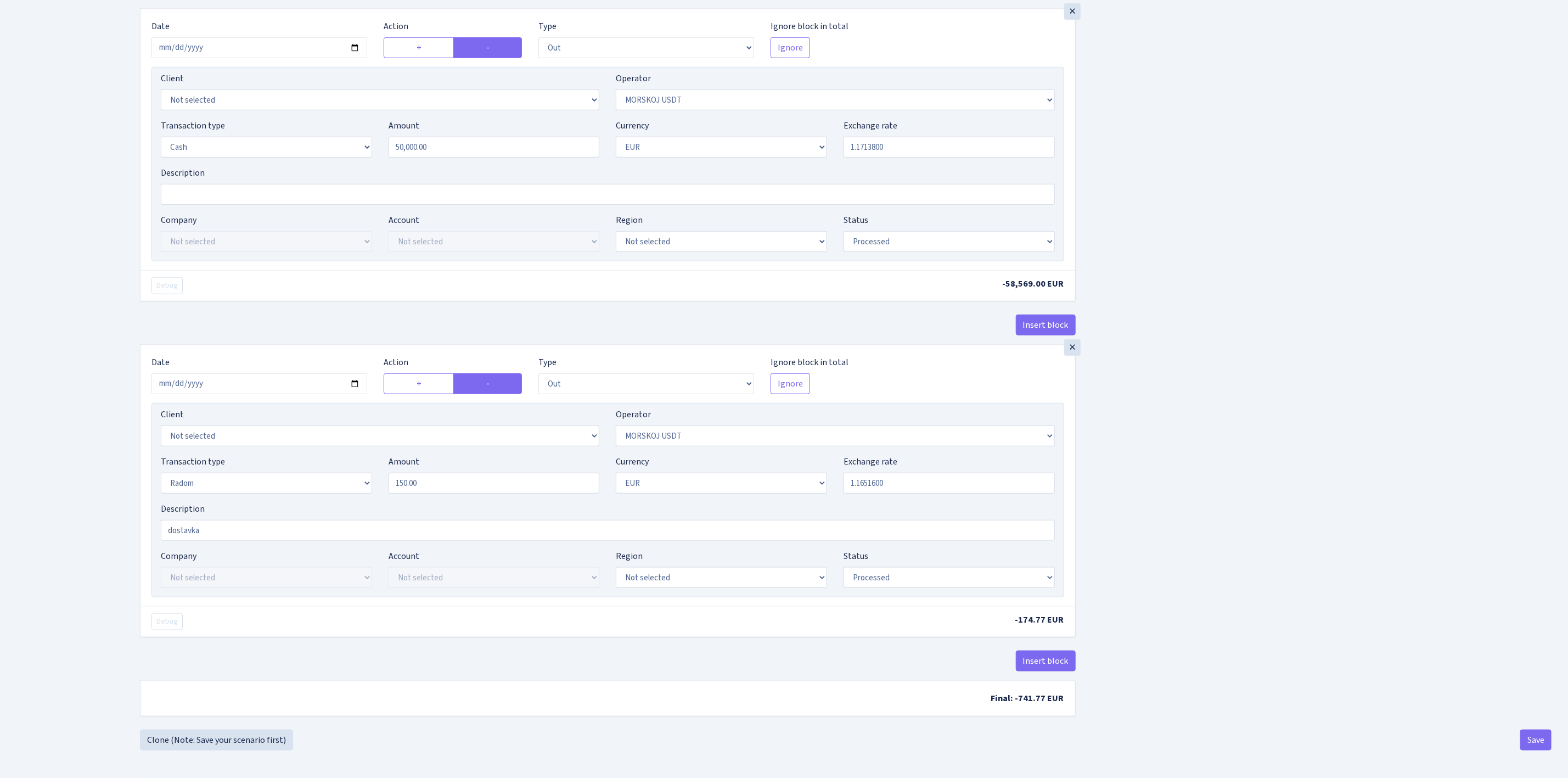
scroll to position [719, 0]
click at [1536, 738] on button "Save" at bounding box center [1535, 740] width 31 height 21
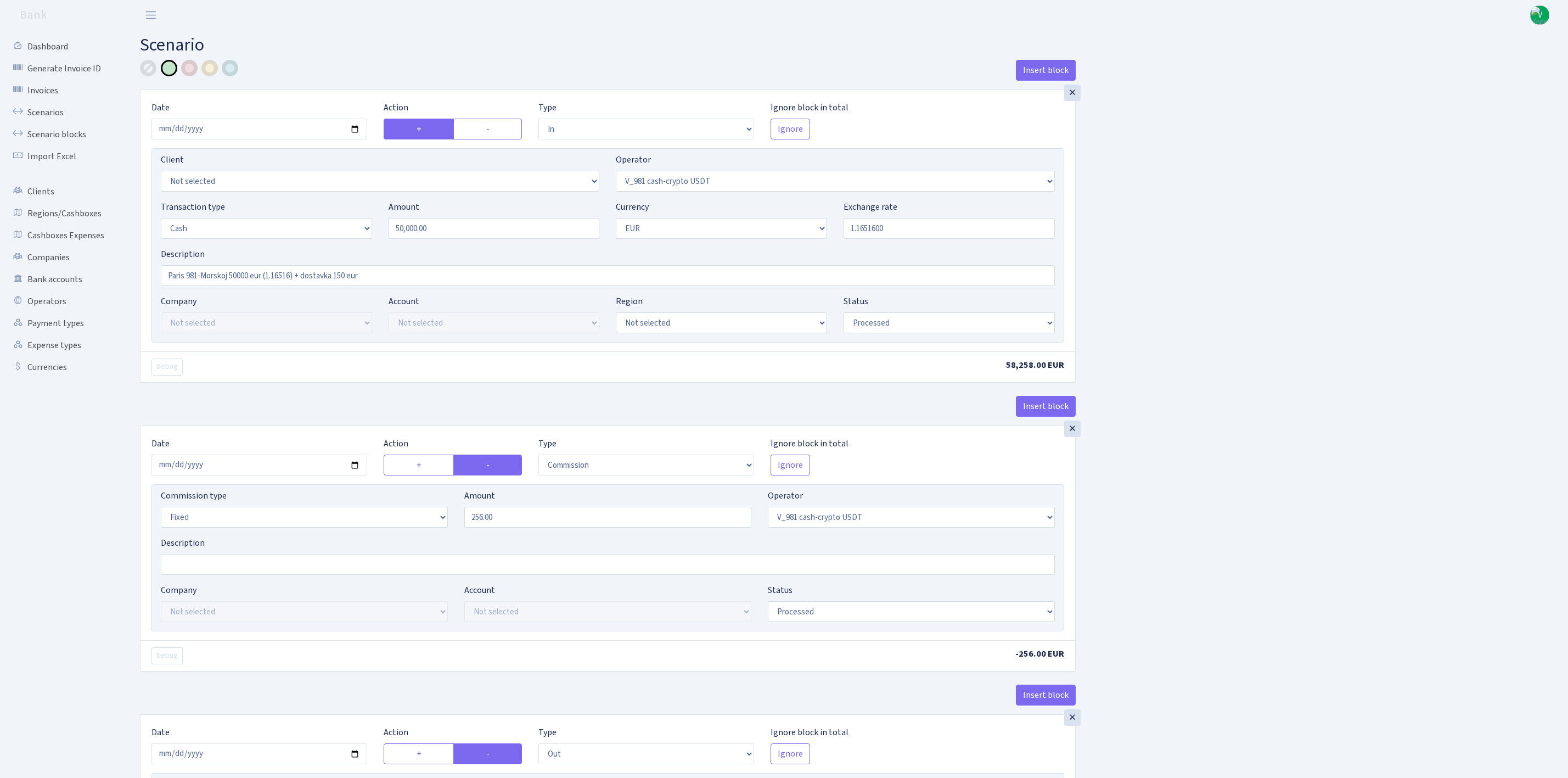
select select "in"
select select "435"
select select "1"
select select "processed"
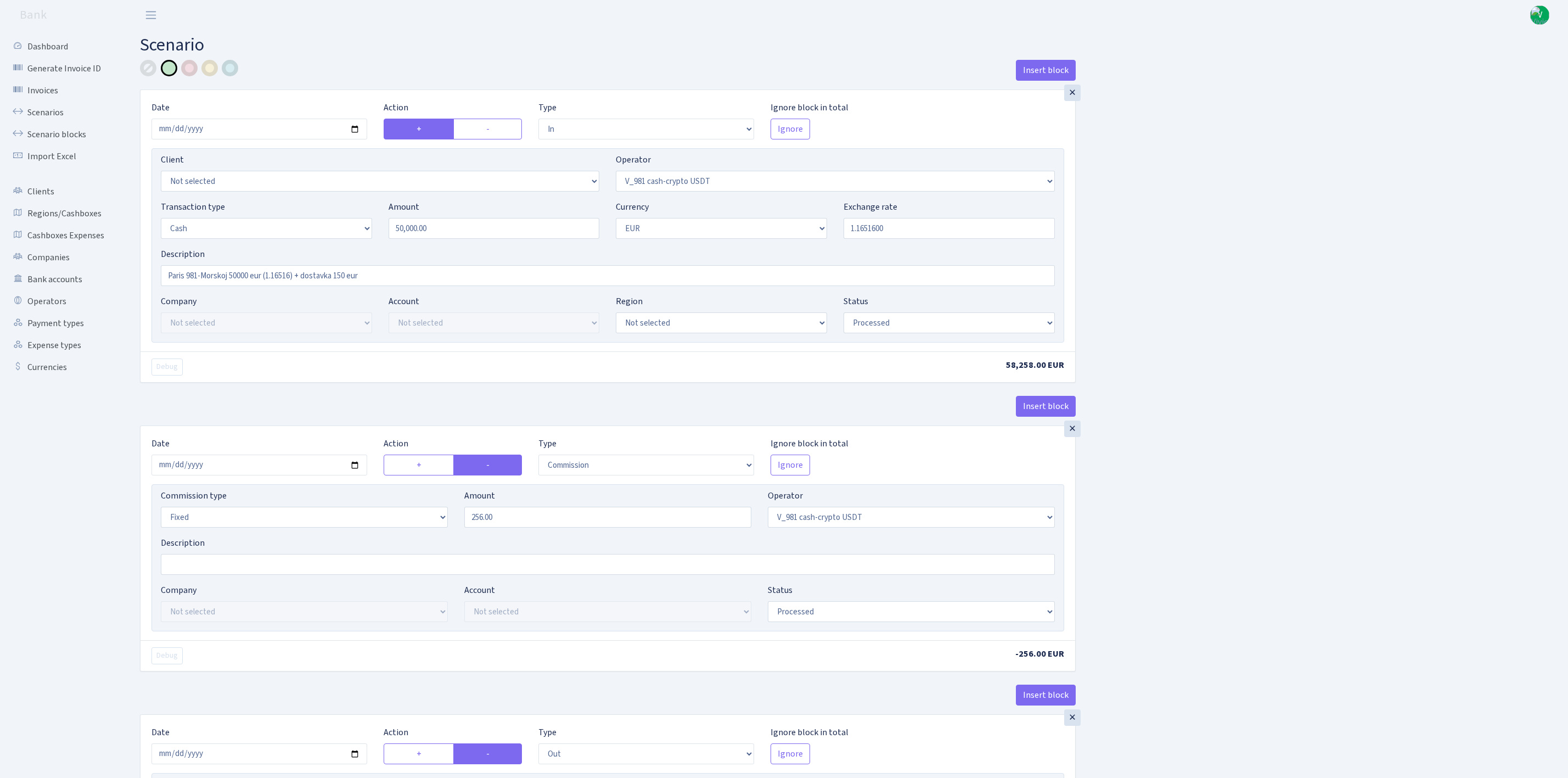
select select "commission"
select select "fixed"
select select "435"
select select "processed"
select select "out"
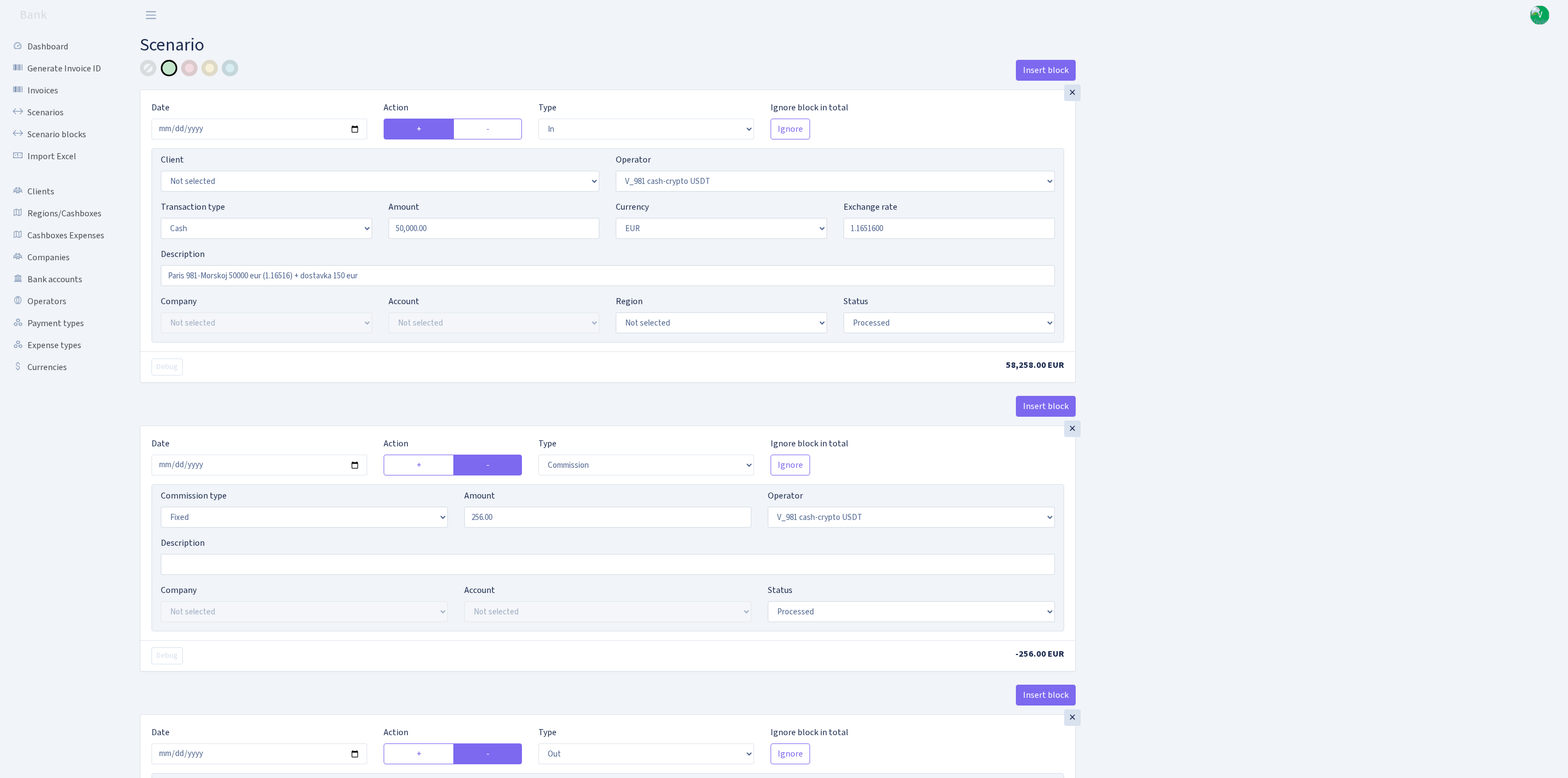
select select "324"
select select "1"
select select "processed"
select select "out"
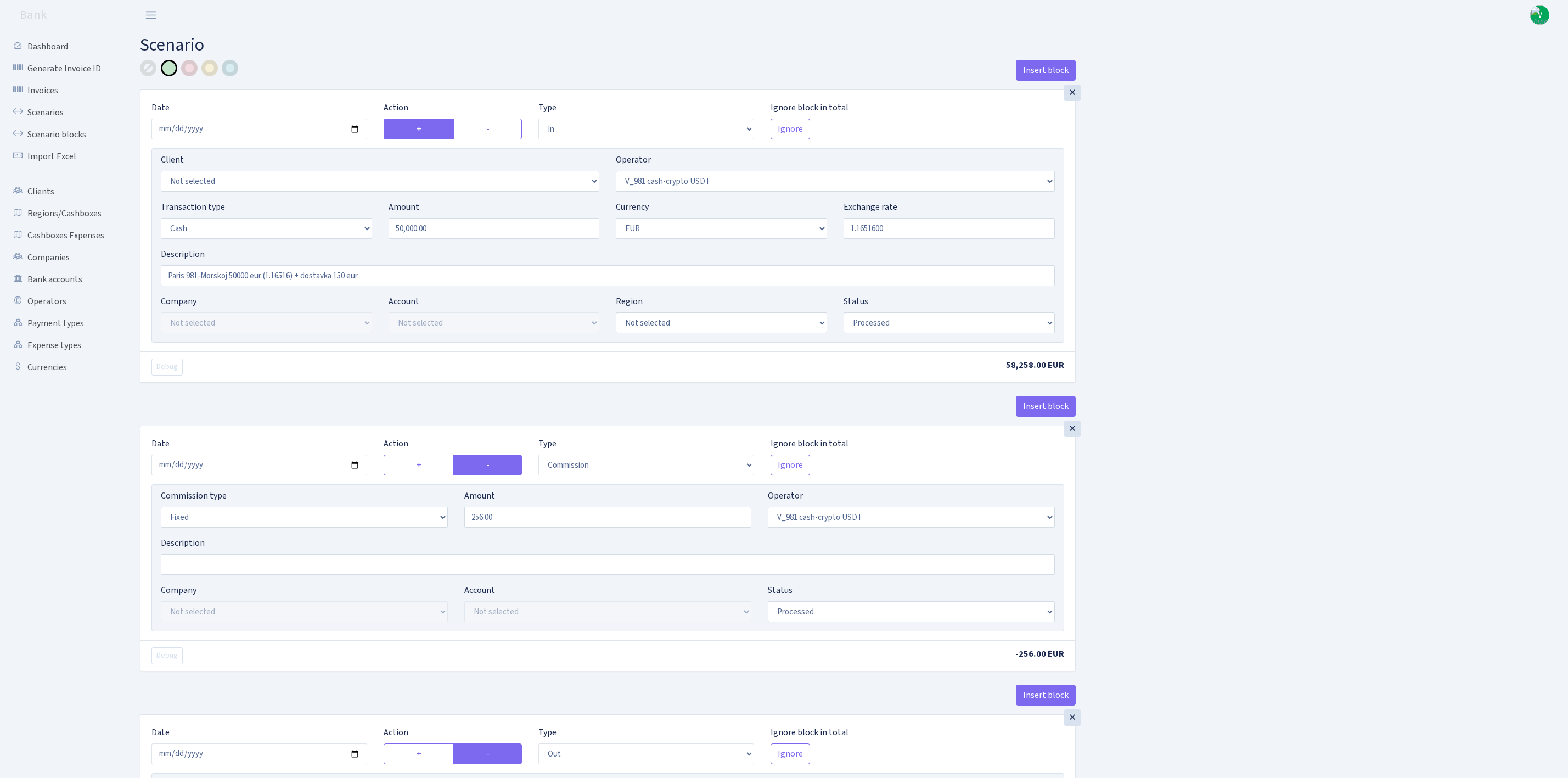
select select "324"
select select "11"
select select "1"
select select "processed"
click at [53, 130] on link "Scenario blocks" at bounding box center [61, 135] width 110 height 22
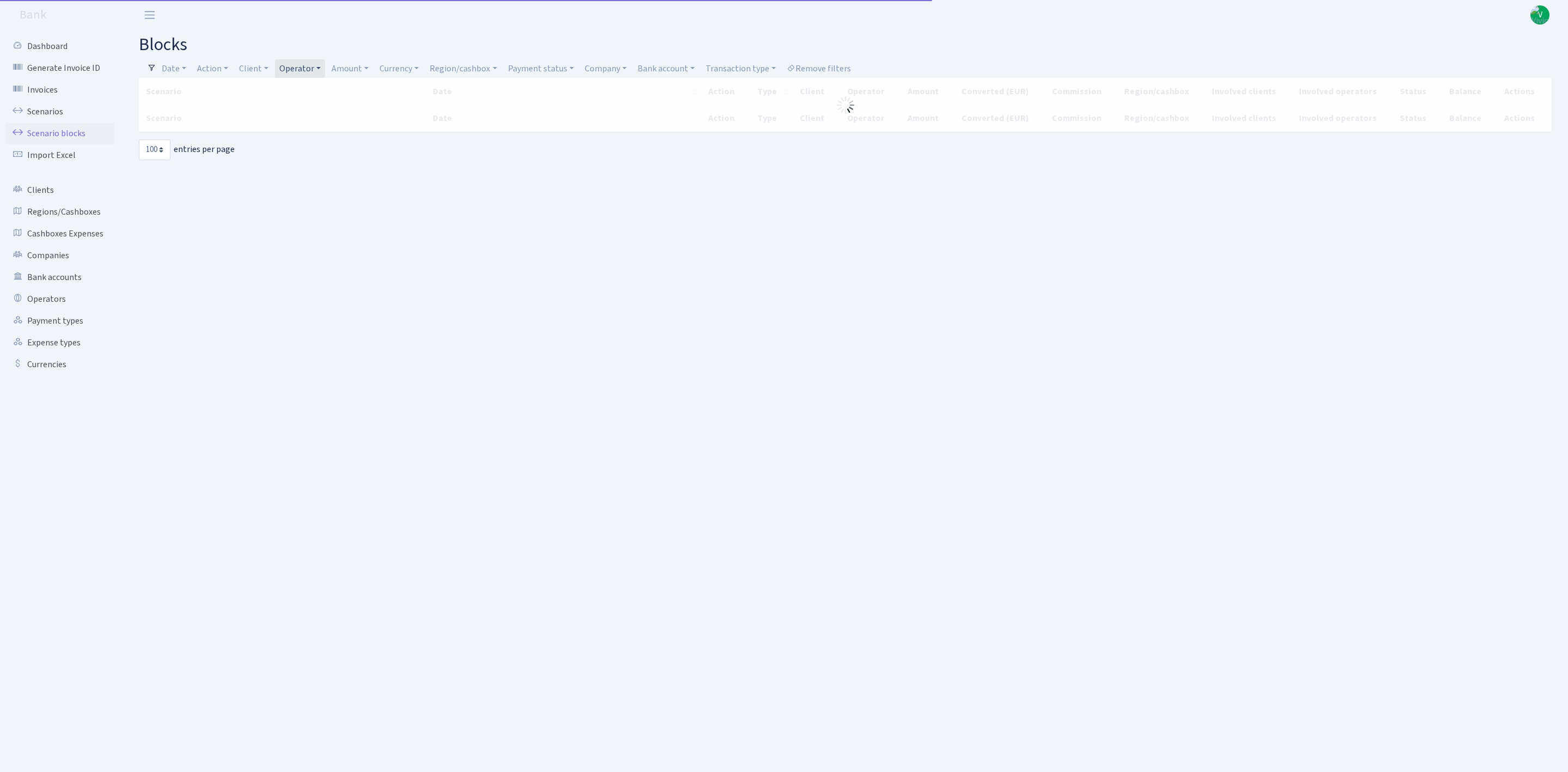
select select "100"
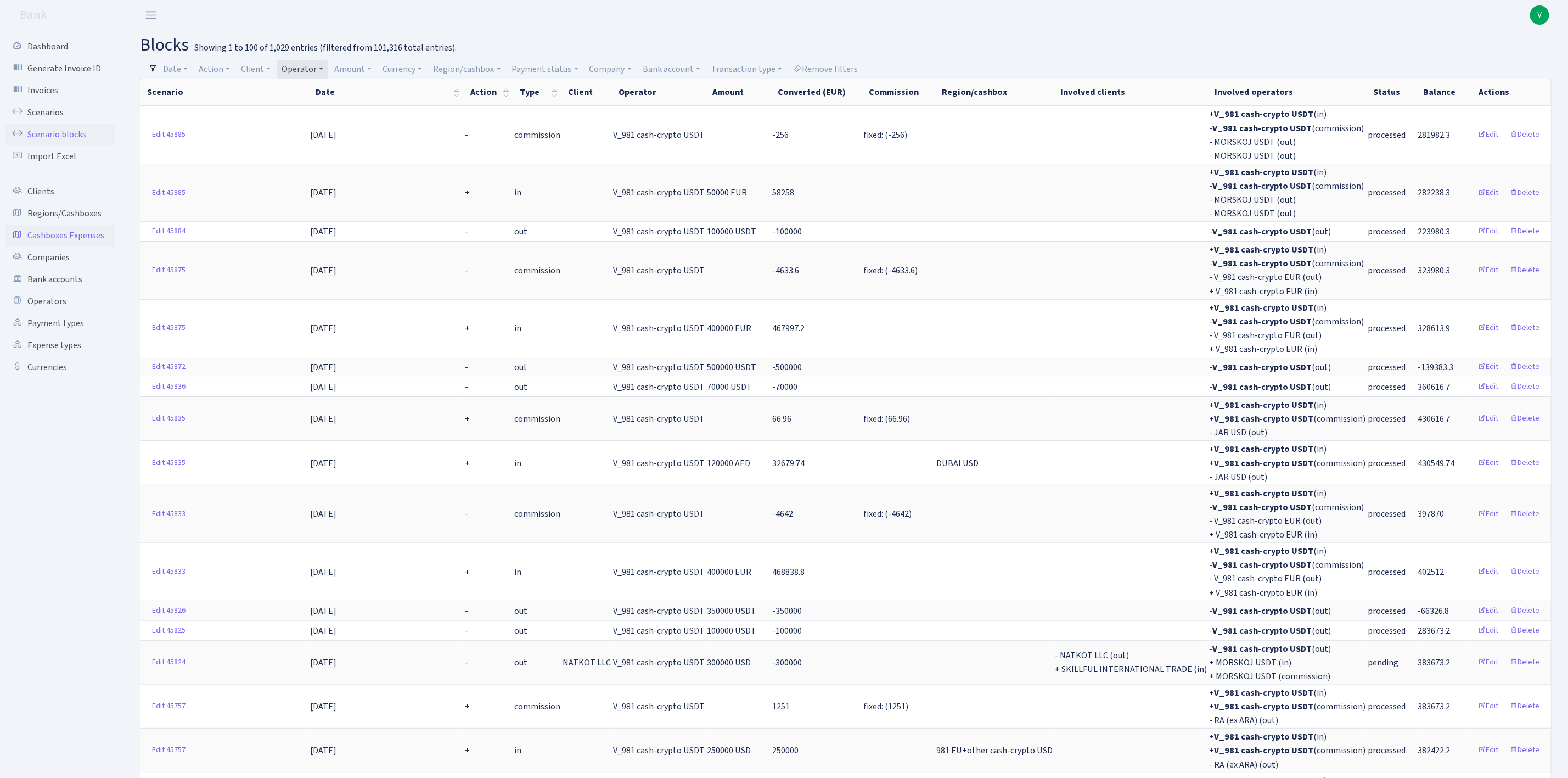
click at [66, 235] on link "Cashboxes Expenses" at bounding box center [61, 235] width 110 height 22
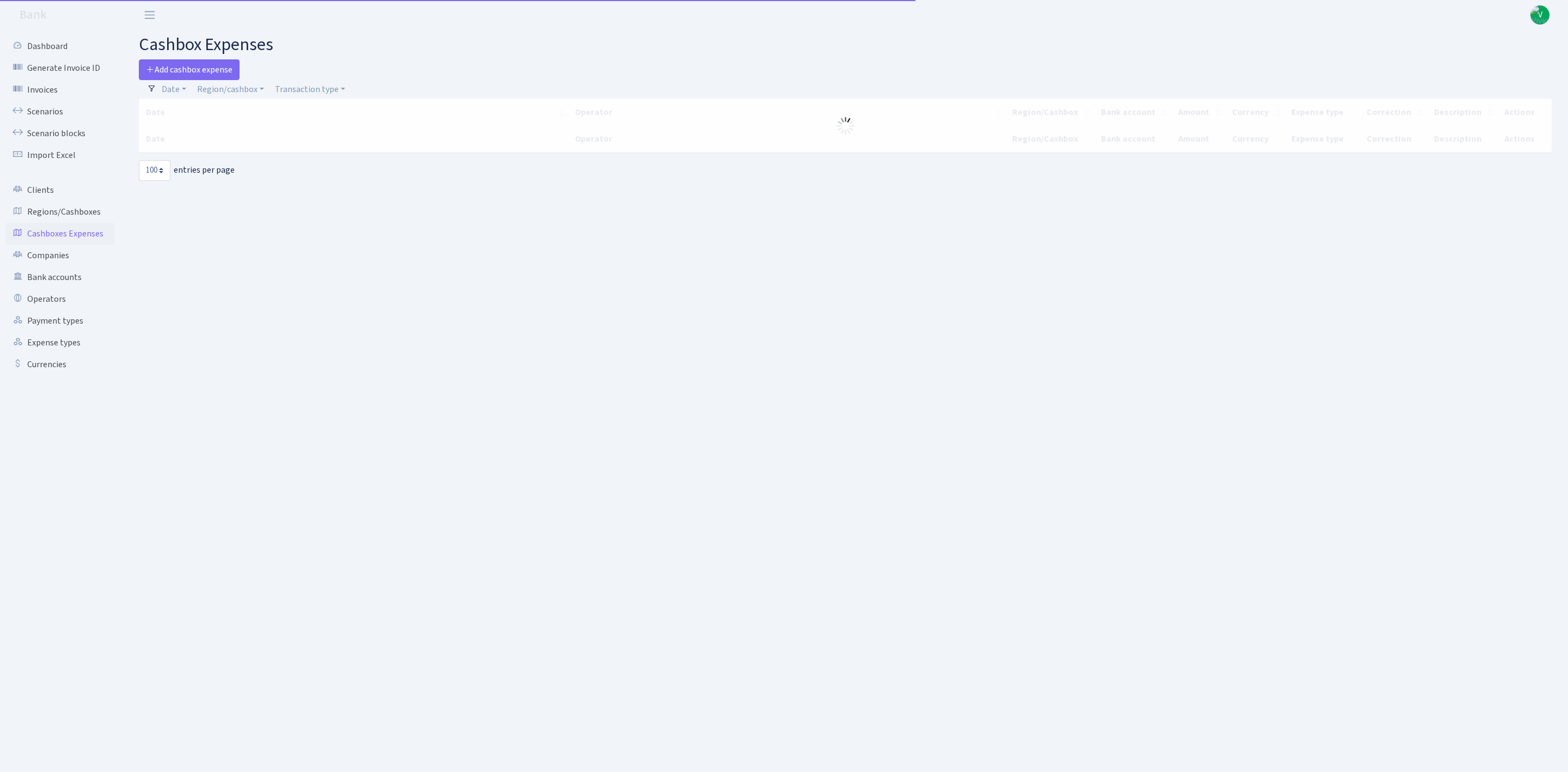
select select "100"
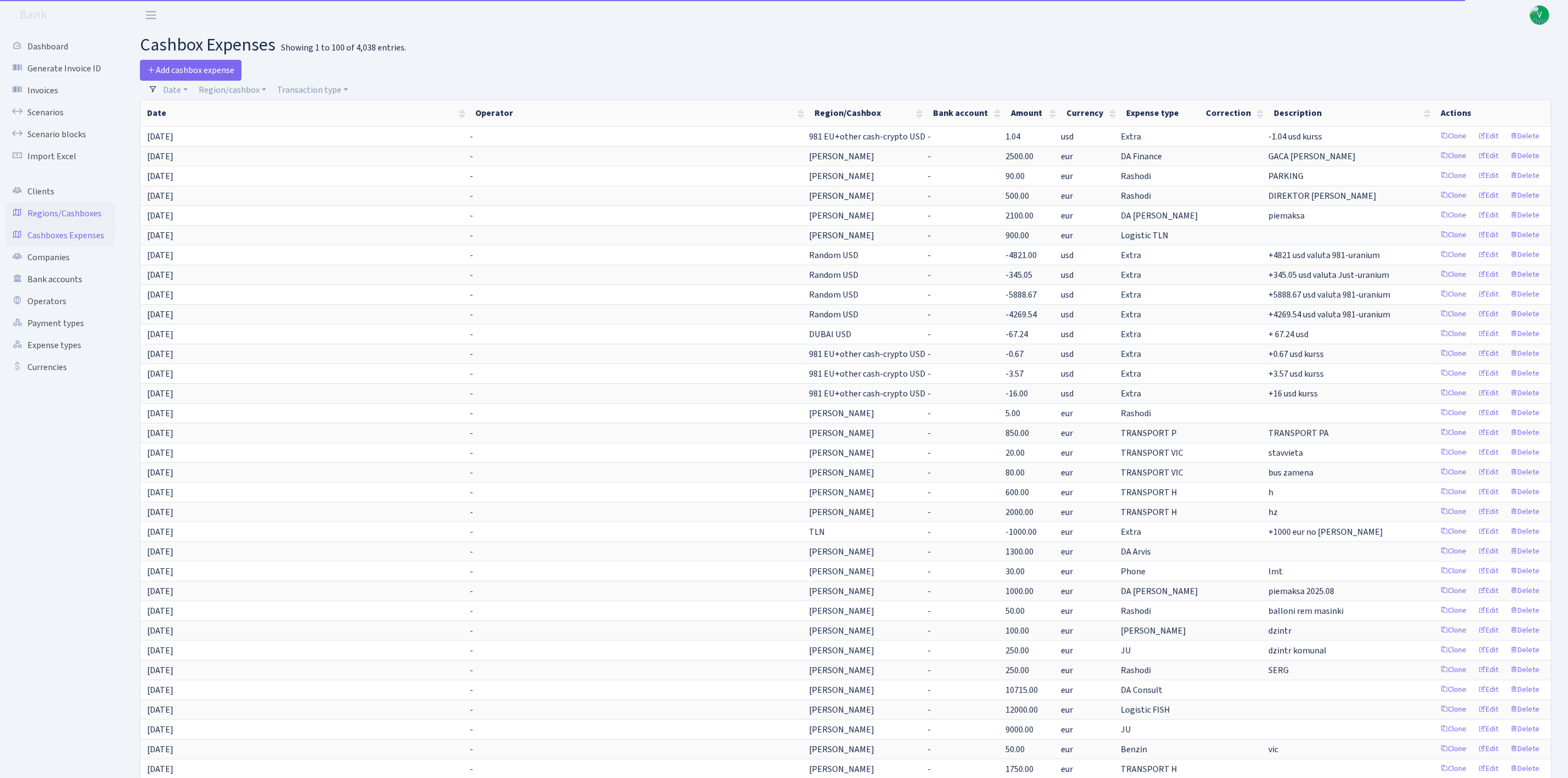
click at [68, 211] on link "Regions/Cashboxes" at bounding box center [61, 214] width 110 height 22
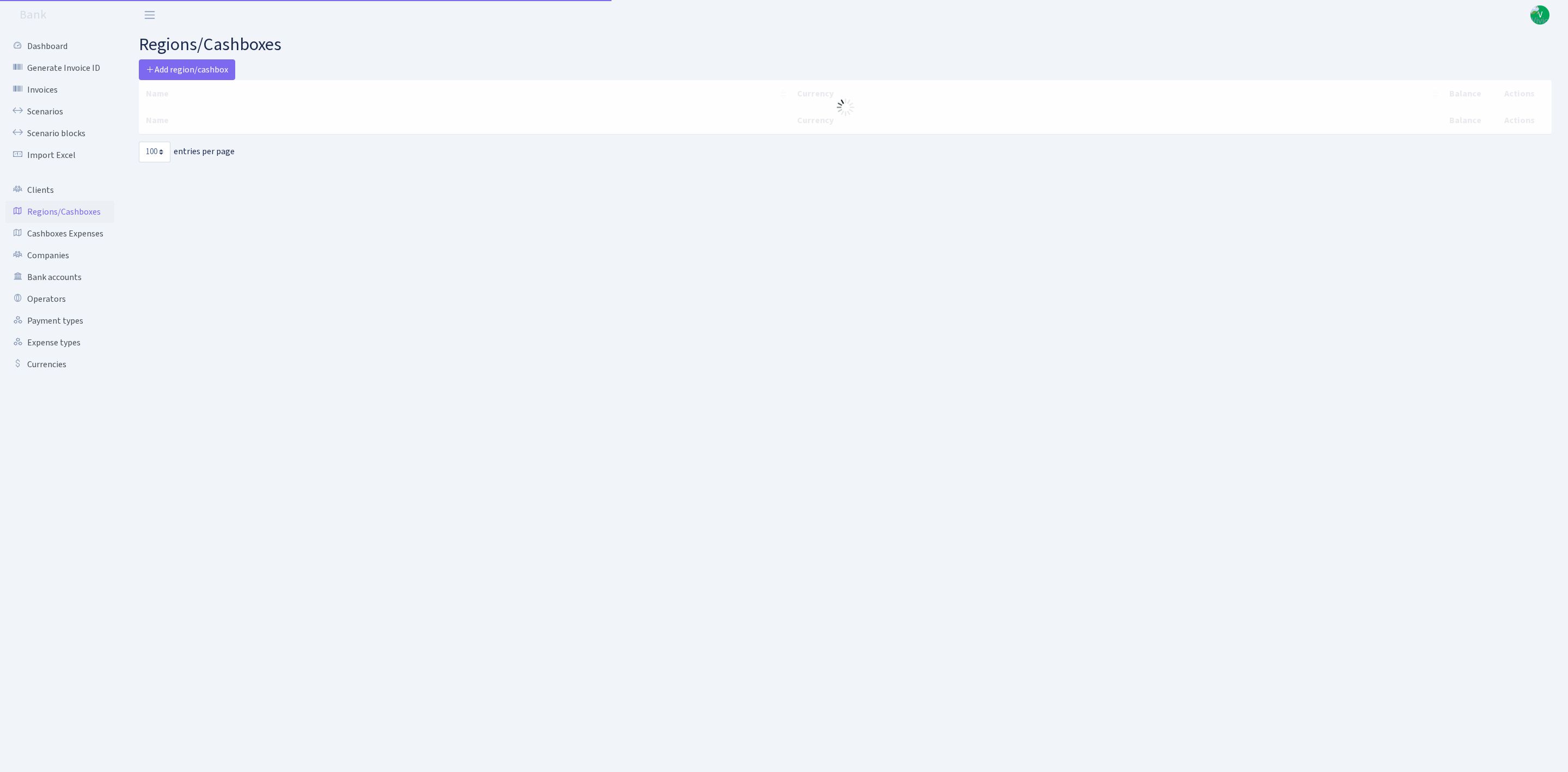
select select "100"
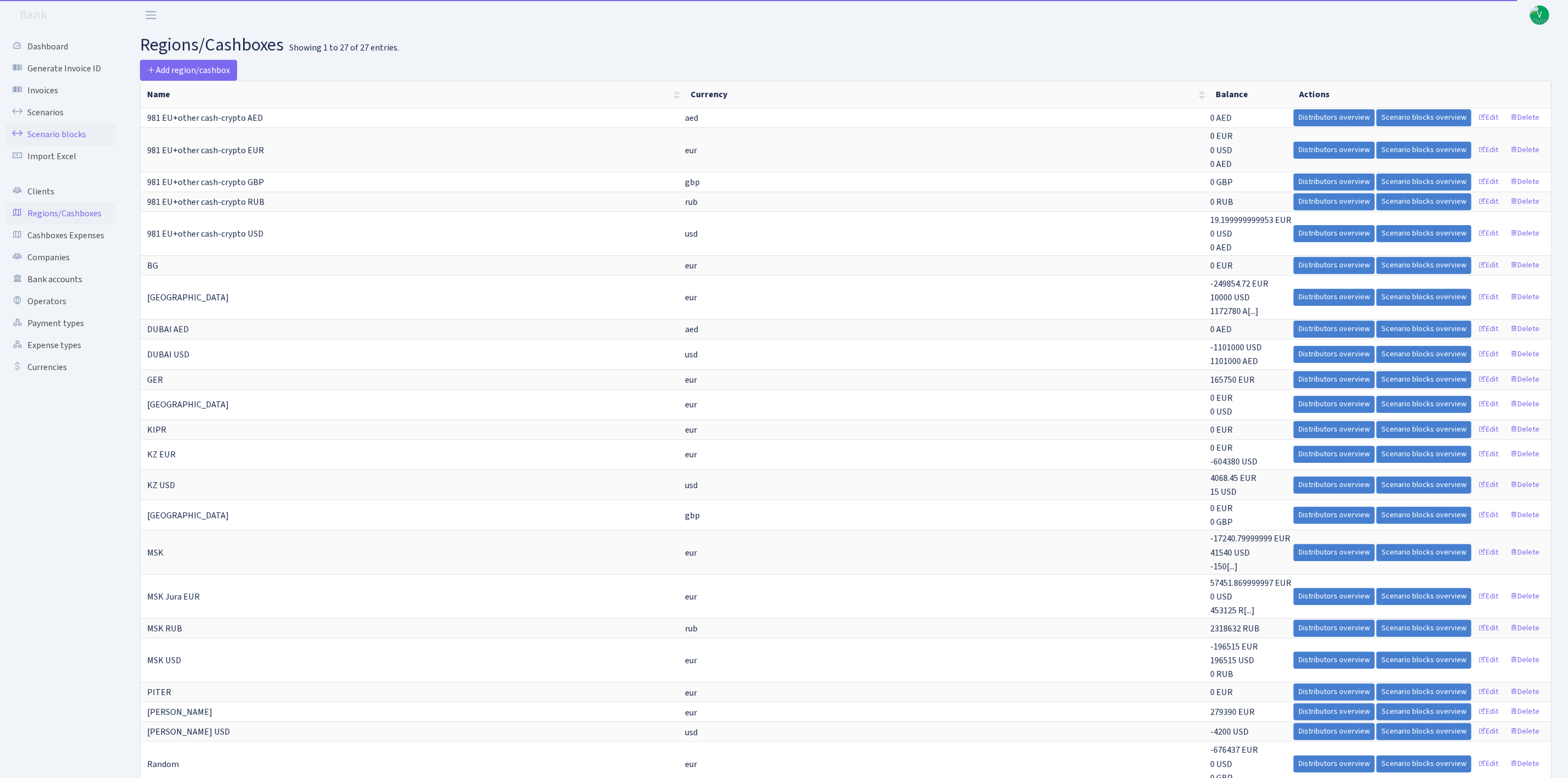
click at [68, 132] on link "Scenario blocks" at bounding box center [61, 135] width 110 height 22
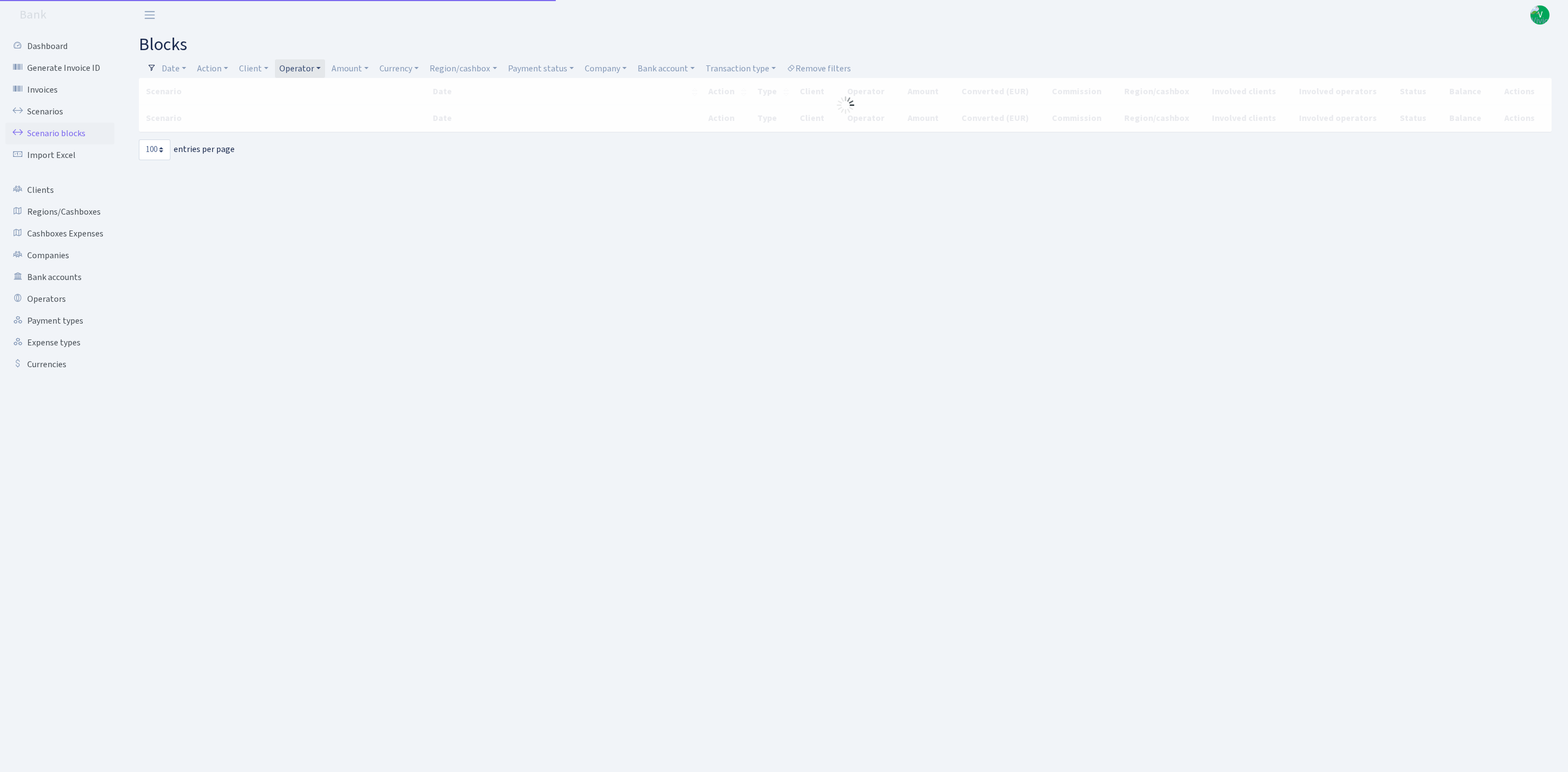
select select "100"
click at [491, 68] on link "Region/cashbox" at bounding box center [463, 68] width 76 height 18
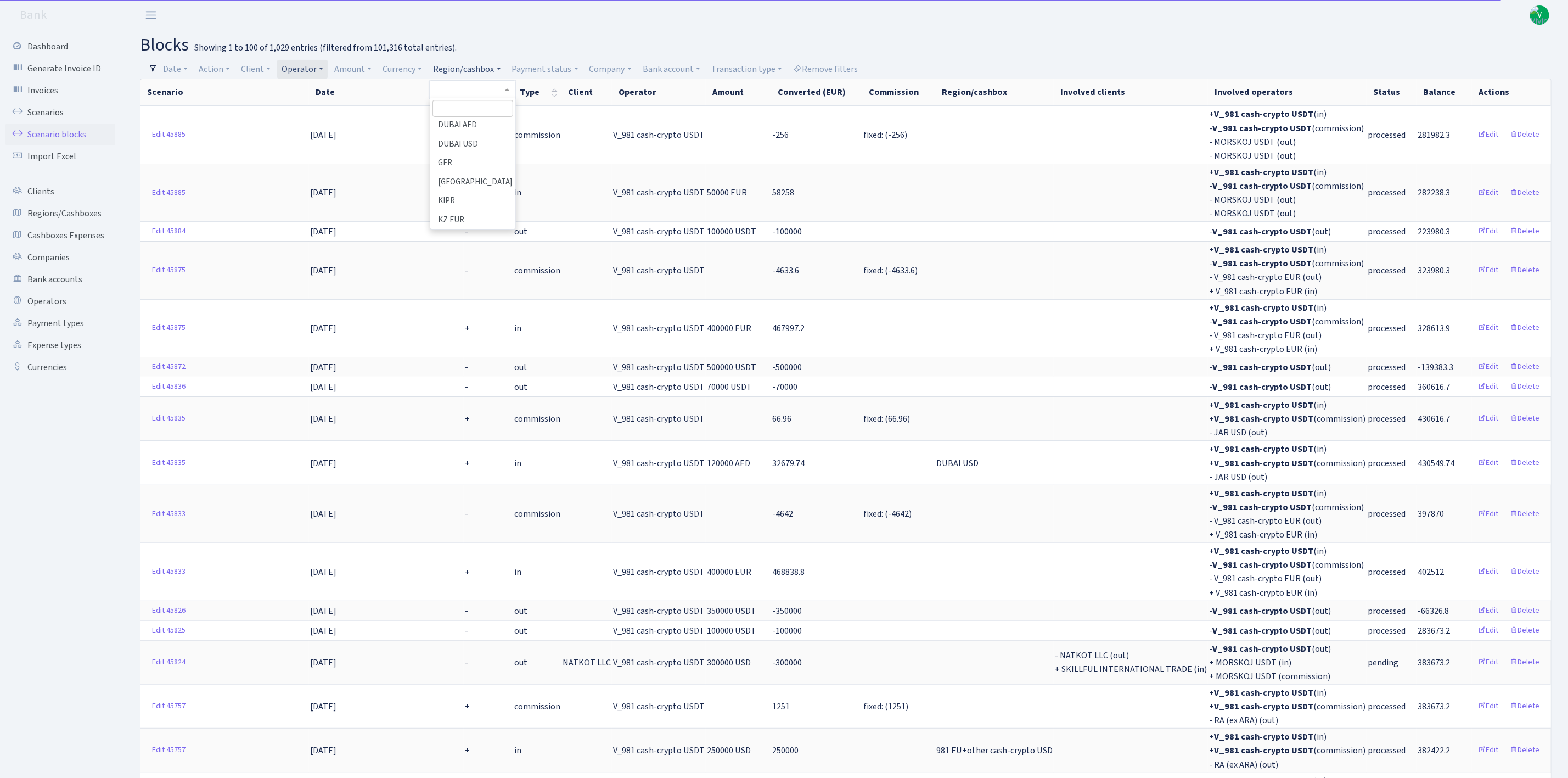
scroll to position [191, 0]
click at [497, 105] on input "search" at bounding box center [473, 108] width 81 height 17
type input "v"
click at [483, 207] on li "981 EU+other cash-crypto USD" at bounding box center [473, 194] width 83 height 31
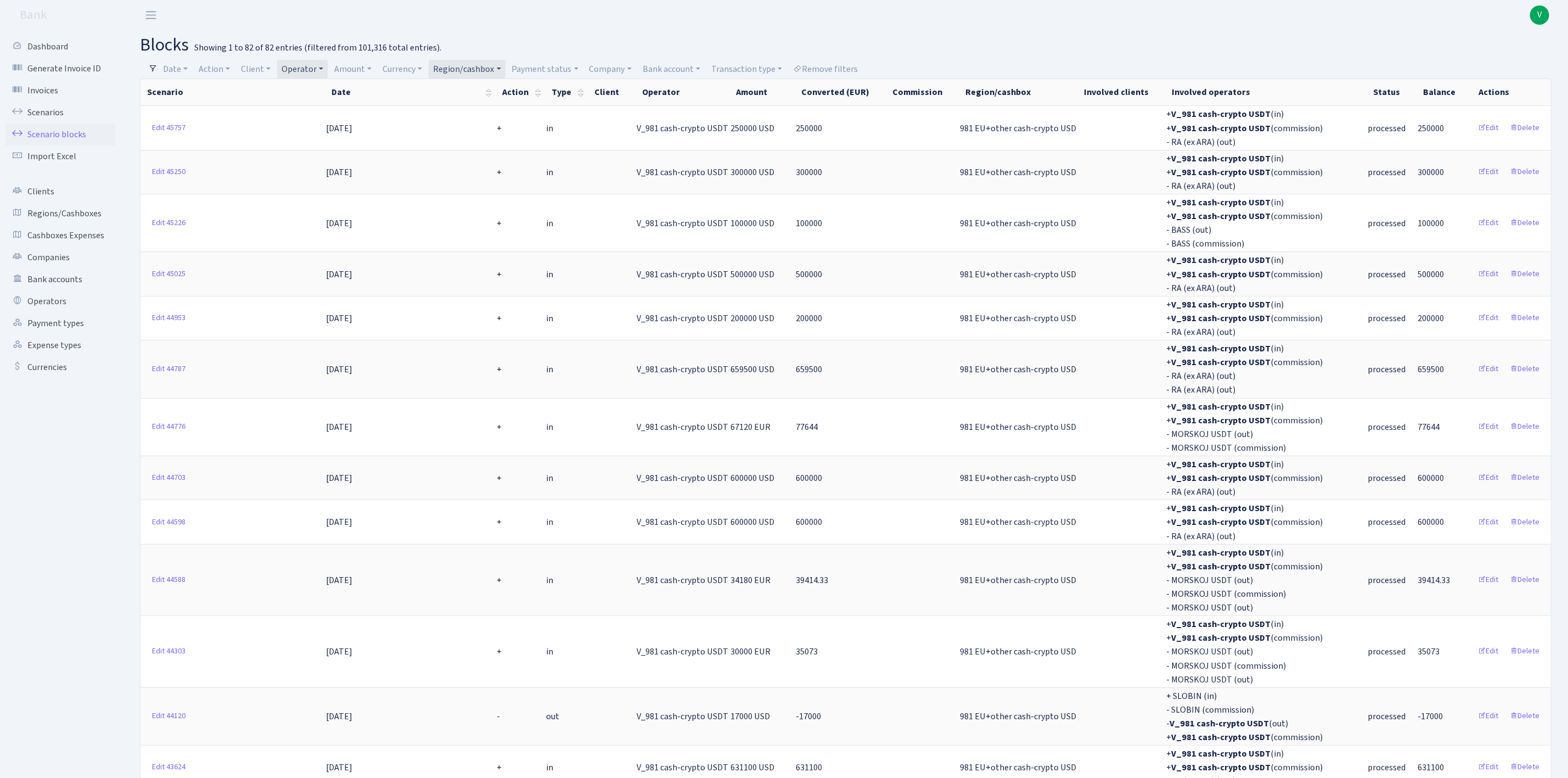
click at [300, 69] on link "Operator" at bounding box center [302, 69] width 50 height 18
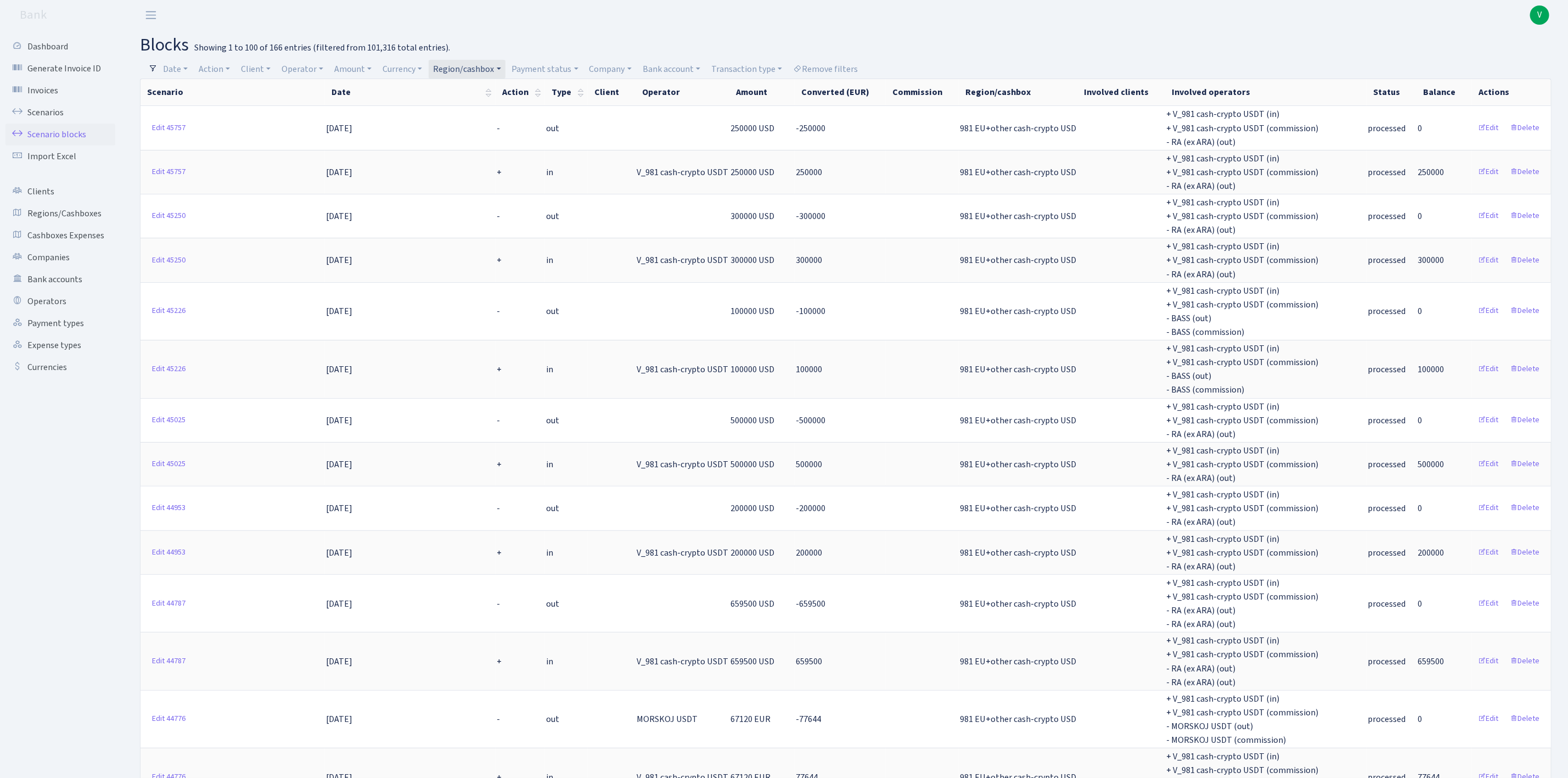
click at [470, 60] on link "Region/cashbox" at bounding box center [467, 69] width 77 height 18
click at [524, 156] on li "981 EU+other cash-crypto EUR" at bounding box center [490, 150] width 116 height 31
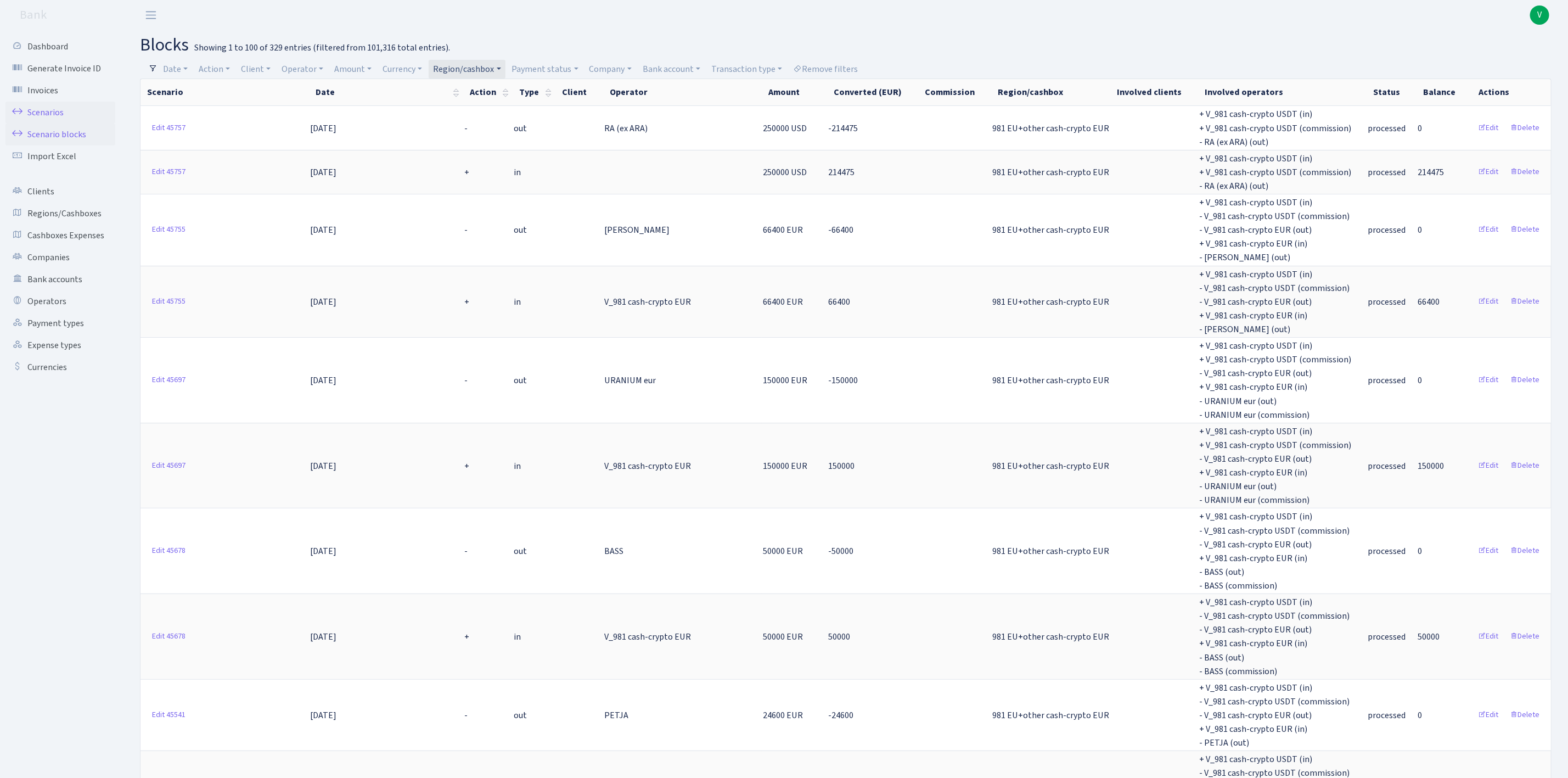
click at [45, 104] on link "Scenarios" at bounding box center [61, 112] width 110 height 22
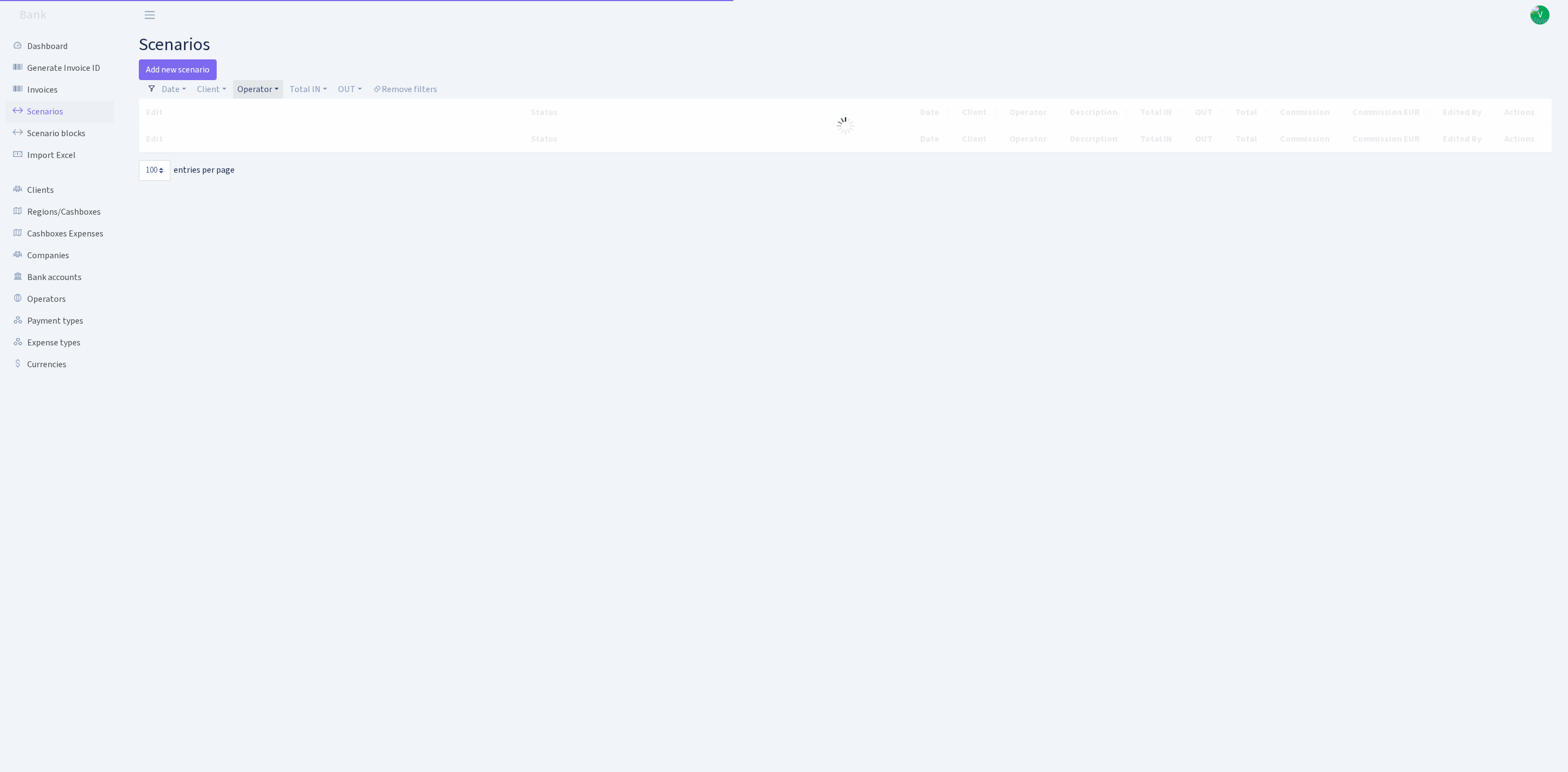
select select "100"
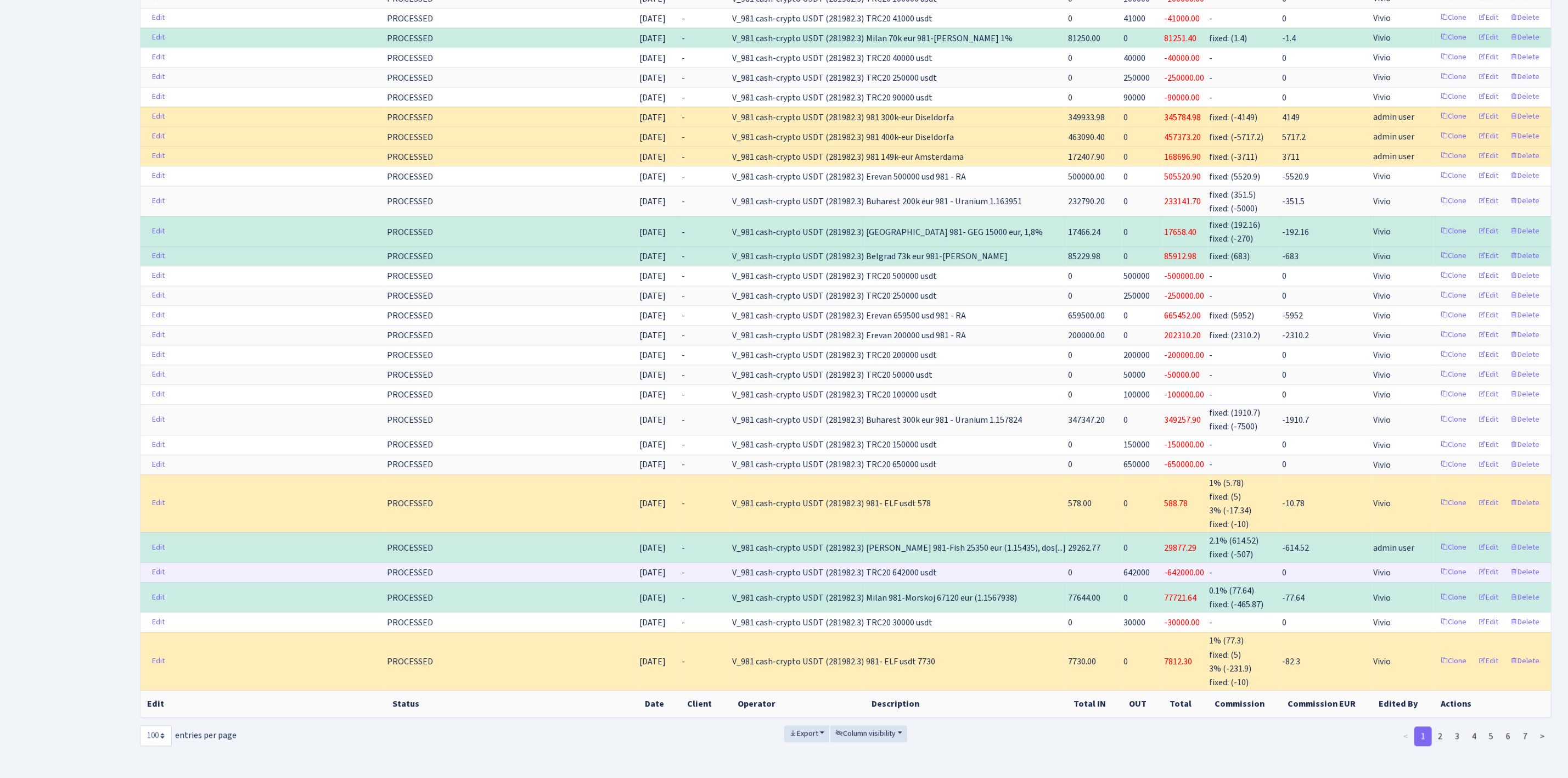
scroll to position [1830, 0]
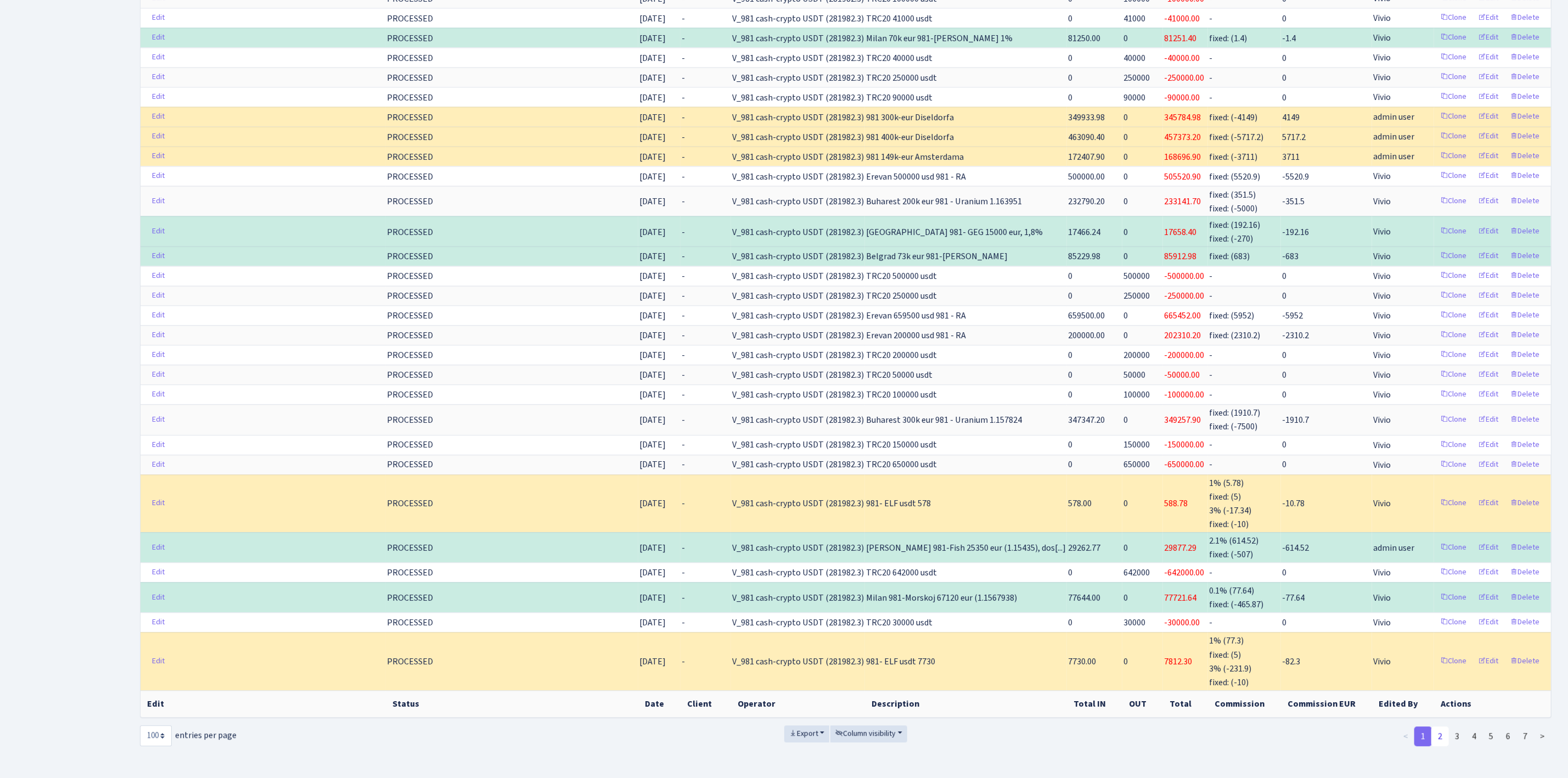
click at [1440, 726] on link "2" at bounding box center [1440, 736] width 18 height 20
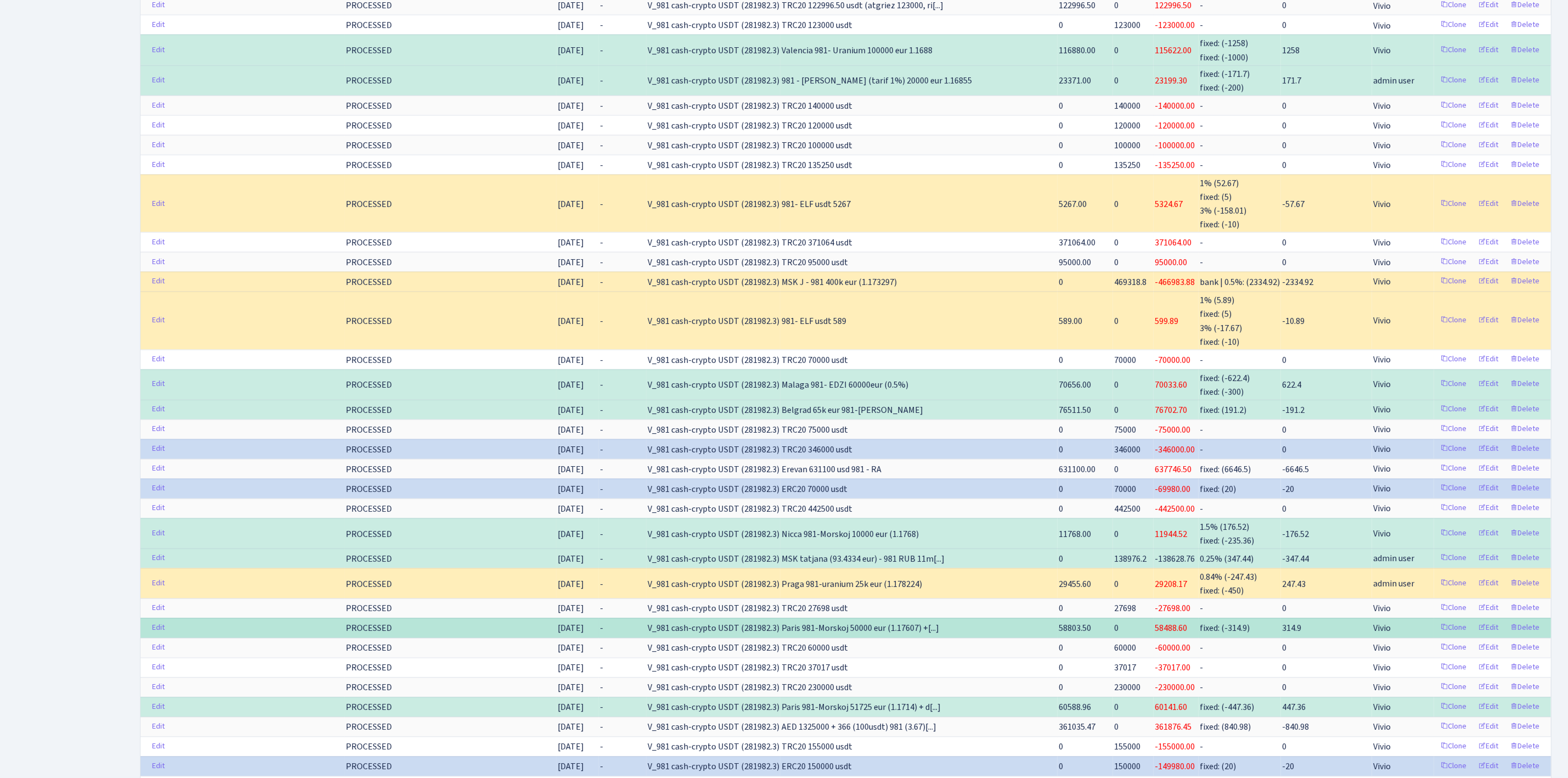
scroll to position [1482, 0]
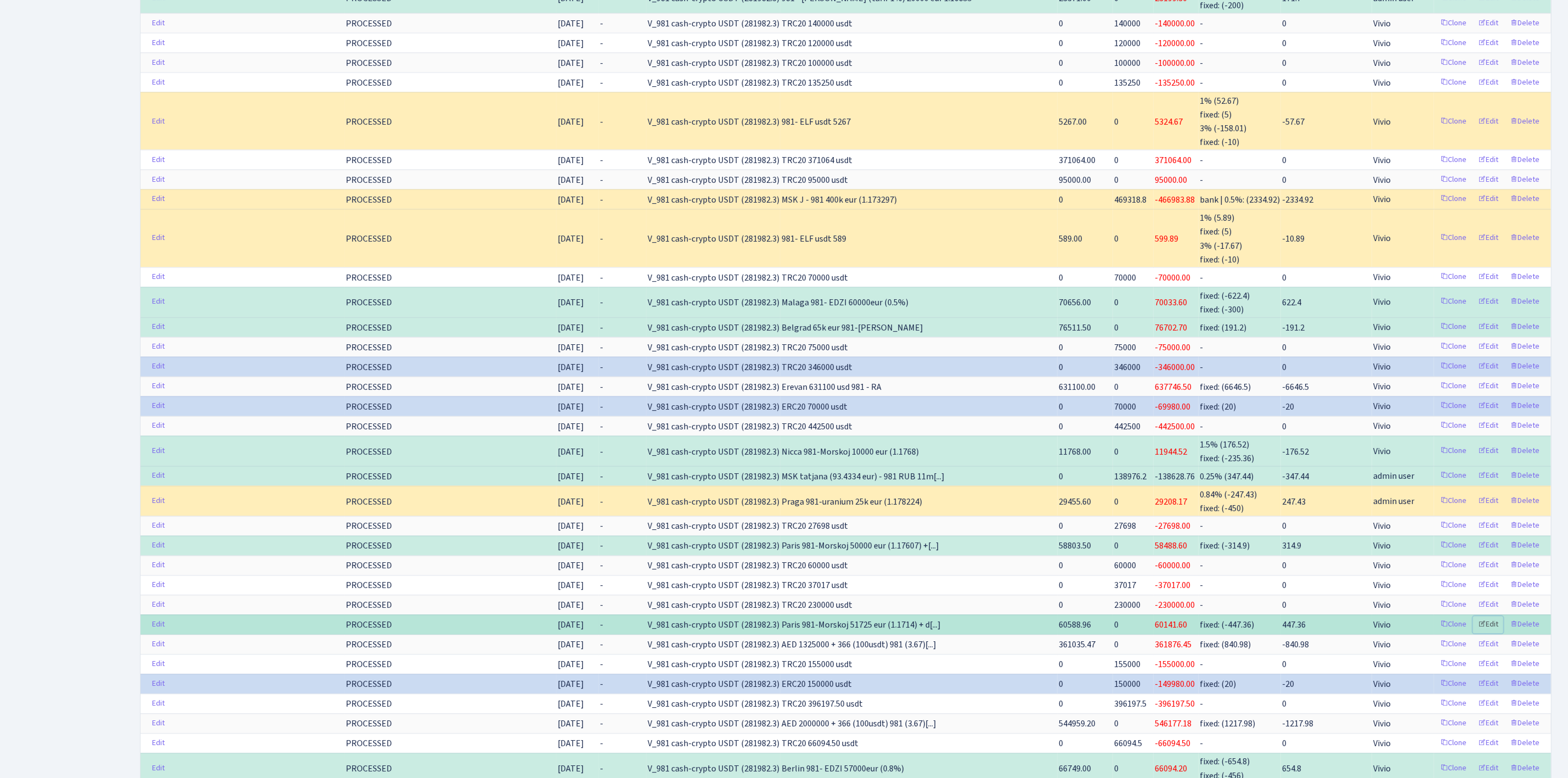
click at [1495, 633] on link "Edit" at bounding box center [1488, 625] width 30 height 17
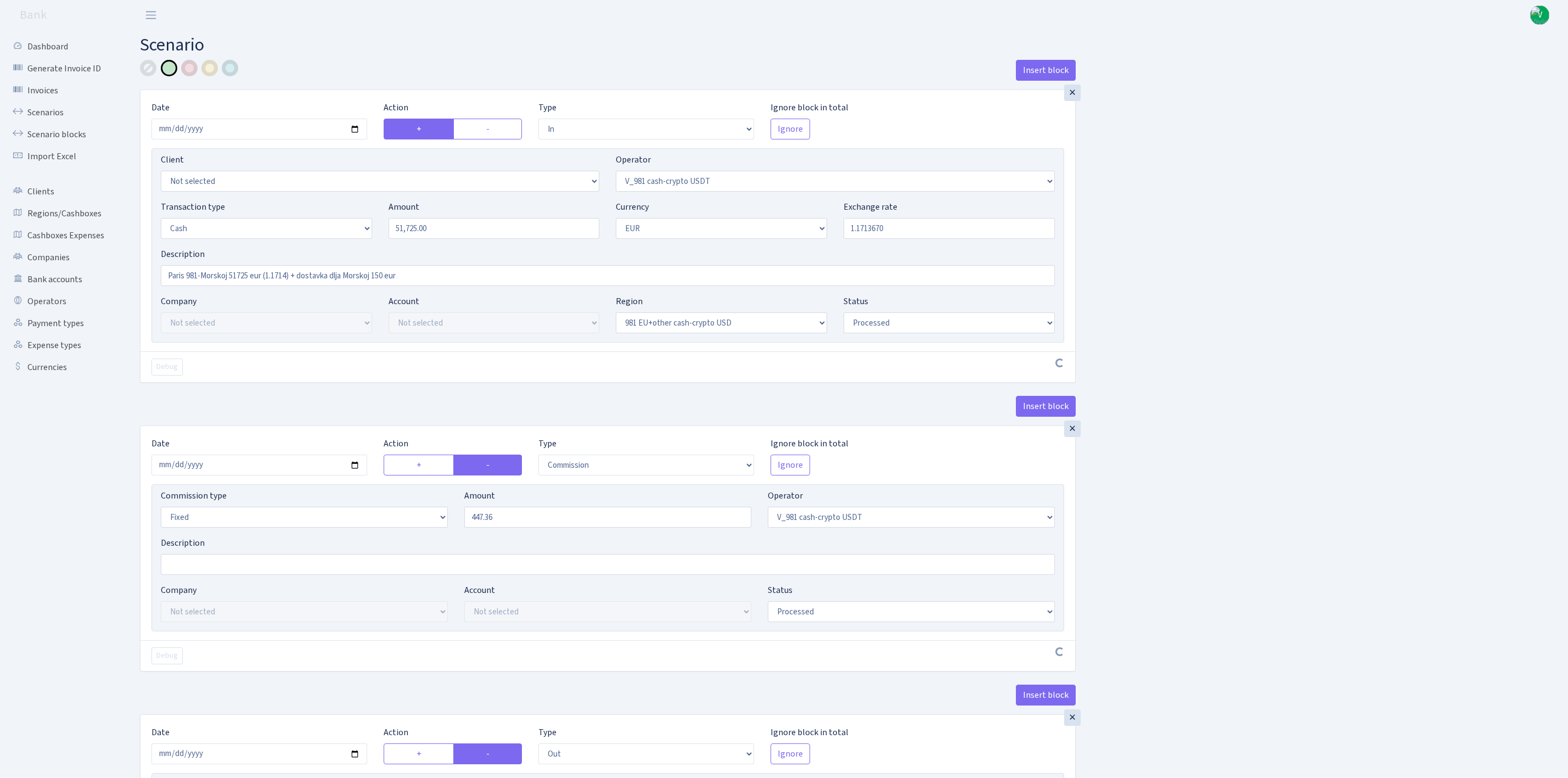
select select "in"
select select "435"
select select "1"
select select "23"
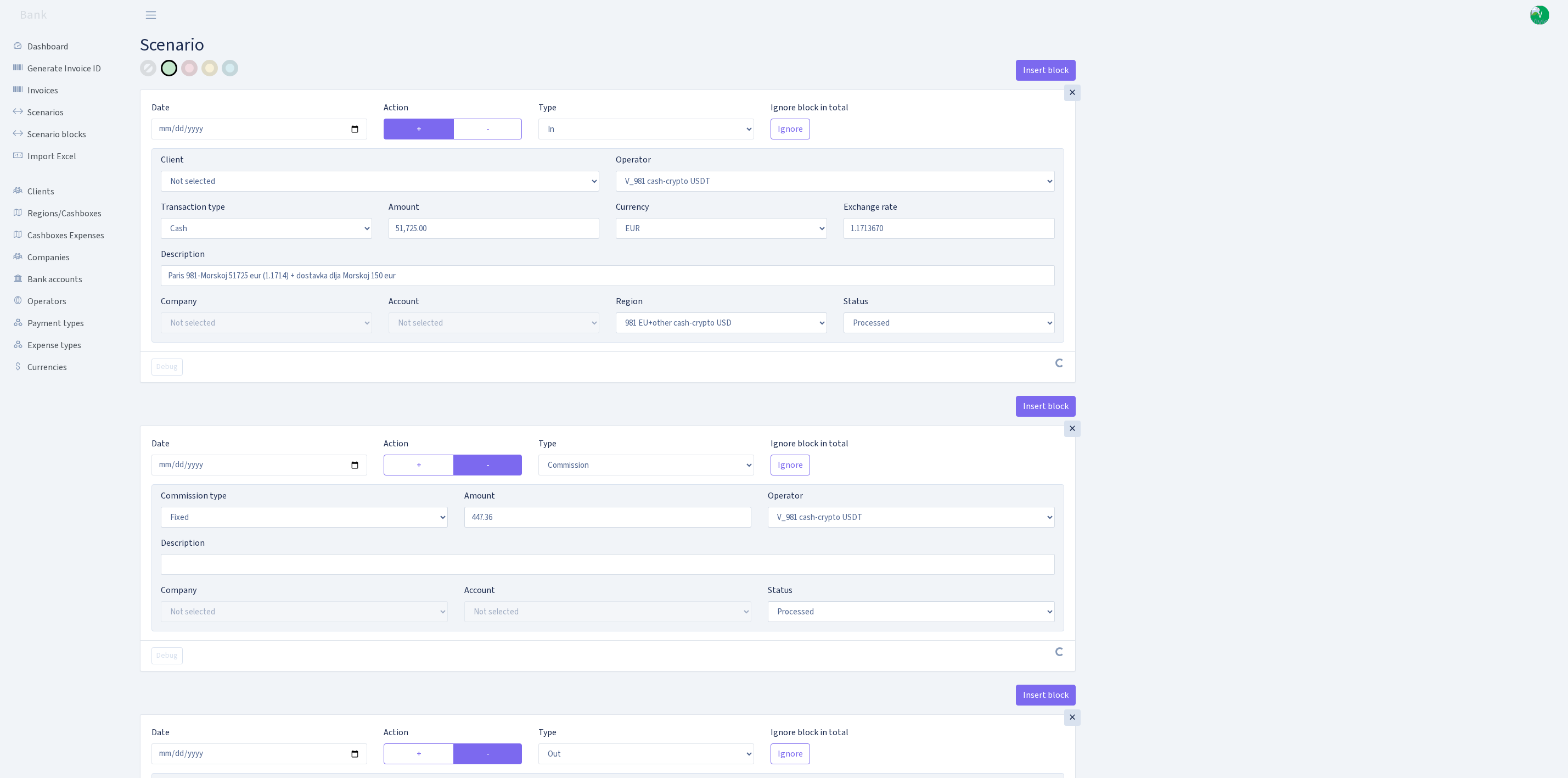
select select "processed"
select select "commission"
select select "fixed"
select select "435"
select select "processed"
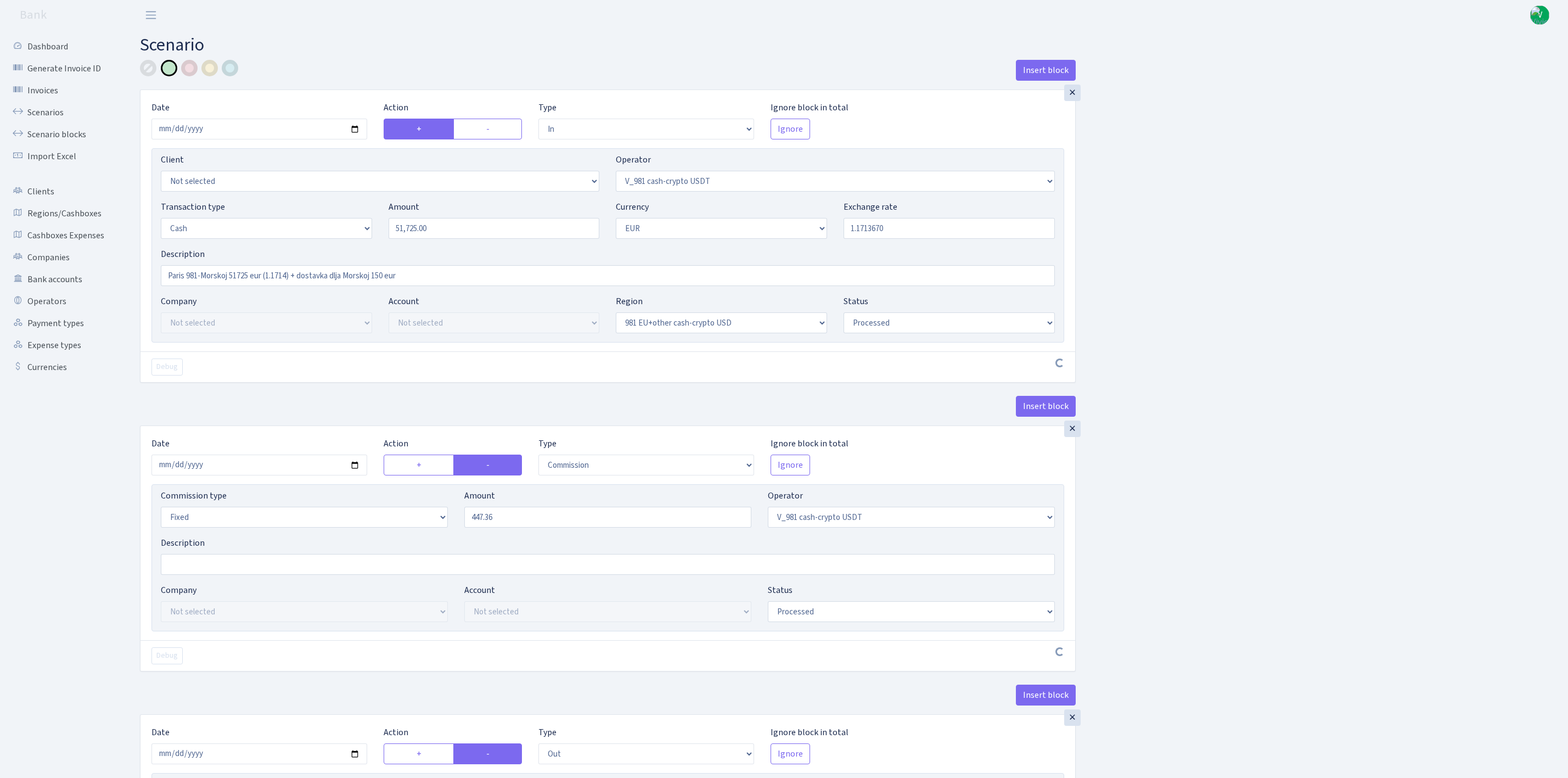
select select "out"
select select "324"
select select "1"
select select "23"
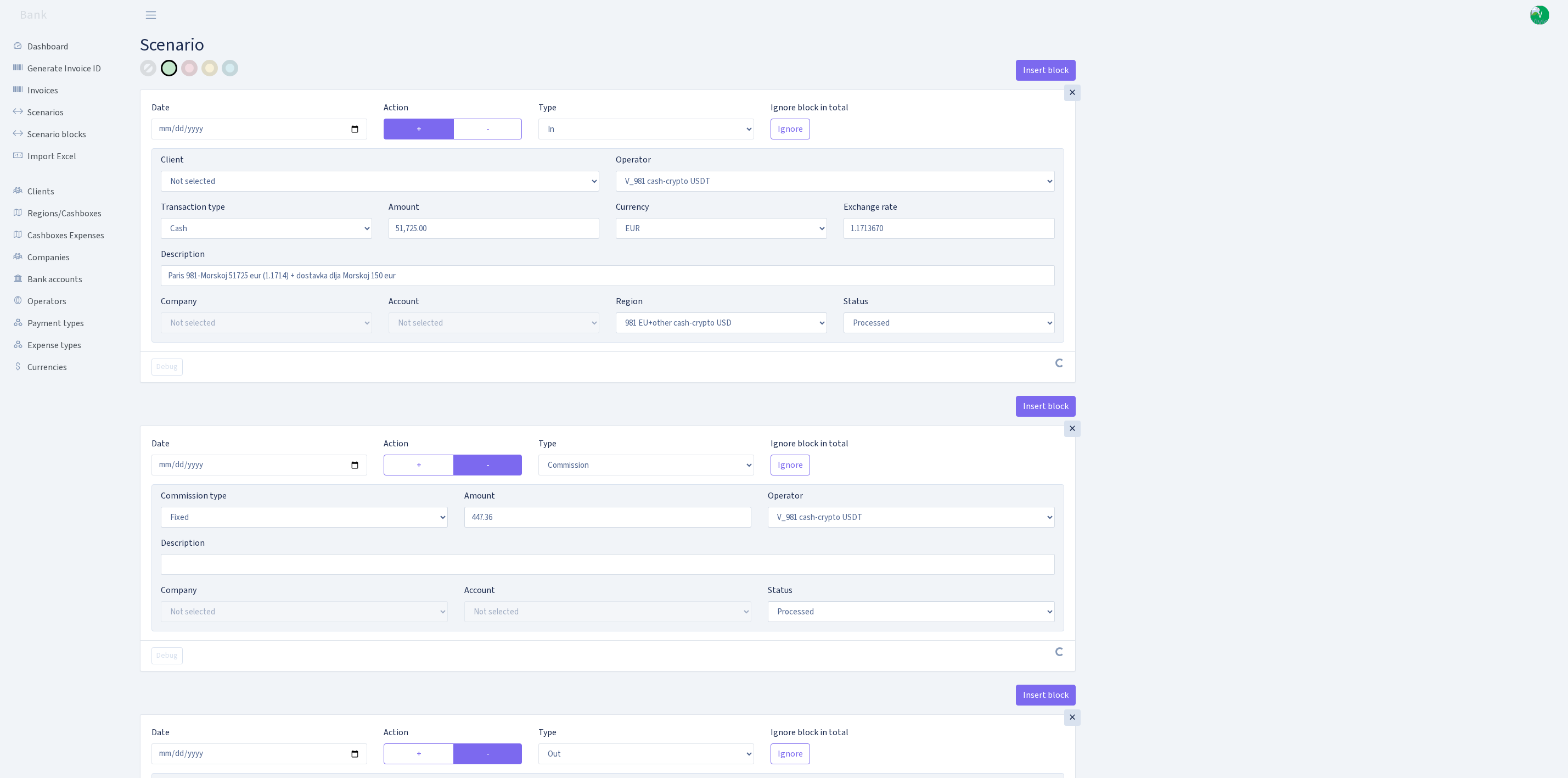
select select "processed"
select select "out"
select select "324"
select select "11"
select select "1"
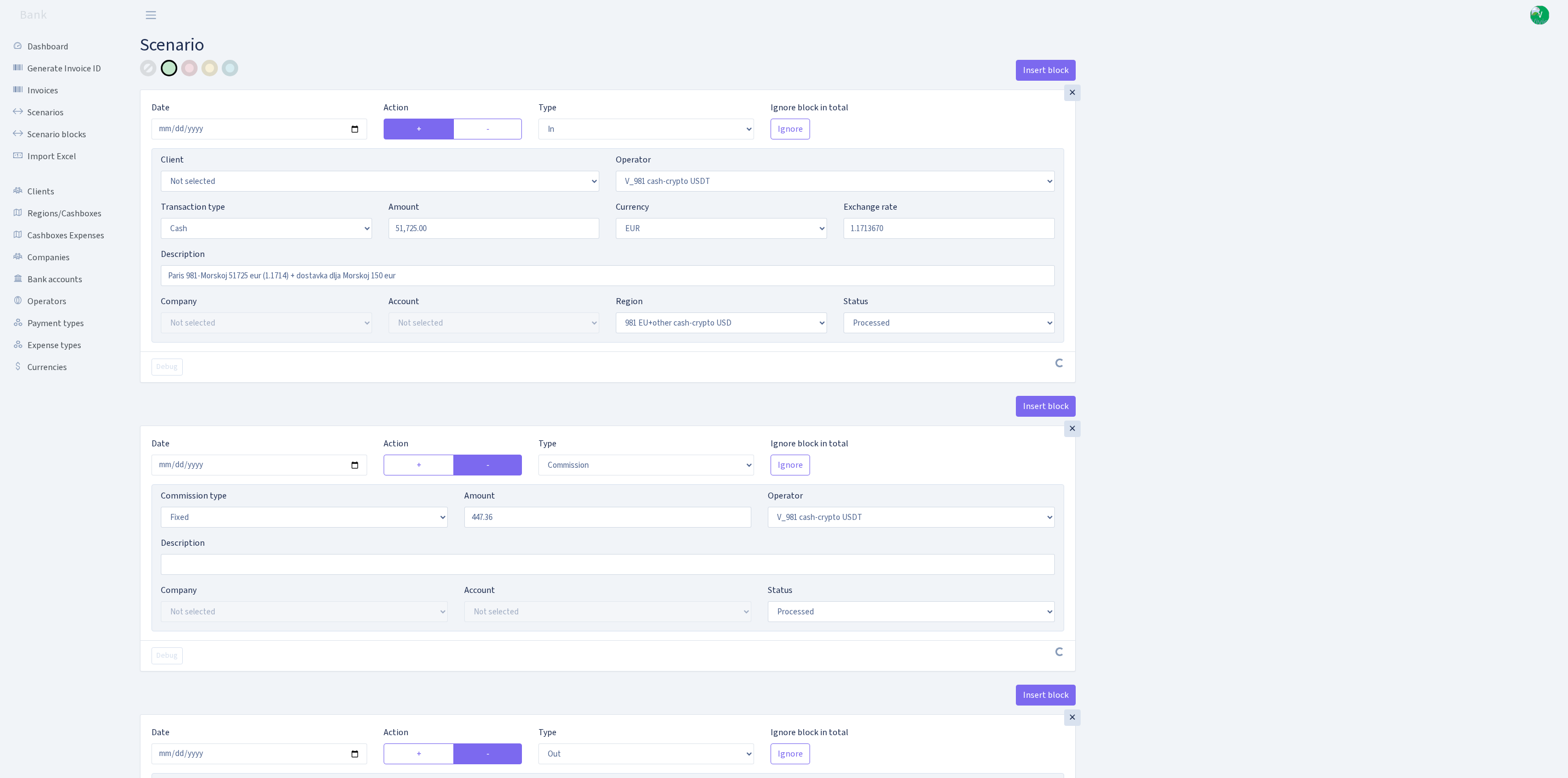
select select "processed"
click at [55, 111] on link "Scenarios" at bounding box center [61, 112] width 110 height 22
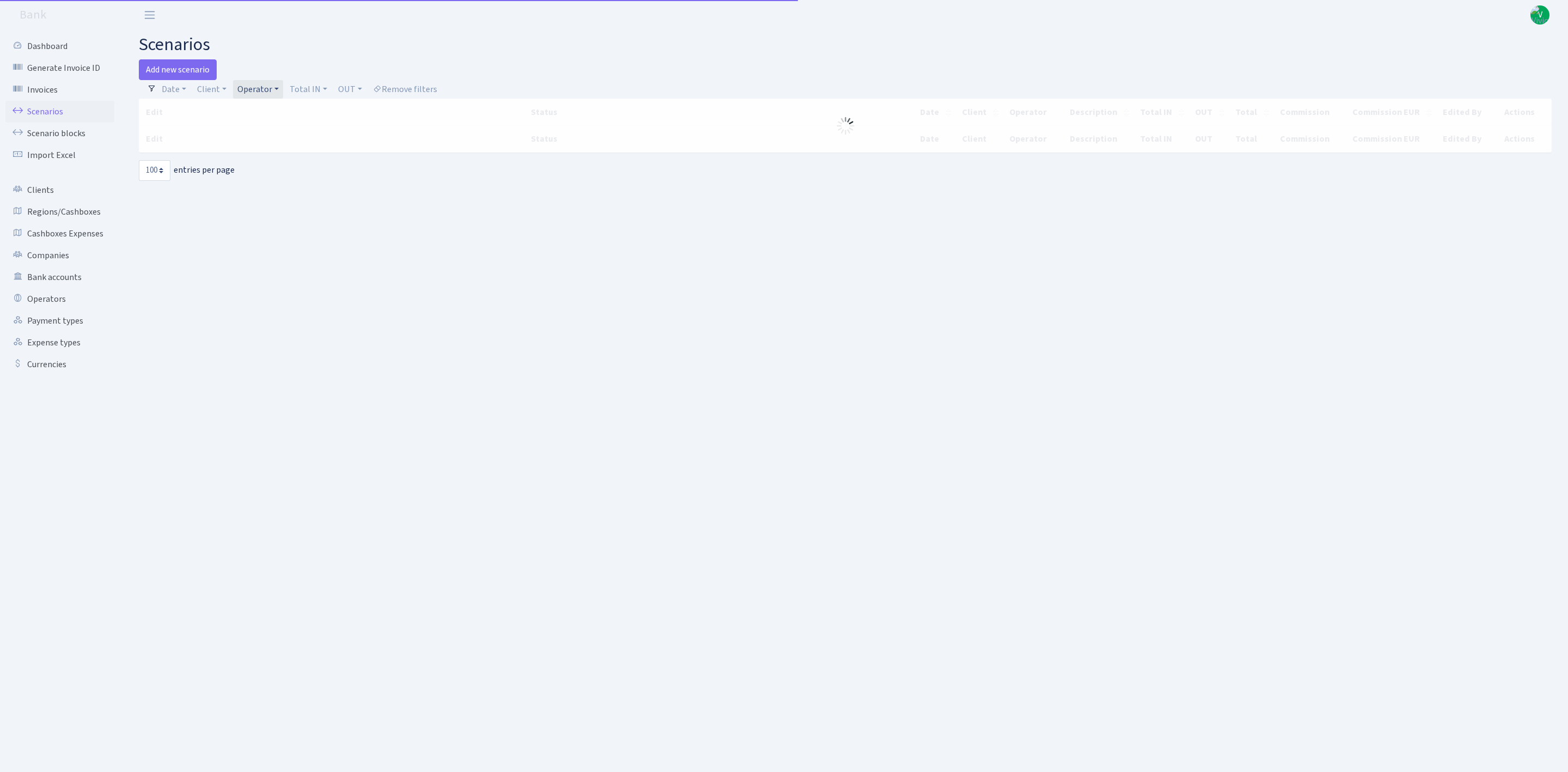
select select "100"
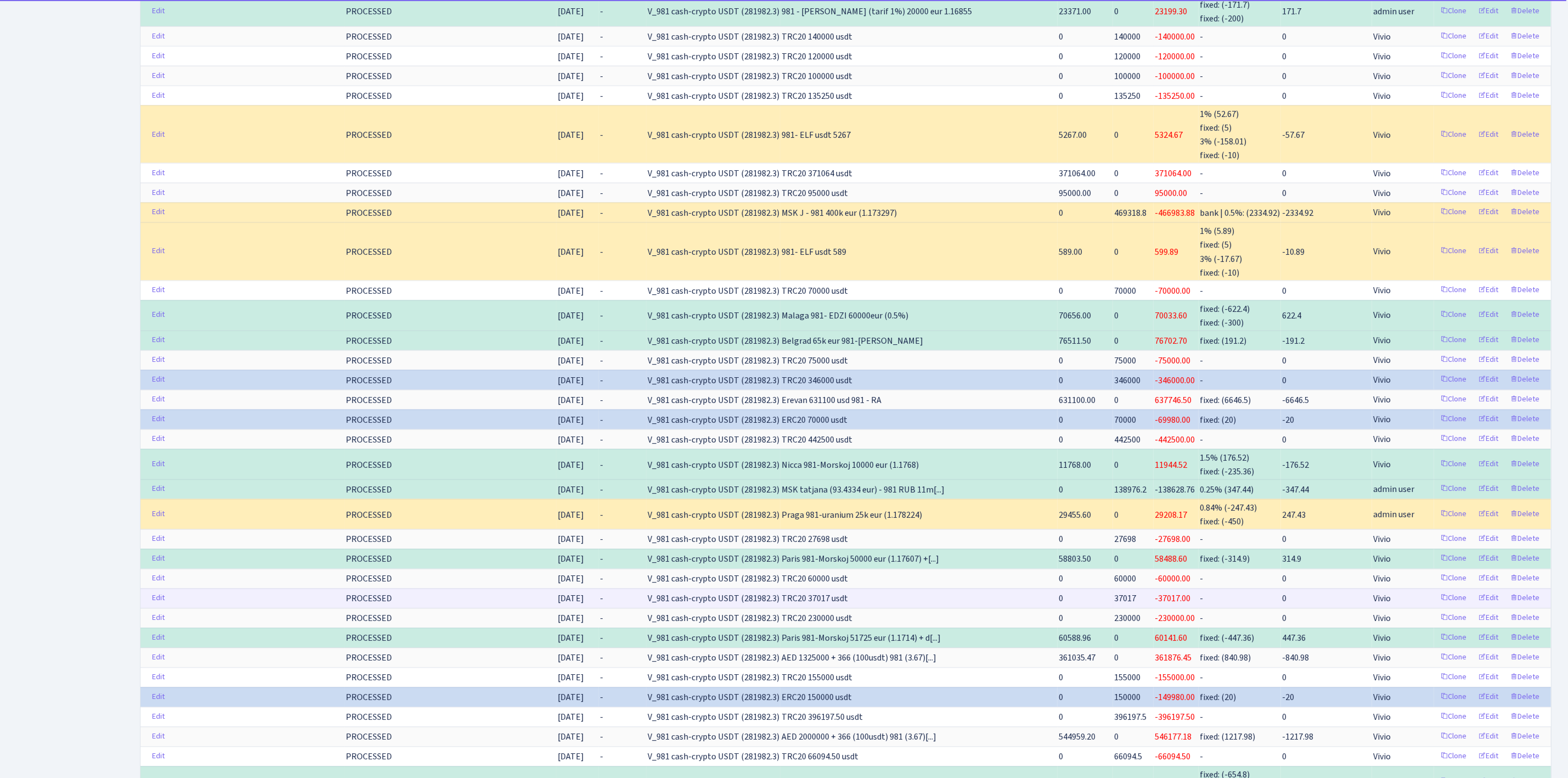
scroll to position [1647, 0]
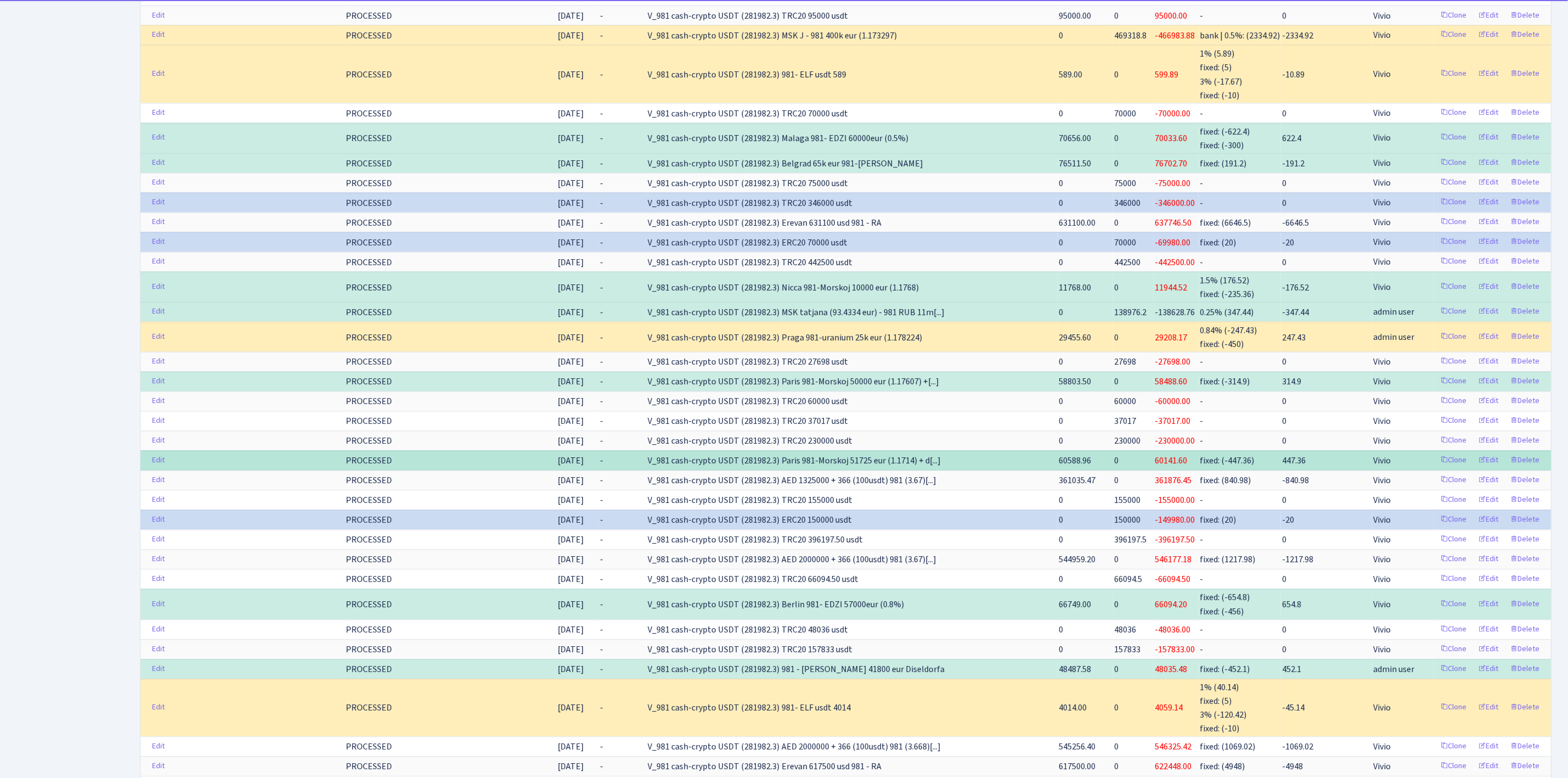
drag, startPoint x: 946, startPoint y: 503, endPoint x: 1092, endPoint y: 509, distance: 146.1
click at [1092, 470] on tr "Edit PROCESSED [DATE] - V_981 cash-crypto USDT (281982.3) Paris 981-Morskoj 517…" at bounding box center [846, 460] width 1410 height 20
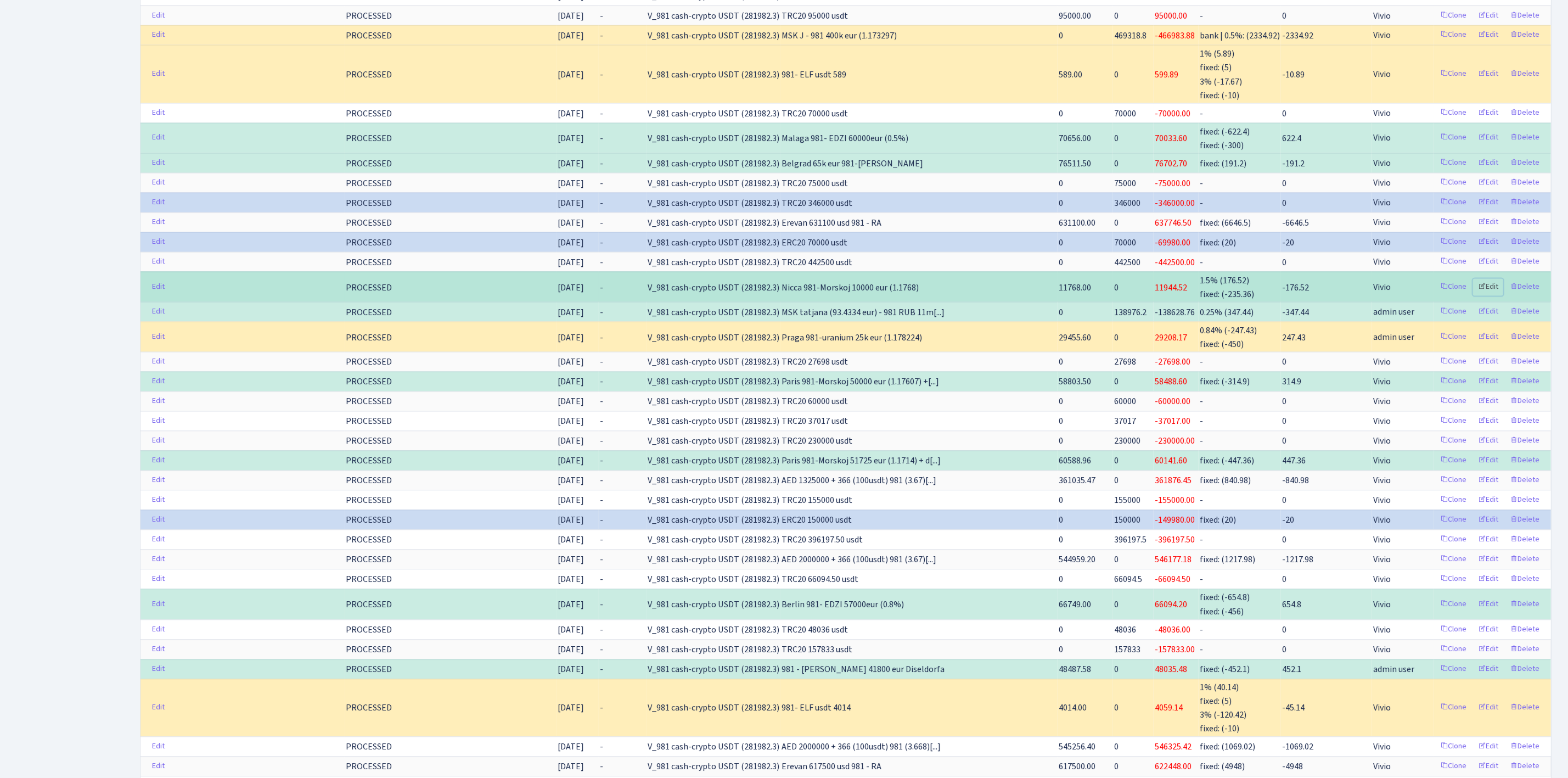
click at [1488, 295] on link "Edit" at bounding box center [1488, 286] width 30 height 17
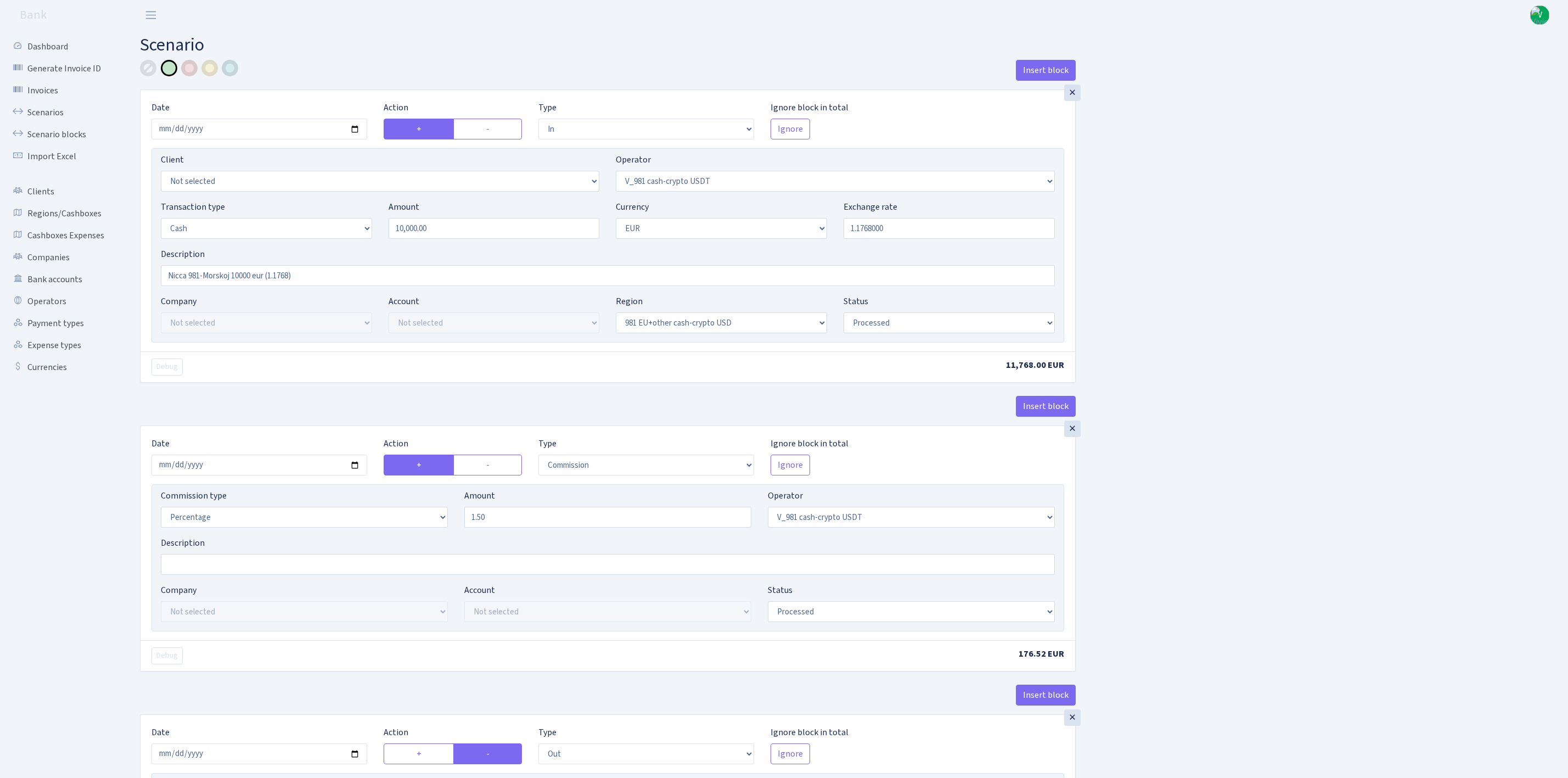
select select "in"
select select "435"
select select "1"
select select "23"
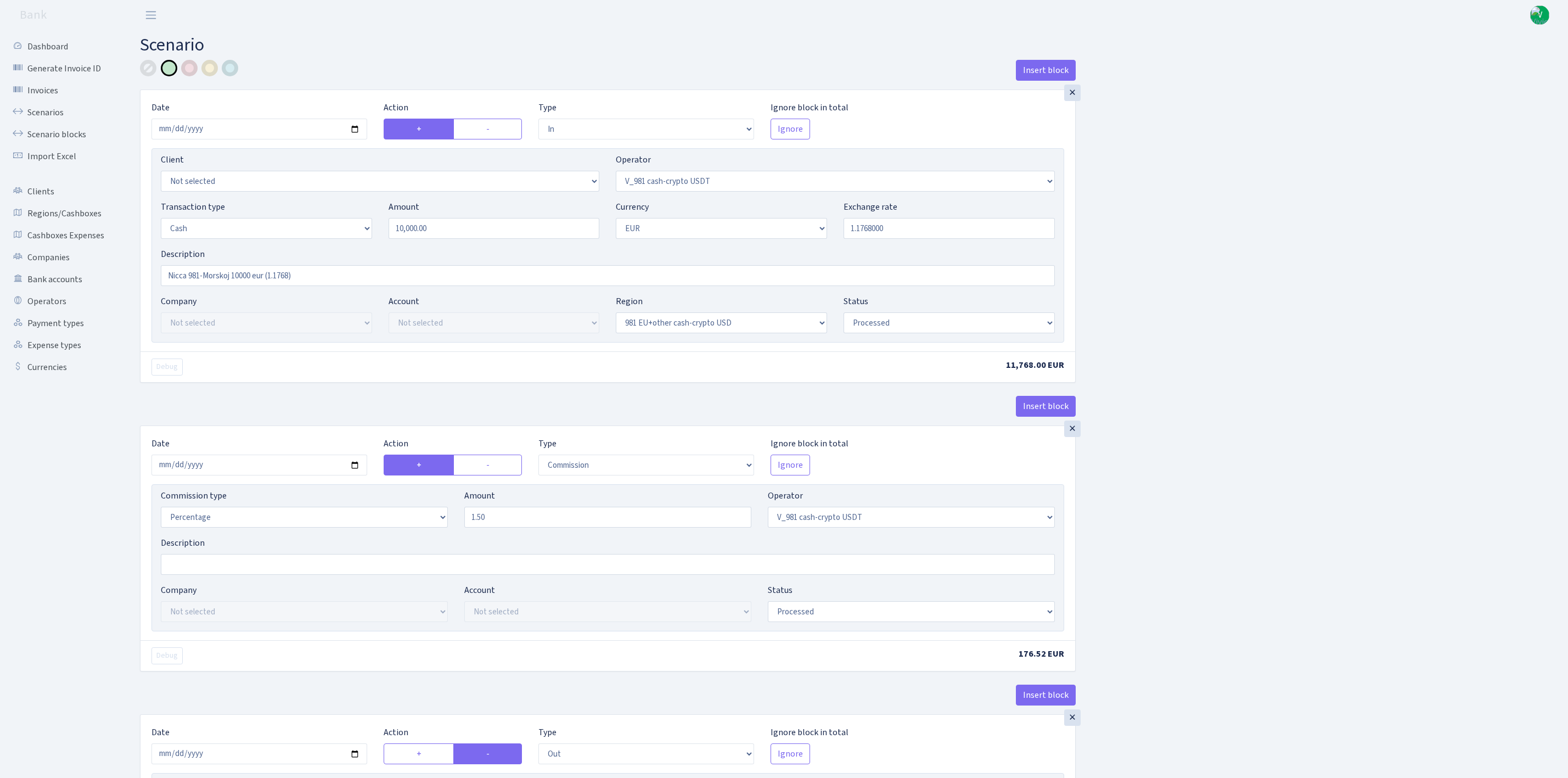
select select "processed"
select select "commission"
select select "435"
select select "processed"
select select "out"
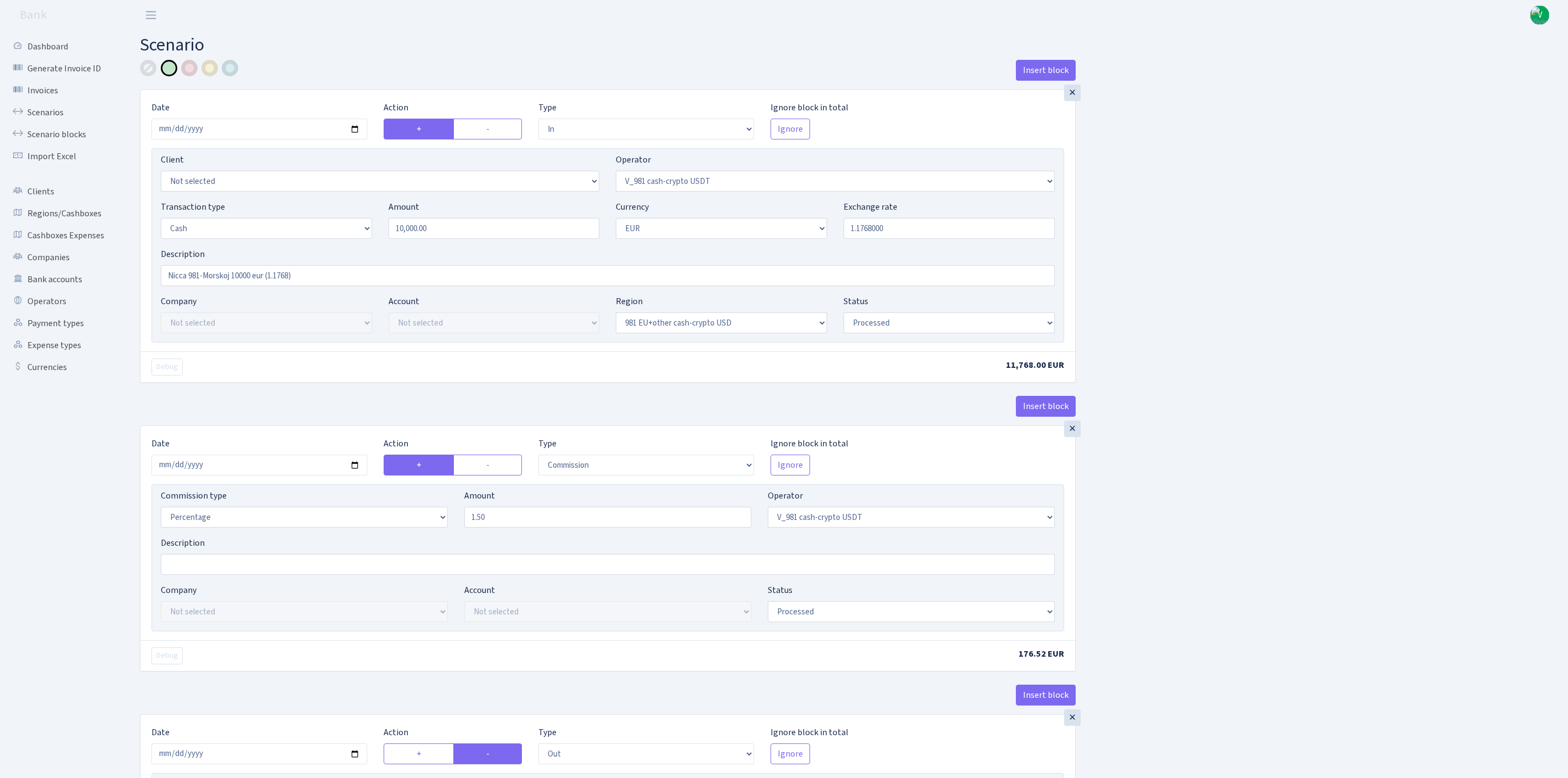
select select "324"
select select "1"
select select "23"
select select "processed"
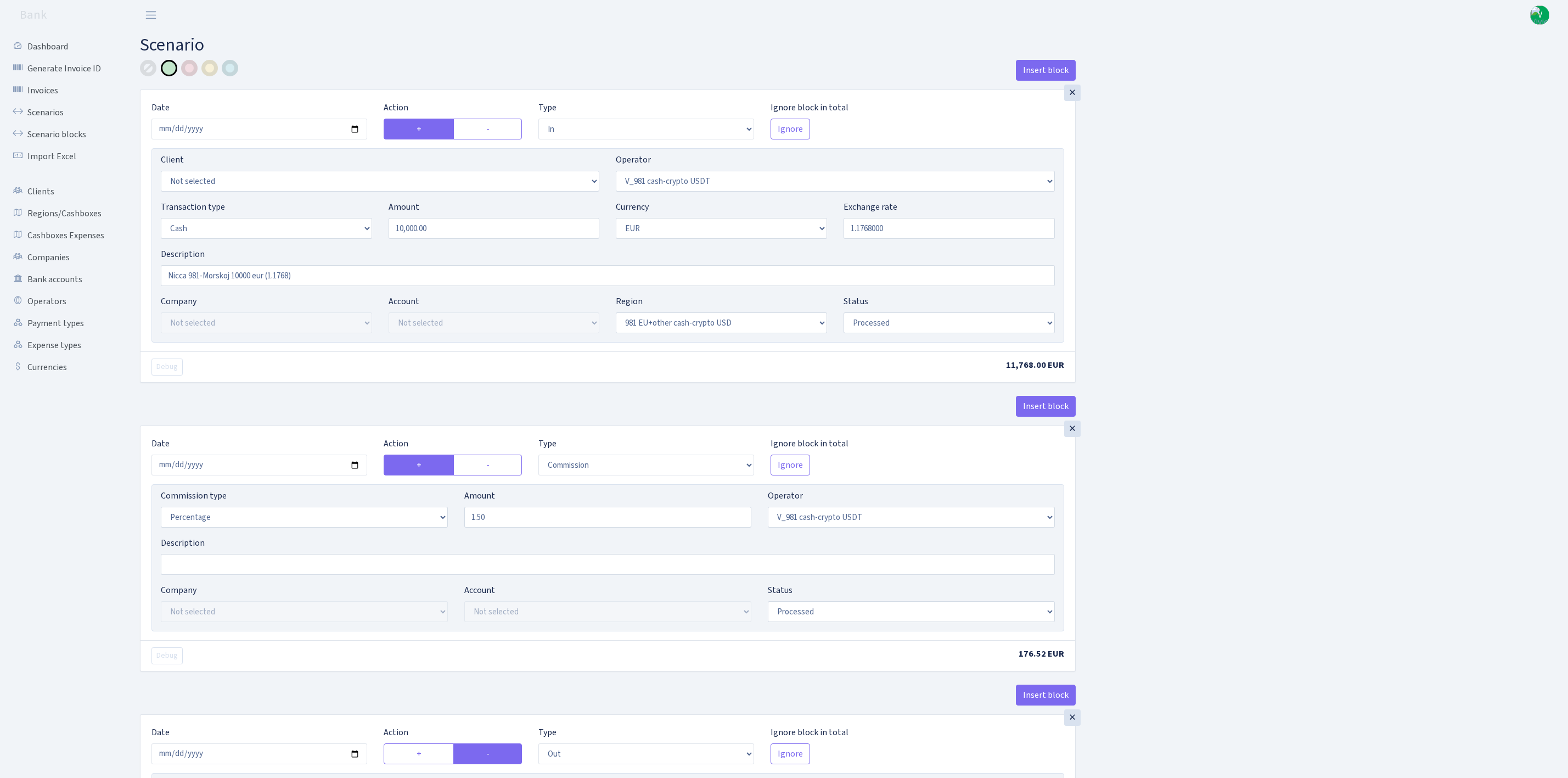
select select "commission"
select select "fixed"
select select "324"
select select "processed"
click at [57, 106] on link "Scenarios" at bounding box center [61, 112] width 110 height 22
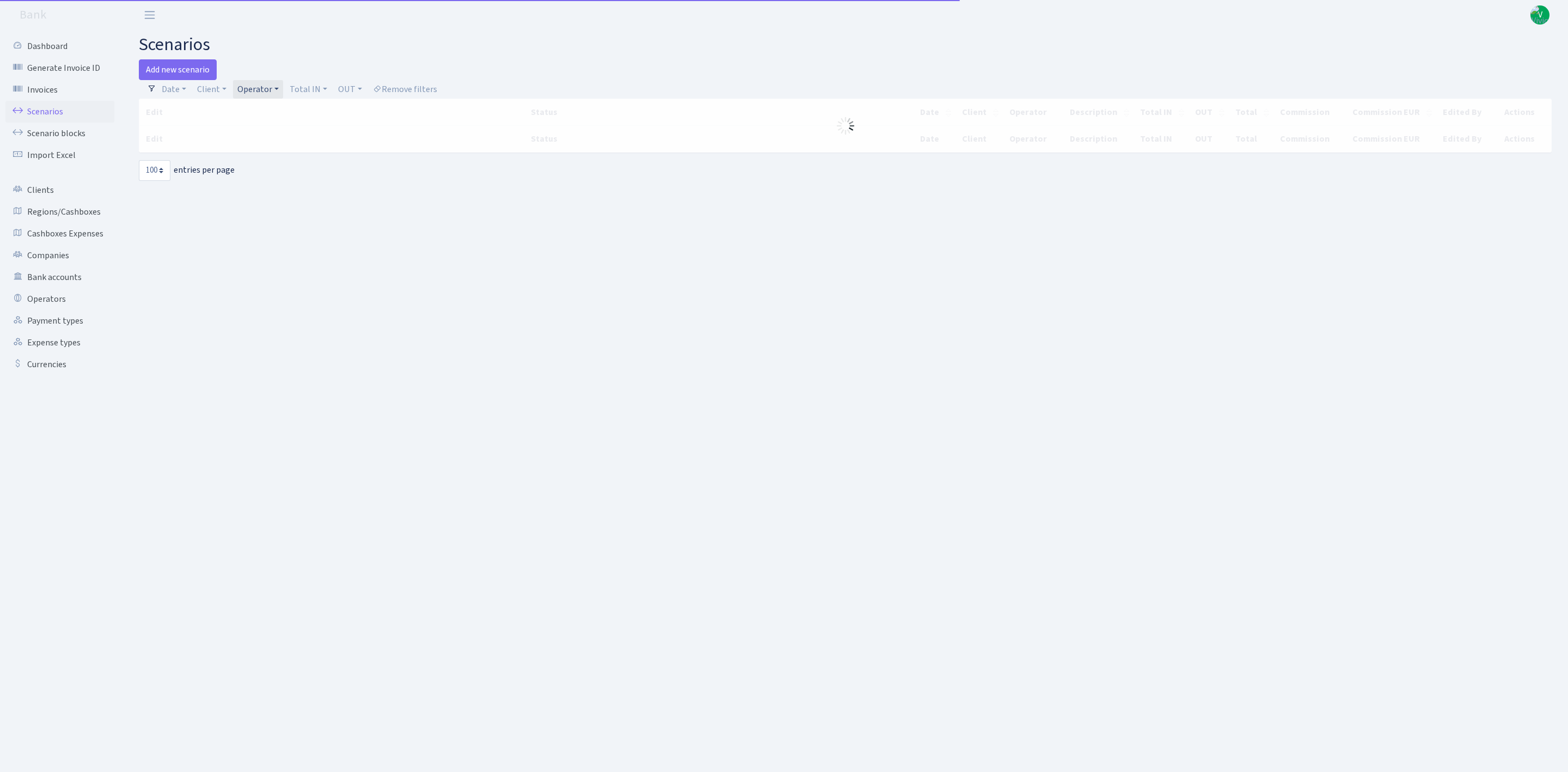
select select "100"
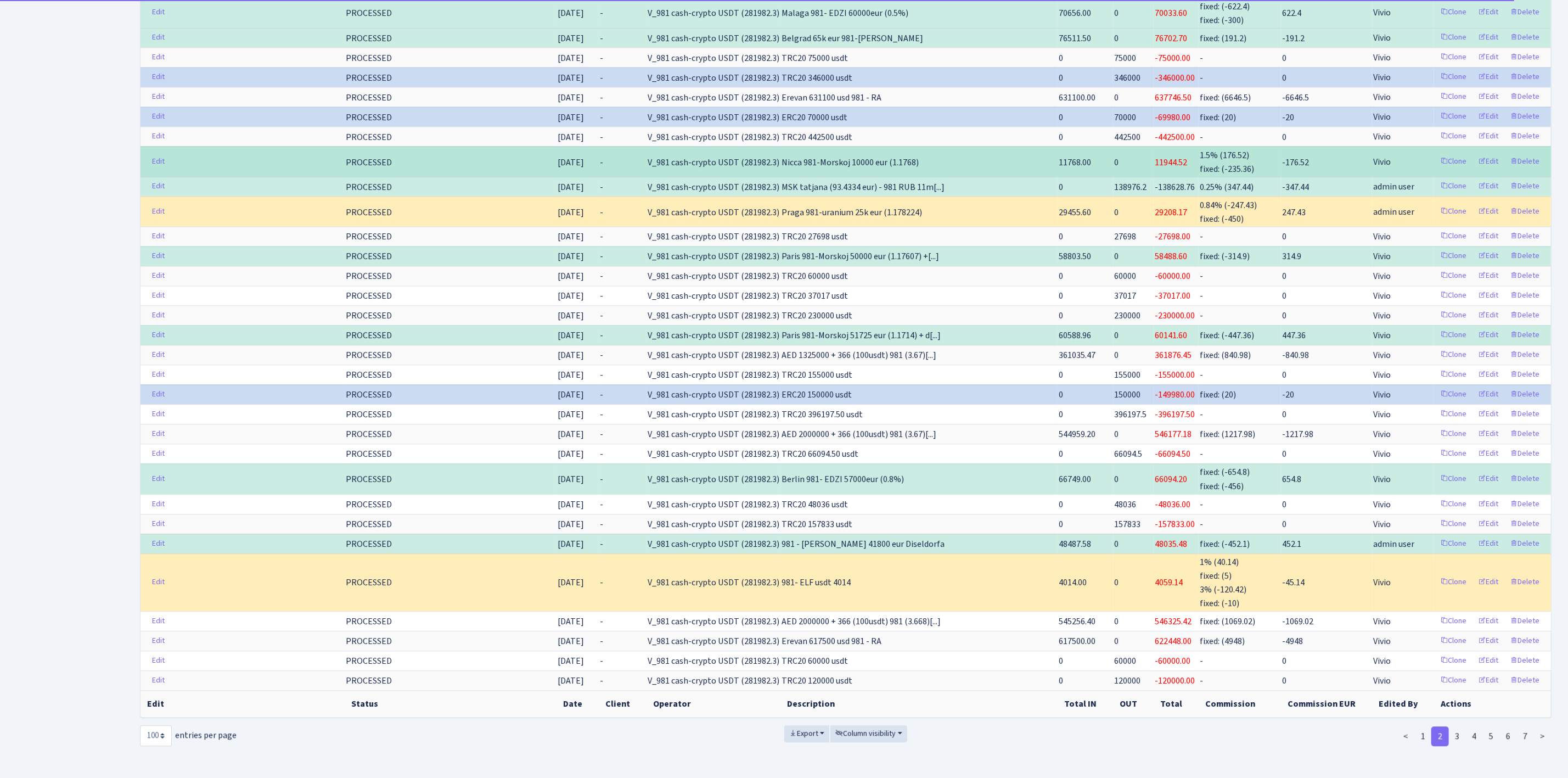
scroll to position [1839, 0]
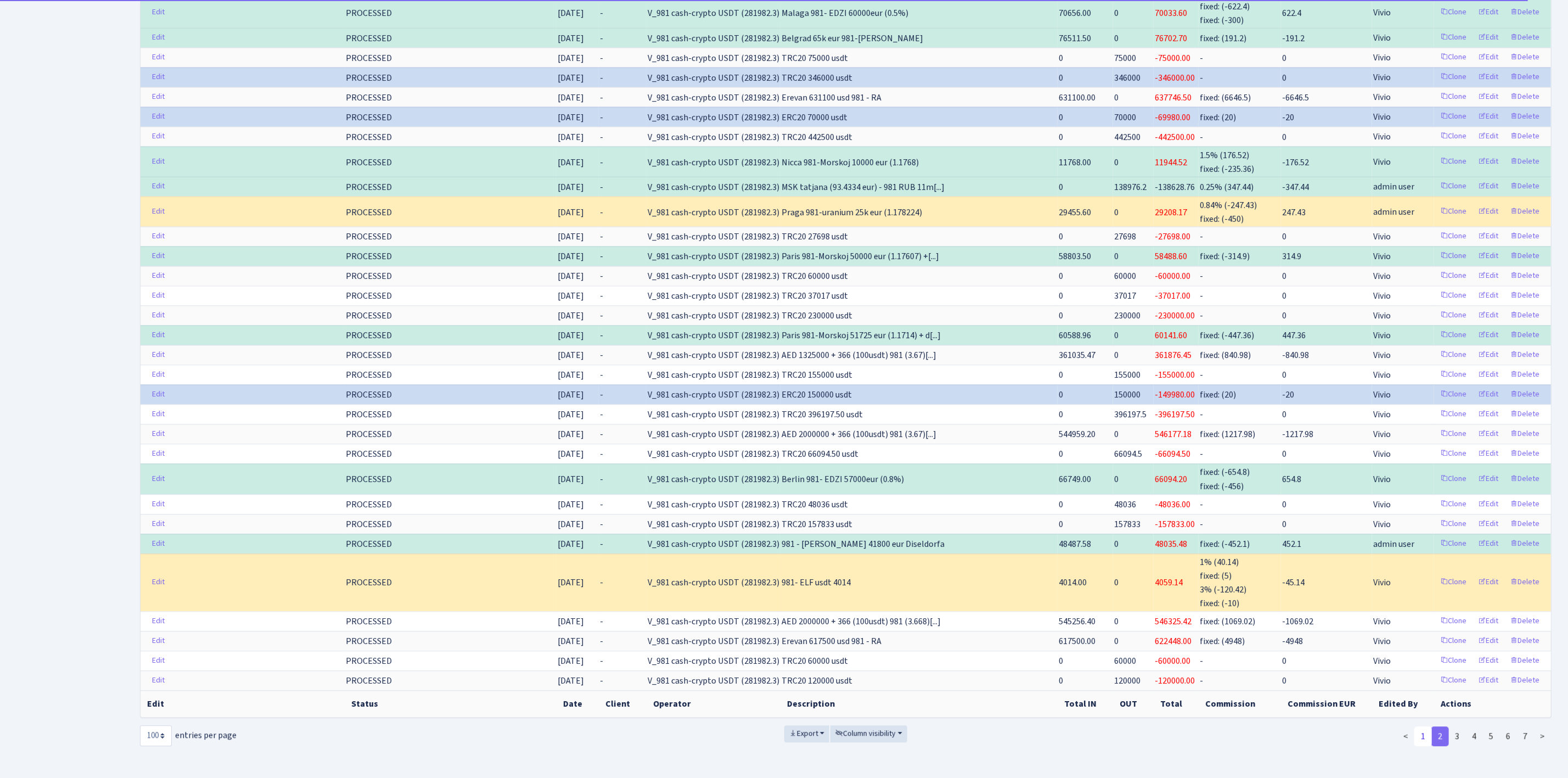
click at [1421, 726] on link "1" at bounding box center [1423, 736] width 18 height 20
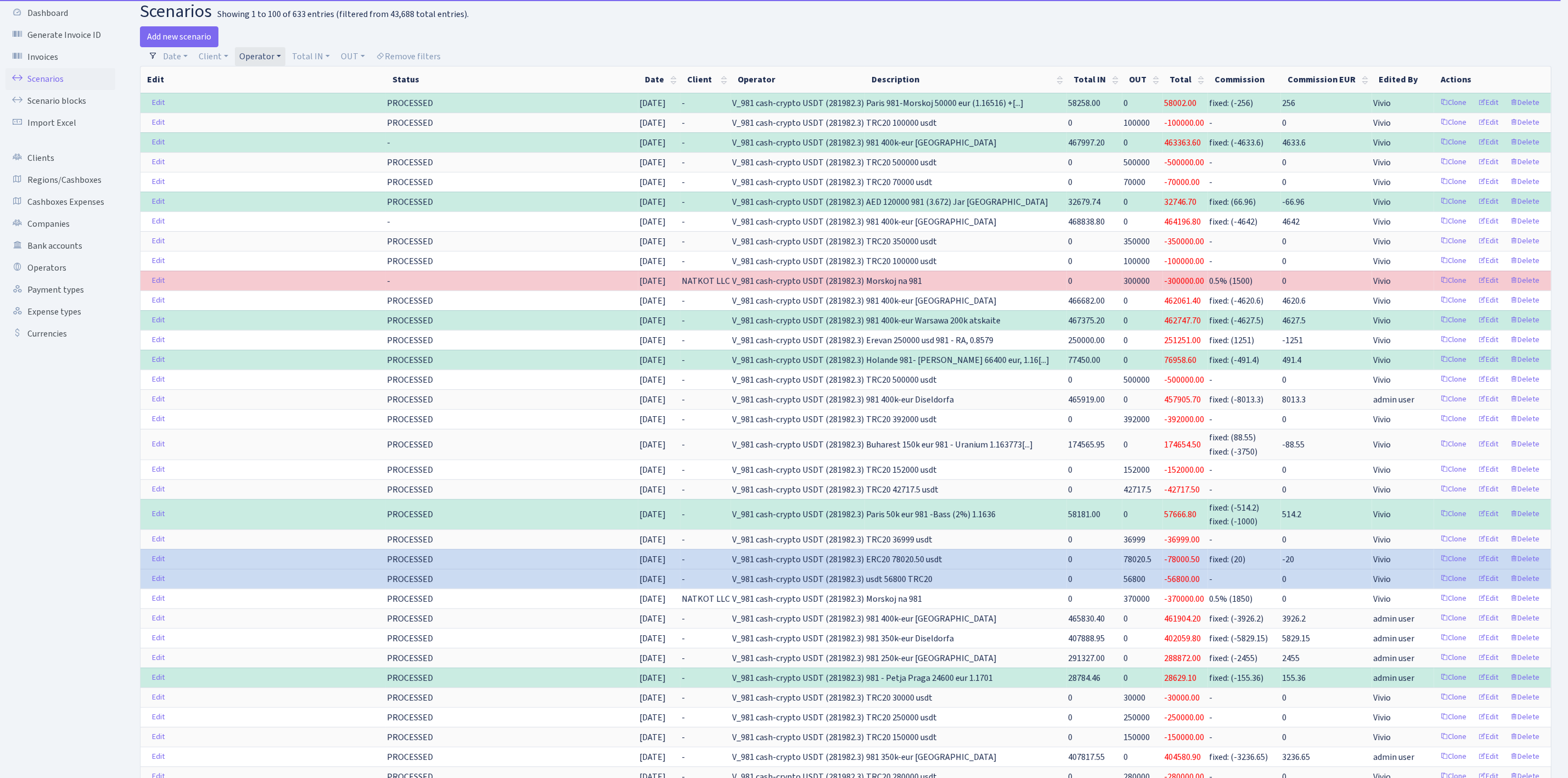
scroll to position [0, 0]
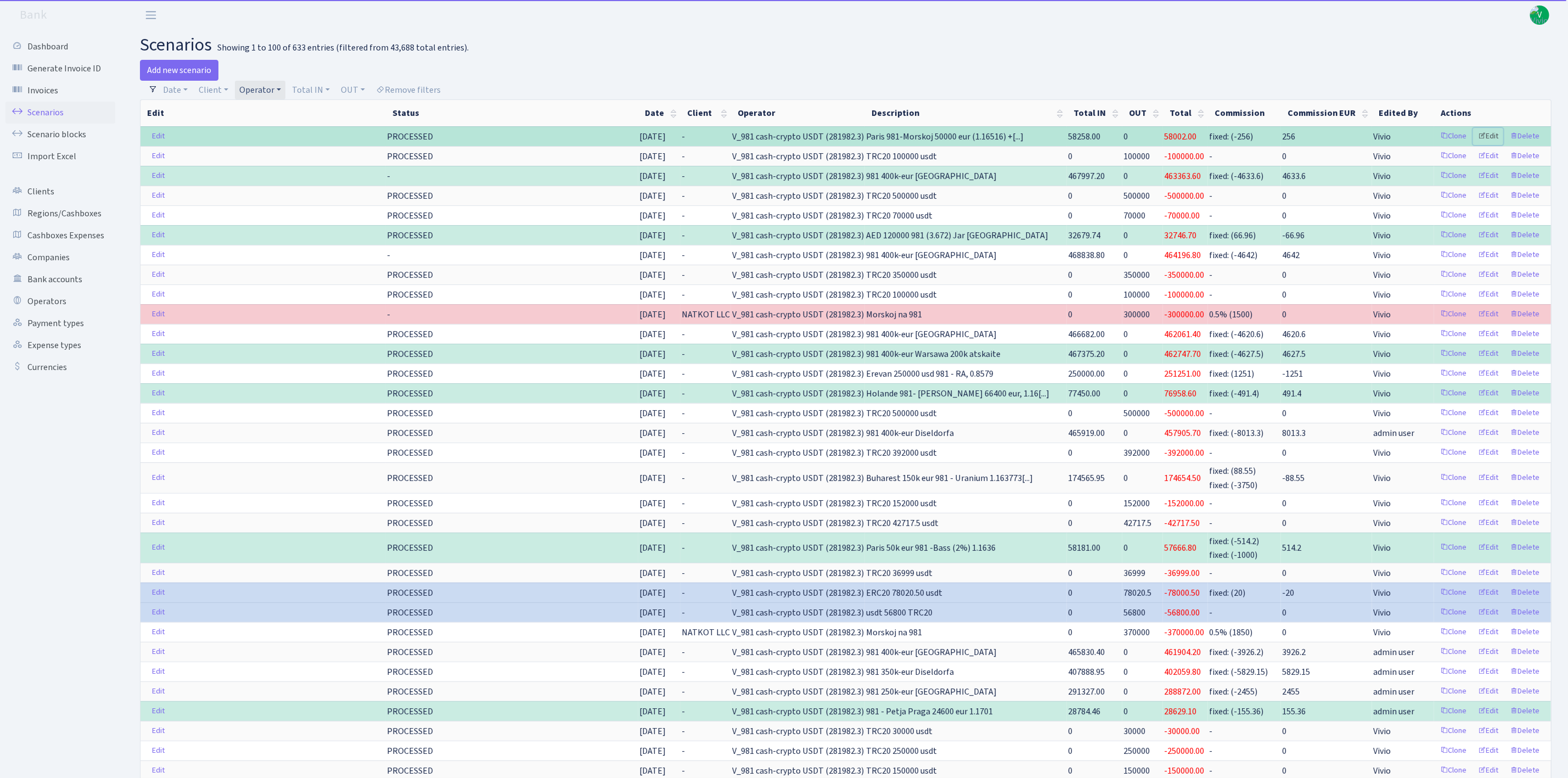
click at [1488, 133] on link "Edit" at bounding box center [1488, 136] width 30 height 17
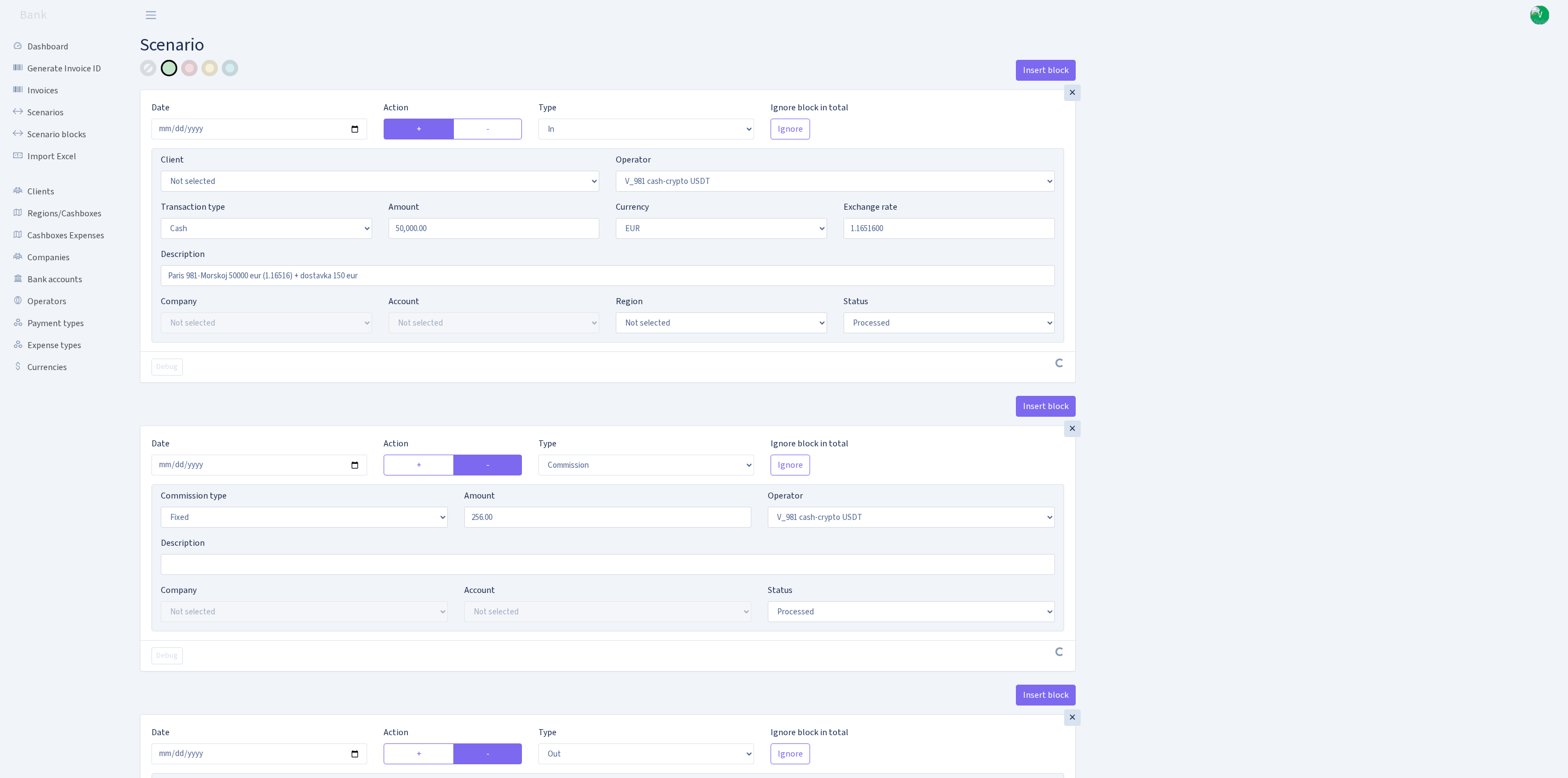
select select "in"
select select "435"
select select "1"
select select "processed"
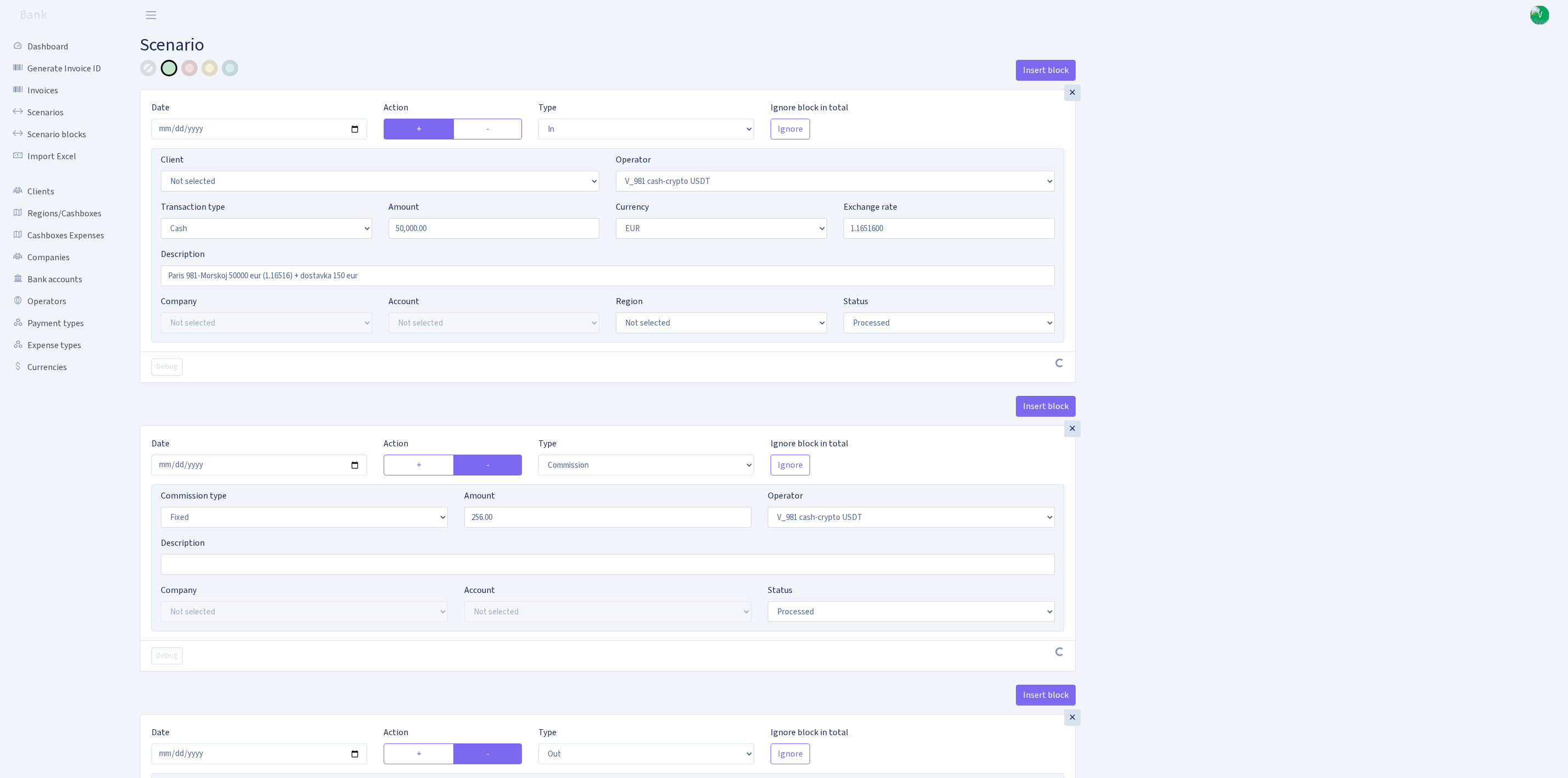
select select "commission"
select select "fixed"
select select "435"
select select "processed"
select select "out"
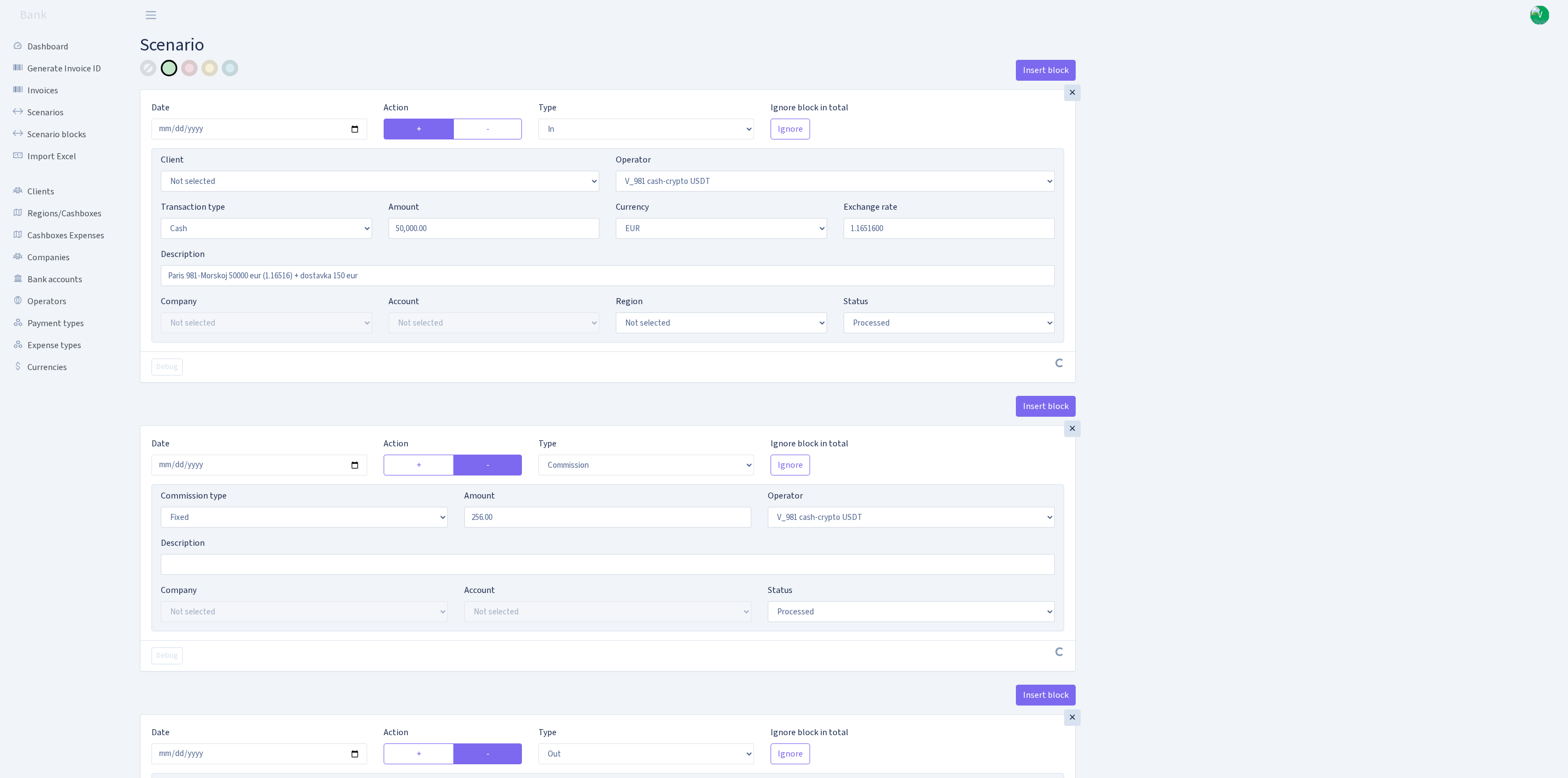
select select "324"
select select "1"
select select "processed"
select select "out"
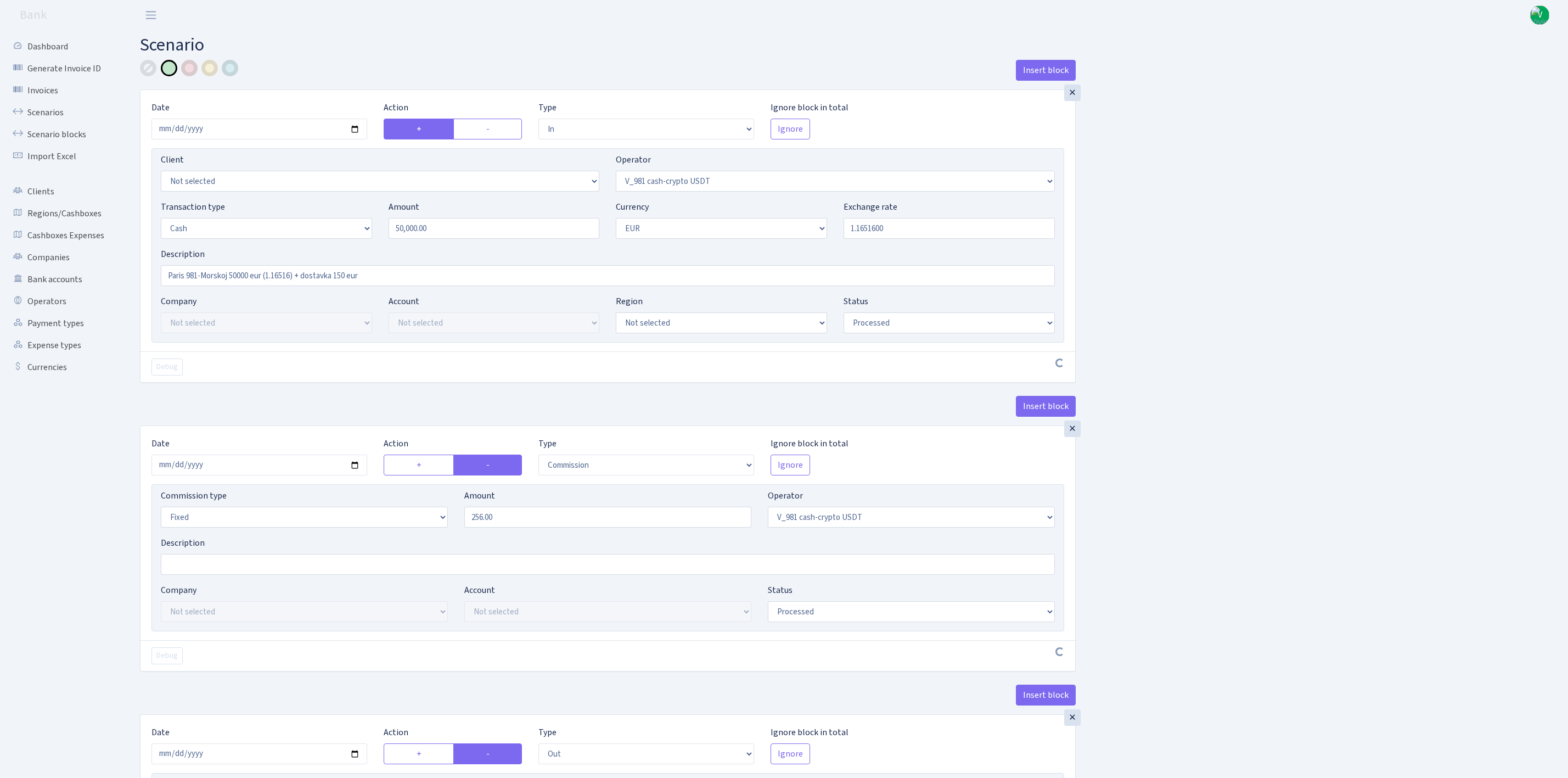
select select "324"
select select "11"
select select "1"
select select "processed"
click at [670, 326] on select "Not selected 981 EU+other cash-crypto AED 981 EU+other cash-crypto EUR 981 EU+o…" at bounding box center [721, 323] width 211 height 21
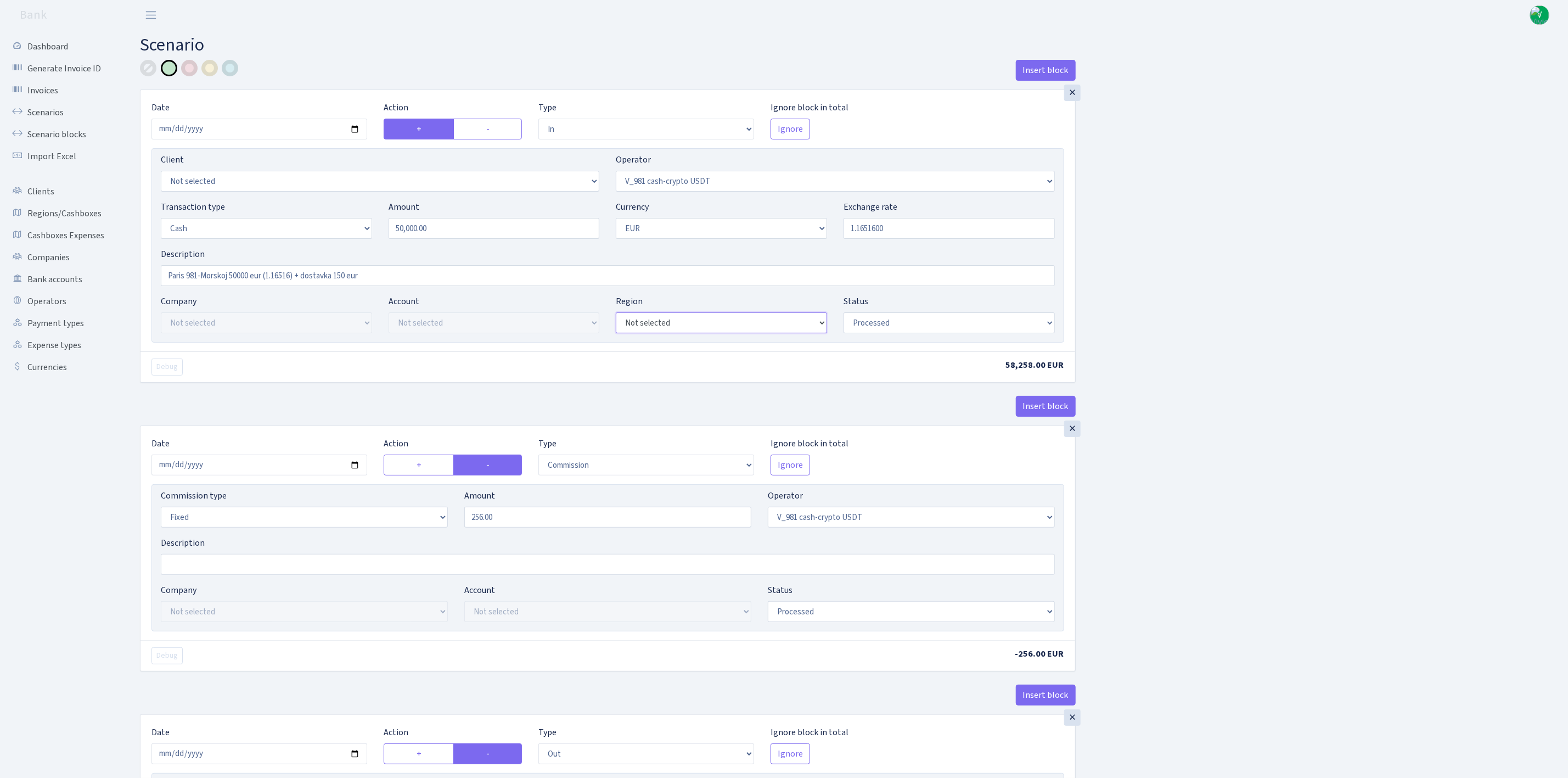
select select "23"
click at [616, 314] on select "Not selected 981 EU+other cash-crypto AED 981 EU+other cash-crypto EUR 981 EU+o…" at bounding box center [721, 323] width 211 height 21
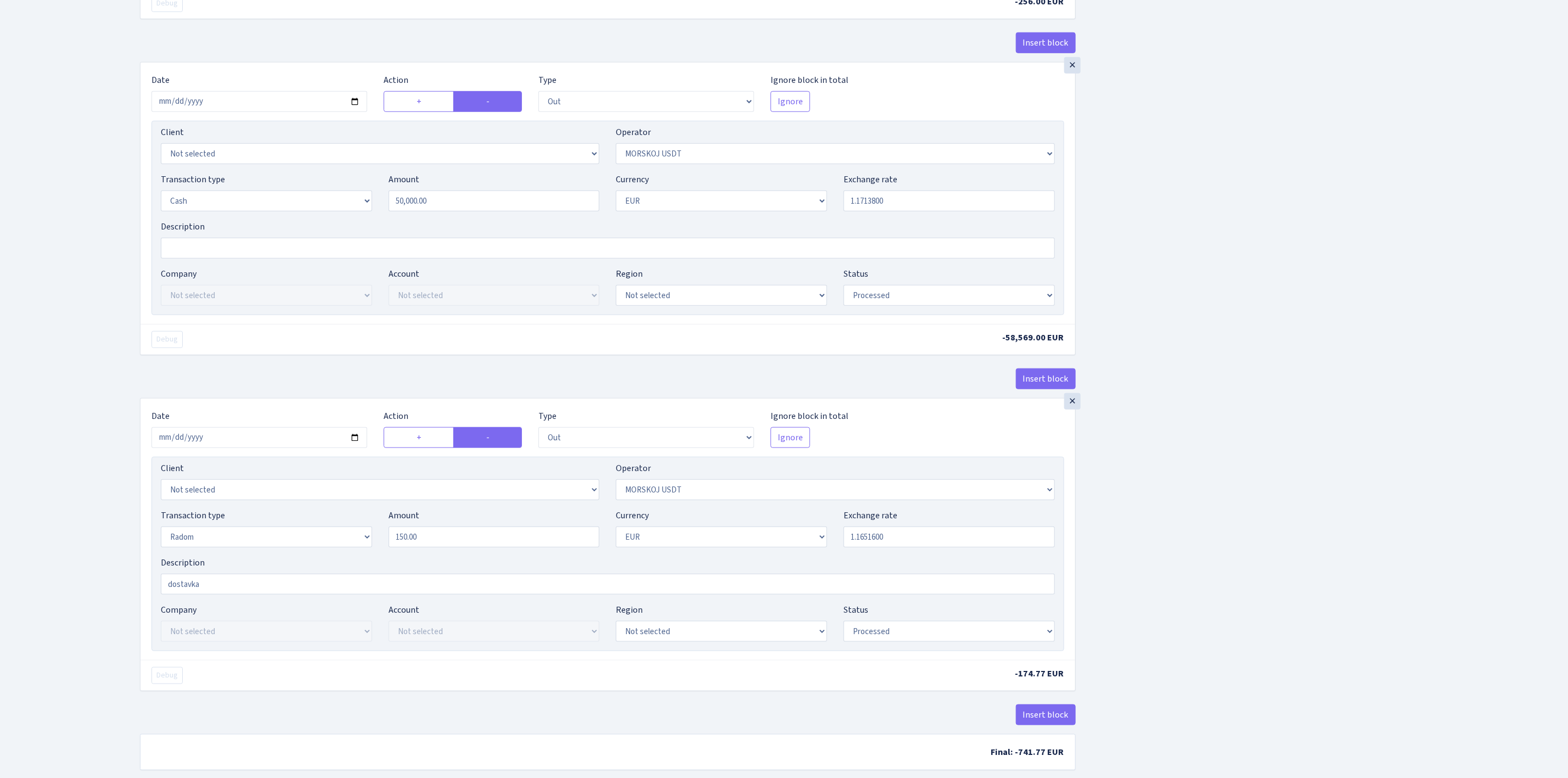
scroll to position [659, 0]
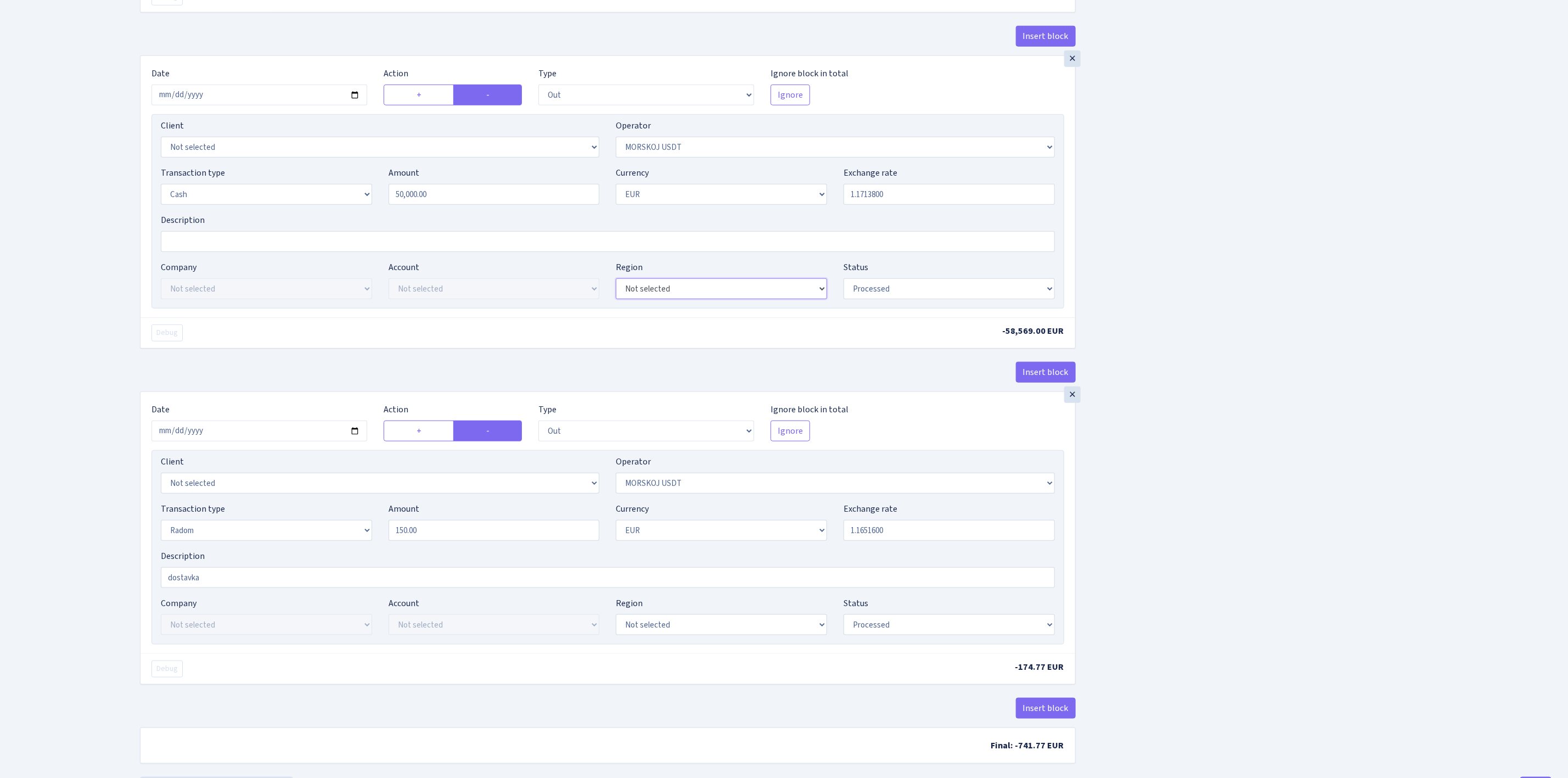
click at [690, 299] on select "Not selected 981 EU+other cash-crypto AED 981 EU+other cash-crypto EUR 981 EU+o…" at bounding box center [721, 288] width 211 height 21
select select "23"
click at [616, 286] on select "Not selected 981 EU+other cash-crypto AED 981 EU+other cash-crypto EUR 981 EU+o…" at bounding box center [721, 288] width 211 height 21
click at [1151, 478] on div "Insert block × Date 2025-09-02 Action + - Type --- In Out Commission Field requ…" at bounding box center [846, 89] width 1428 height 1376
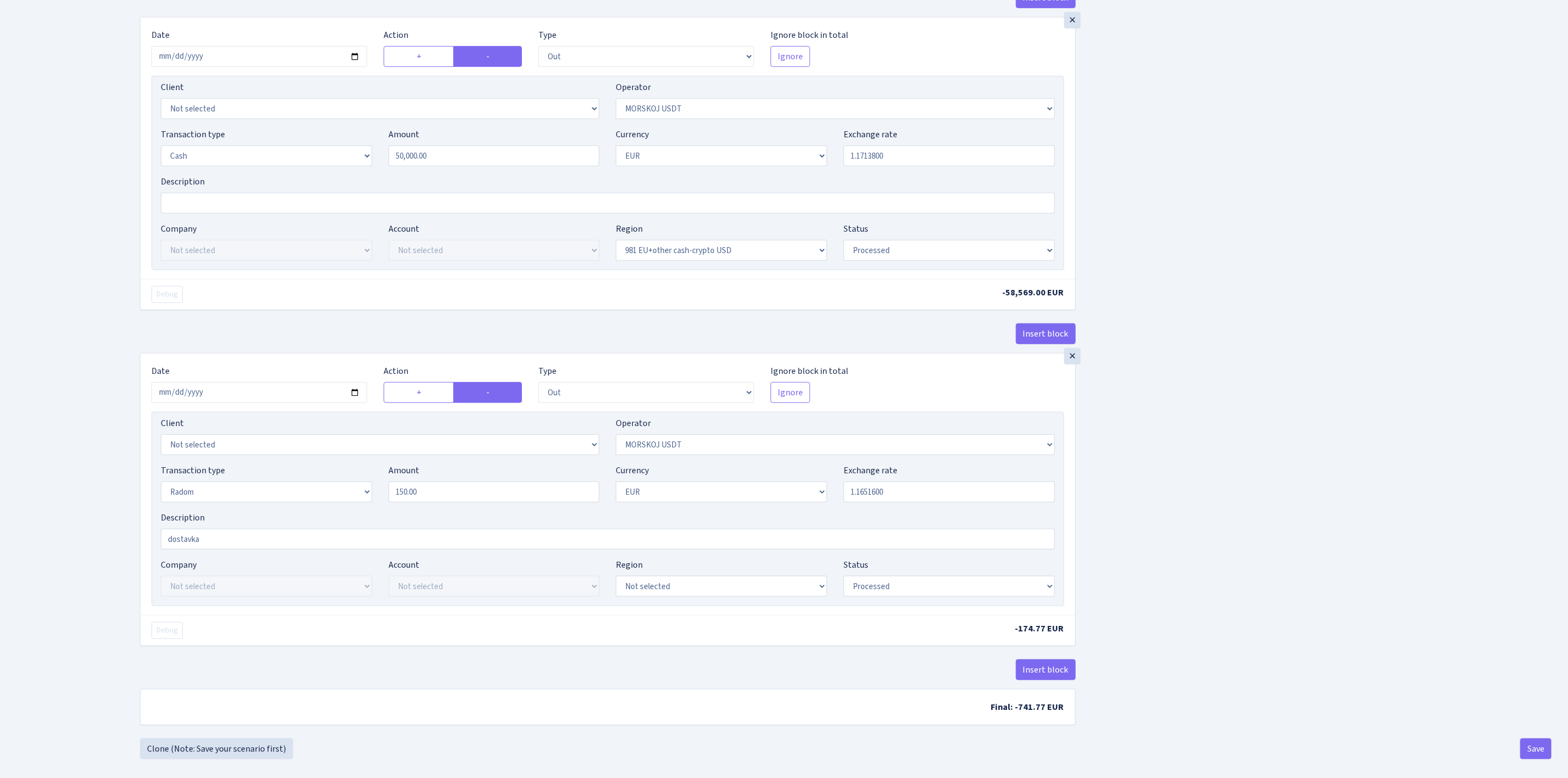
scroll to position [719, 0]
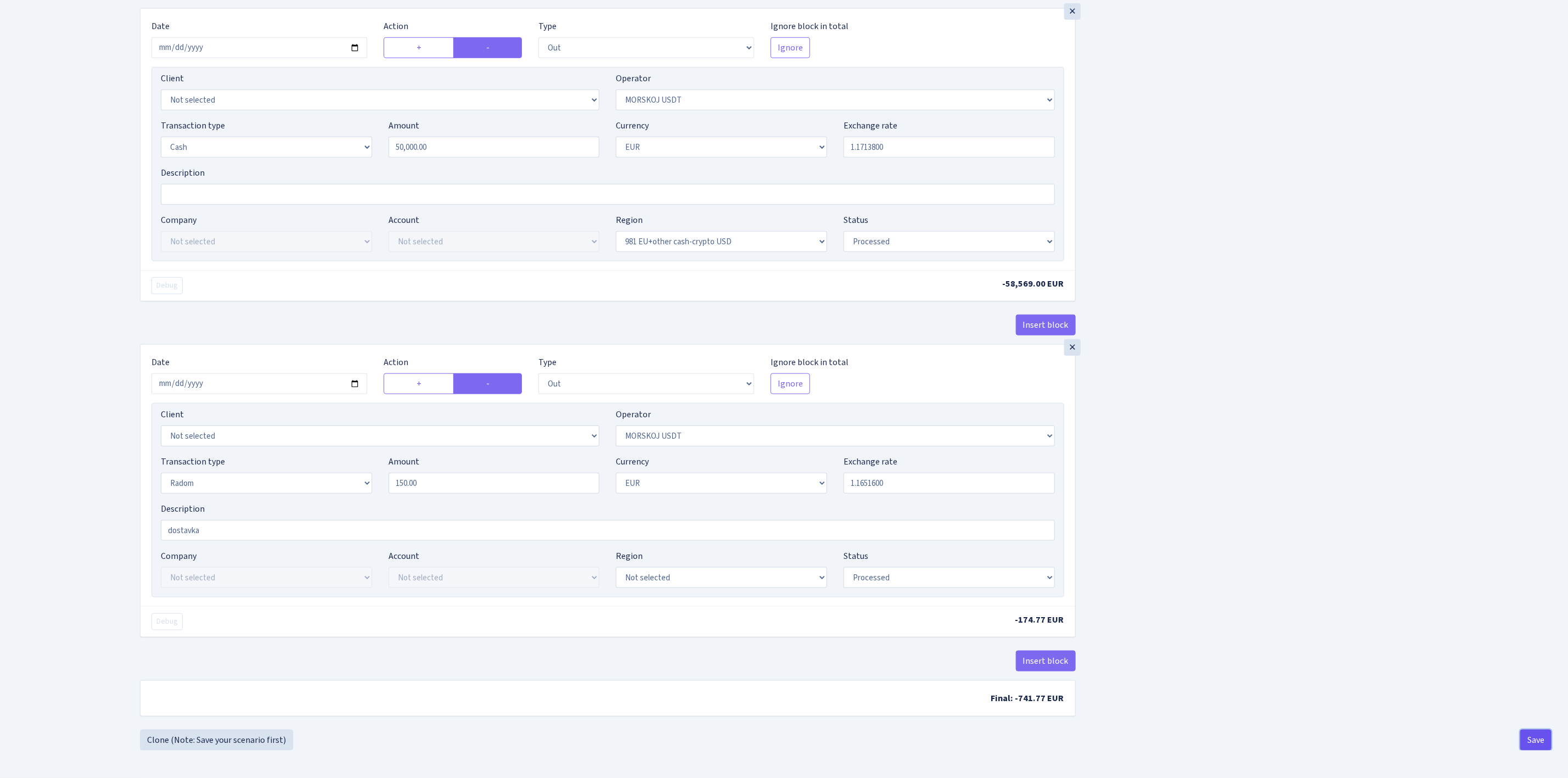
click at [1530, 738] on button "Save" at bounding box center [1535, 740] width 31 height 21
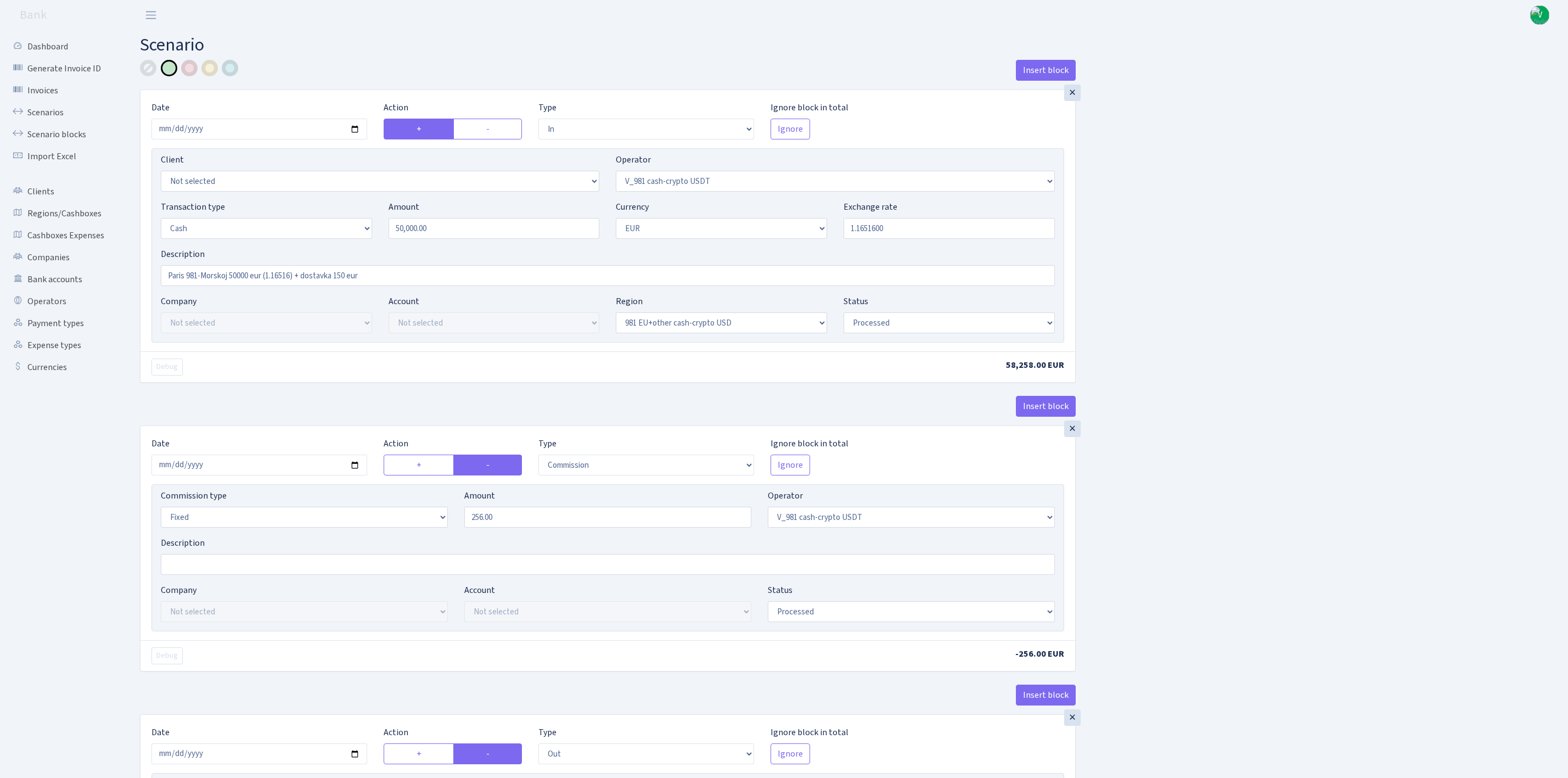
select select "in"
select select "435"
select select "1"
select select "23"
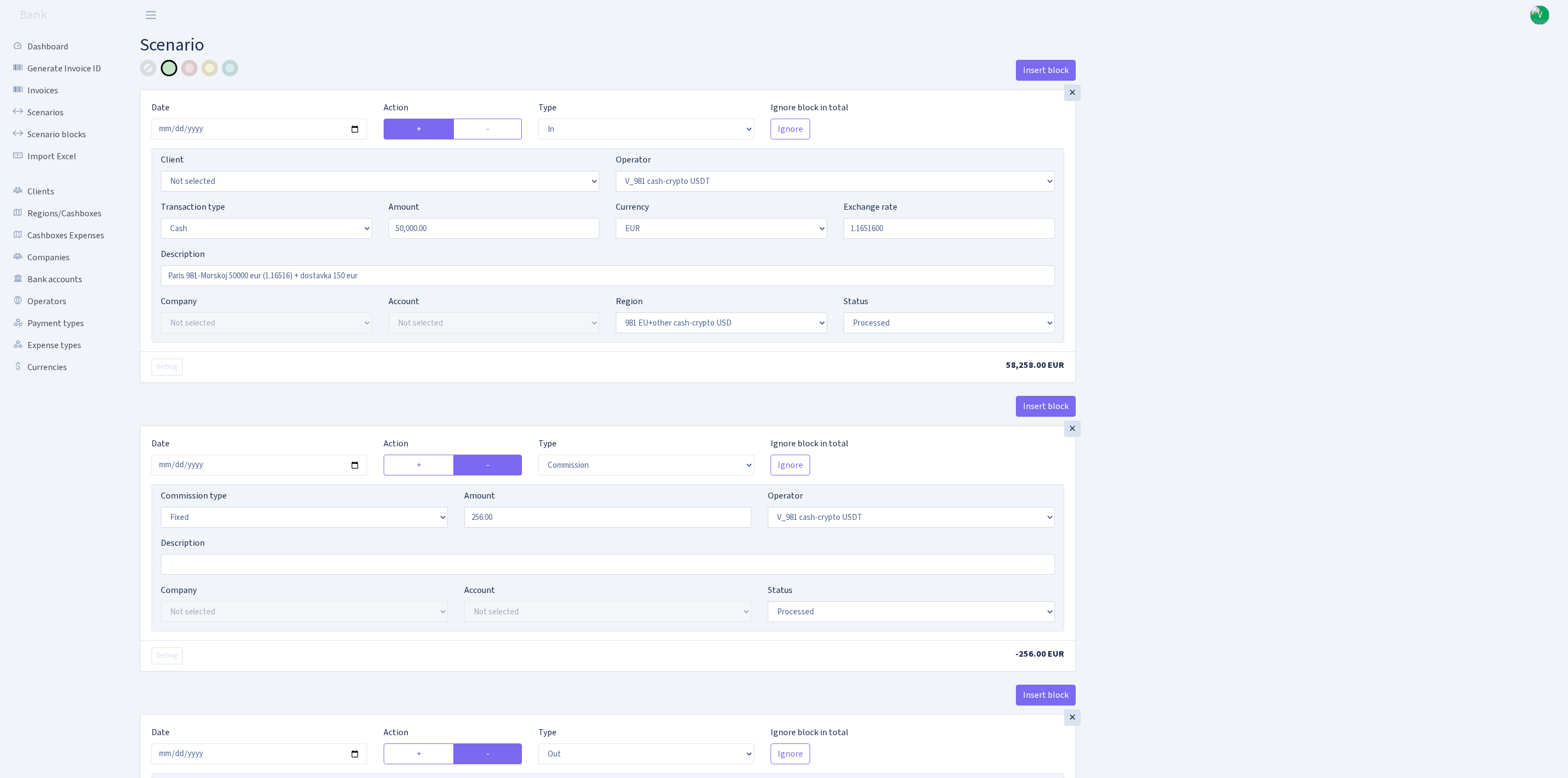
select select "processed"
select select "commission"
select select "fixed"
select select "435"
select select "processed"
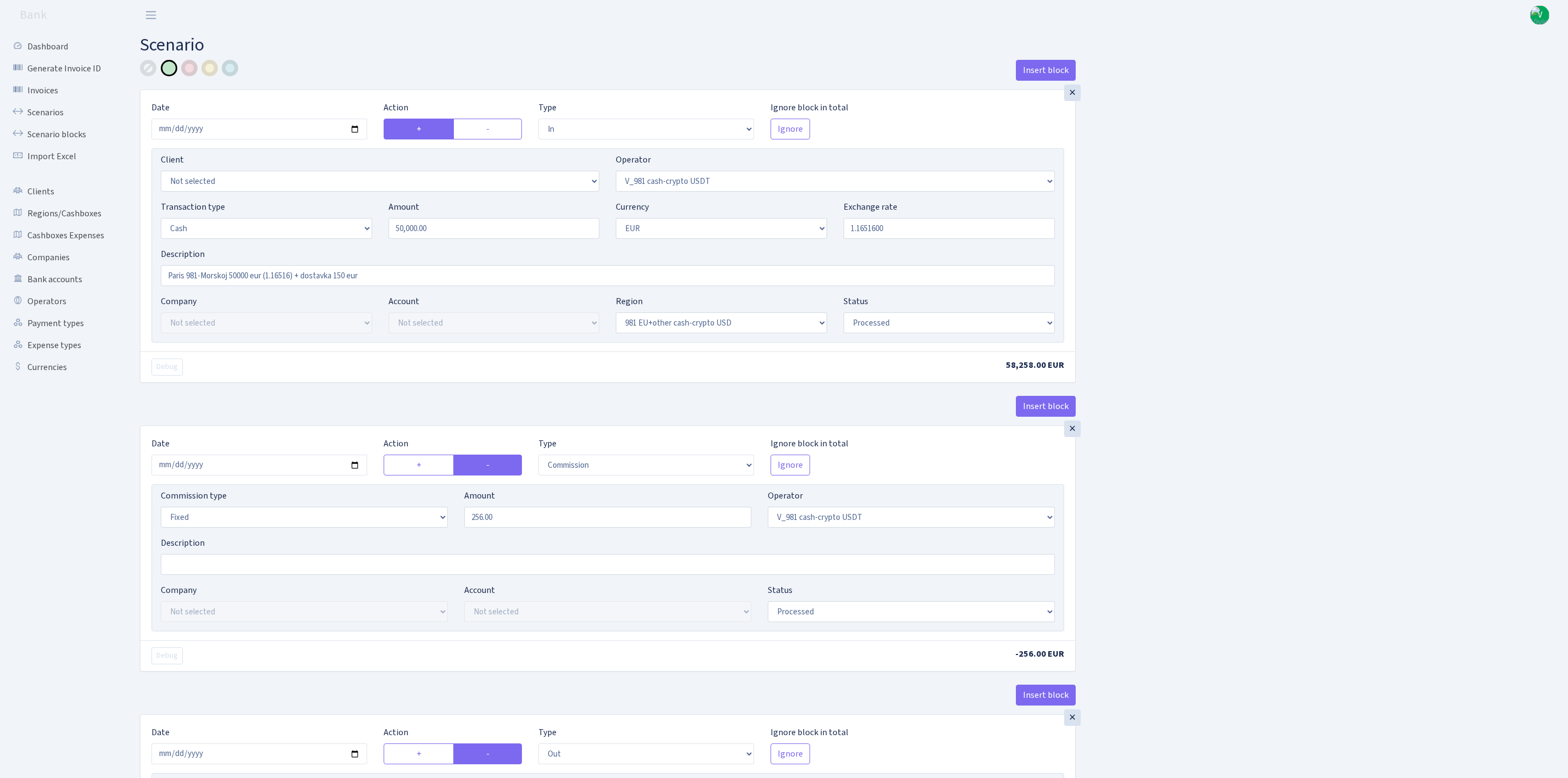
select select "out"
select select "324"
select select "1"
select select "23"
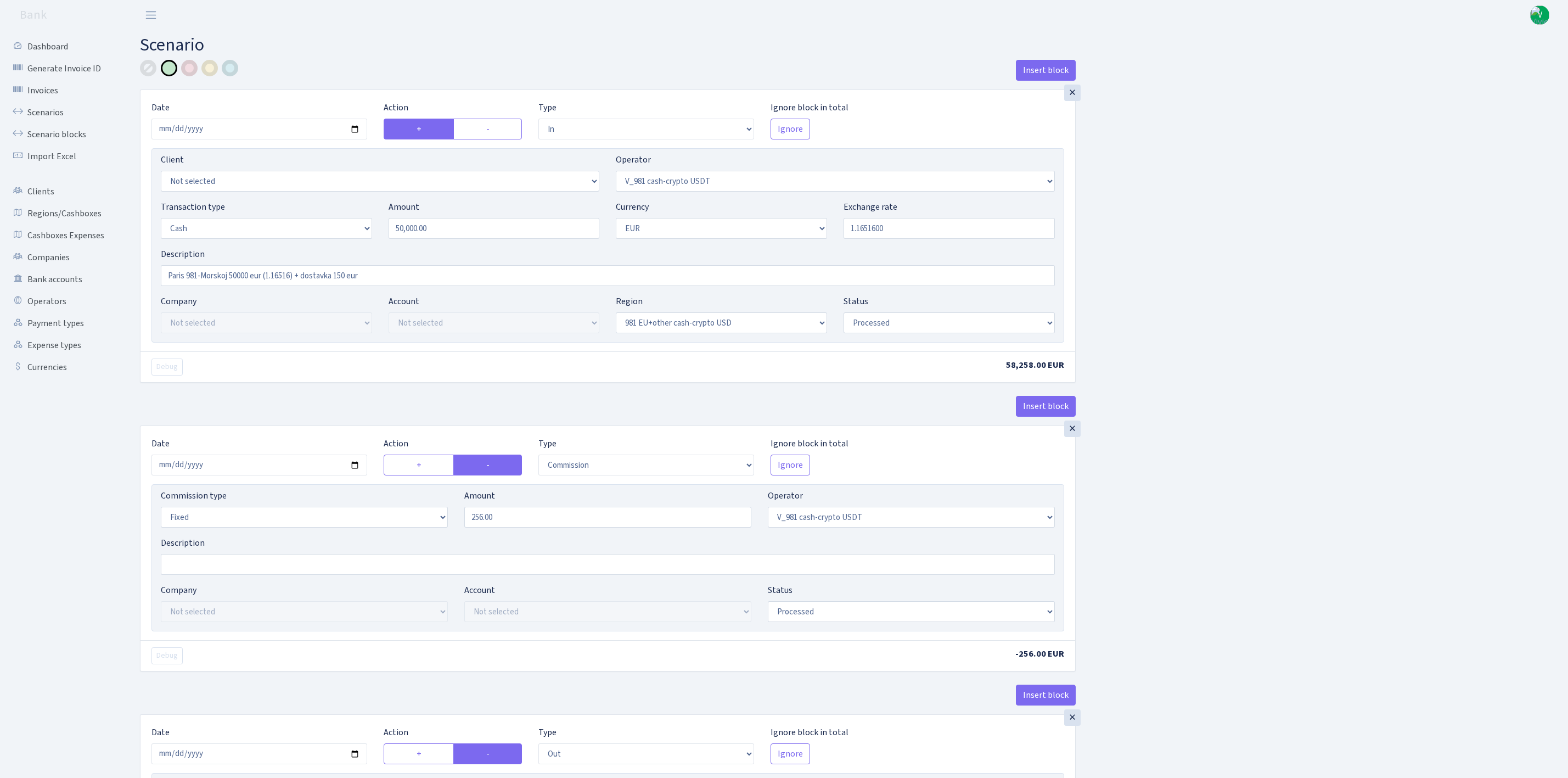
select select "processed"
select select "out"
select select "324"
select select "11"
select select "1"
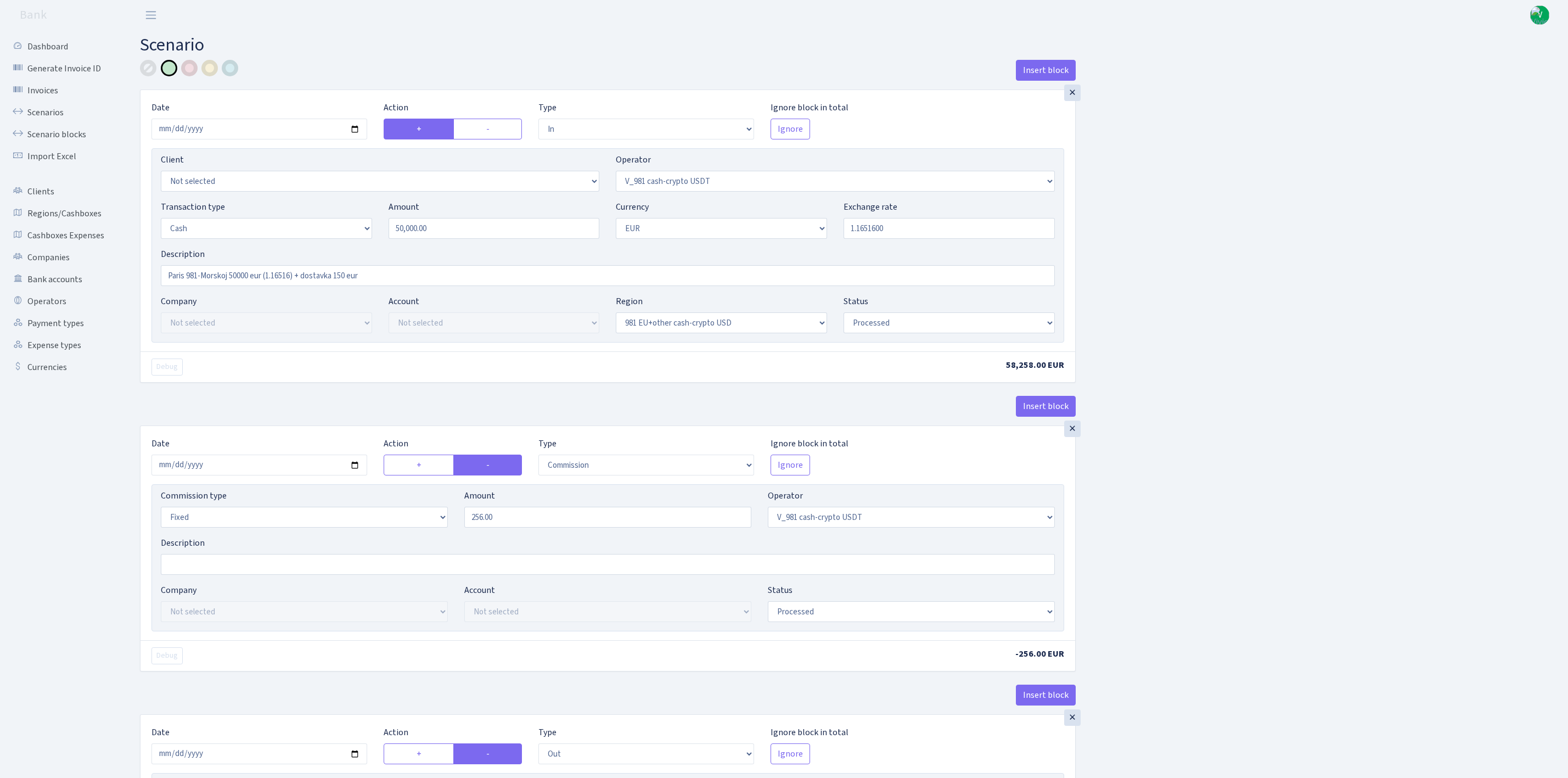
select select "processed"
click at [36, 108] on link "Scenarios" at bounding box center [61, 112] width 110 height 22
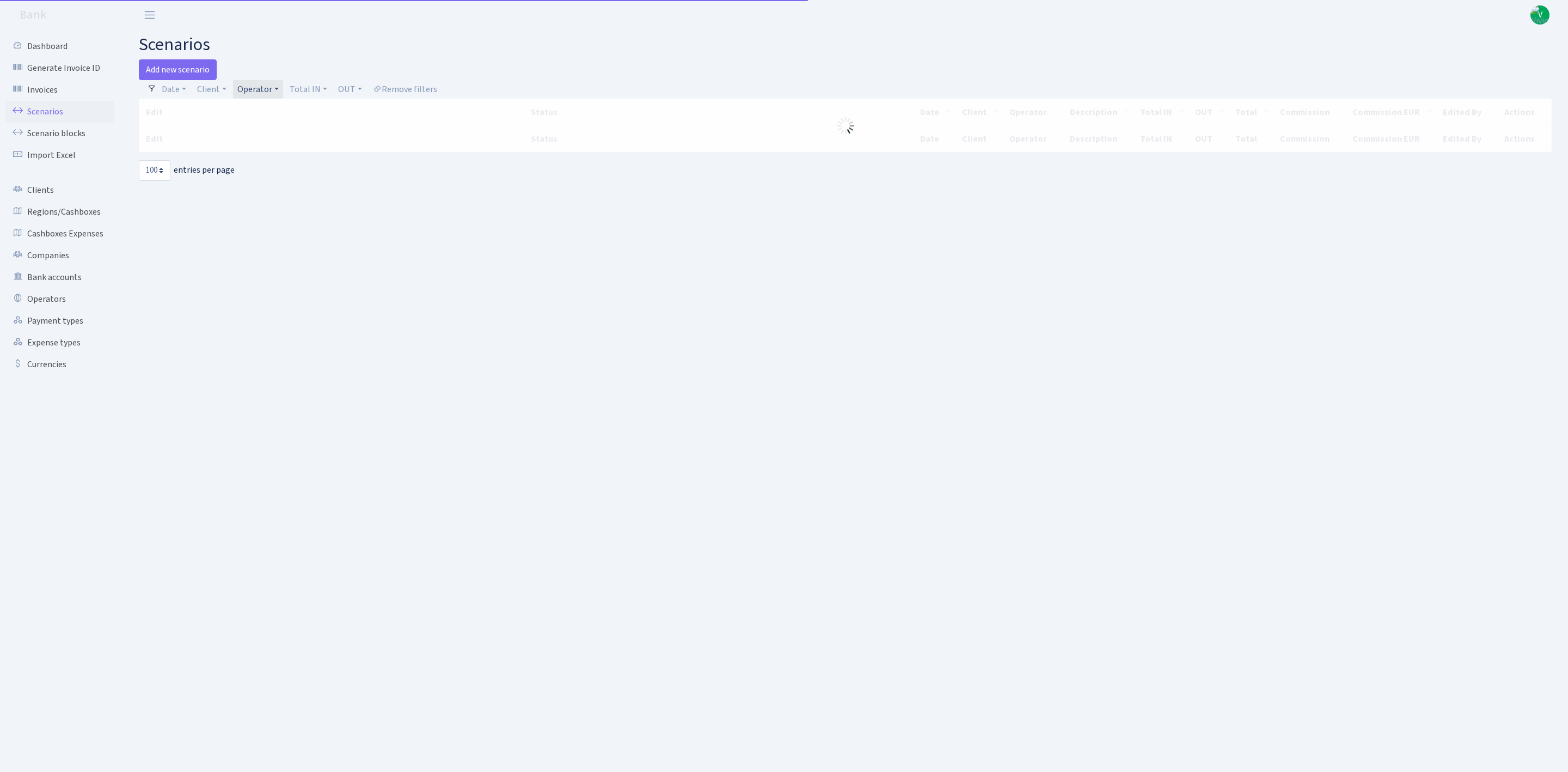
select select "100"
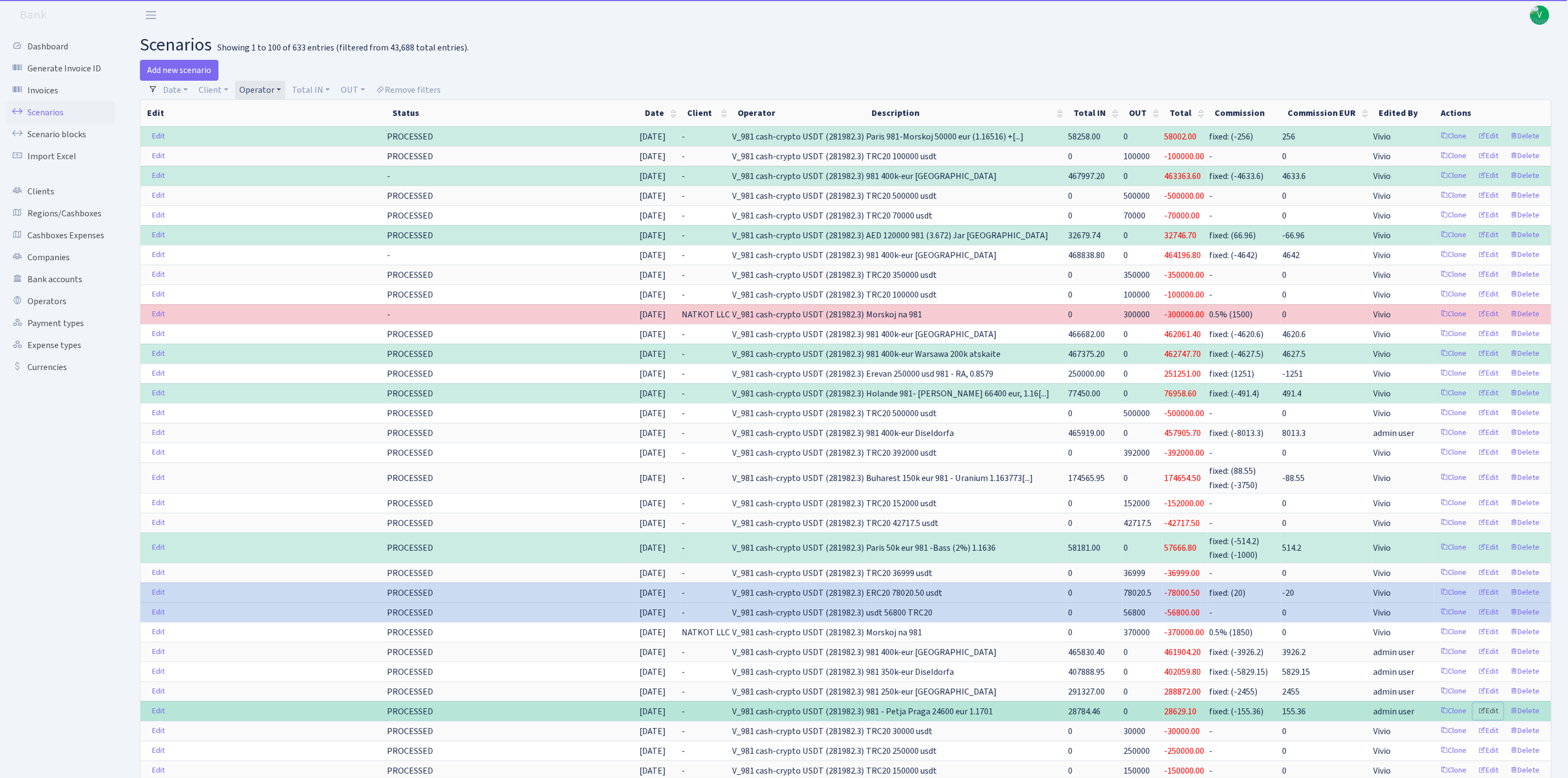
click at [1491, 719] on link "Edit" at bounding box center [1488, 711] width 30 height 17
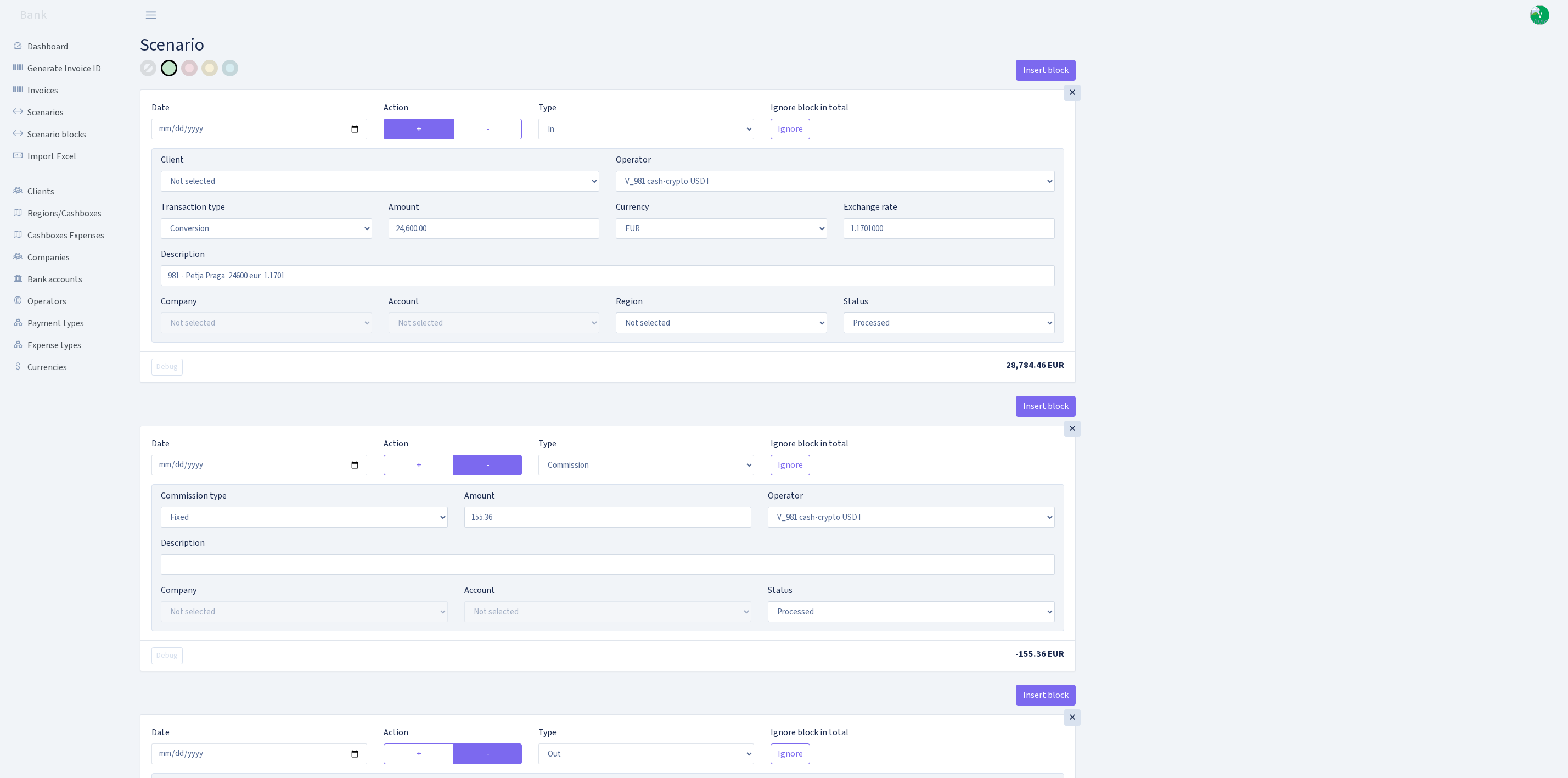
select select "in"
select select "435"
select select "15"
select select "1"
select select "processed"
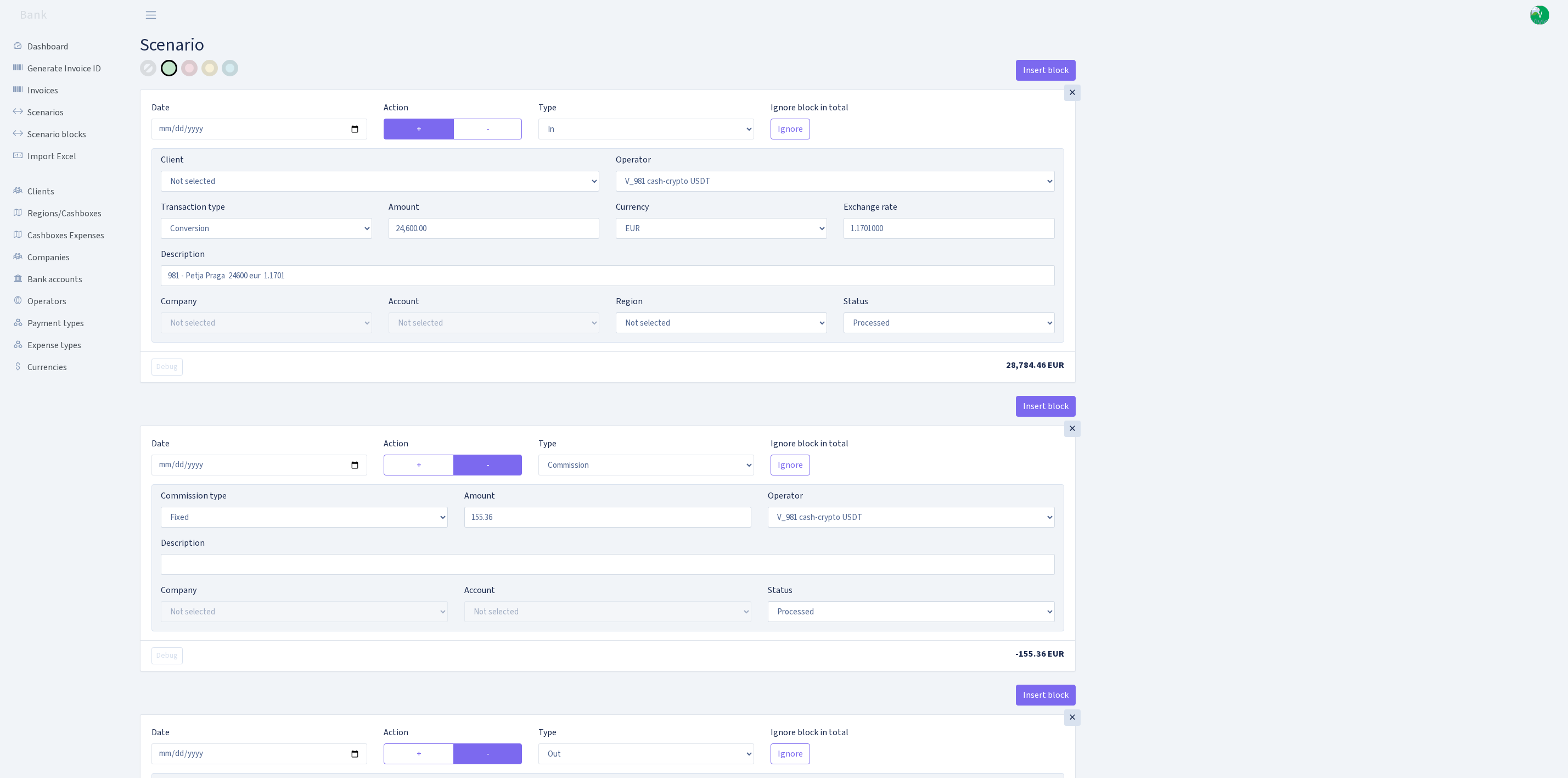
select select "commission"
select select "fixed"
select select "435"
select select "processed"
select select "out"
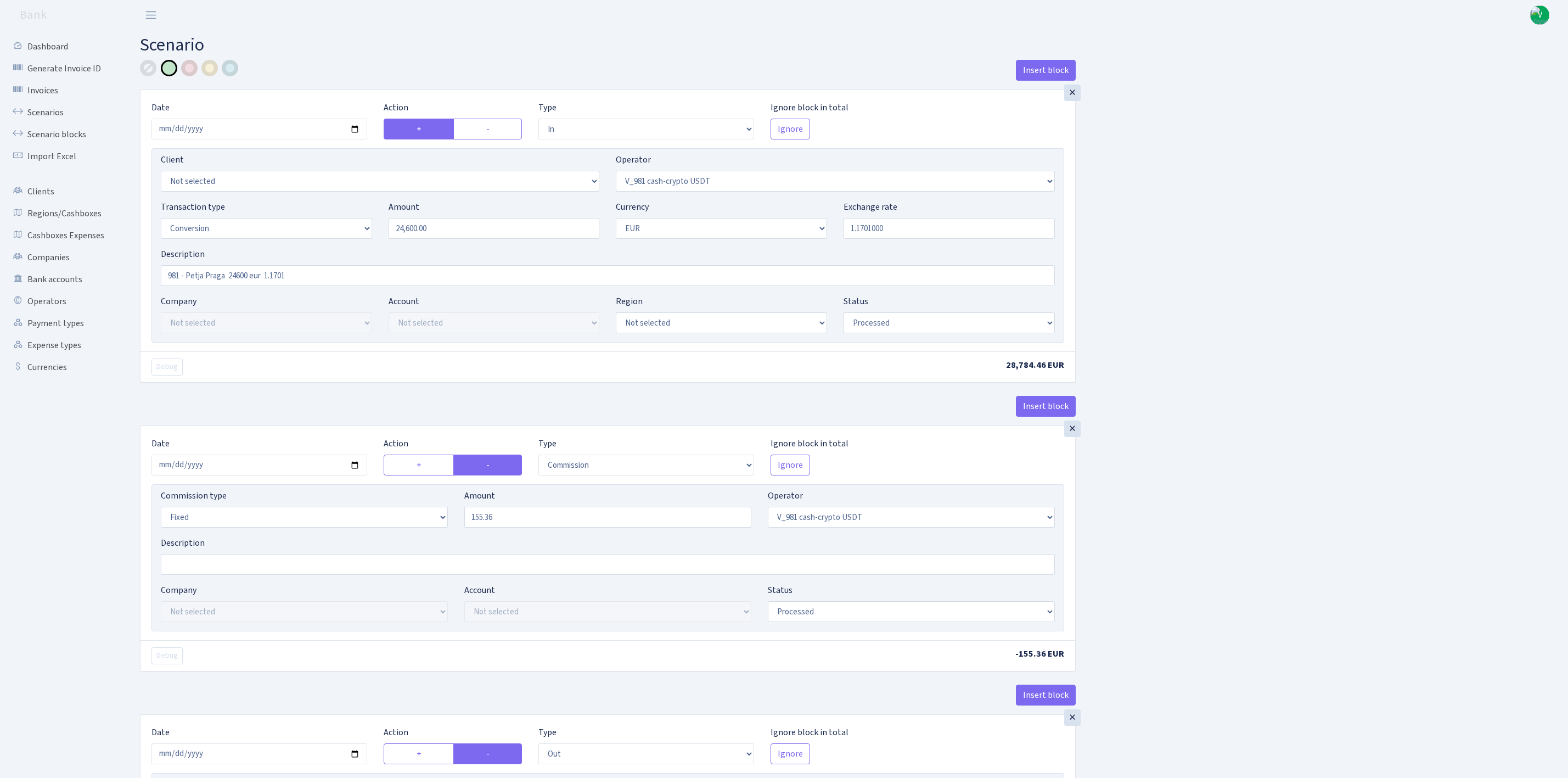
select select "434"
select select "15"
select select "1"
select select "processed"
select select "in"
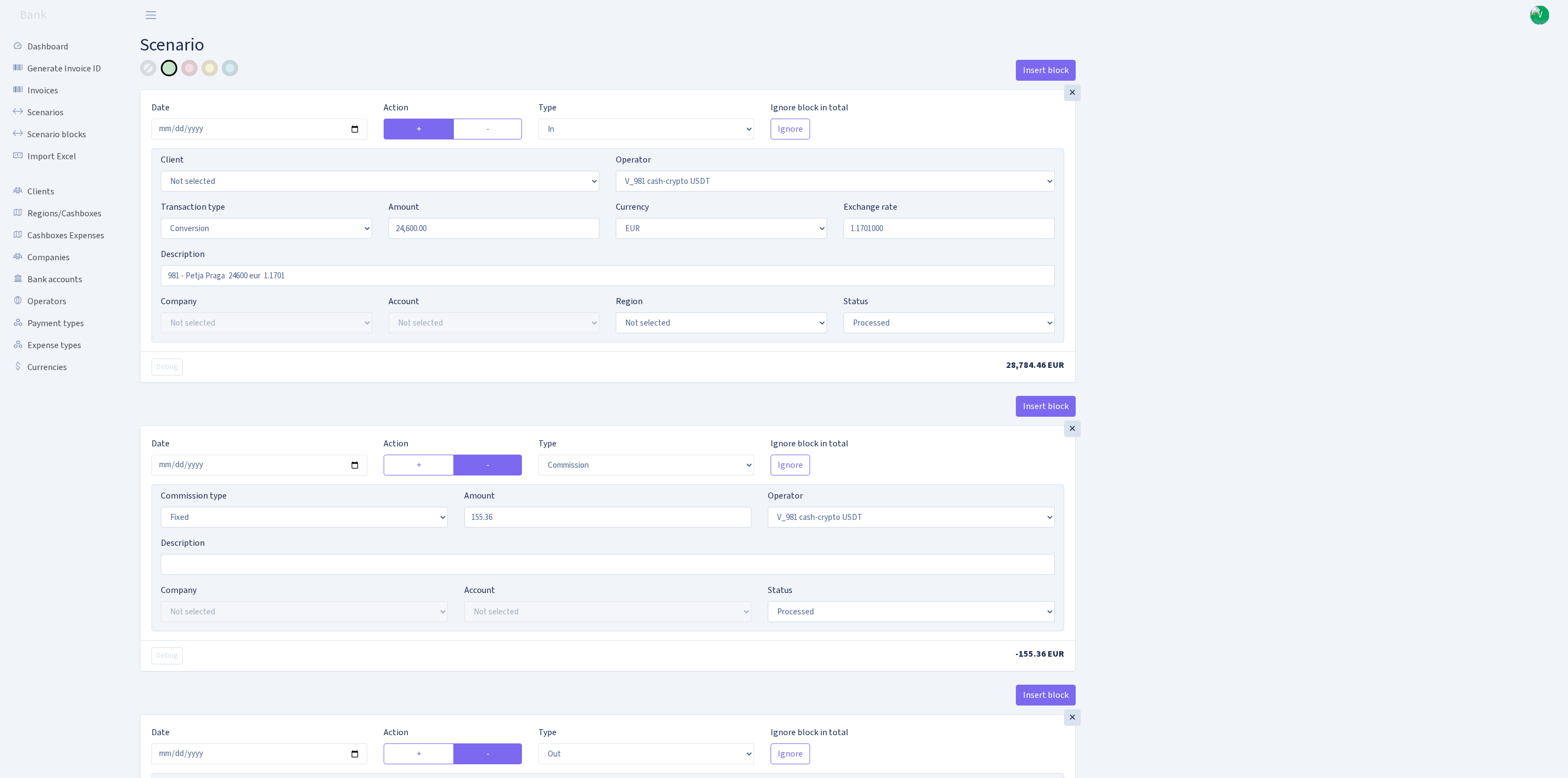
select select "434"
select select "1"
select select "22"
select select "processed"
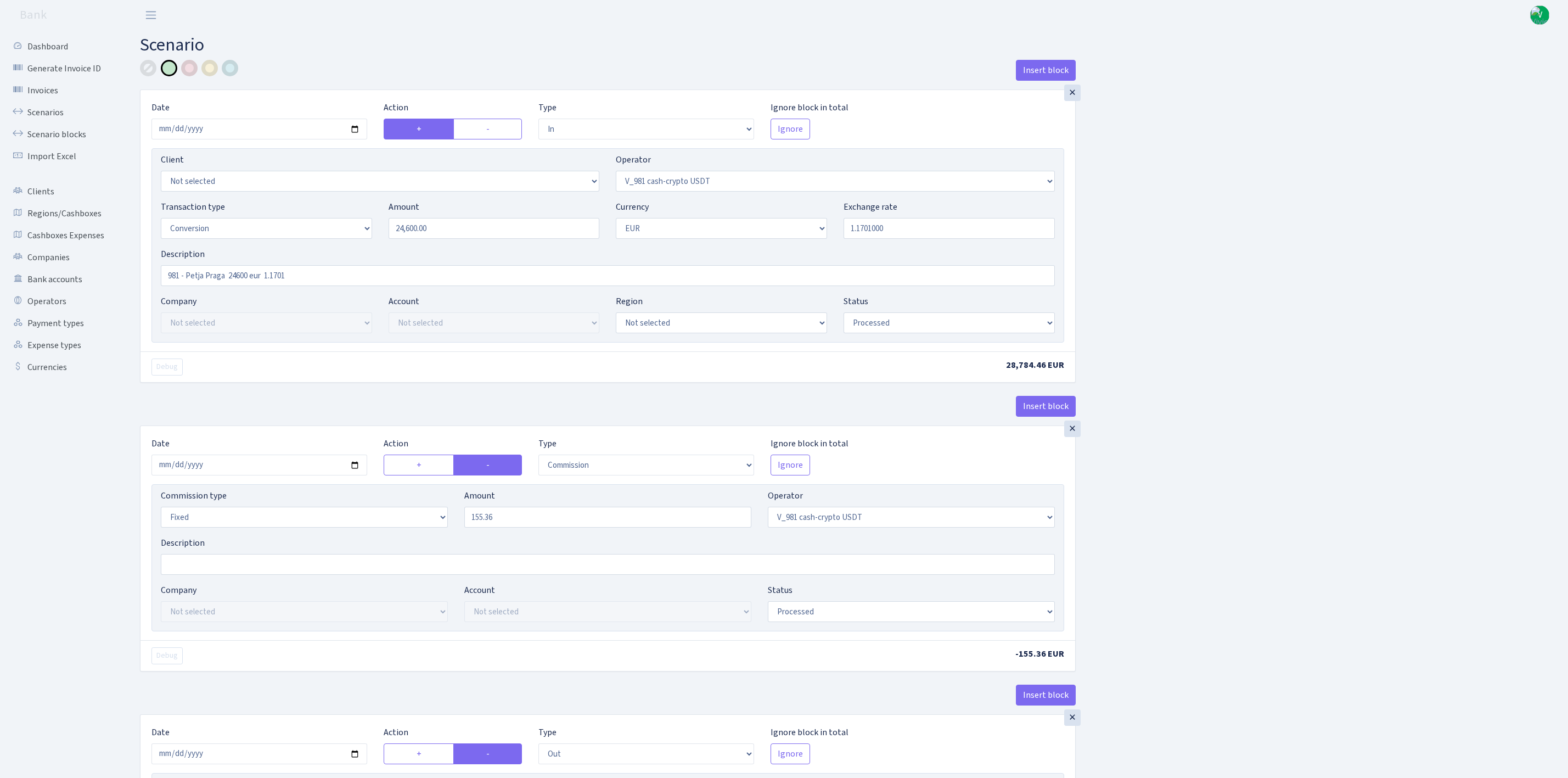
select select "out"
select select "392"
select select "1"
select select "22"
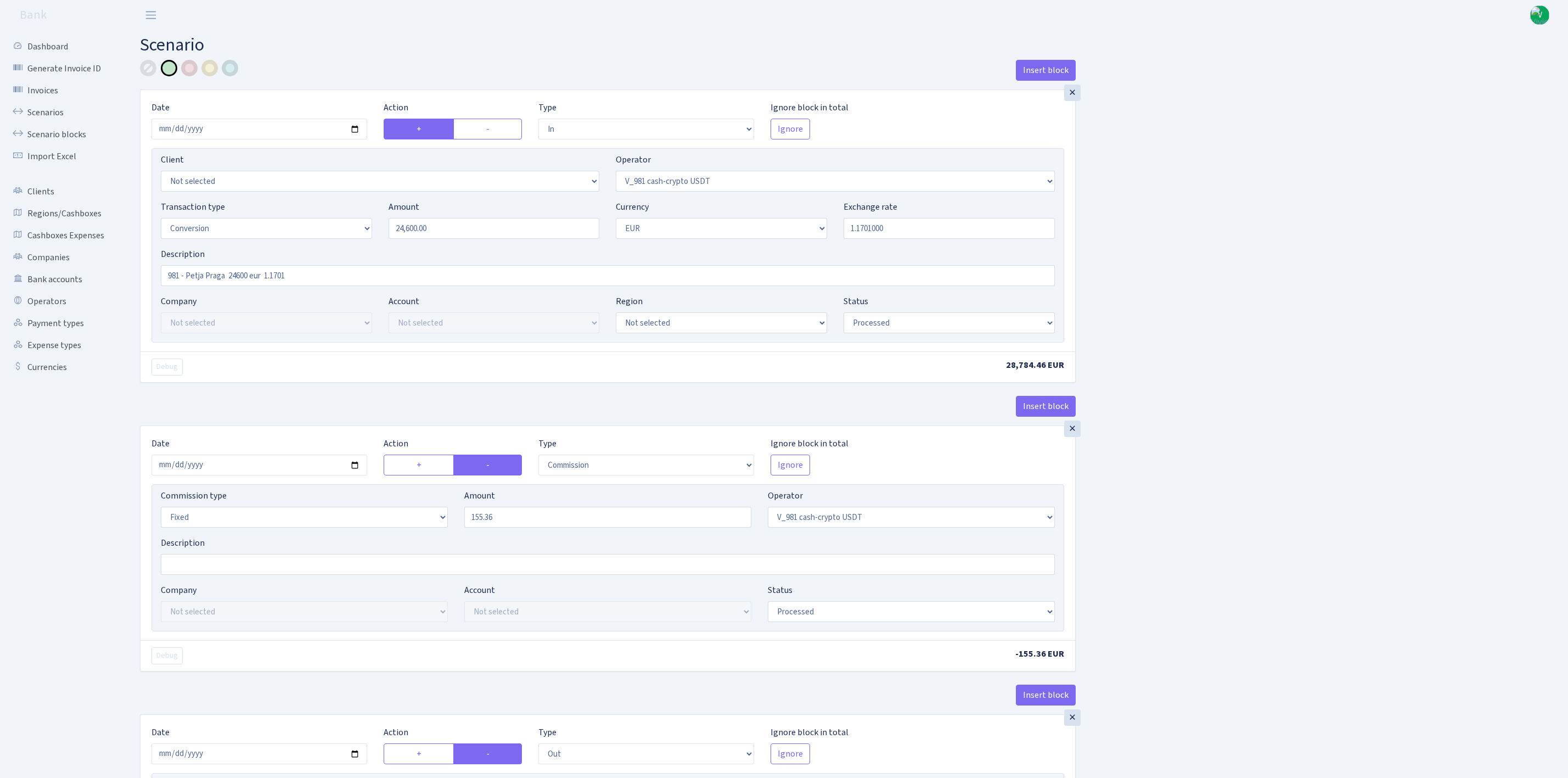
select select "processed"
click at [43, 110] on link "Scenarios" at bounding box center [61, 112] width 110 height 22
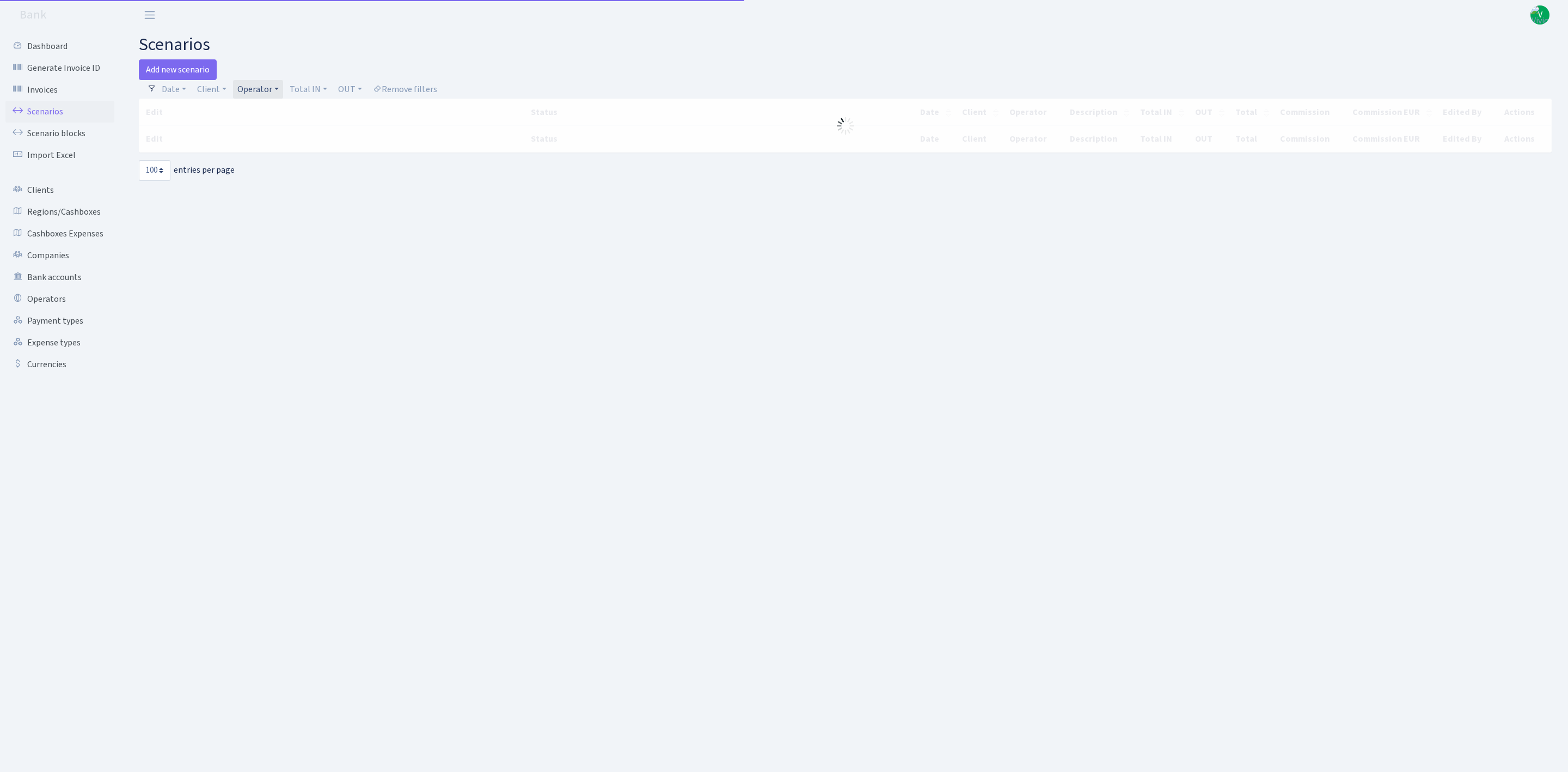
select select "100"
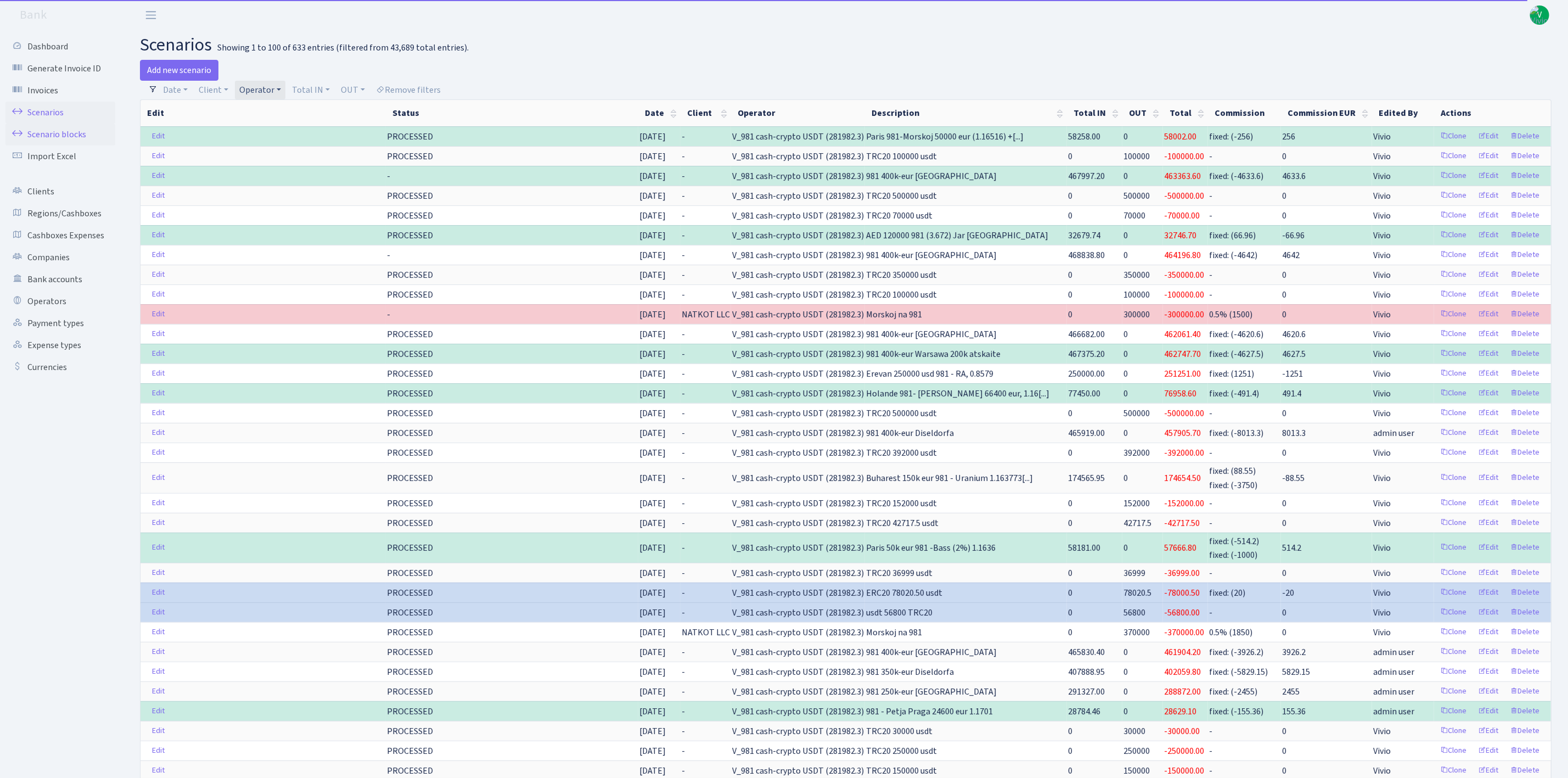
click at [63, 128] on link "Scenario blocks" at bounding box center [61, 135] width 110 height 22
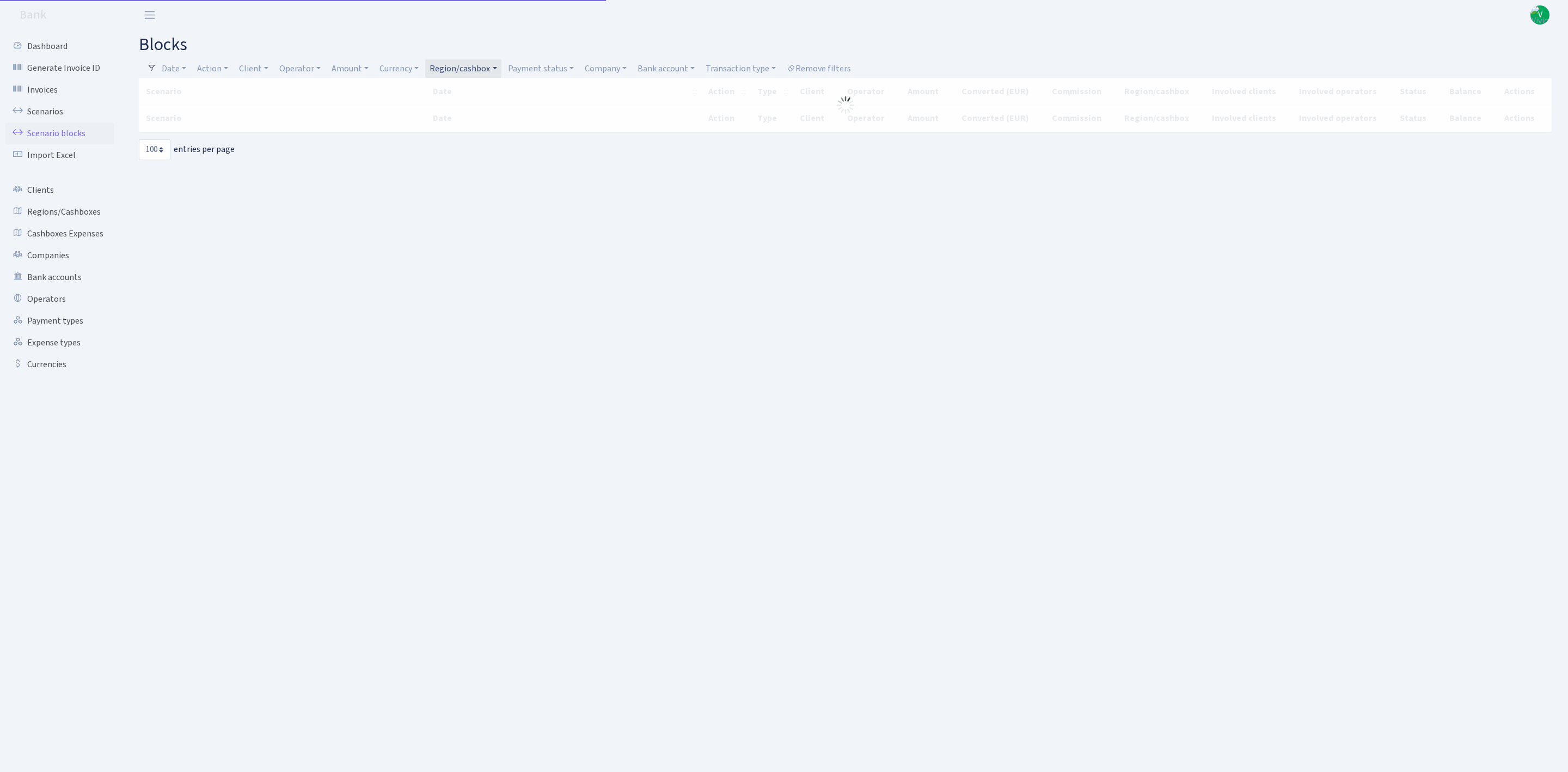
select select "100"
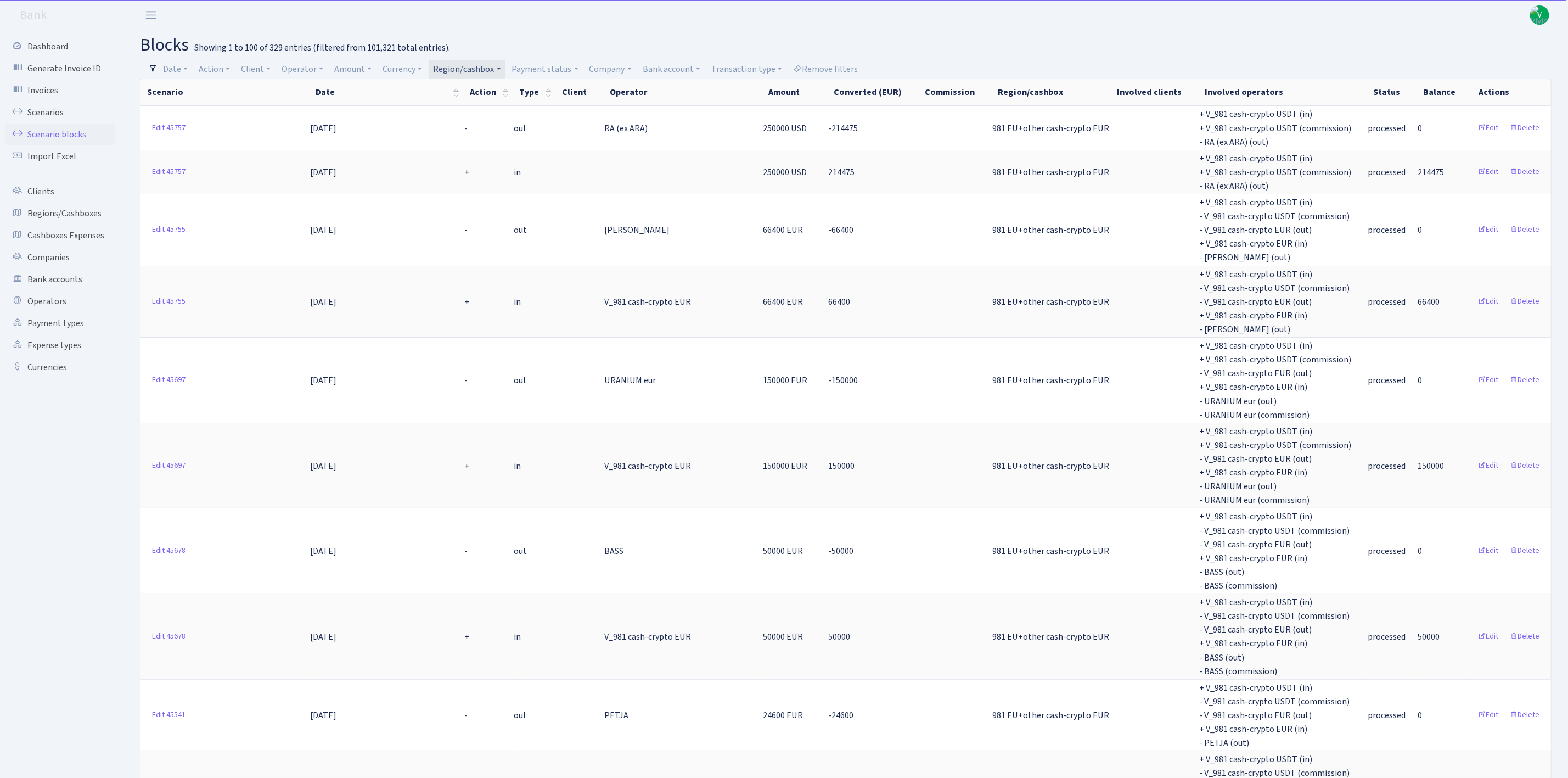
click at [485, 68] on link "Region/cashbox" at bounding box center [467, 69] width 77 height 18
click at [518, 198] on li "981 EU+other cash-crypto USD" at bounding box center [489, 194] width 115 height 31
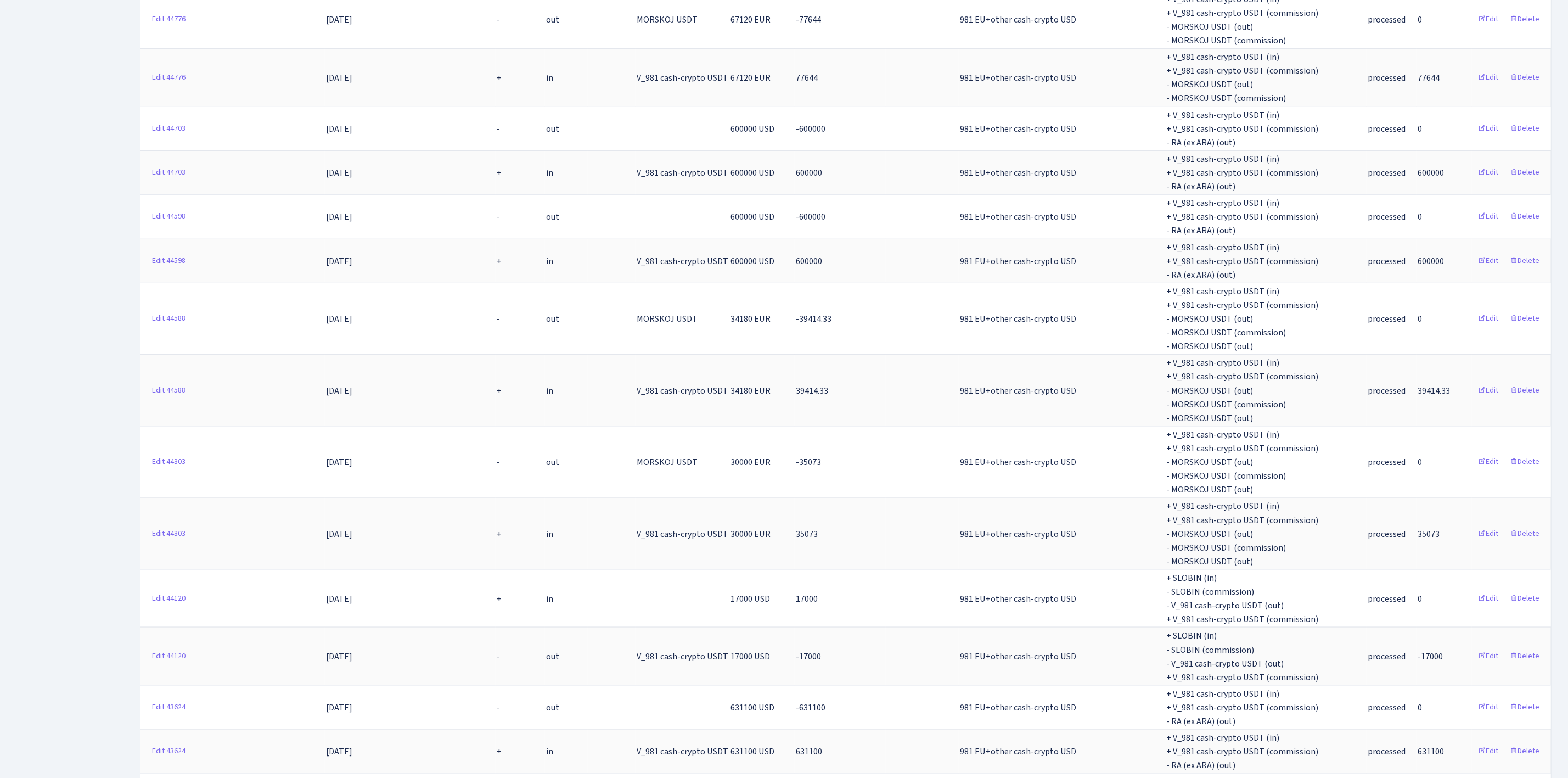
scroll to position [823, 0]
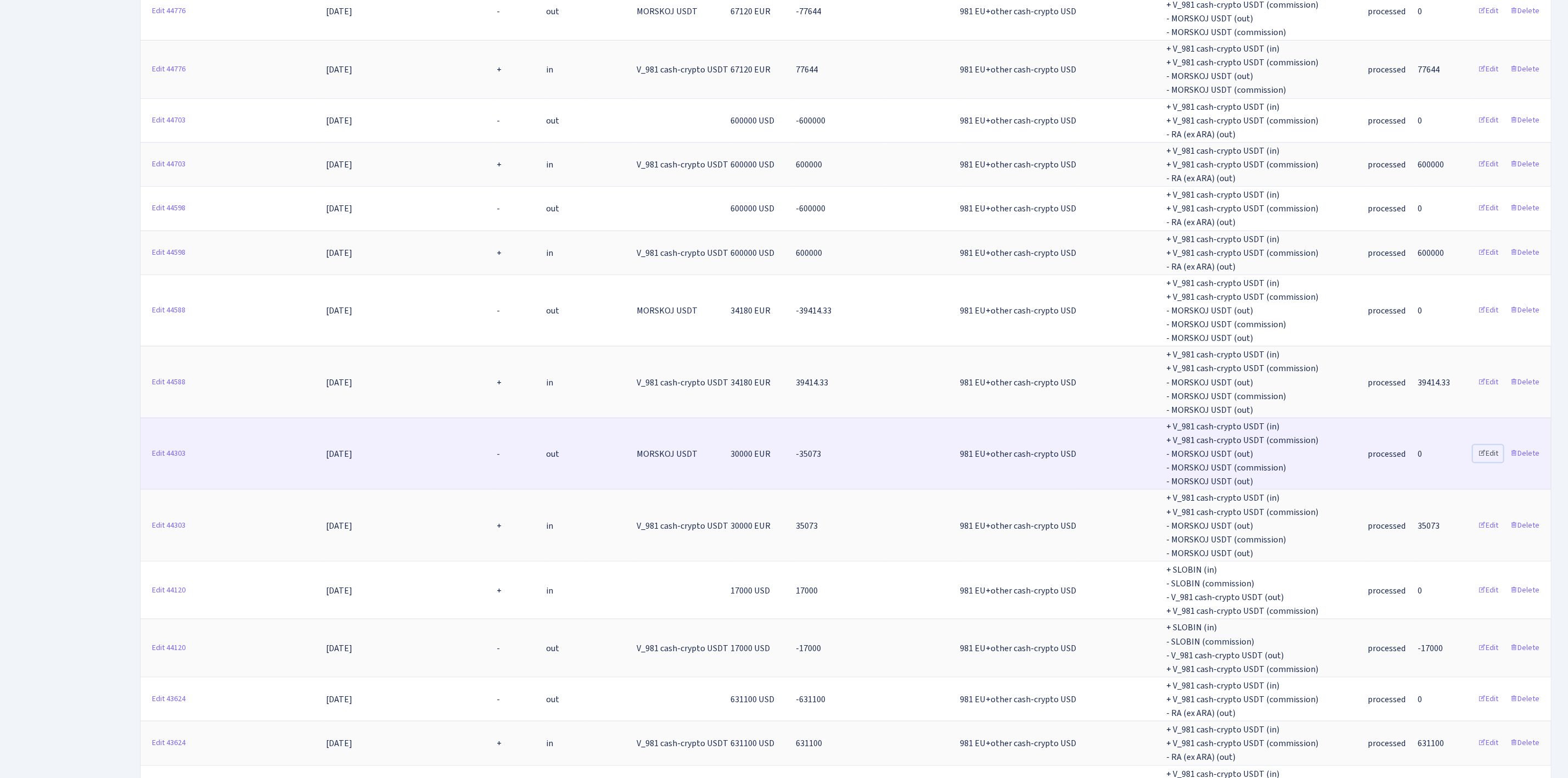
click at [1494, 445] on link "Edit" at bounding box center [1488, 453] width 30 height 17
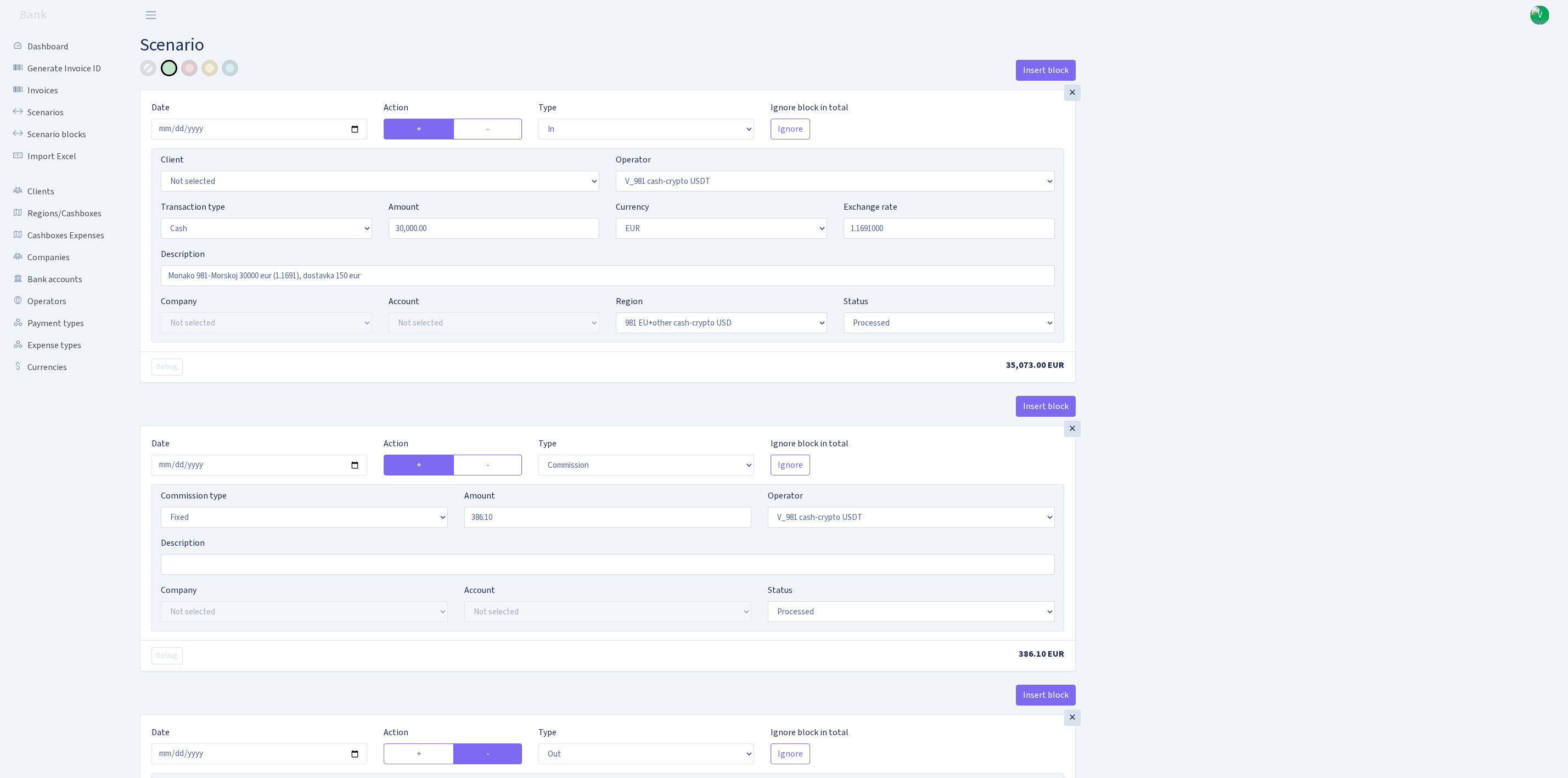
select select "in"
select select "435"
select select "1"
select select "23"
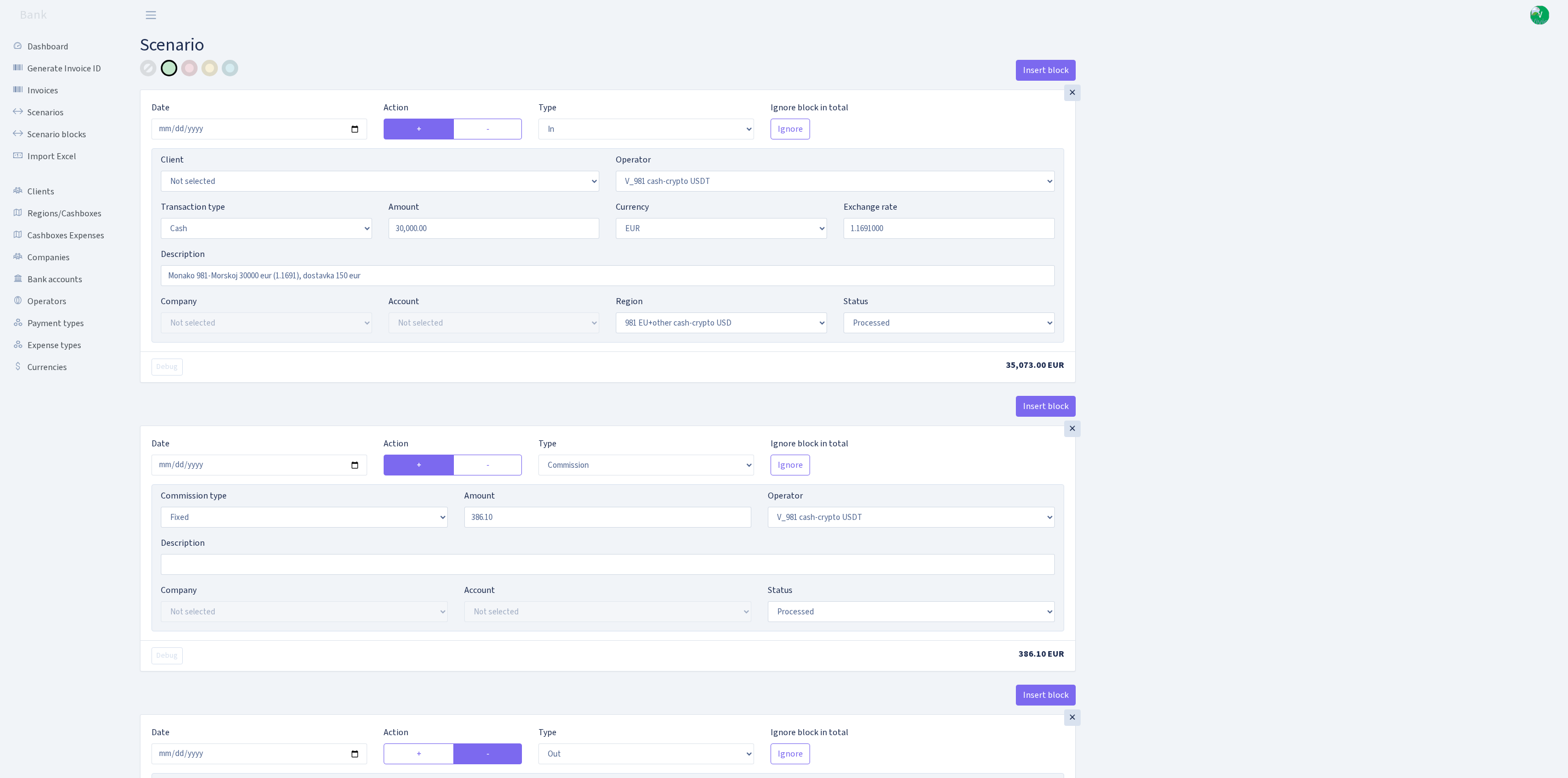
select select "processed"
select select "commission"
select select "fixed"
select select "435"
select select "processed"
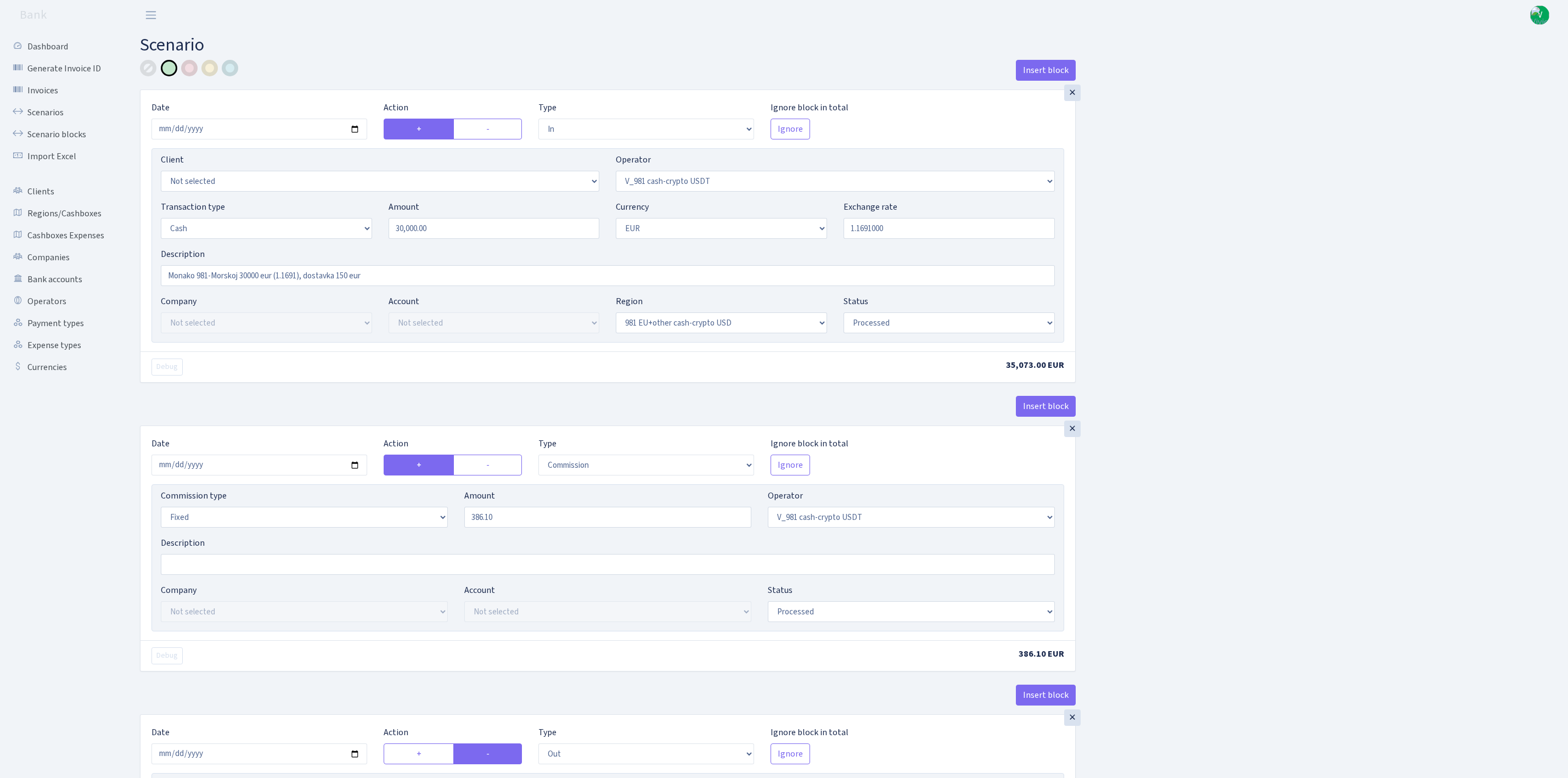
select select "out"
select select "324"
select select "1"
select select "23"
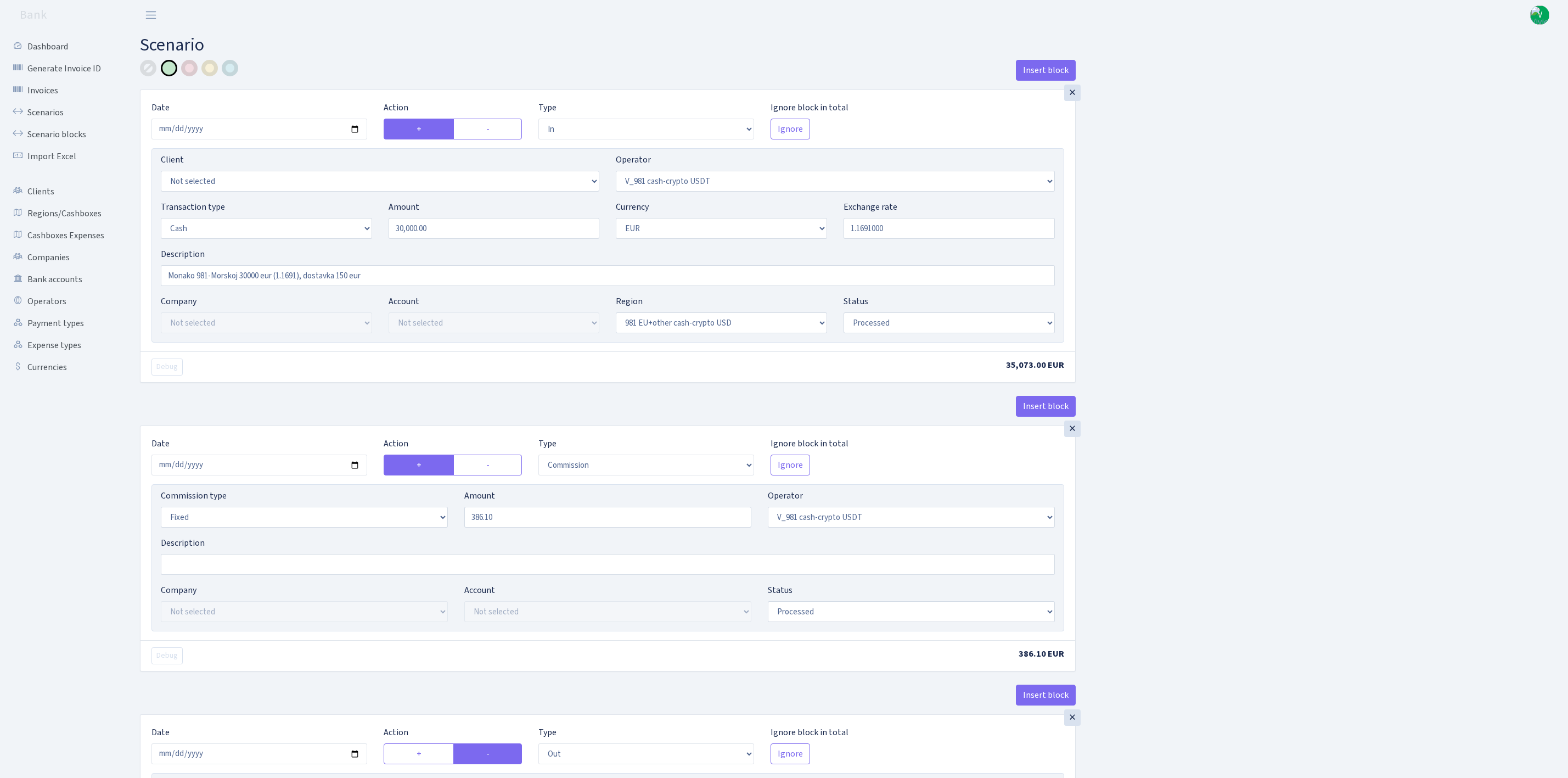
select select "processed"
select select "commission"
select select "fixed"
select select "324"
select select "processed"
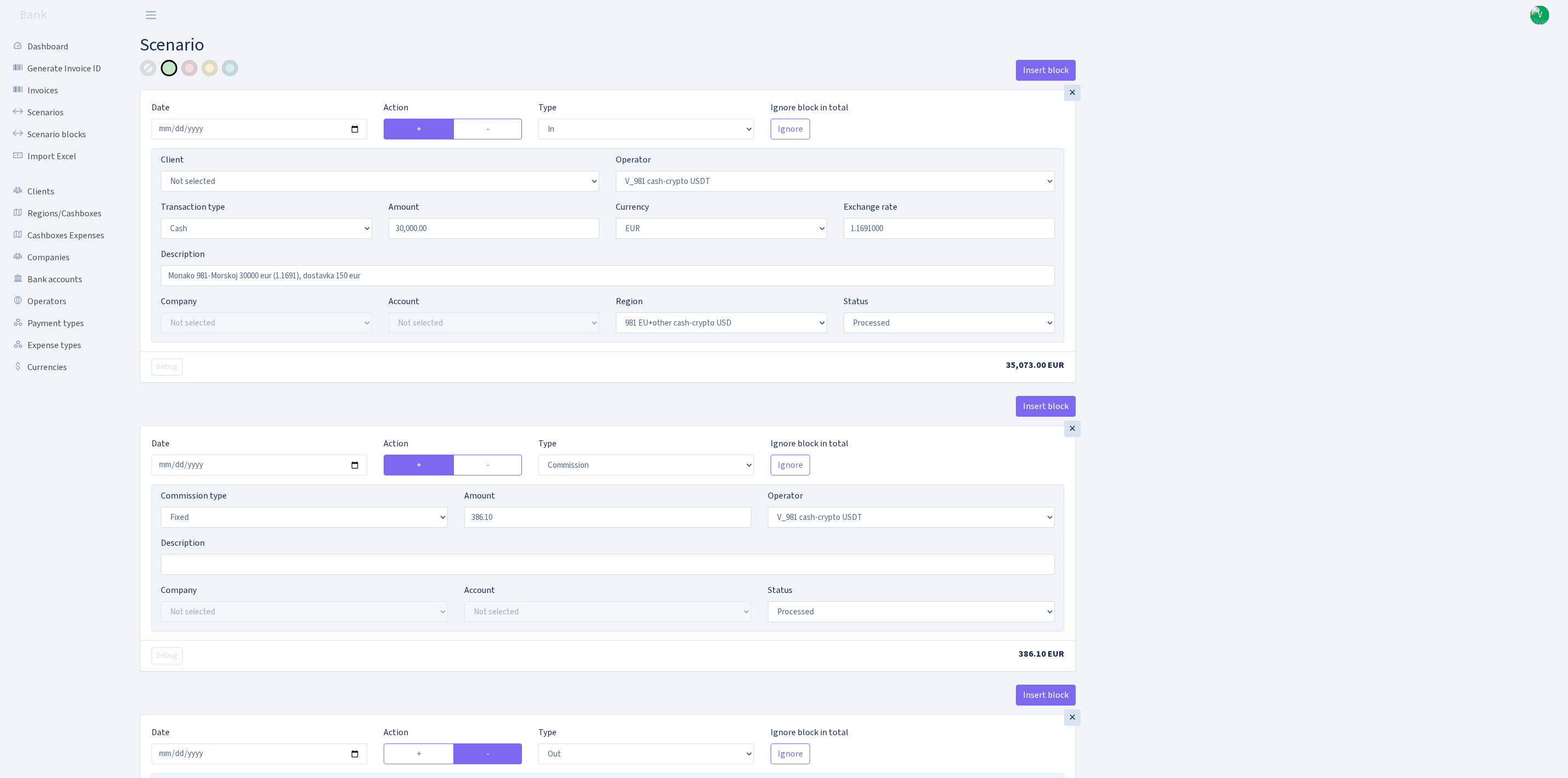
select select "out"
select select "324"
select select "11"
select select "1"
select select "processed"
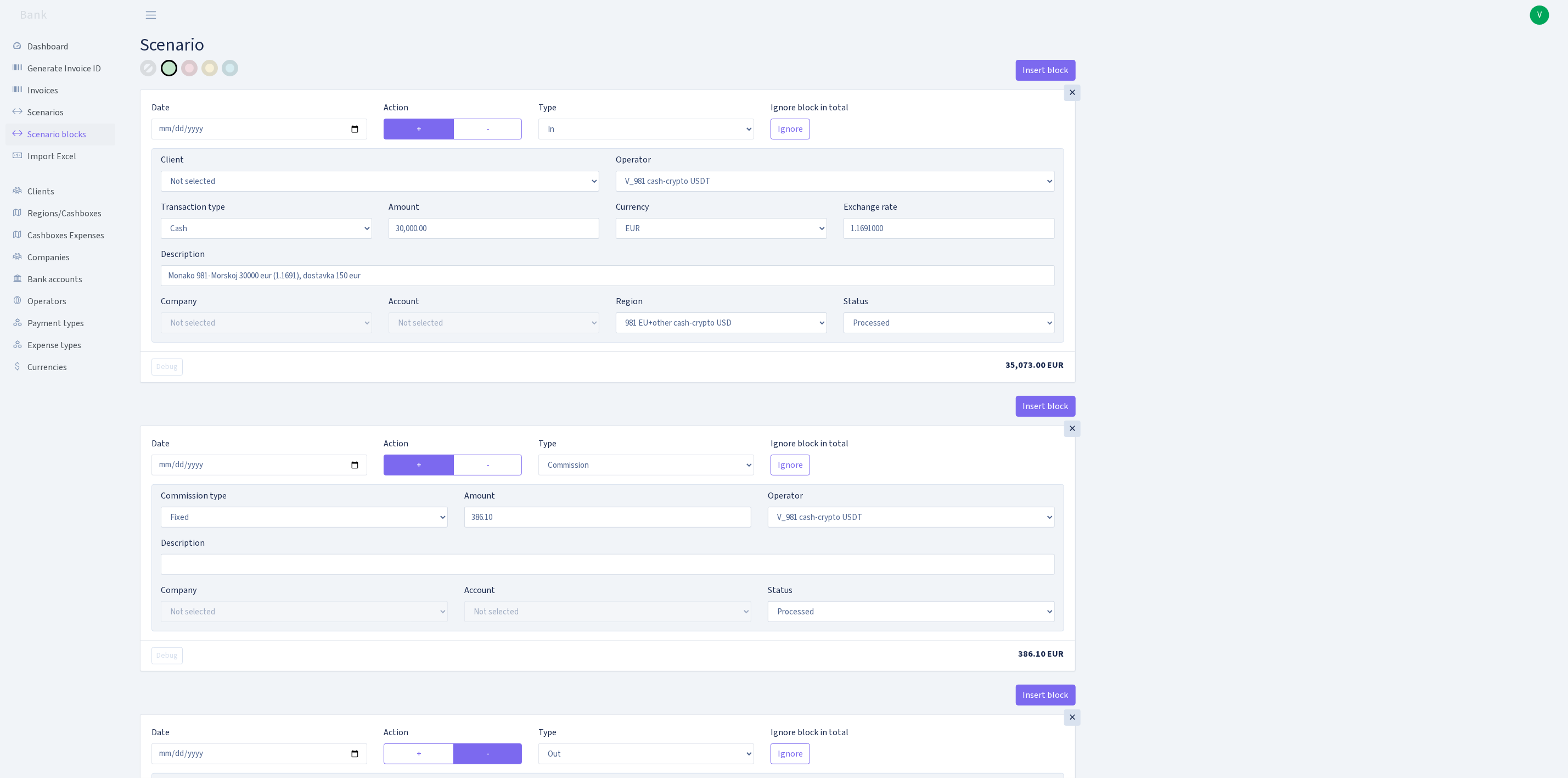
click at [61, 136] on link "Scenario blocks" at bounding box center [61, 135] width 110 height 22
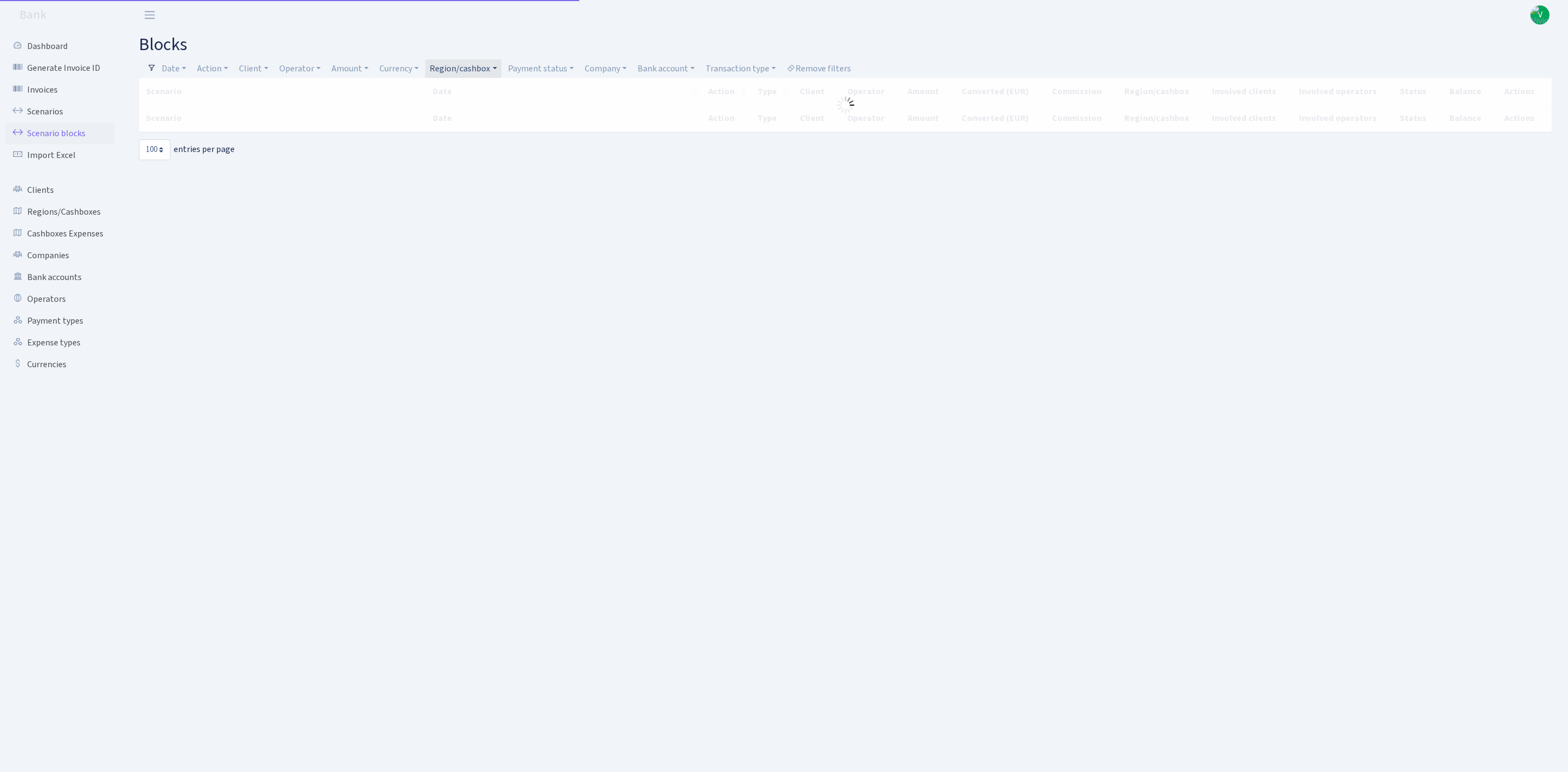
select select "100"
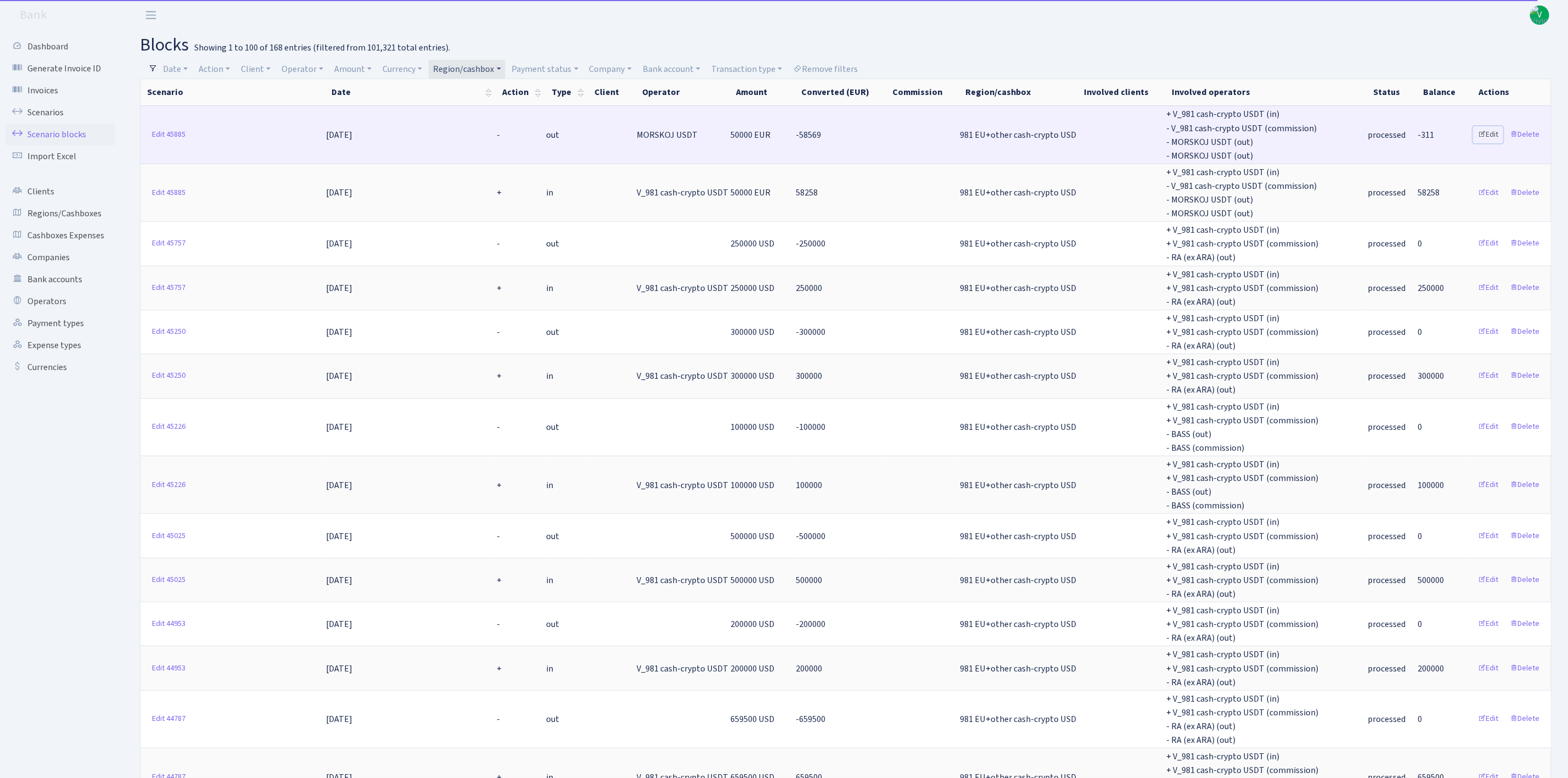
click at [1489, 131] on link "Edit" at bounding box center [1488, 135] width 30 height 17
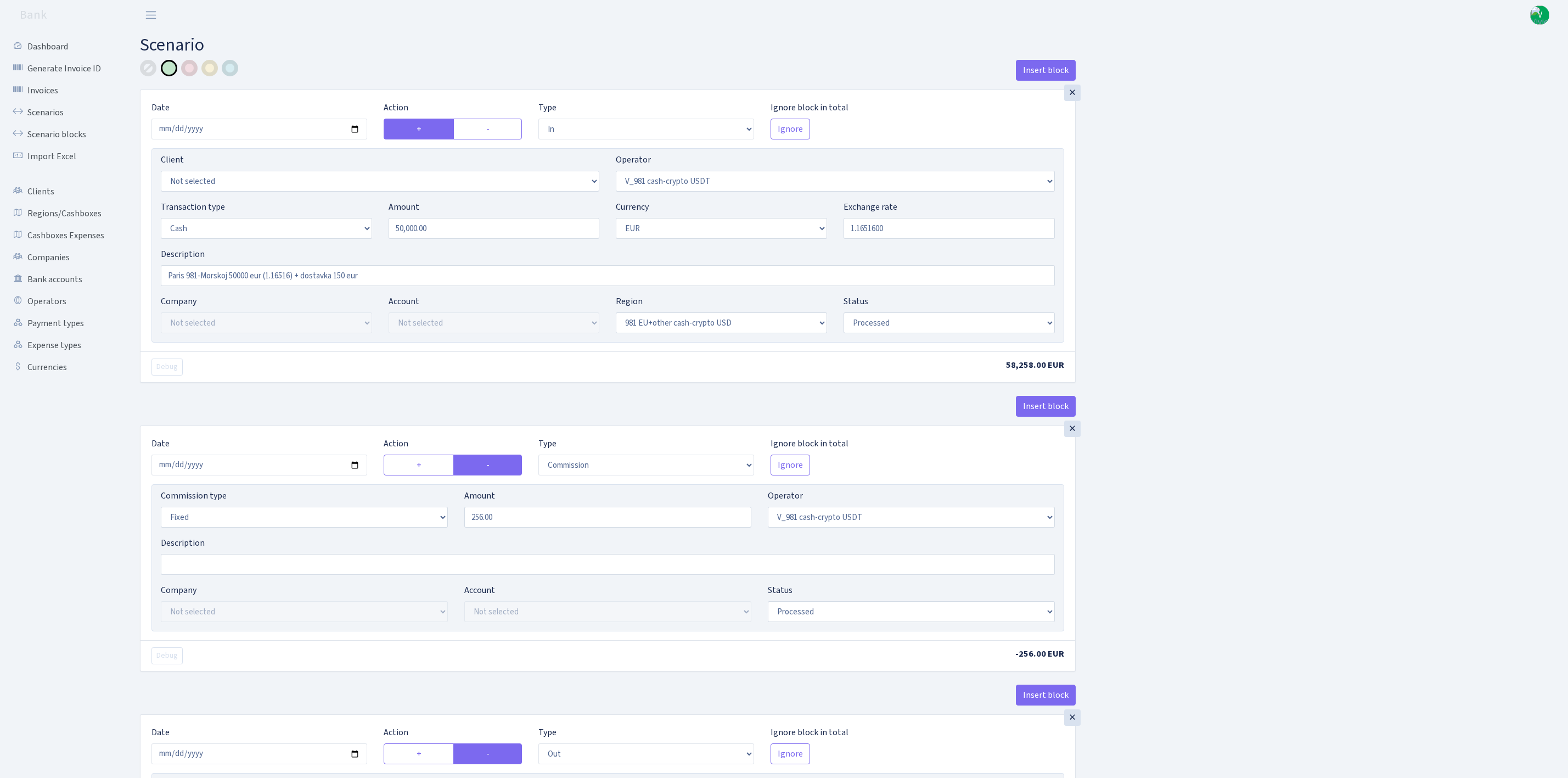
select select "in"
select select "435"
select select "1"
select select "23"
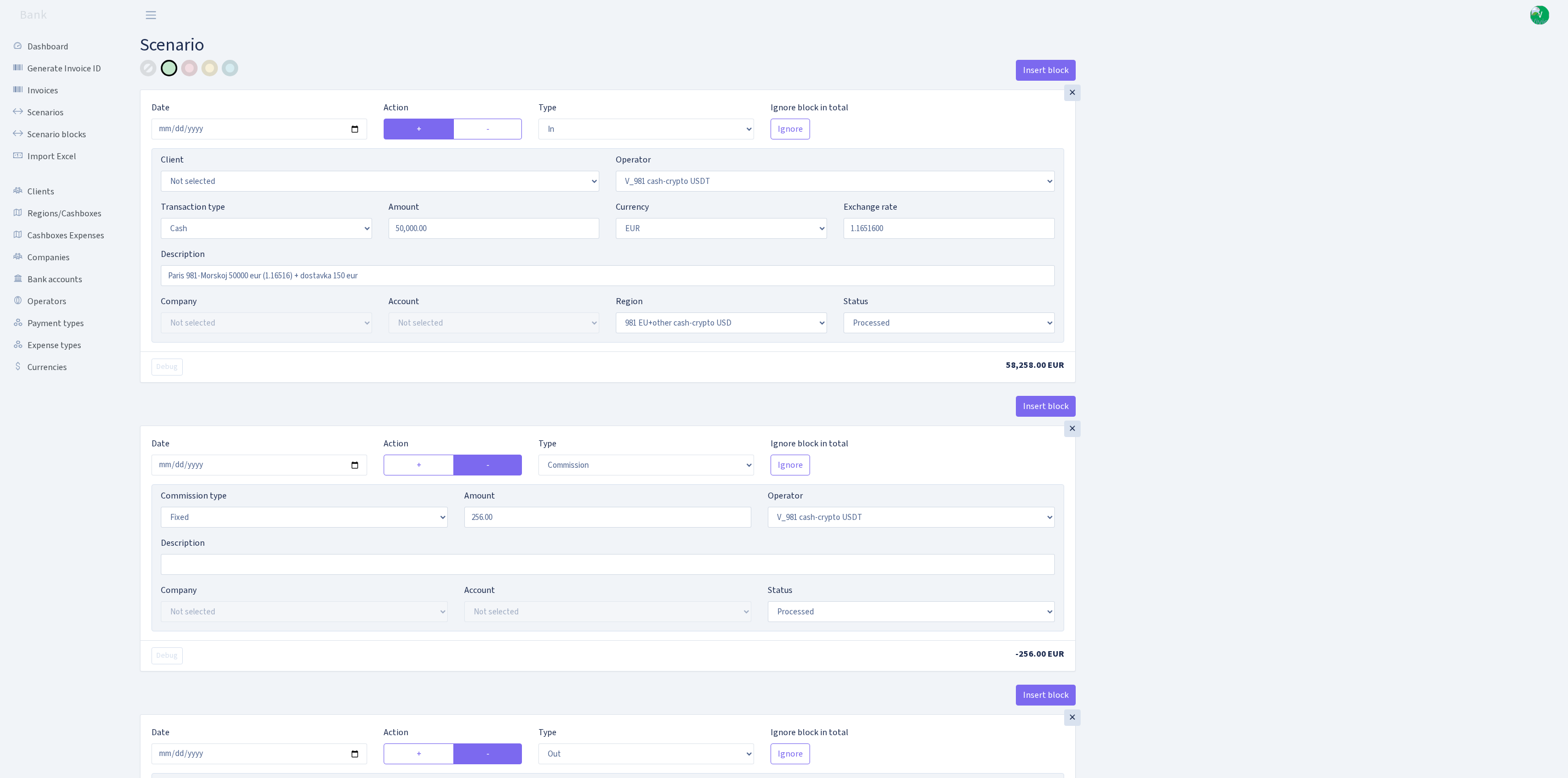
select select "processed"
select select "commission"
select select "fixed"
select select "435"
select select "processed"
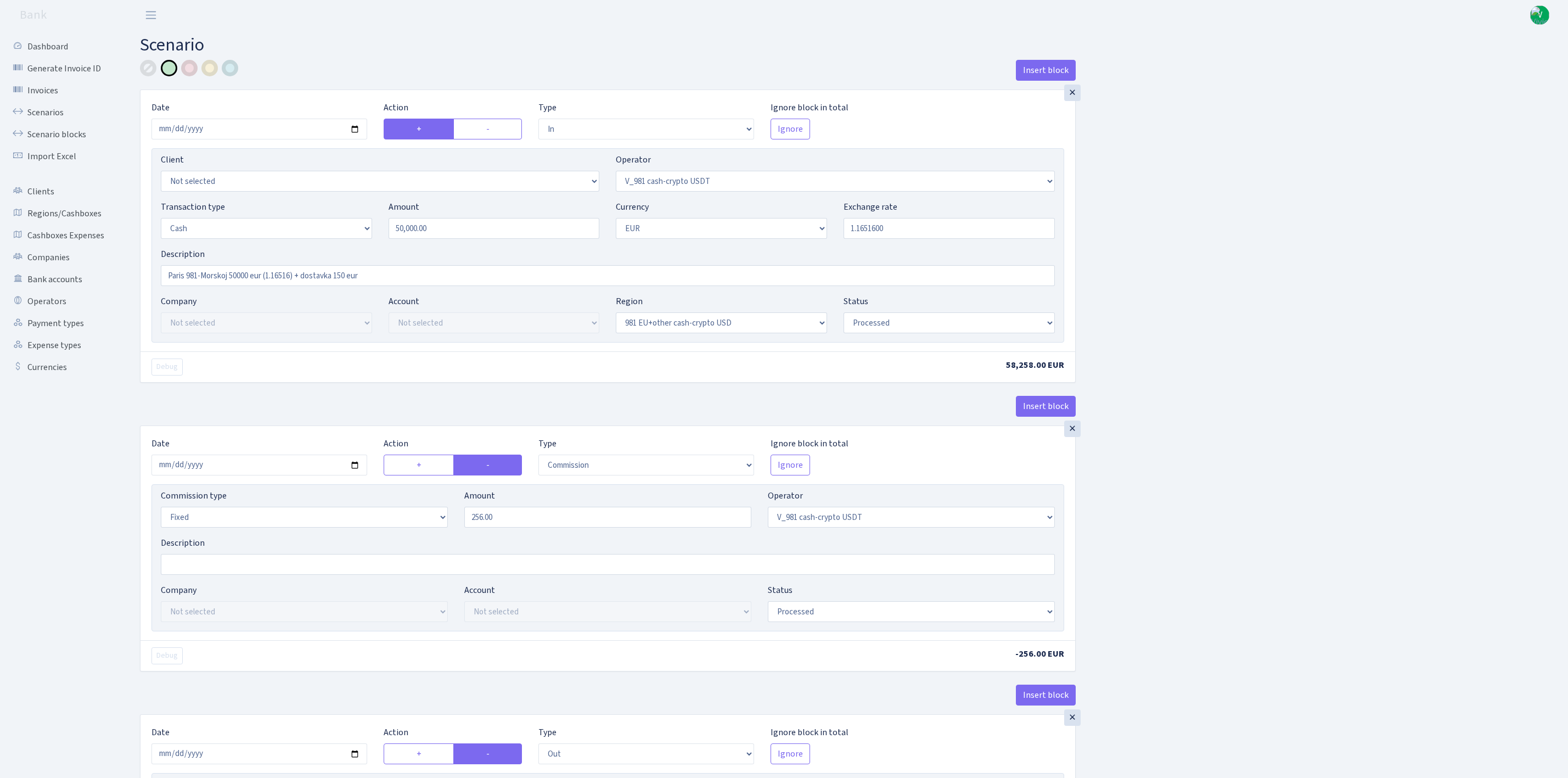
select select "out"
select select "324"
select select "1"
select select "23"
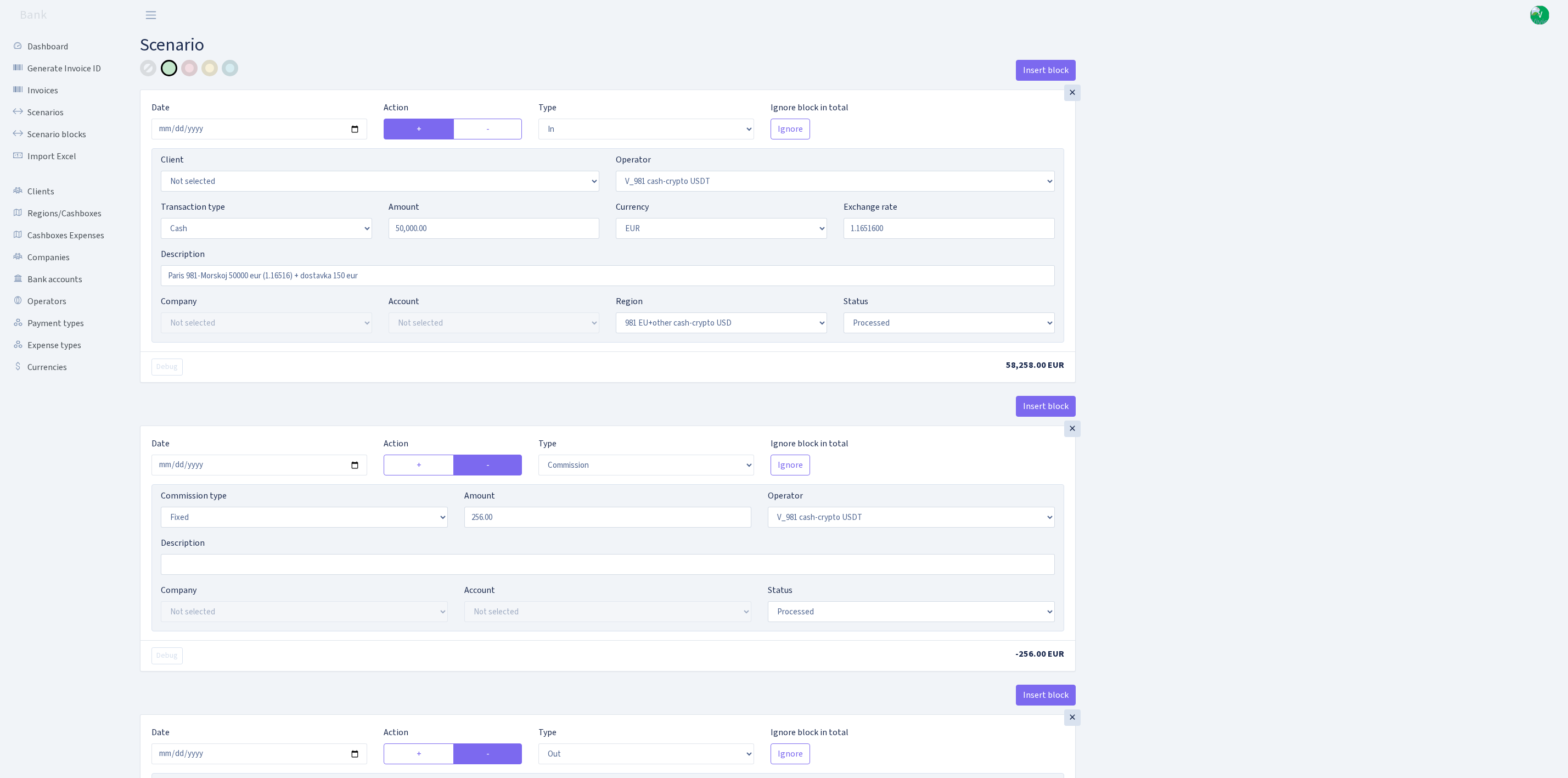
select select "processed"
select select "out"
select select "324"
select select "11"
select select "1"
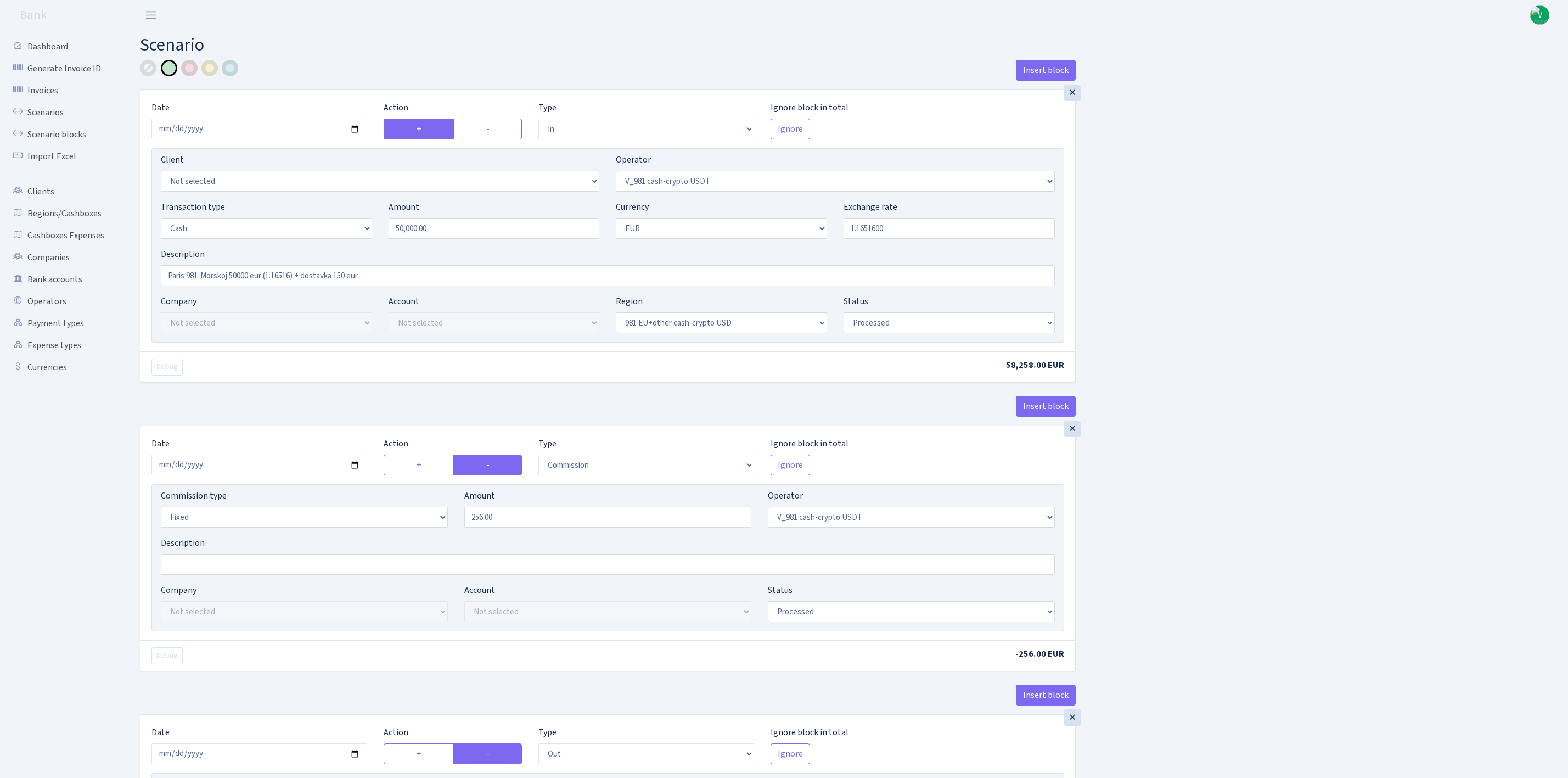
select select "processed"
click at [38, 108] on link "Scenarios" at bounding box center [61, 112] width 110 height 22
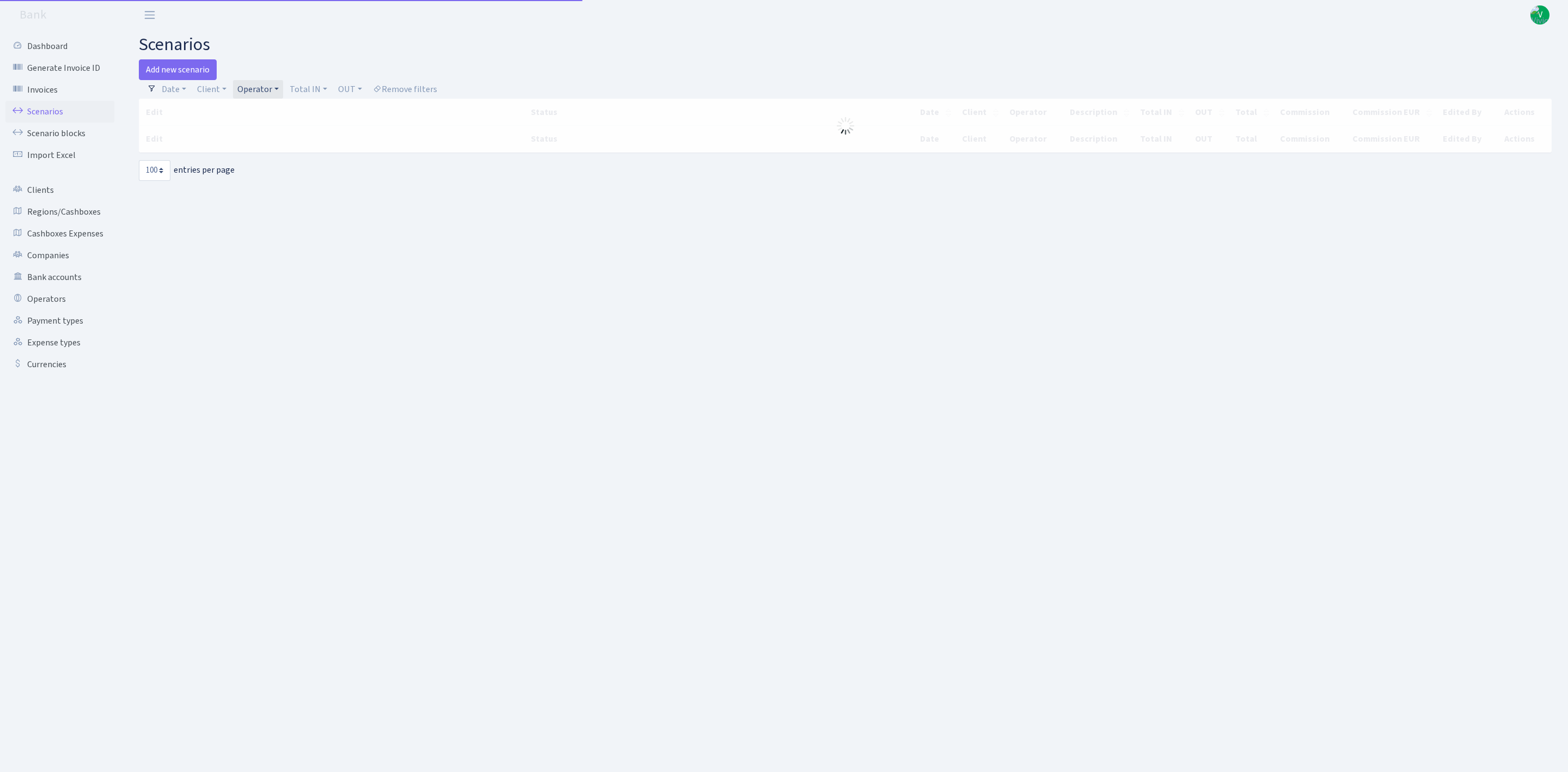
select select "100"
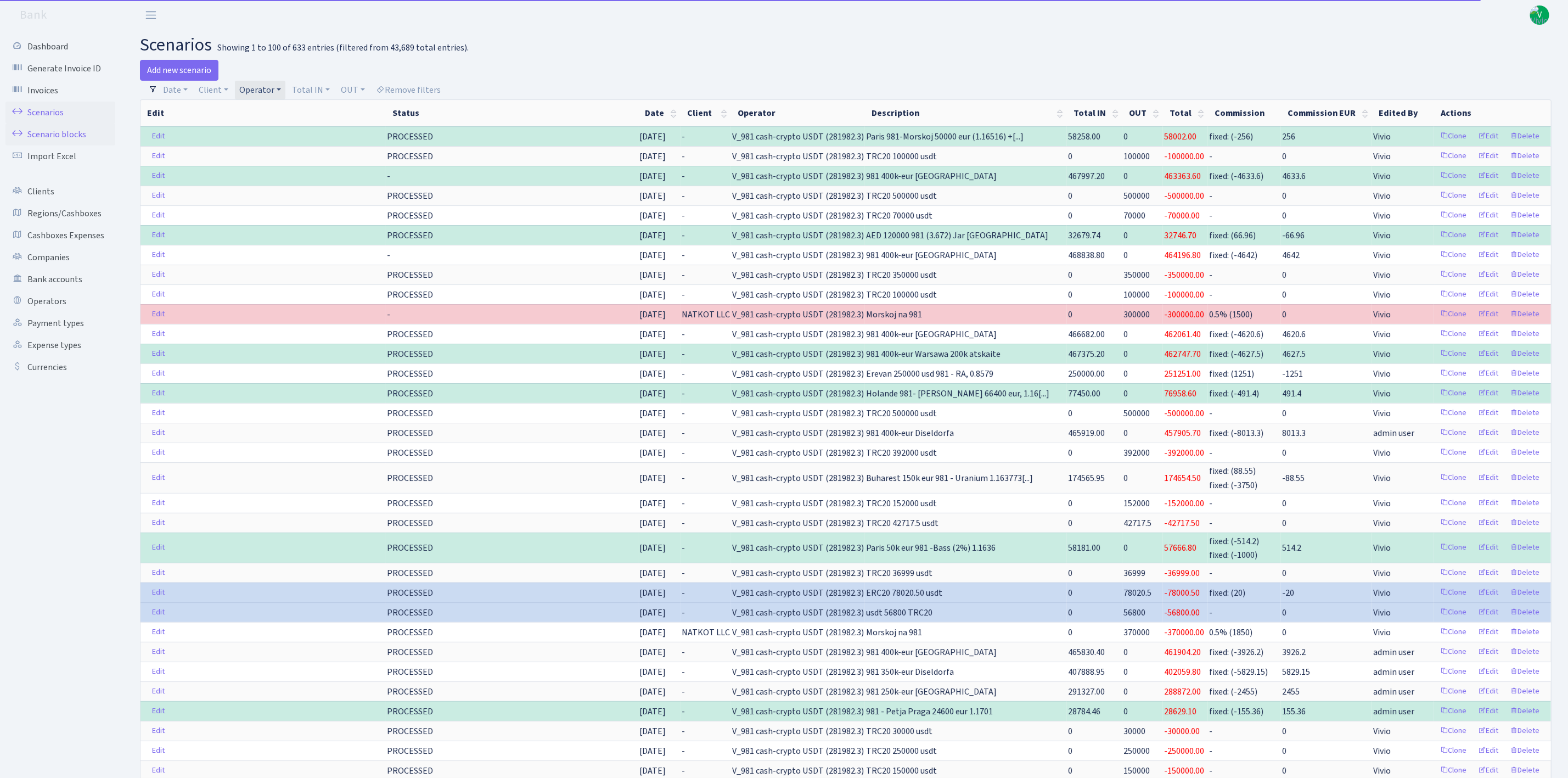
click at [62, 134] on link "Scenario blocks" at bounding box center [61, 135] width 110 height 22
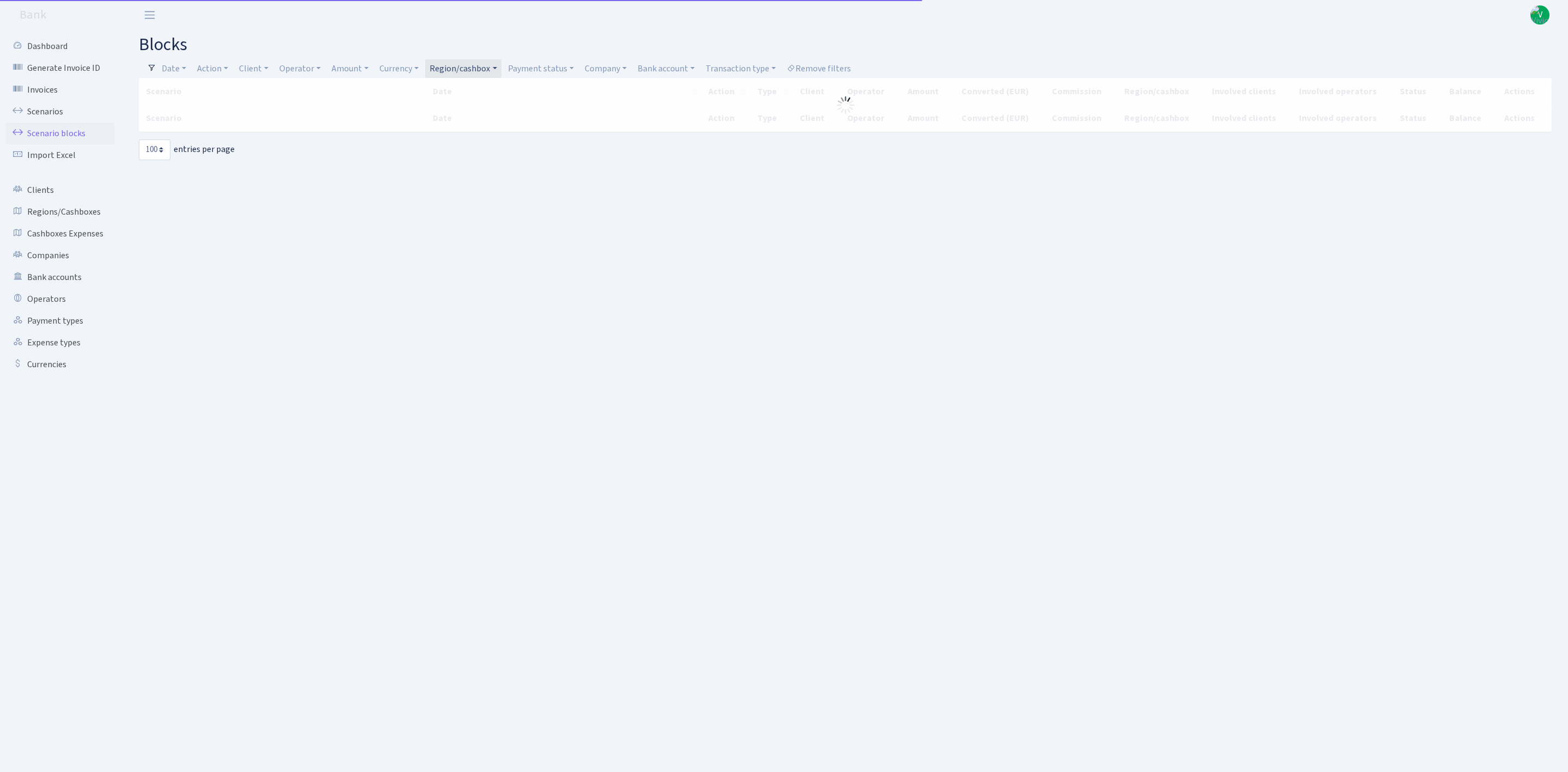
select select "100"
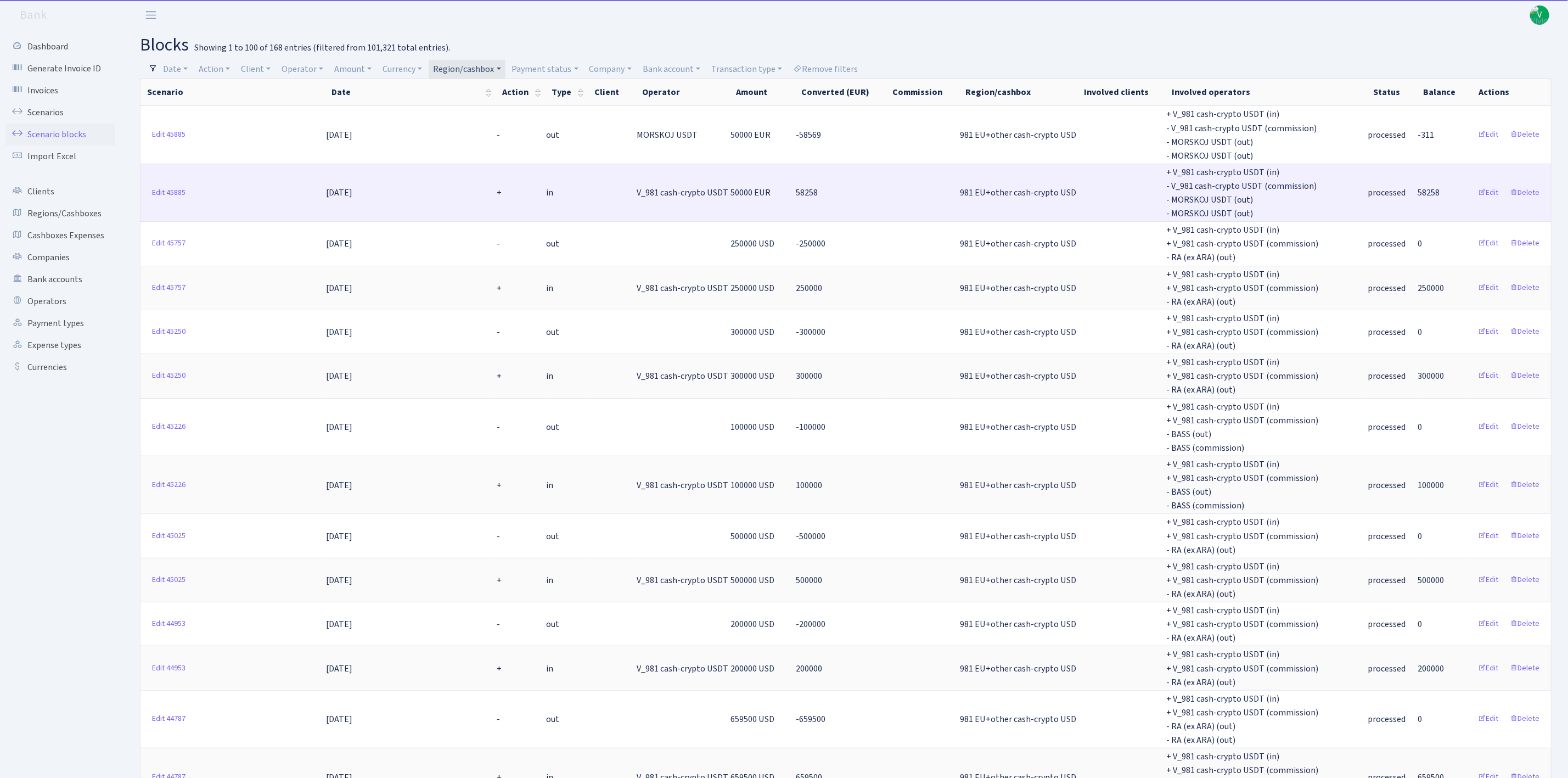
drag, startPoint x: 1326, startPoint y: 478, endPoint x: 1401, endPoint y: 172, distance: 315.1
click at [1401, 172] on td "processed" at bounding box center [1391, 192] width 50 height 57
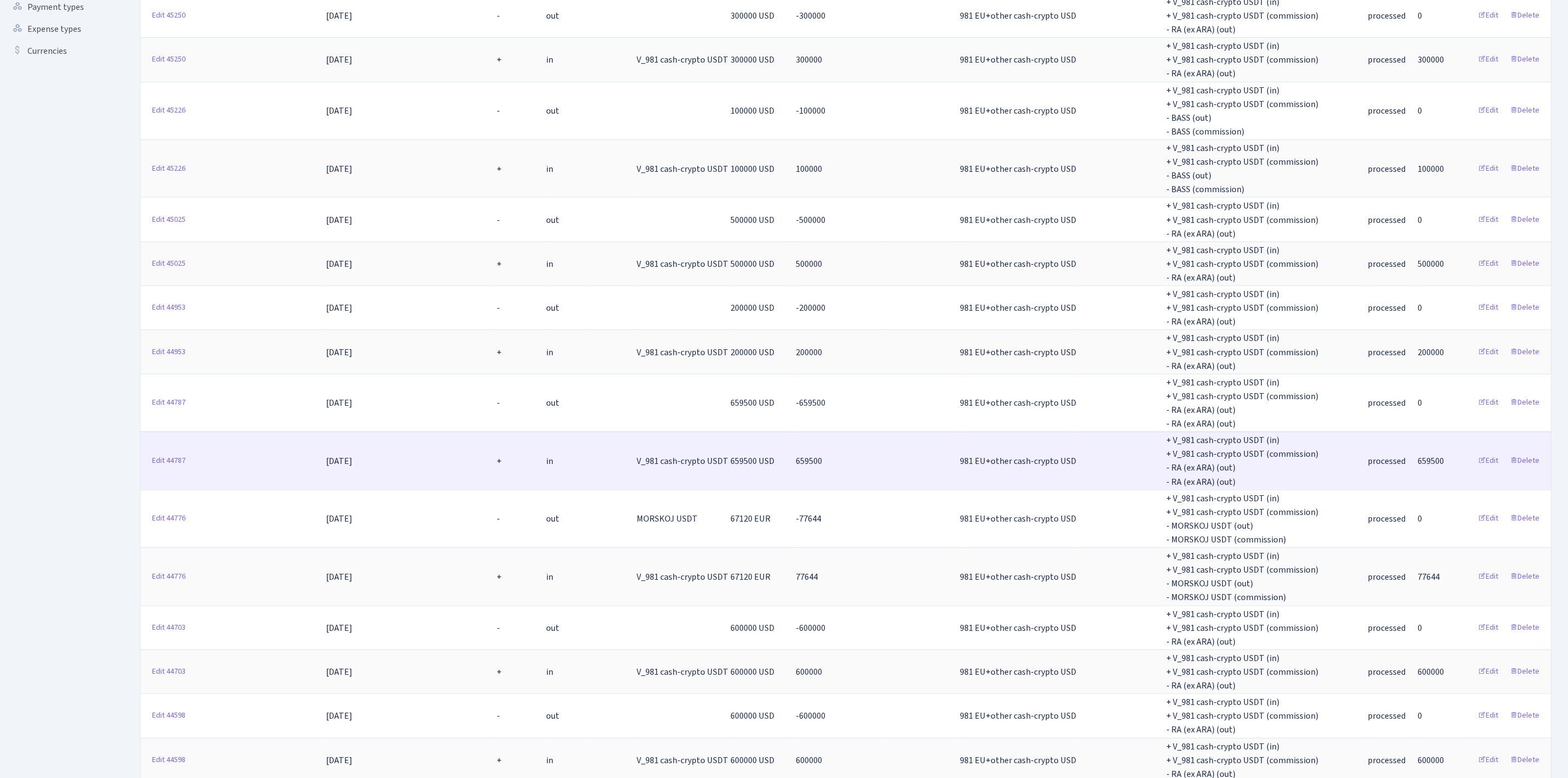
scroll to position [329, 0]
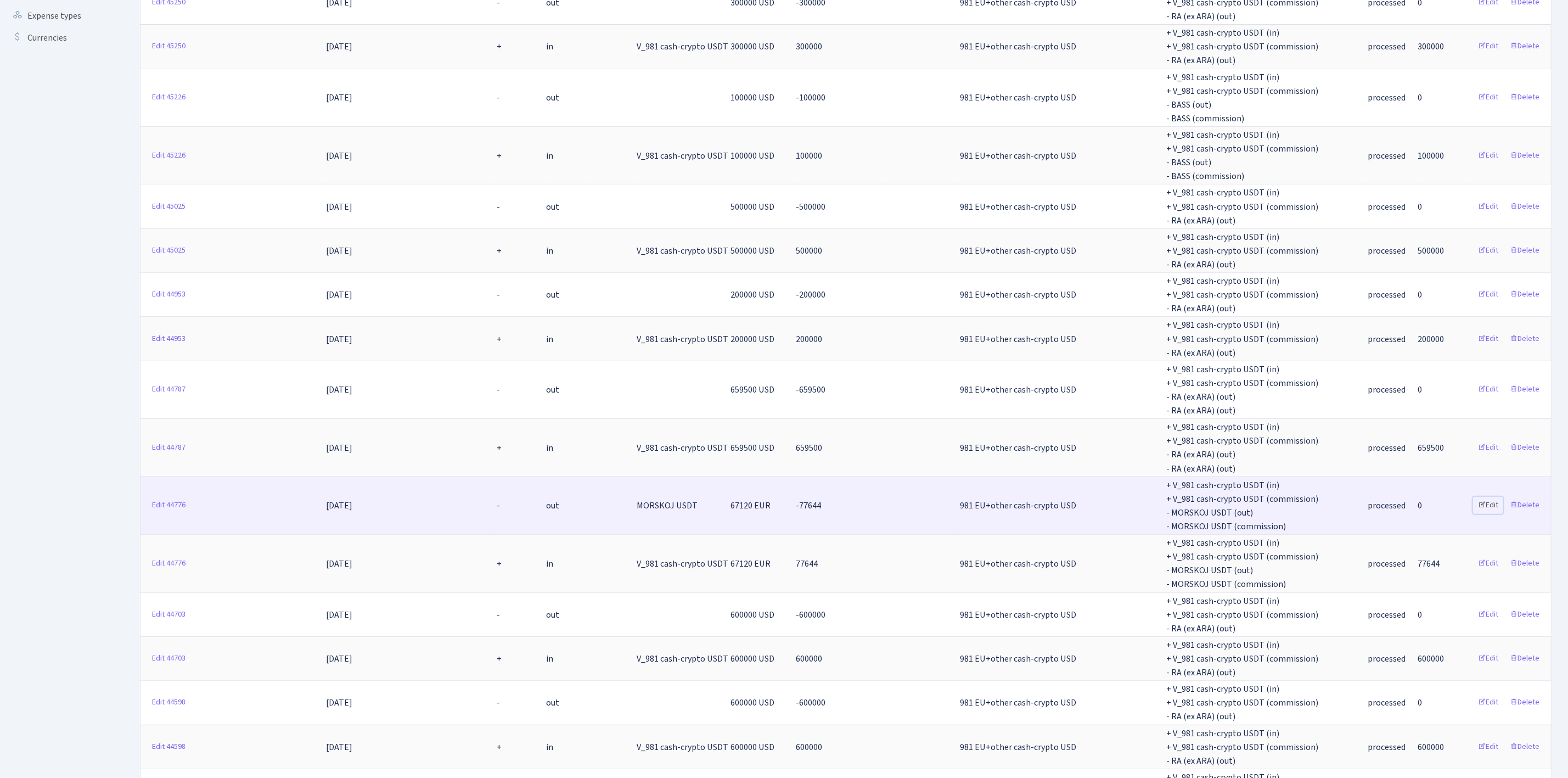
click at [1494, 497] on link "Edit" at bounding box center [1488, 505] width 30 height 17
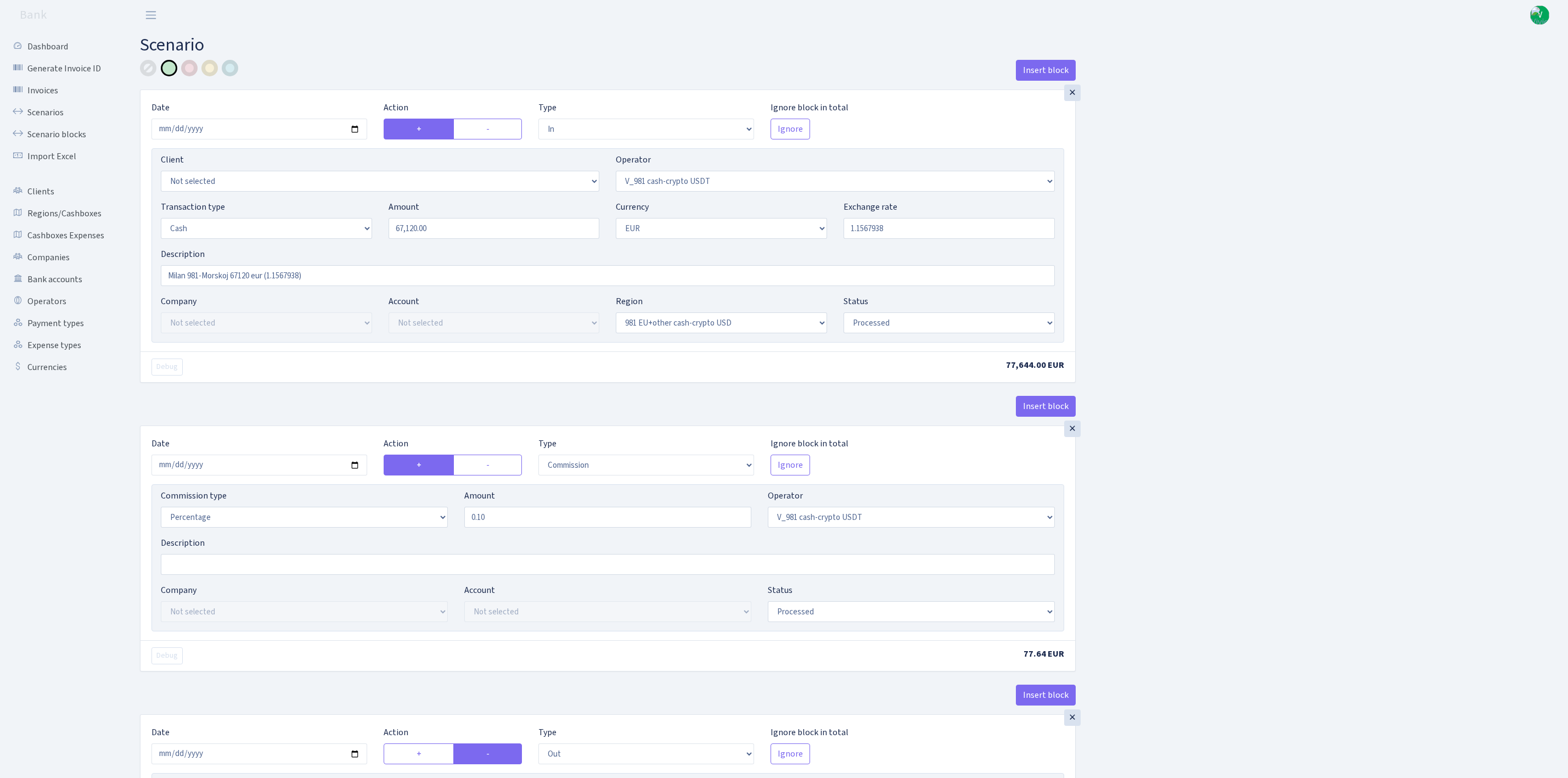
select select "in"
select select "435"
select select "1"
select select "23"
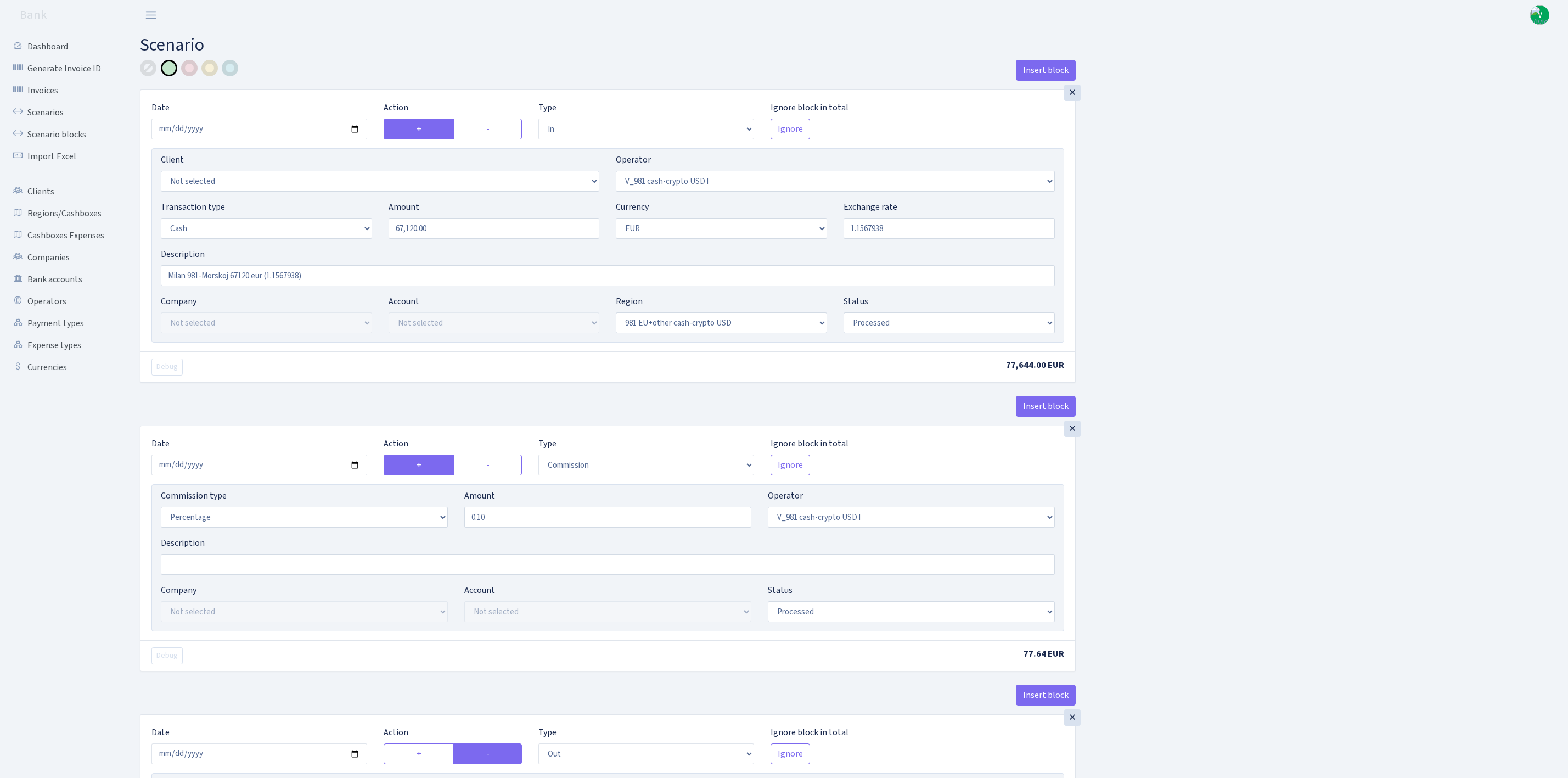
select select "processed"
select select "commission"
select select "435"
select select "processed"
select select "out"
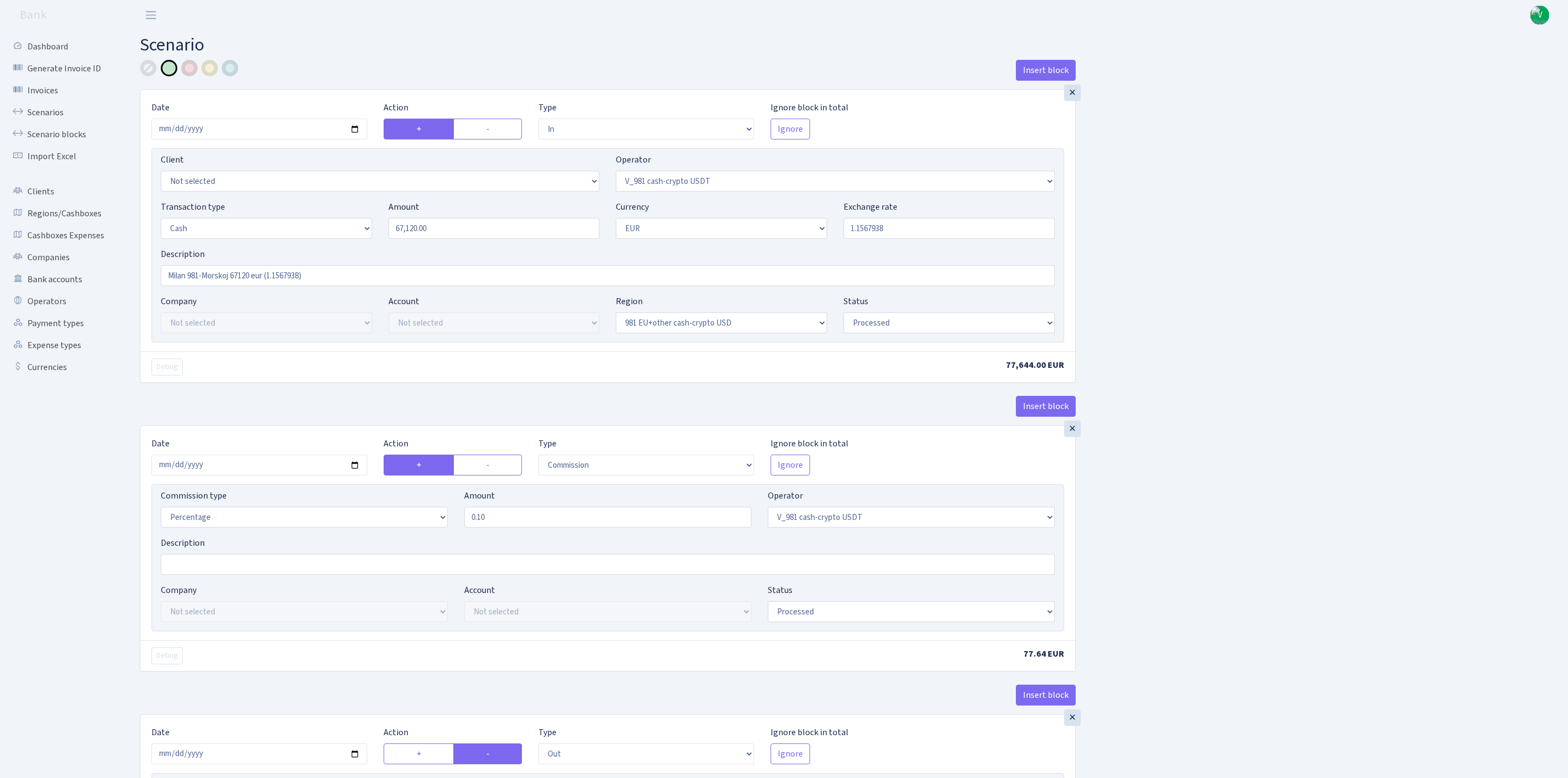
select select "324"
select select "1"
select select "23"
select select "processed"
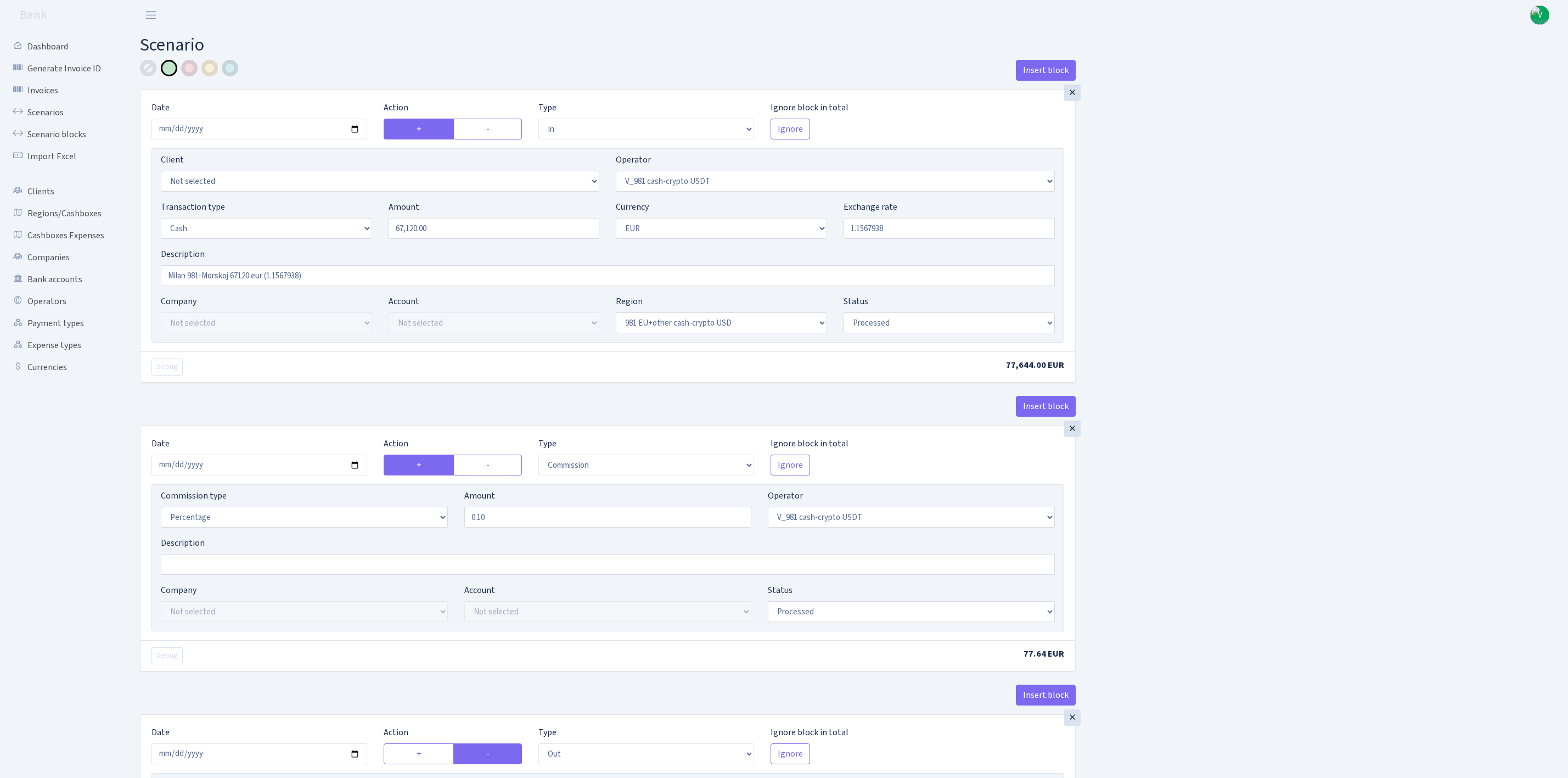
select select "commission"
select select "fixed"
select select "324"
select select "processed"
click at [58, 128] on link "Scenario blocks" at bounding box center [61, 135] width 110 height 22
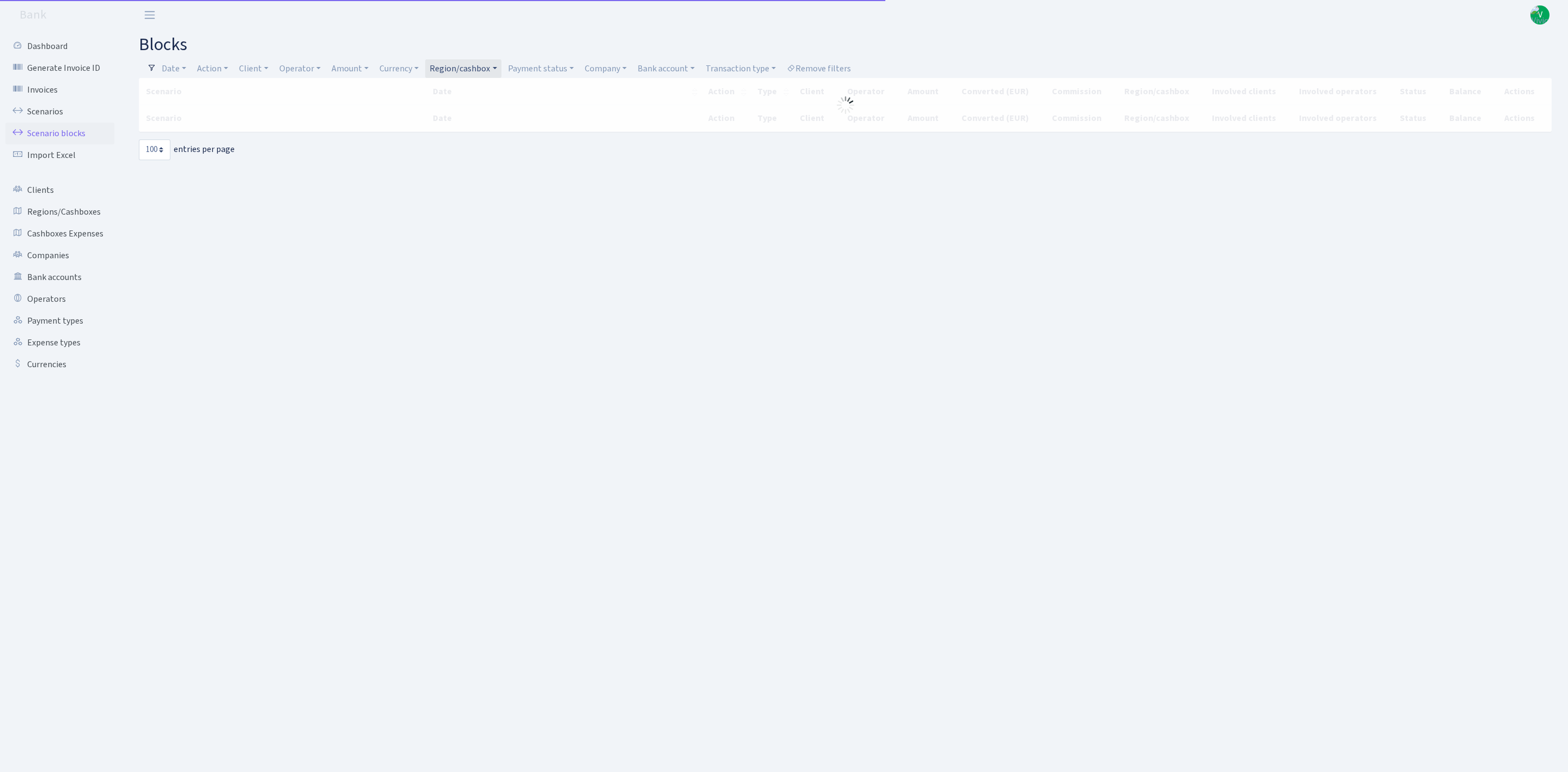
select select "100"
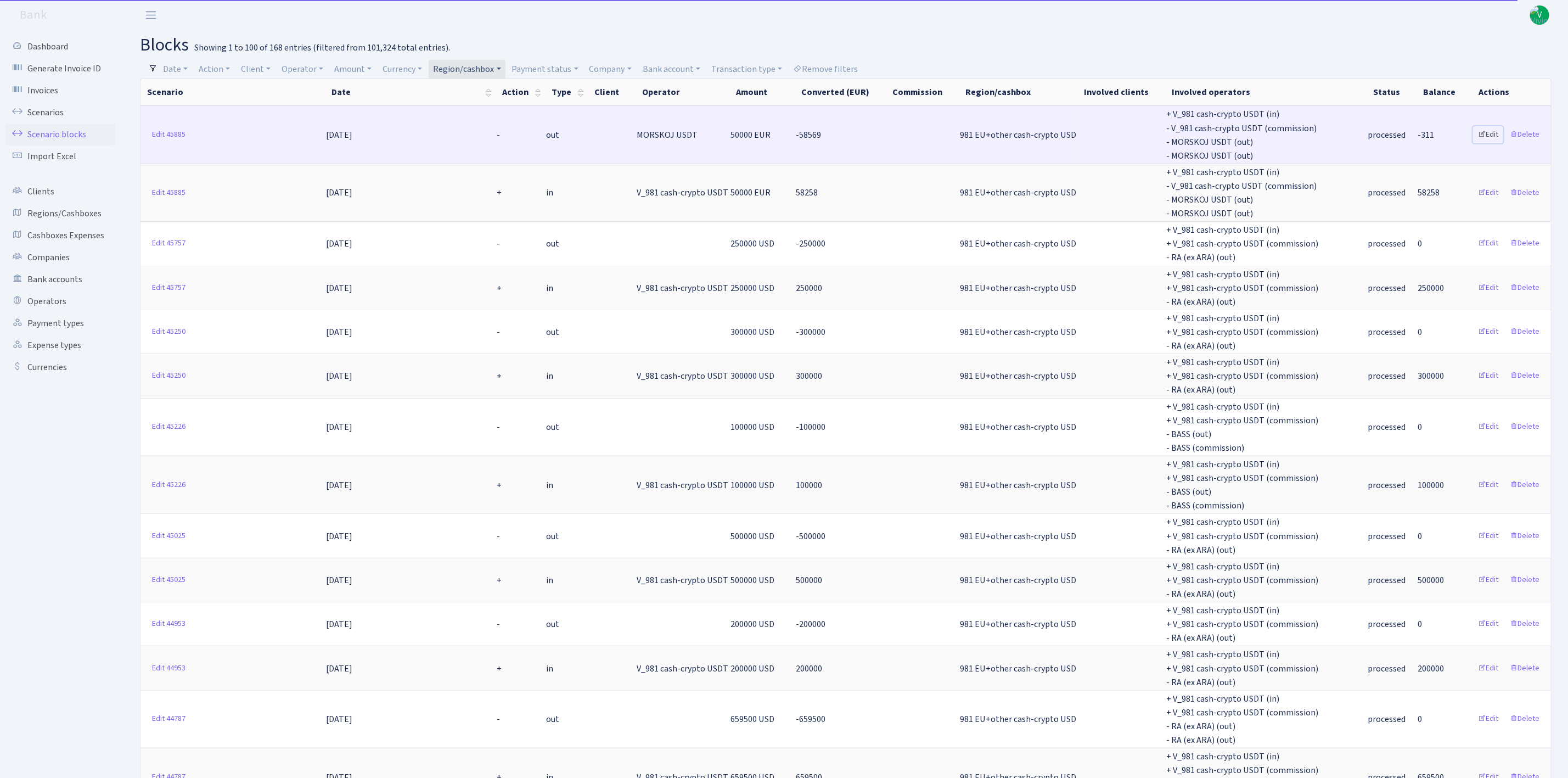
click at [1488, 135] on link "Edit" at bounding box center [1488, 135] width 30 height 17
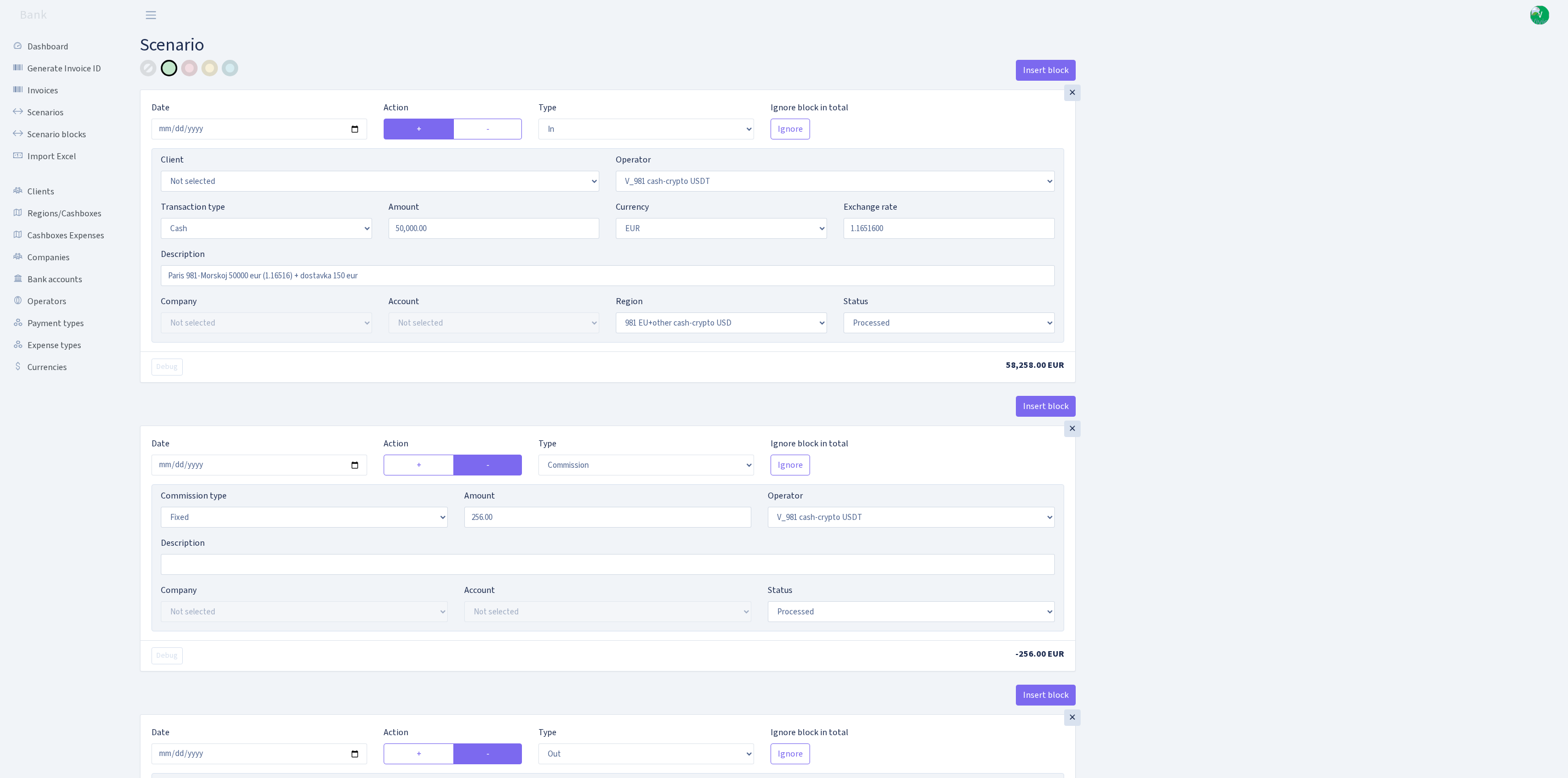
select select "in"
select select "435"
select select "1"
select select "23"
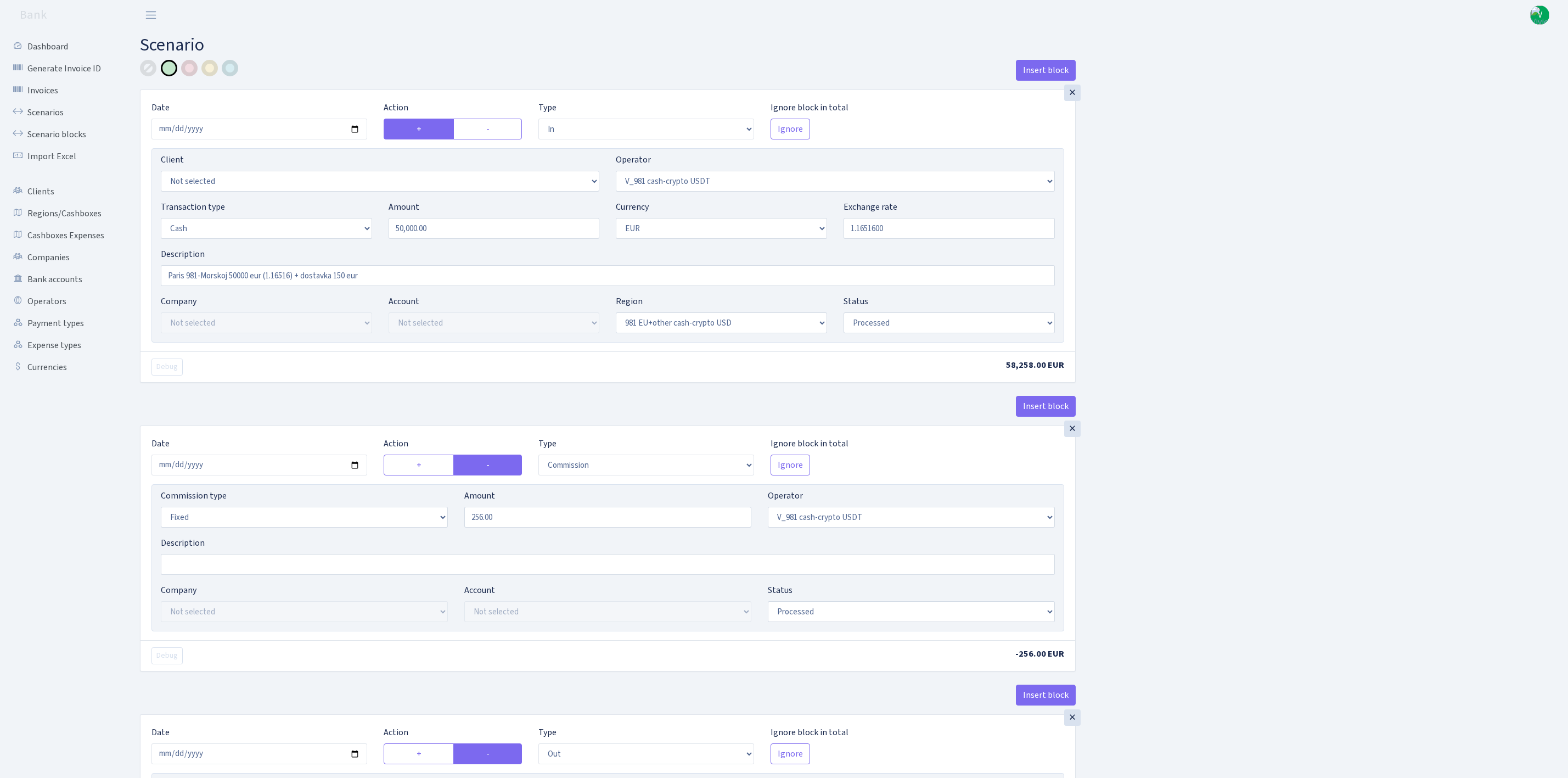
select select "processed"
select select "commission"
select select "fixed"
select select "435"
select select "processed"
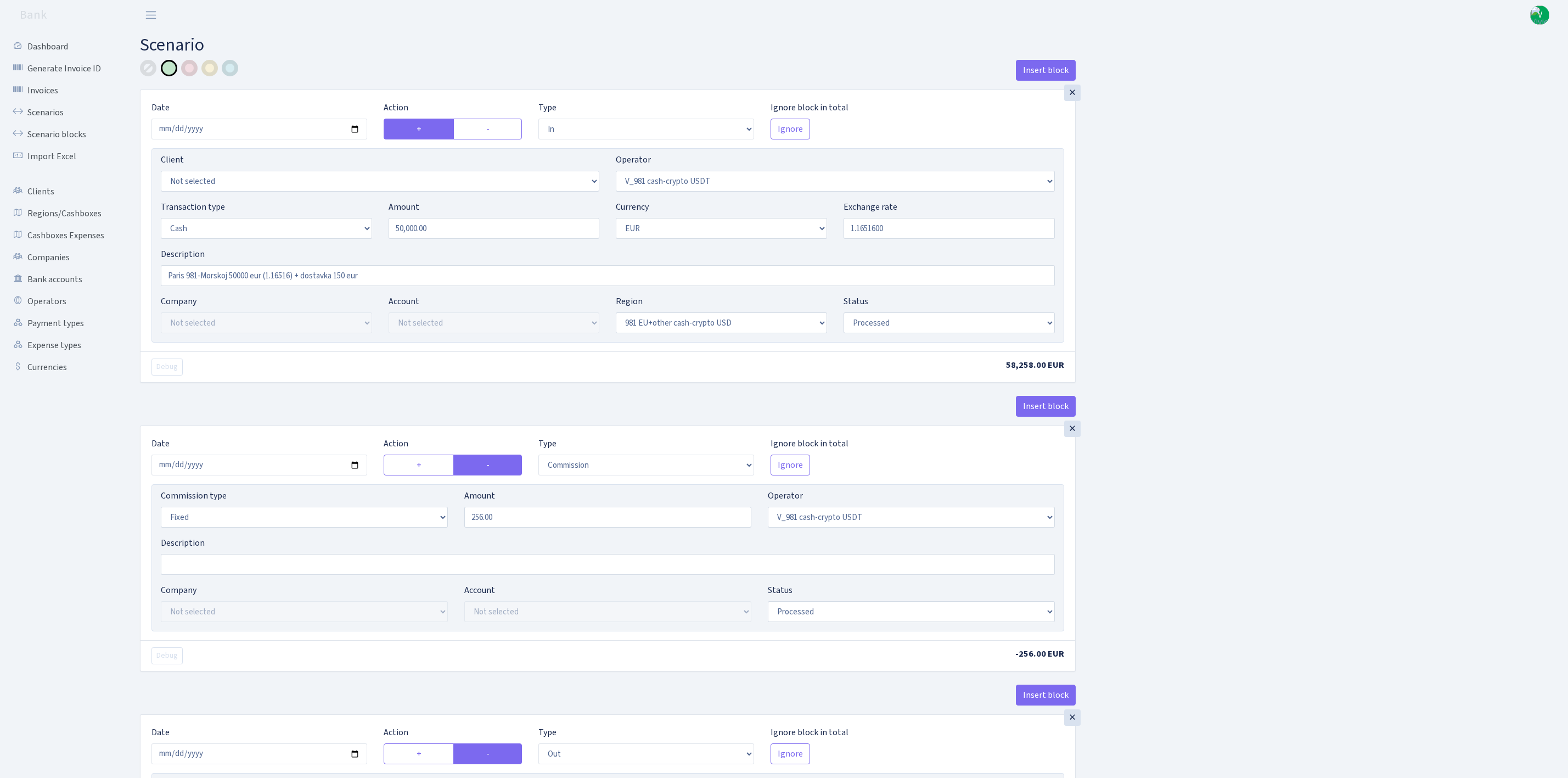
select select "out"
select select "324"
select select "1"
select select "23"
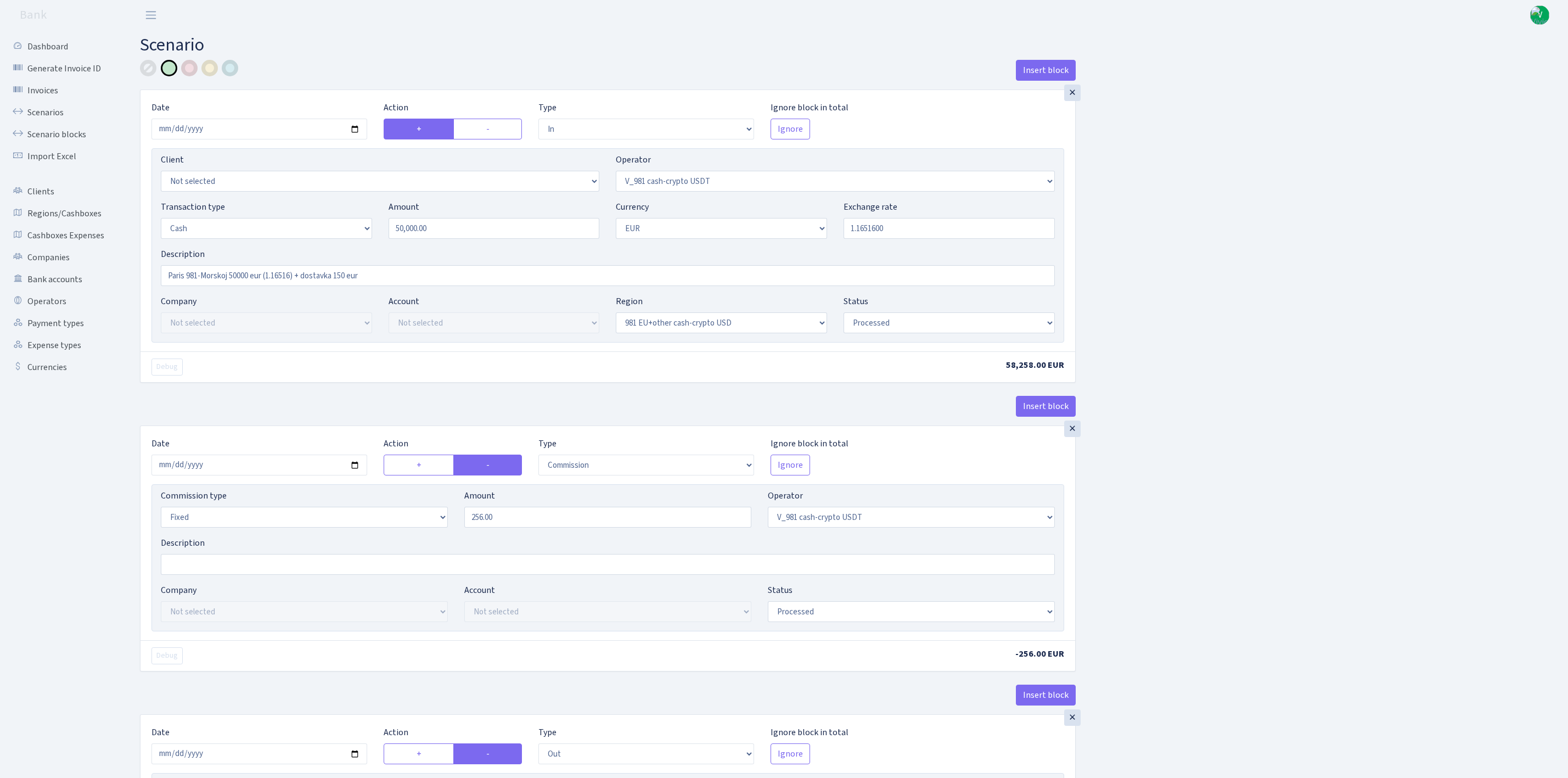
select select "processed"
select select "out"
select select "324"
select select "11"
select select "1"
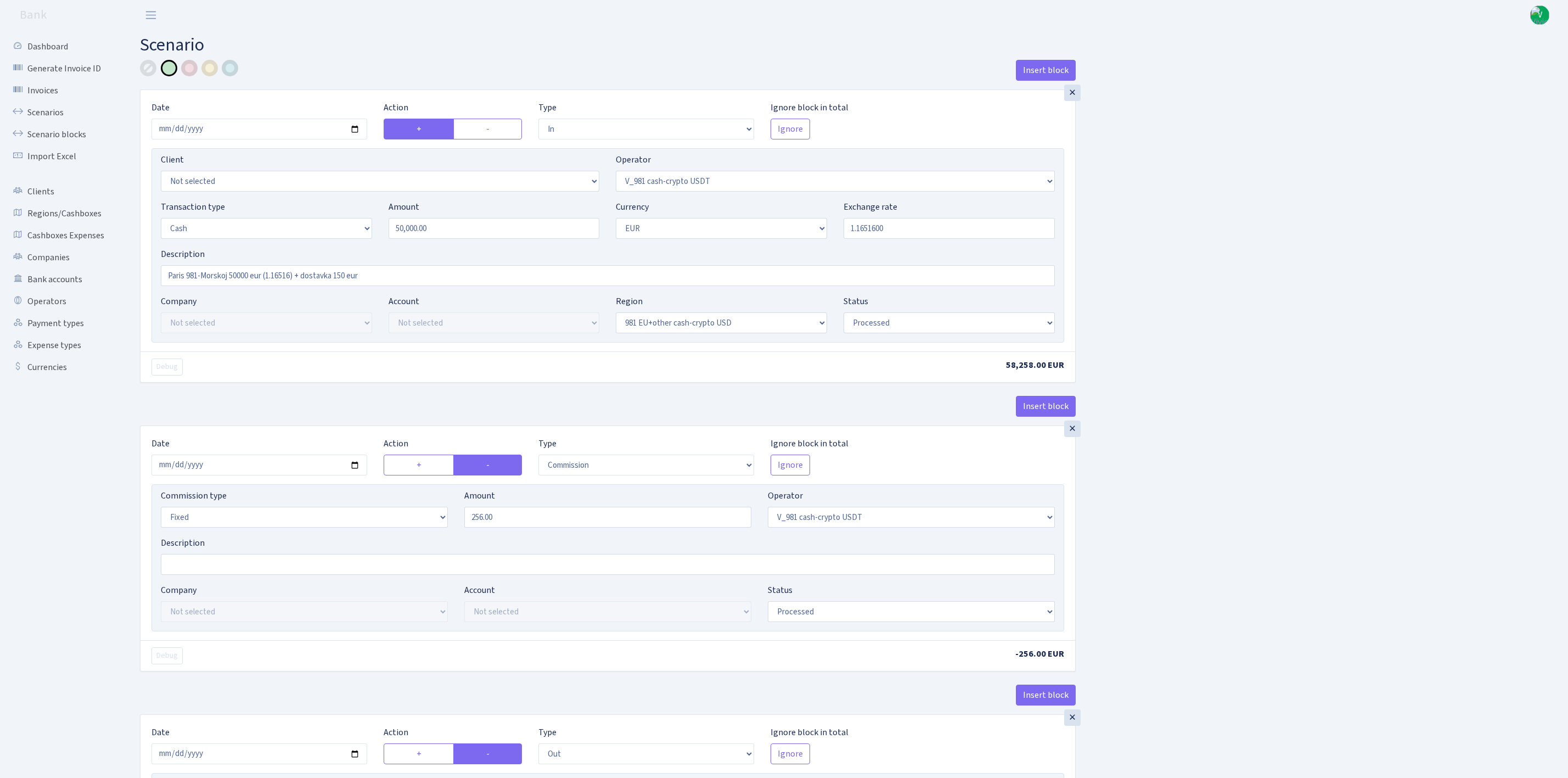
select select "processed"
click at [1382, 329] on div "Insert block × Date 2025-09-02 Action + - Type --- In Out Commission Field requ…" at bounding box center [846, 747] width 1428 height 1376
click at [79, 135] on link "Scenario blocks" at bounding box center [61, 135] width 110 height 22
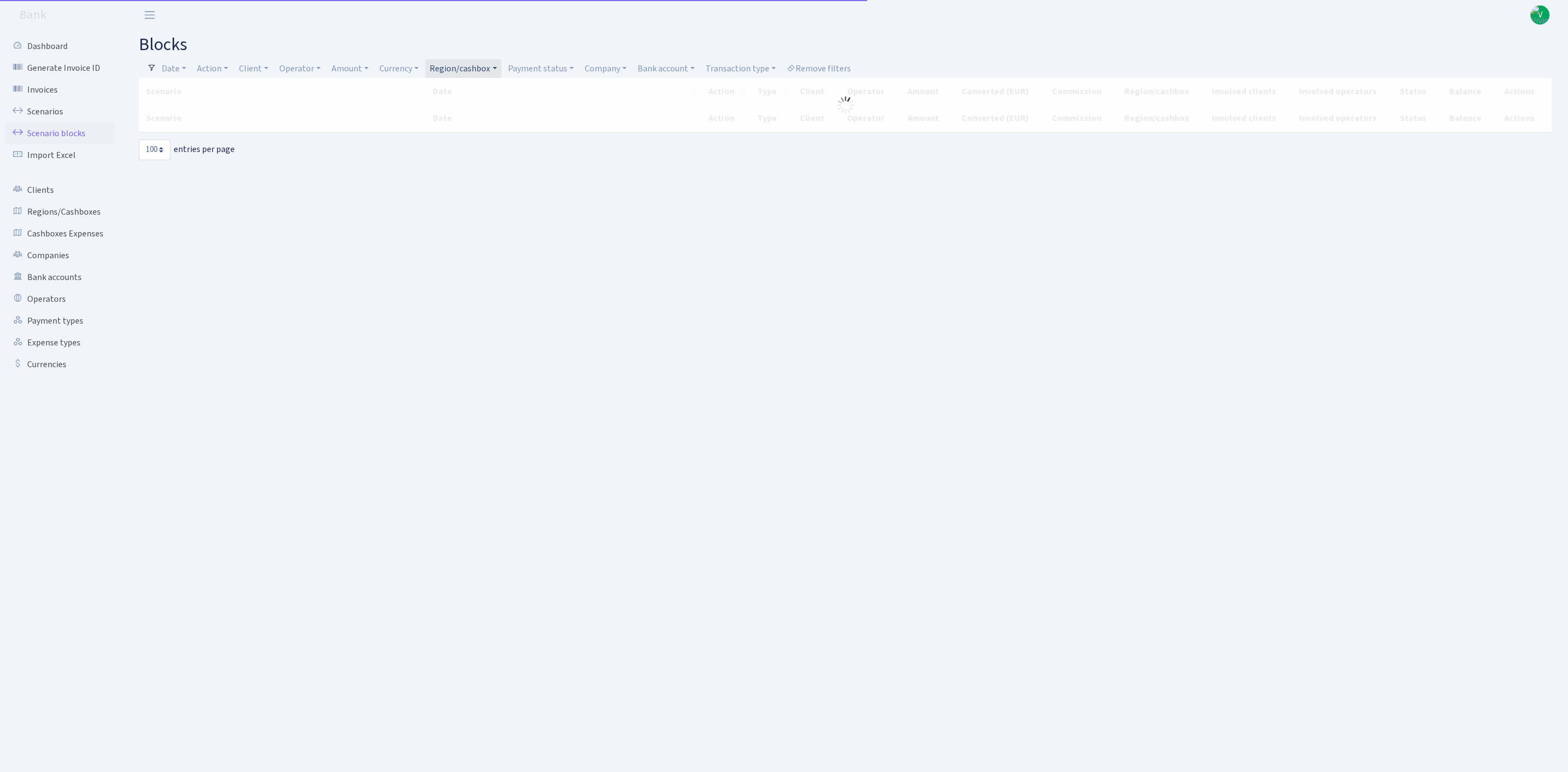
select select "100"
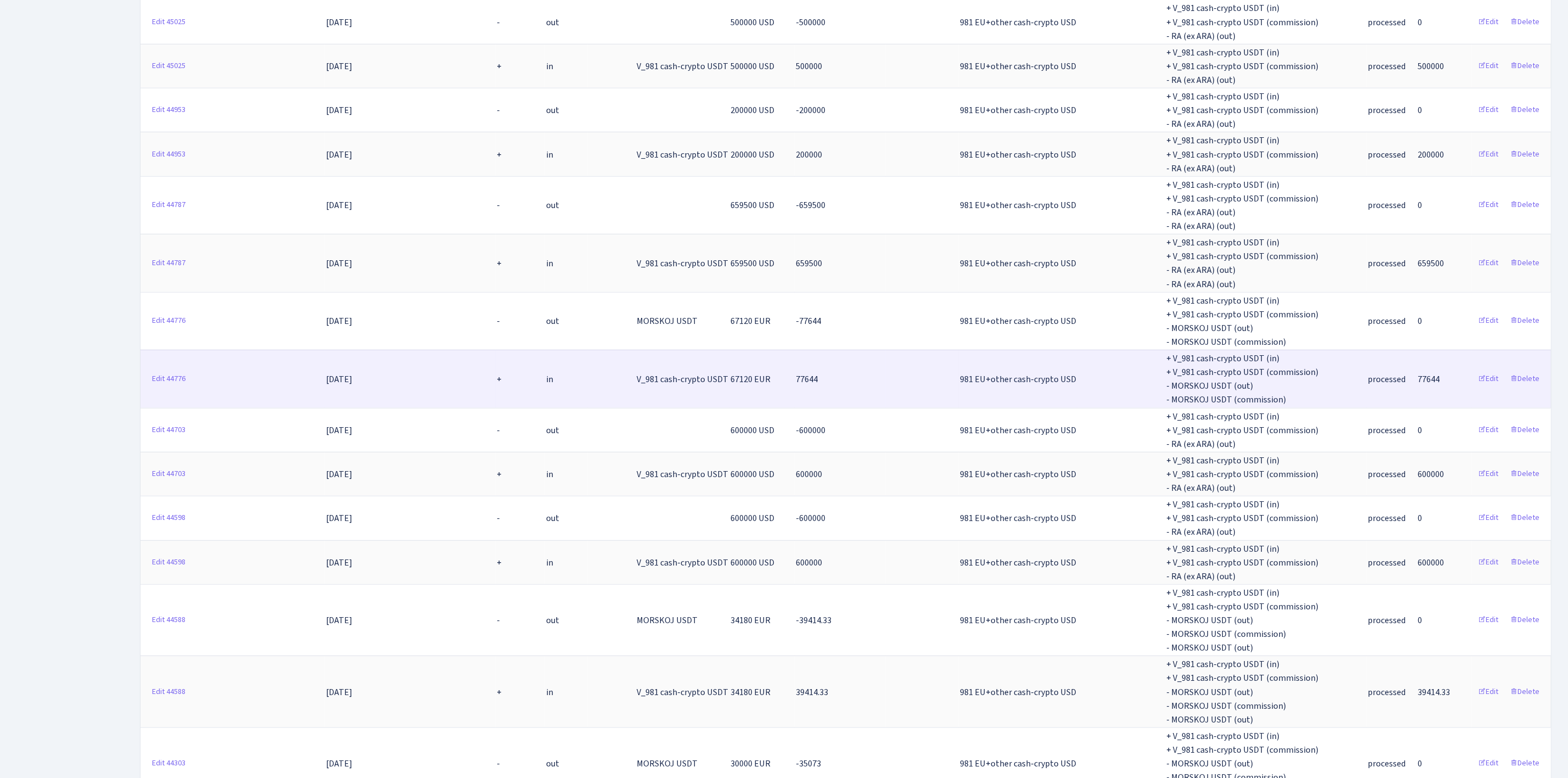
scroll to position [659, 0]
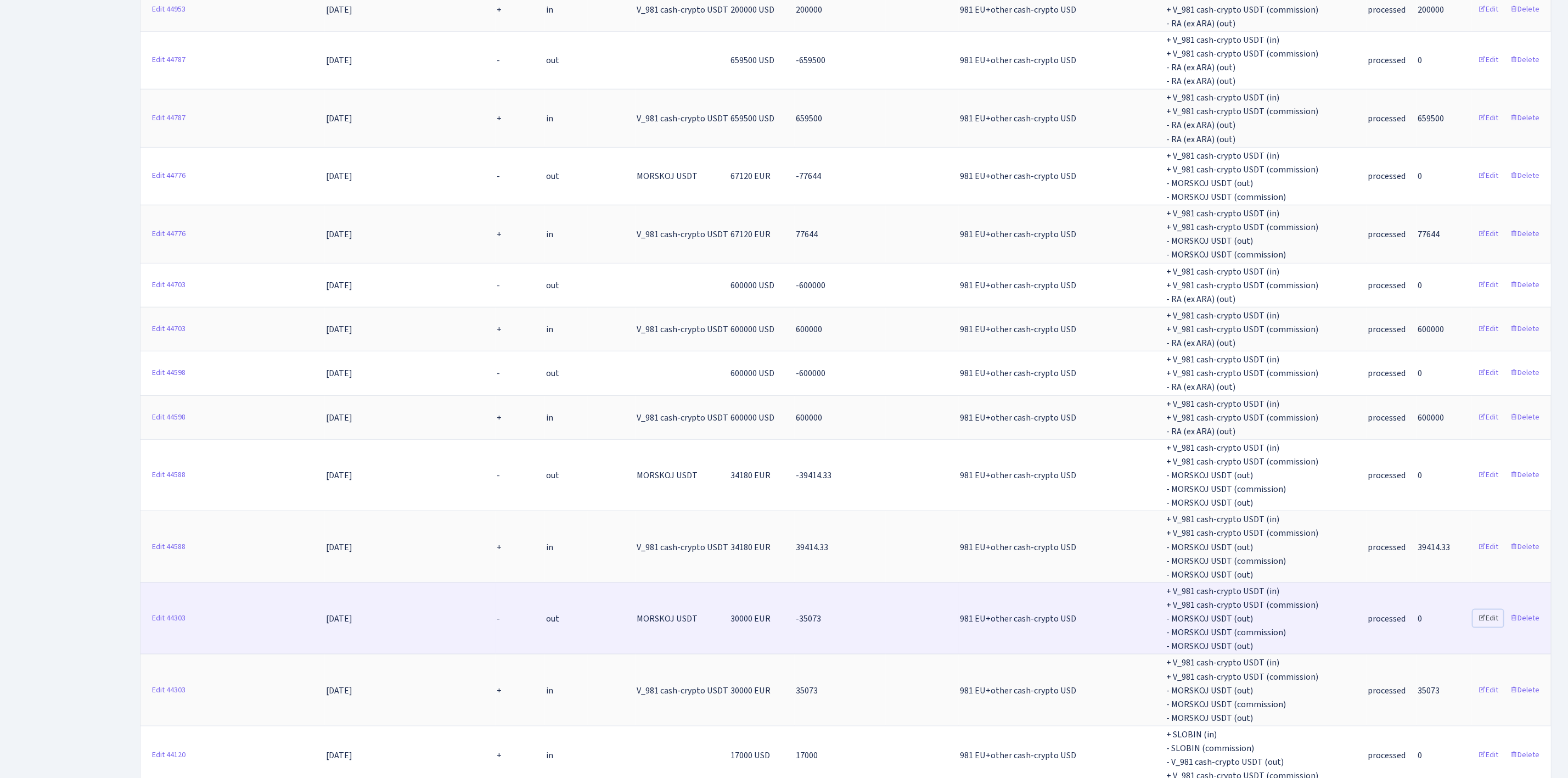
click at [1494, 610] on link "Edit" at bounding box center [1488, 618] width 30 height 17
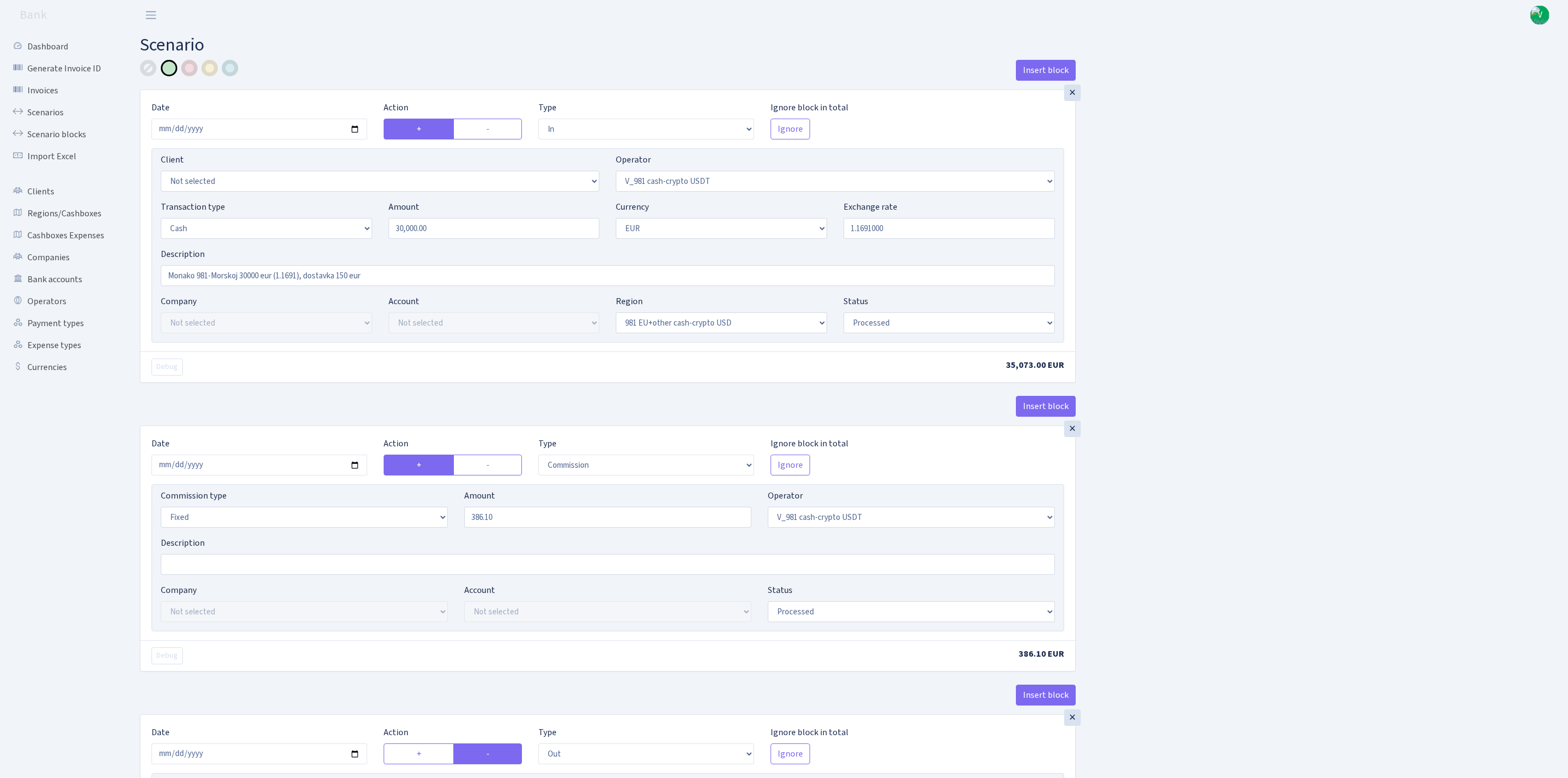
select select "in"
select select "435"
select select "1"
select select "23"
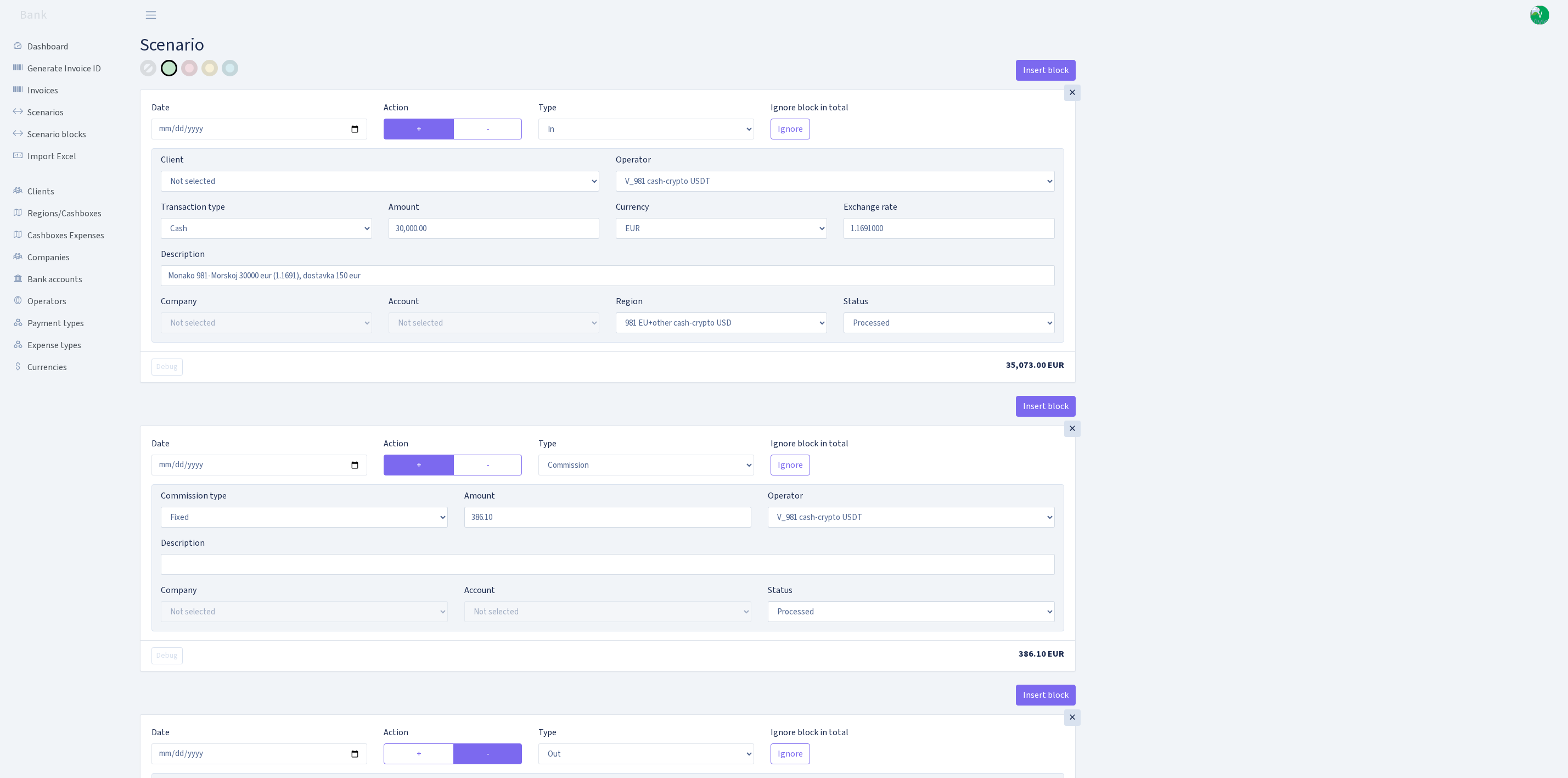
select select "processed"
select select "commission"
select select "fixed"
select select "435"
select select "processed"
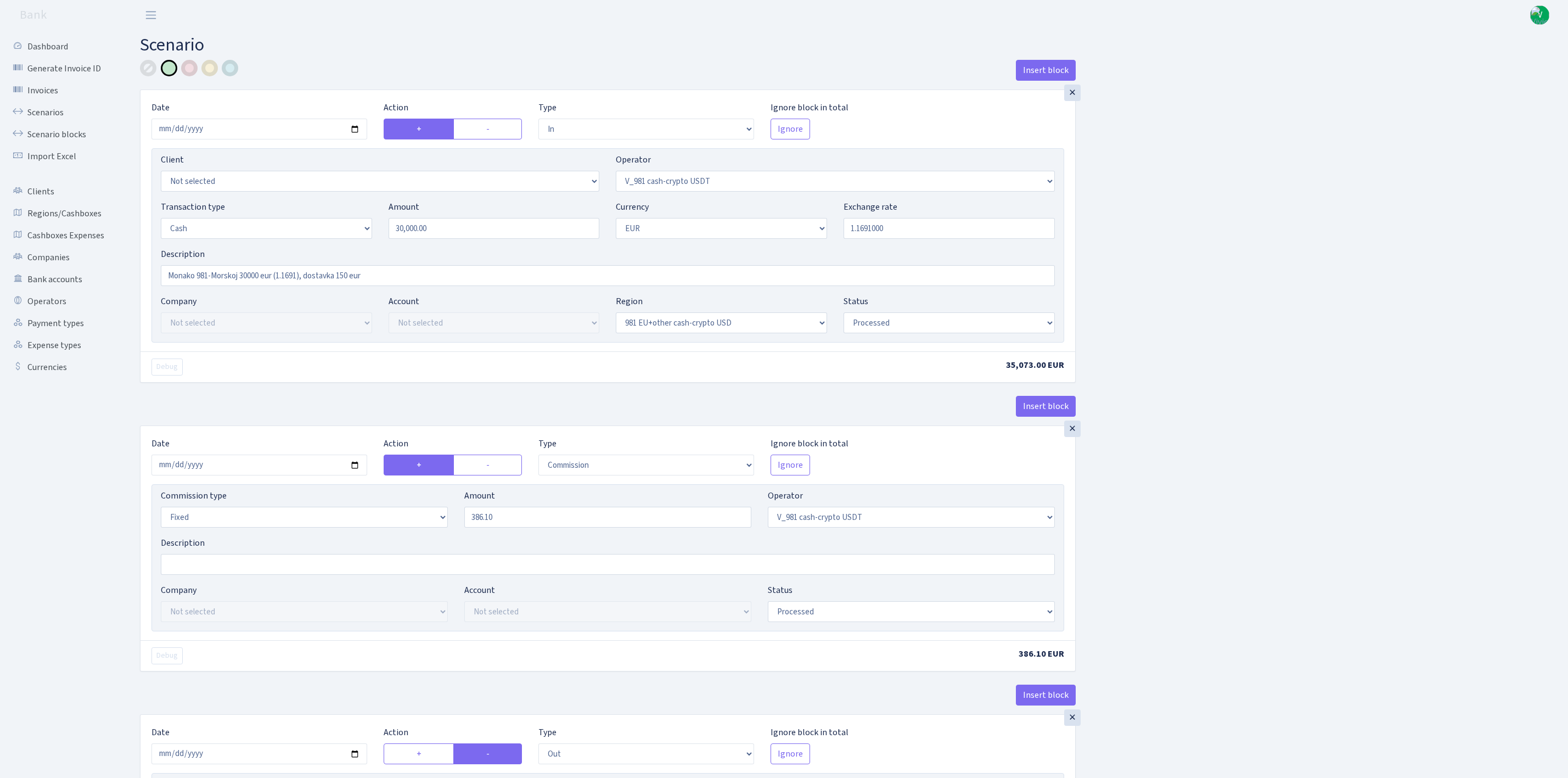
select select "out"
select select "324"
select select "1"
select select "23"
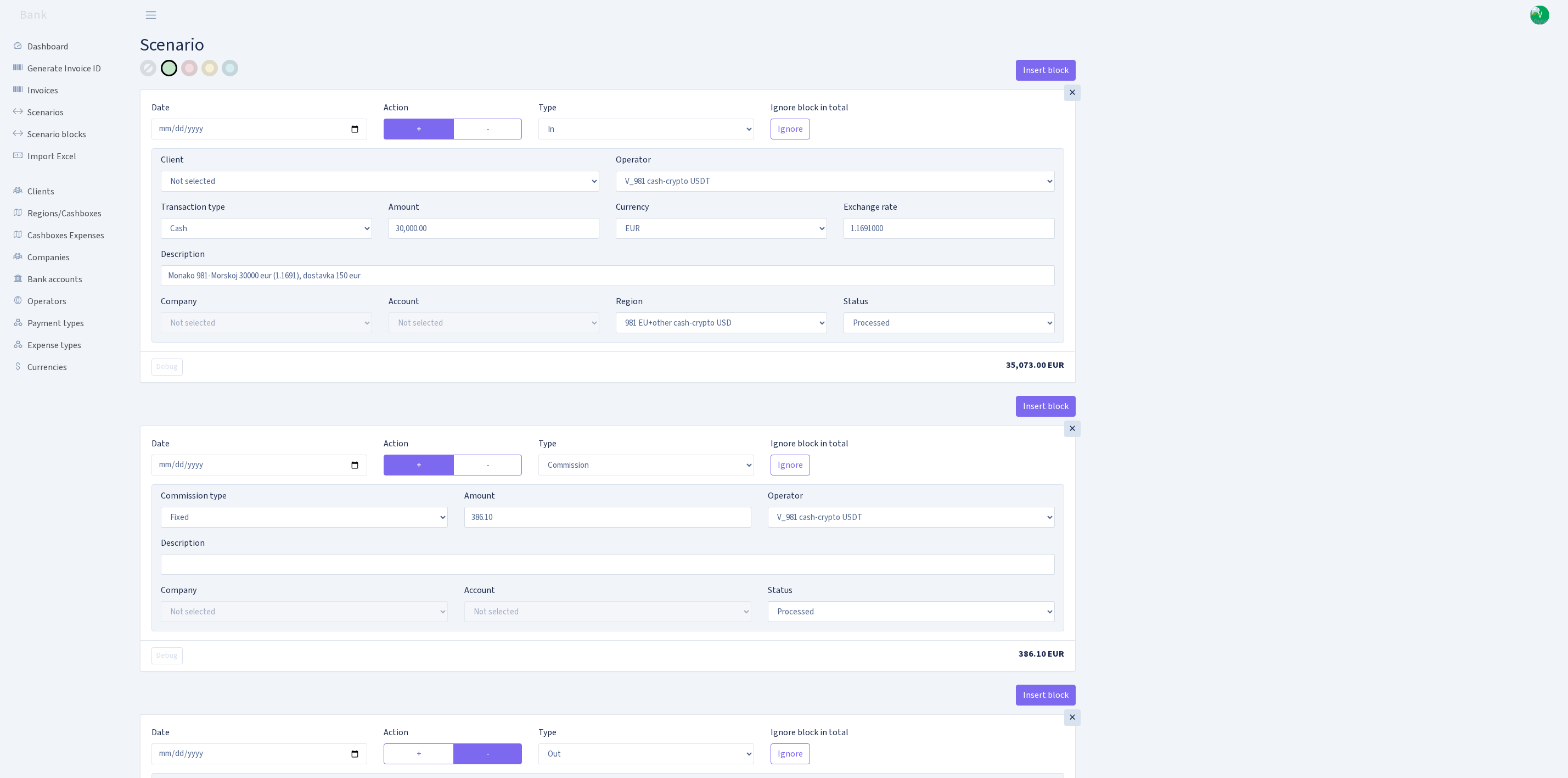
select select "processed"
select select "commission"
select select "fixed"
select select "324"
select select "processed"
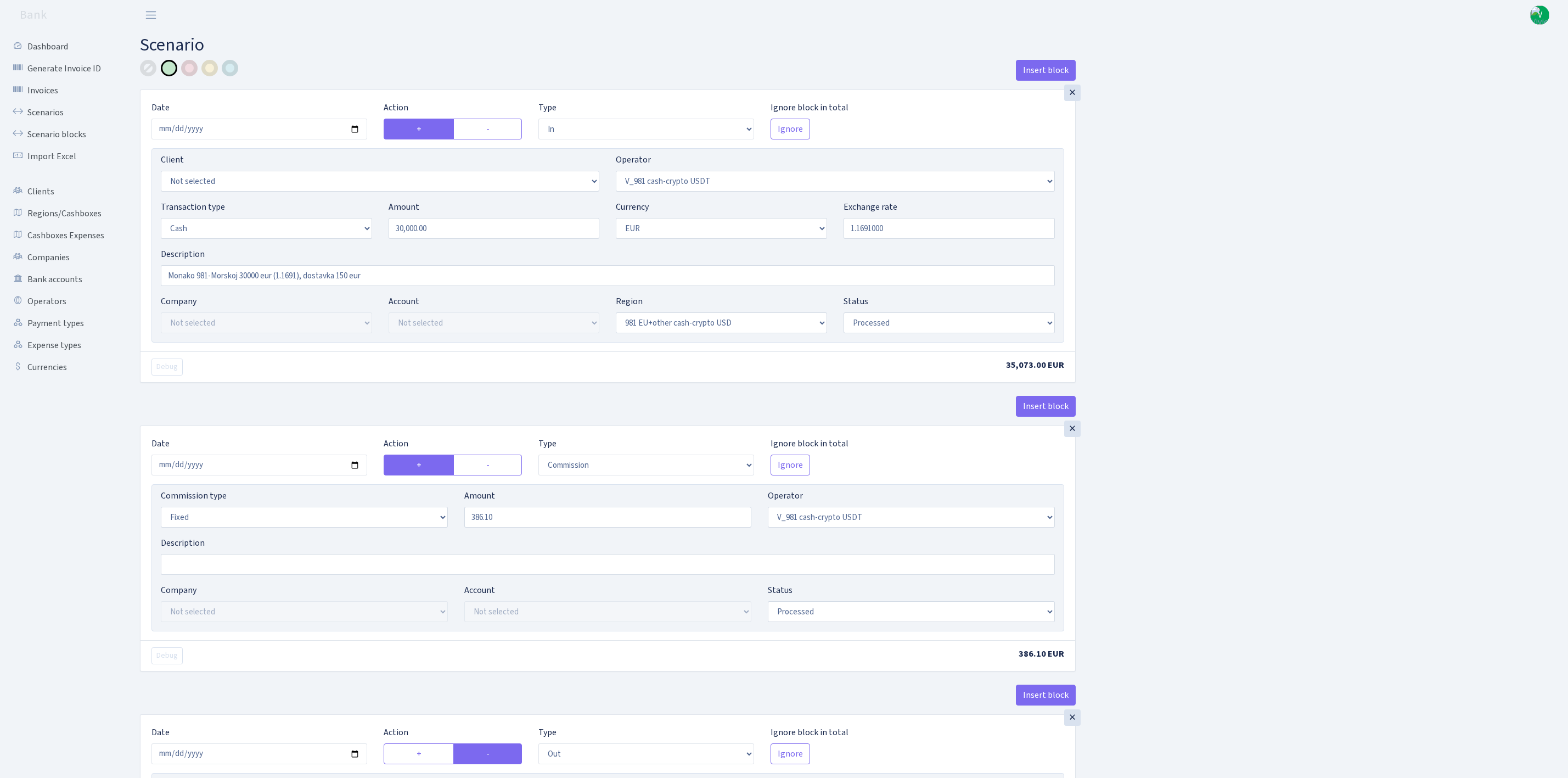
select select "out"
select select "324"
select select "11"
select select "1"
select select "processed"
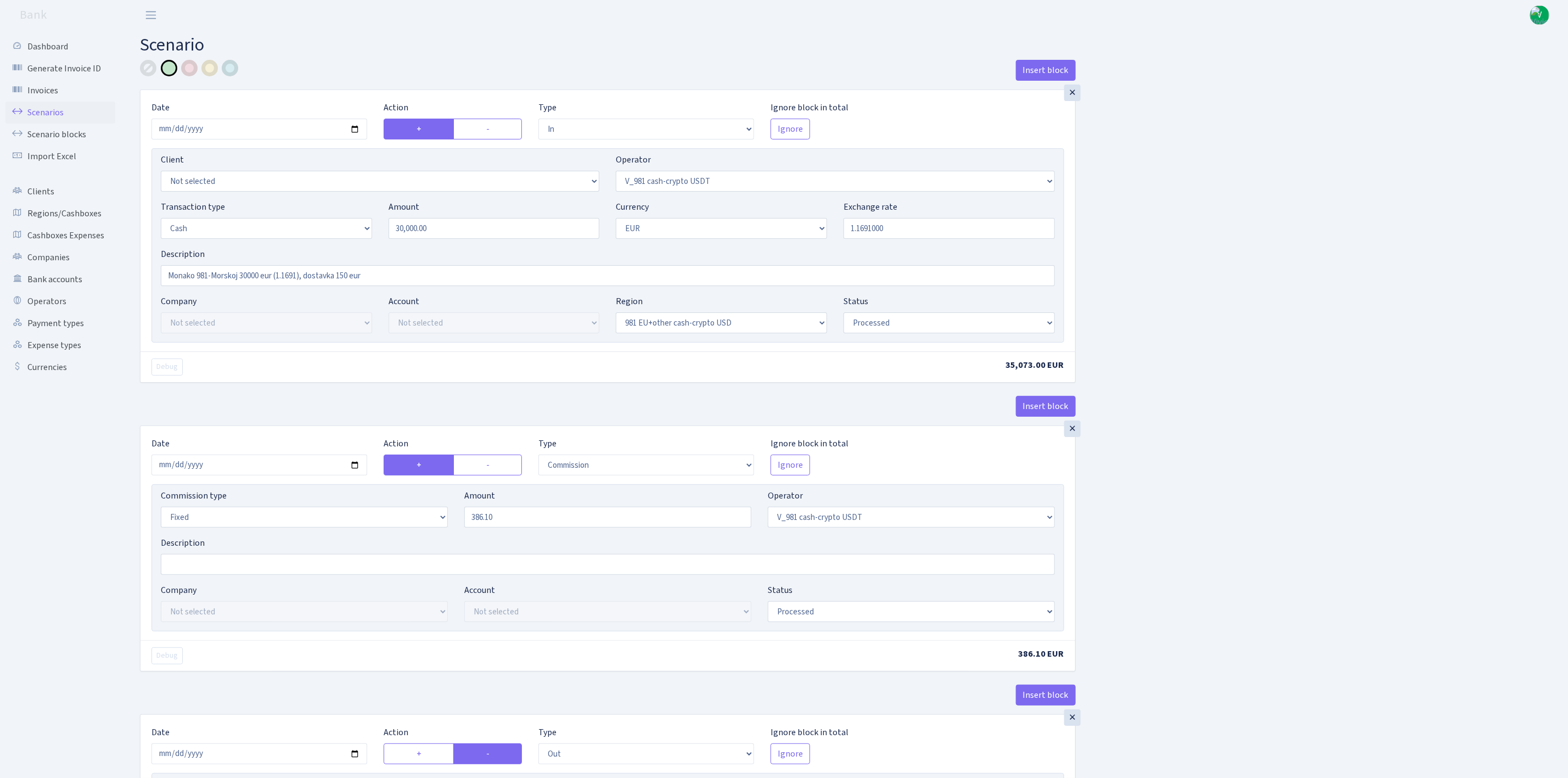
click at [60, 116] on link "Scenarios" at bounding box center [61, 112] width 110 height 22
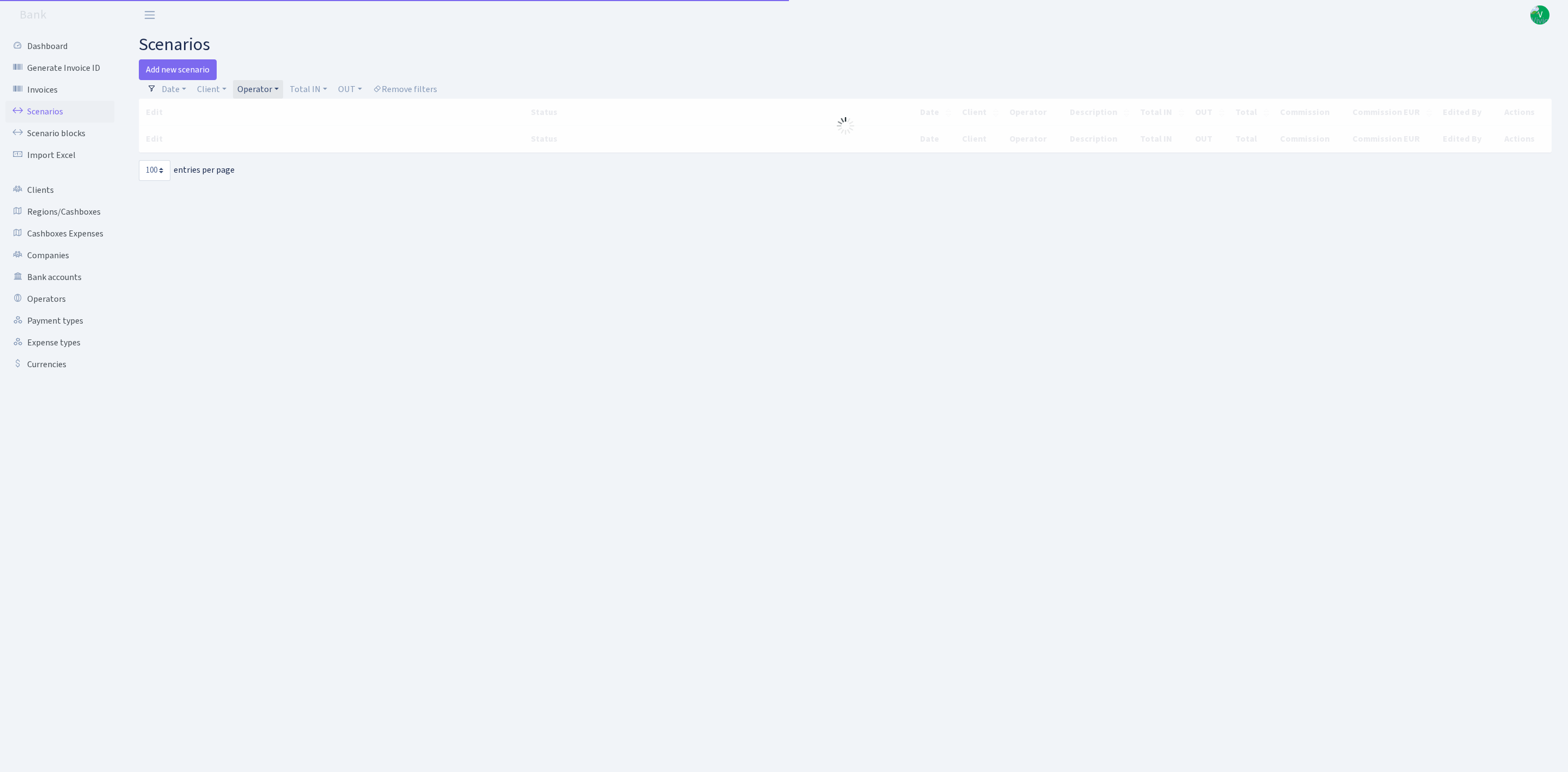
select select "100"
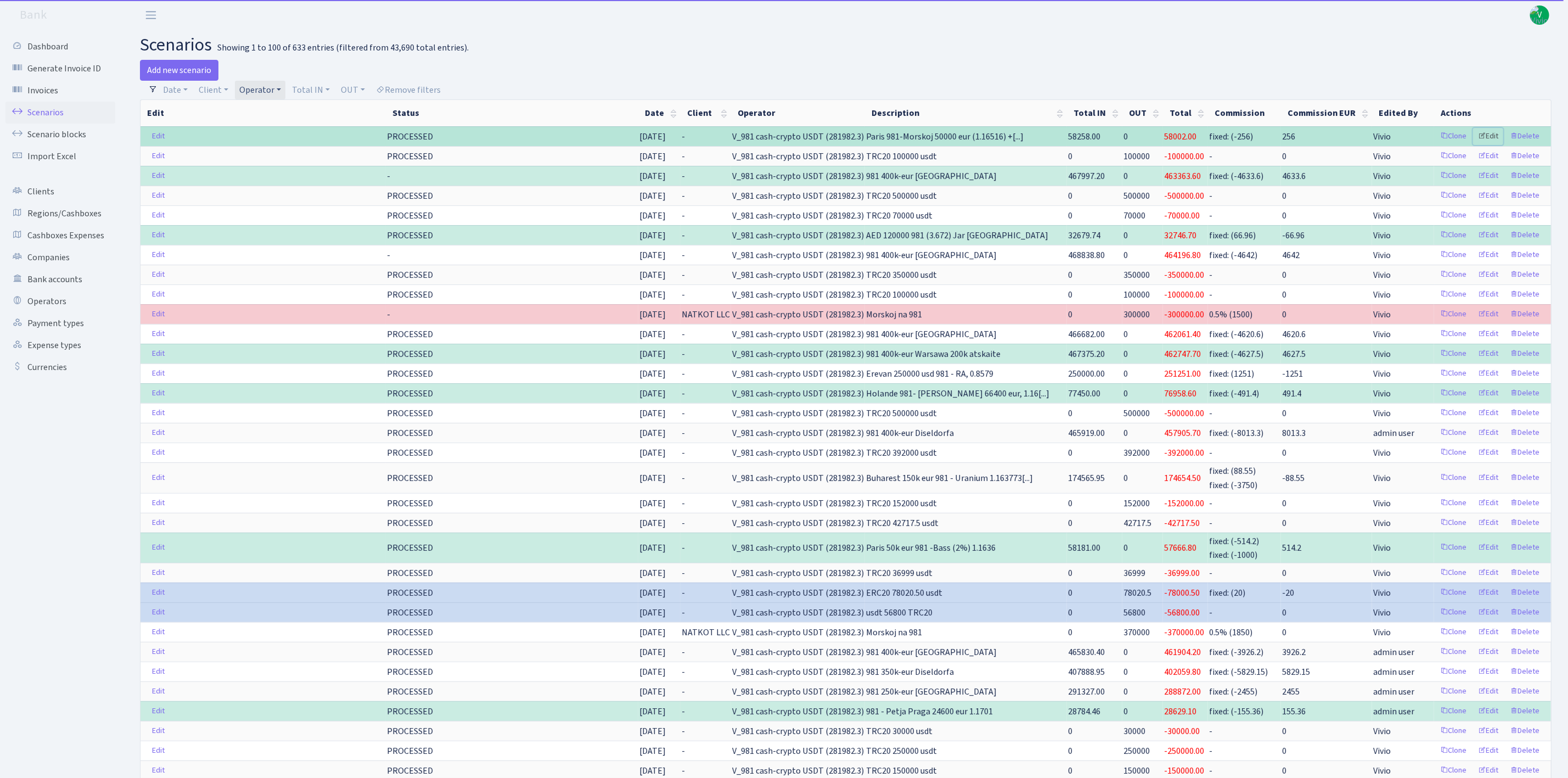
click at [1491, 138] on link "Edit" at bounding box center [1488, 136] width 30 height 17
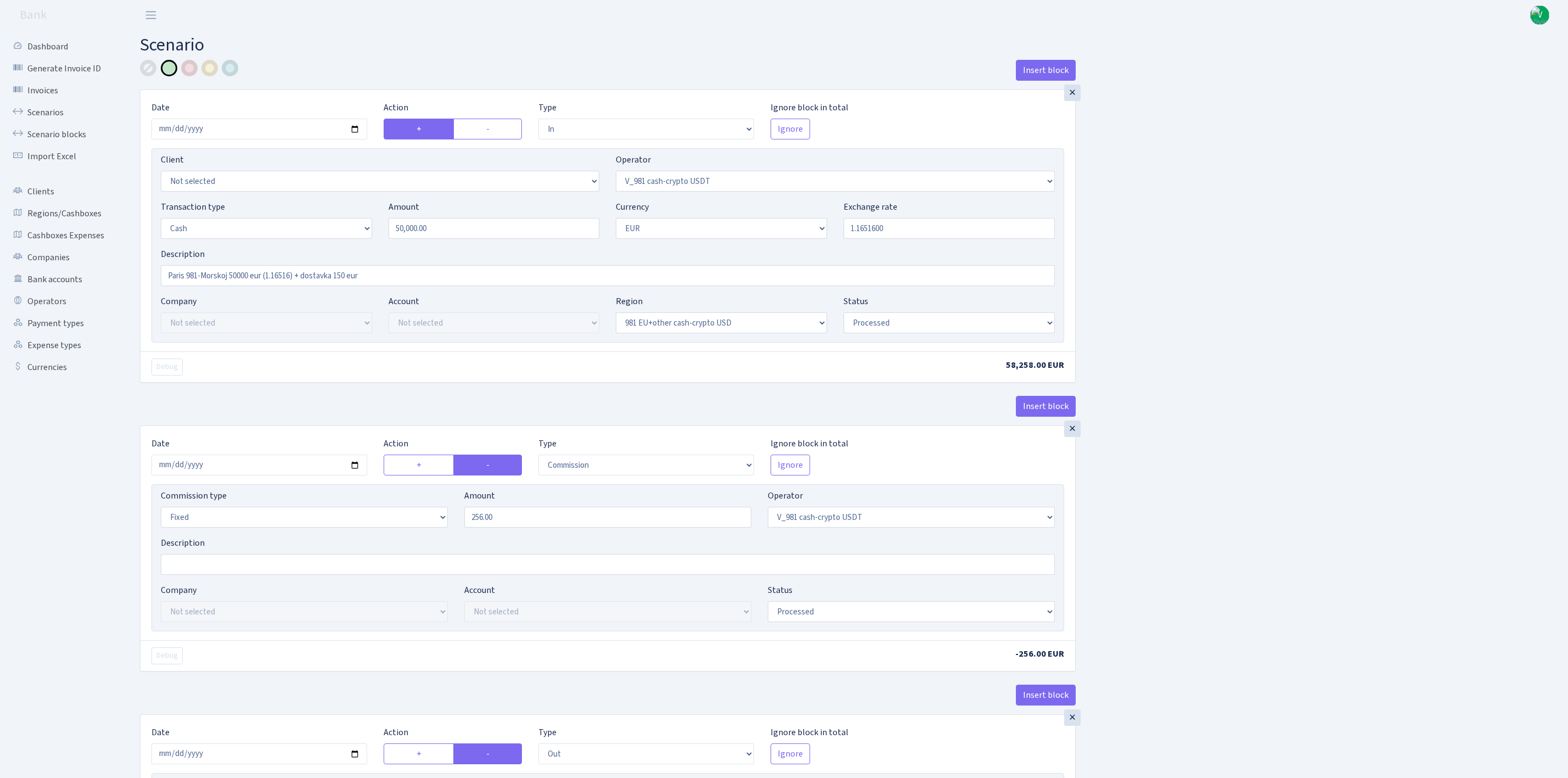
select select "in"
select select "435"
select select "1"
select select "23"
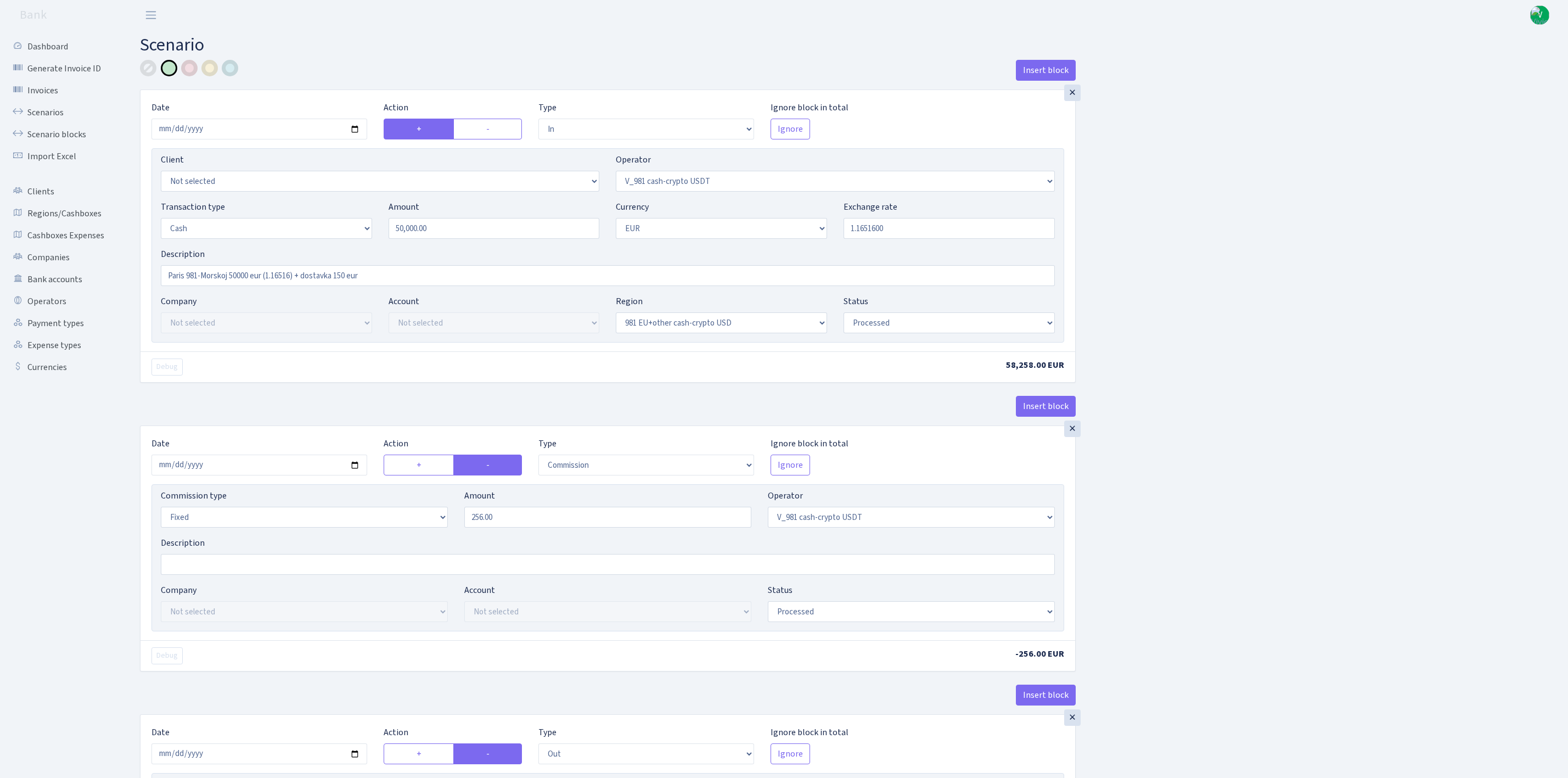
select select "processed"
select select "commission"
select select "fixed"
select select "435"
select select "processed"
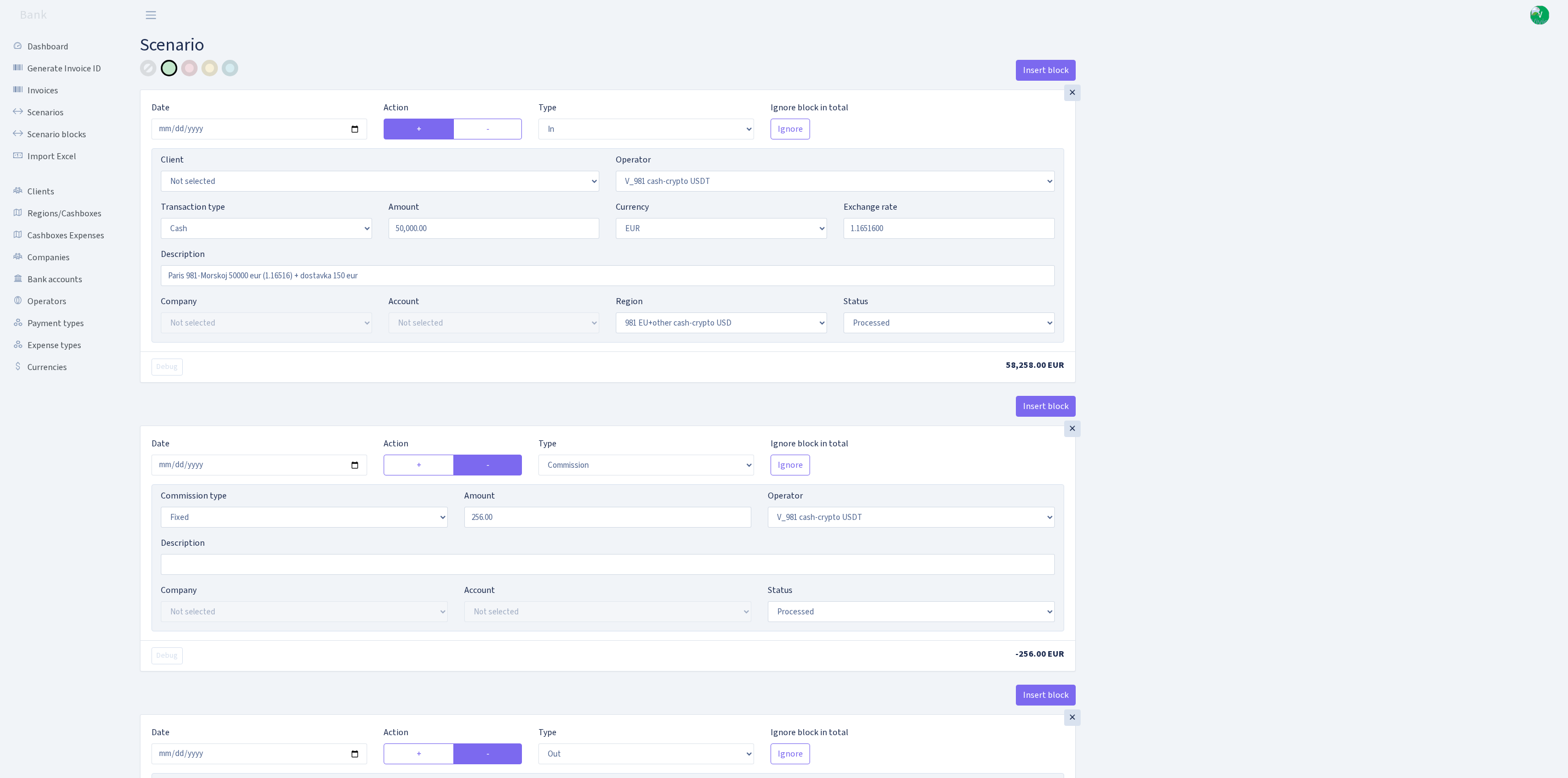
select select "out"
select select "324"
select select "1"
select select "23"
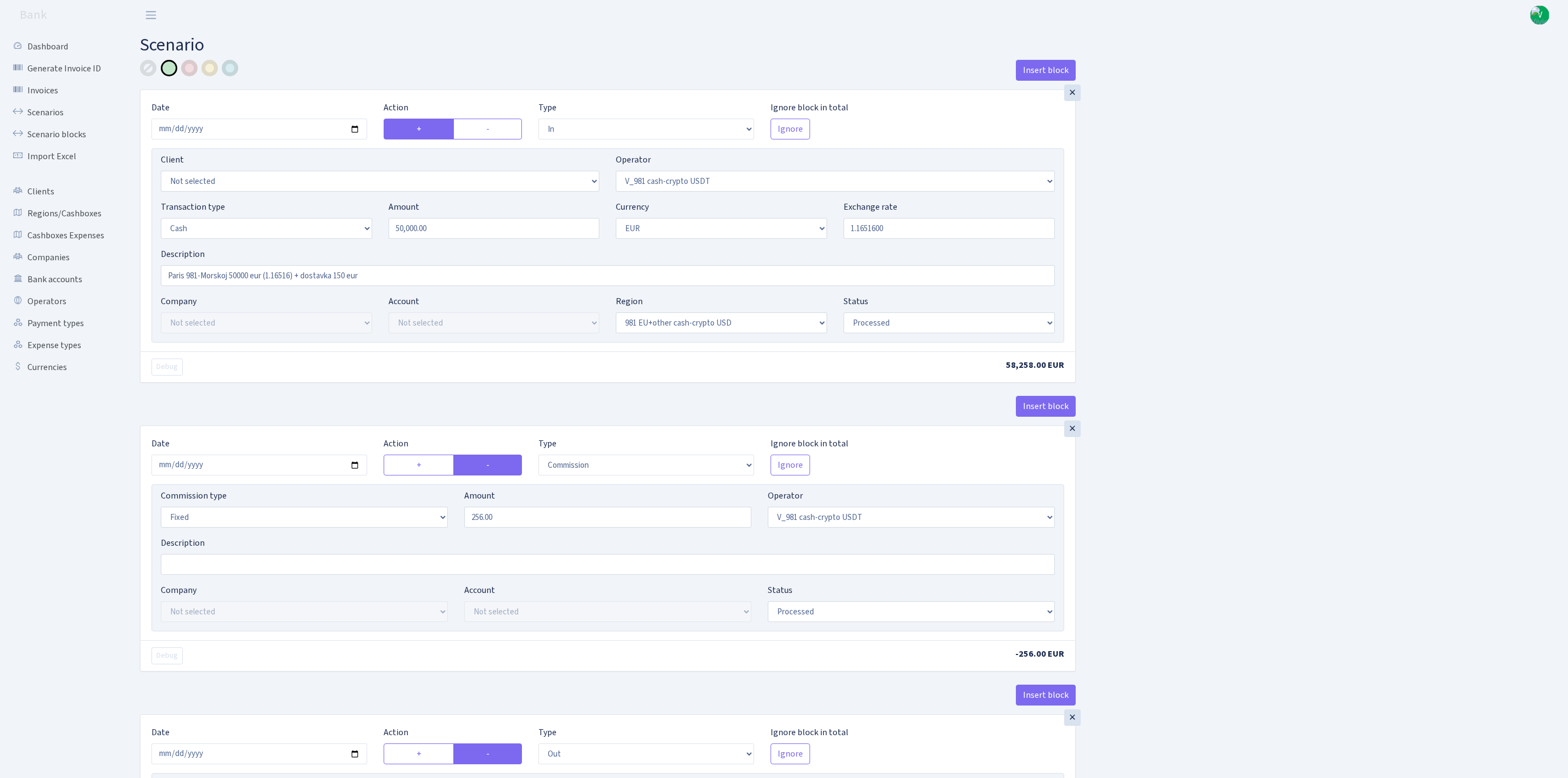
select select "processed"
select select "out"
select select "324"
select select "11"
select select "1"
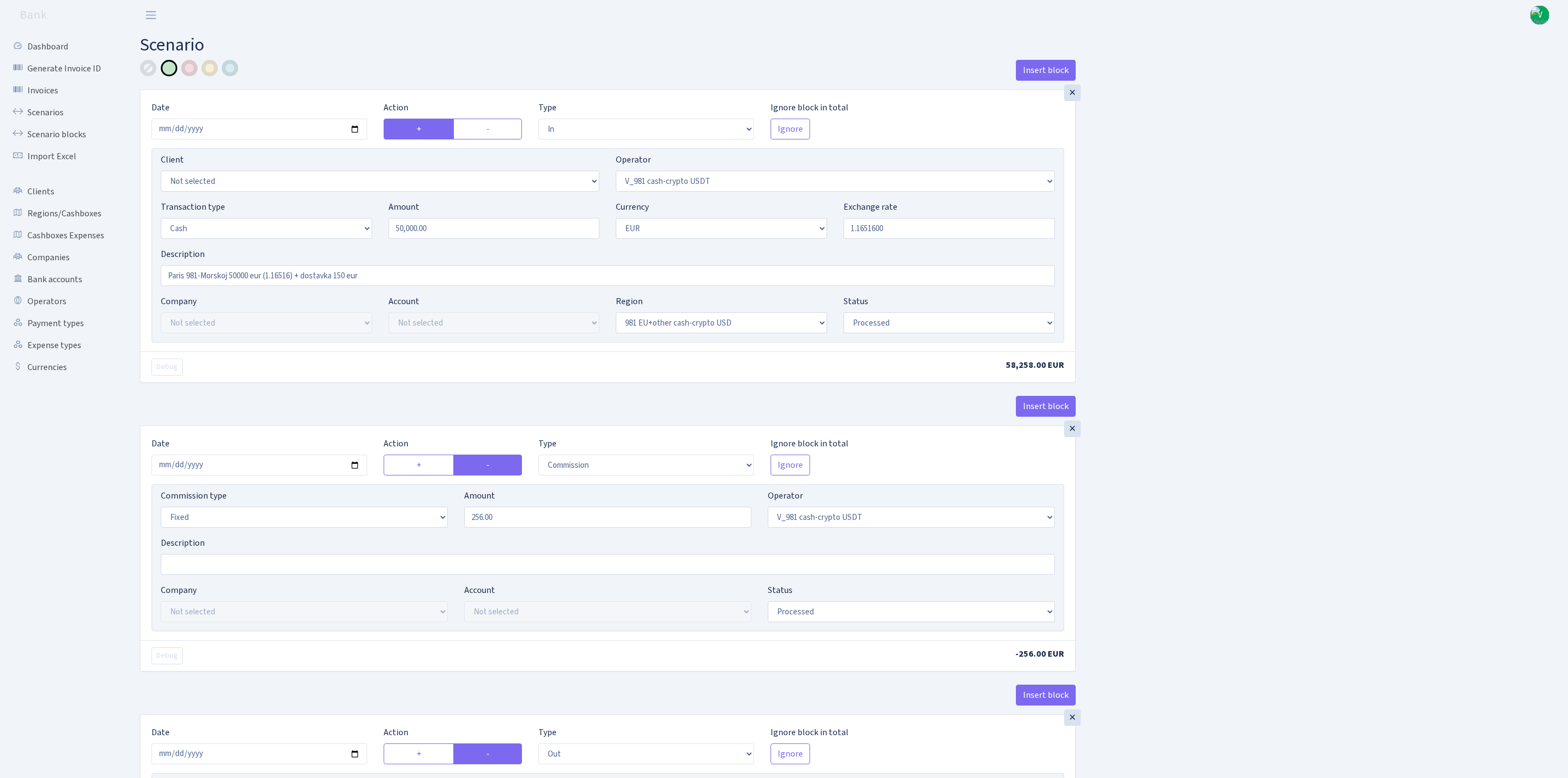
select select "processed"
click at [1361, 290] on div "Insert block × Date 2025-09-02 Action + - Type --- In Out Commission Field requ…" at bounding box center [846, 747] width 1428 height 1376
click at [48, 116] on link "Scenarios" at bounding box center [61, 112] width 110 height 22
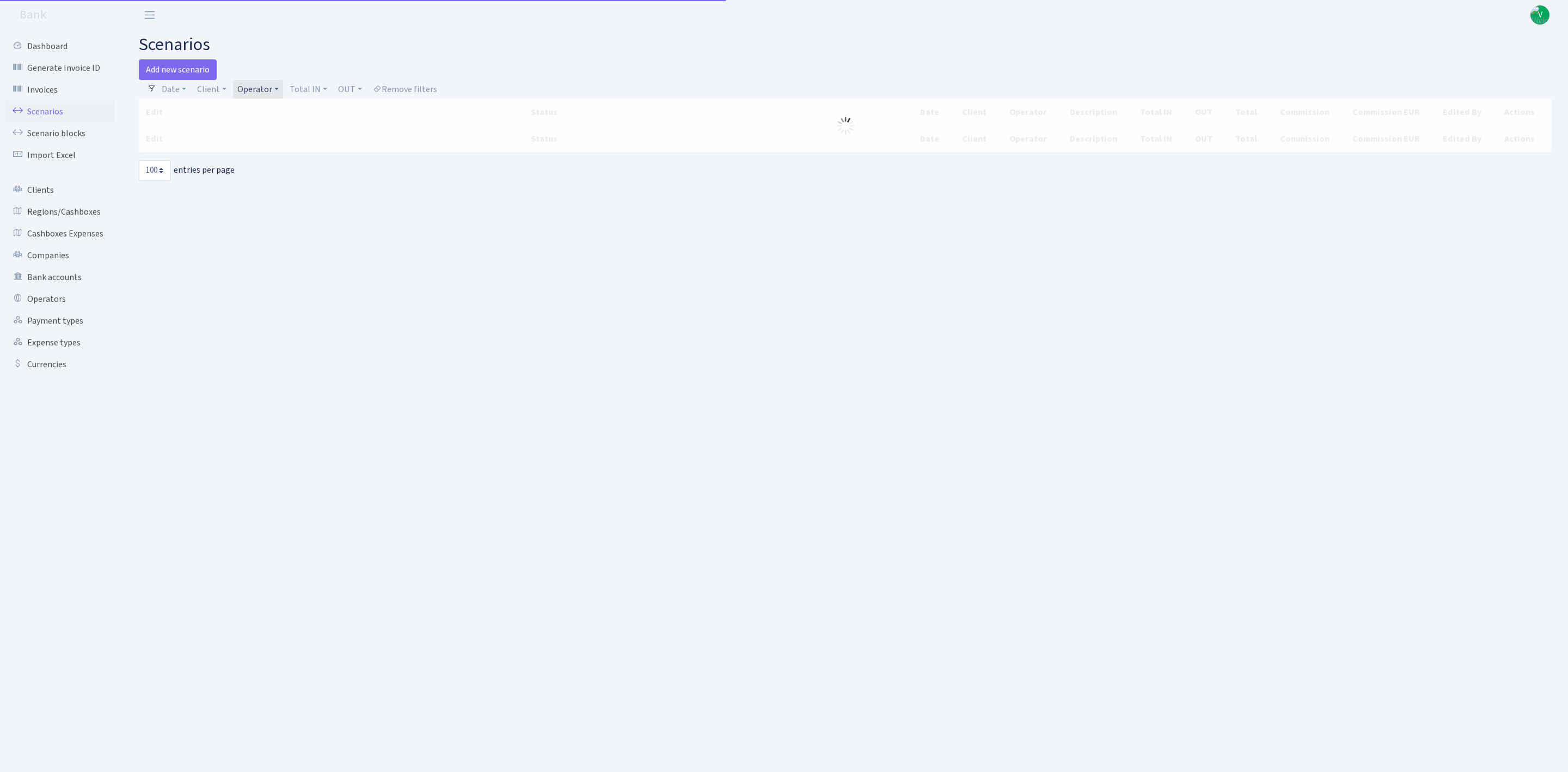
select select "100"
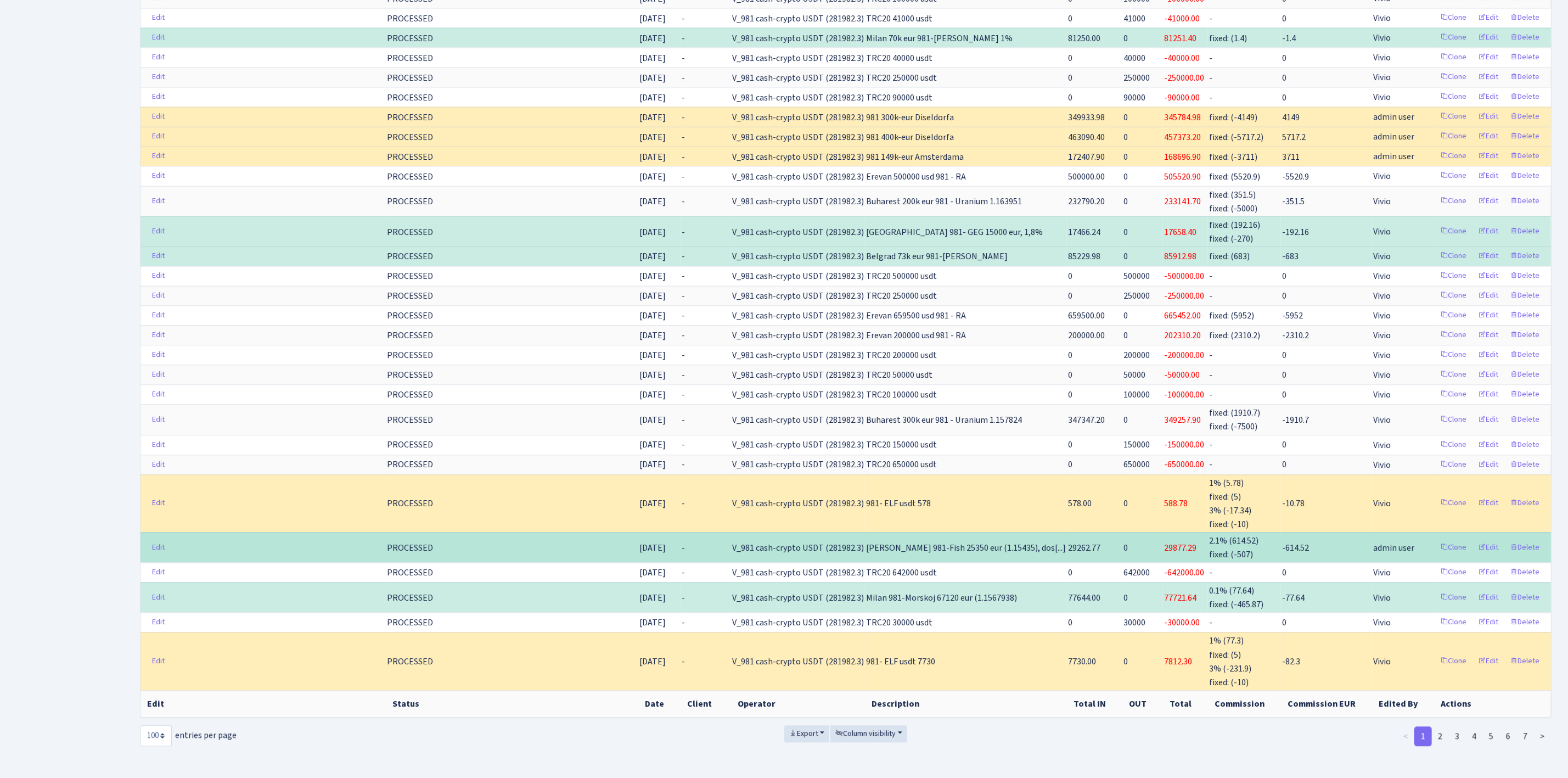
scroll to position [1830, 0]
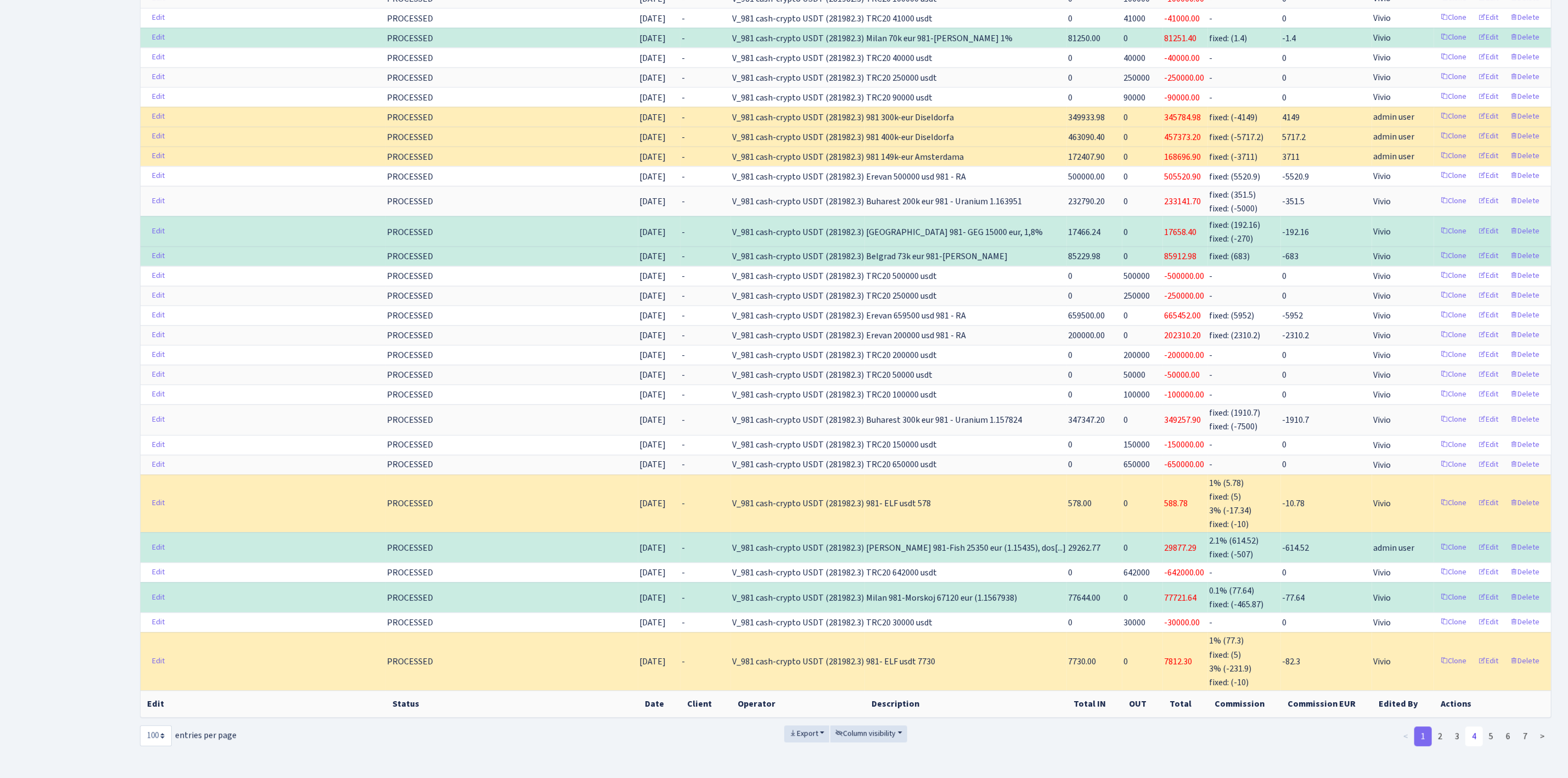
click at [1476, 726] on link "4" at bounding box center [1474, 736] width 18 height 20
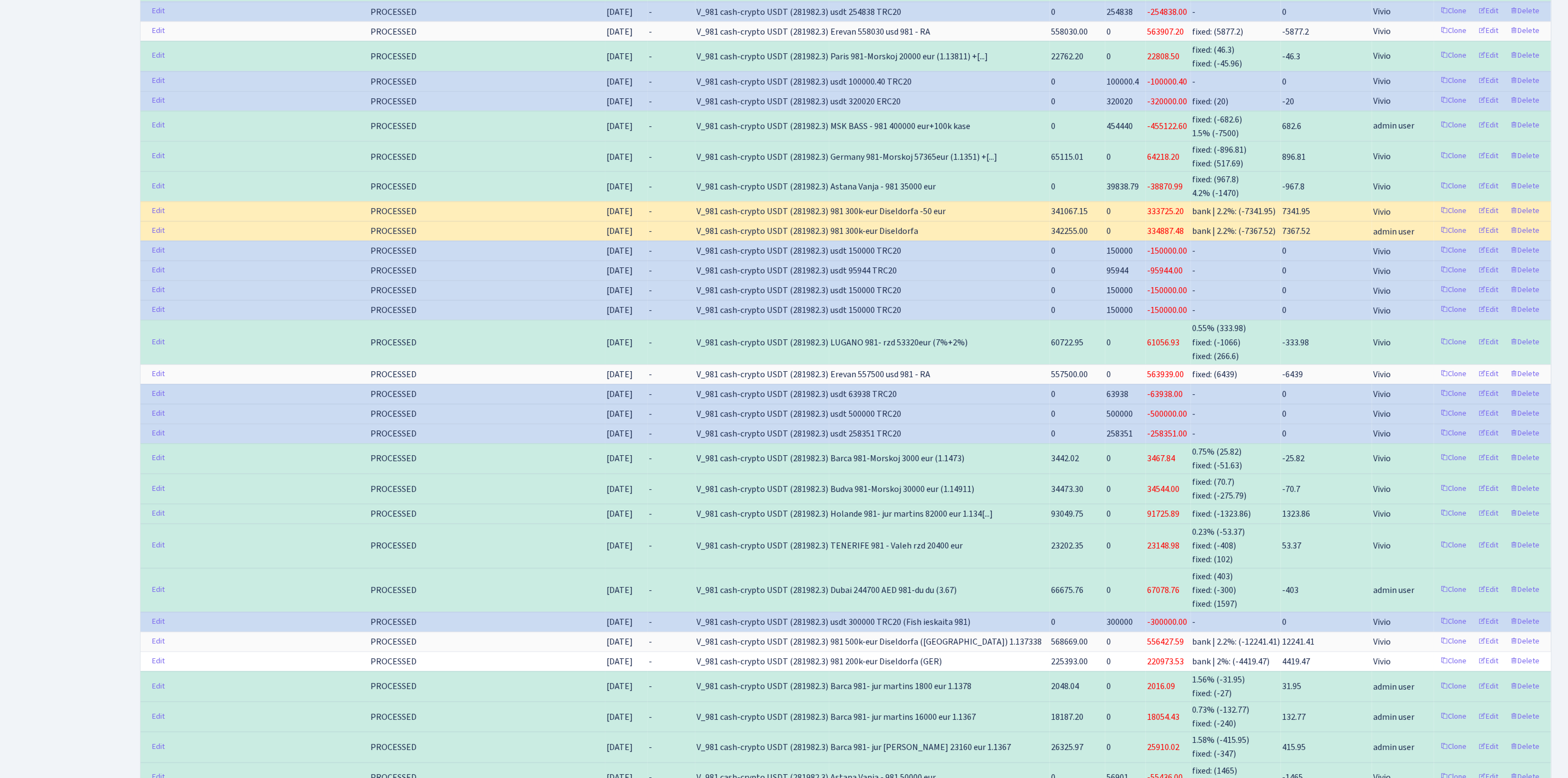
scroll to position [2212, 0]
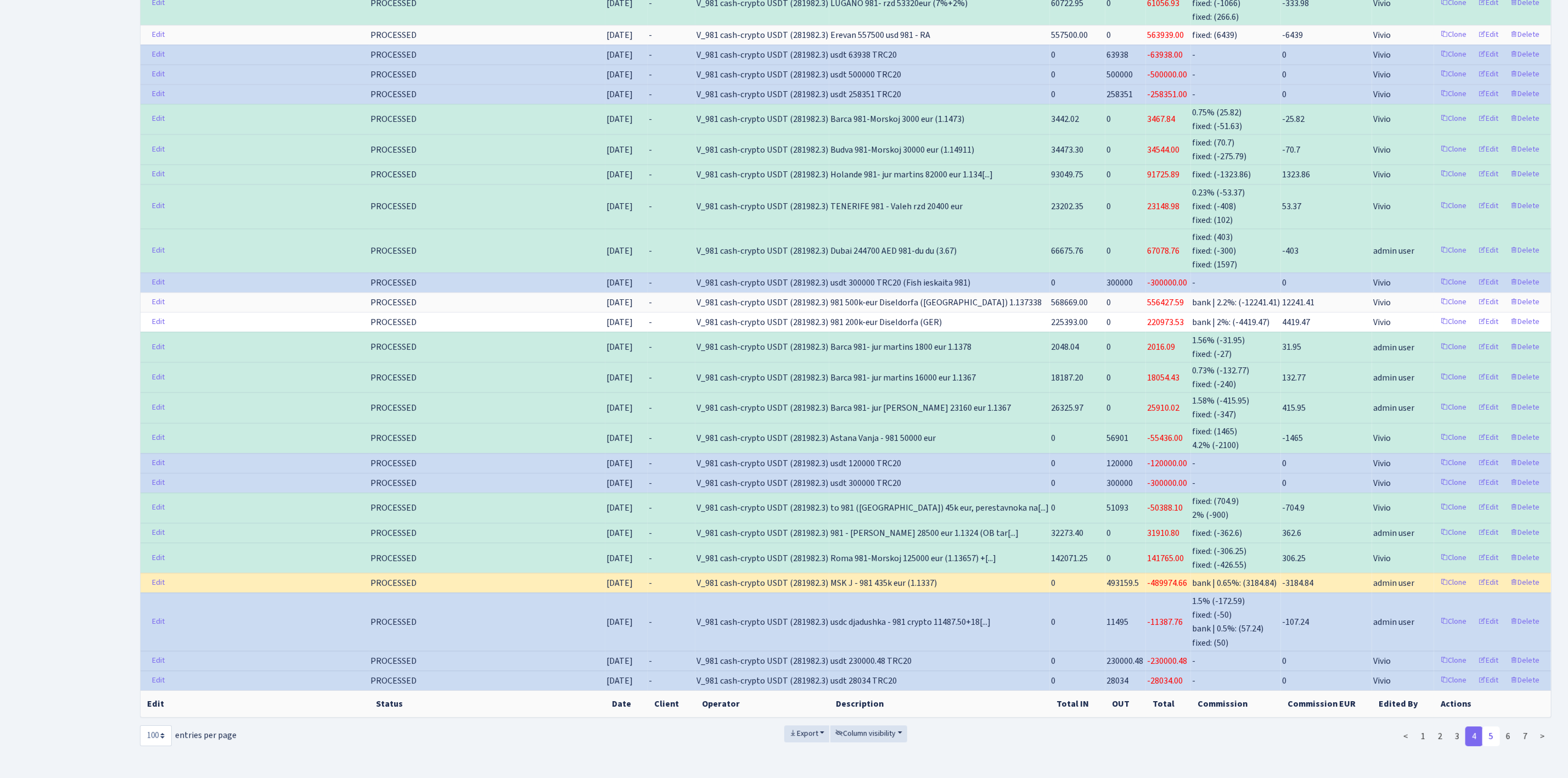
click at [1491, 726] on link "5" at bounding box center [1491, 736] width 18 height 20
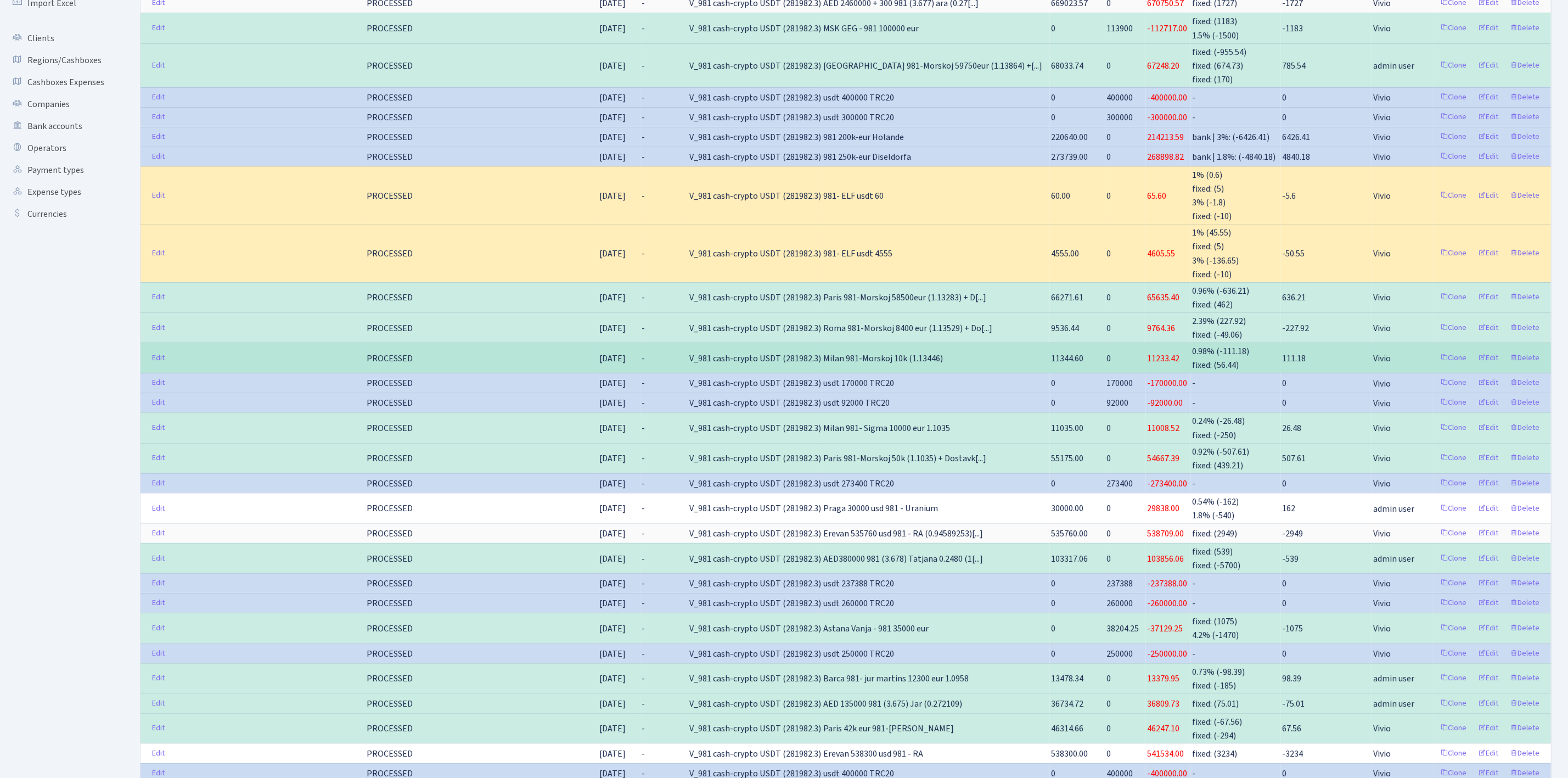
scroll to position [0, 0]
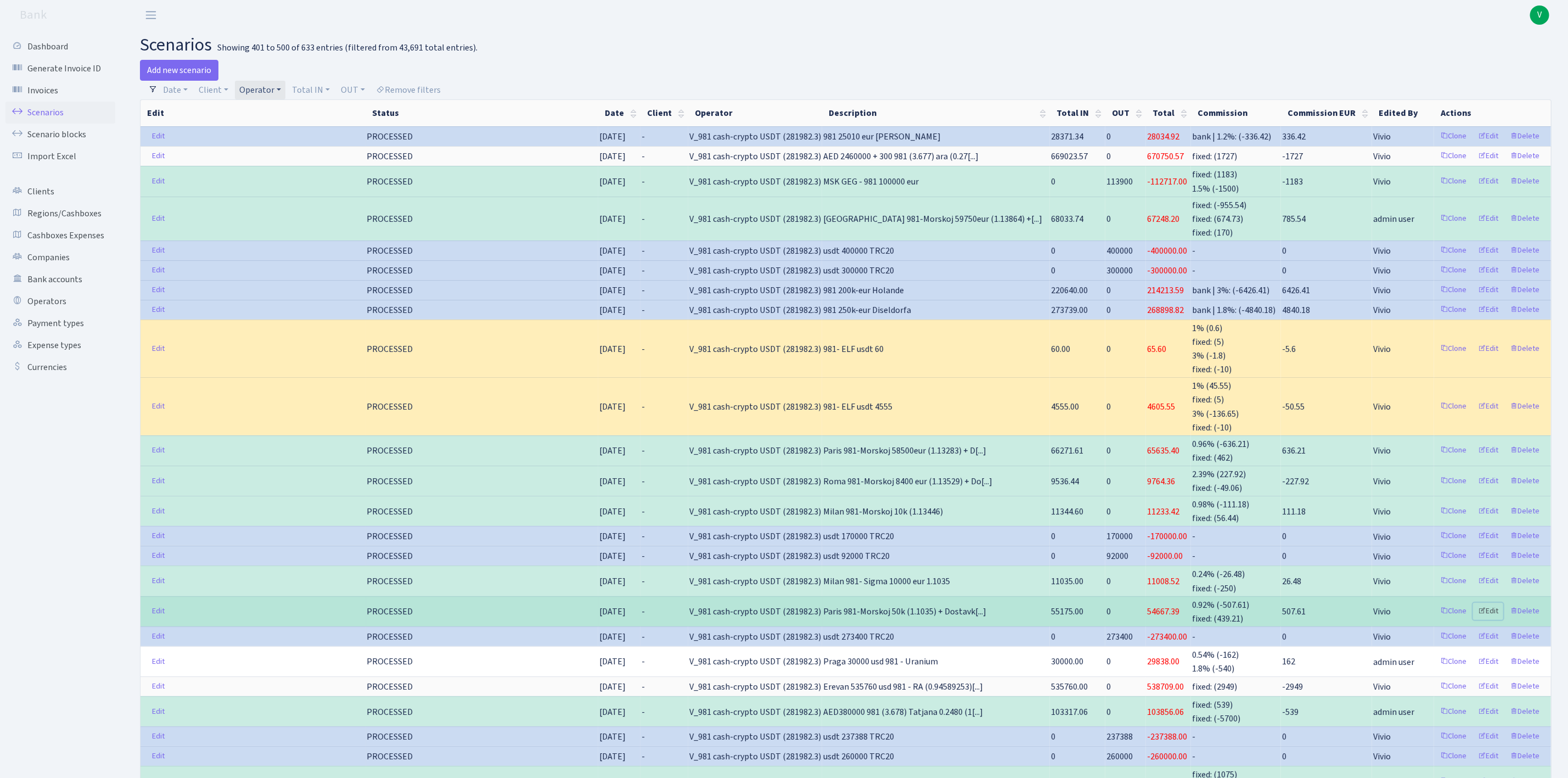
click at [1491, 614] on link "Edit" at bounding box center [1488, 611] width 30 height 17
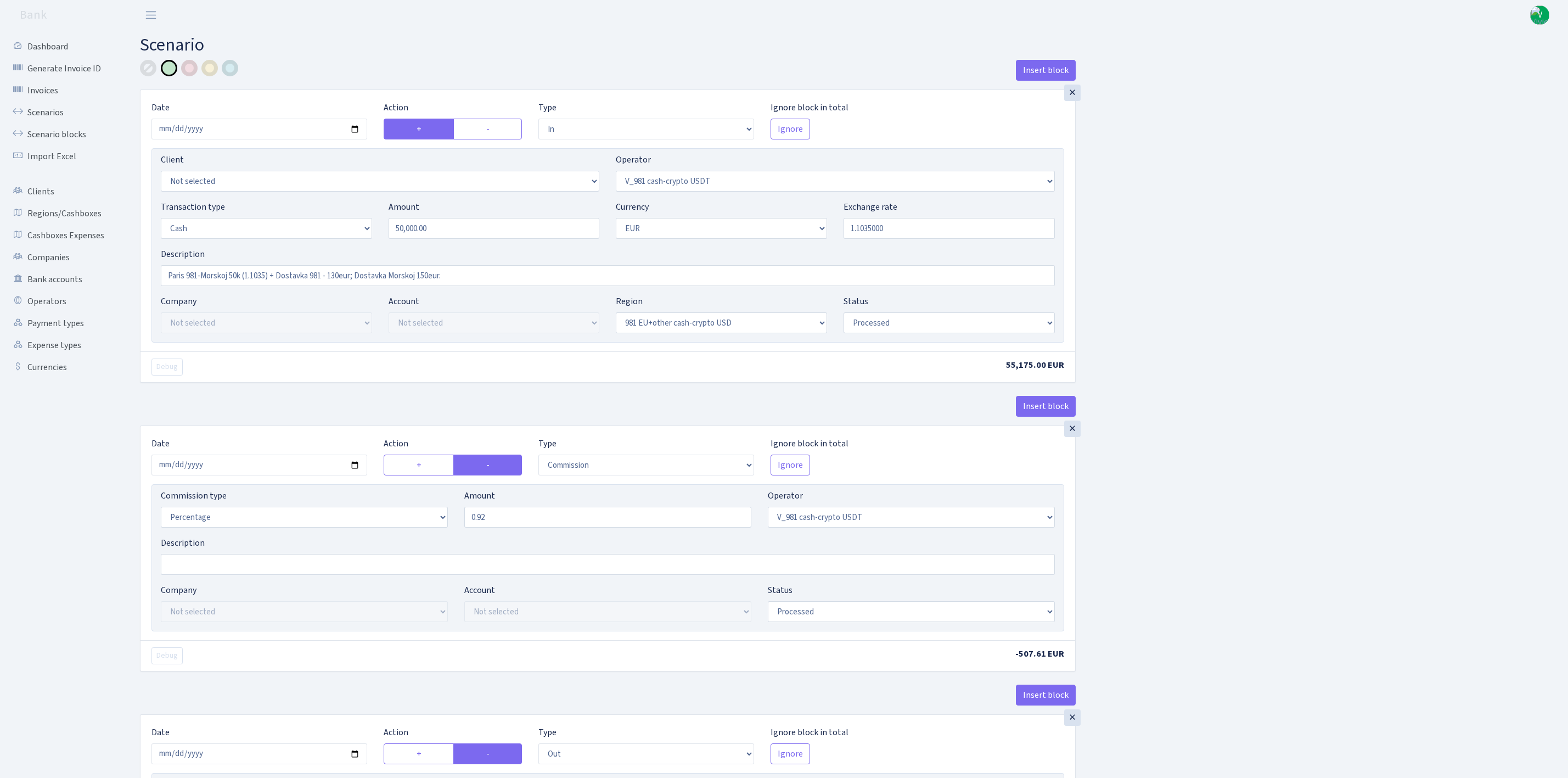
select select "in"
select select "435"
select select "1"
select select "23"
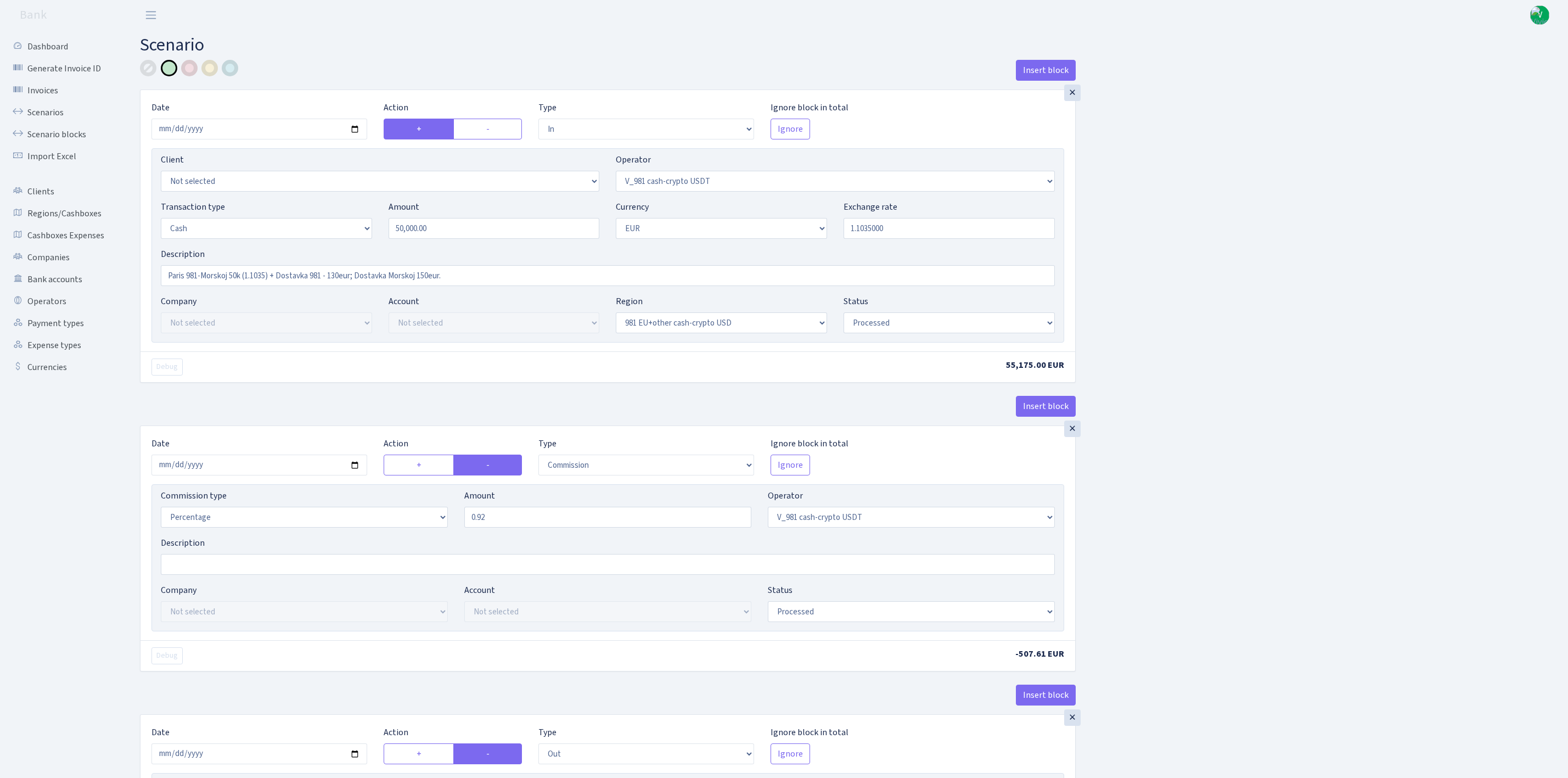
select select "processed"
select select "commission"
select select "435"
select select "processed"
select select "out"
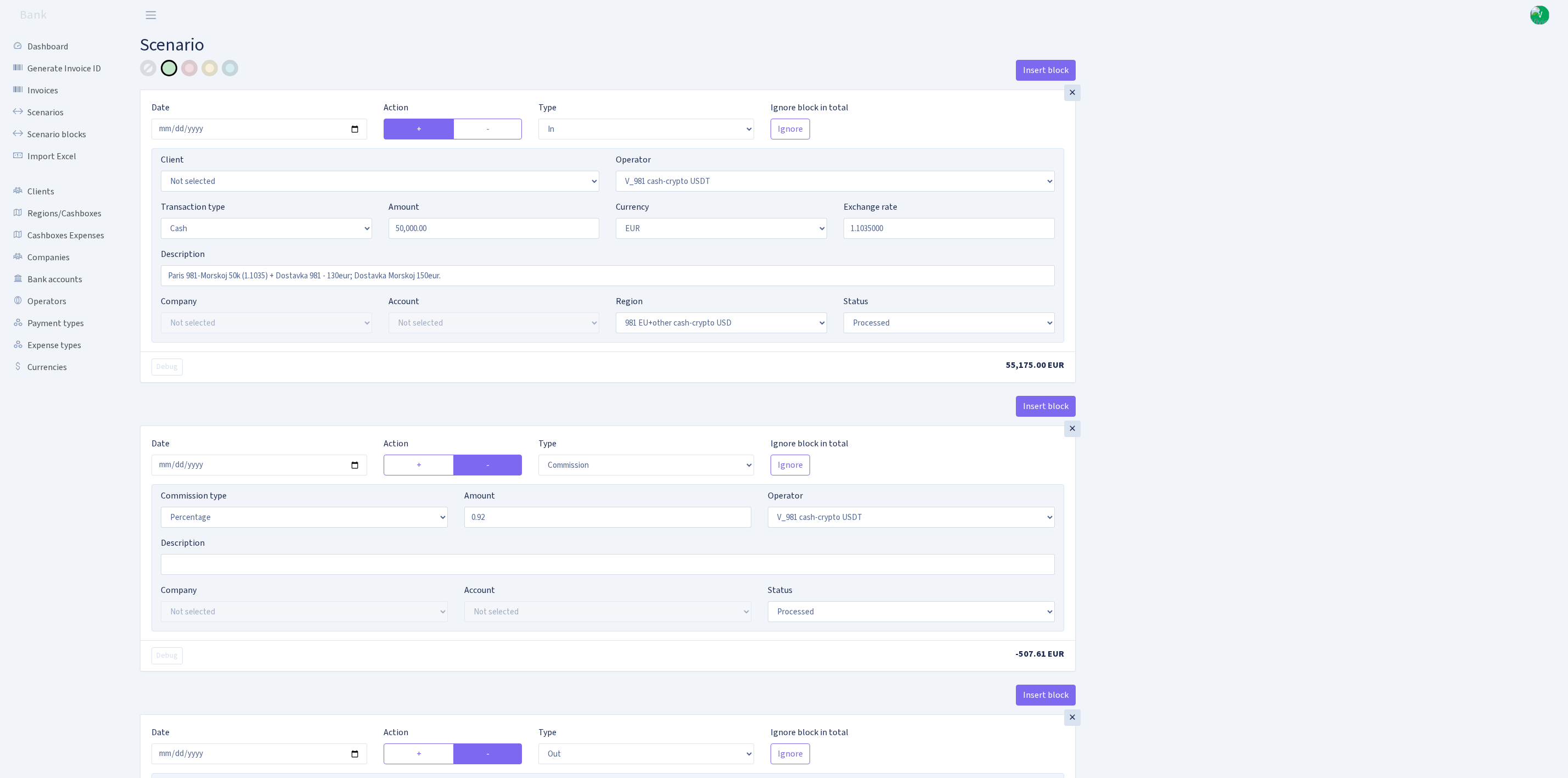
select select "324"
select select "1"
select select "23"
select select "processed"
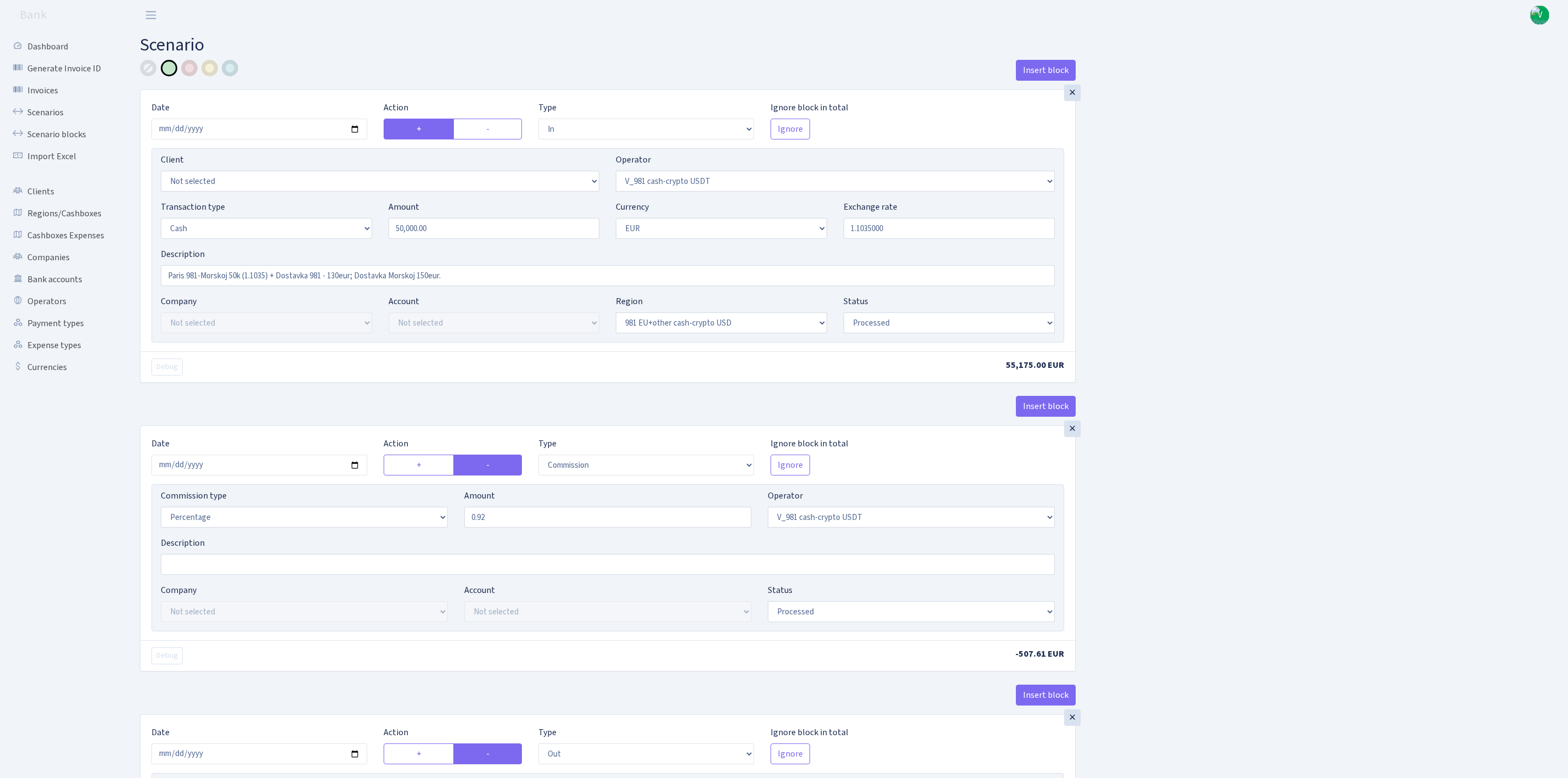
select select "commission"
select select "fixed"
select select "324"
select select "processed"
select select "out"
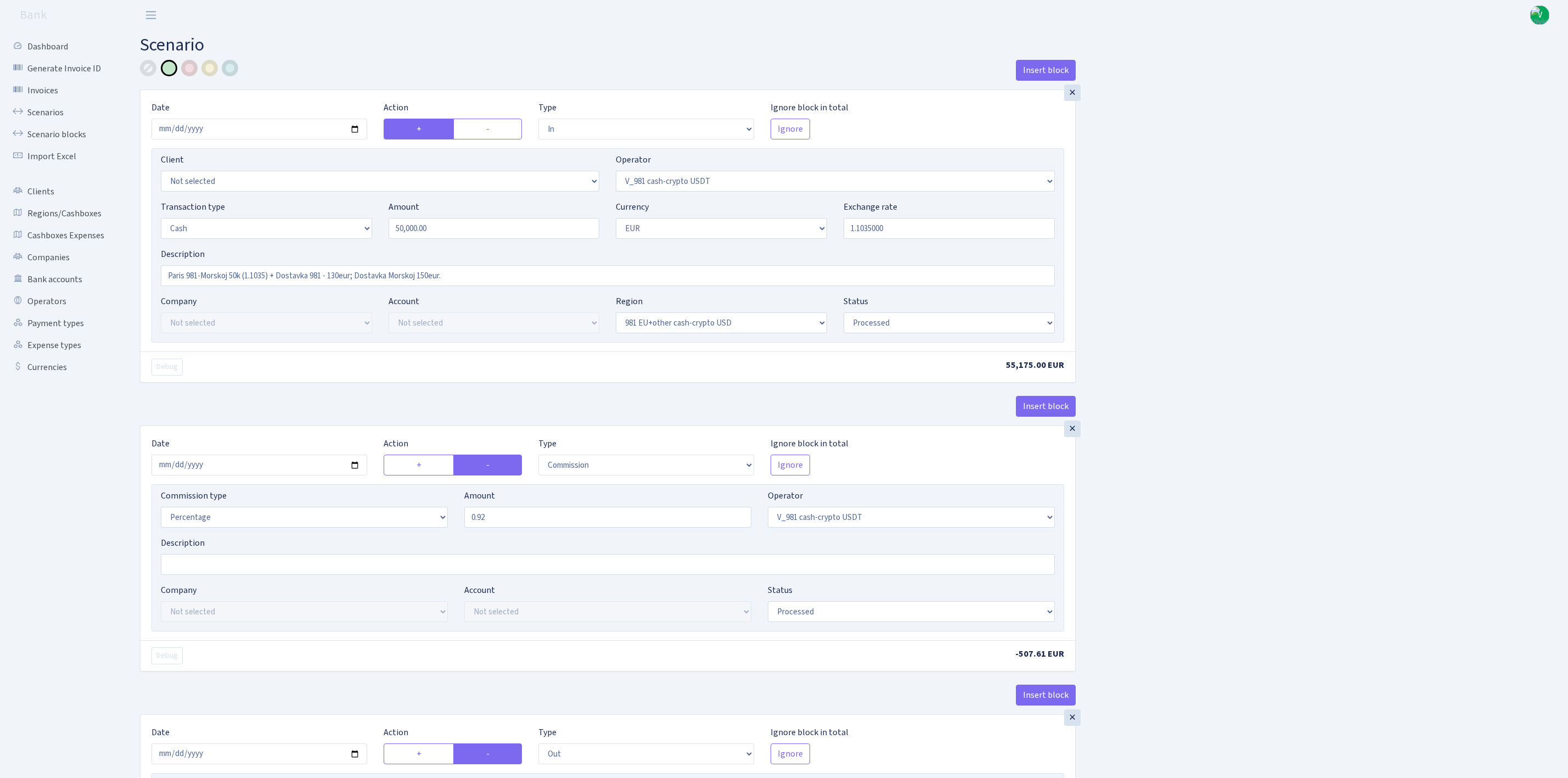
select select "324"
select select "11"
select select "1"
select select "processed"
click at [63, 132] on link "Scenario blocks" at bounding box center [61, 135] width 110 height 22
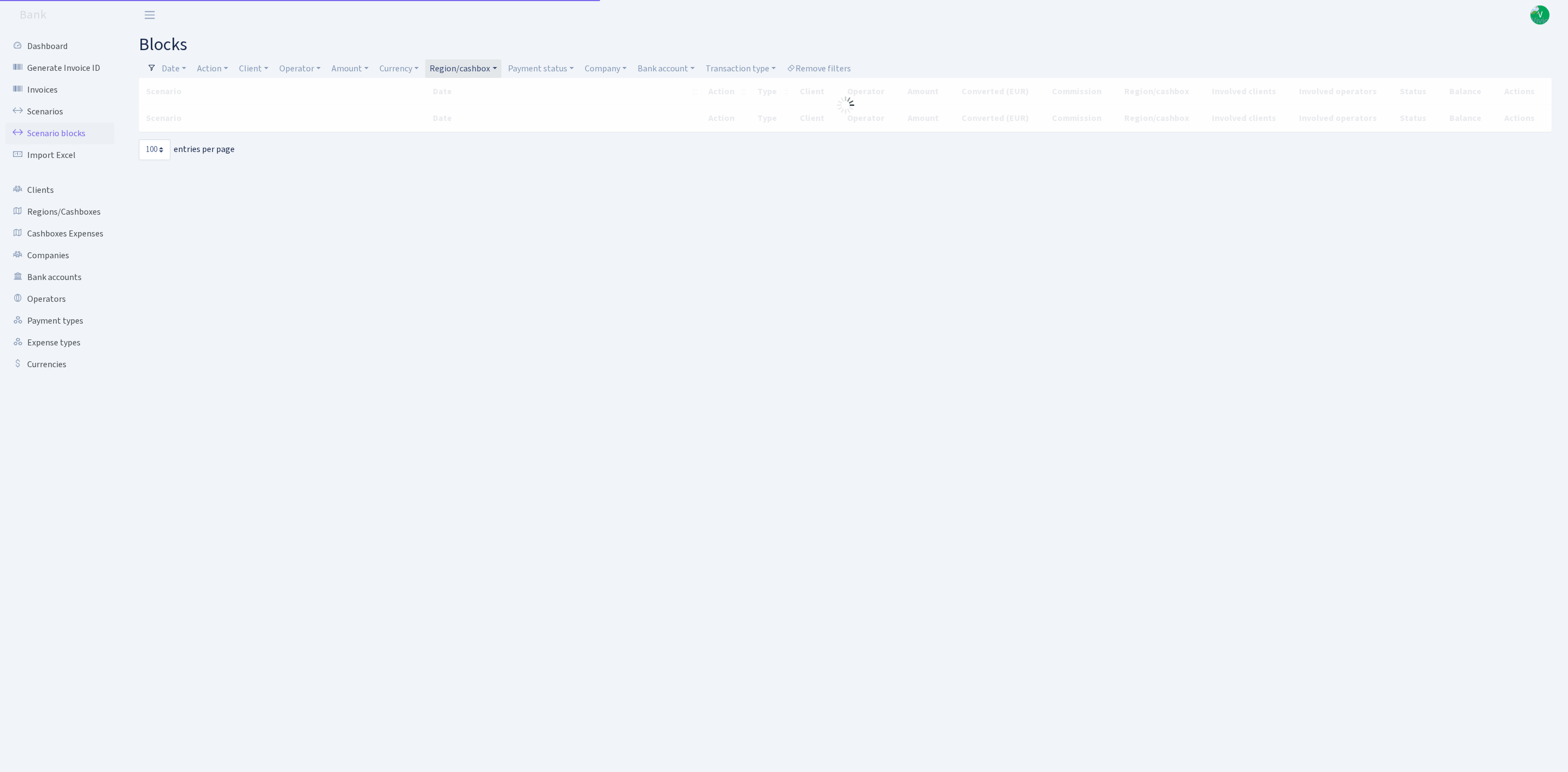
select select "100"
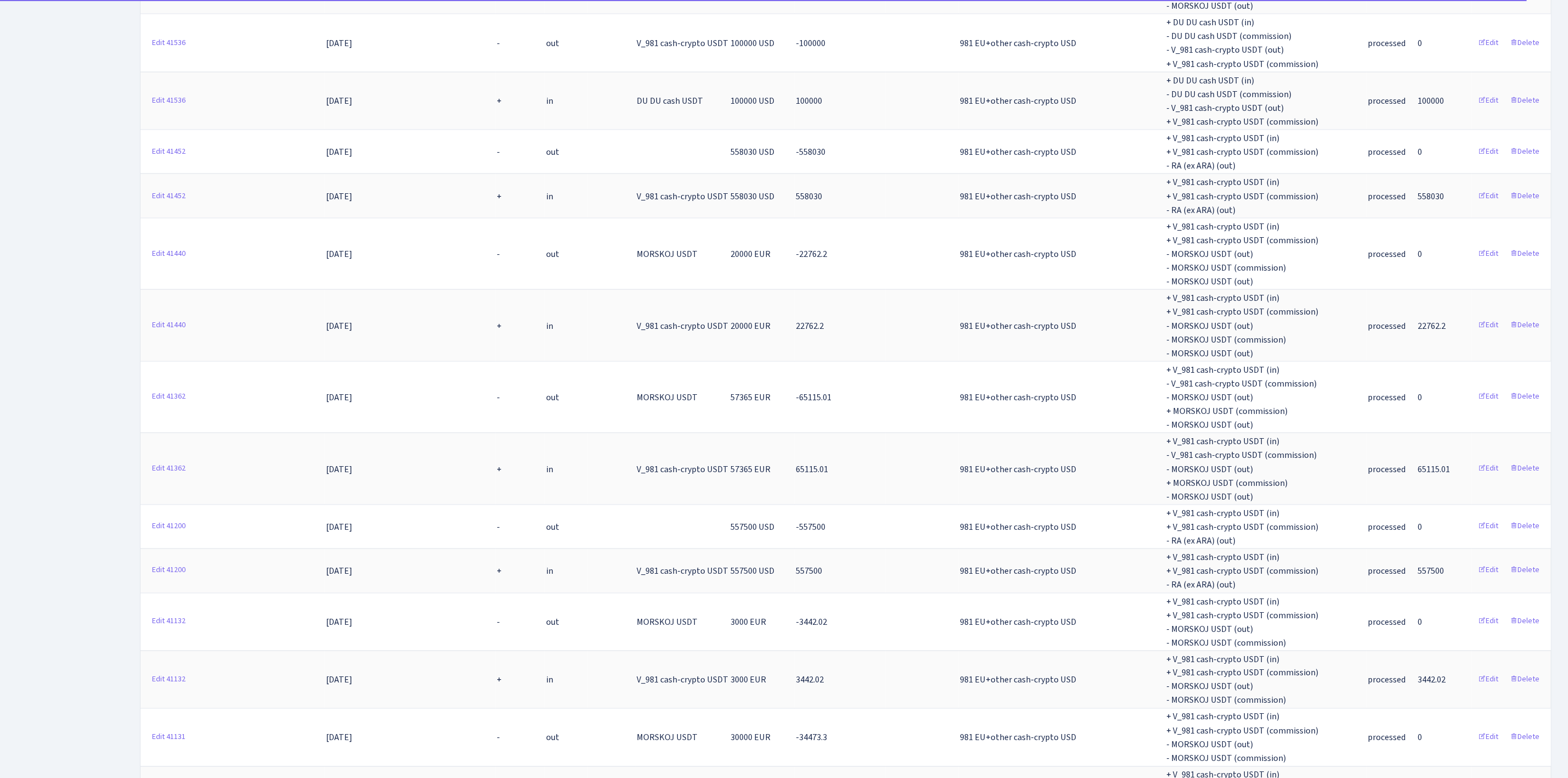
scroll to position [4984, 0]
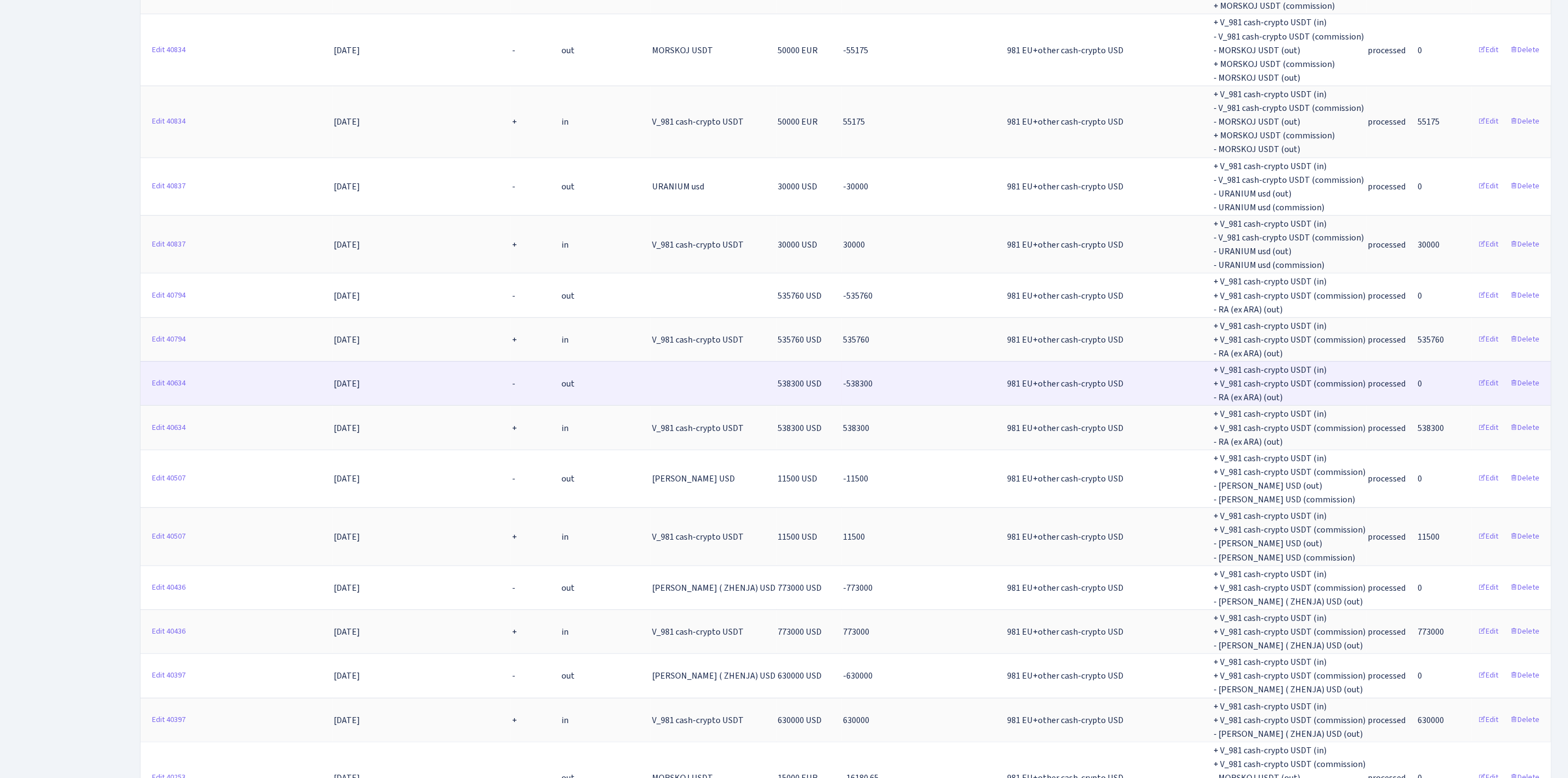
scroll to position [0, 0]
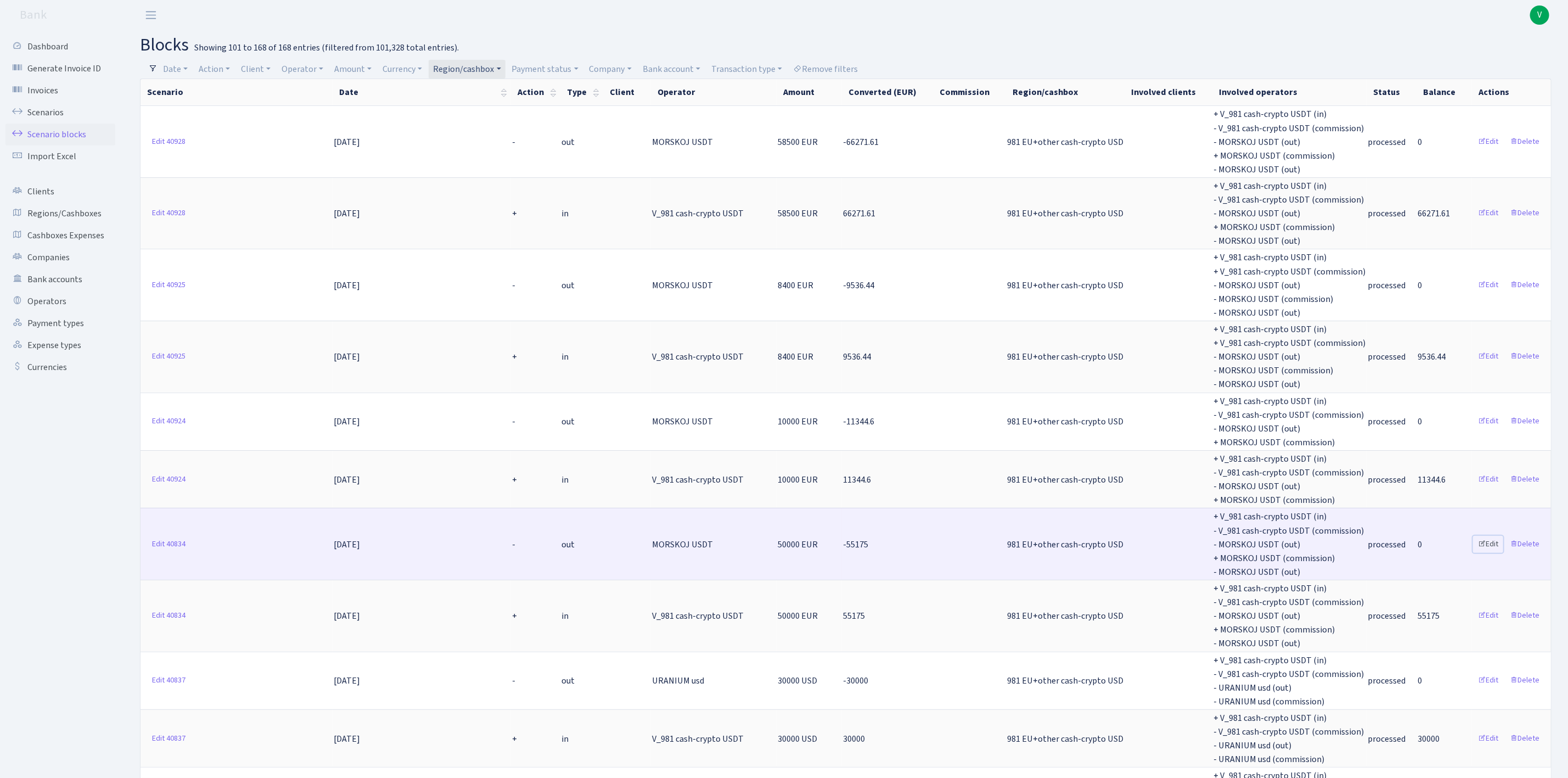
click at [1492, 536] on link "Edit" at bounding box center [1488, 544] width 30 height 17
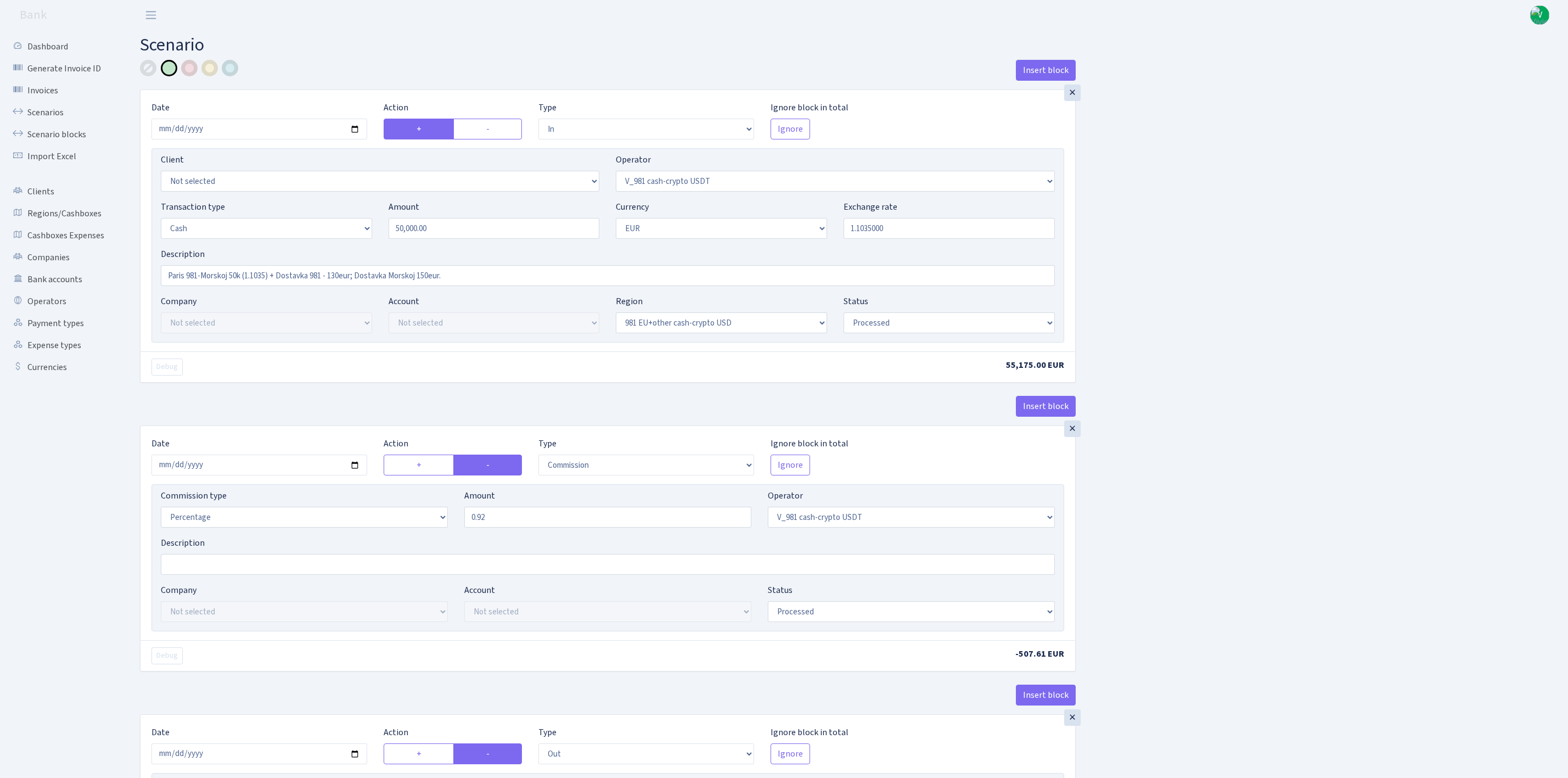
select select "in"
select select "435"
select select "1"
select select "23"
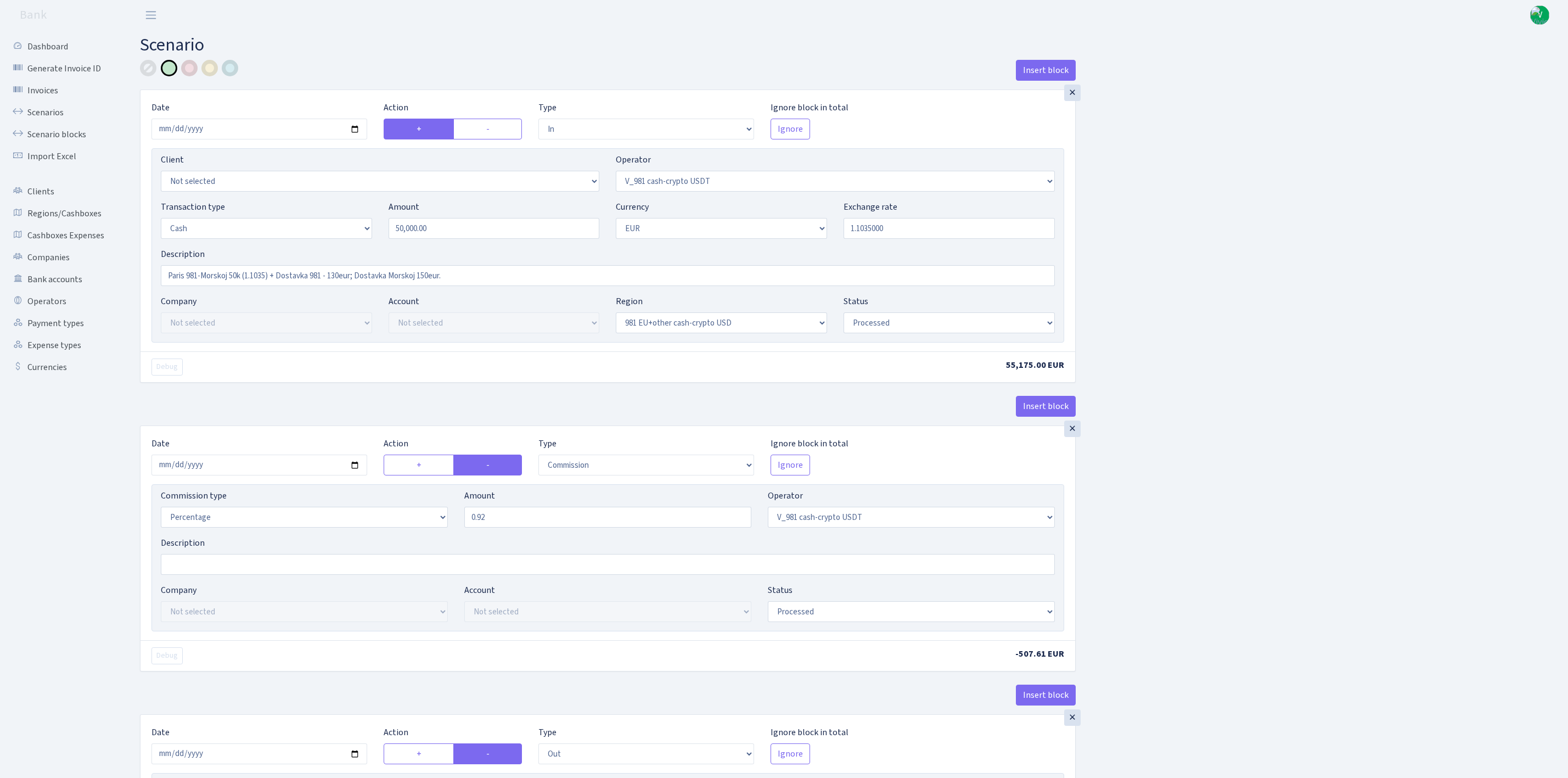
select select "processed"
select select "commission"
select select "435"
select select "processed"
select select "out"
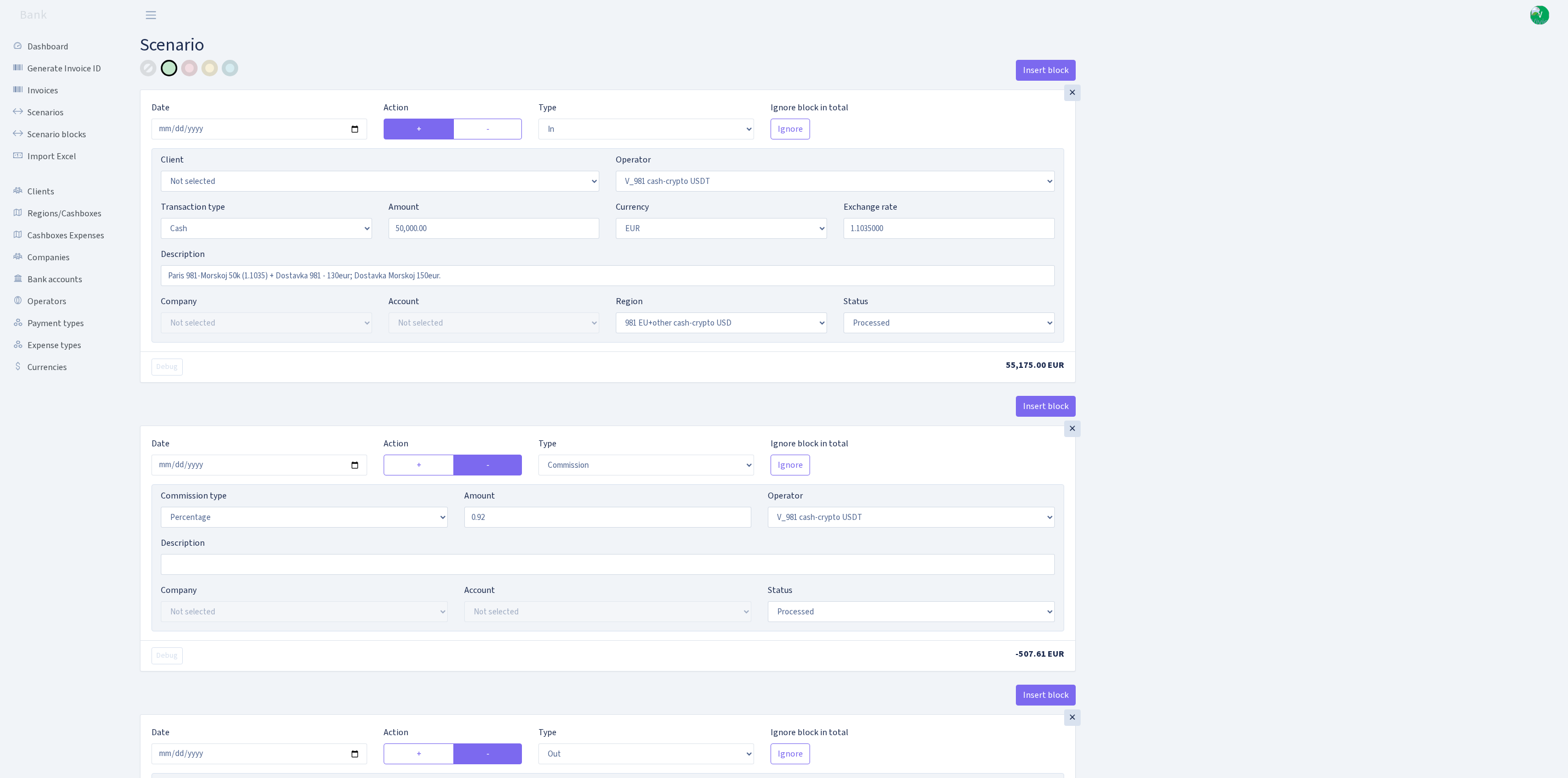
select select "324"
select select "1"
select select "23"
select select "processed"
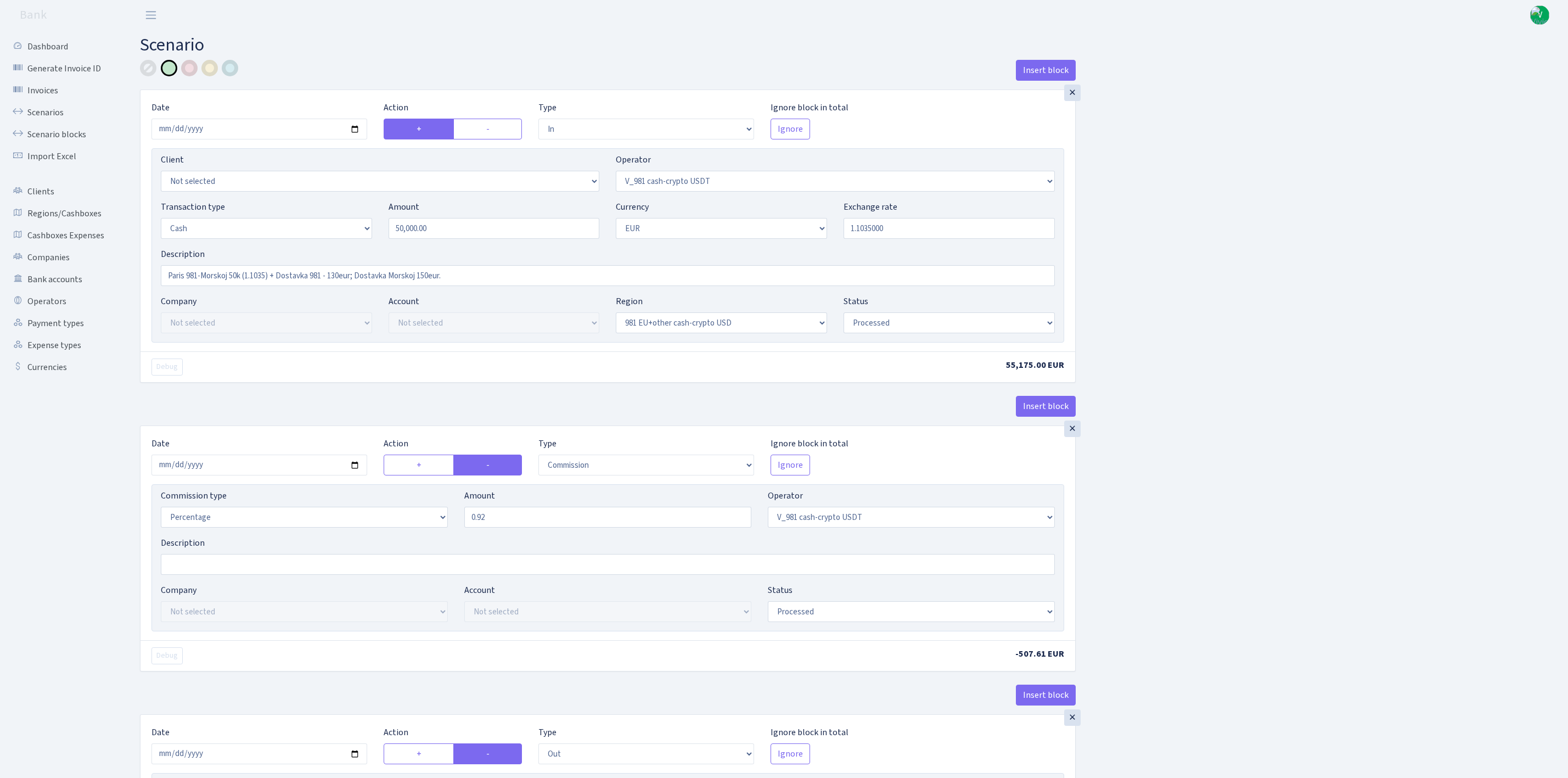
select select "commission"
select select "fixed"
select select "324"
select select "processed"
select select "out"
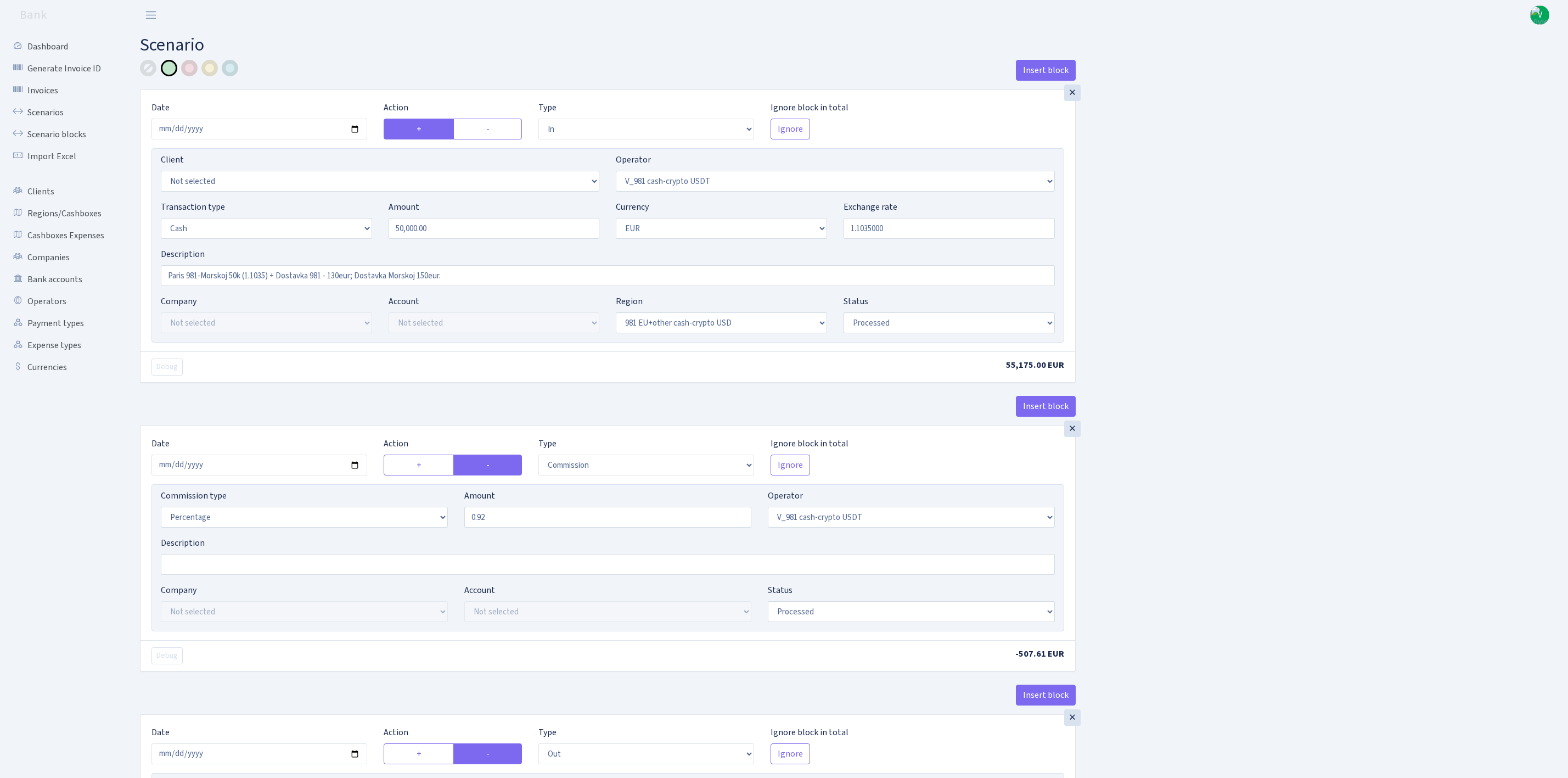
select select "324"
select select "11"
select select "1"
select select "processed"
click at [49, 106] on link "Scenarios" at bounding box center [61, 112] width 110 height 22
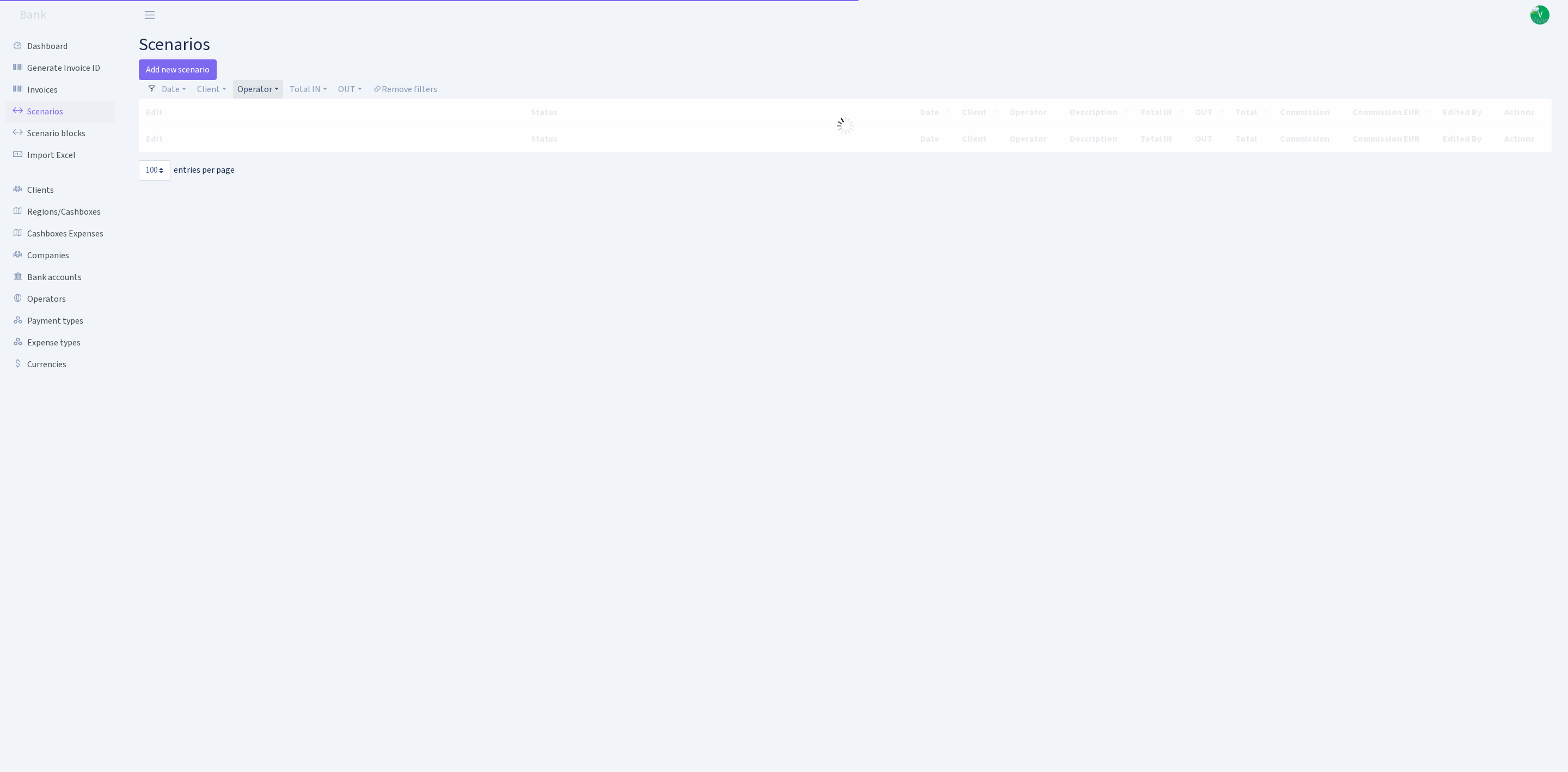
select select "100"
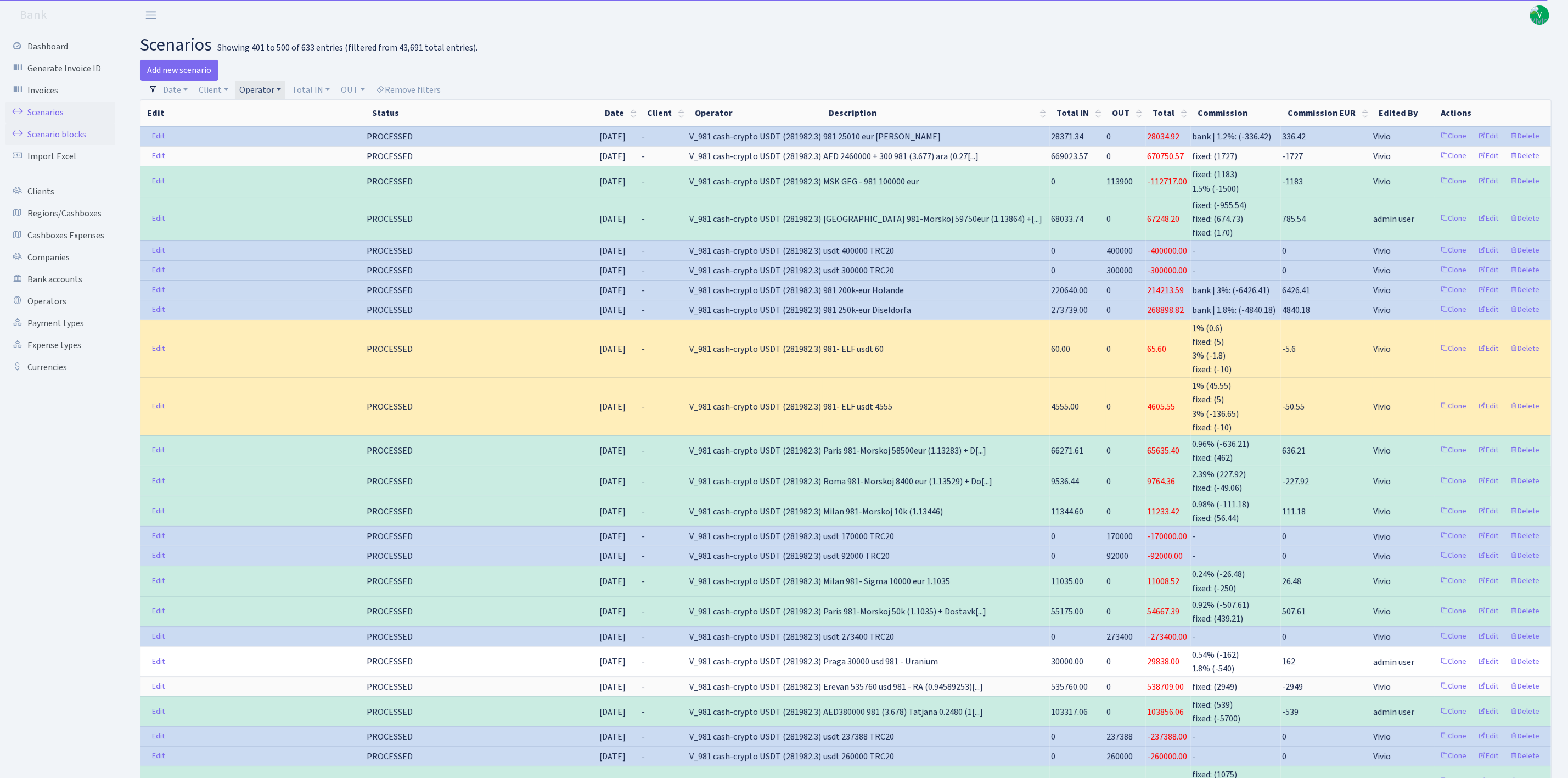
click at [61, 134] on link "Scenario blocks" at bounding box center [61, 135] width 110 height 22
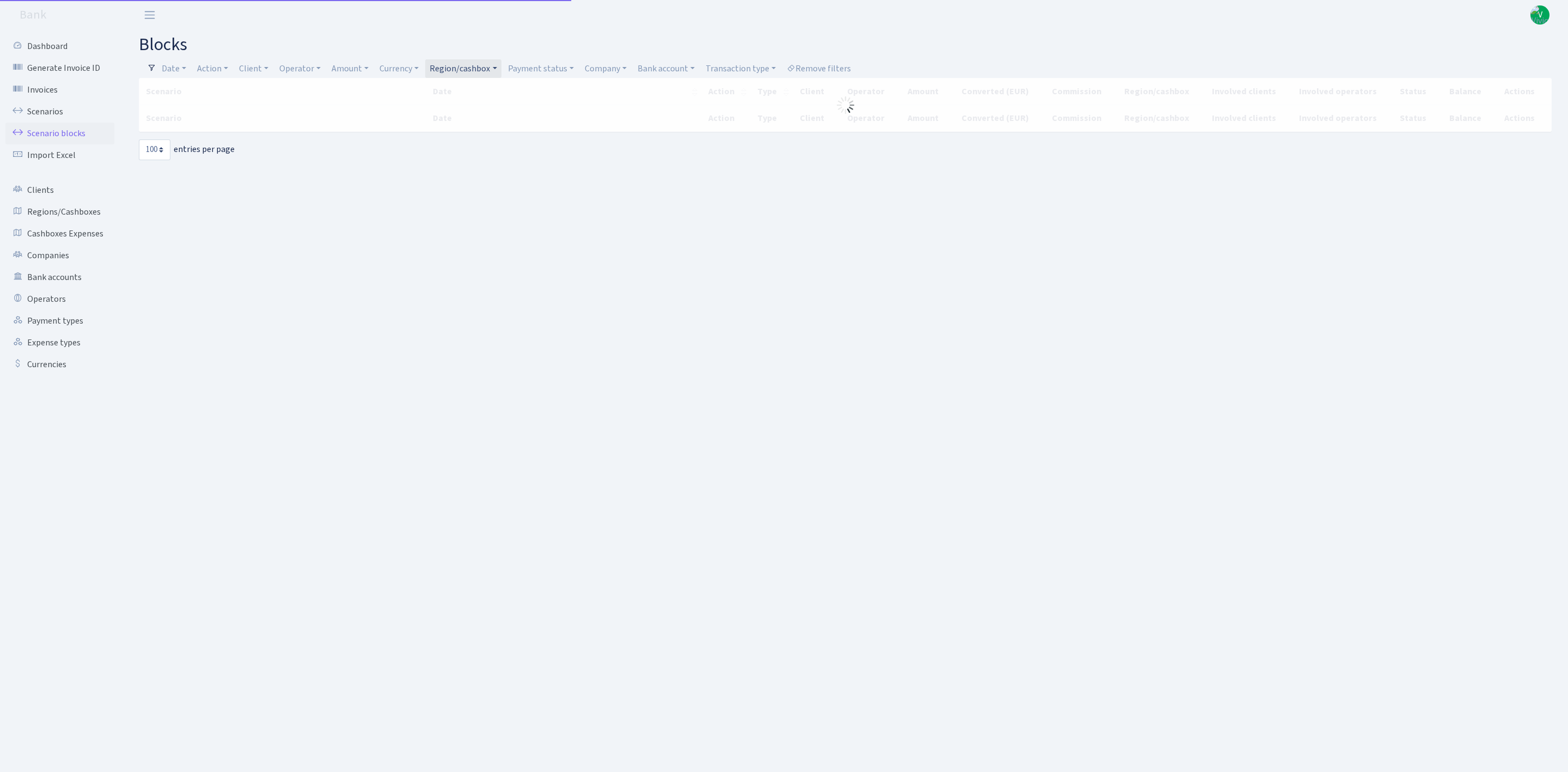
select select "100"
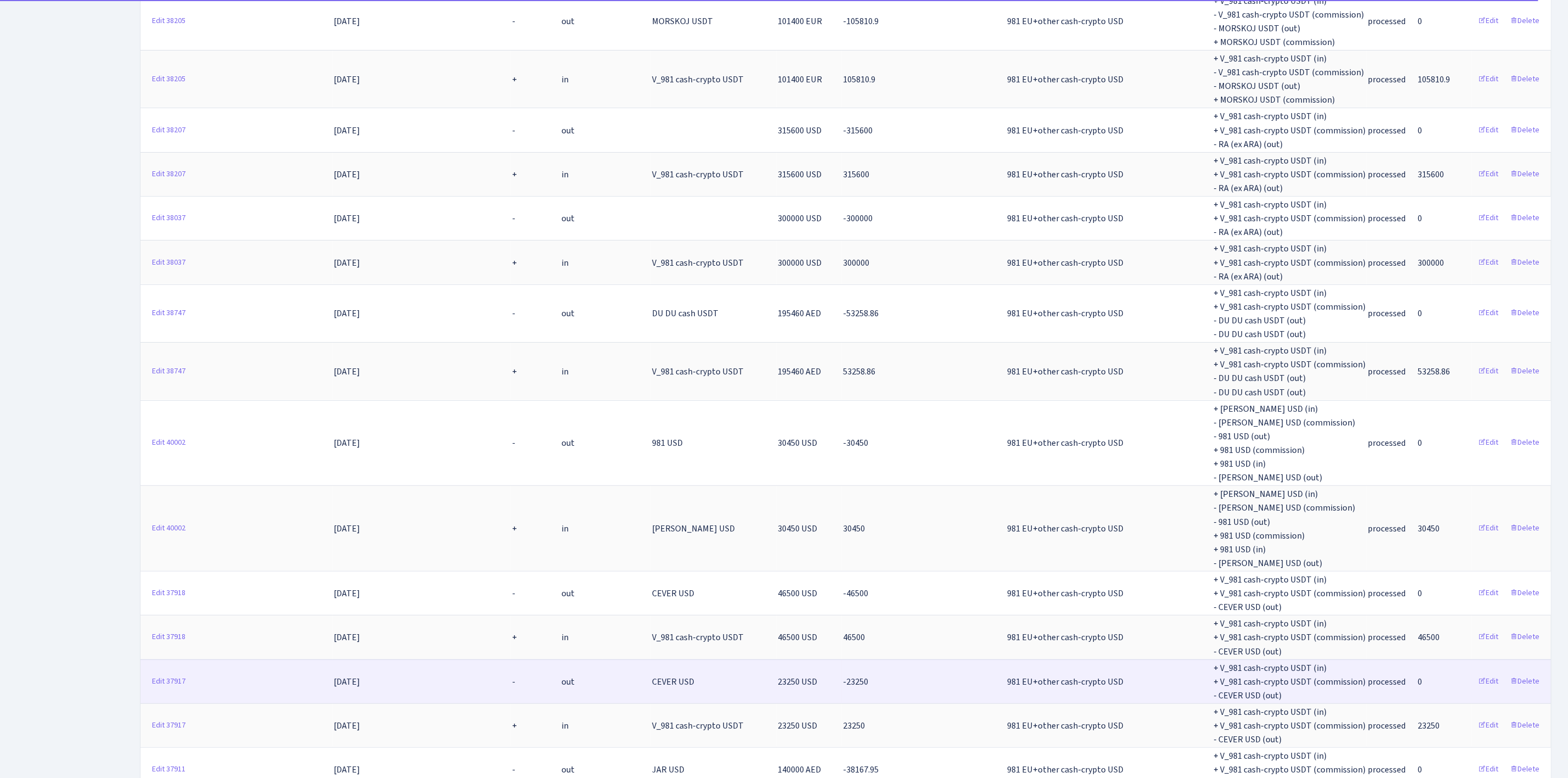
scroll to position [3293, 0]
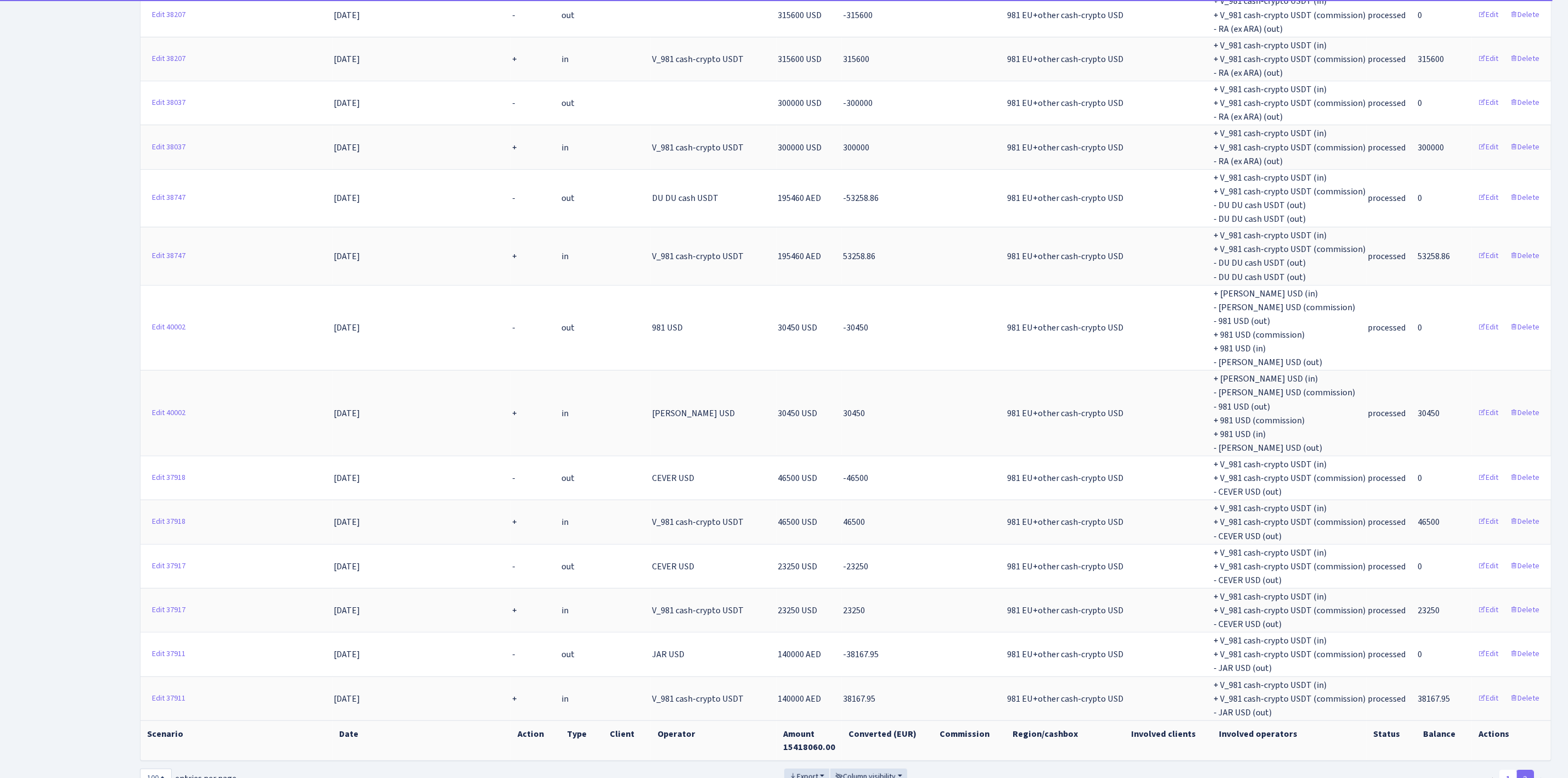
click at [1511, 770] on link "1" at bounding box center [1509, 779] width 18 height 20
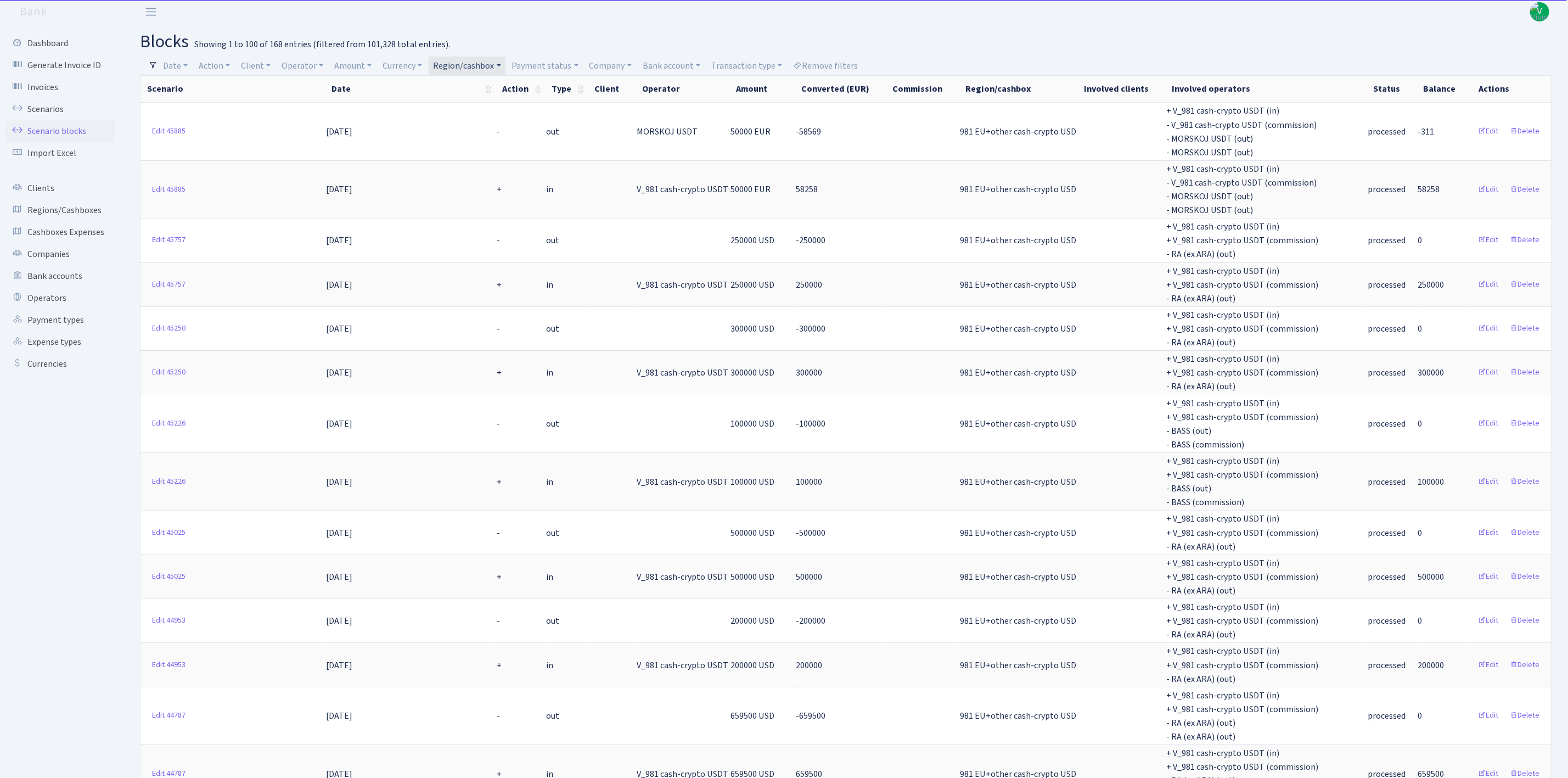
scroll to position [0, 0]
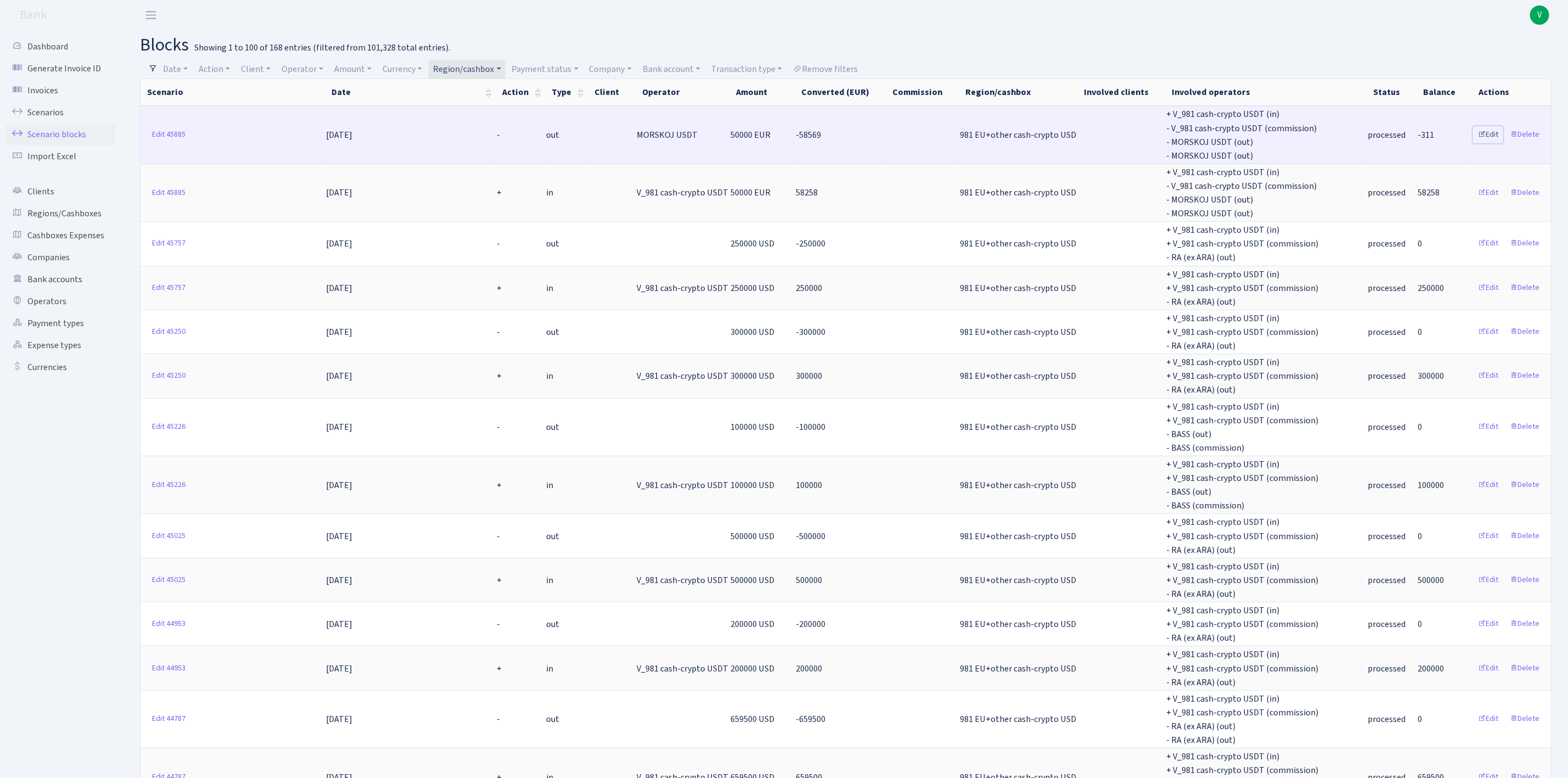
click at [1491, 132] on link "Edit" at bounding box center [1488, 135] width 30 height 17
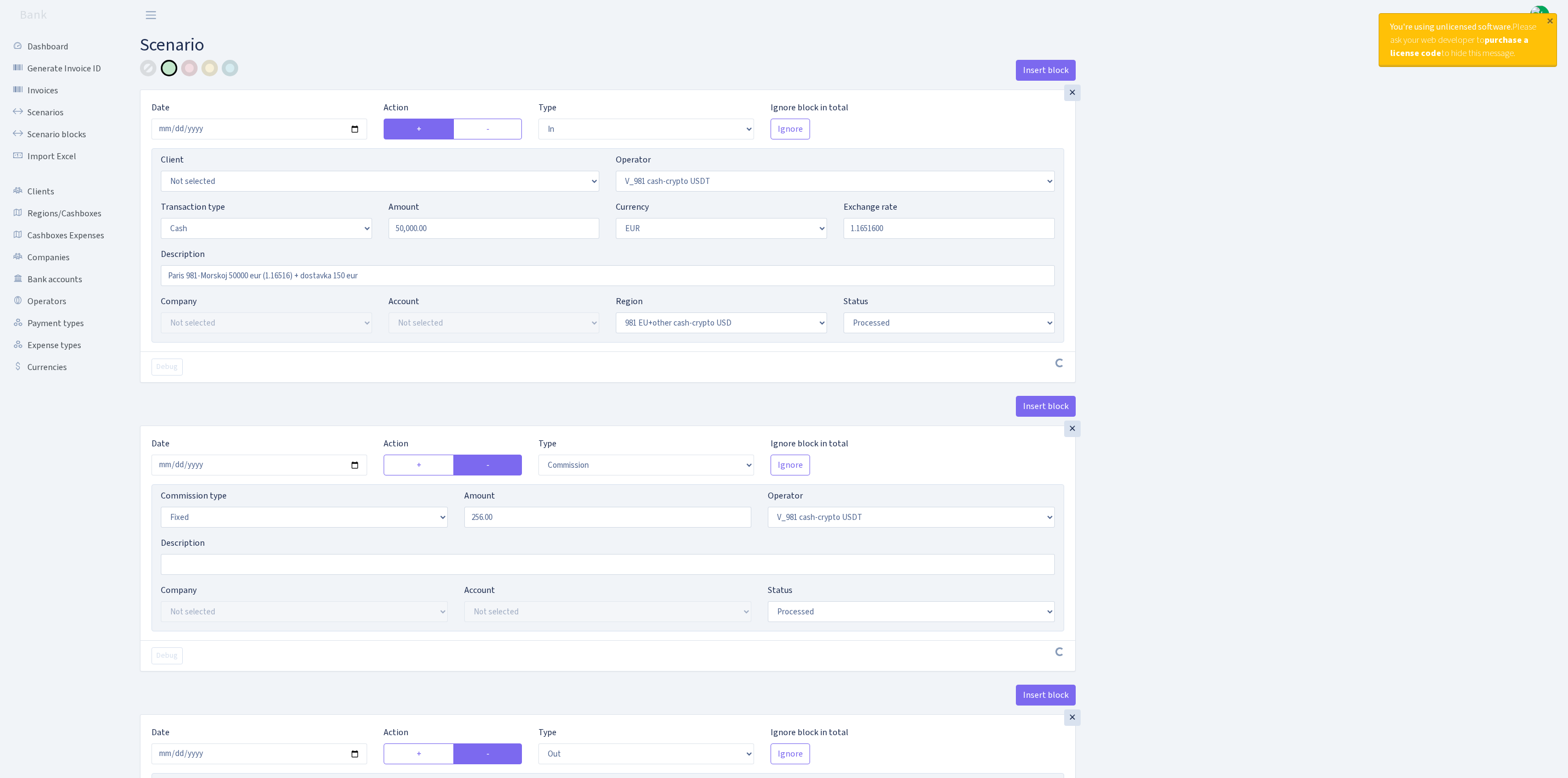
select select "in"
select select "435"
select select "1"
select select "23"
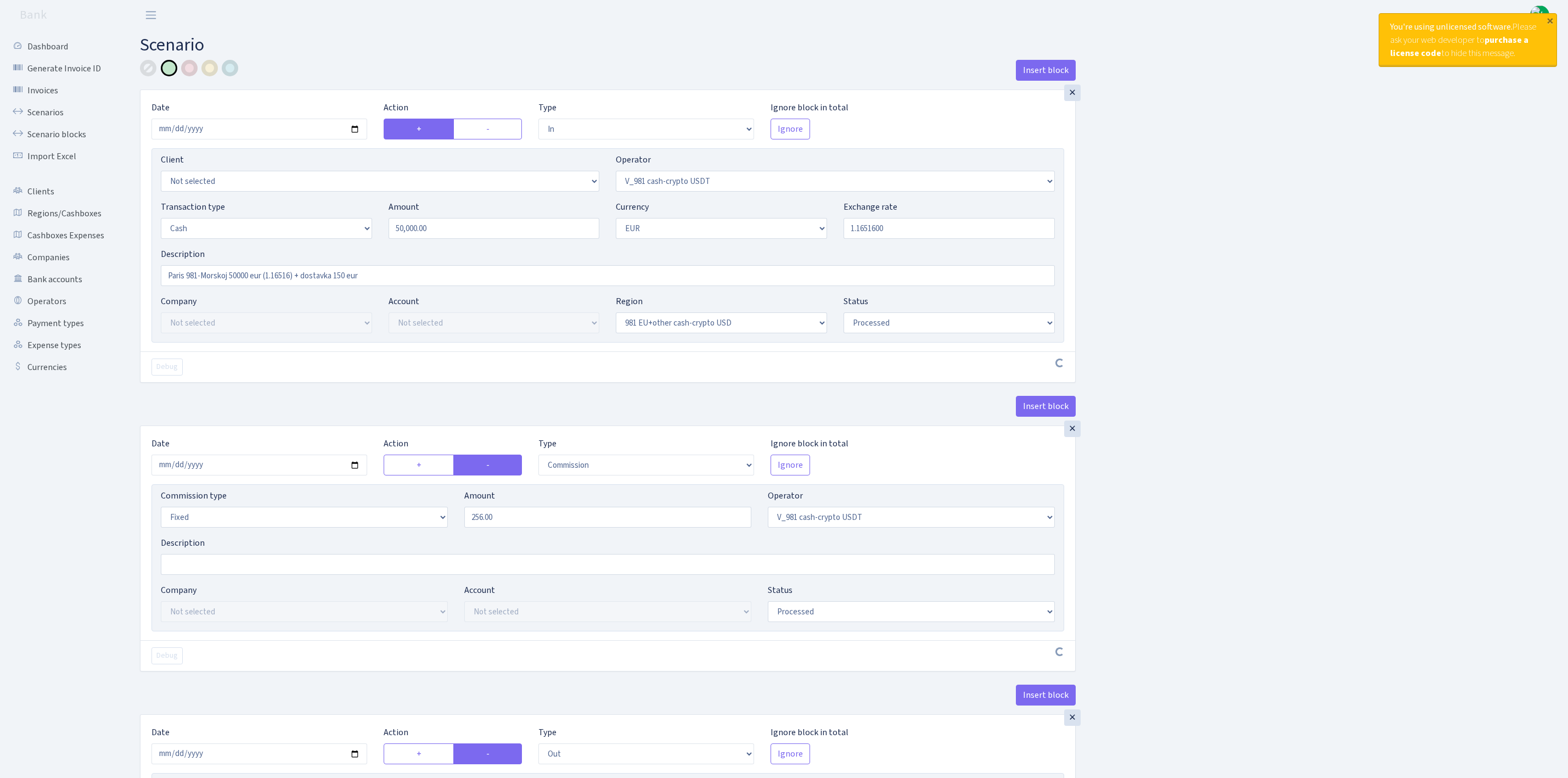
select select "processed"
select select "commission"
select select "fixed"
select select "435"
select select "processed"
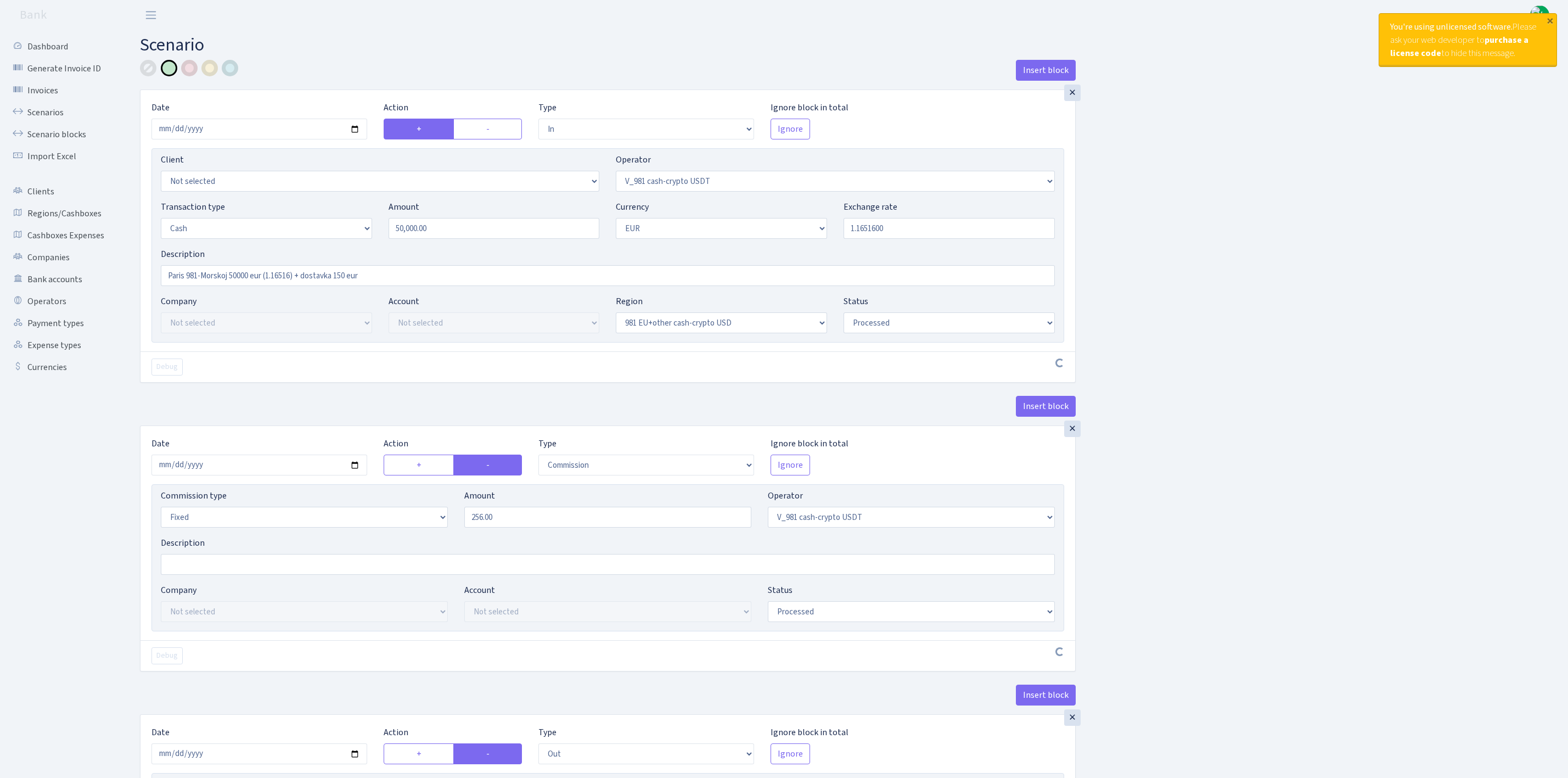
select select "out"
select select "324"
select select "1"
select select "23"
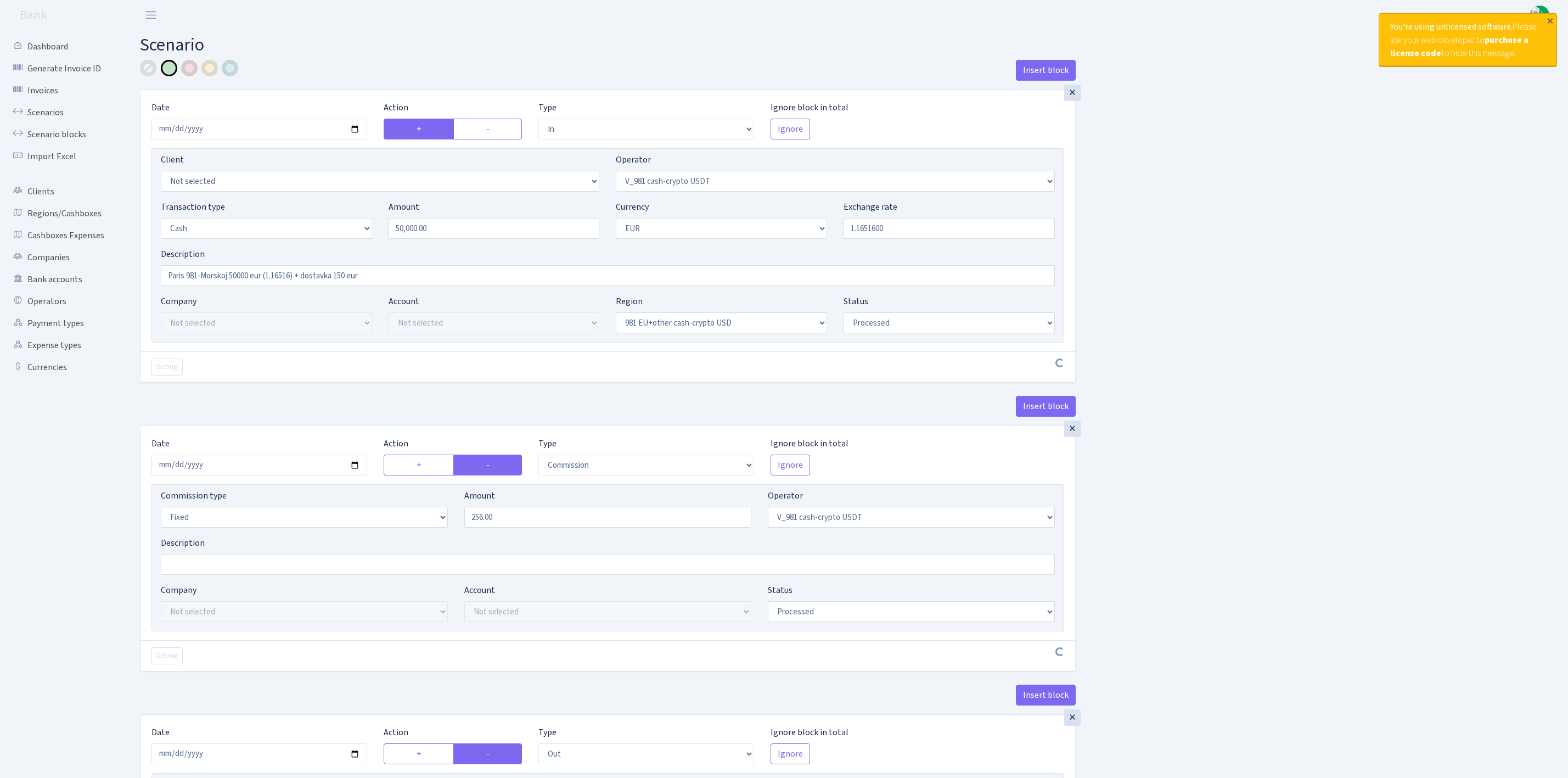
select select "processed"
select select "out"
select select "324"
select select "11"
select select "1"
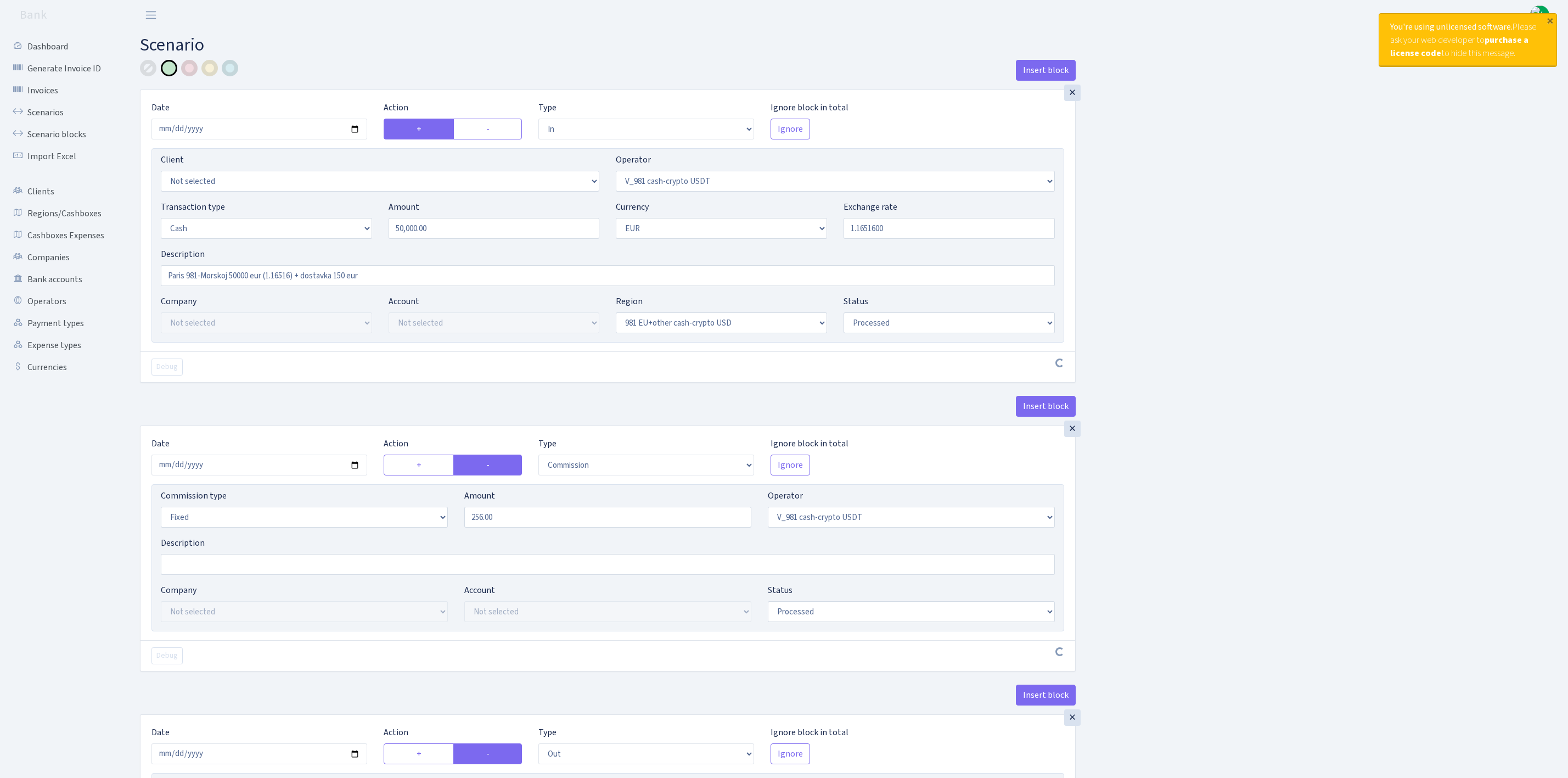
select select "processed"
click at [1287, 390] on div "Insert block × Date 2025-09-02 Action + - Type --- In Out Commission Field requ…" at bounding box center [846, 747] width 1428 height 1376
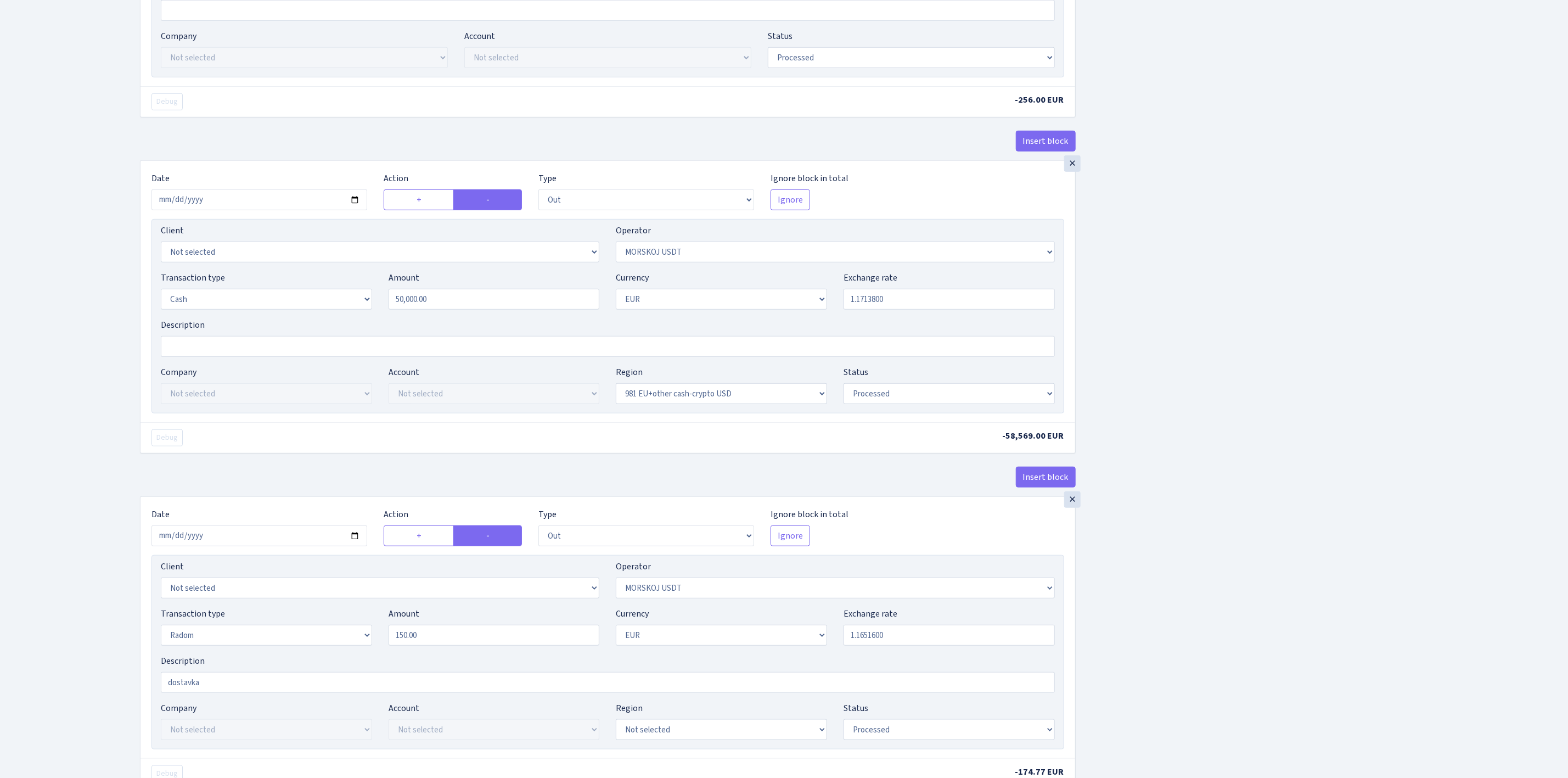
scroll to position [636, 0]
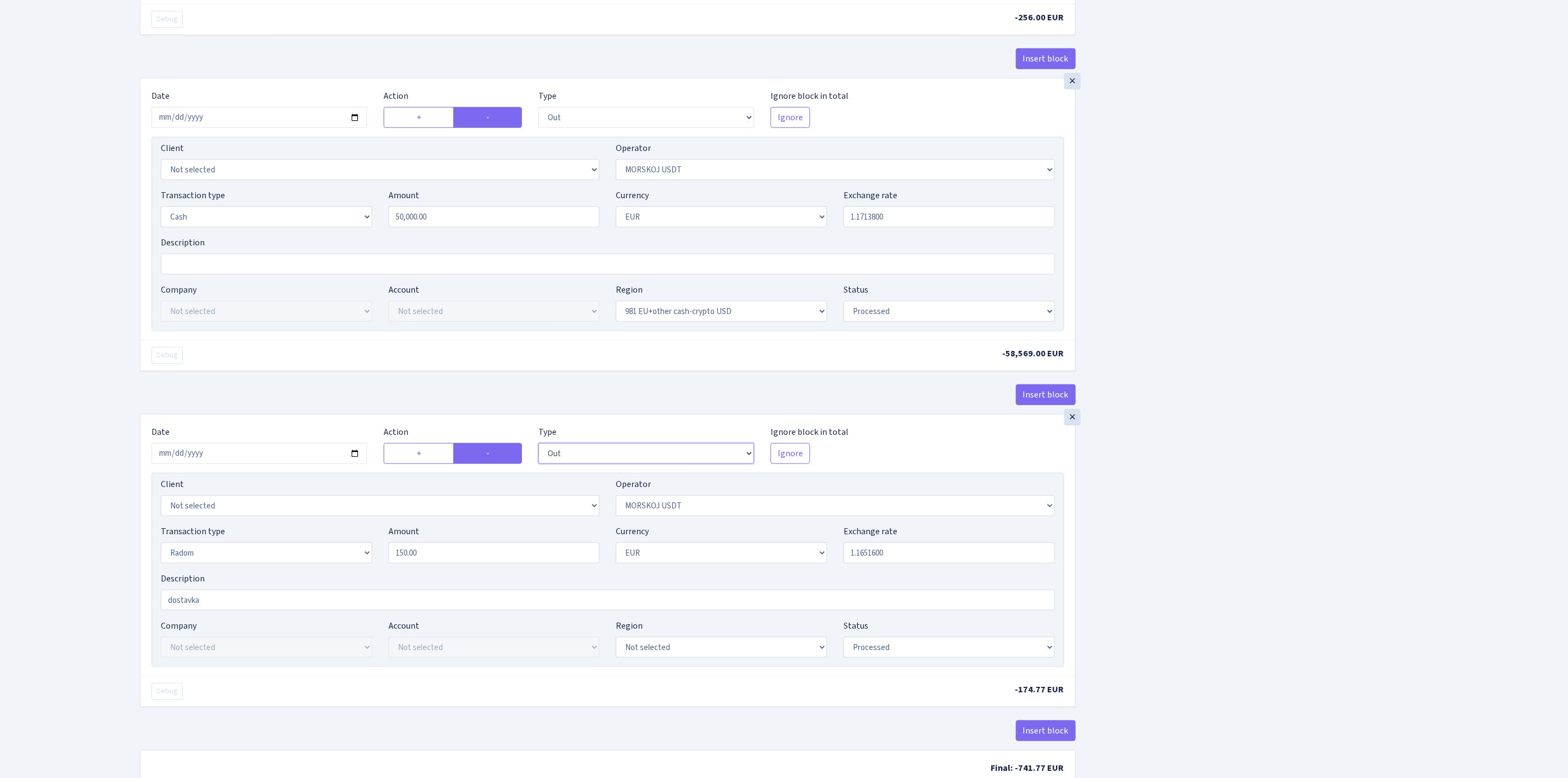
click at [567, 461] on select "--- In Out Commission" at bounding box center [646, 453] width 216 height 21
select select "commission"
click at [538, 452] on select "--- In Out Commission" at bounding box center [646, 453] width 216 height 21
select select "324"
select select "processed"
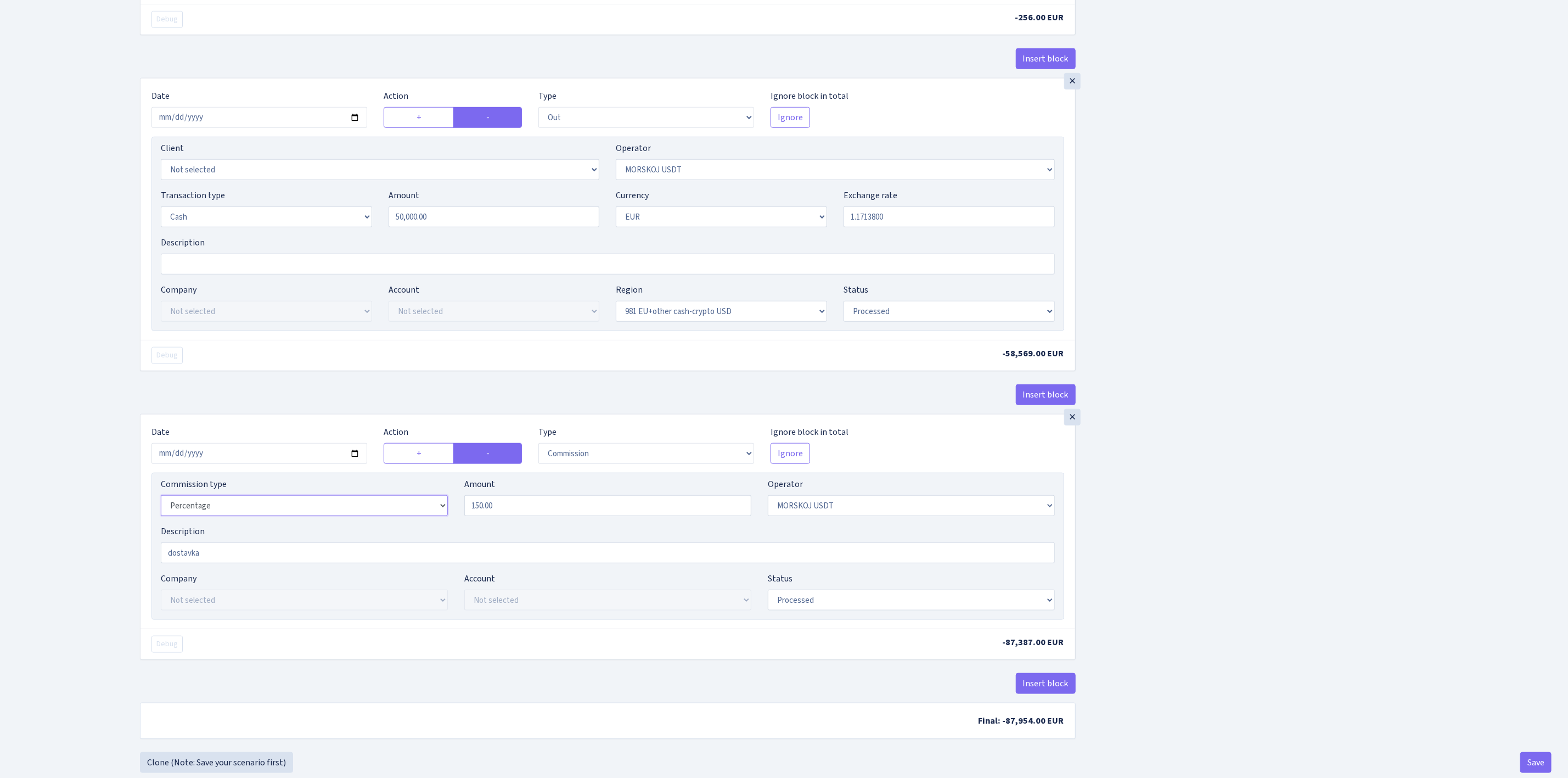
click at [341, 514] on select "Percentage Fixed Bank" at bounding box center [304, 505] width 287 height 21
select select "fixed"
click at [161, 505] on select "Percentage Fixed Bank" at bounding box center [304, 505] width 287 height 21
click at [568, 464] on select "--- In Out Commission" at bounding box center [646, 453] width 216 height 21
select select "out"
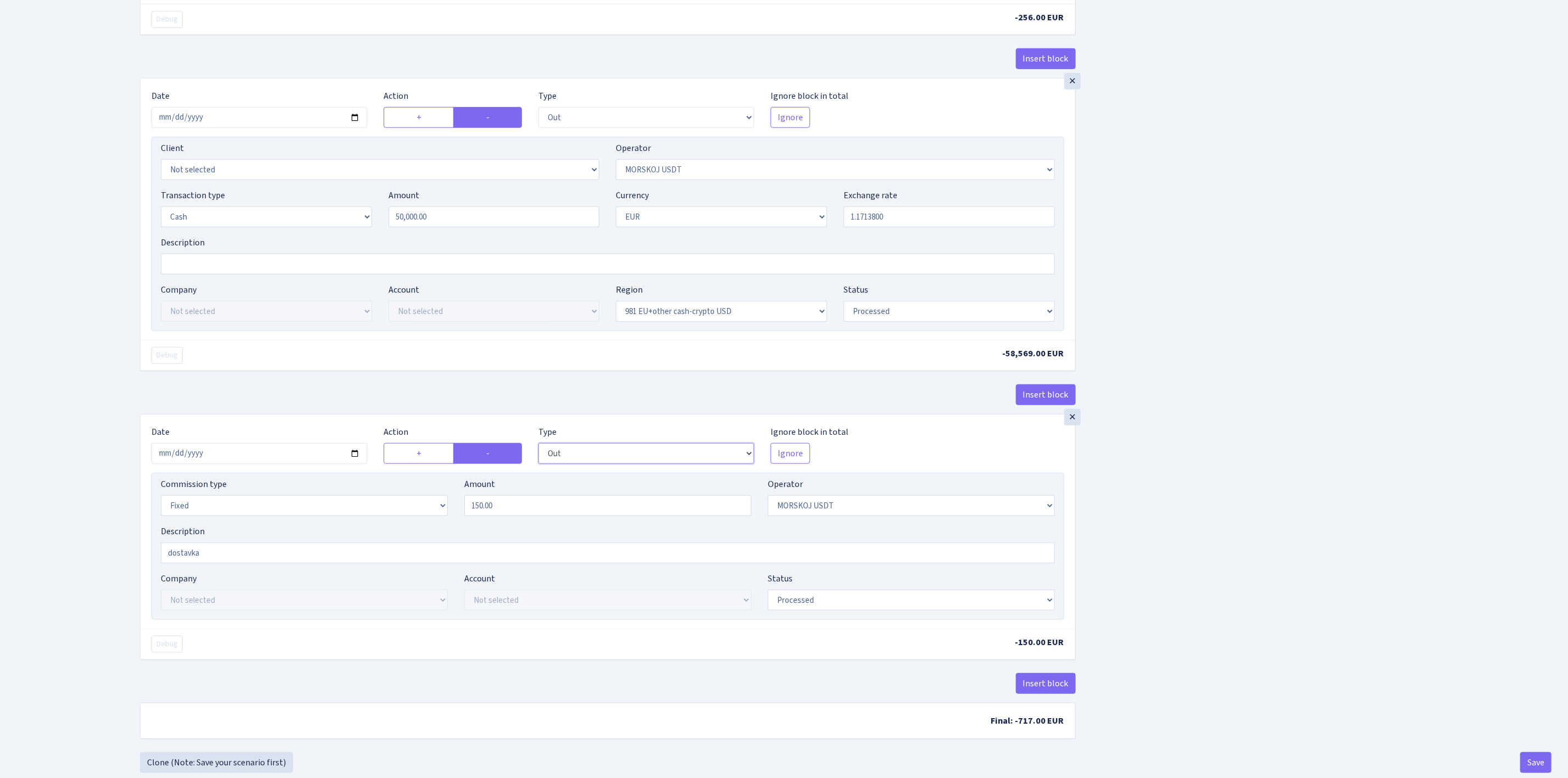
click at [538, 452] on select "--- In Out Commission" at bounding box center [646, 453] width 216 height 21
select select
select select "processed"
select select "1"
select select "324"
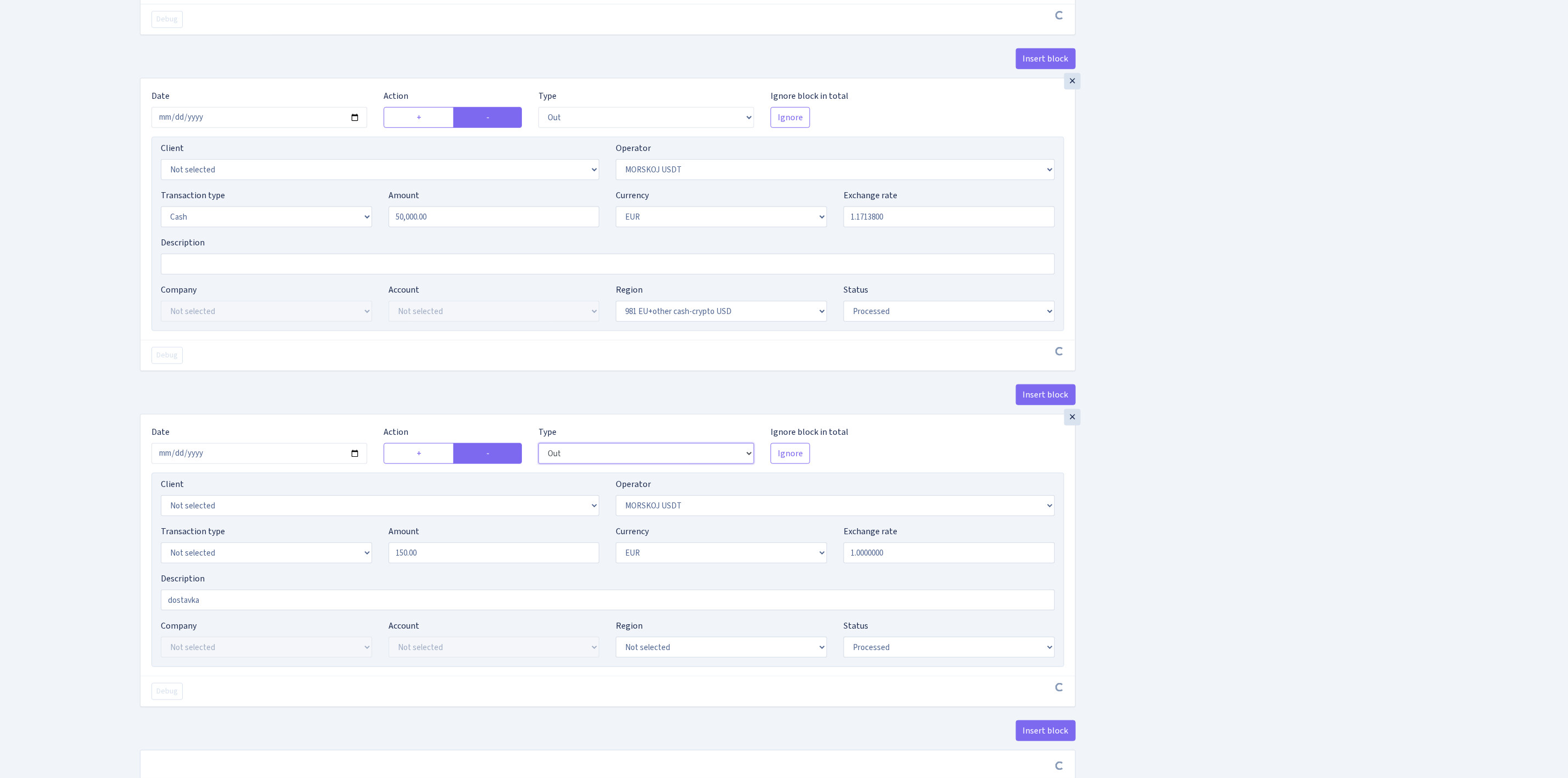
select select
click at [290, 563] on select "Not selected 981 ELF FISH crypto GIRT IVO dekl MM-BALTIC eur UAB Bank Cash Cash…" at bounding box center [266, 552] width 211 height 21
select select "11"
click at [161, 552] on select "Not selected 981 ELF FISH crypto GIRT IVO dekl MM-BALTIC eur UAB Bank Cash Cash…" at bounding box center [266, 552] width 211 height 21
drag, startPoint x: 920, startPoint y: 227, endPoint x: 795, endPoint y: 208, distance: 126.4
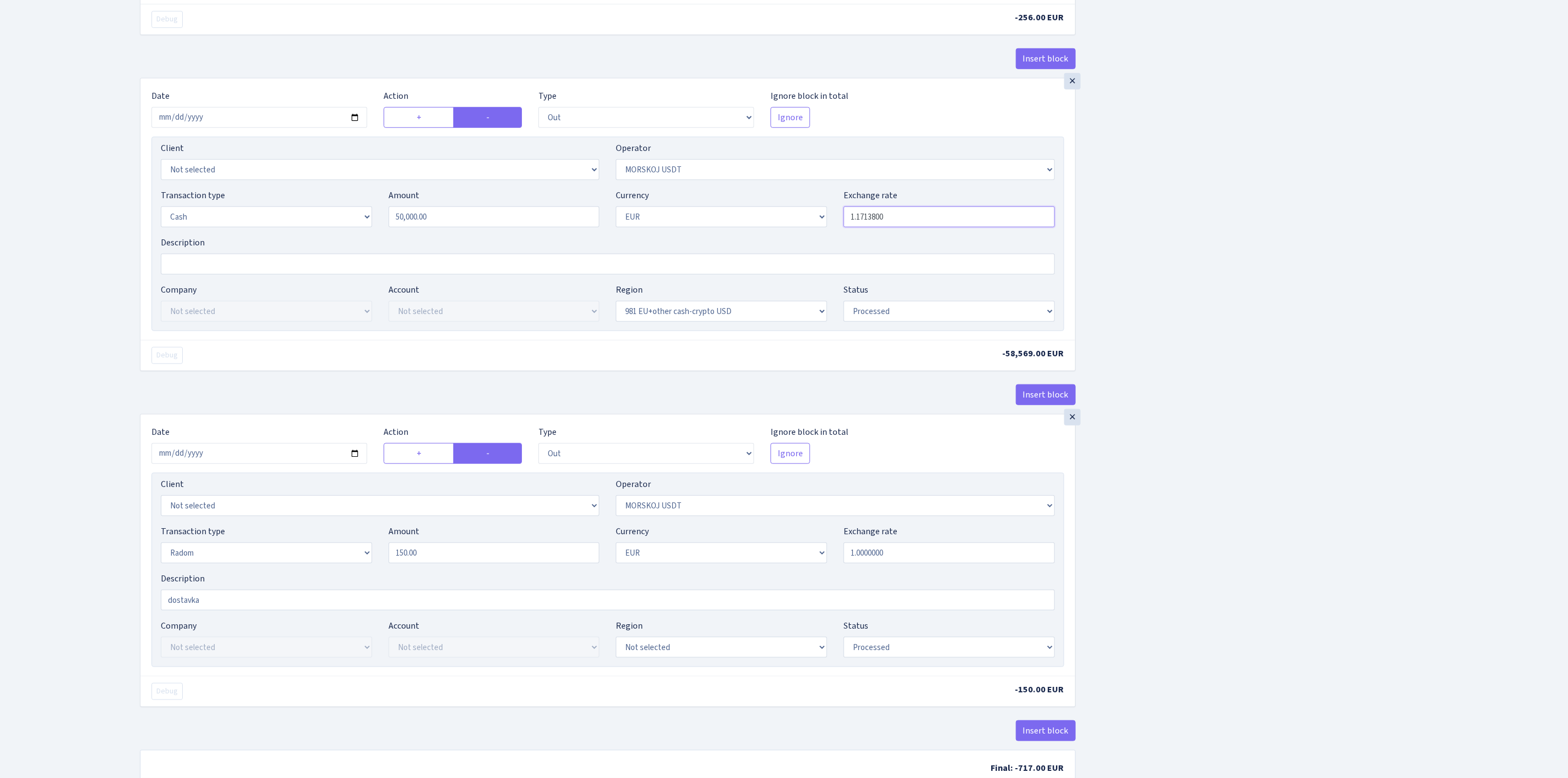
click at [795, 207] on div "Transaction type Not selected 981 ELF FISH crypto GIRT IVO dekl MM-BALTIC eur U…" at bounding box center [608, 212] width 911 height 47
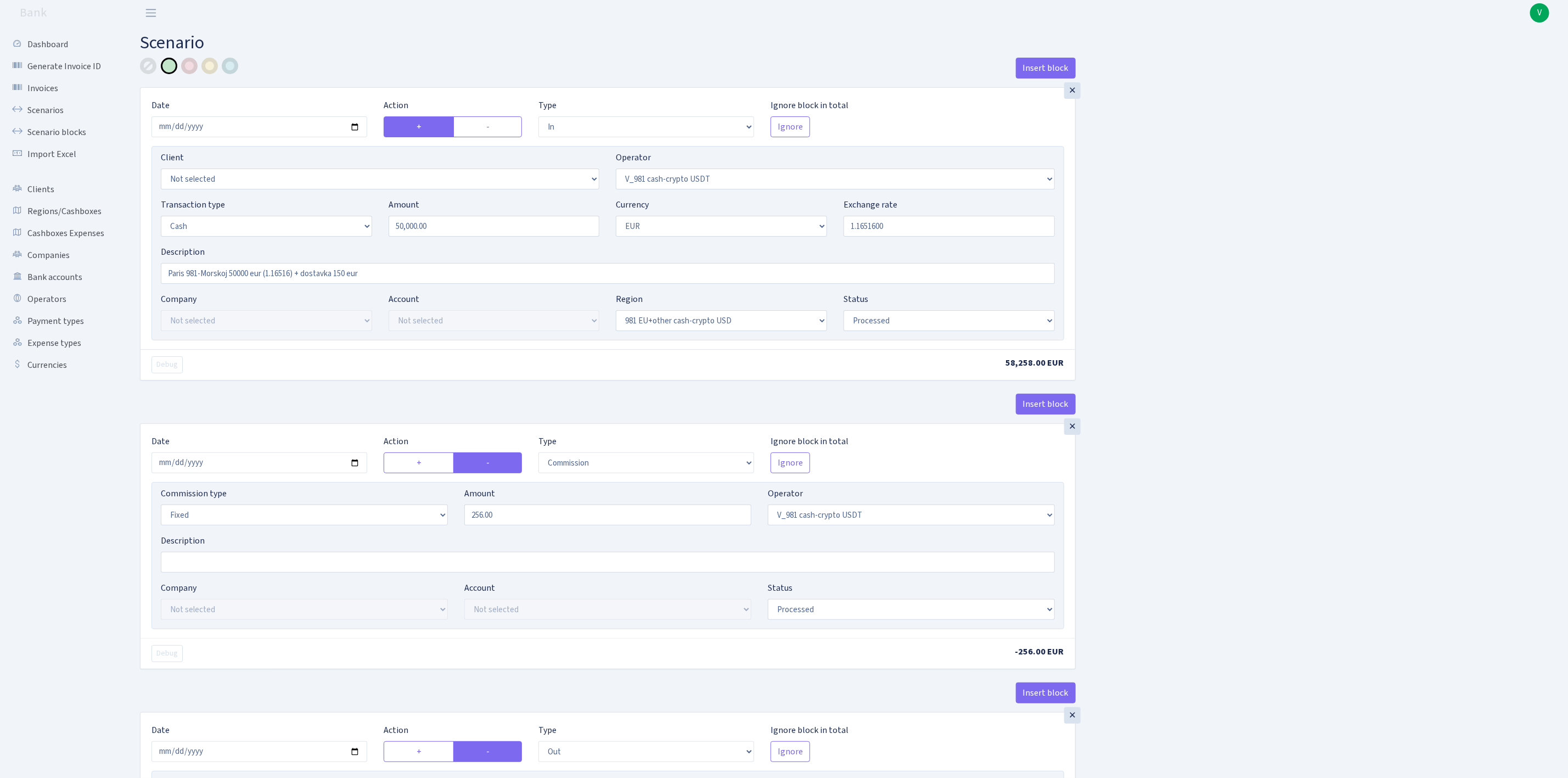
scroll to position [0, 0]
drag, startPoint x: 869, startPoint y: 221, endPoint x: 784, endPoint y: 206, distance: 86.3
click at [784, 206] on div "Transaction type Not selected 981 ELF FISH crypto GIRT IVO dekl MM-BALTIC eur U…" at bounding box center [608, 224] width 911 height 47
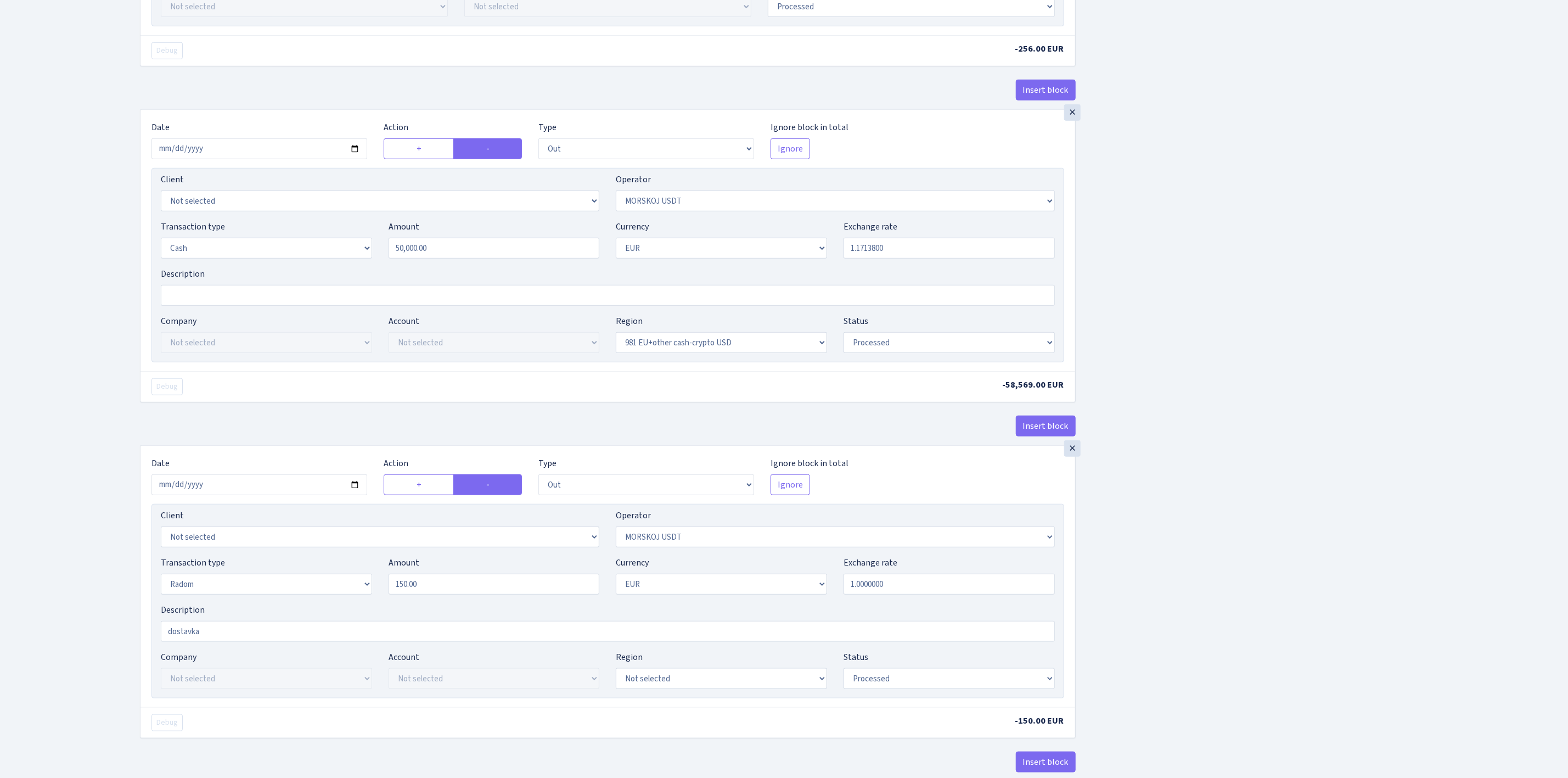
scroll to position [719, 0]
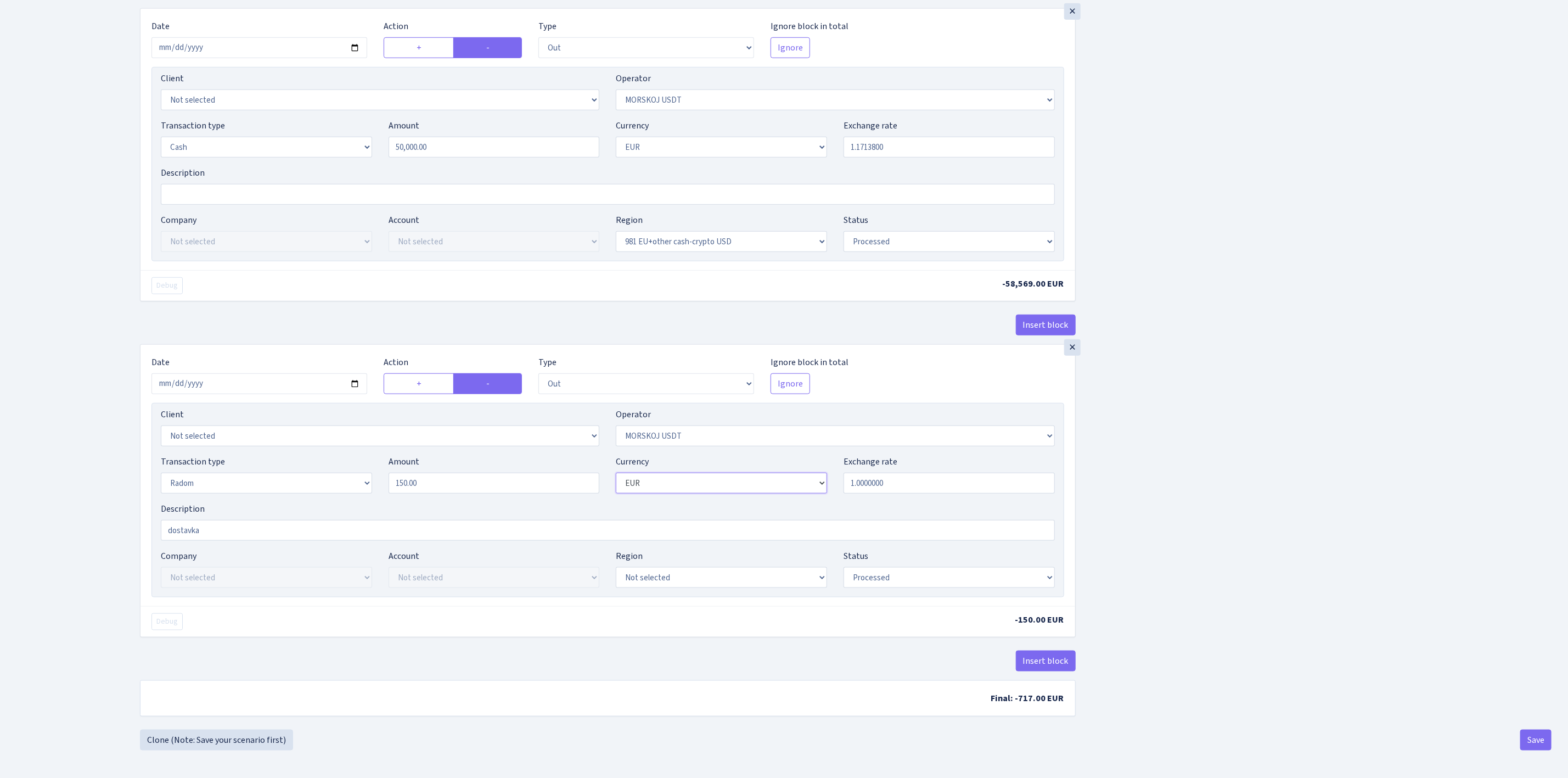
click at [731, 486] on select "Not selected AED BGN BTC ETH EUR GBP JPN RUB TRX UAH" at bounding box center [721, 483] width 211 height 21
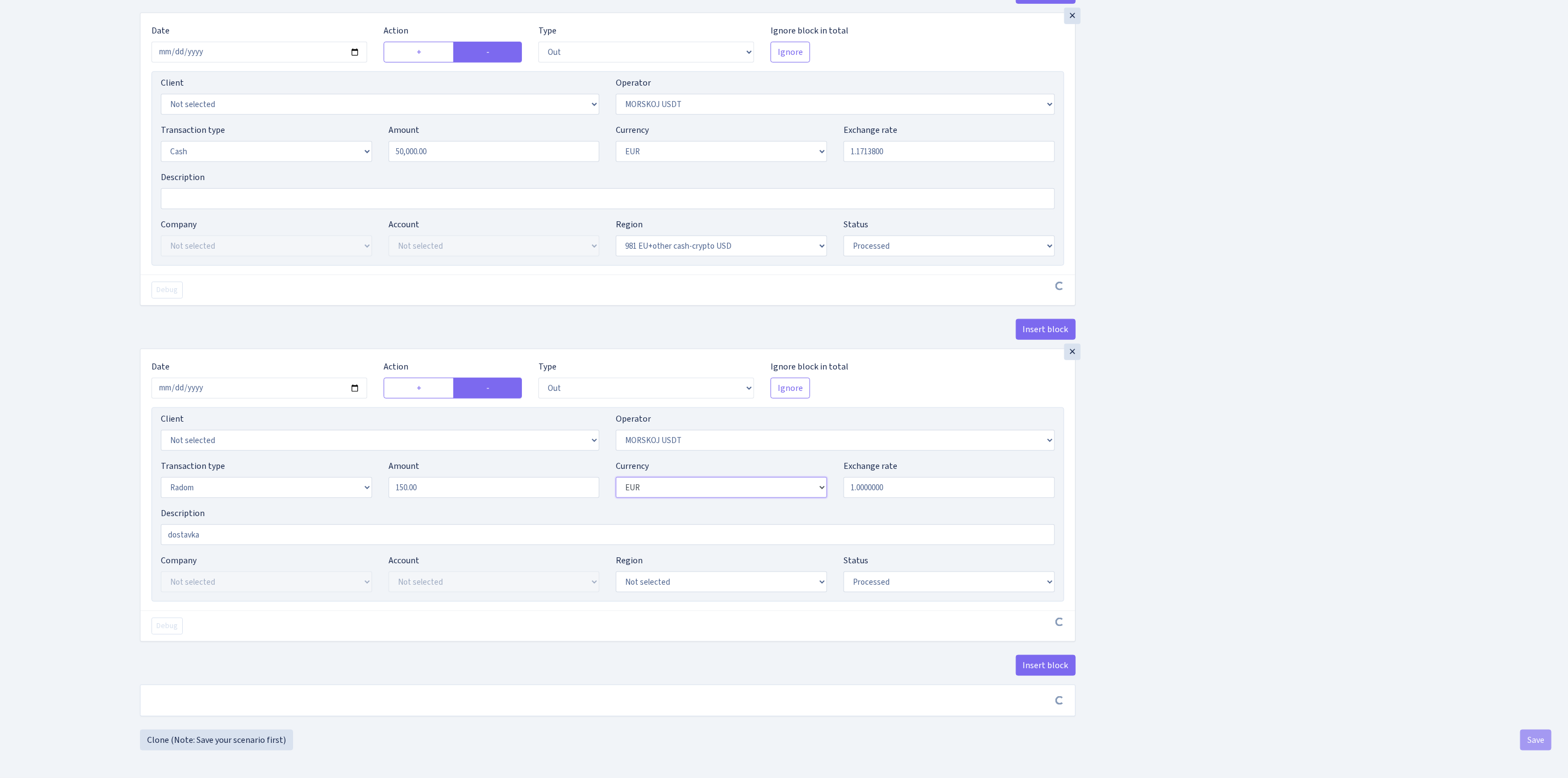
scroll to position [715, 0]
select select
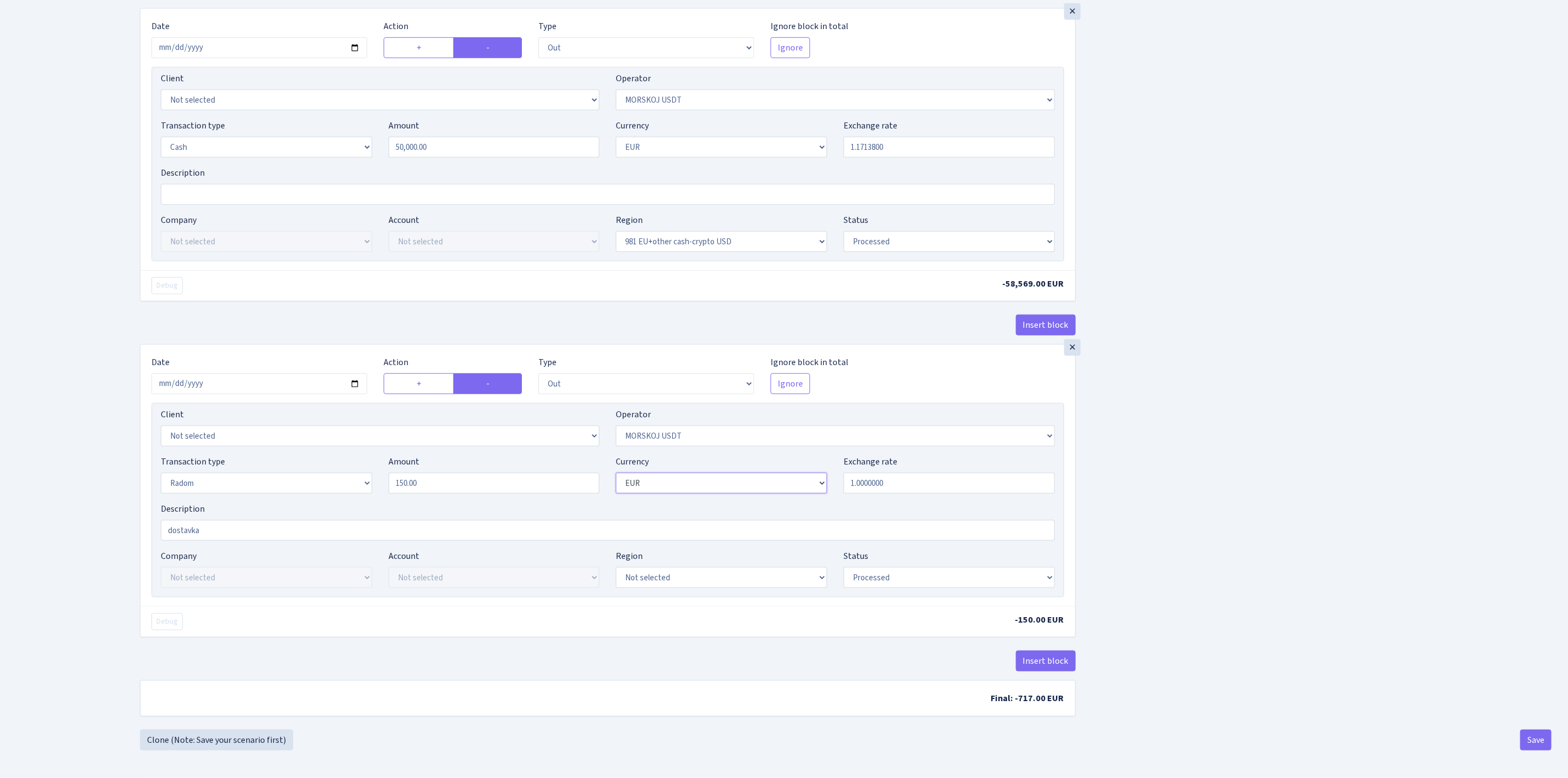
select select "6"
click at [616, 474] on select "Not selected AED BGN BTC ETH EUR GBP JPN RUB TRX UAH" at bounding box center [721, 483] width 211 height 21
select select
drag, startPoint x: 914, startPoint y: 478, endPoint x: 790, endPoint y: 467, distance: 124.5
click at [790, 467] on div "Transaction type Not selected 981 ELF FISH crypto GIRT IVO dekl MM-BALTIC eur U…" at bounding box center [608, 479] width 911 height 47
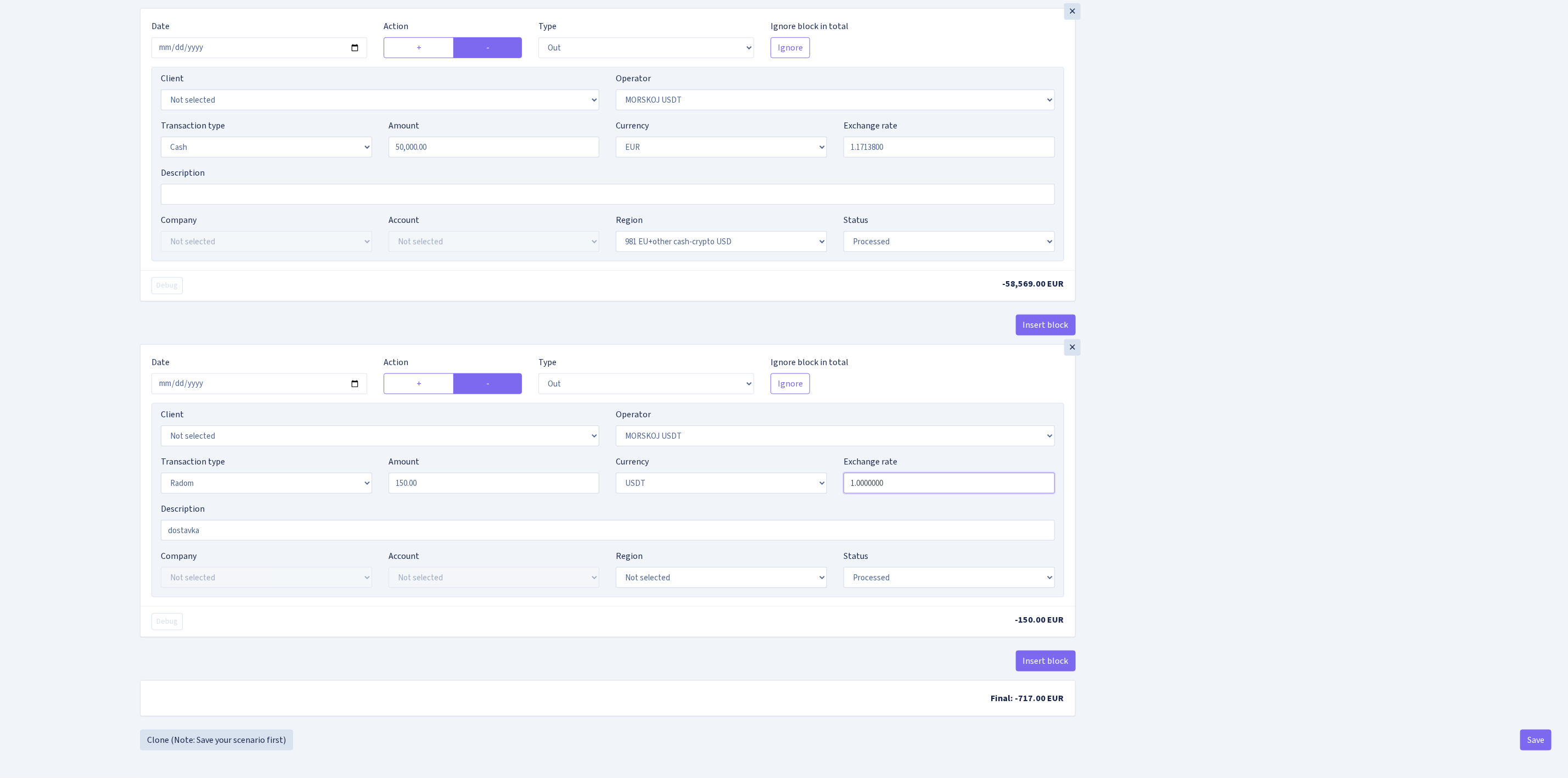
paste input "16516"
type input "1.1651600"
select select
type input "1.1651600"
click at [1169, 514] on div "Insert block × Date 2025-09-02 Action + - Type --- In Out Commission Field requ…" at bounding box center [846, 41] width 1428 height 1376
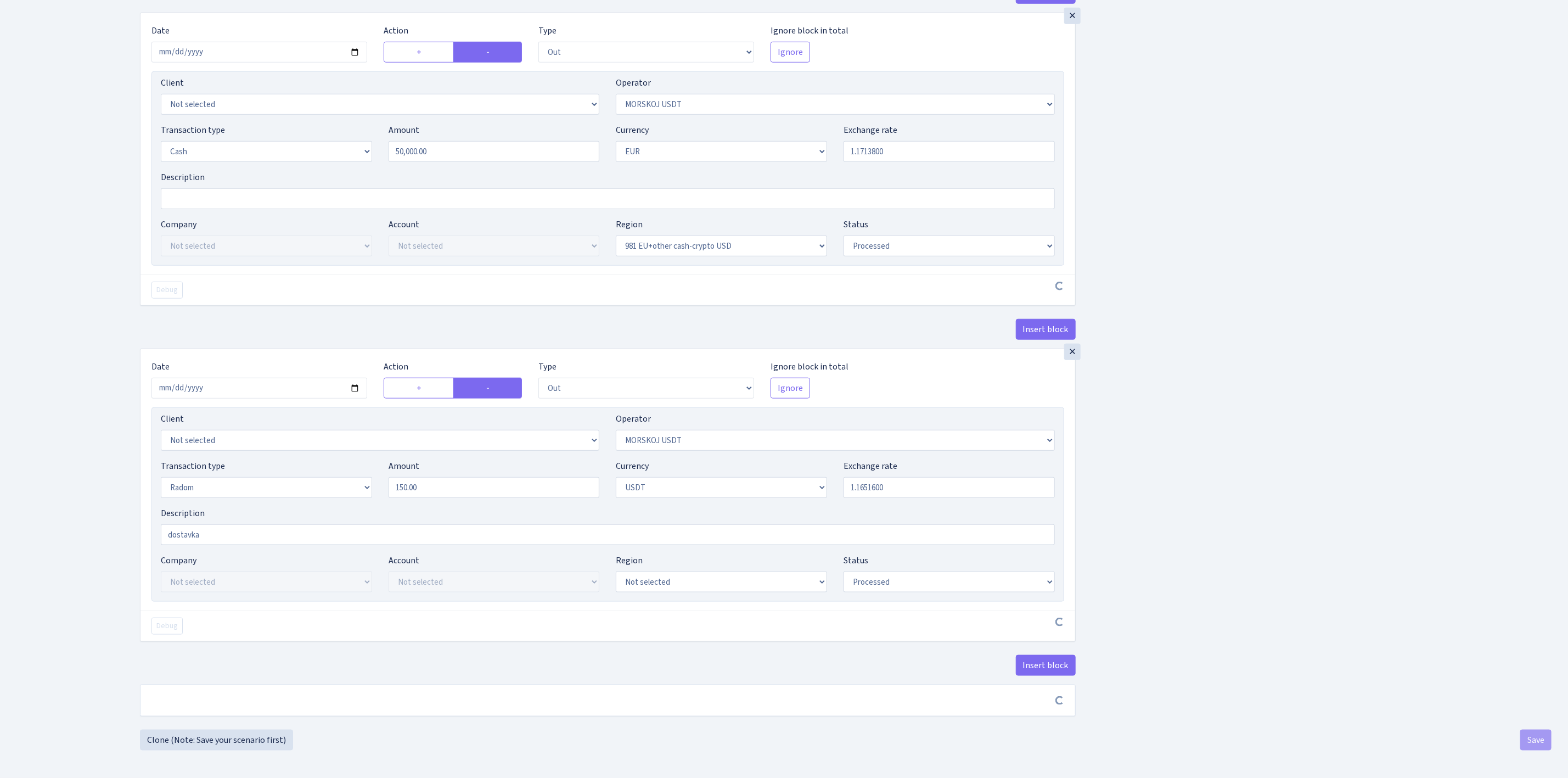
select select
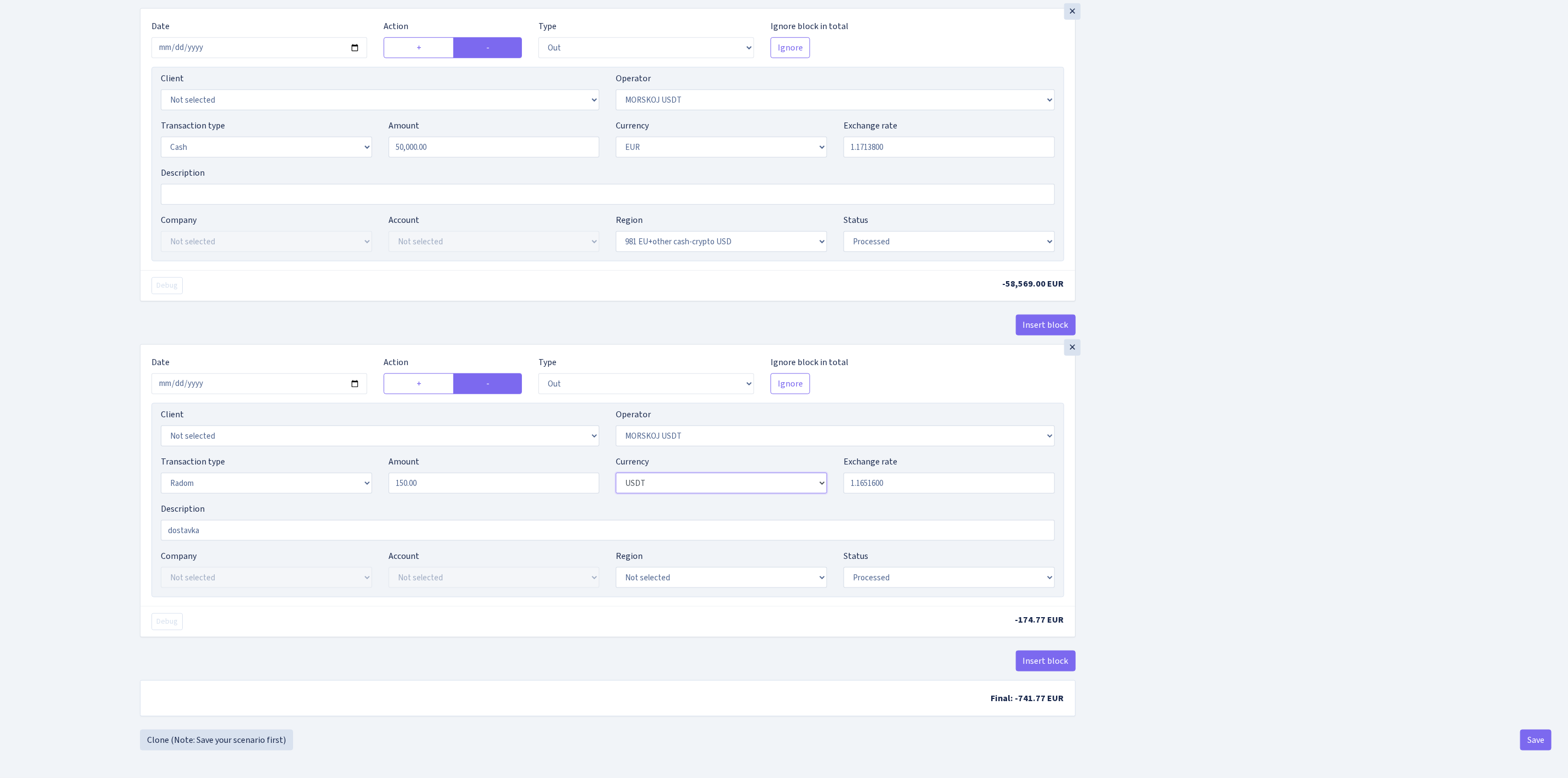
click at [643, 481] on select "Not selected AED BGN BTC ETH EUR GBP JPN RUB TRX UAH" at bounding box center [721, 483] width 211 height 21
select select "1"
click at [616, 474] on select "Not selected AED BGN BTC ETH EUR GBP JPN RUB TRX UAH" at bounding box center [721, 483] width 211 height 21
click at [1095, 549] on div "Insert block × Date 2025-09-02 Action + - Type --- In Out Commission Field requ…" at bounding box center [846, 41] width 1428 height 1376
click at [1148, 478] on div "Insert block × Date 2025-09-02 Action + - Type --- In Out Commission Field requ…" at bounding box center [846, 41] width 1428 height 1376
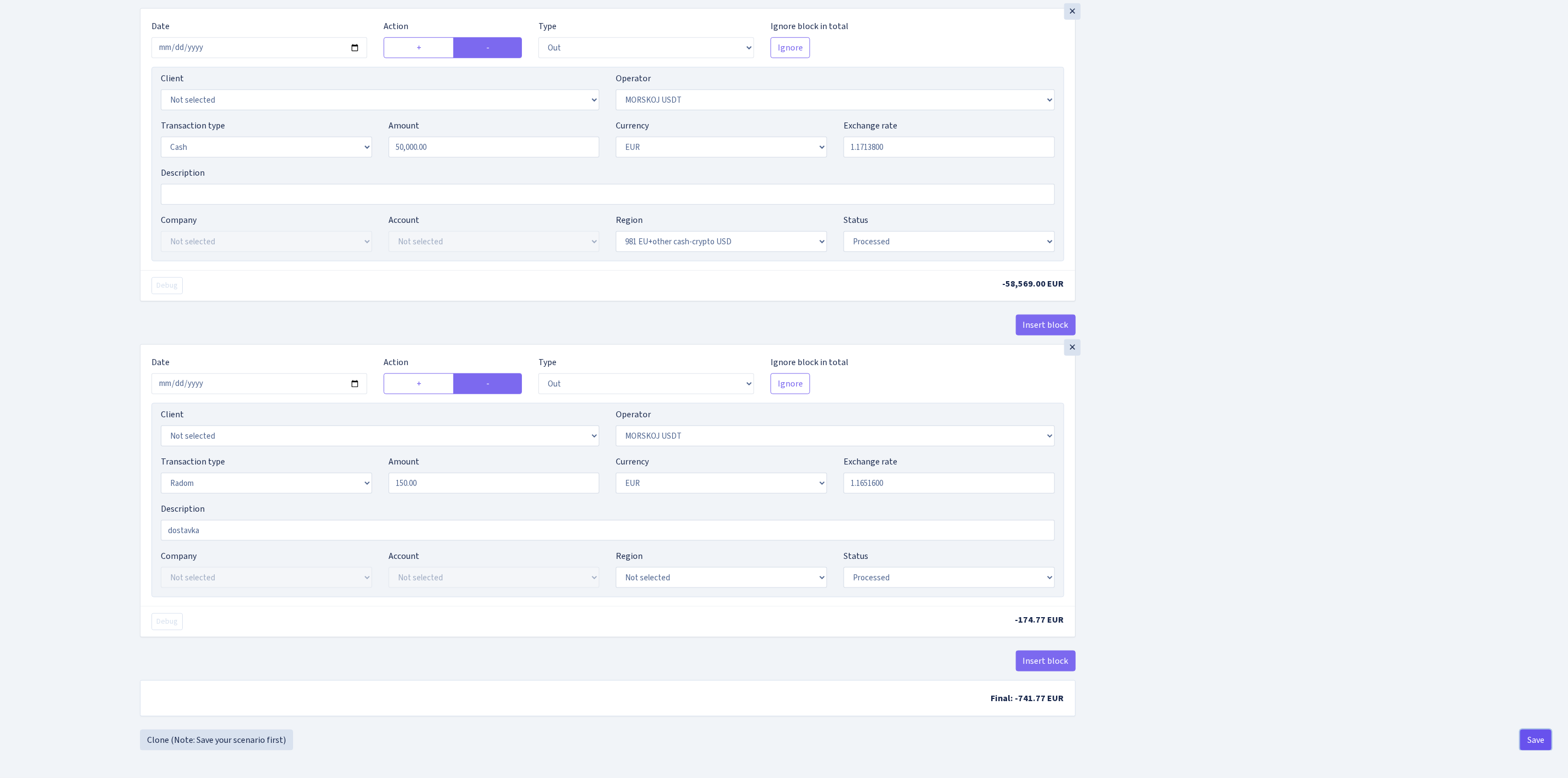
click at [1539, 738] on button "Save" at bounding box center [1535, 740] width 31 height 21
select select
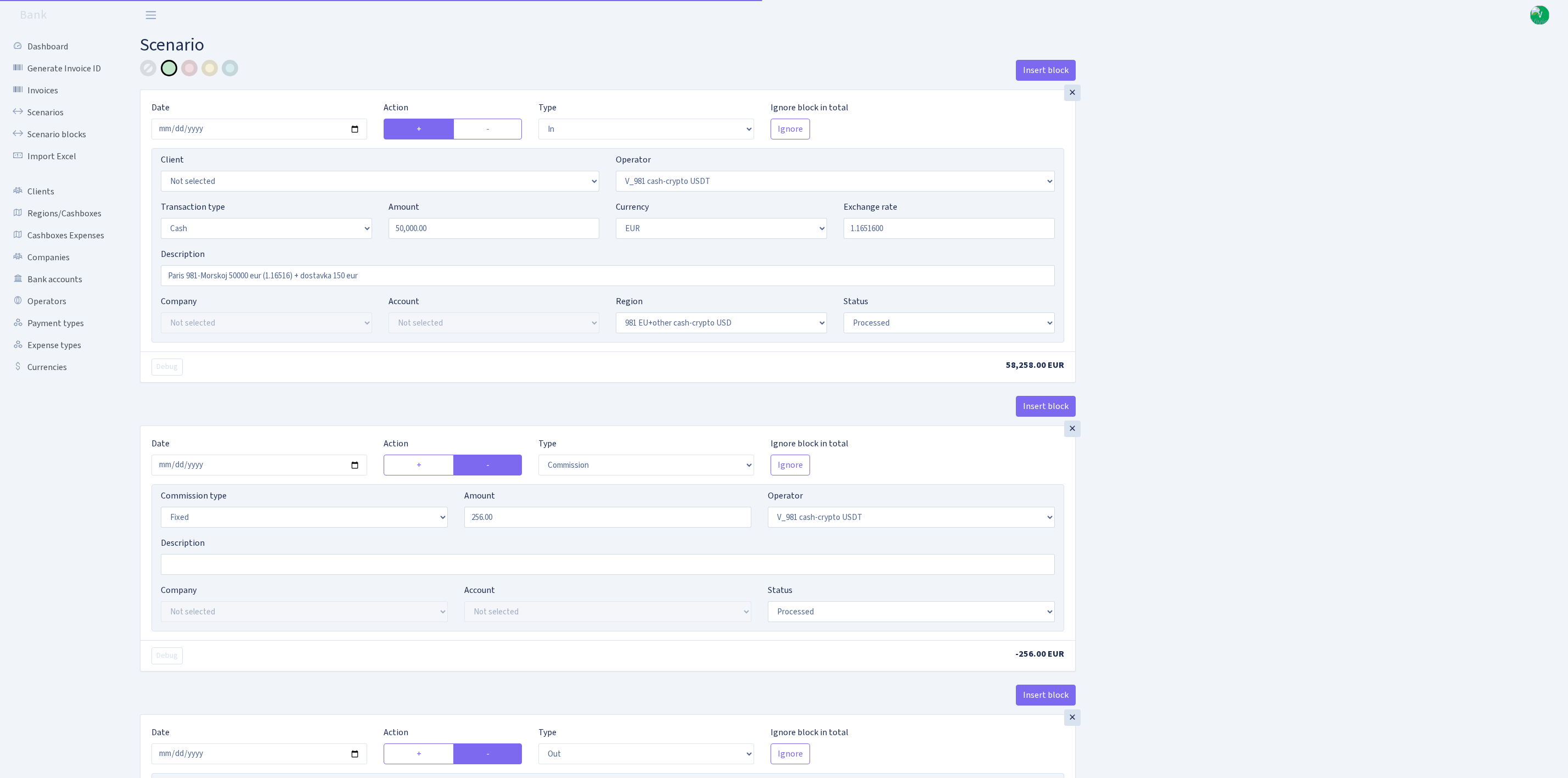
select select "in"
select select "435"
select select "1"
select select "23"
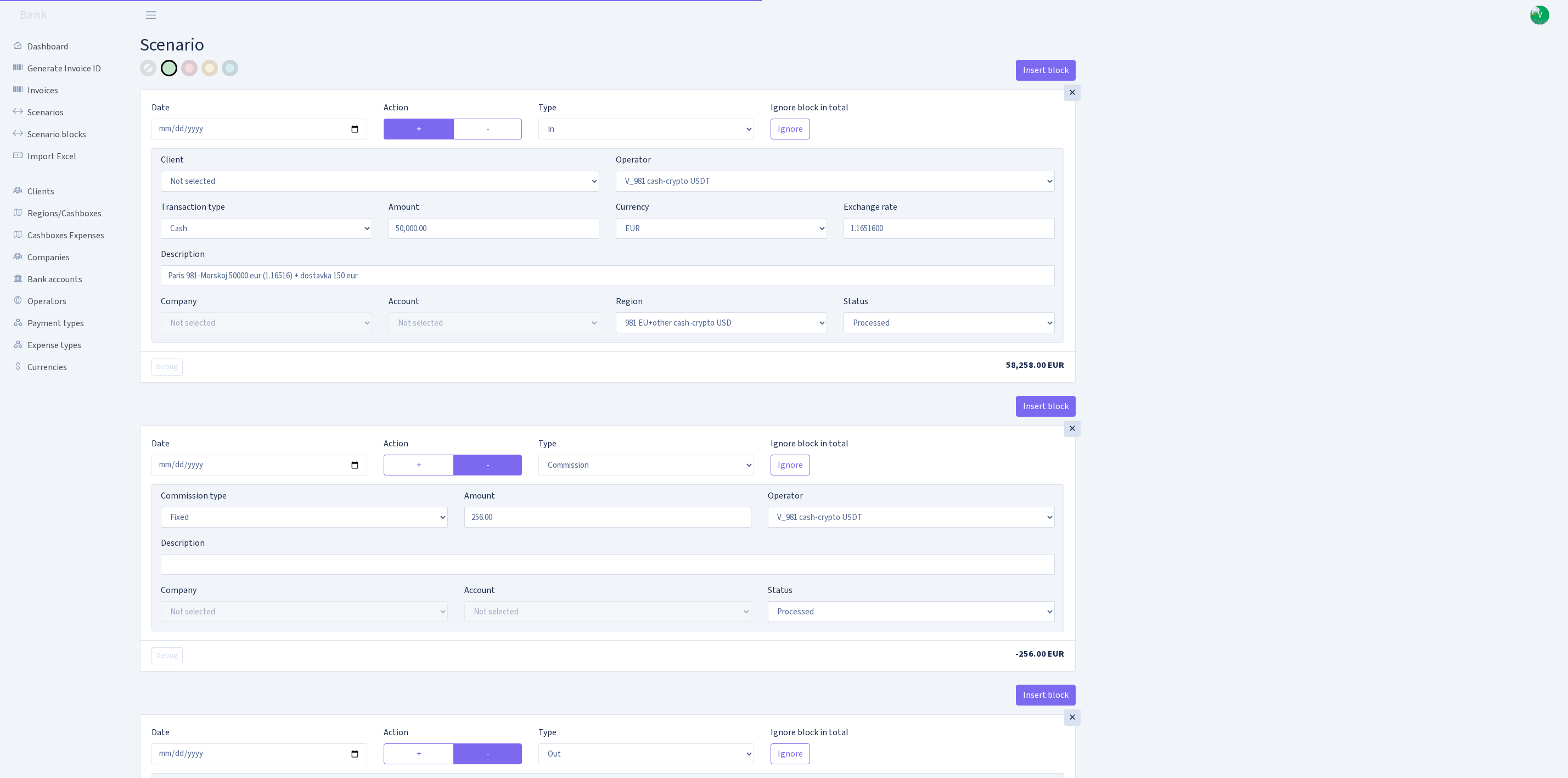
select select "processed"
select select "commission"
select select "fixed"
select select "435"
select select "processed"
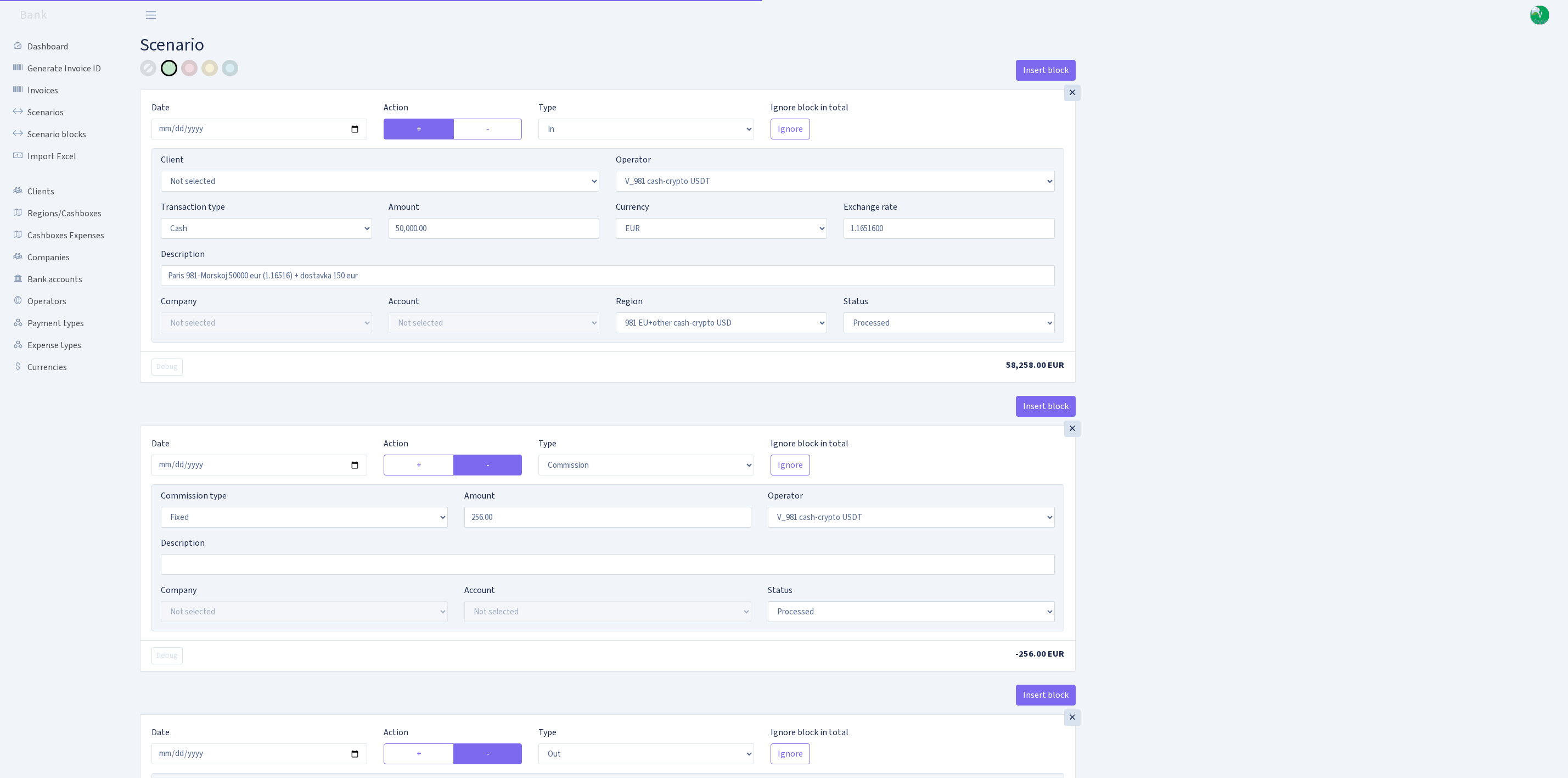
select select "out"
select select "324"
select select "1"
select select "23"
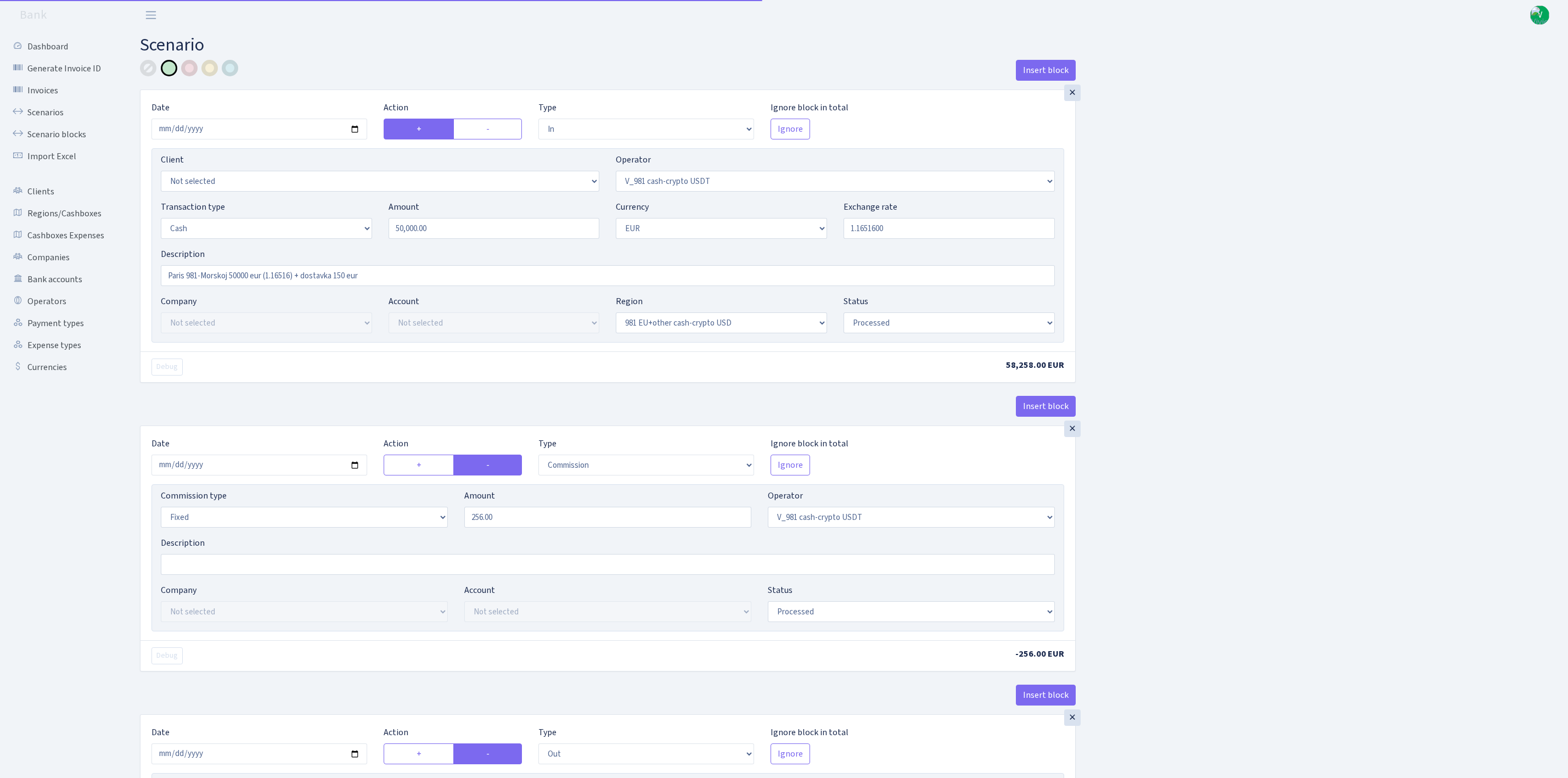
select select "processed"
select select "out"
select select "324"
select select "11"
select select "1"
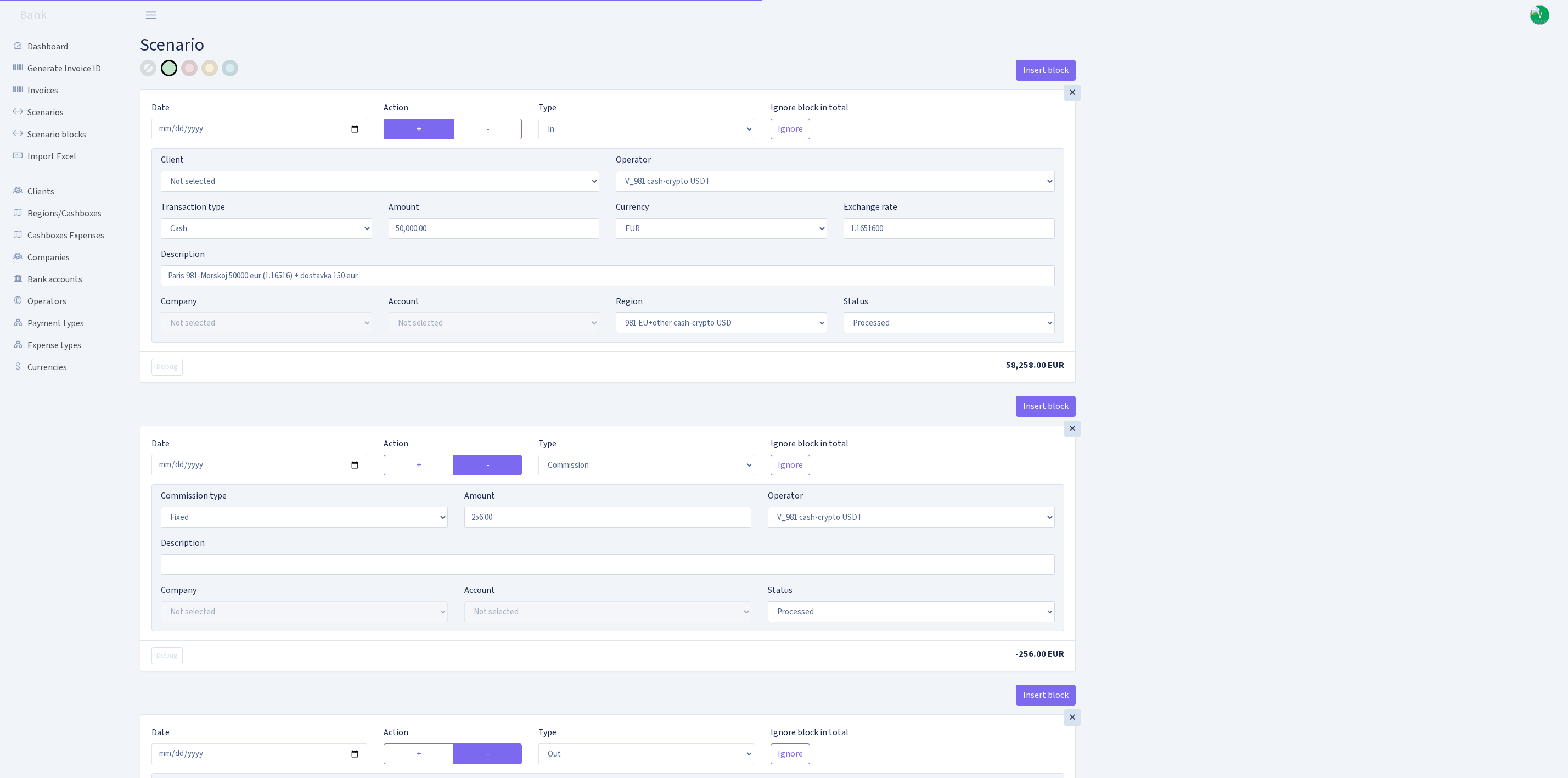
select select "processed"
click at [50, 114] on link "Scenarios" at bounding box center [61, 112] width 110 height 22
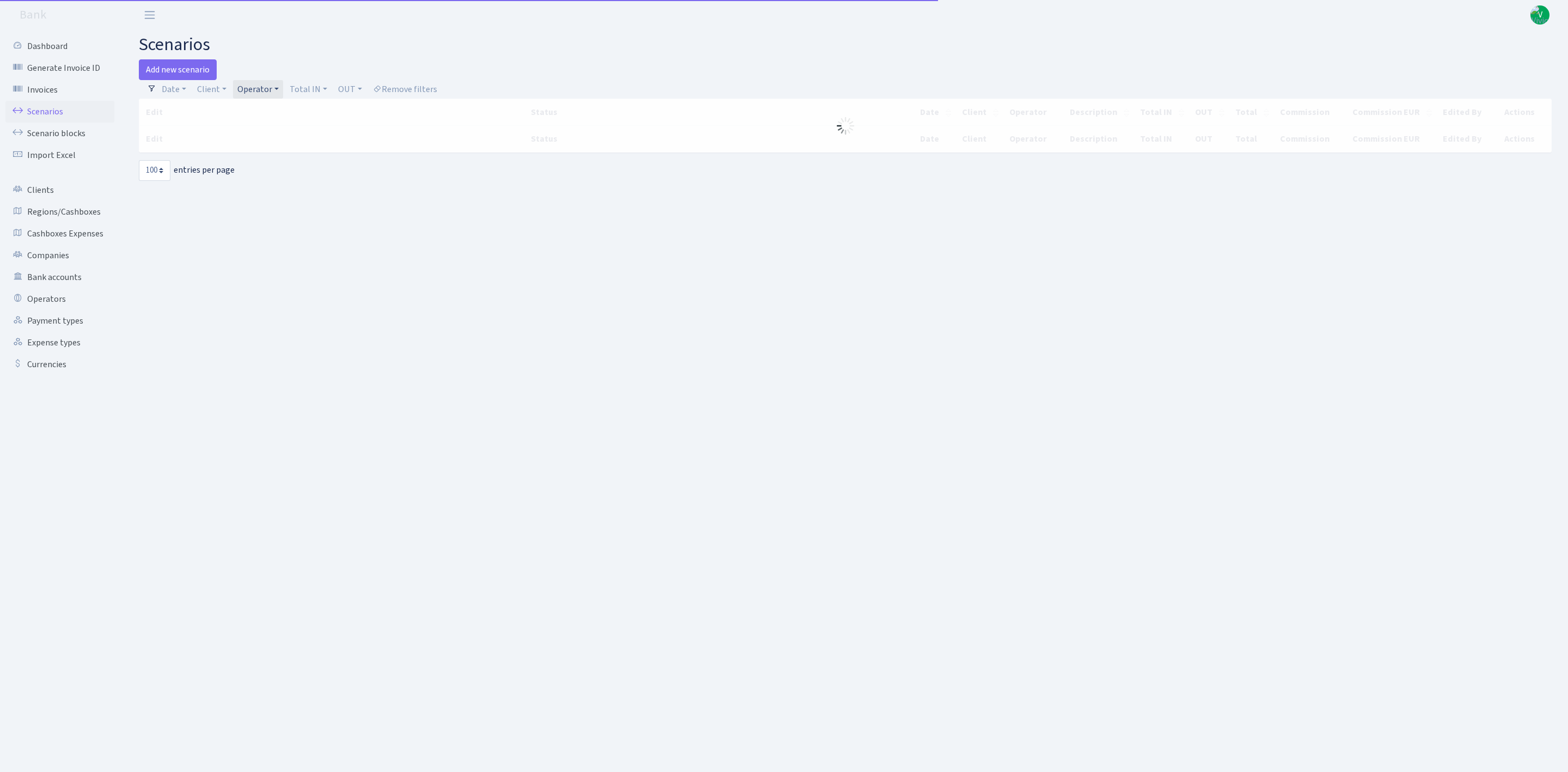
select select "100"
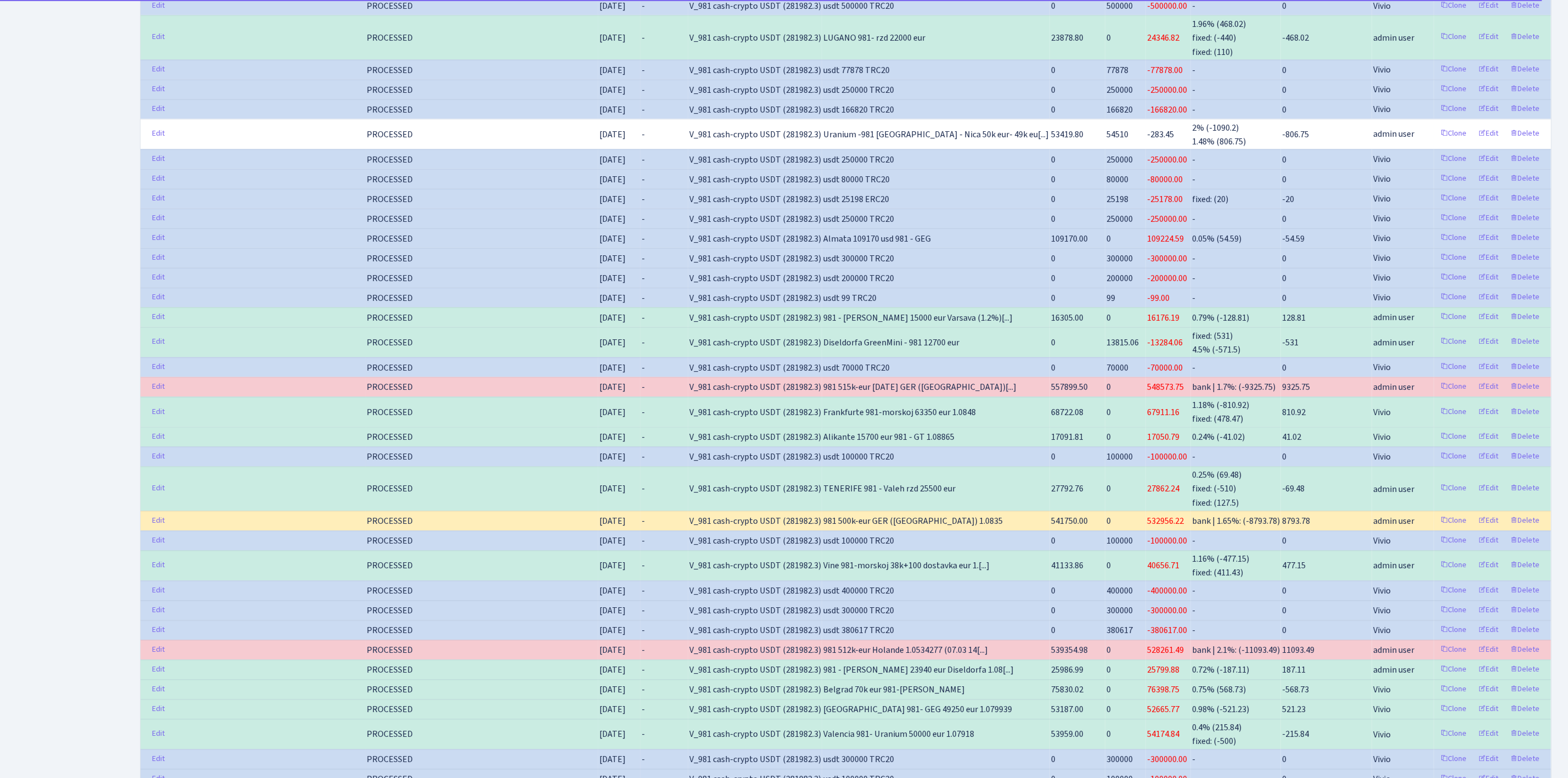
scroll to position [1882, 0]
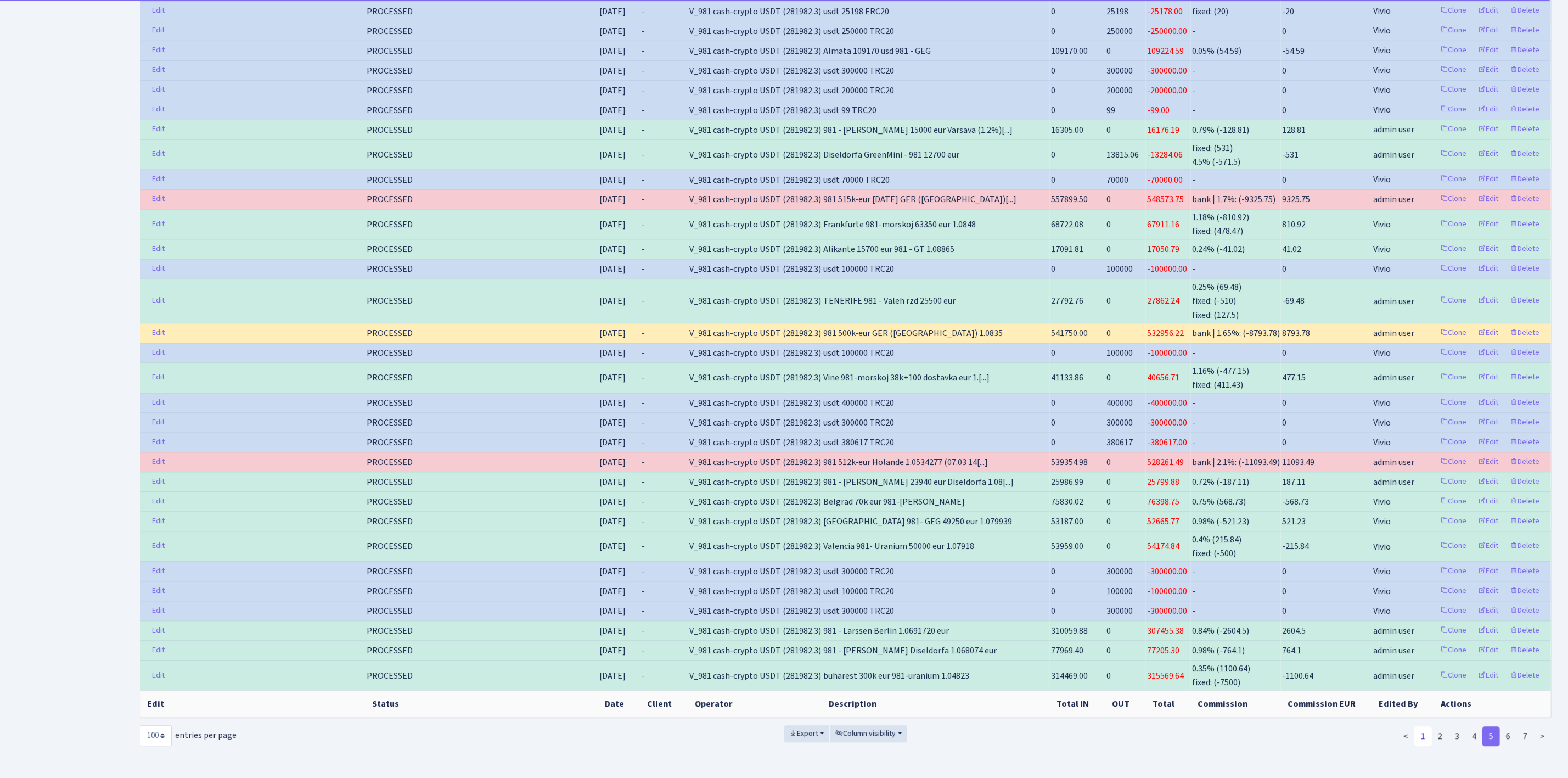
click at [1420, 726] on link "1" at bounding box center [1423, 736] width 18 height 20
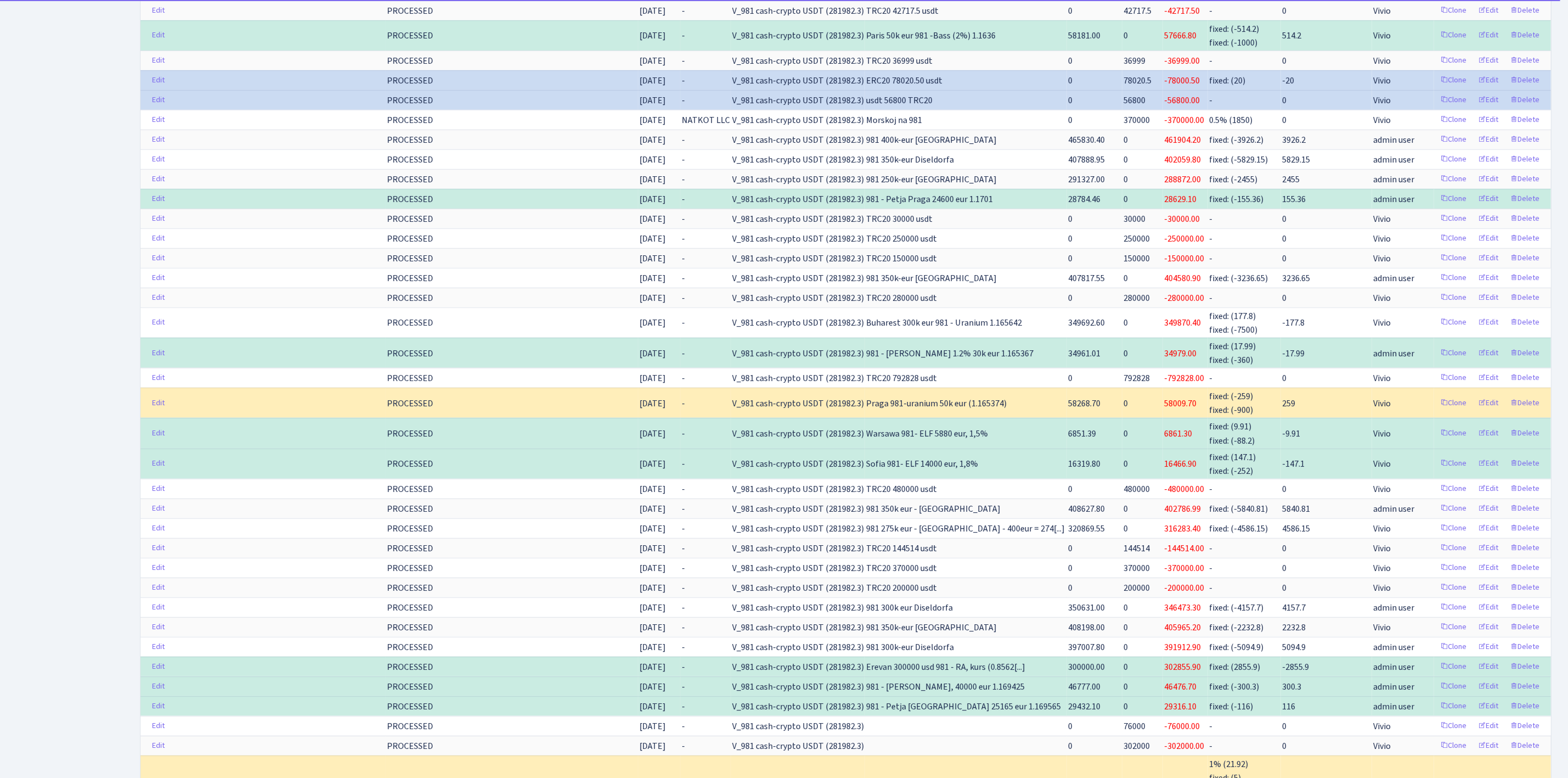
scroll to position [0, 0]
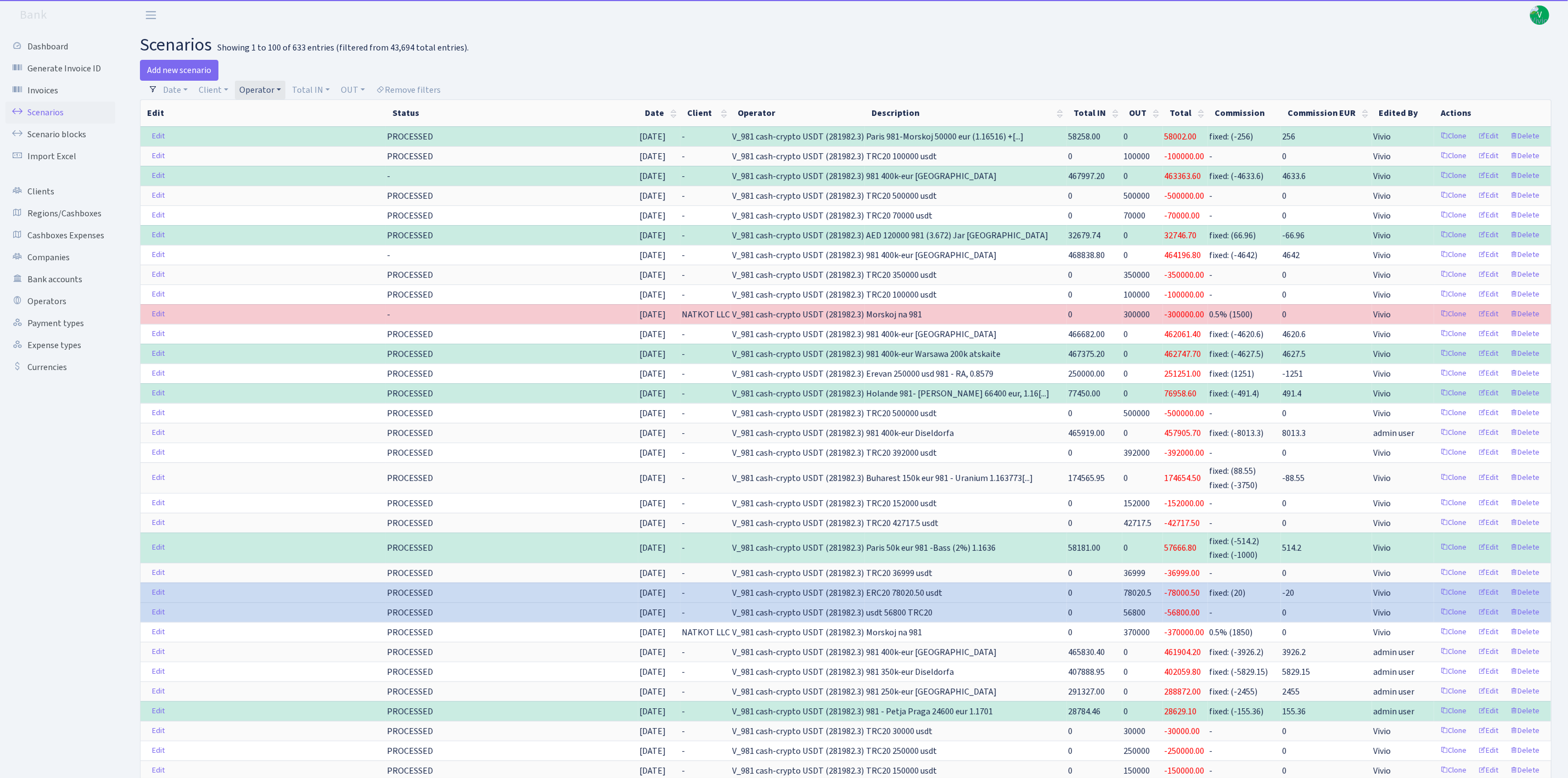
click at [266, 89] on link "Operator" at bounding box center [260, 90] width 50 height 18
click at [302, 219] on li "V_981 cash-crypto EUR" at bounding box center [286, 221] width 96 height 19
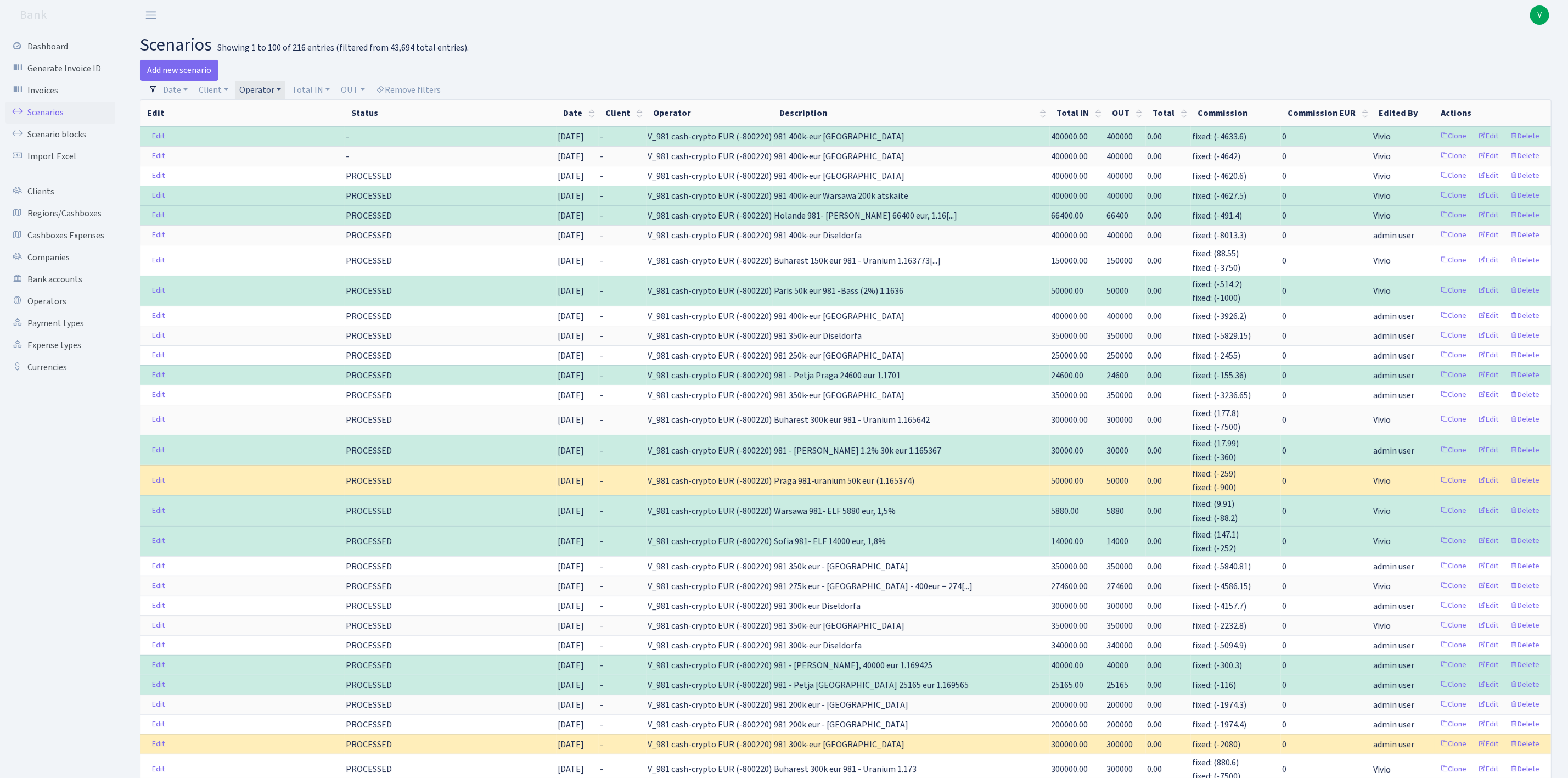
click at [252, 89] on link "Operator" at bounding box center [260, 90] width 50 height 18
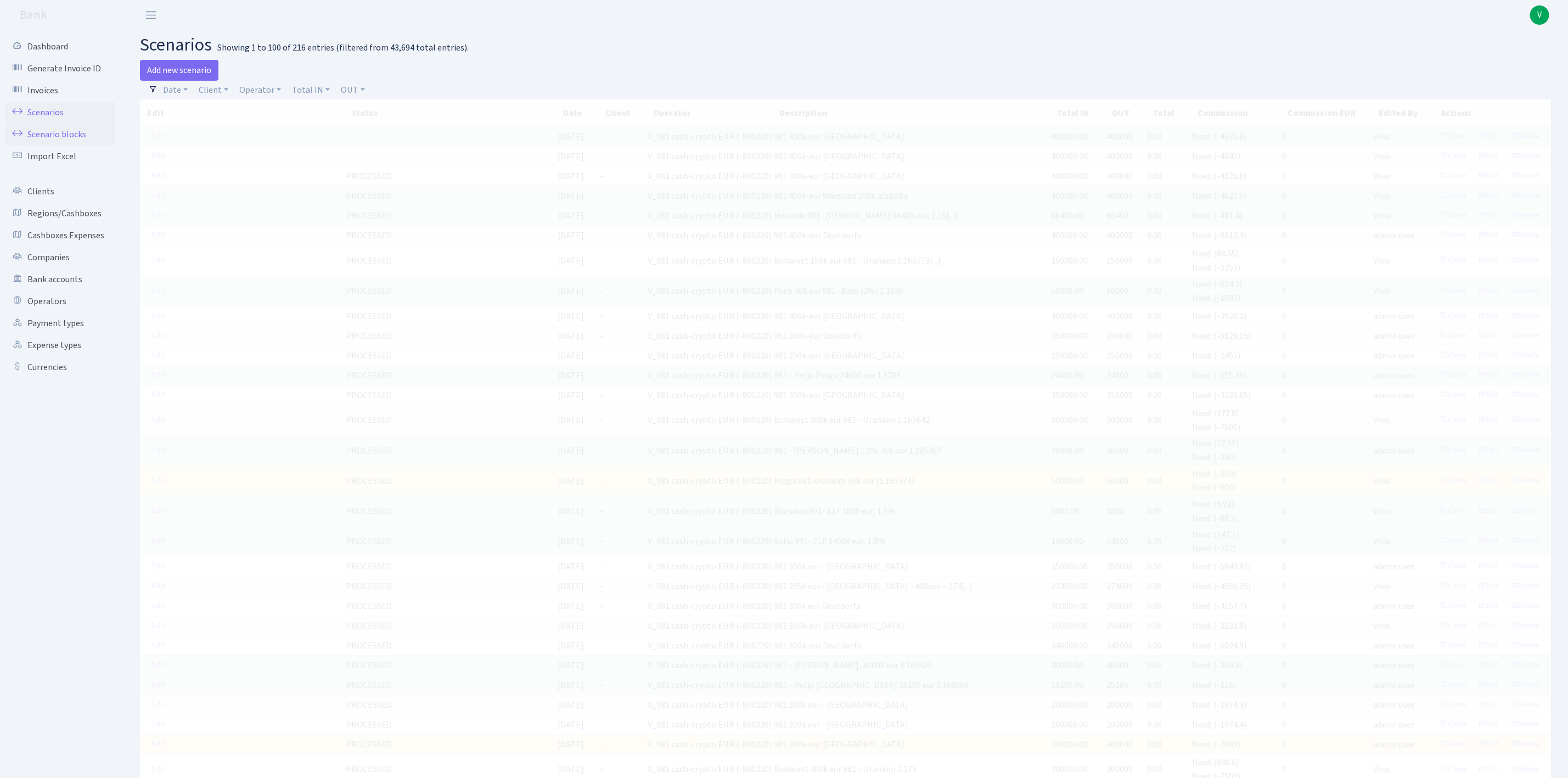
click at [69, 133] on link "Scenario blocks" at bounding box center [61, 135] width 110 height 22
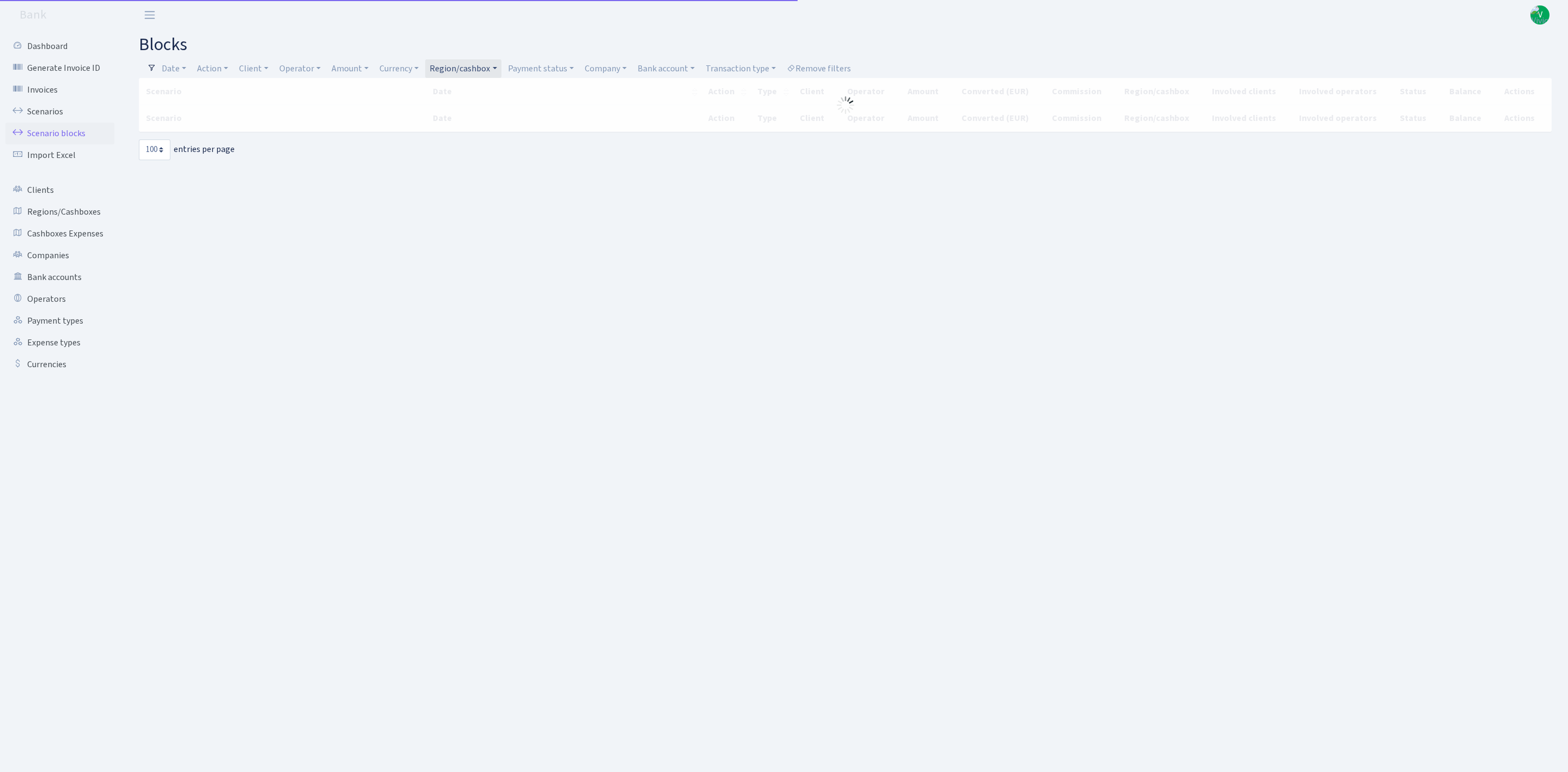
select select "100"
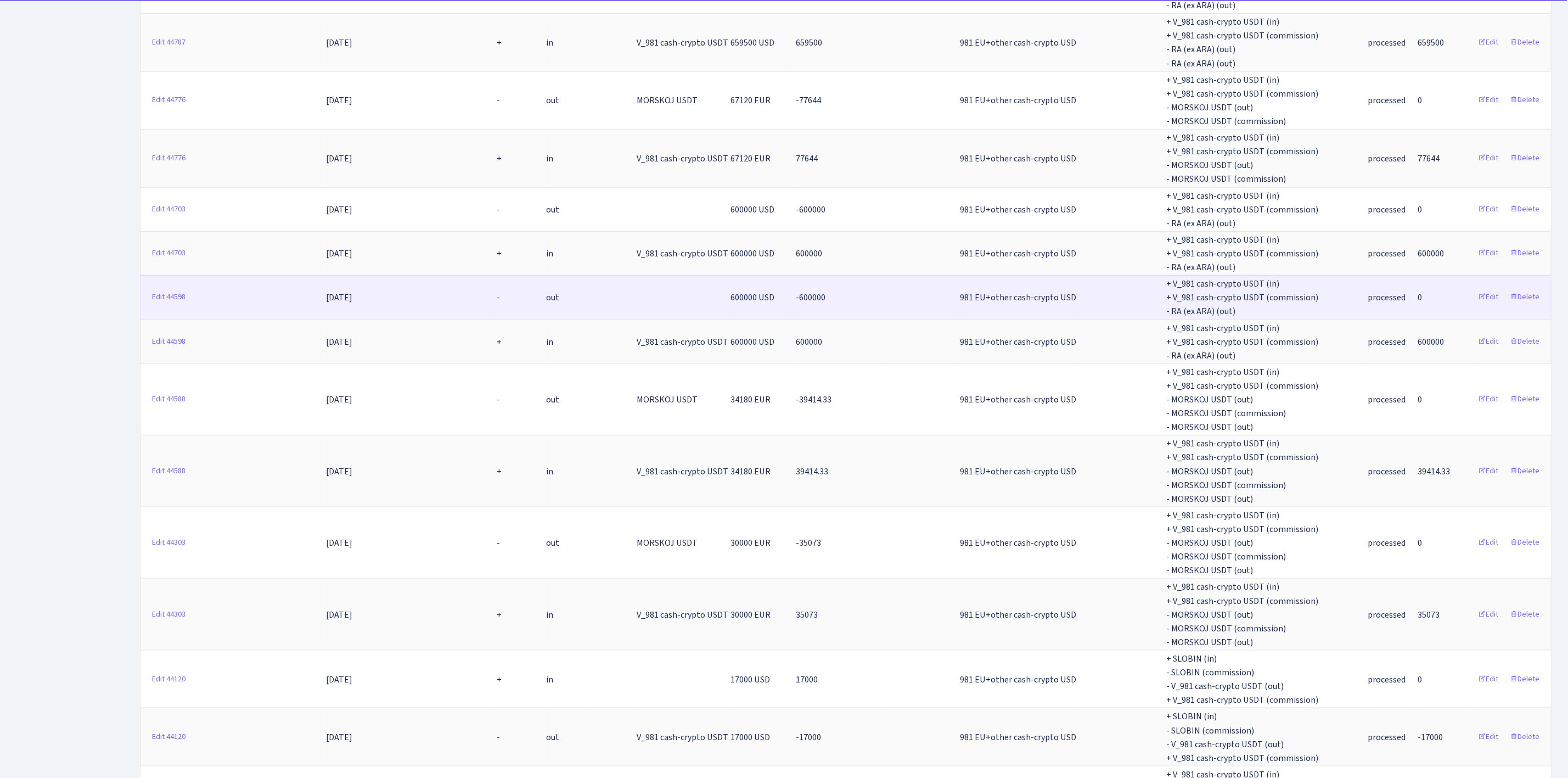
scroll to position [988, 0]
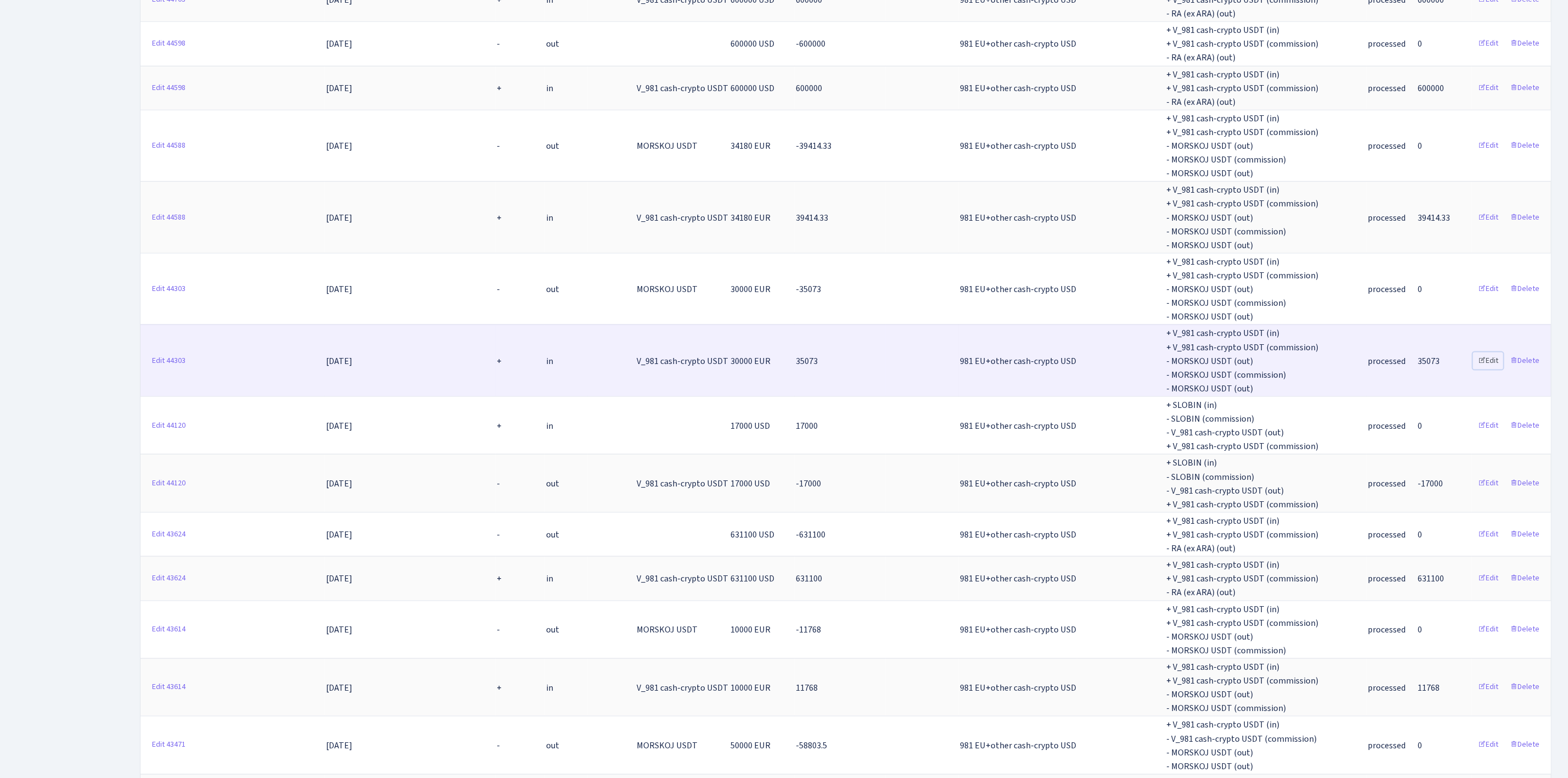
click at [1492, 353] on link "Edit" at bounding box center [1488, 361] width 30 height 17
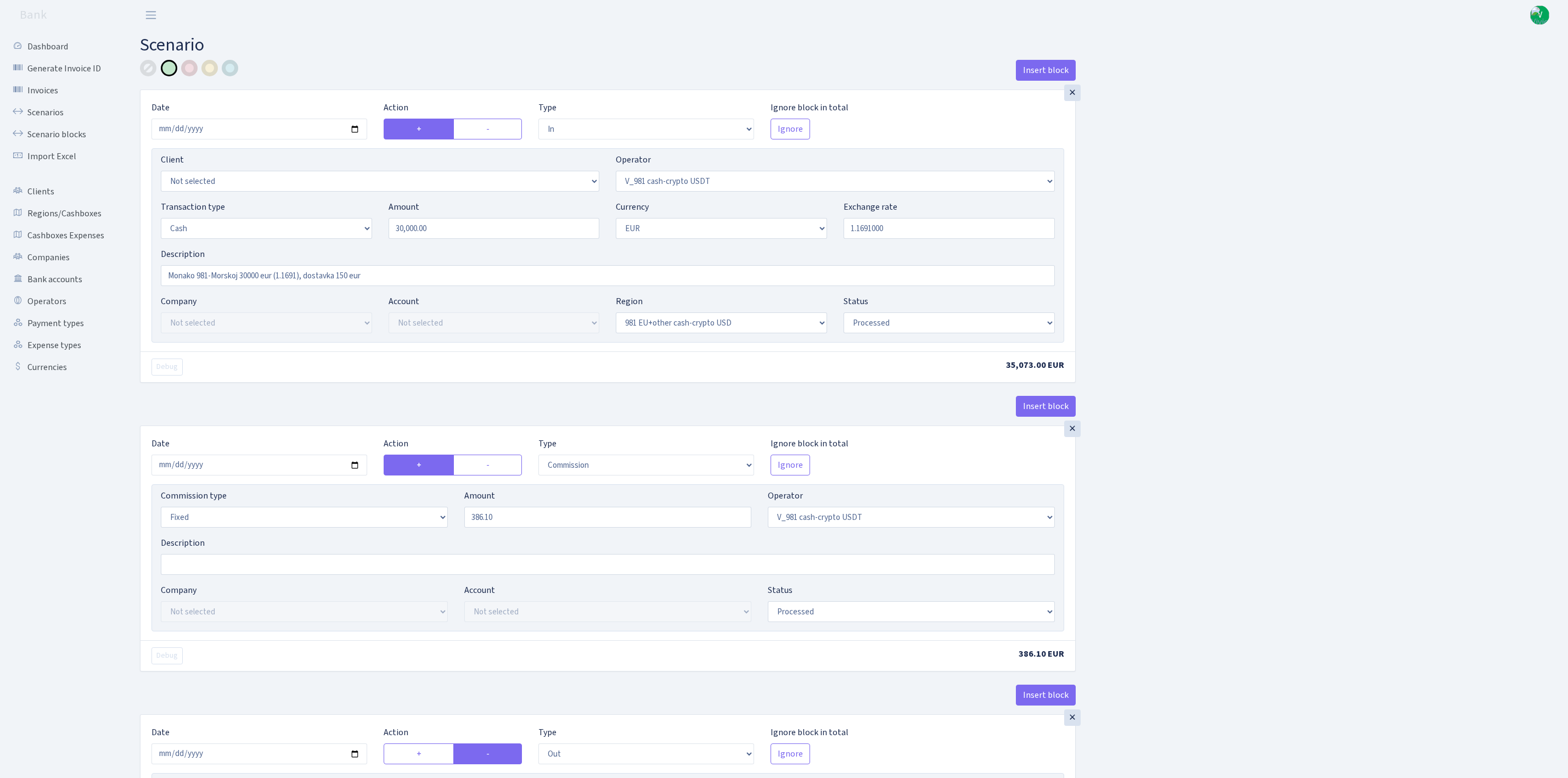
select select "in"
select select "435"
select select "1"
select select "23"
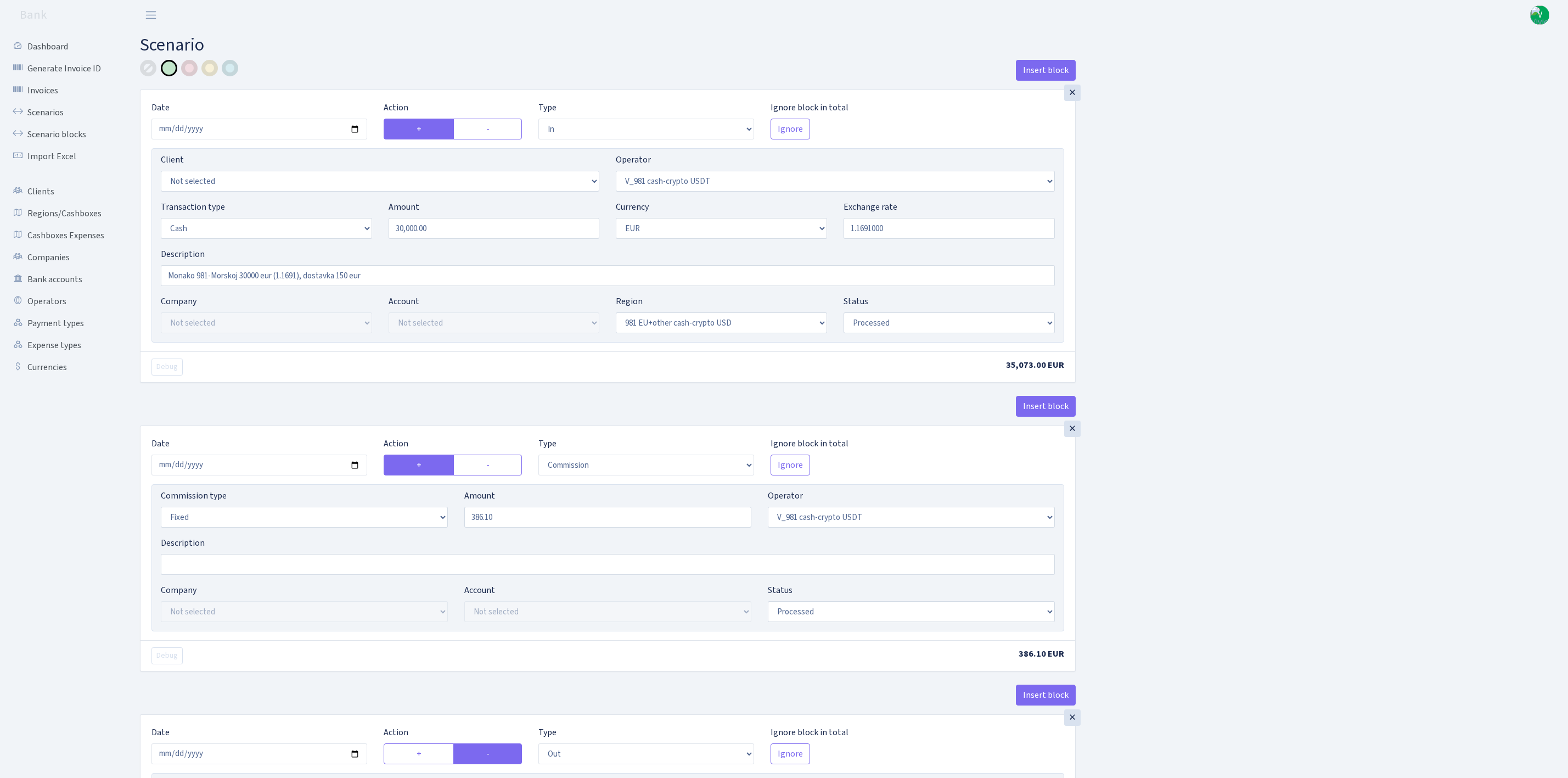
select select "processed"
select select "commission"
select select "fixed"
select select "435"
select select "processed"
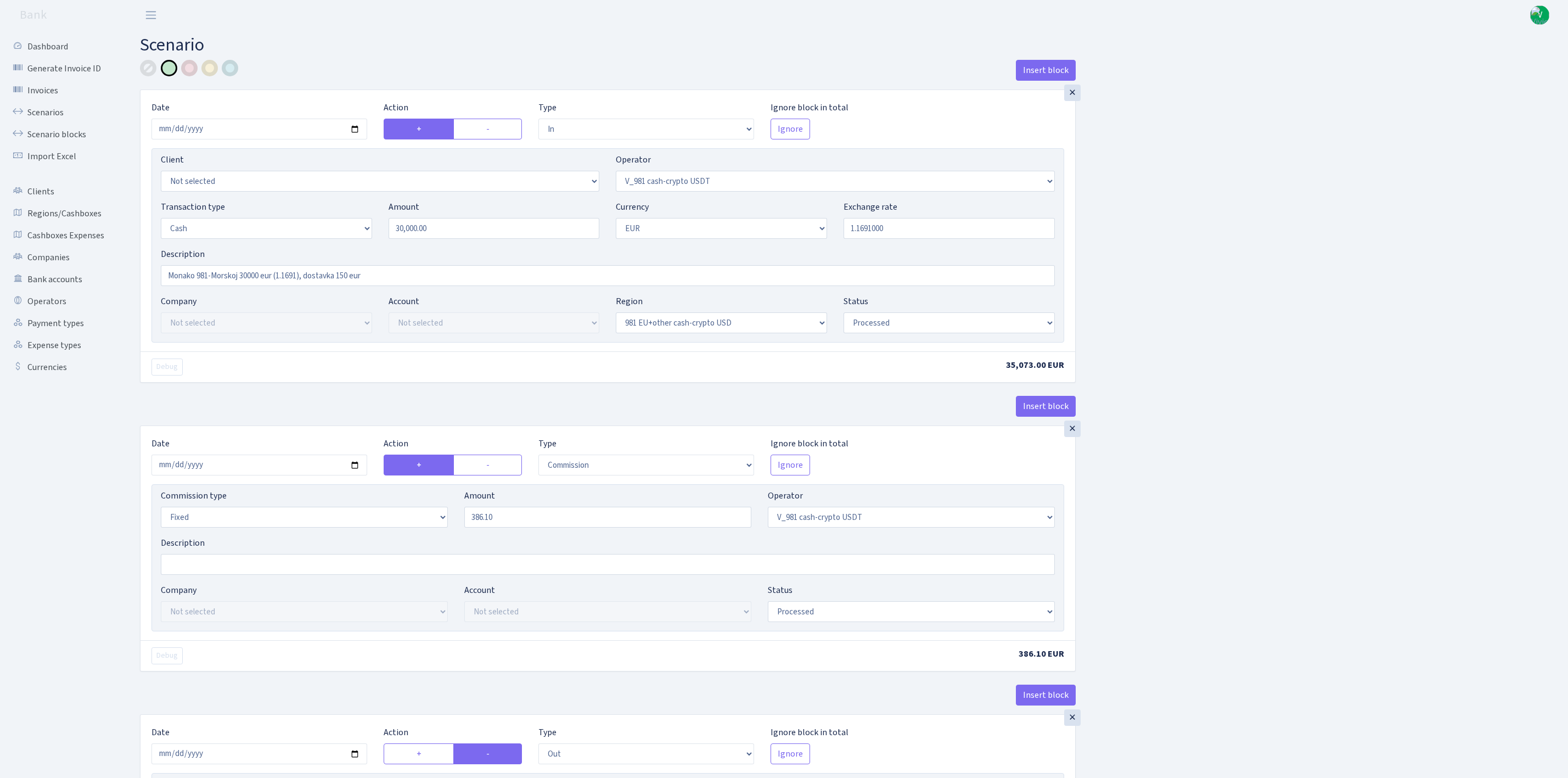
select select "out"
select select "324"
select select "1"
select select "23"
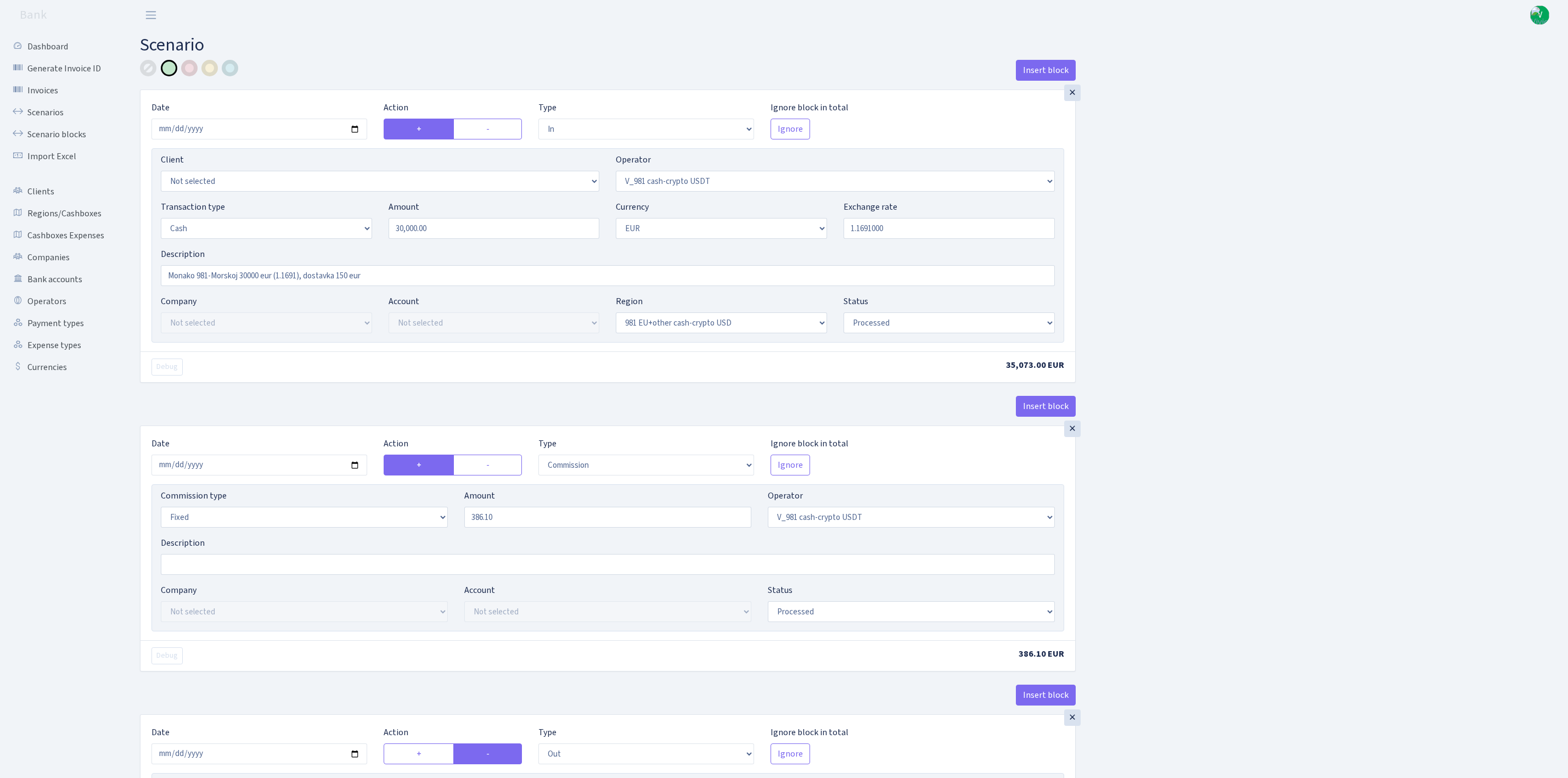
select select "processed"
select select "commission"
select select "fixed"
select select "324"
select select "processed"
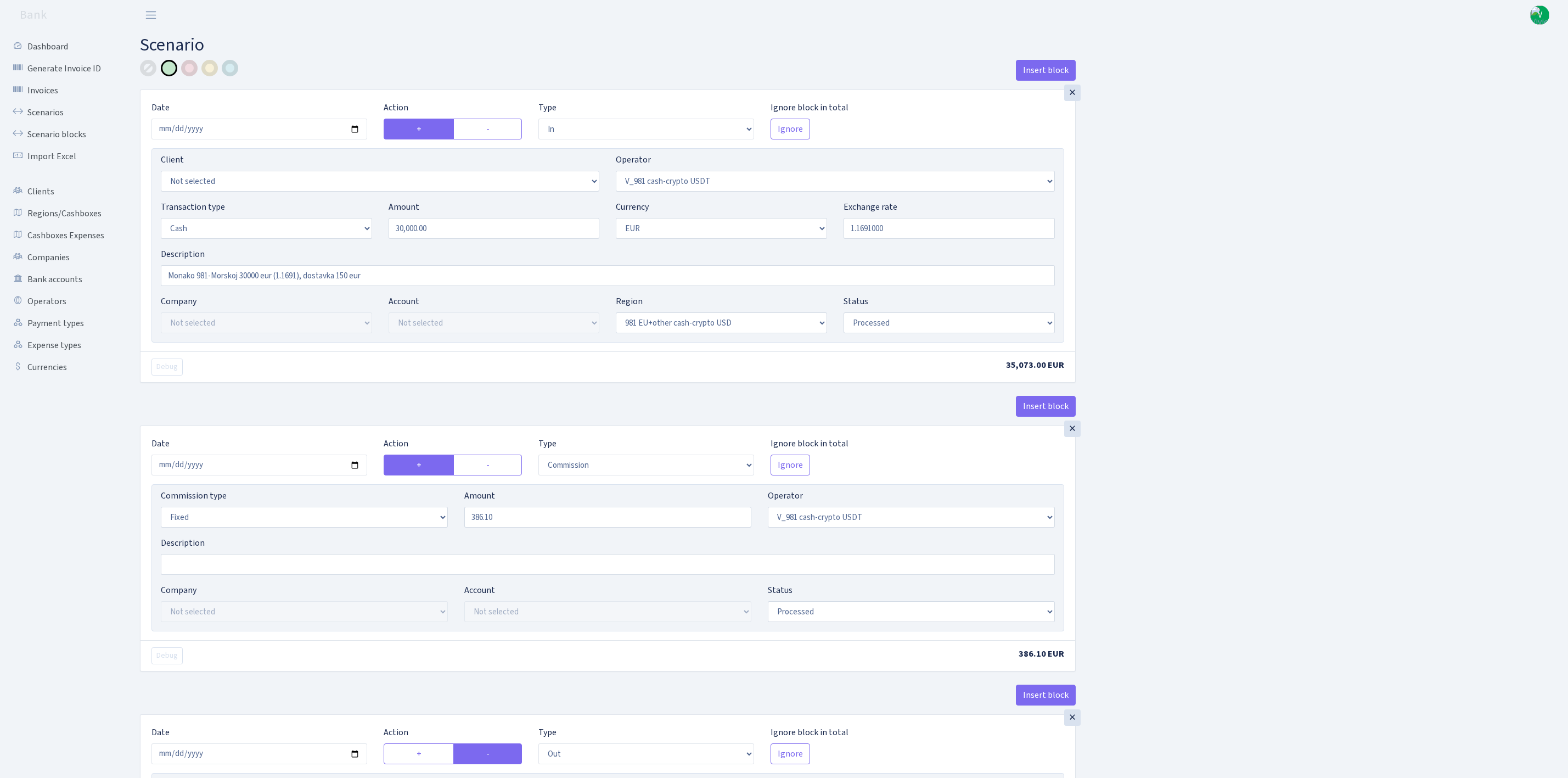
select select "out"
select select "324"
select select "11"
select select "1"
select select "processed"
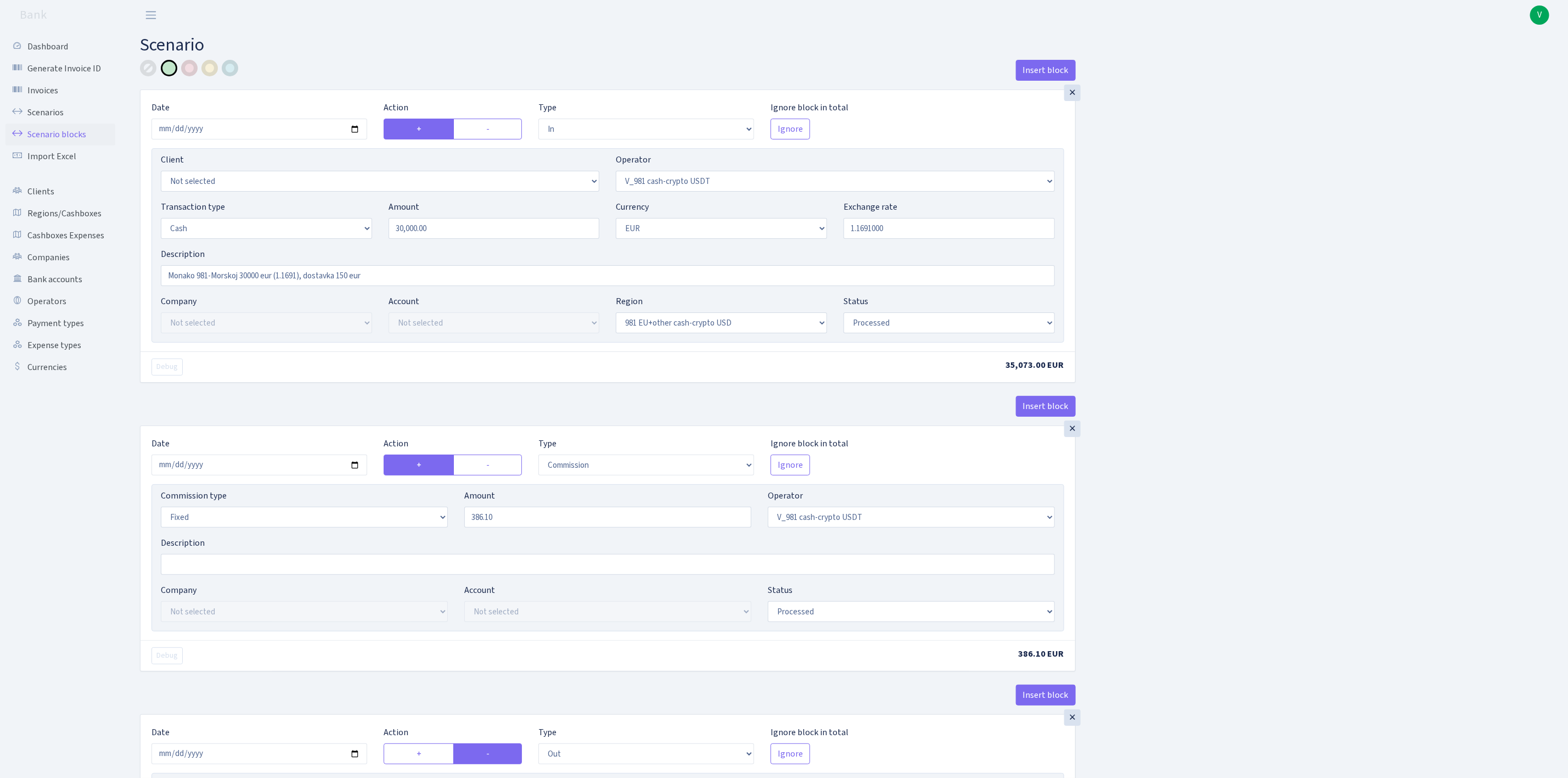
click at [78, 129] on link "Scenario blocks" at bounding box center [61, 135] width 110 height 22
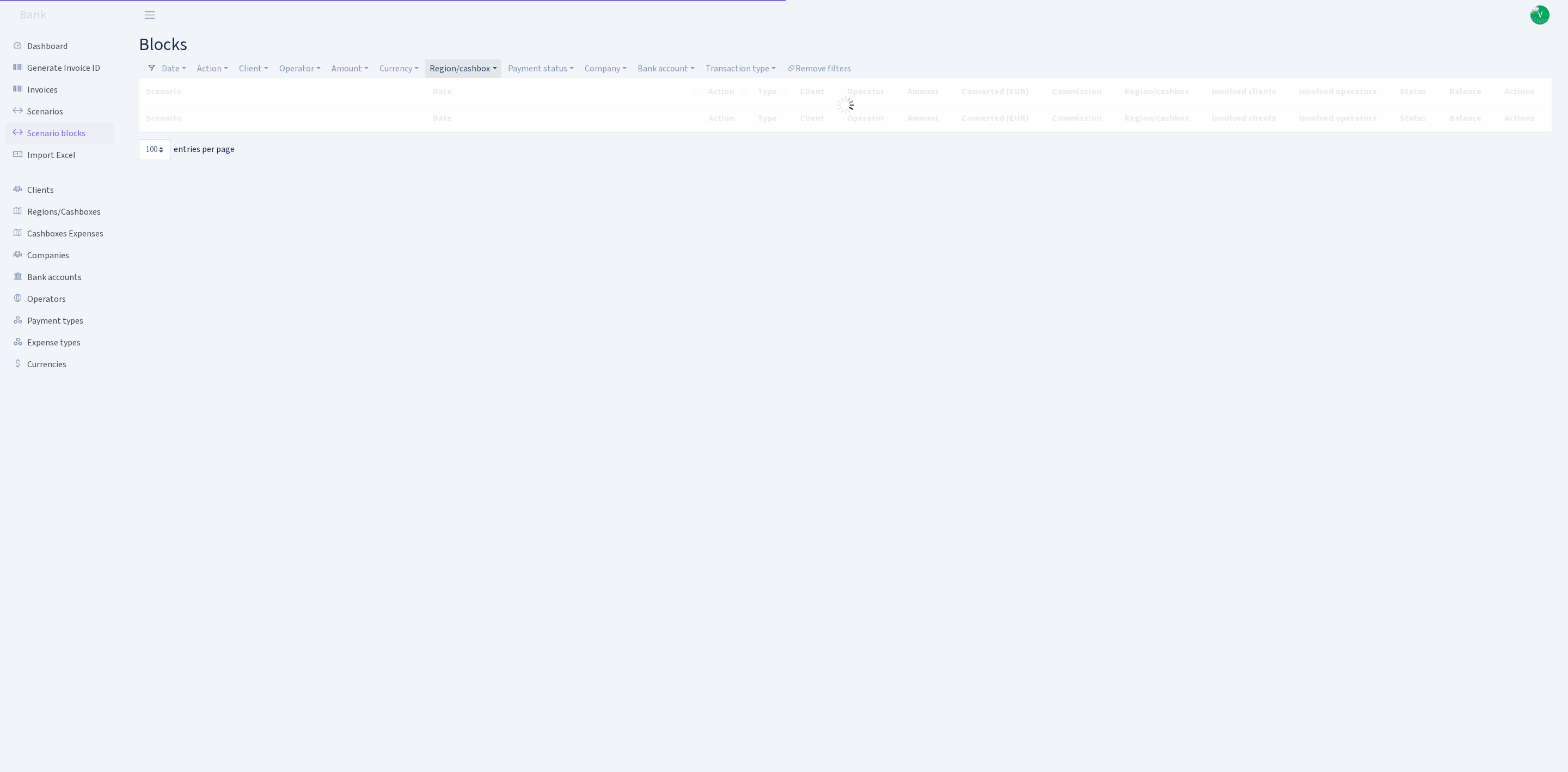
select select "100"
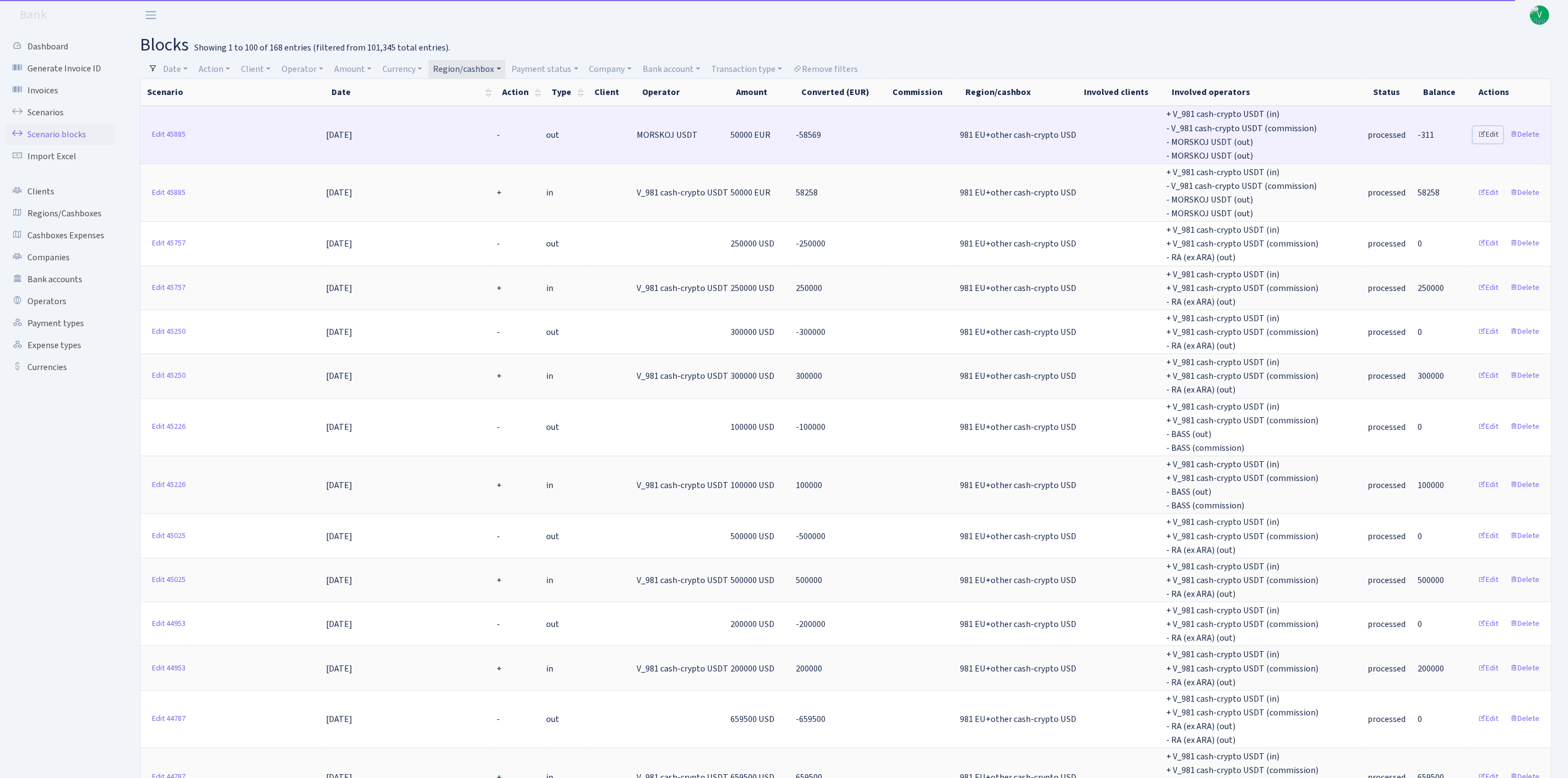
click at [1495, 127] on link "Edit" at bounding box center [1488, 135] width 30 height 17
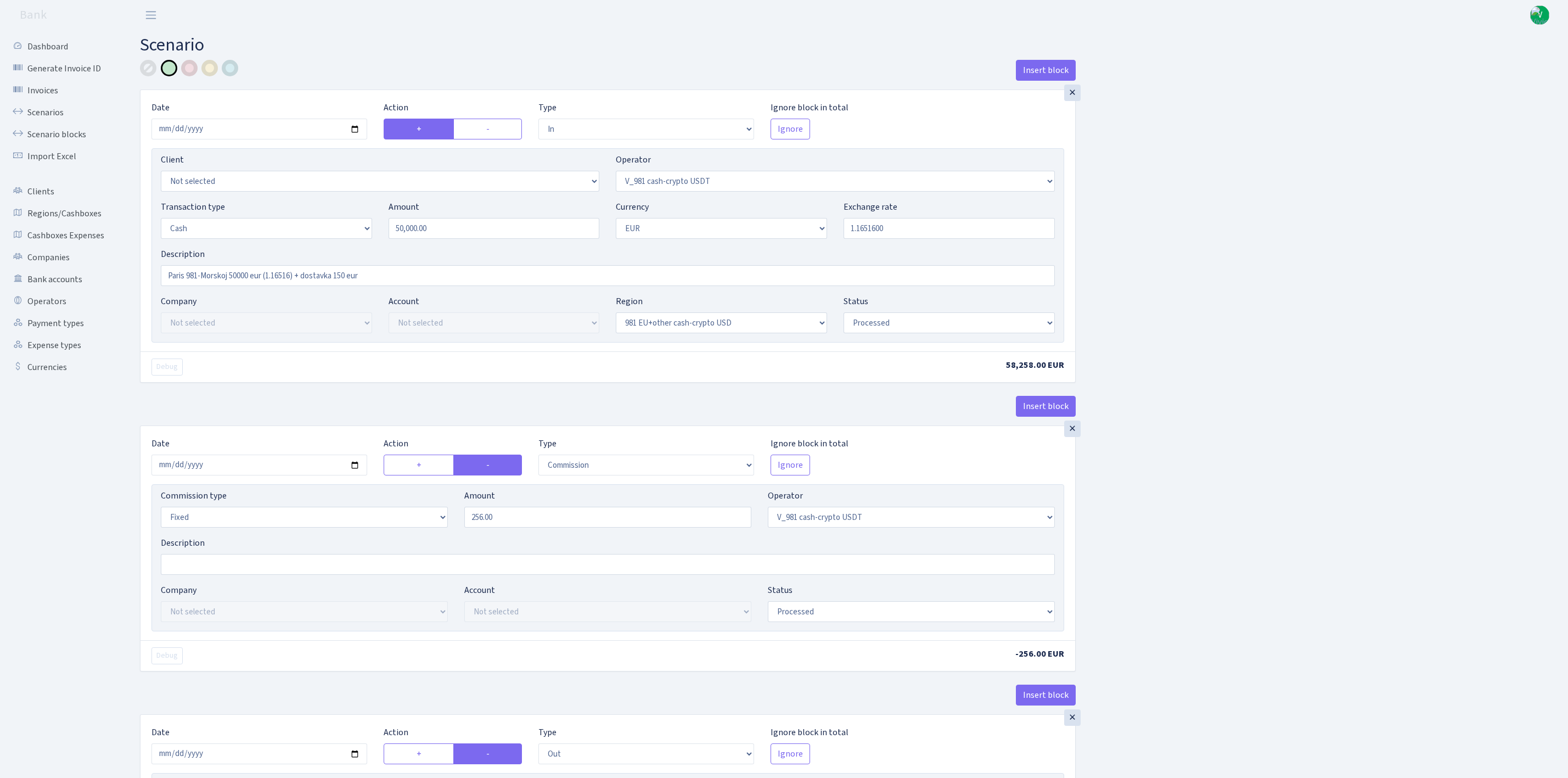
select select "in"
select select "435"
select select "1"
select select "23"
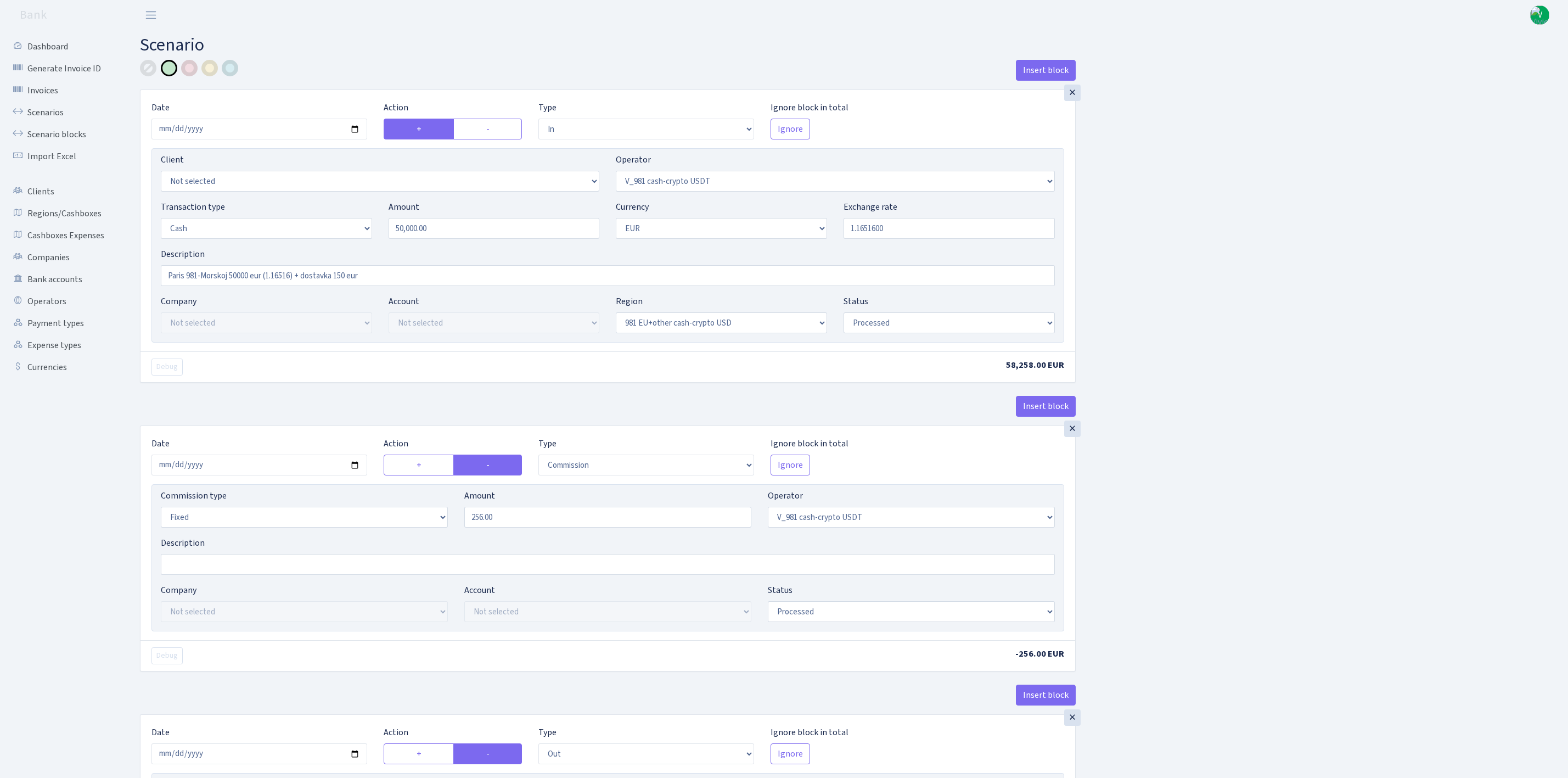
select select "processed"
select select "commission"
select select "fixed"
select select "435"
select select "processed"
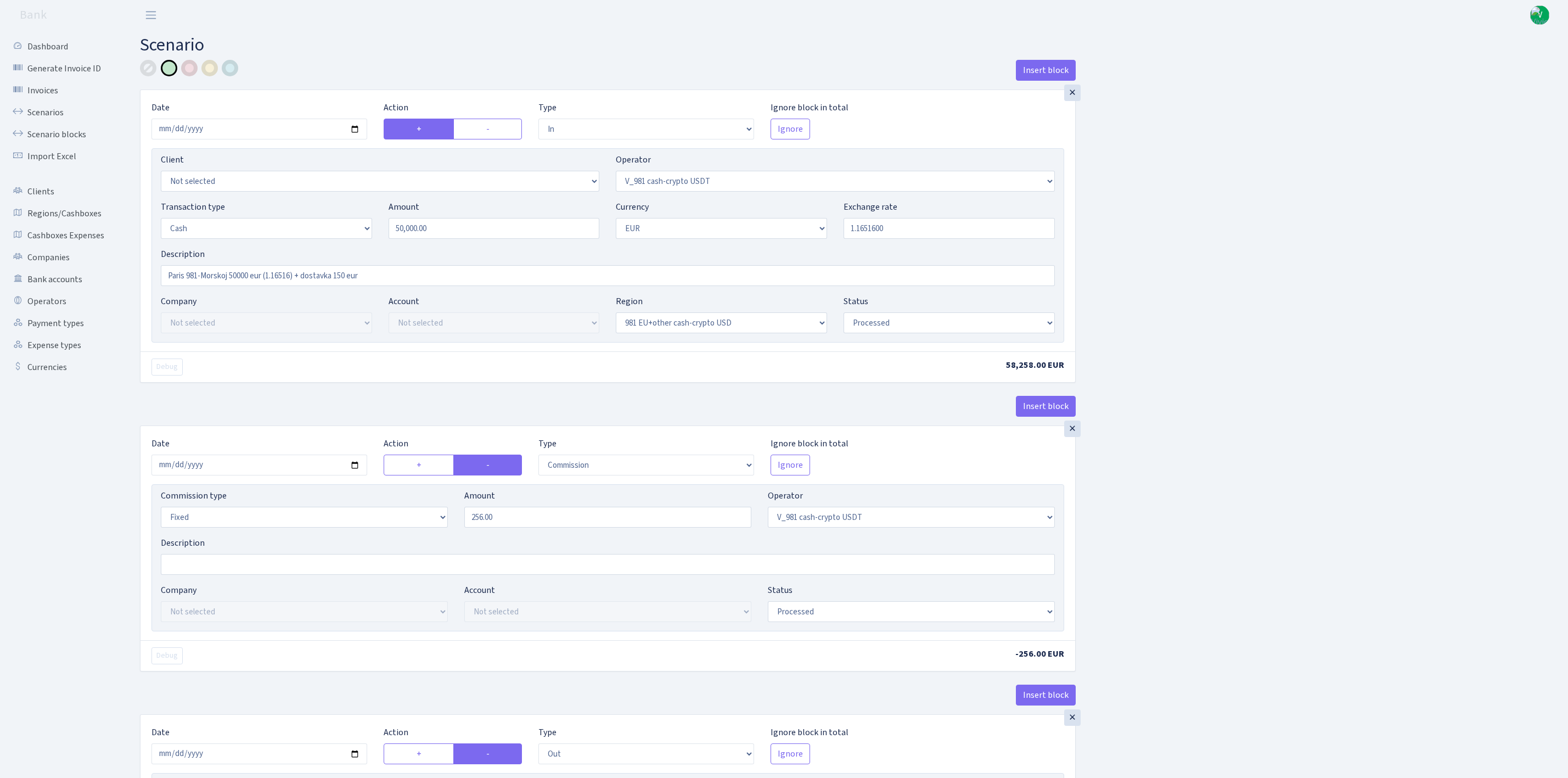
select select "out"
select select "324"
select select "1"
select select "23"
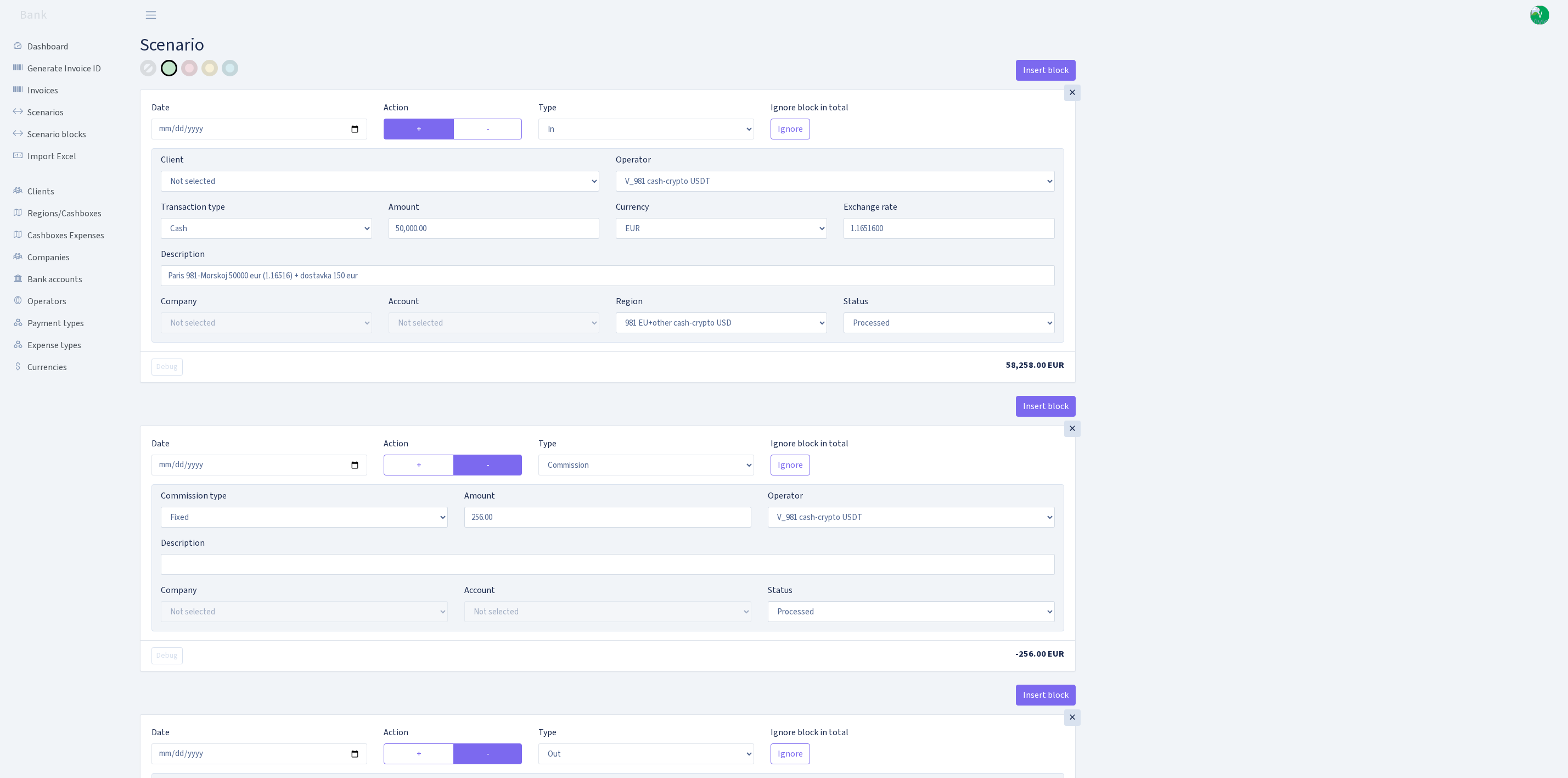
select select "processed"
select select "out"
select select "324"
select select "11"
select select "1"
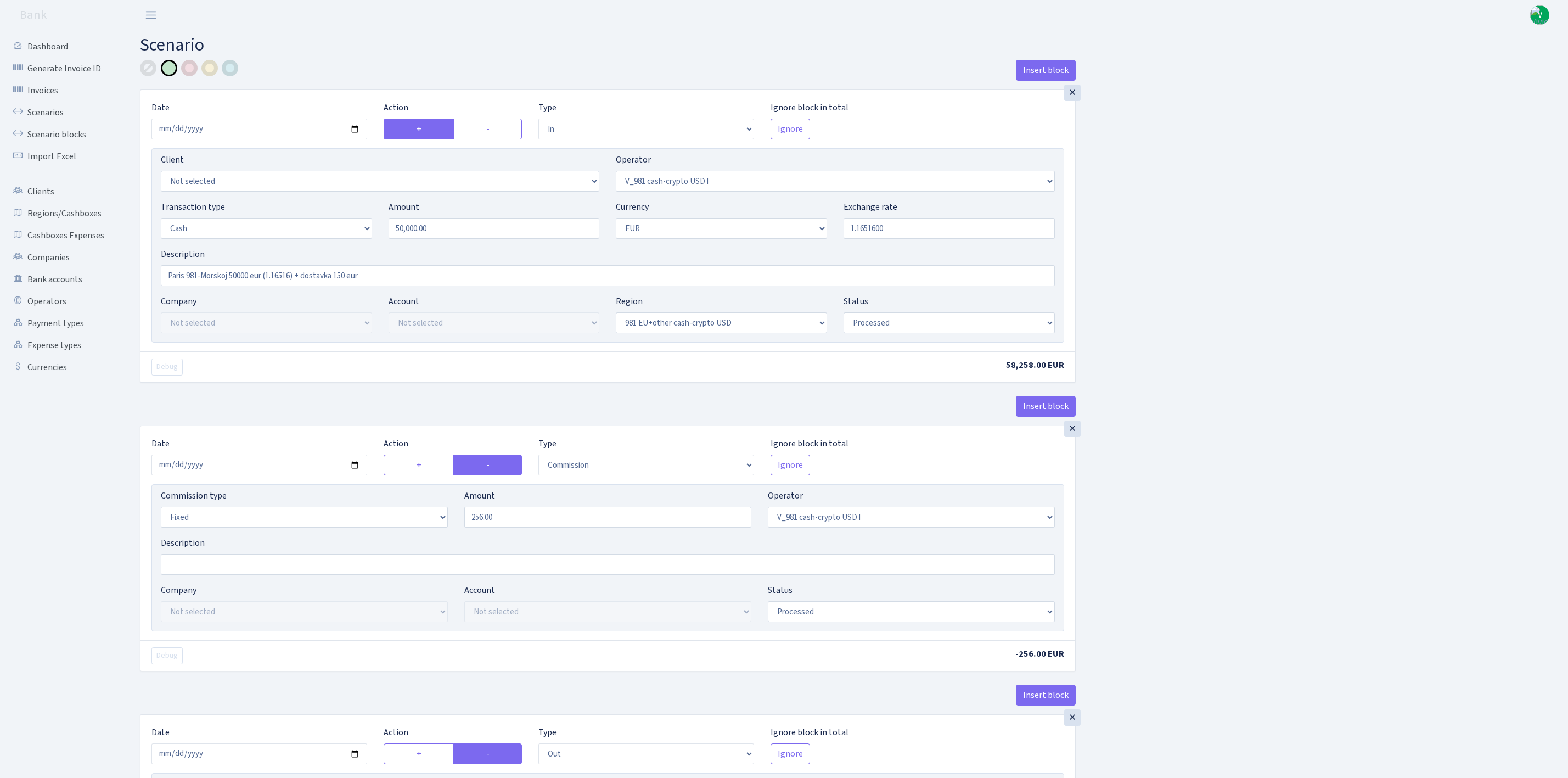
select select "processed"
drag, startPoint x: 921, startPoint y: 235, endPoint x: 801, endPoint y: 233, distance: 120.0
click at [801, 233] on div "Transaction type Not selected 981 ELF FISH crypto GIRT IVO dekl MM-BALTIC eur U…" at bounding box center [608, 224] width 911 height 47
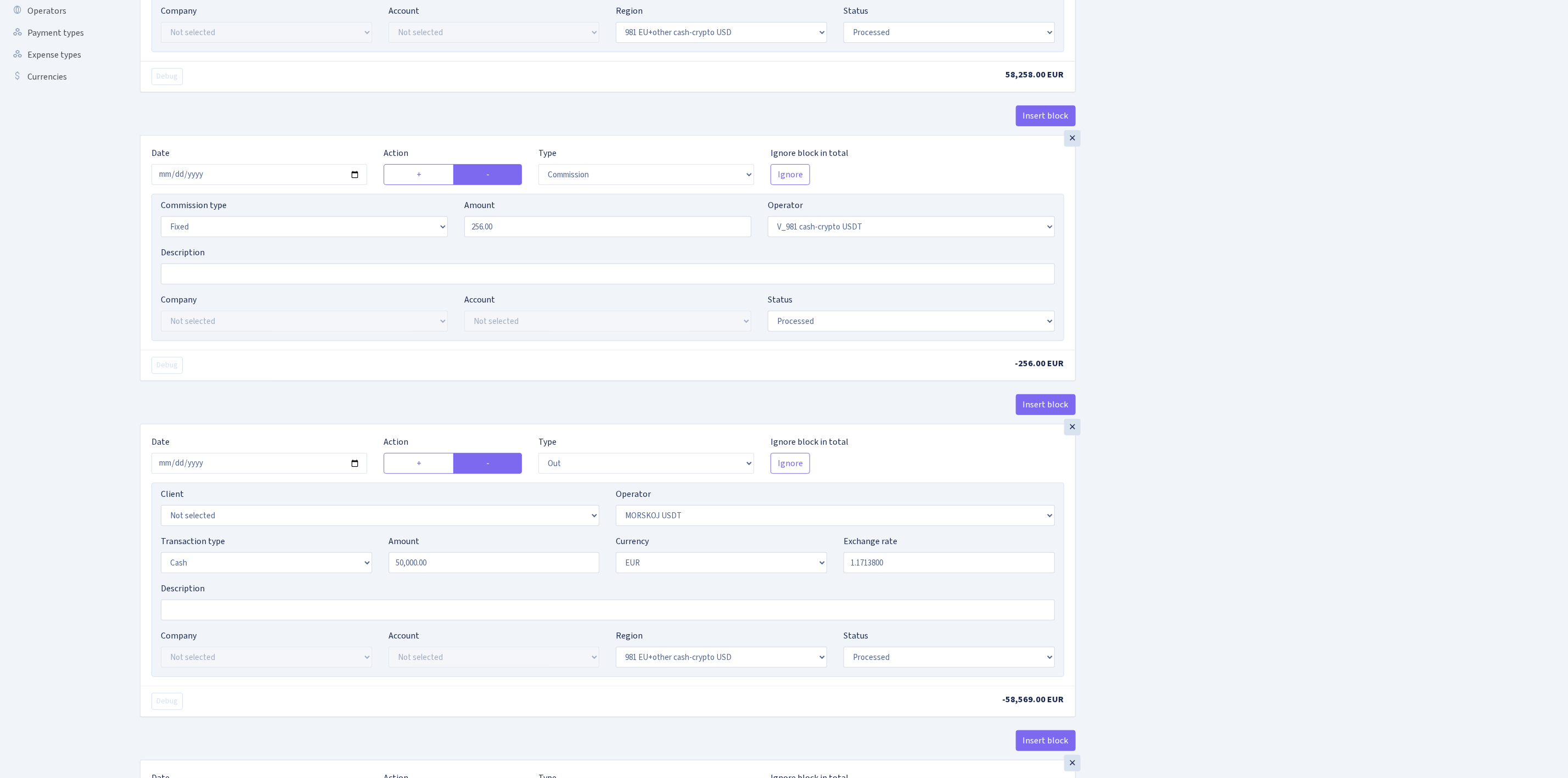
scroll to position [412, 0]
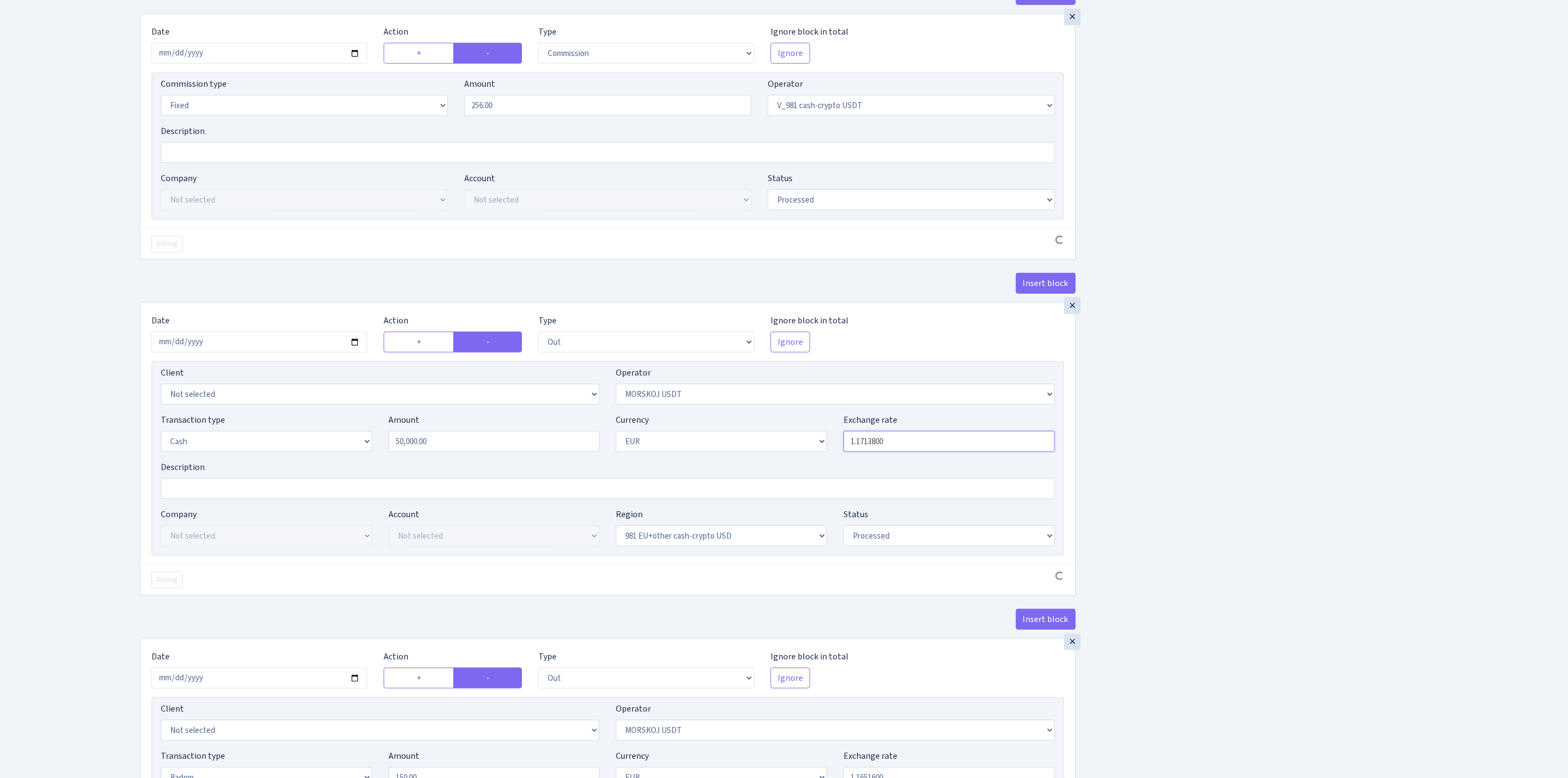
drag, startPoint x: 827, startPoint y: 445, endPoint x: 786, endPoint y: 436, distance: 42.0
click at [782, 436] on div "Transaction type Not selected 981 ELF FISH crypto GIRT IVO dekl MM-BALTIC eur U…" at bounding box center [608, 437] width 911 height 47
paste input "6516"
type input "1.1651600"
click at [1158, 463] on div "Insert block × Date 2025-09-02 Action + - Type --- In Out Commission Field requ…" at bounding box center [846, 335] width 1428 height 1376
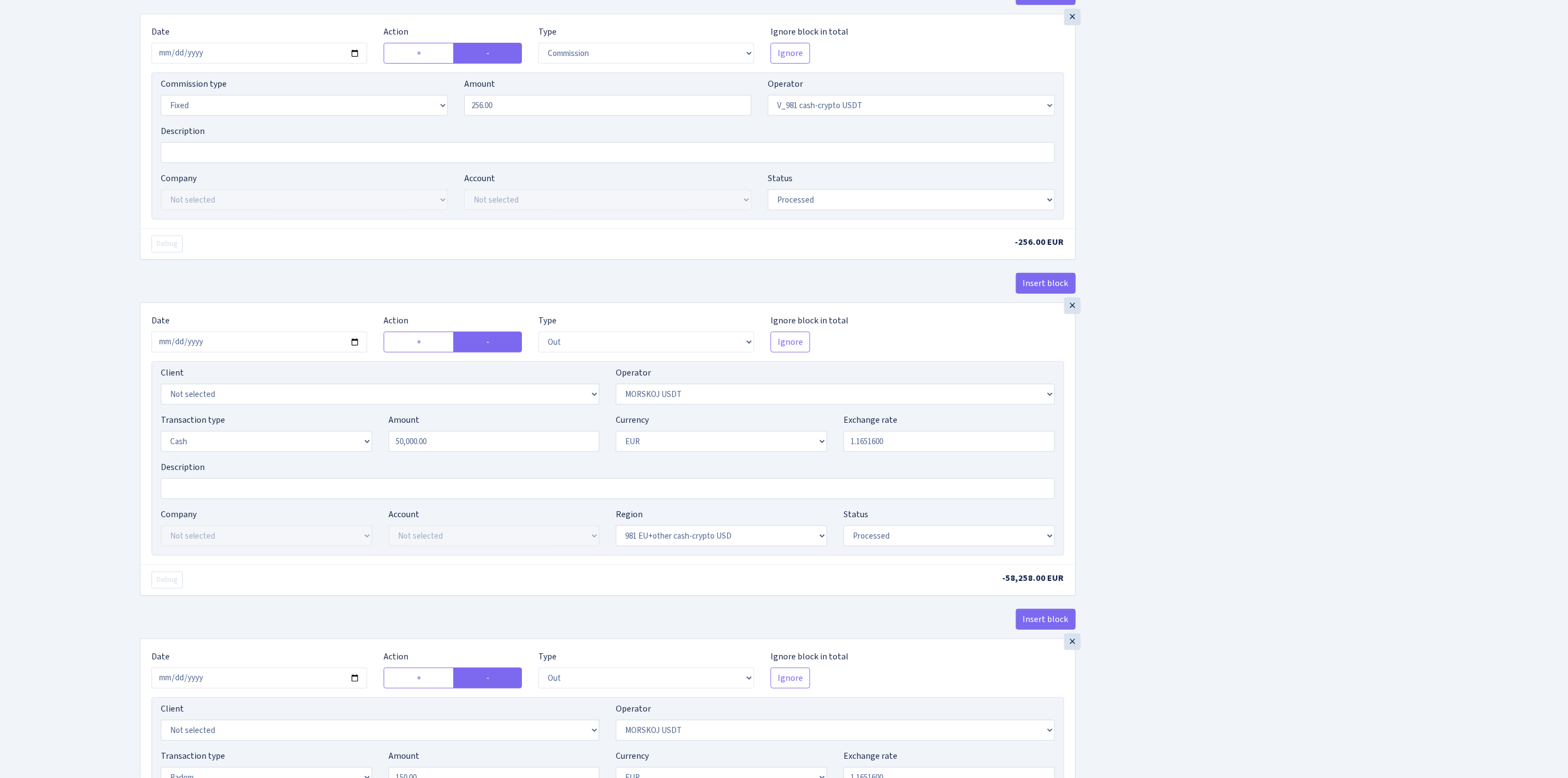
click at [1158, 462] on div "Insert block × Date 2025-09-02 Action + - Type --- In Out Commission Field requ…" at bounding box center [846, 335] width 1428 height 1376
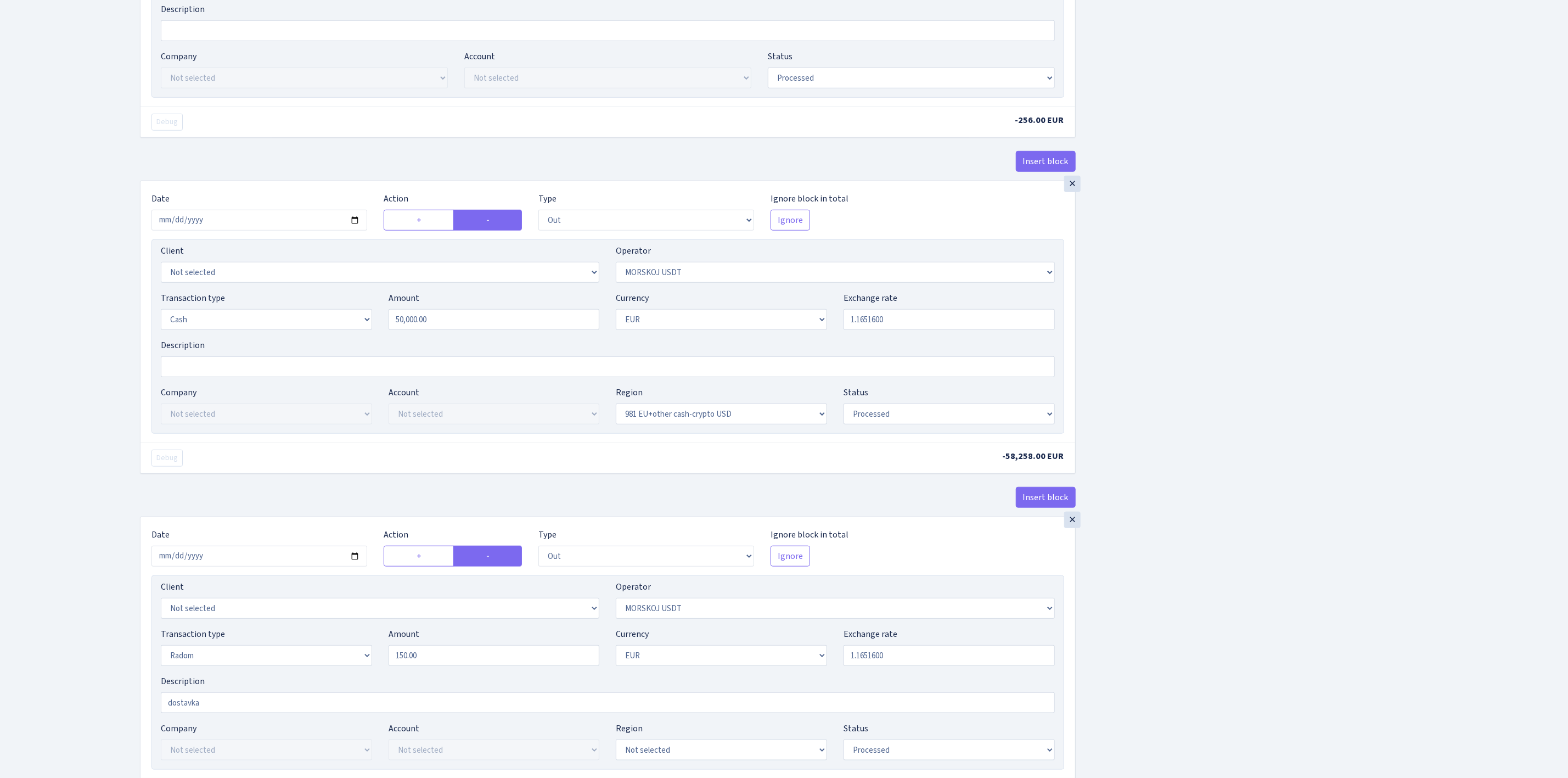
scroll to position [719, 0]
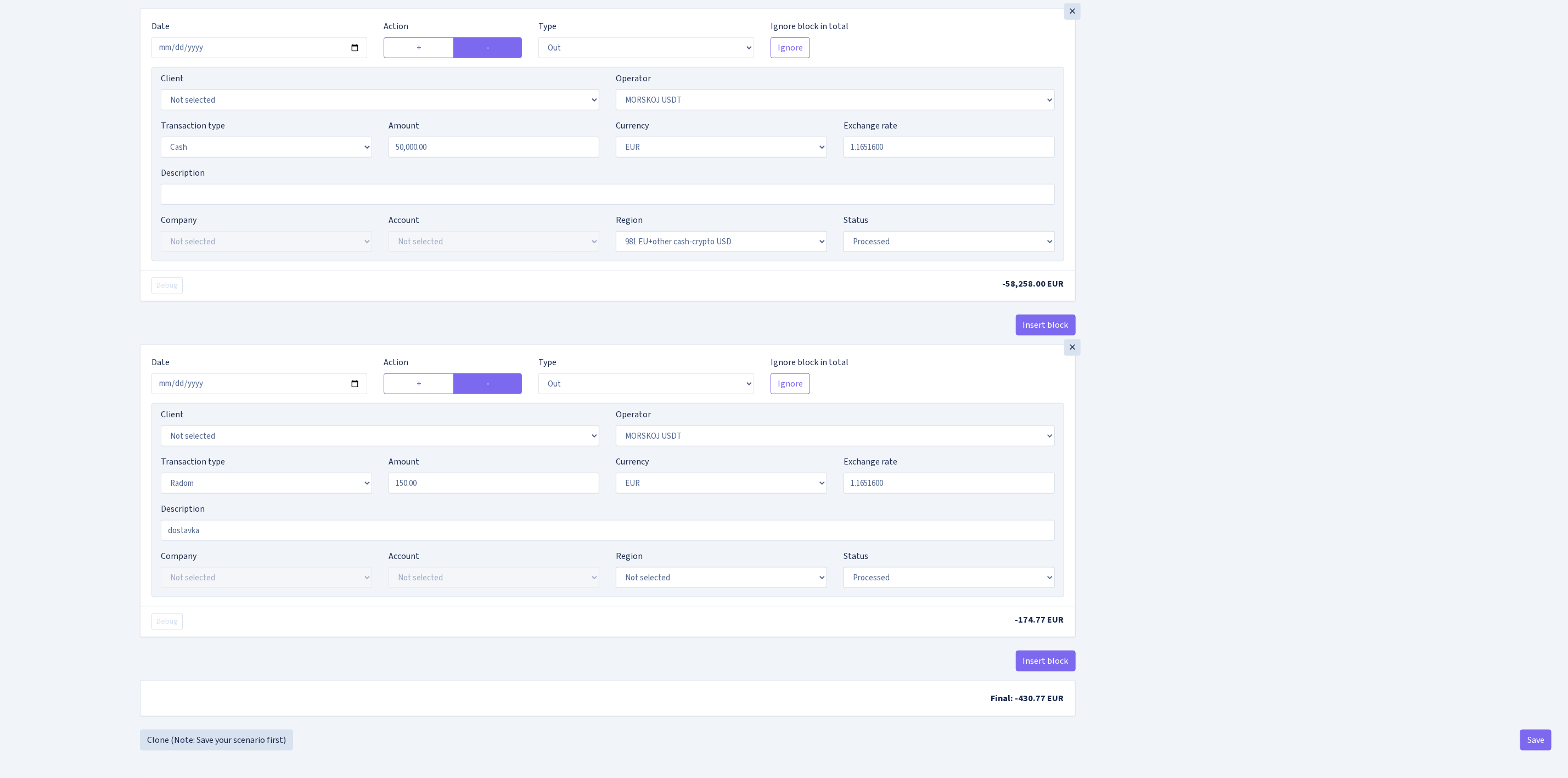
click at [1555, 740] on div "Insert block × Date 2025-09-02 Action + - Type --- In Out Commission Field requ…" at bounding box center [846, 52] width 1444 height 1397
click at [1541, 738] on button "Save" at bounding box center [1535, 740] width 31 height 21
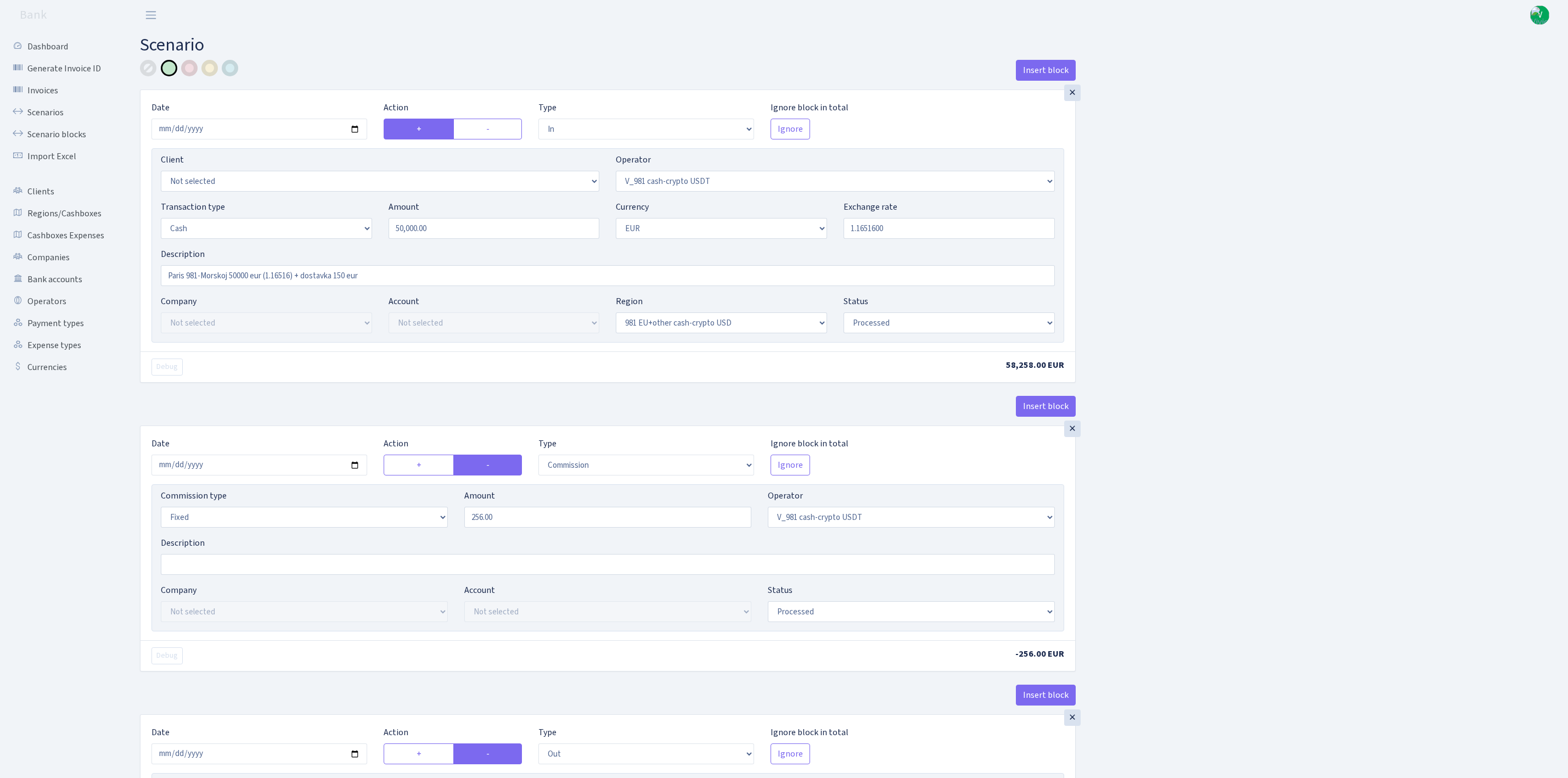
select select "in"
select select "435"
select select "1"
select select "23"
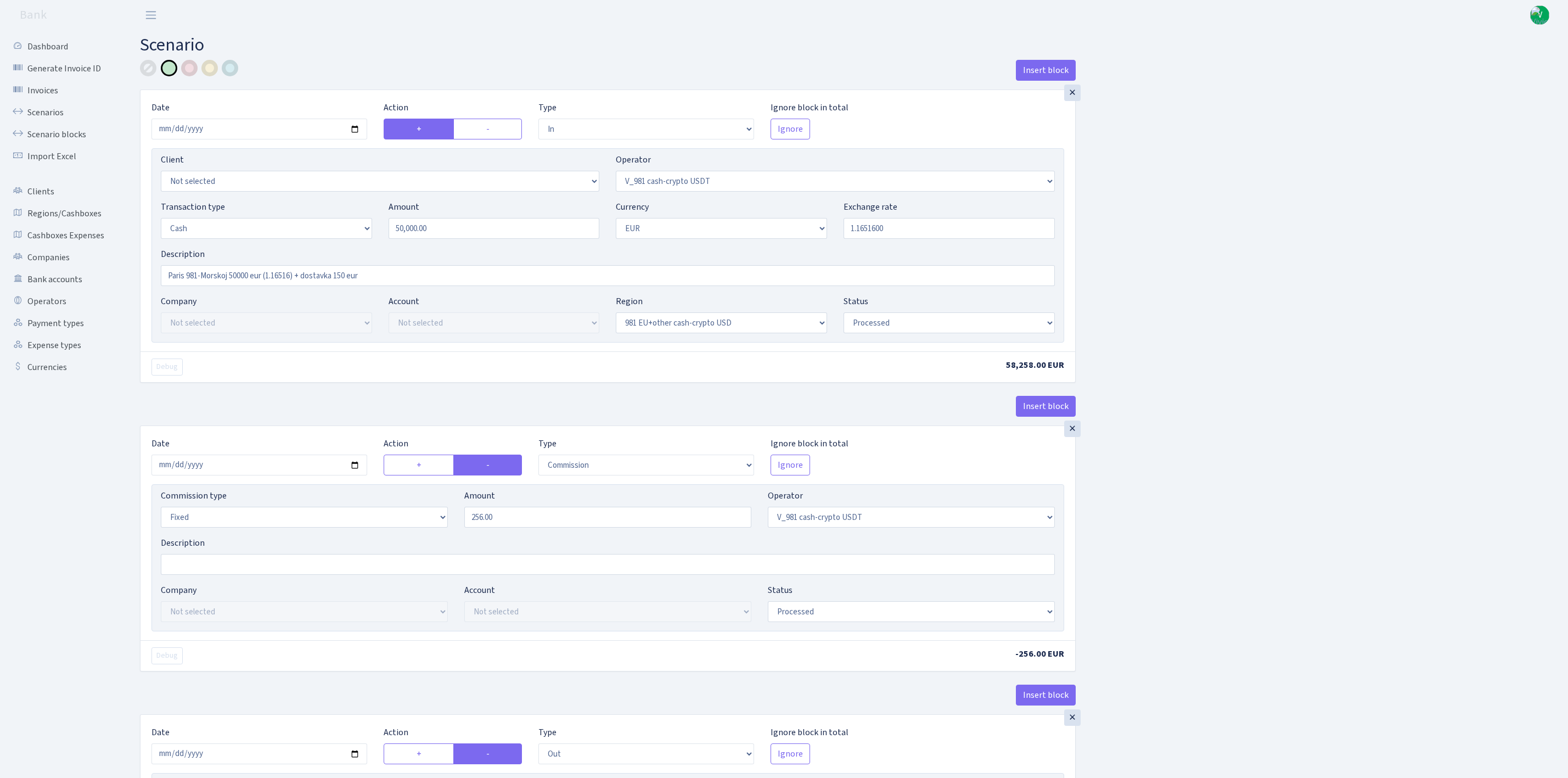
select select "processed"
select select "commission"
select select "fixed"
select select "435"
select select "processed"
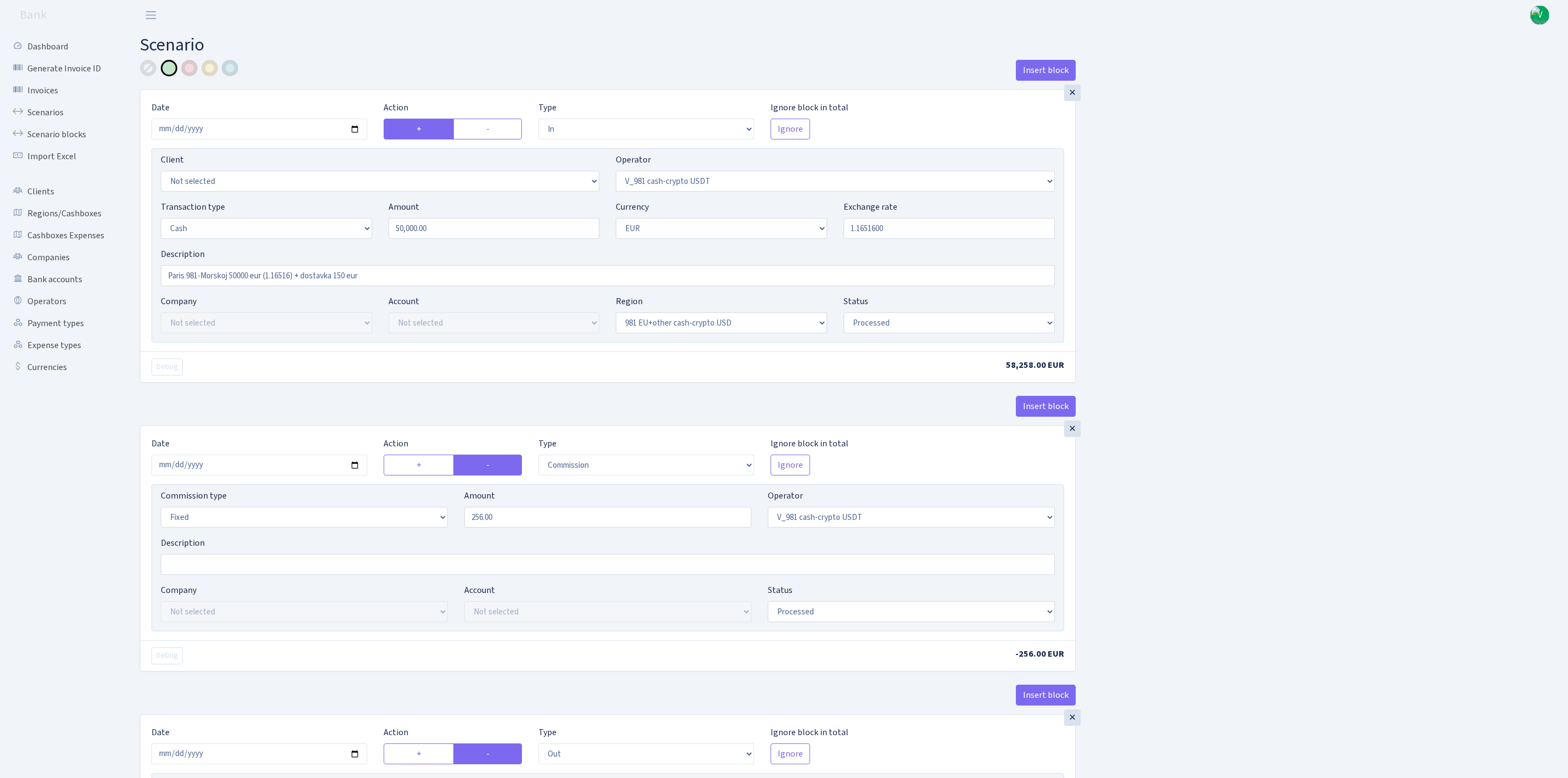
select select "out"
select select "324"
select select "1"
select select "23"
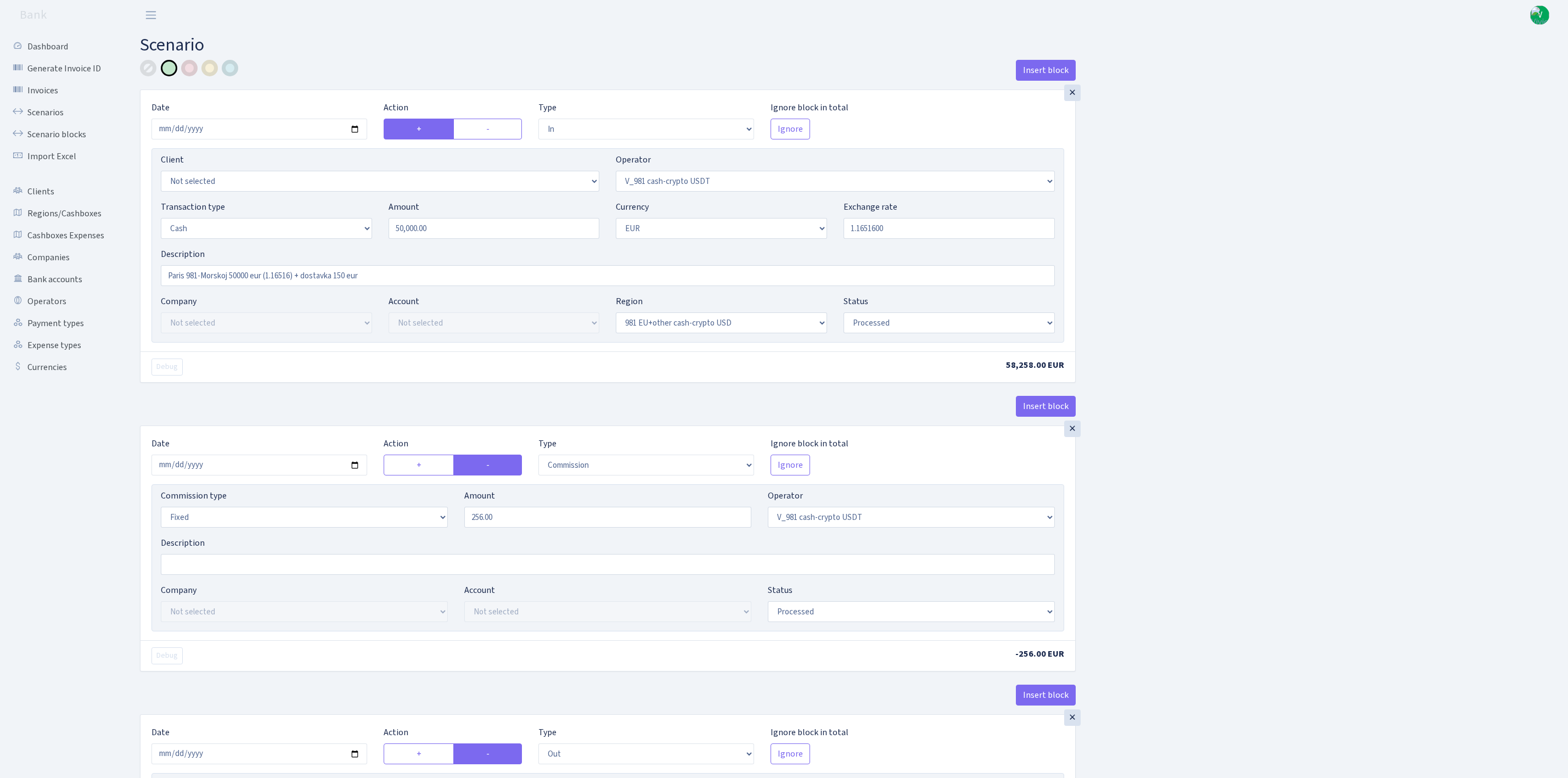
select select "processed"
select select "out"
select select "324"
select select "11"
select select "1"
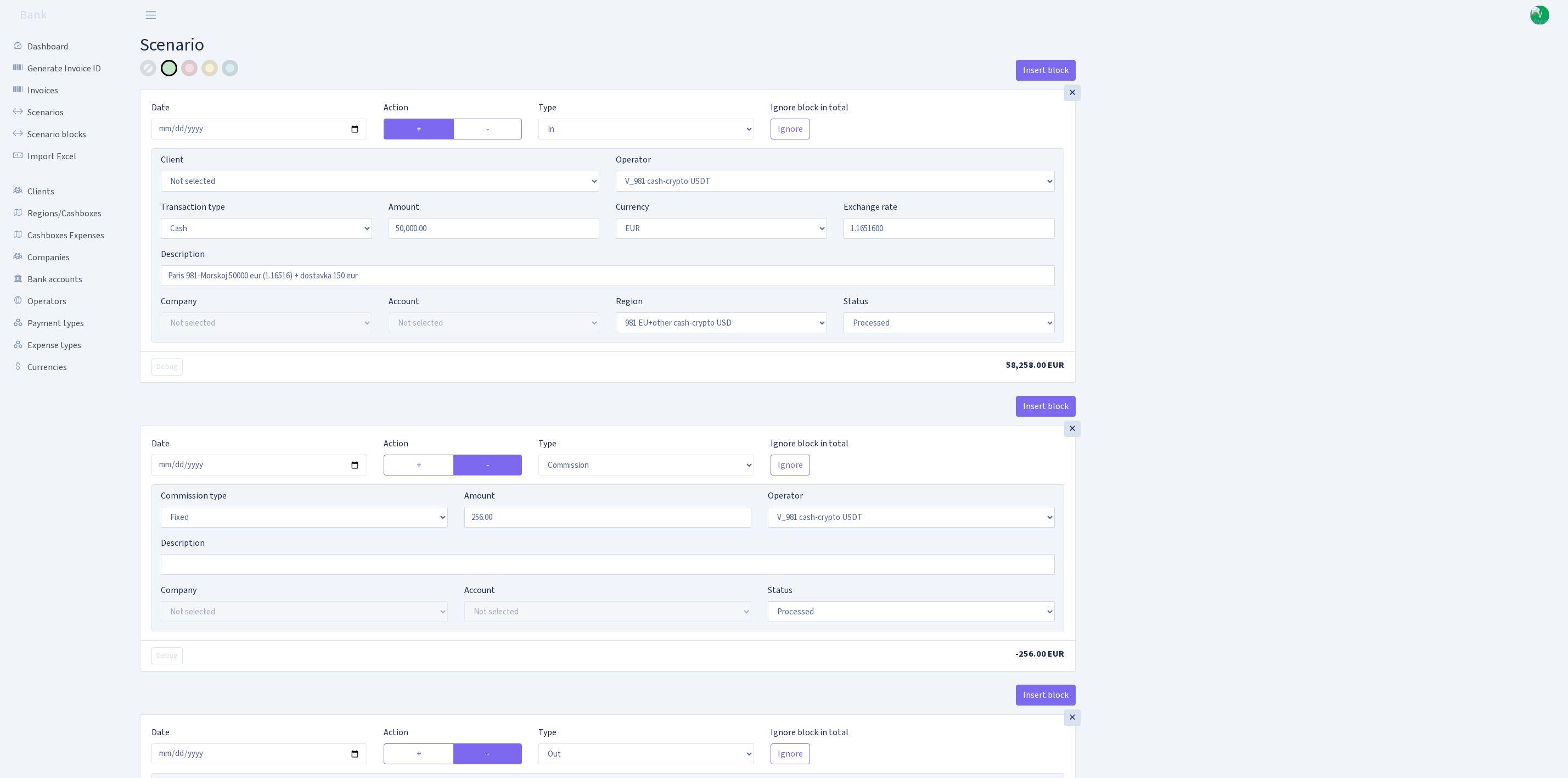
select select "processed"
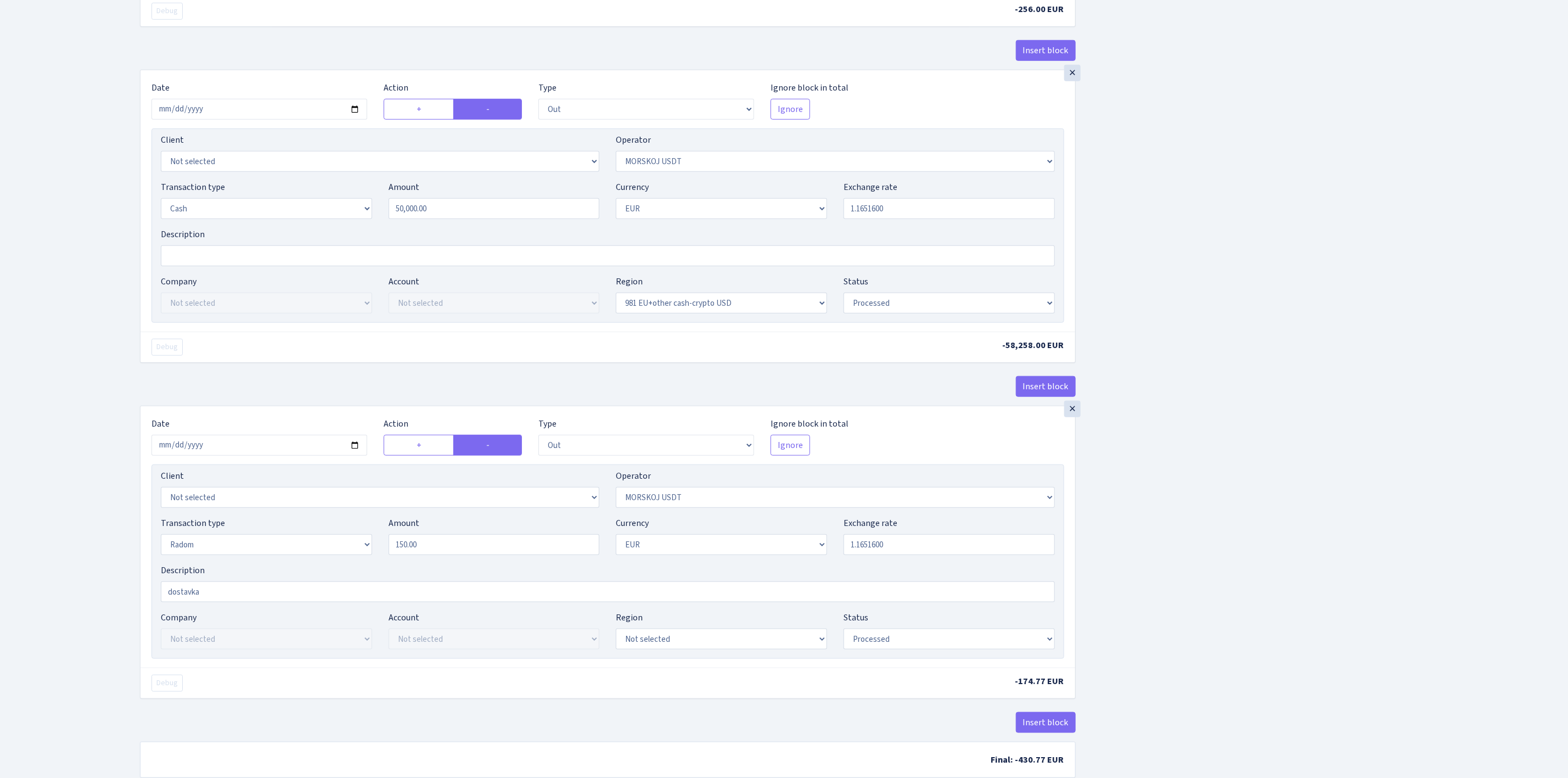
scroll to position [719, 0]
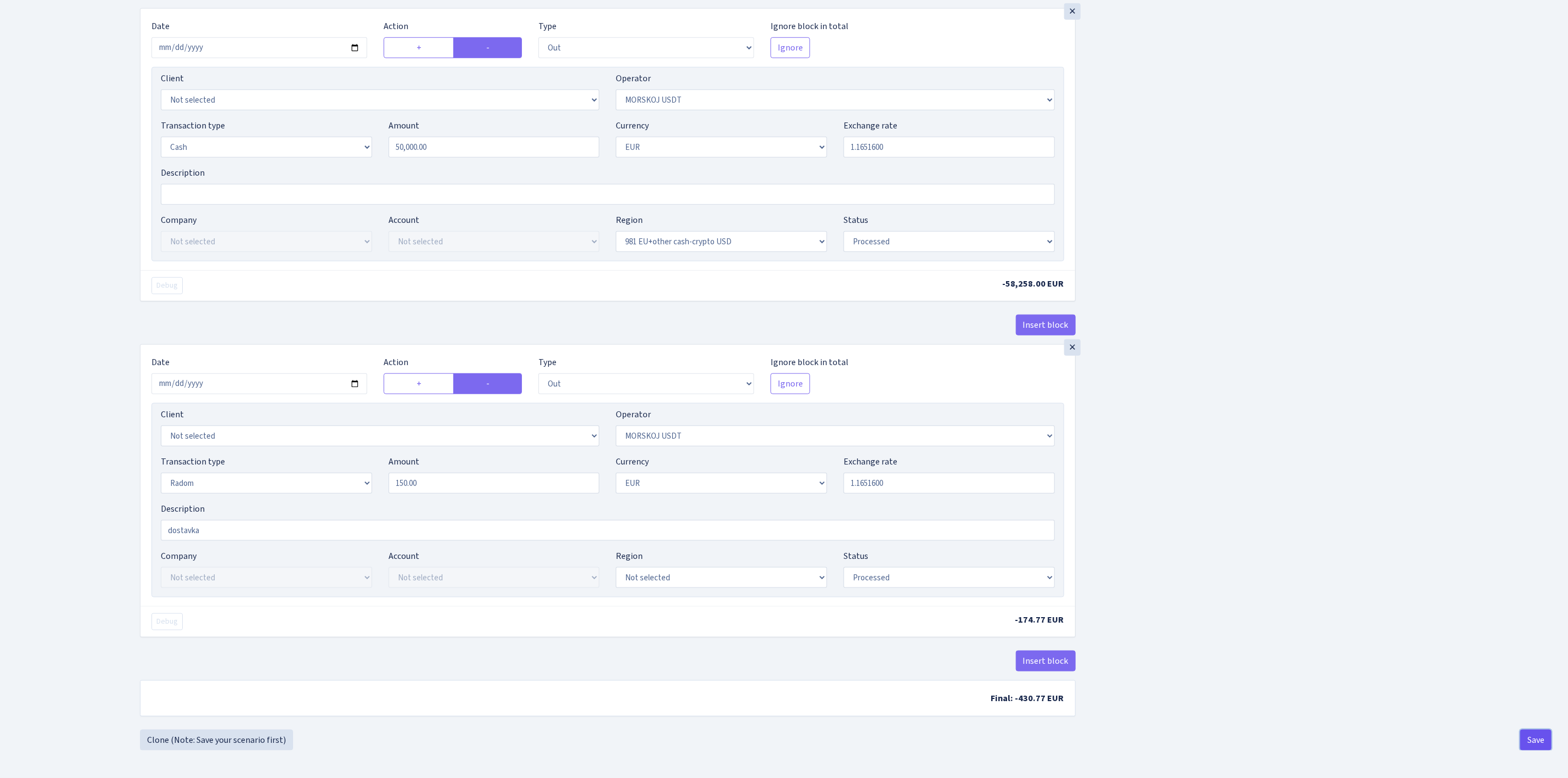
click at [1536, 733] on button "Save" at bounding box center [1535, 740] width 31 height 21
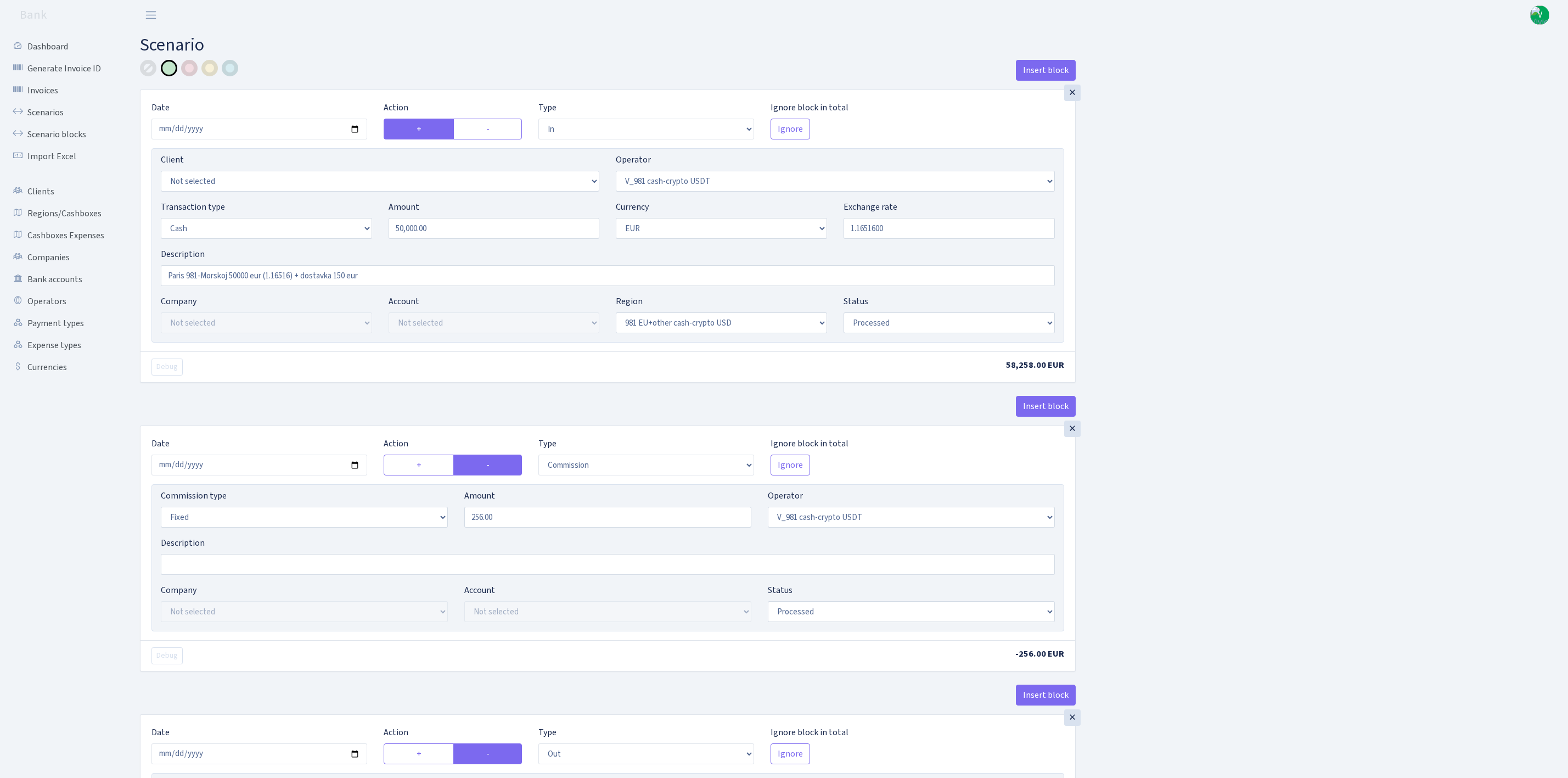
select select "in"
select select "435"
select select "1"
select select "23"
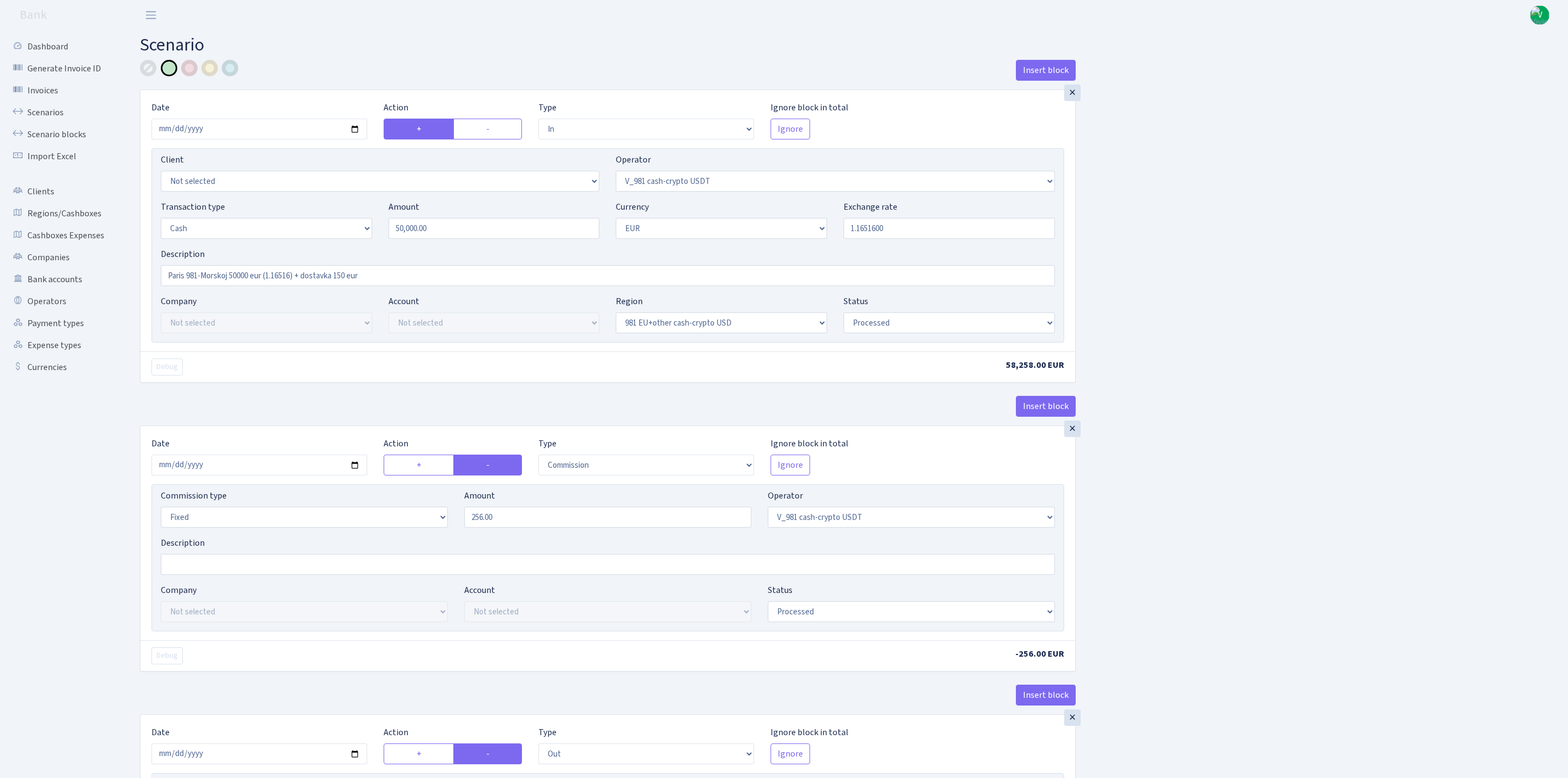
select select "processed"
select select "commission"
select select "fixed"
select select "435"
select select "processed"
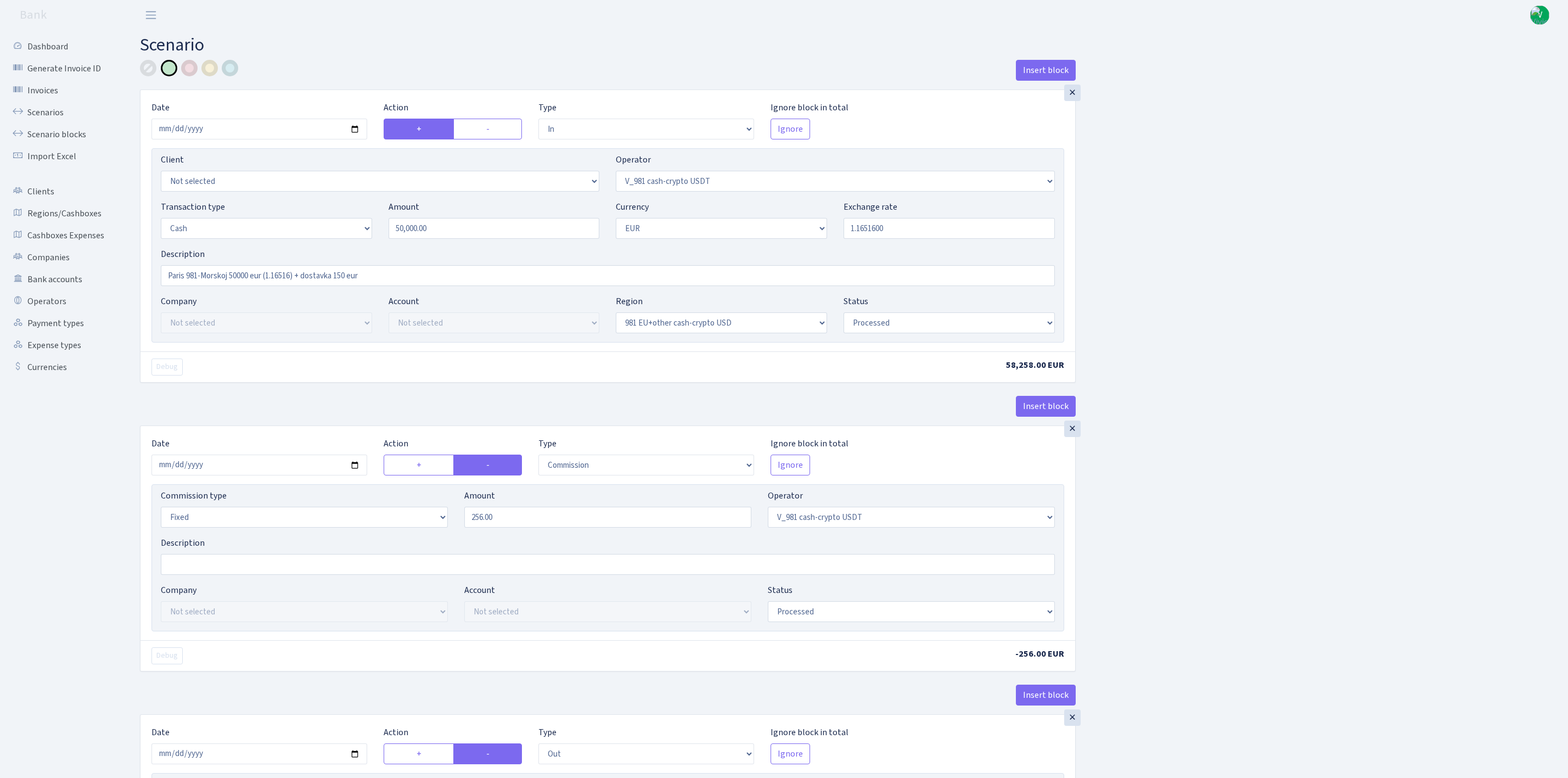
select select "out"
select select "324"
select select "1"
select select "23"
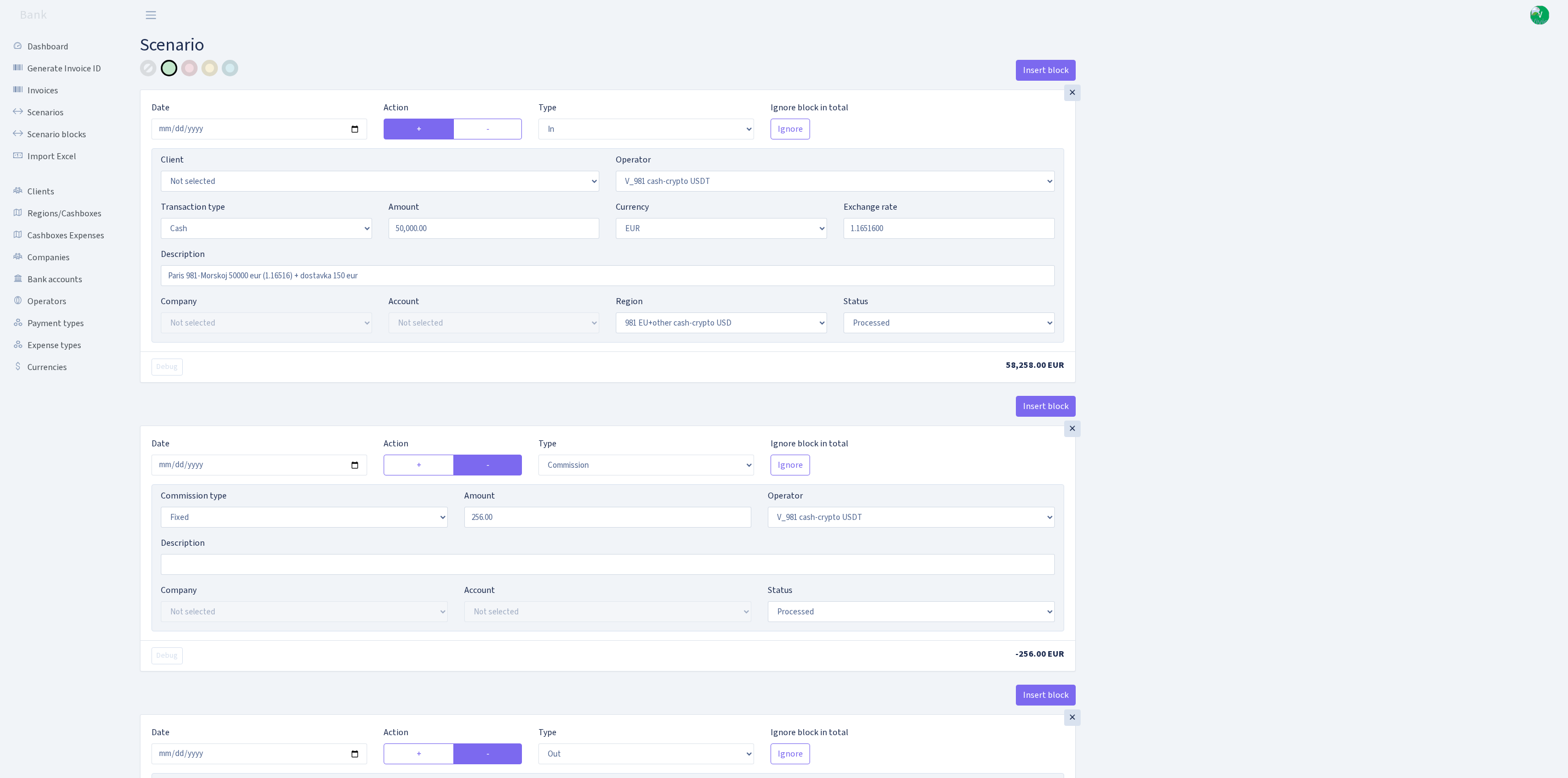
select select "processed"
select select "out"
select select "324"
select select "11"
select select "1"
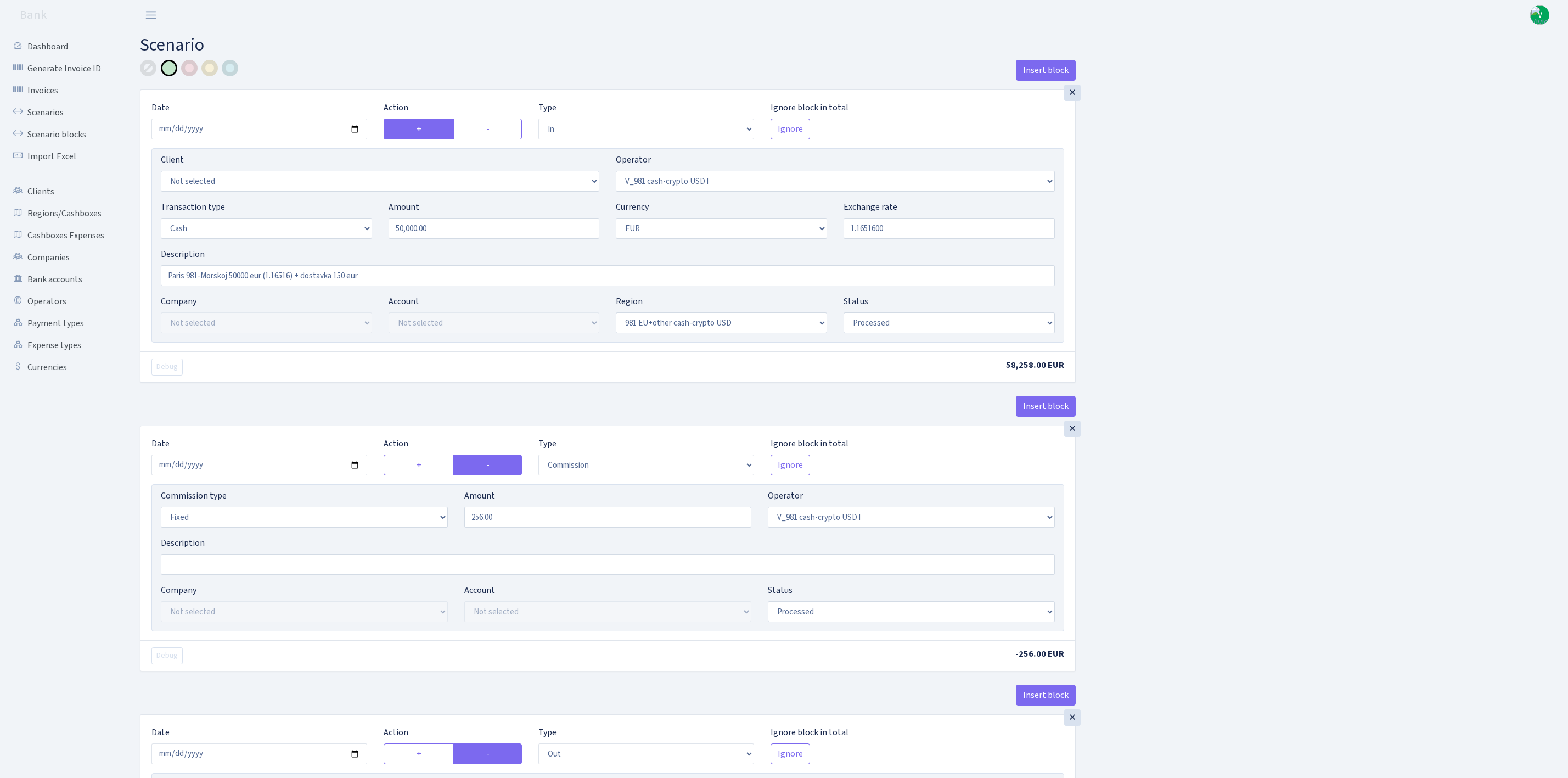
select select "processed"
click at [48, 128] on link "Scenario blocks" at bounding box center [61, 135] width 110 height 22
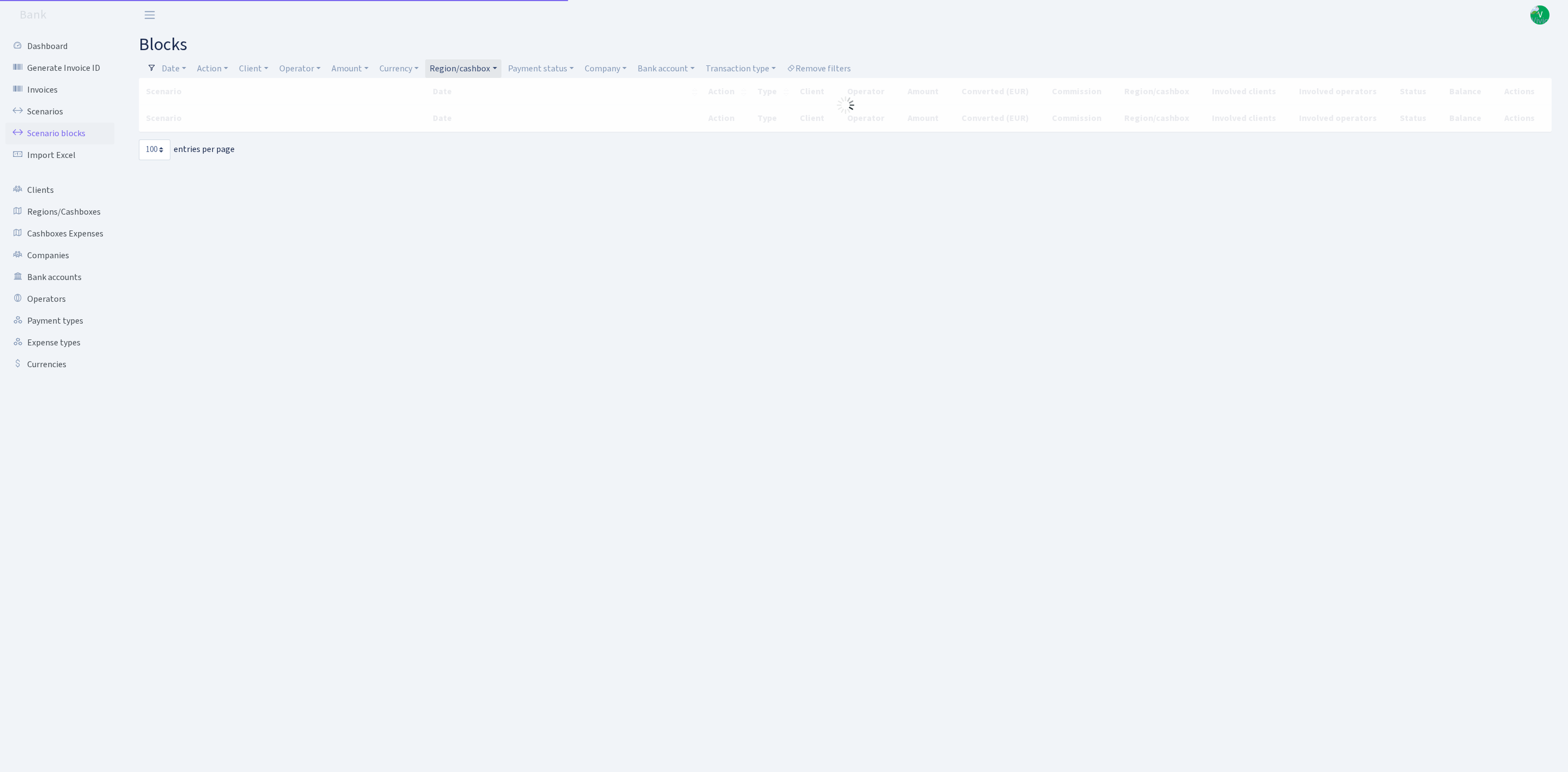
select select "100"
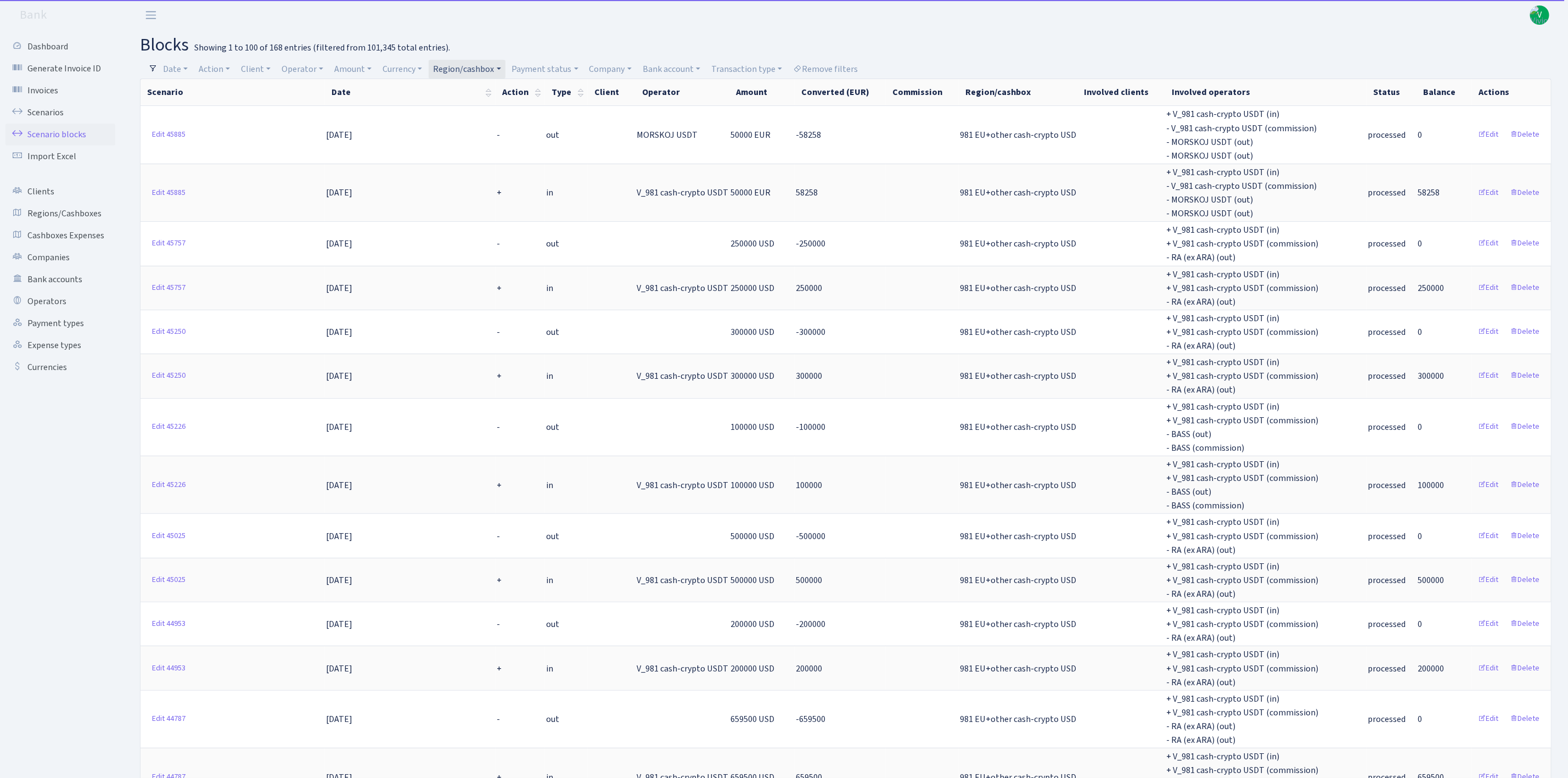
click at [458, 76] on link "Region/cashbox" at bounding box center [467, 69] width 77 height 18
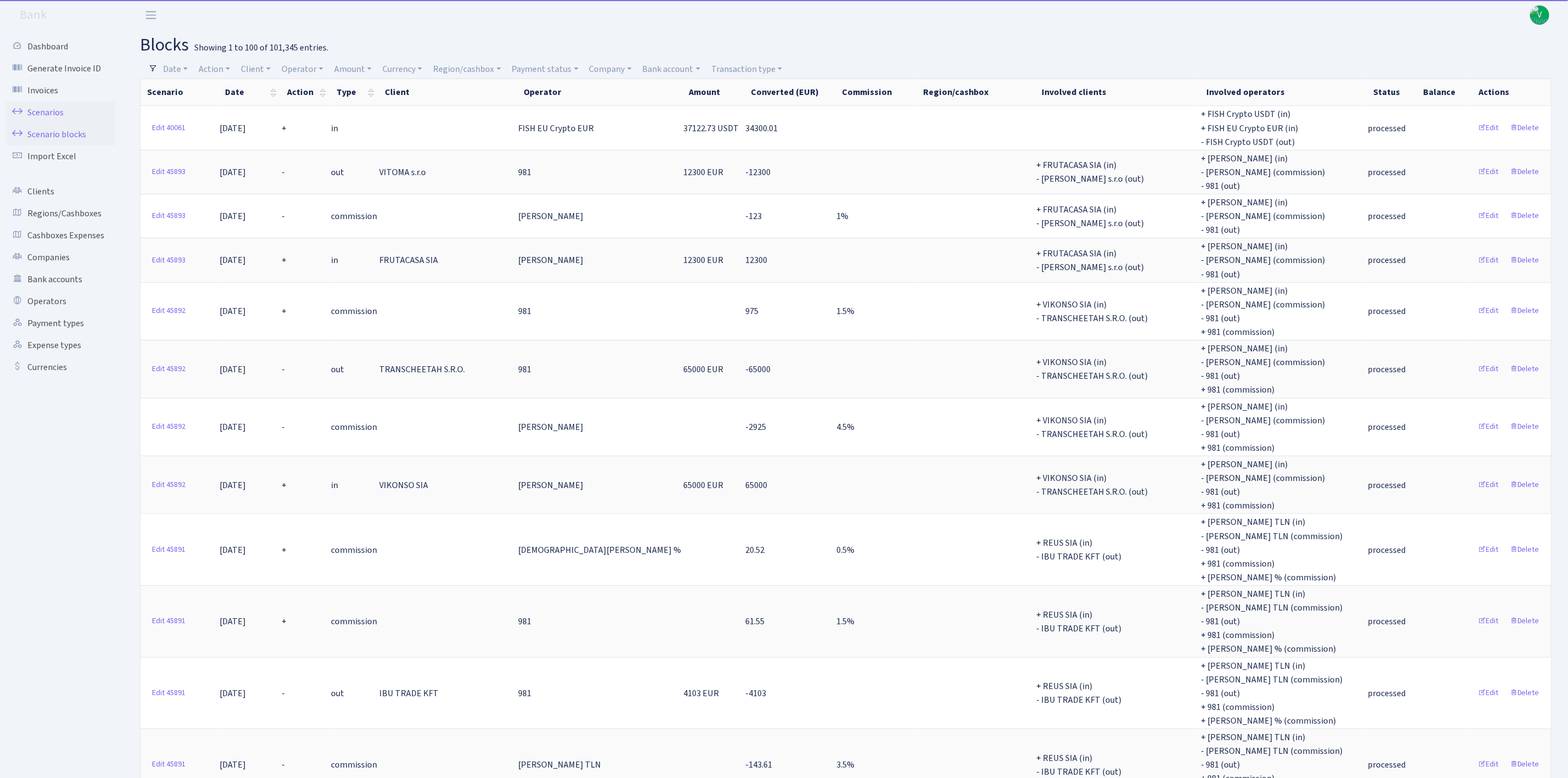
click at [57, 107] on link "Scenarios" at bounding box center [61, 112] width 110 height 22
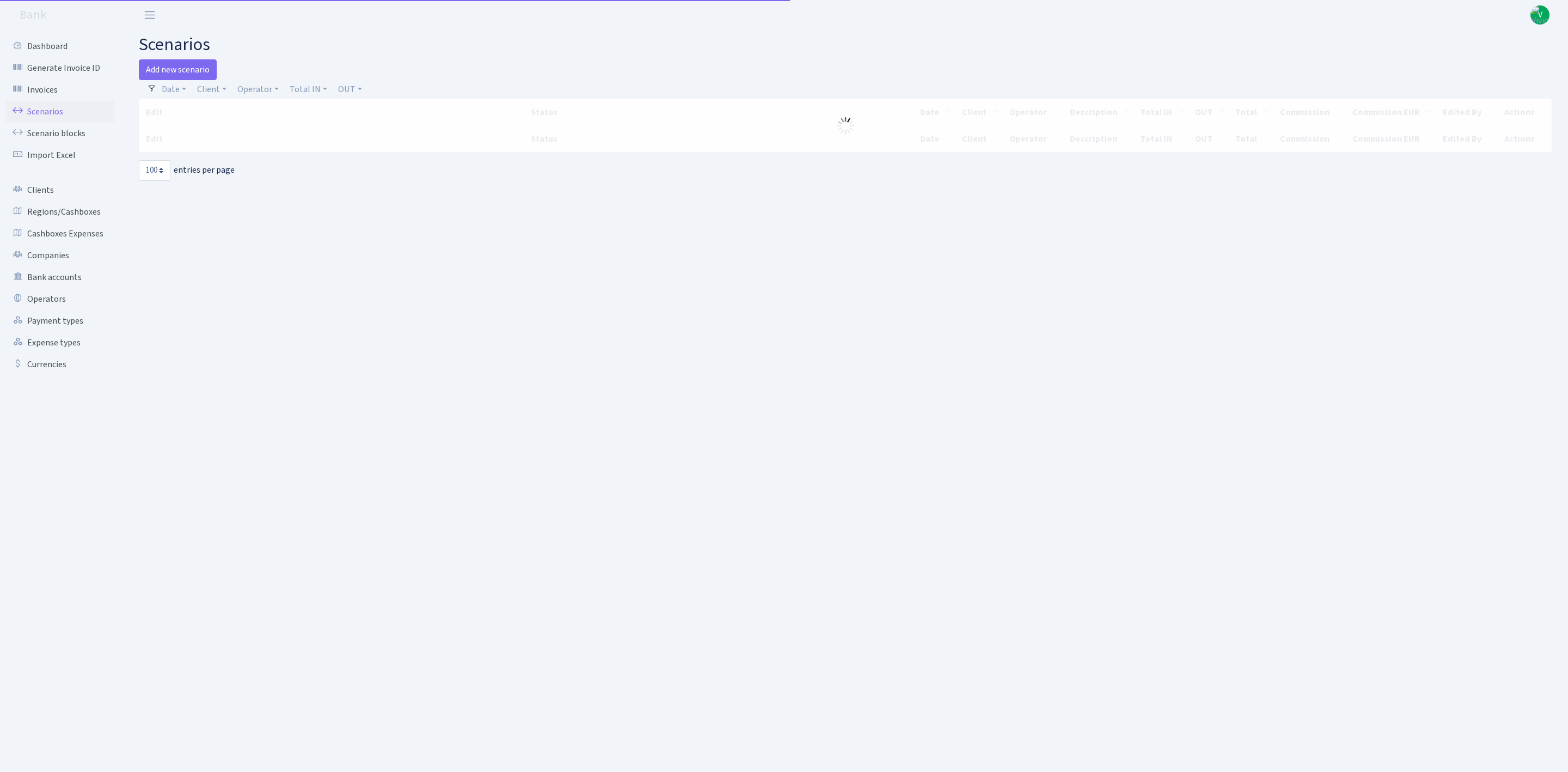
select select "100"
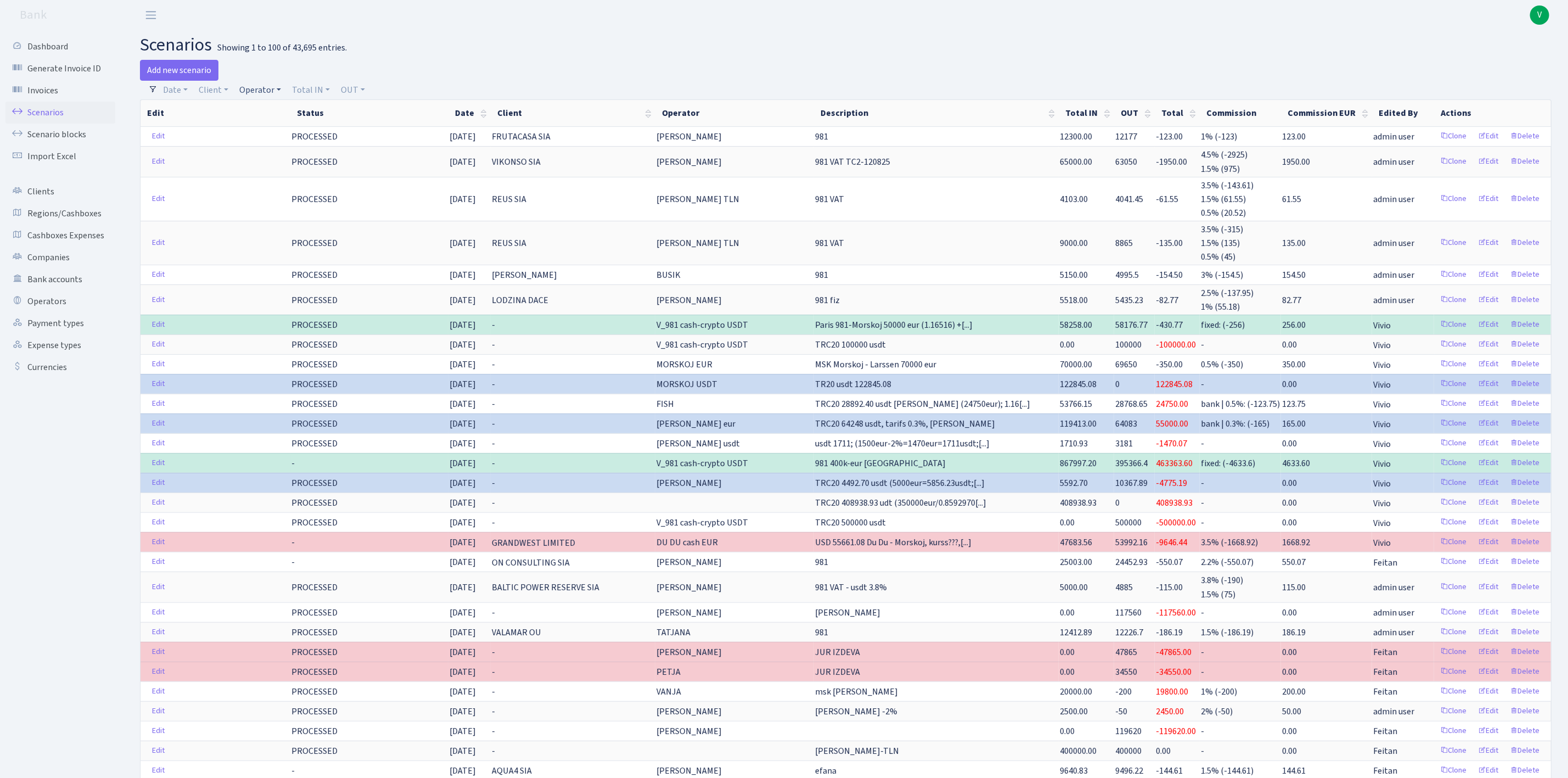
click at [274, 88] on link "Operator" at bounding box center [260, 90] width 50 height 18
click at [286, 130] on input "search" at bounding box center [279, 129] width 81 height 17
type input "morskoj"
click at [284, 210] on li "MORSKOJ EUR" at bounding box center [279, 212] width 83 height 19
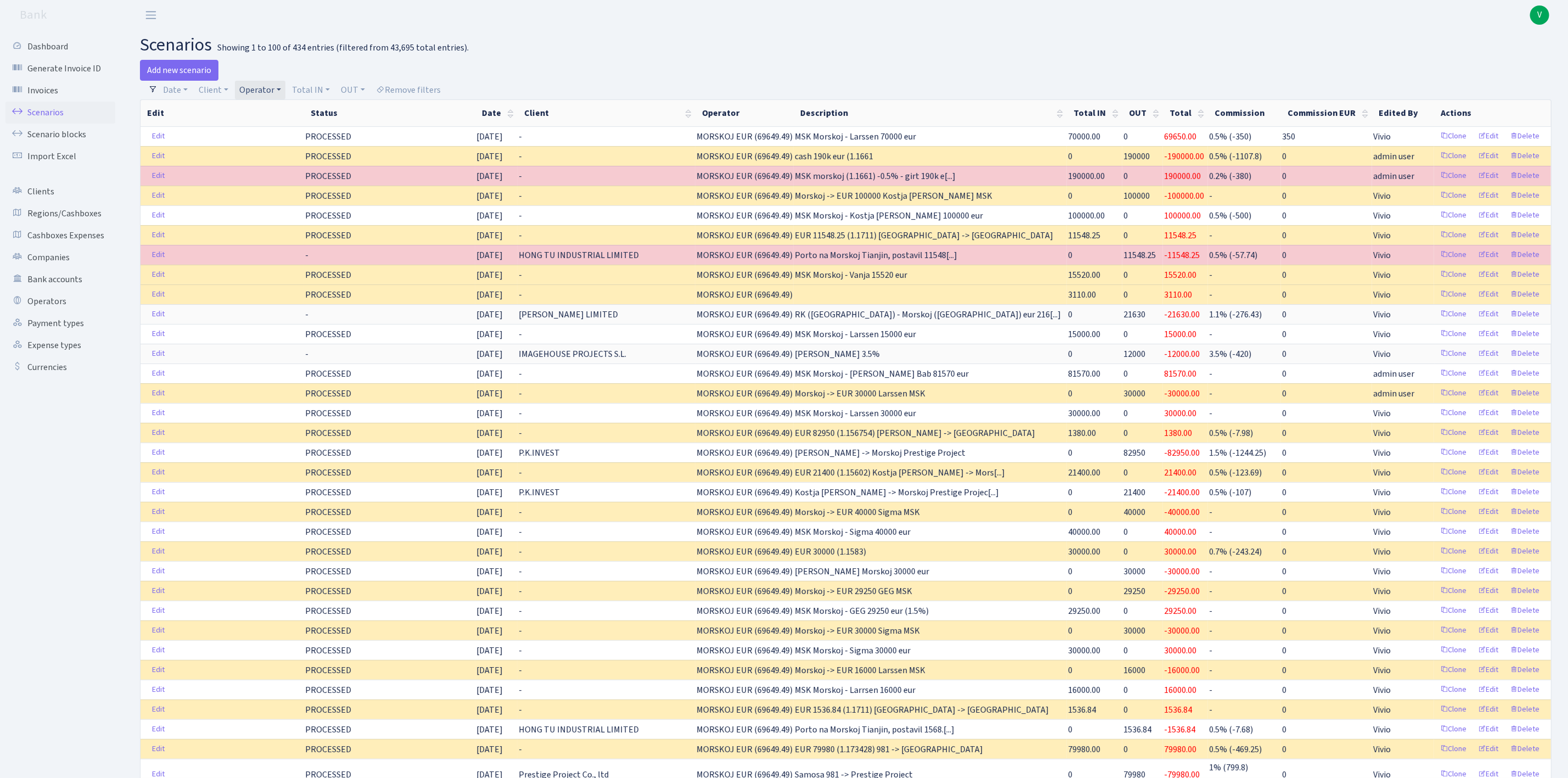
click at [259, 84] on link "Operator" at bounding box center [260, 90] width 50 height 18
click at [277, 56] on li "MORSKOJ USDT" at bounding box center [279, 47] width 83 height 19
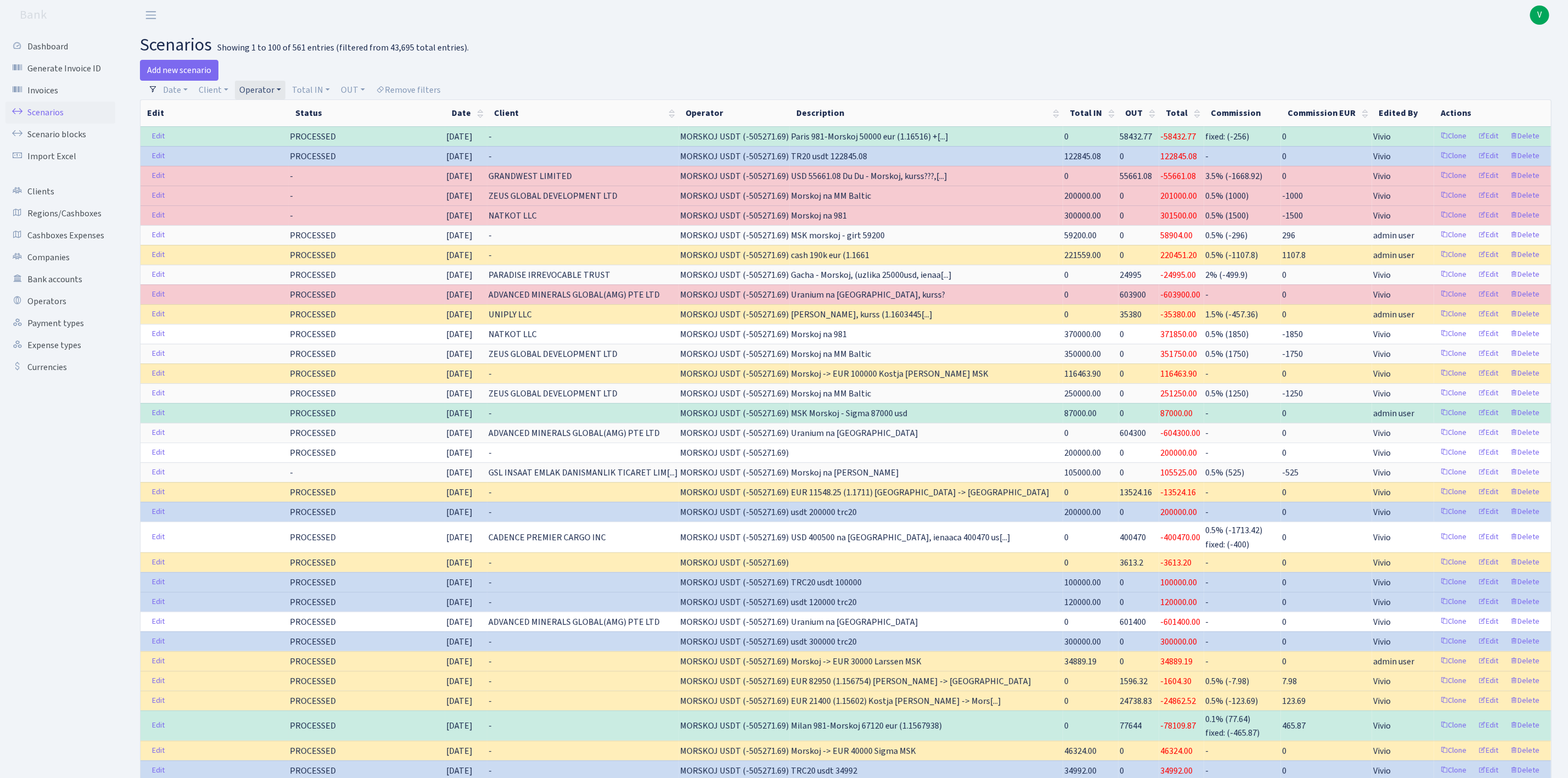
click at [258, 92] on link "Operator" at bounding box center [260, 90] width 50 height 18
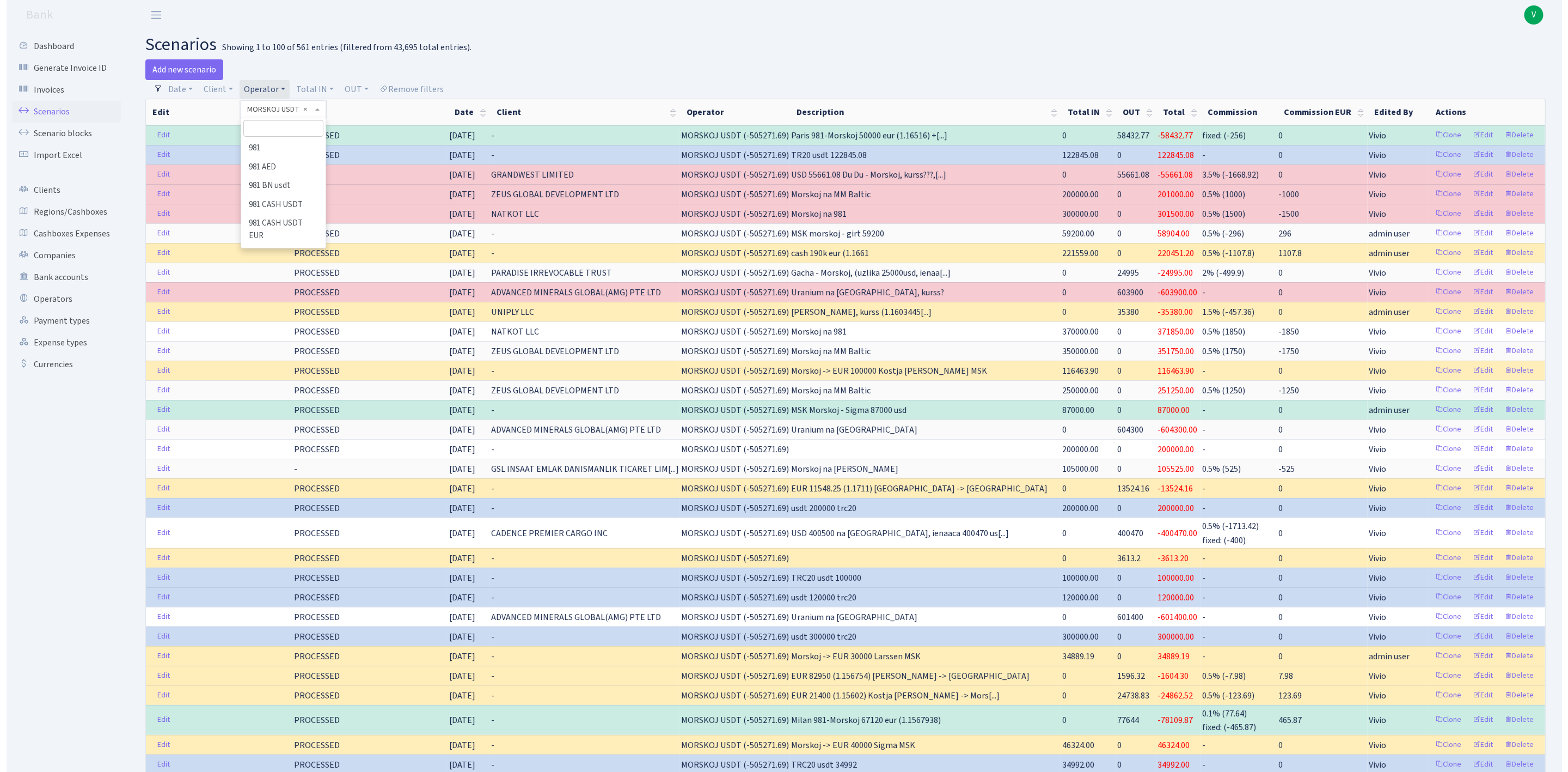
scroll to position [4716, 0]
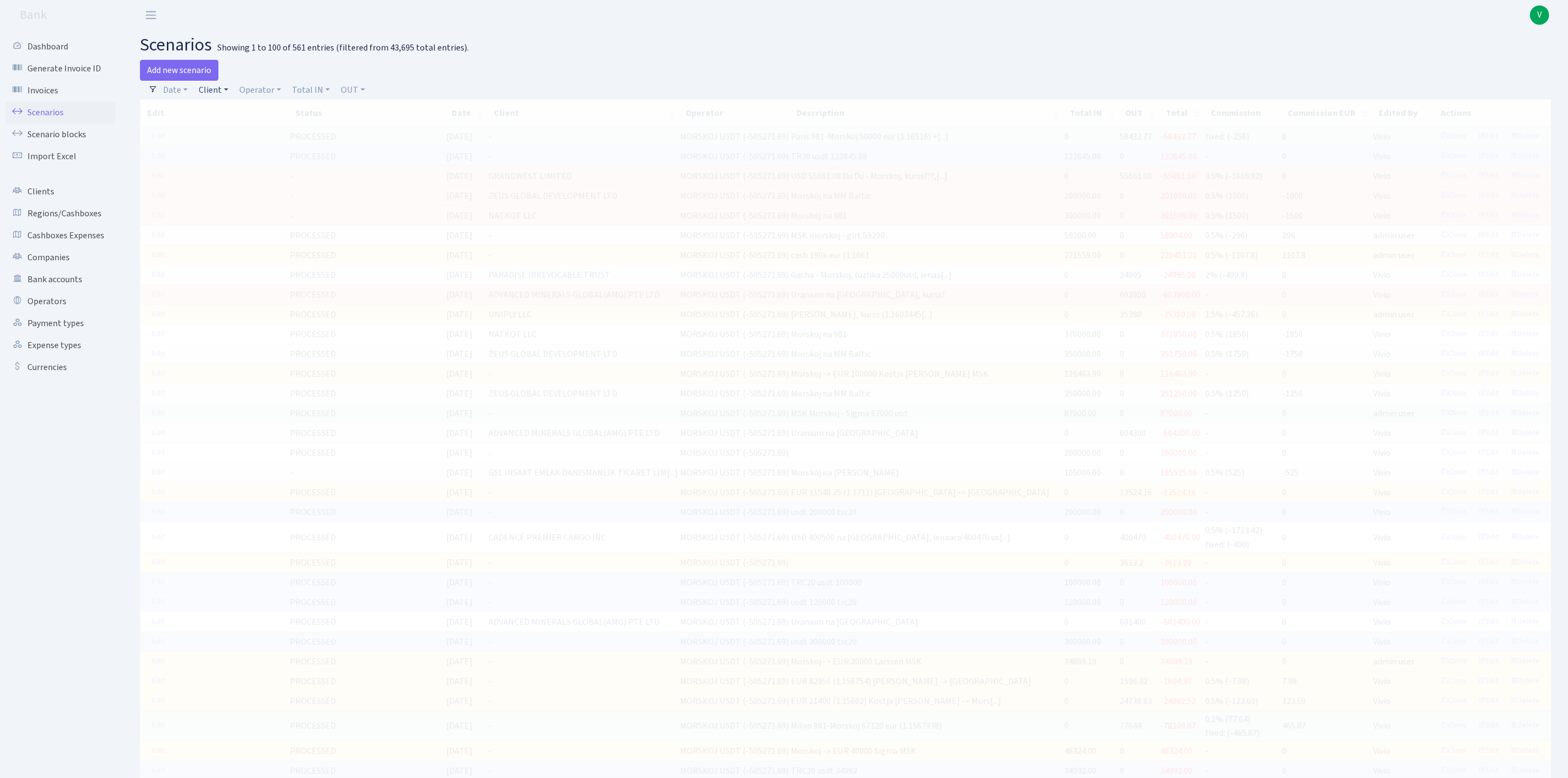
click at [214, 91] on link "Client" at bounding box center [214, 90] width 38 height 18
click at [223, 129] on input "search" at bounding box center [238, 129] width 81 height 17
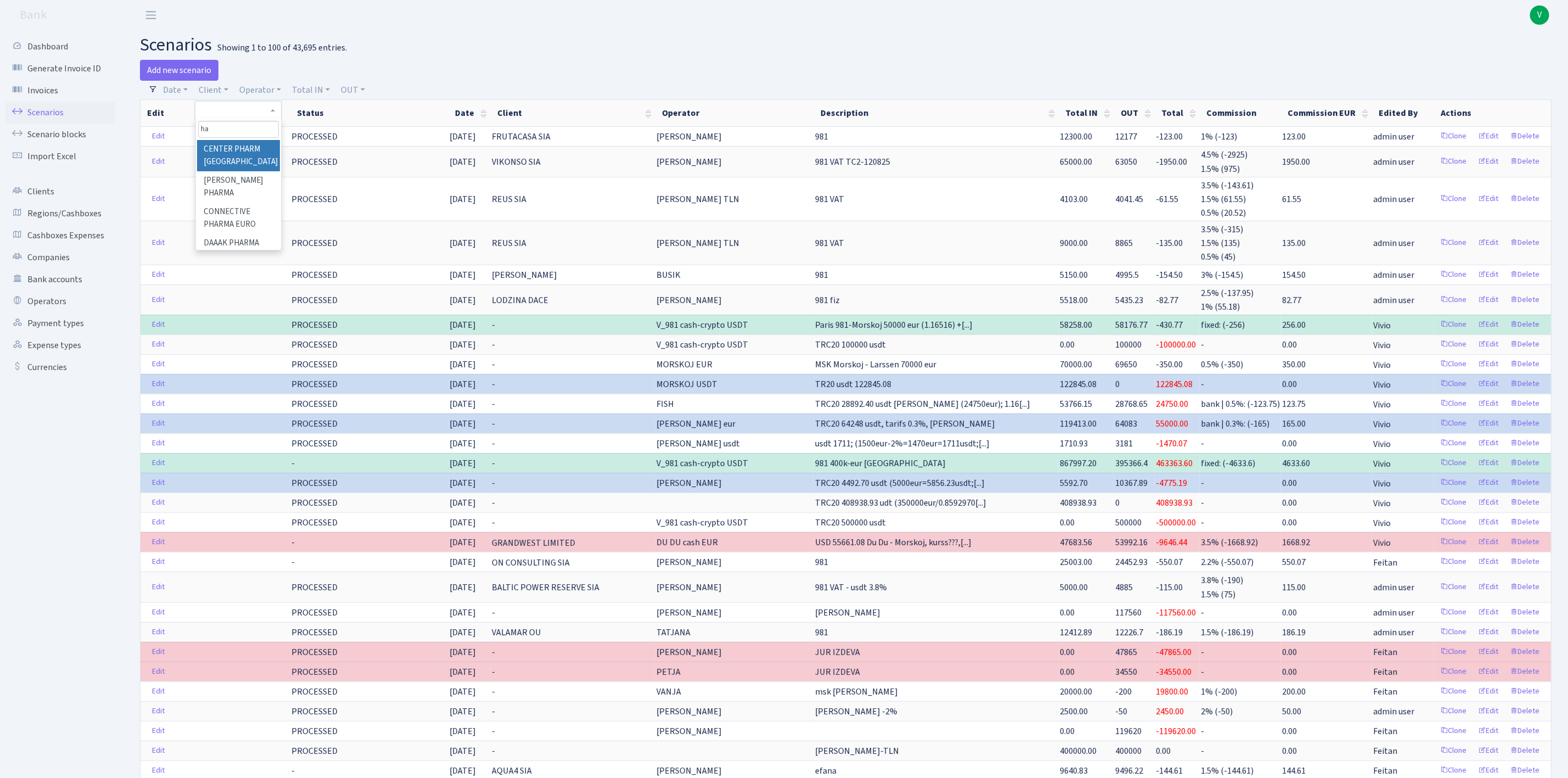
type input "h"
type input "industrix"
click at [247, 147] on li "INDUSTRIX LTD" at bounding box center [238, 149] width 83 height 19
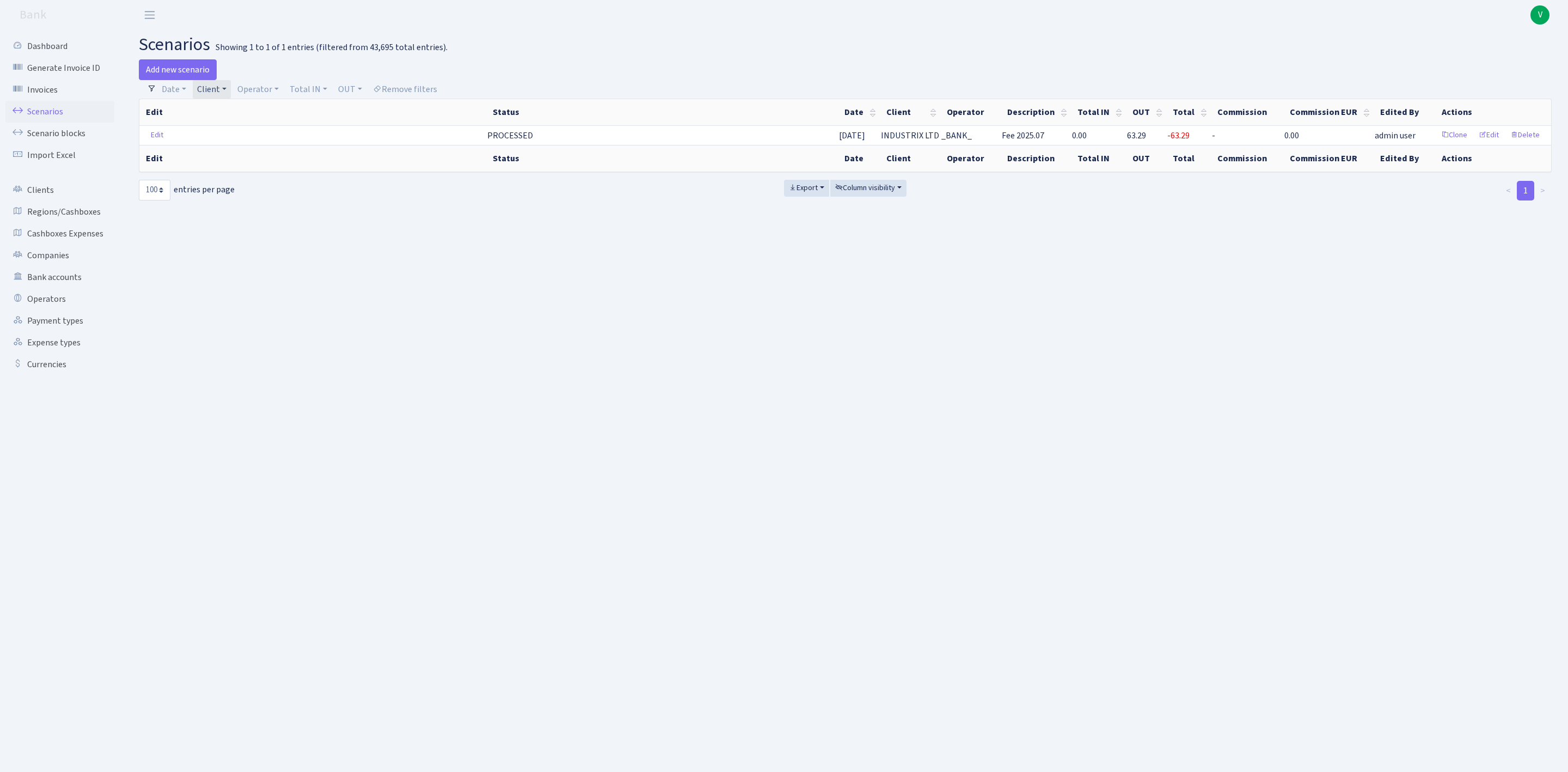
click at [213, 82] on link "Client" at bounding box center [212, 89] width 38 height 18
click at [256, 108] on span "× INDUSTRIX LTD" at bounding box center [233, 109] width 65 height 11
drag, startPoint x: 218, startPoint y: 88, endPoint x: 244, endPoint y: 97, distance: 27.5
click at [218, 88] on link "Client" at bounding box center [212, 89] width 38 height 18
